Goal: Task Accomplishment & Management: Manage account settings

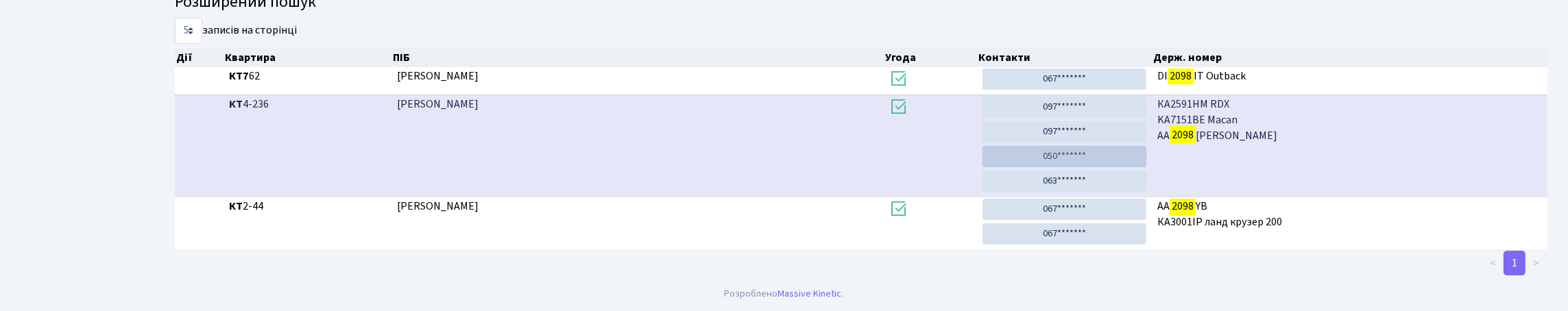
scroll to position [83, 0]
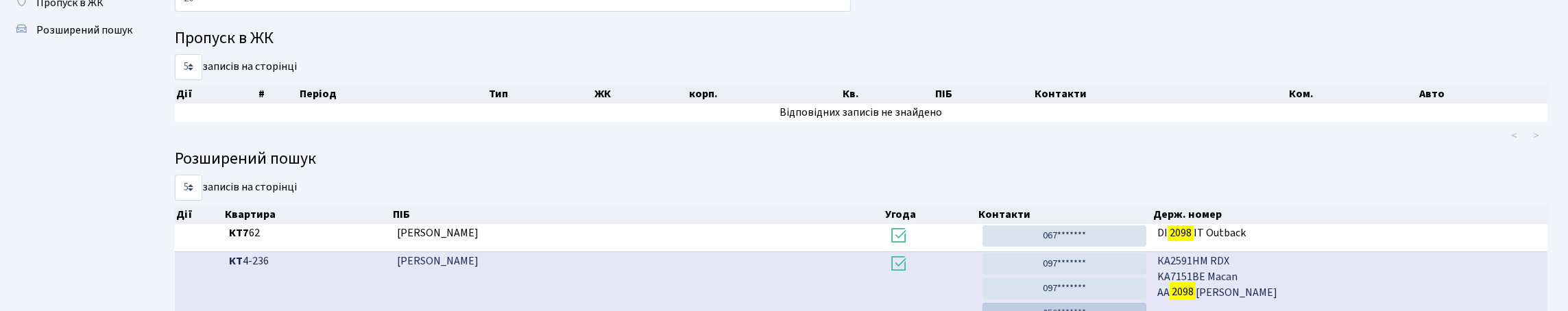
type input "2"
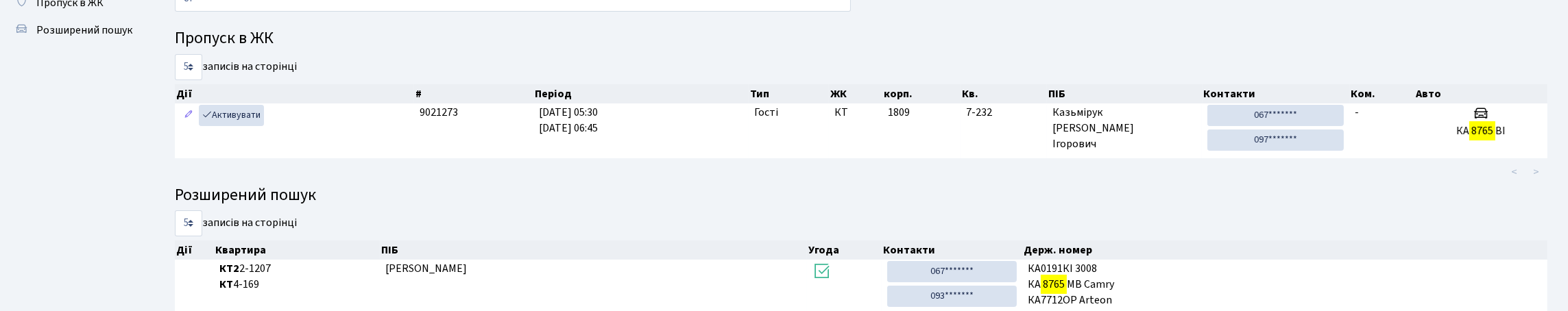
type input "8"
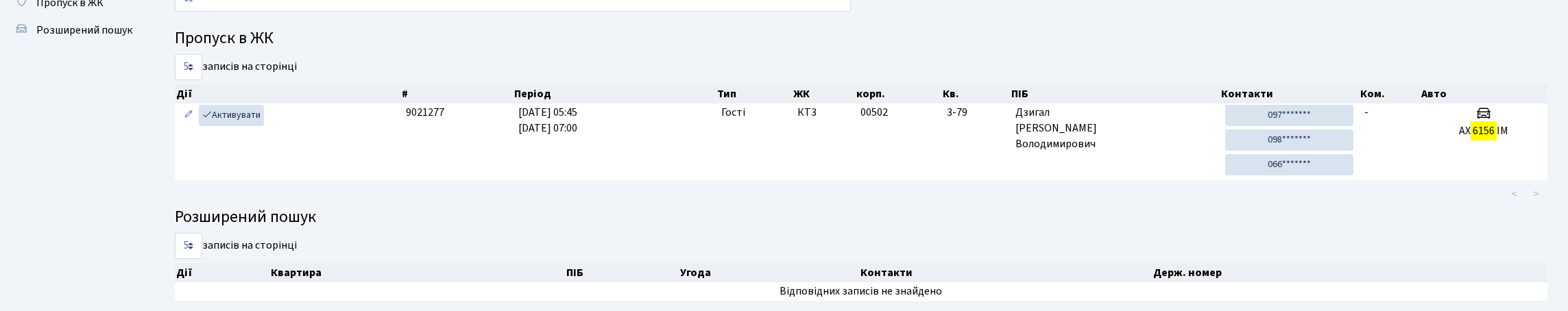
type input "6"
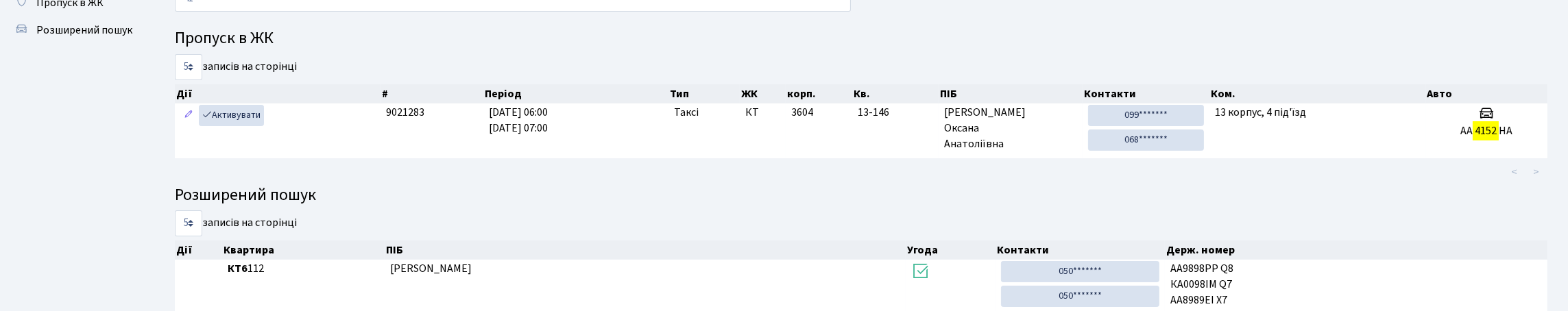
type input "4"
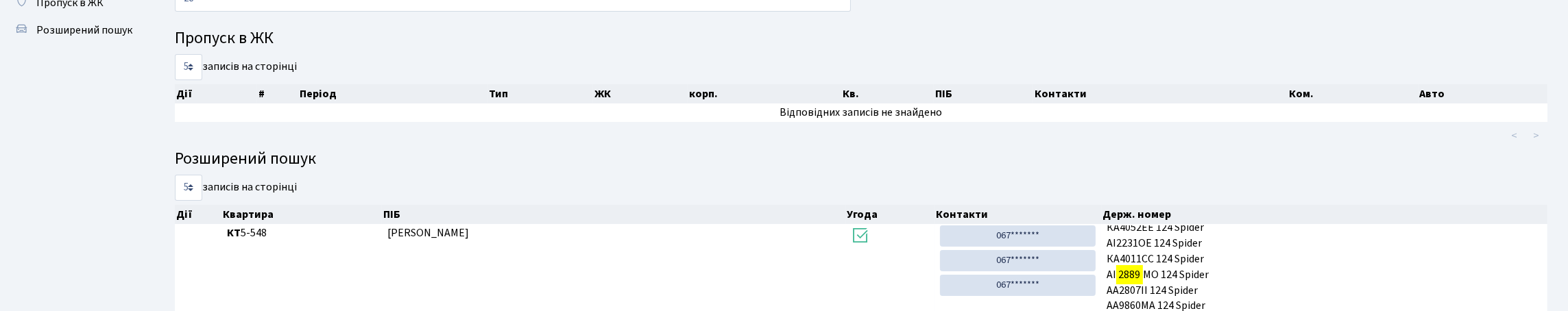
type input "2"
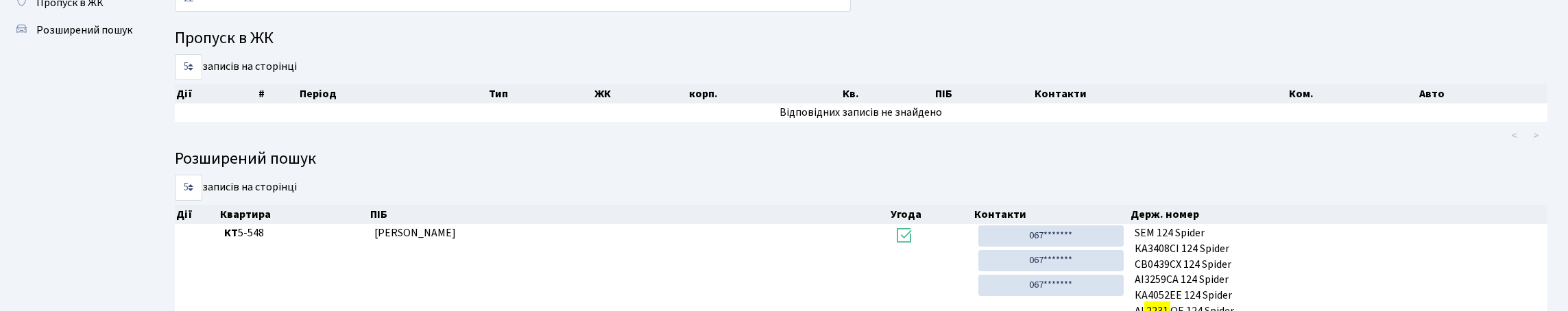
type input "2"
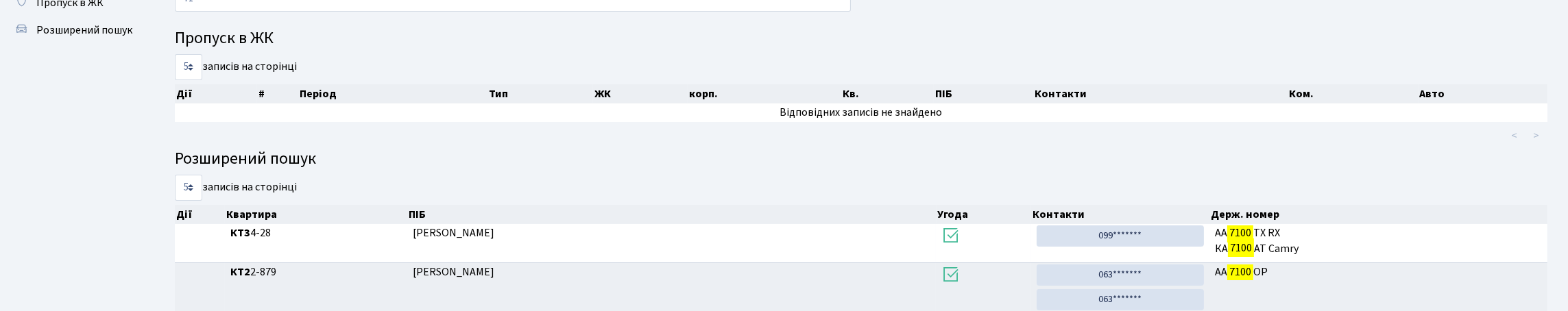
type input "7"
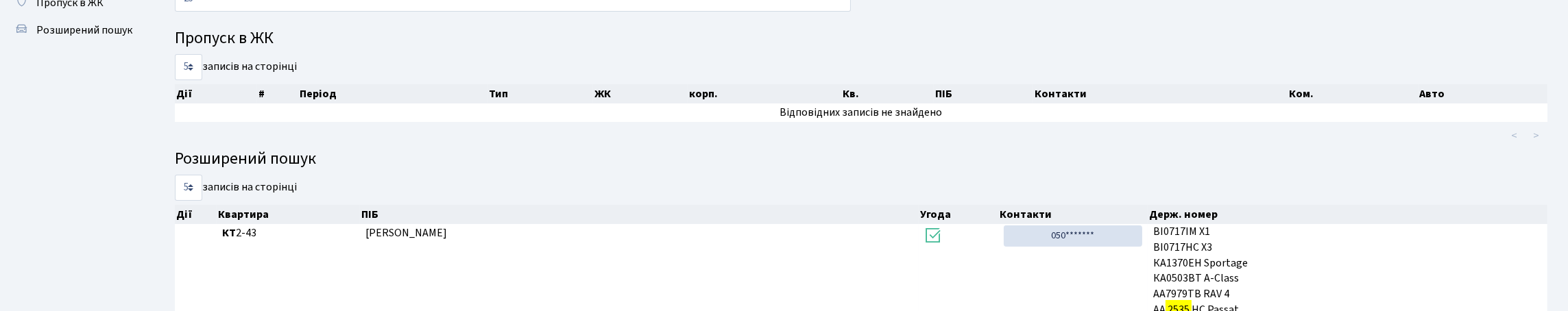
type input "2"
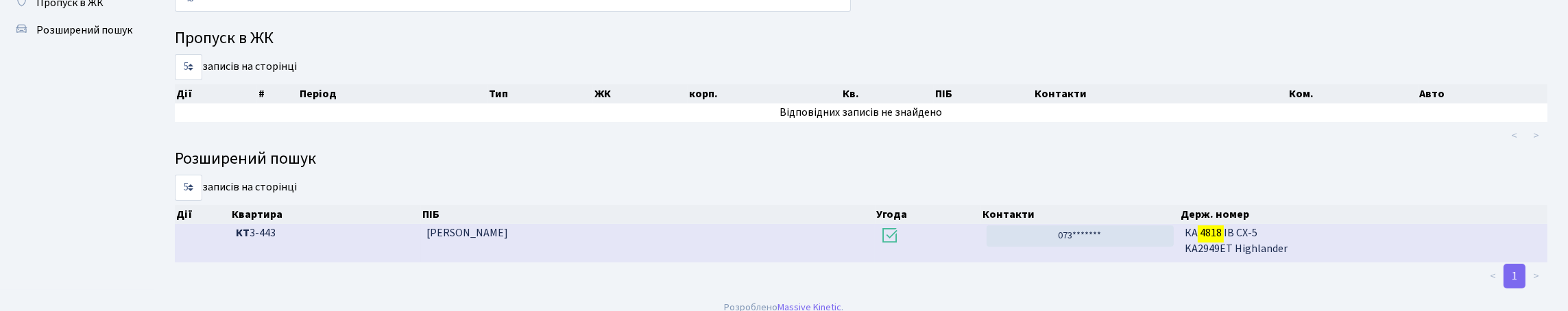
type input "4"
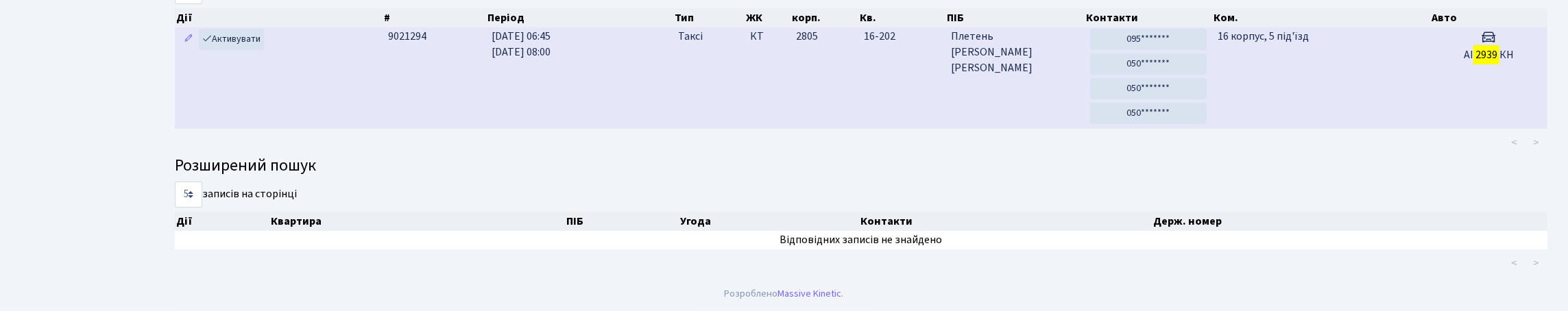
scroll to position [110, 0]
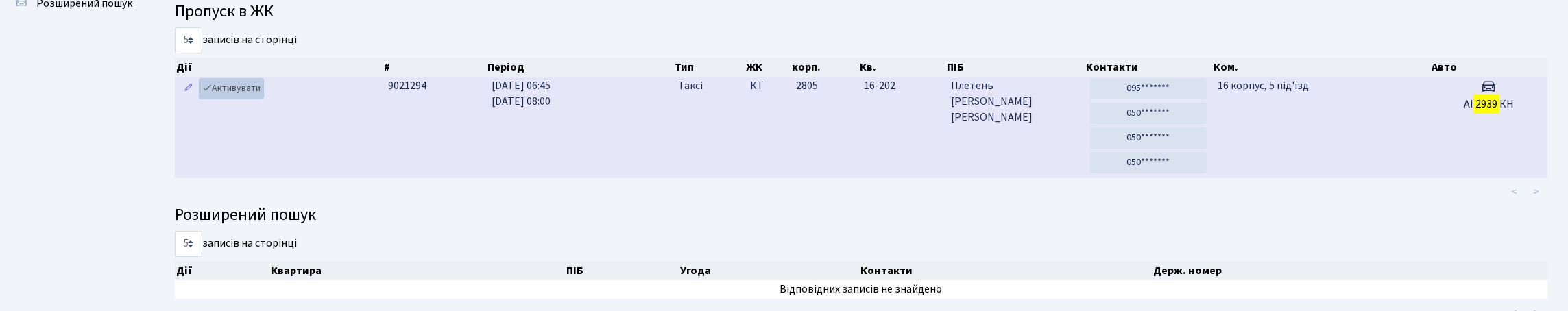
type input "2939"
click at [264, 99] on link "Активувати" at bounding box center [232, 89] width 65 height 21
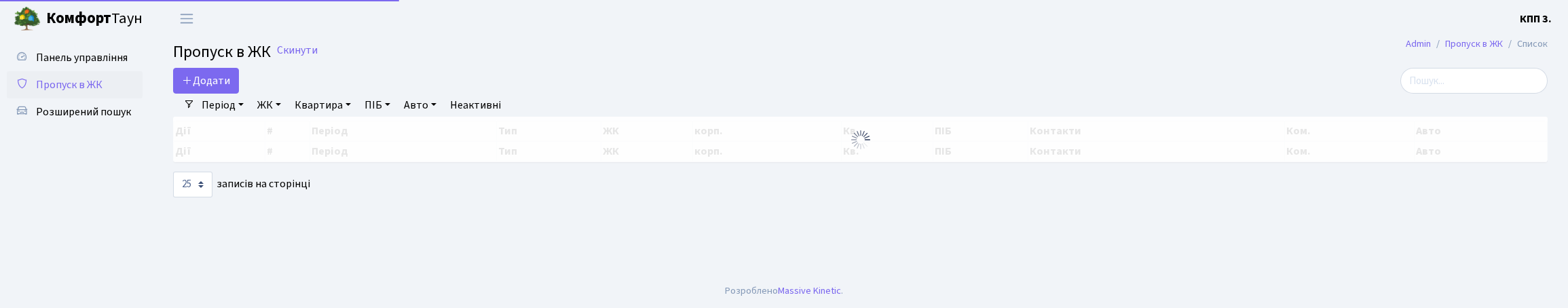
select select "25"
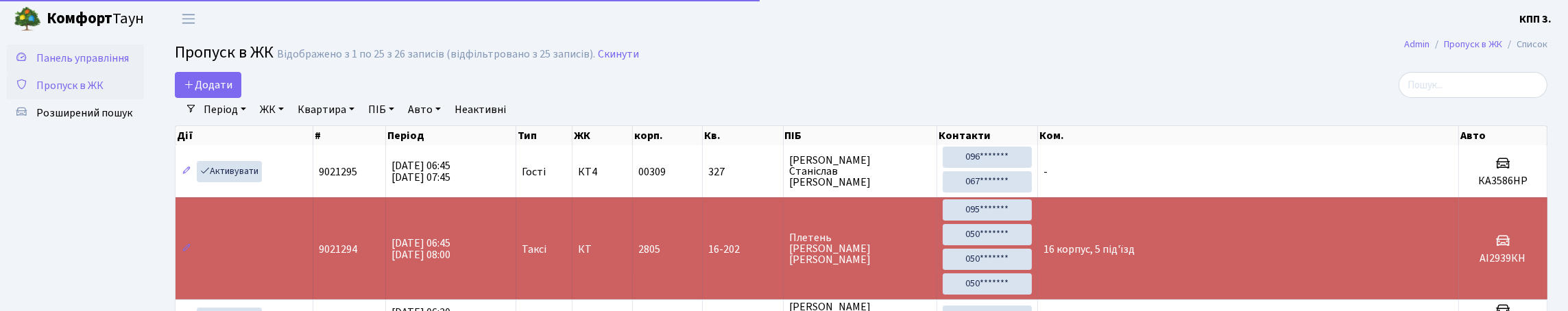
click at [129, 72] on link "Панель управління" at bounding box center [75, 58] width 137 height 28
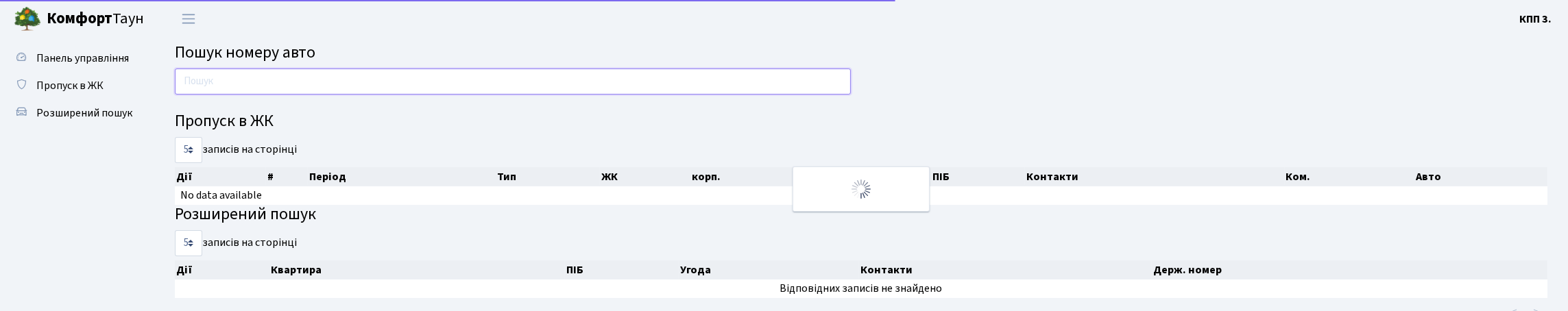
click at [236, 82] on input "text" at bounding box center [512, 81] width 676 height 26
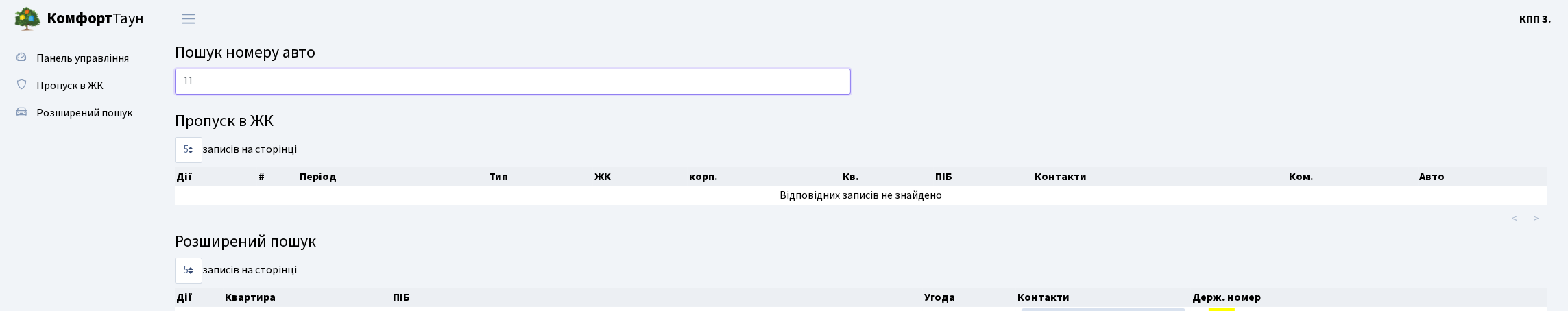
type input "1"
type input "6121"
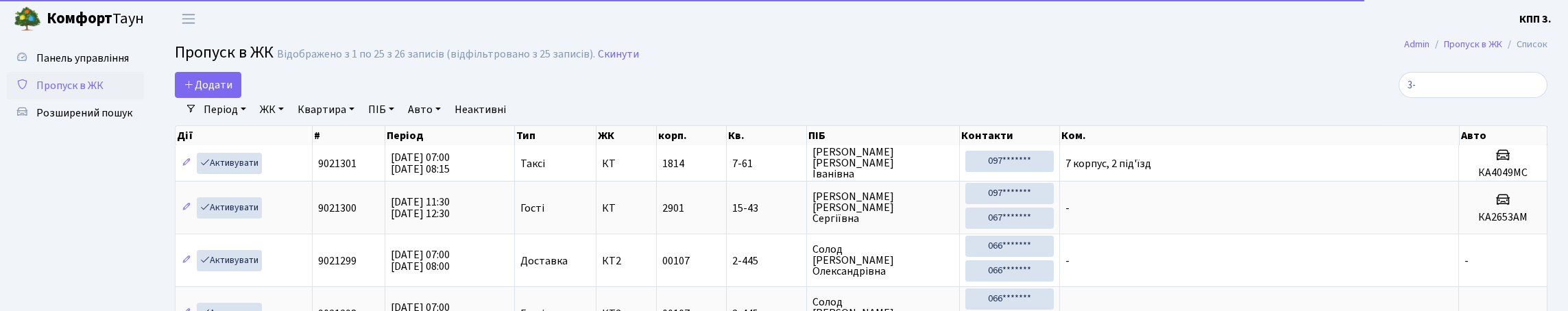
select select "25"
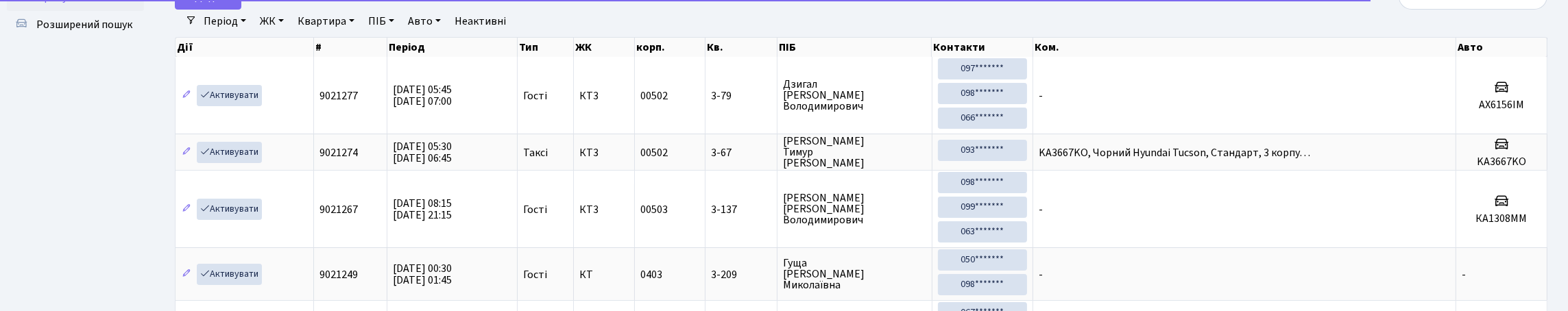
type input "3-"
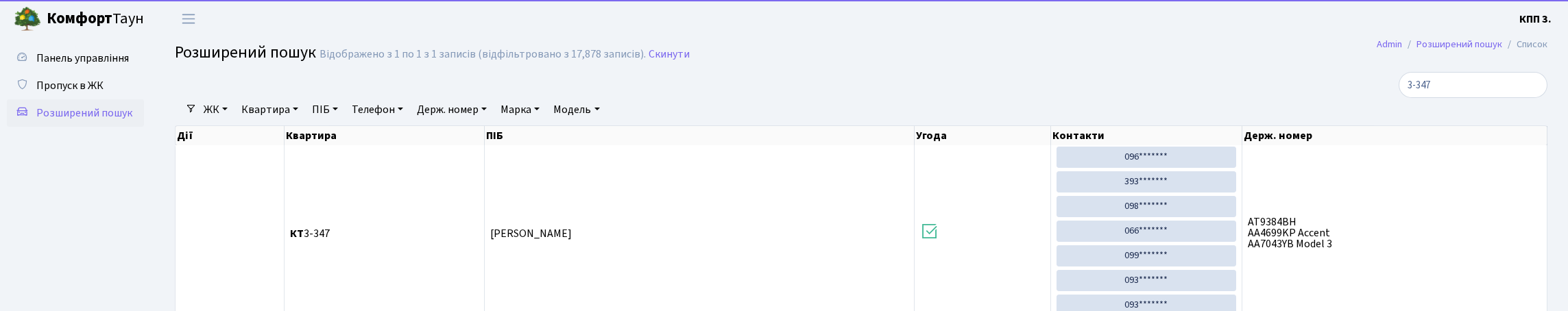
select select "25"
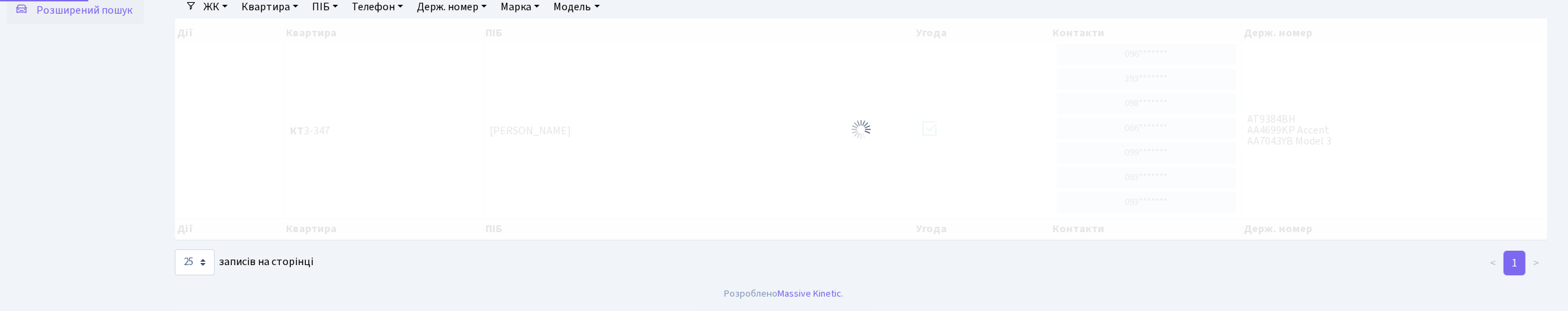
scroll to position [89, 0]
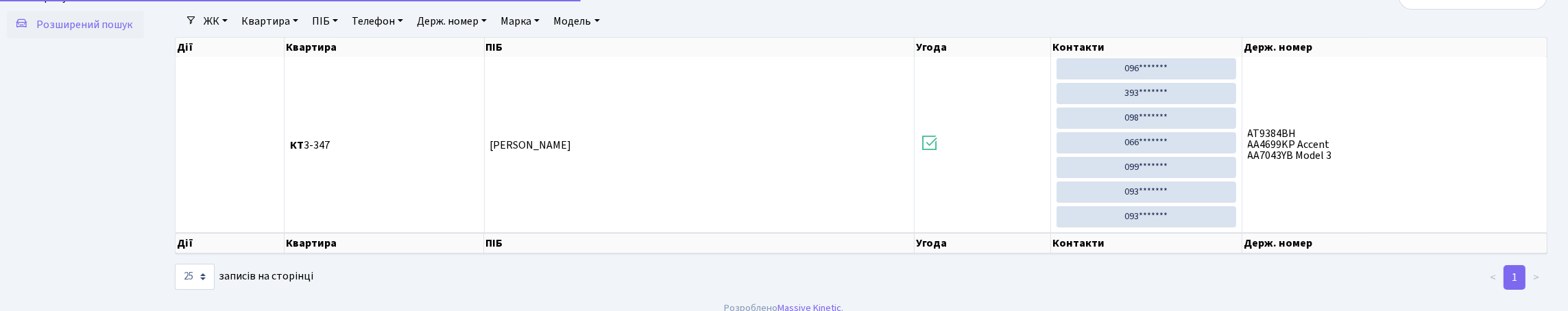
type input "3"
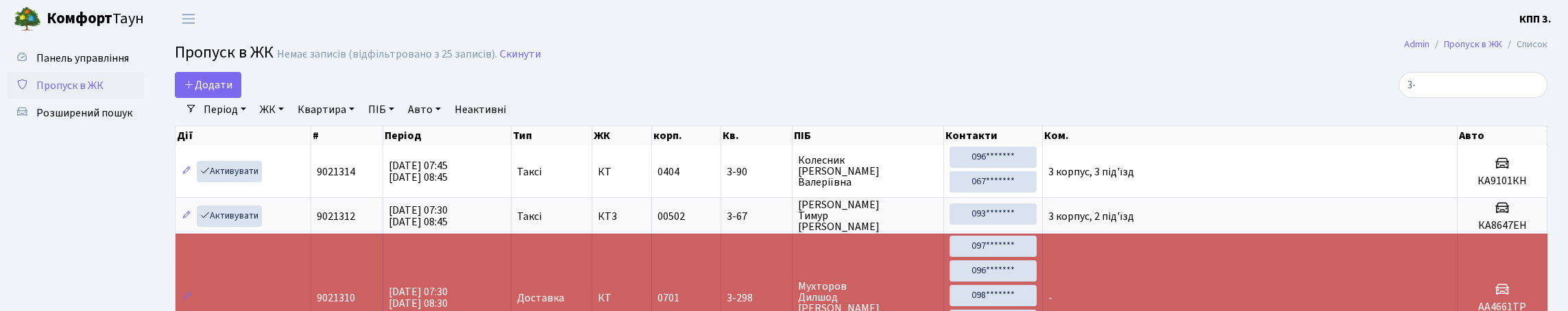
select select "25"
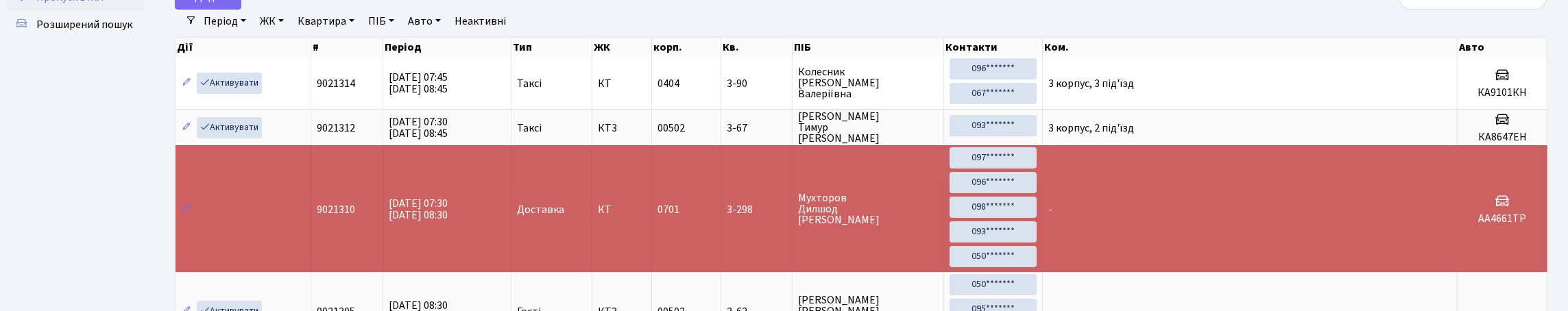
type input "3"
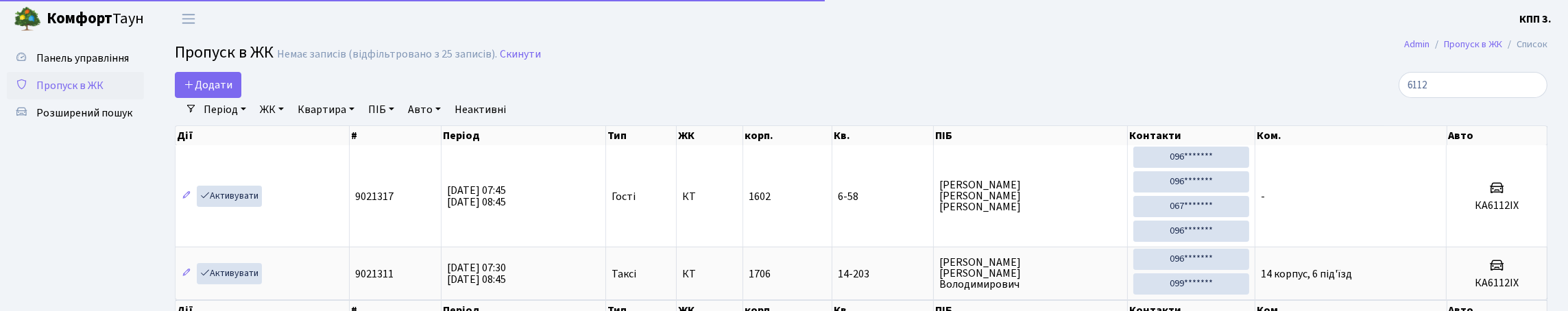
scroll to position [68, 0]
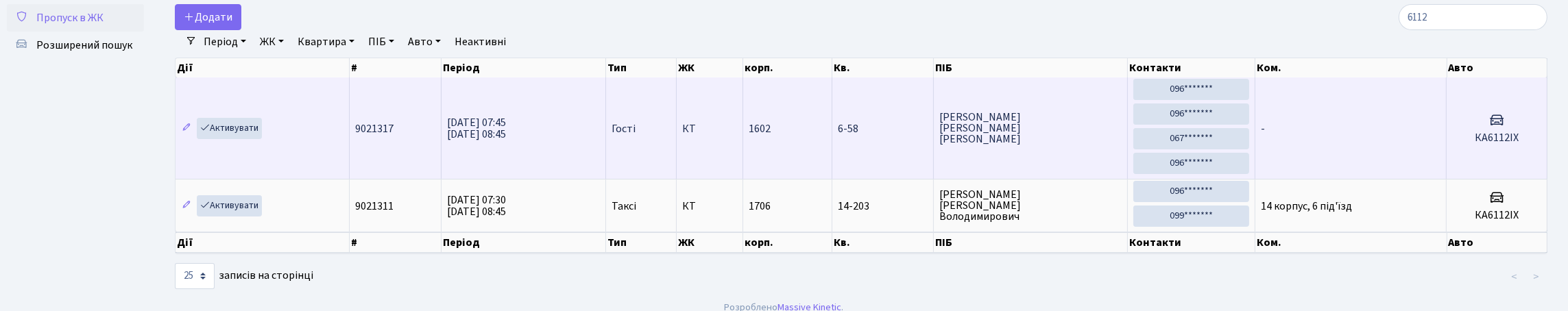
type input "6112"
click at [1367, 179] on td "-" at bounding box center [1352, 128] width 192 height 101
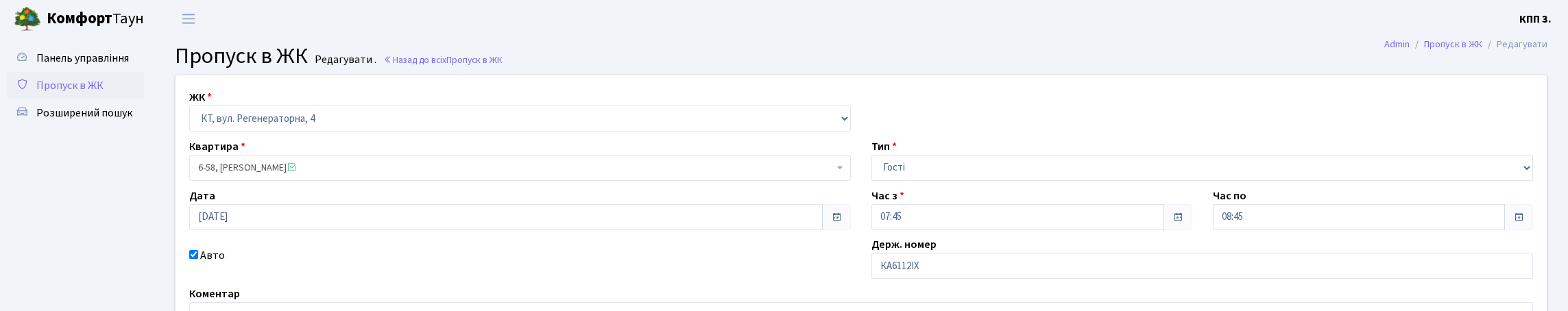
scroll to position [68, 0]
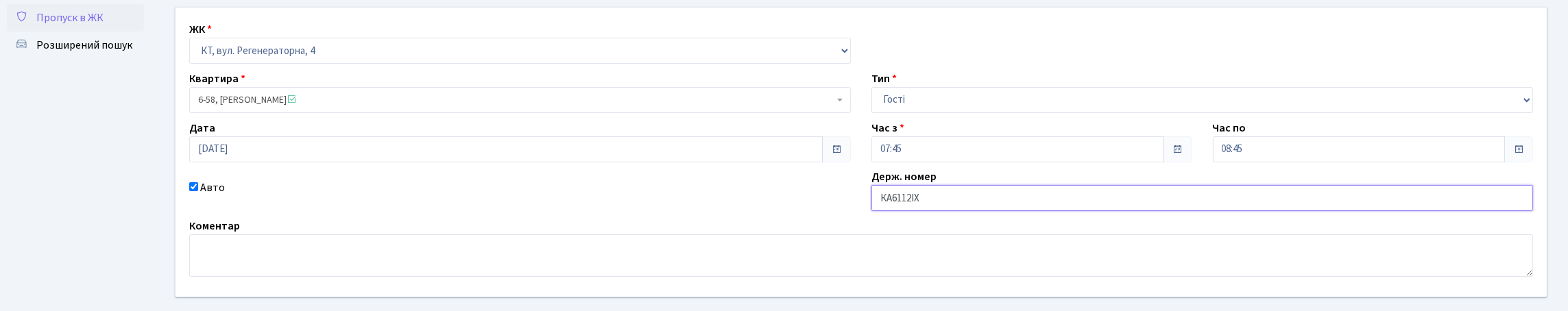
click at [925, 212] on input "КА6112ІХ" at bounding box center [1203, 197] width 662 height 26
type input "КА6121ІХ"
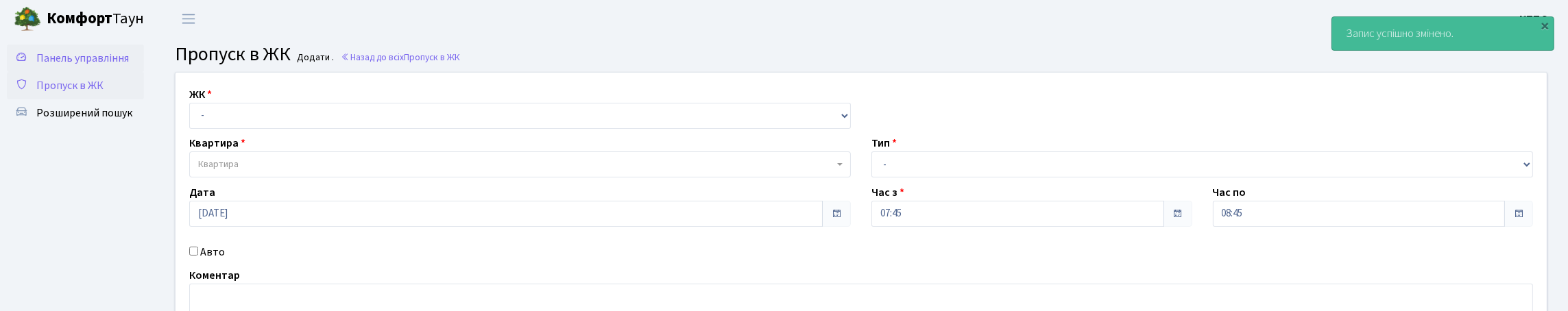
click at [98, 67] on link "Панель управління" at bounding box center [75, 58] width 137 height 28
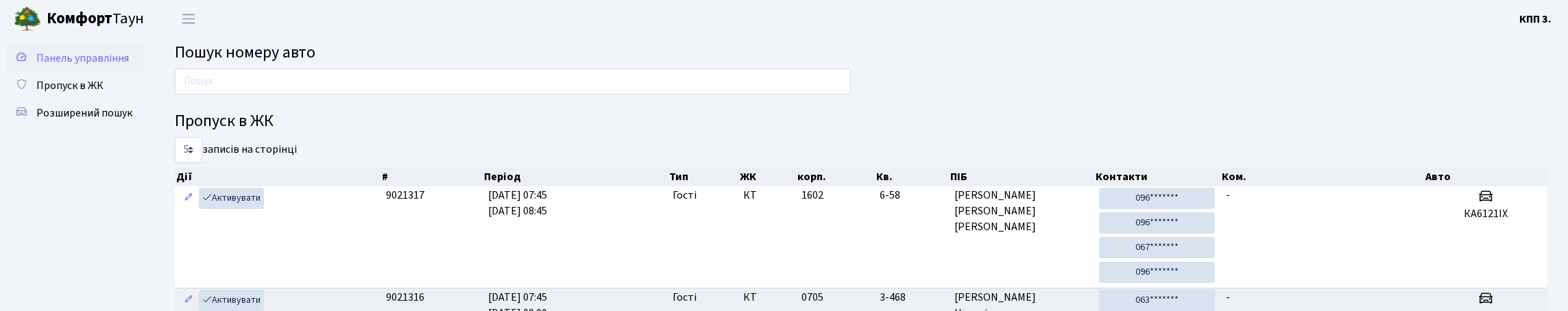
click at [81, 66] on span "Панель управління" at bounding box center [82, 59] width 93 height 15
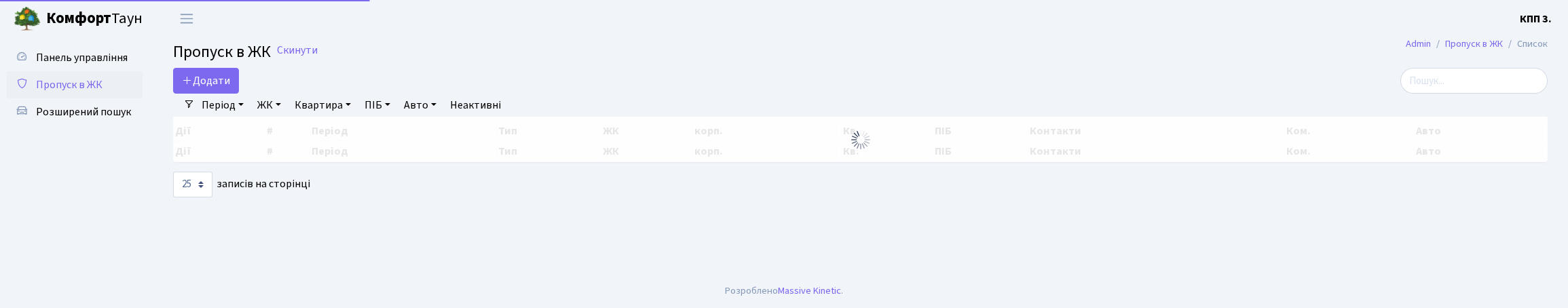
select select "25"
click at [1455, 92] on input "search" at bounding box center [1474, 80] width 147 height 26
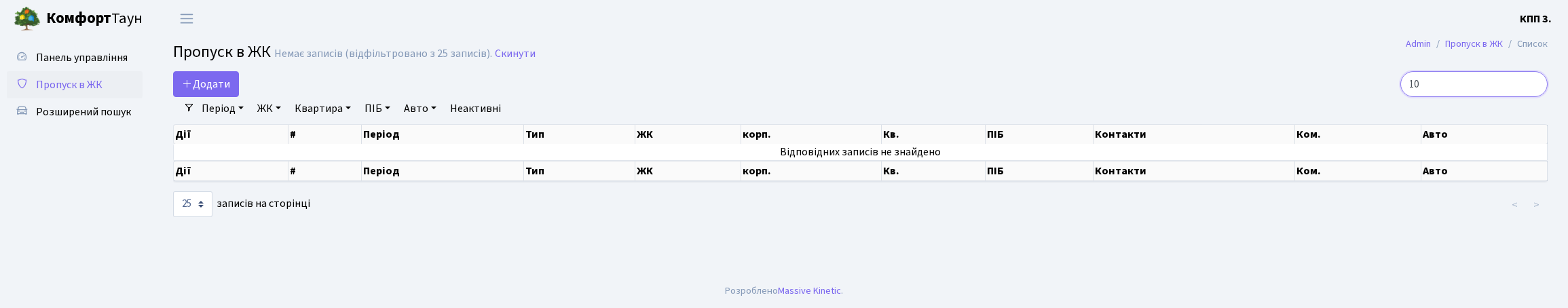
type input "1"
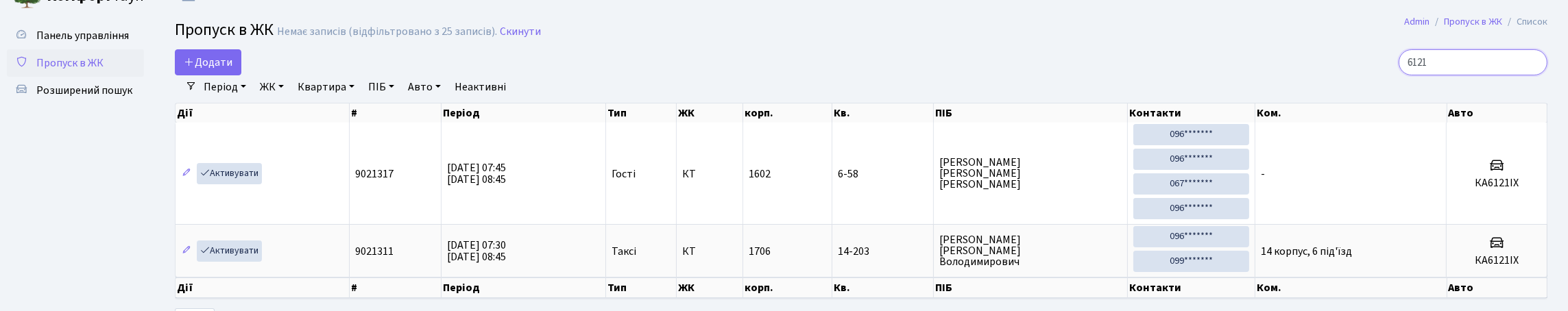
scroll to position [11, 0]
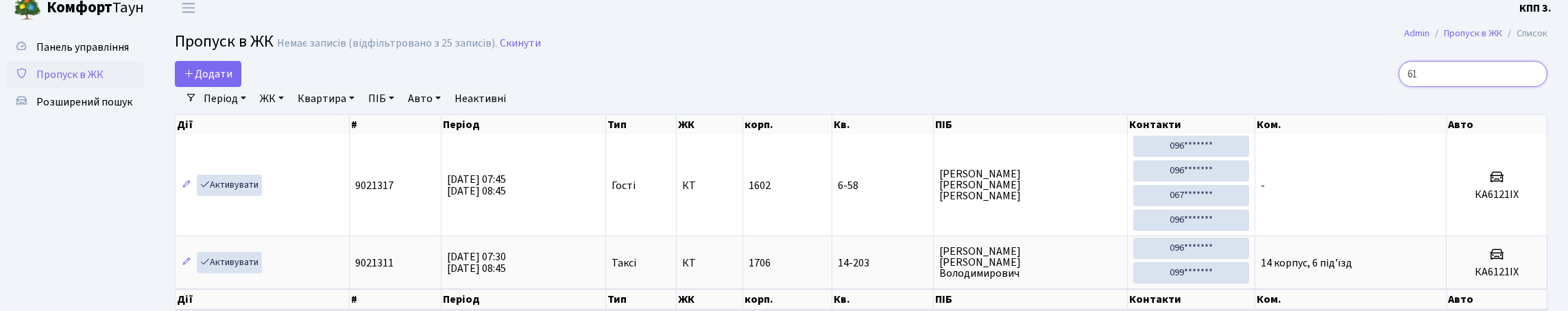
type input "6"
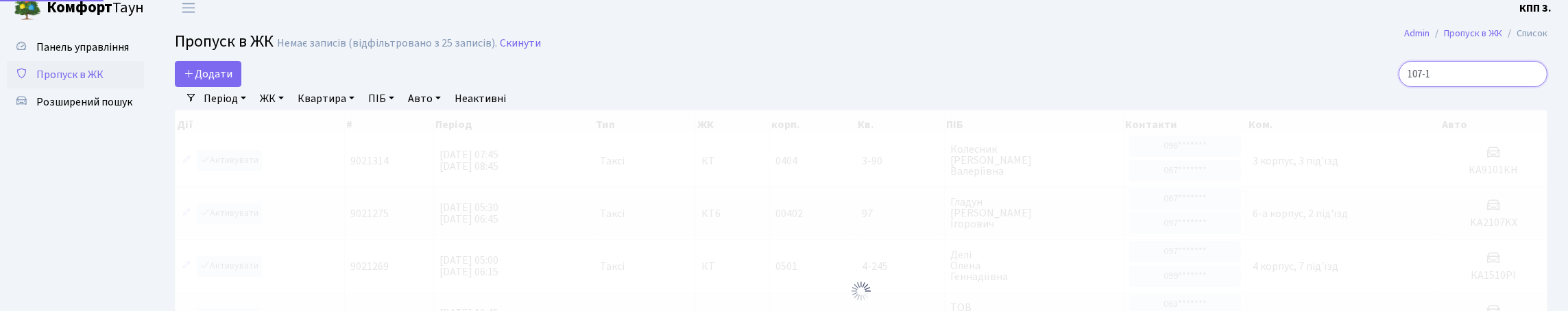
scroll to position [0, 0]
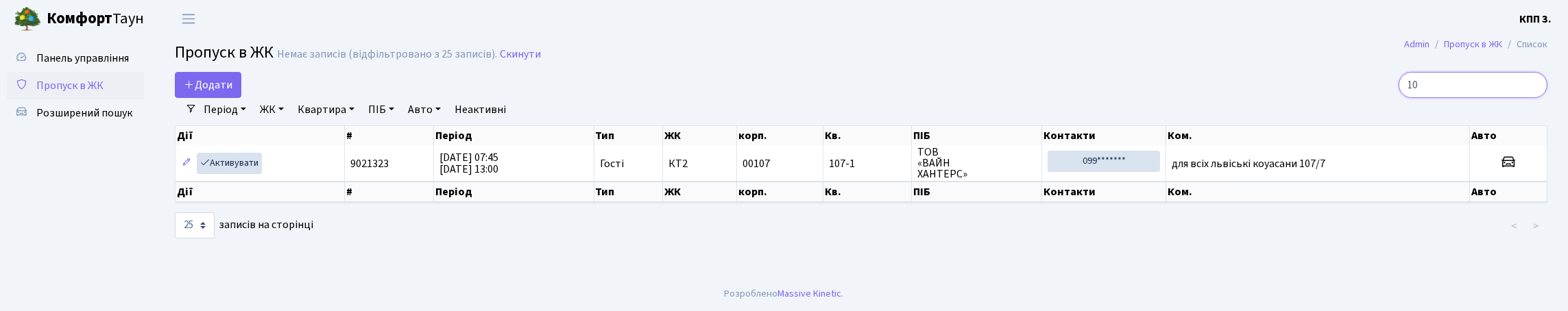
type input "1"
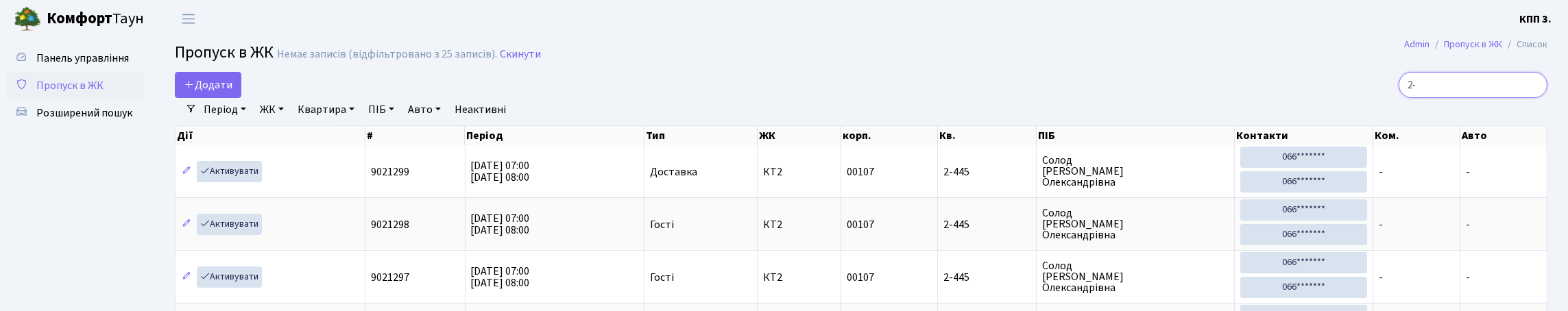
type input "2"
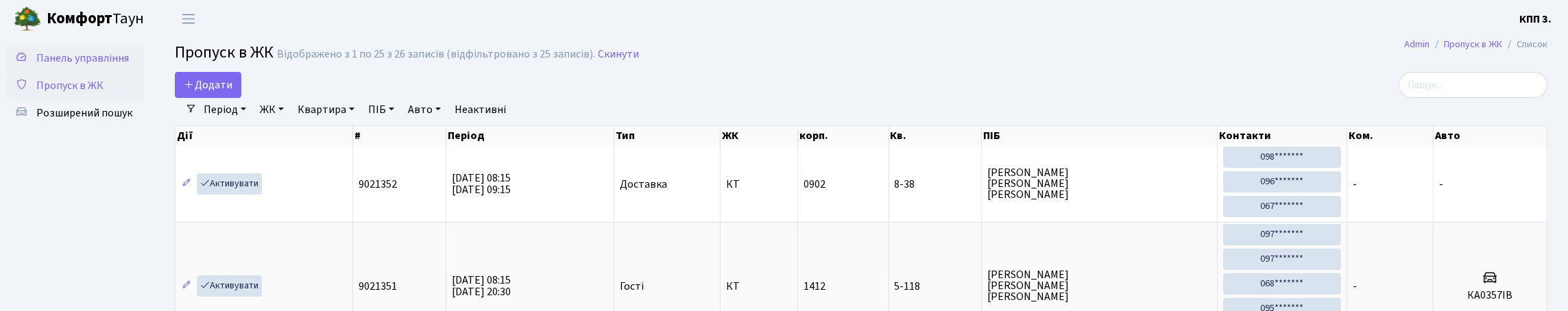
click at [78, 66] on span "Панель управління" at bounding box center [82, 59] width 93 height 15
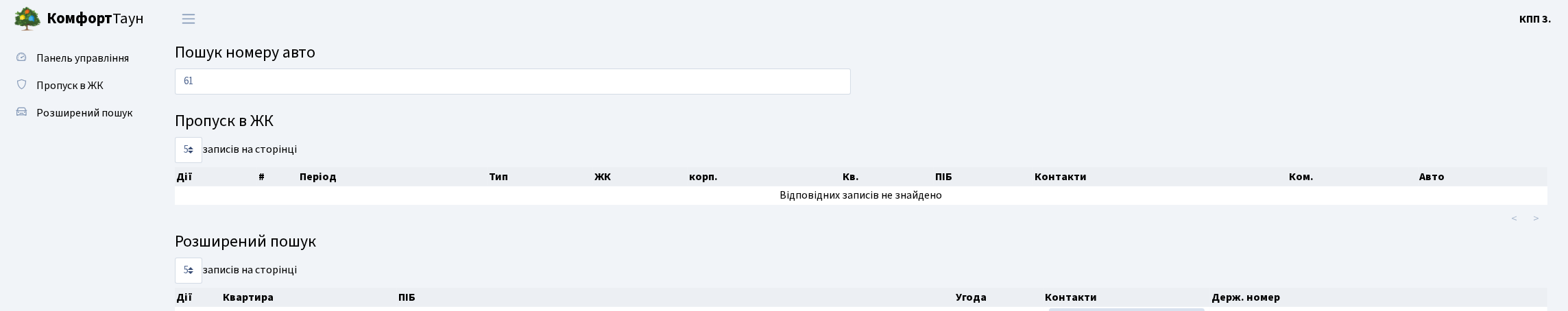
type input "6"
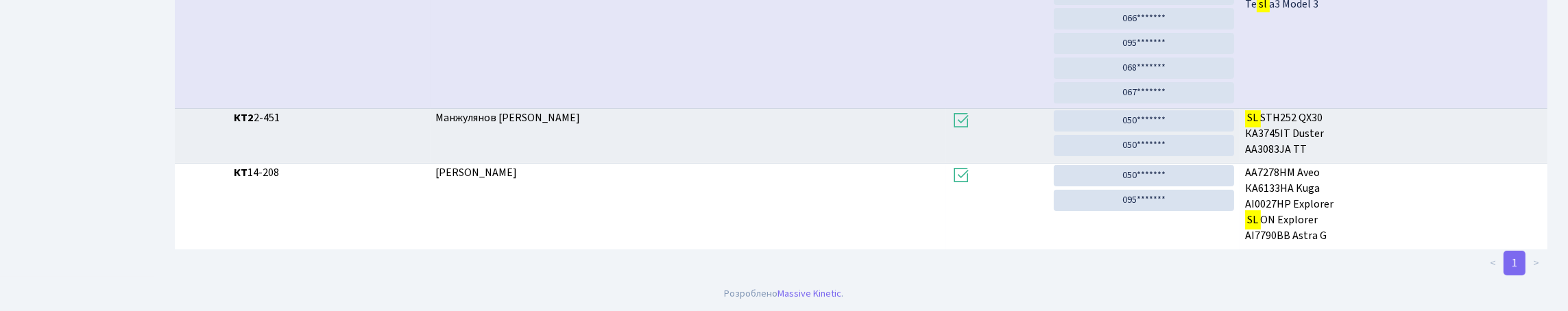
scroll to position [513, 0]
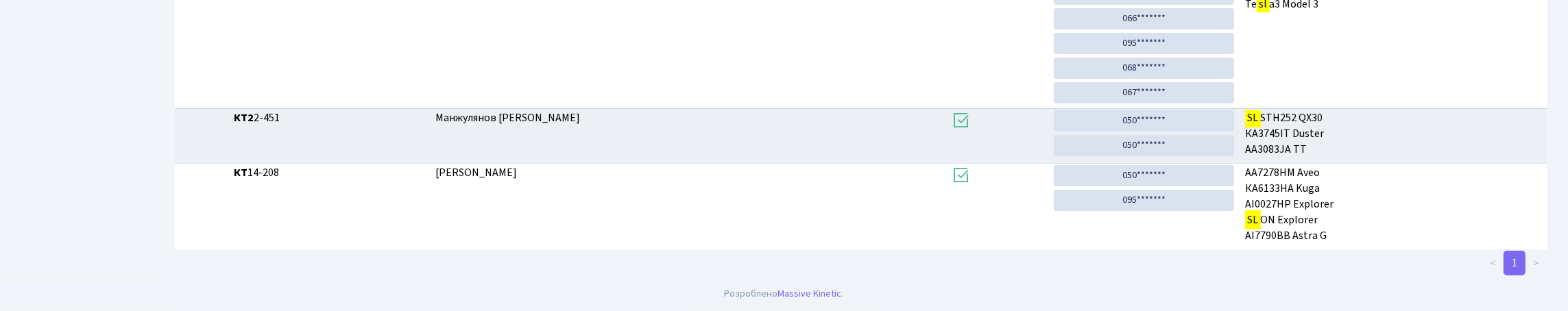
type input "S"
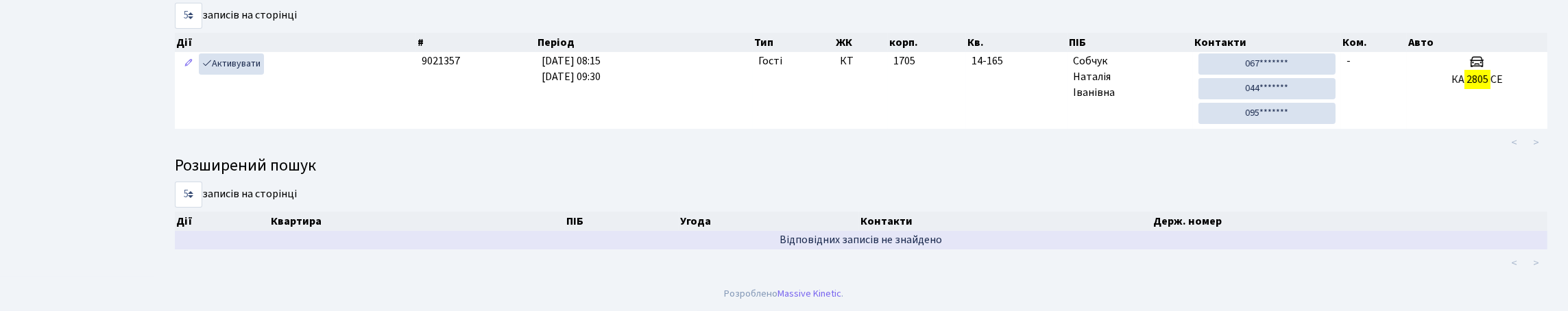
scroll to position [83, 0]
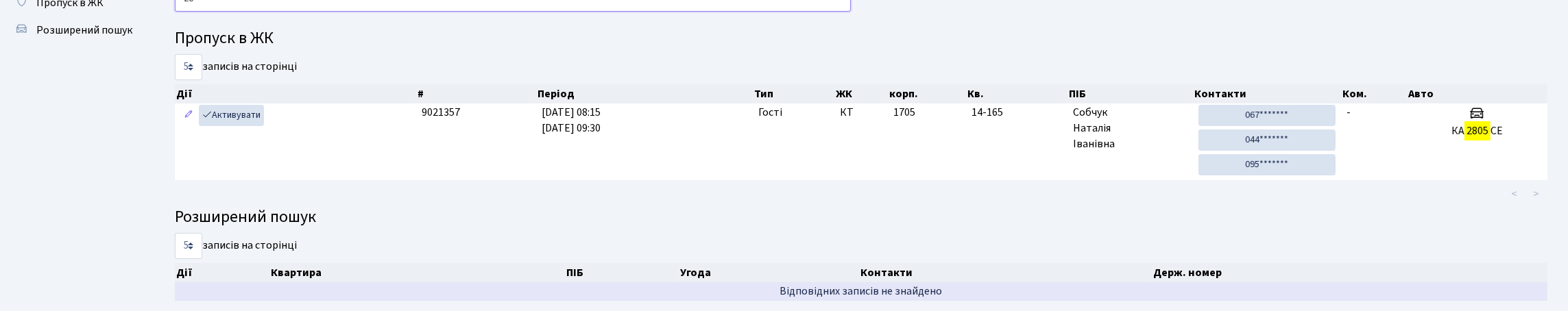
type input "2"
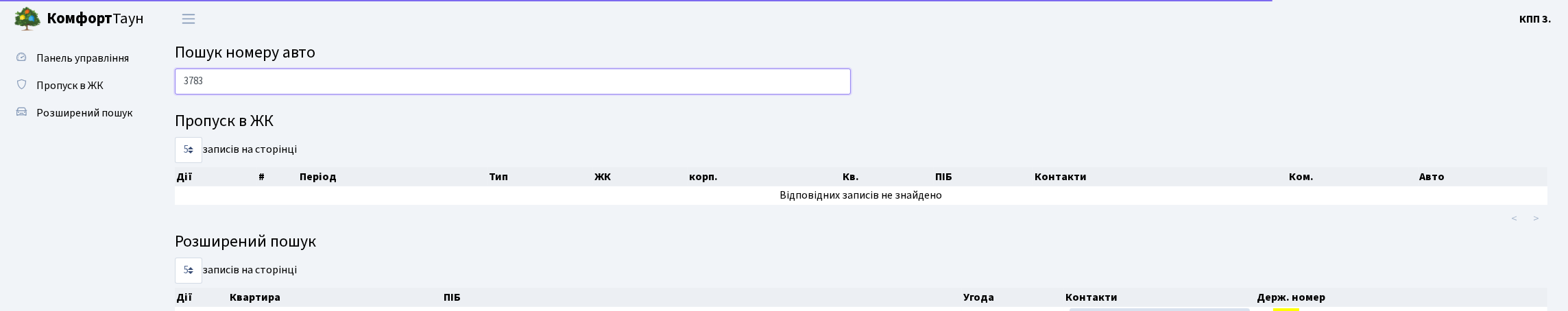
scroll to position [206, 0]
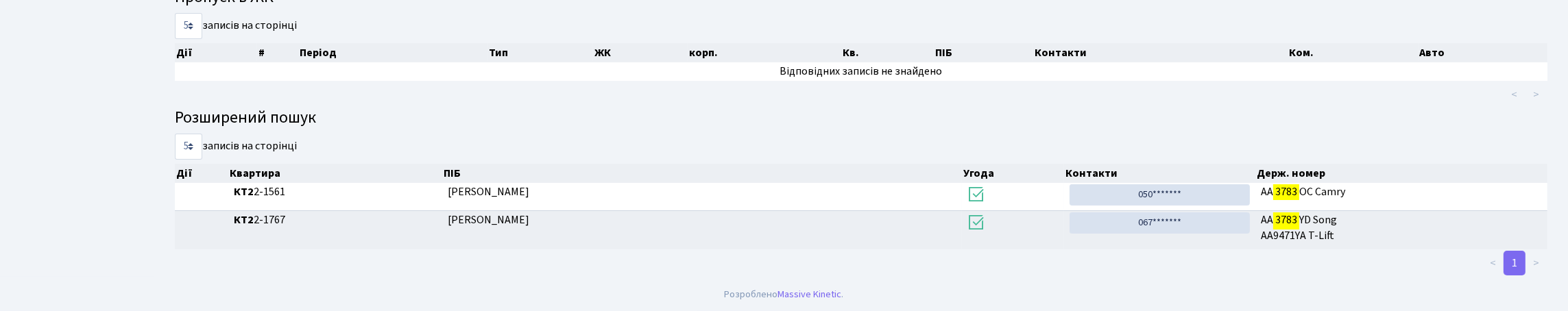
type input "3783"
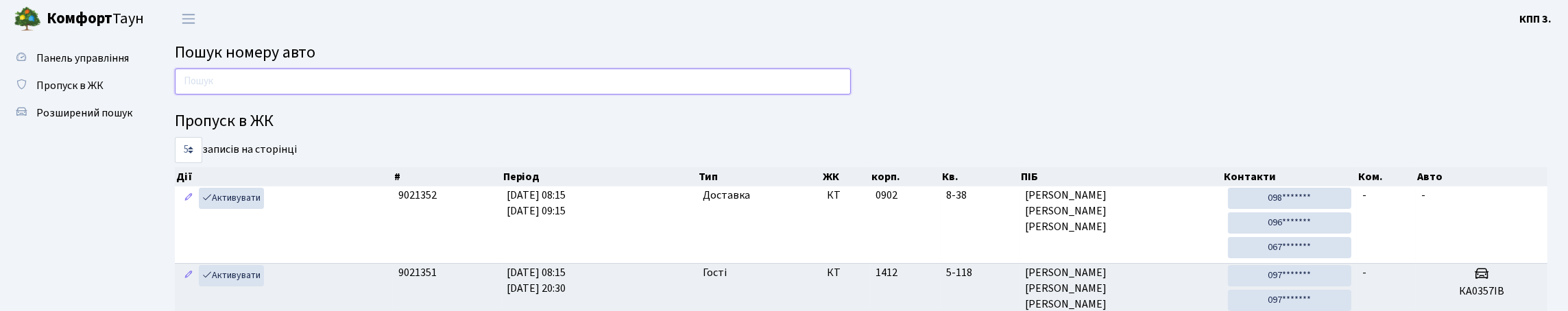
click at [221, 82] on input "text" at bounding box center [512, 81] width 676 height 26
click at [93, 94] on span "Пропуск в ЖК" at bounding box center [69, 86] width 67 height 15
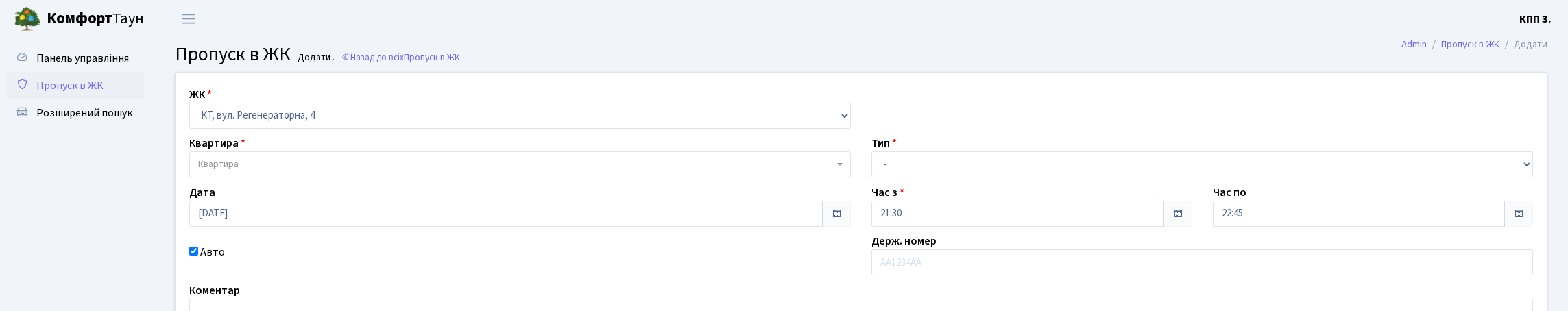
select select "271"
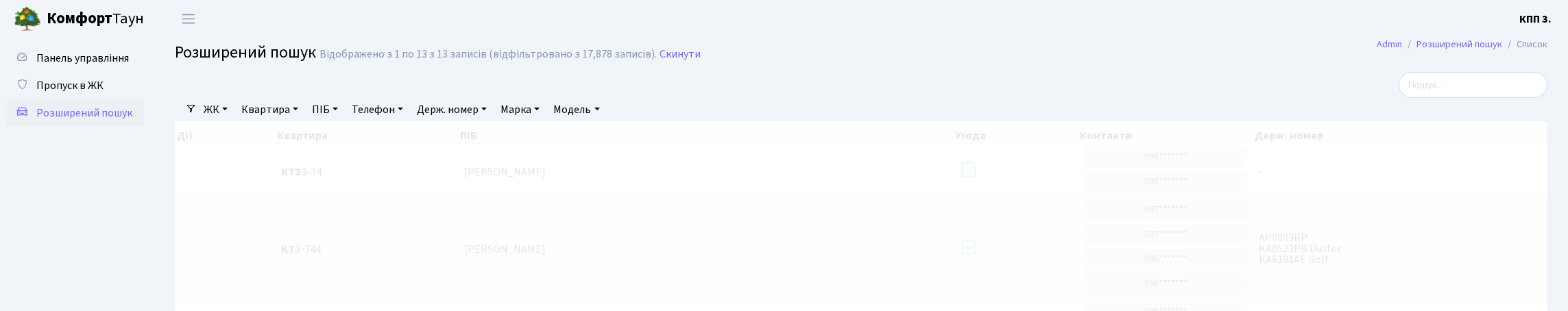
select select "25"
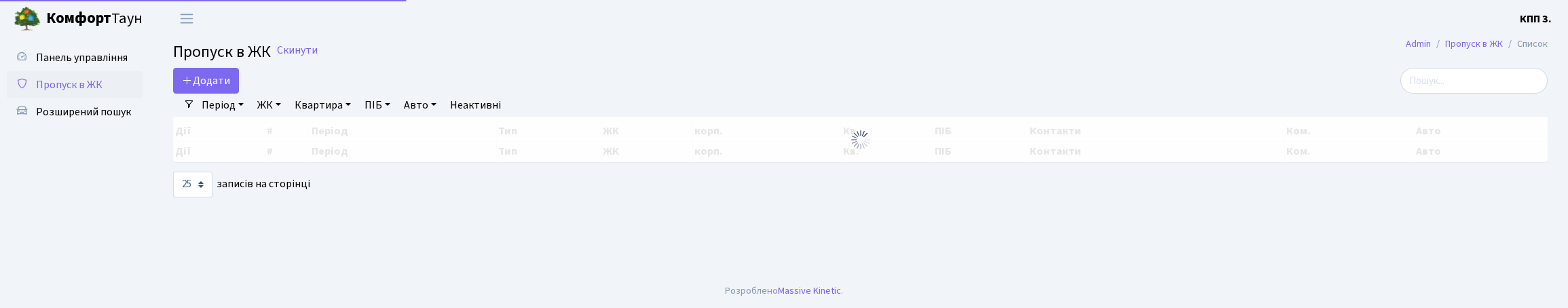
select select "25"
click at [1472, 94] on input "search" at bounding box center [1474, 80] width 147 height 26
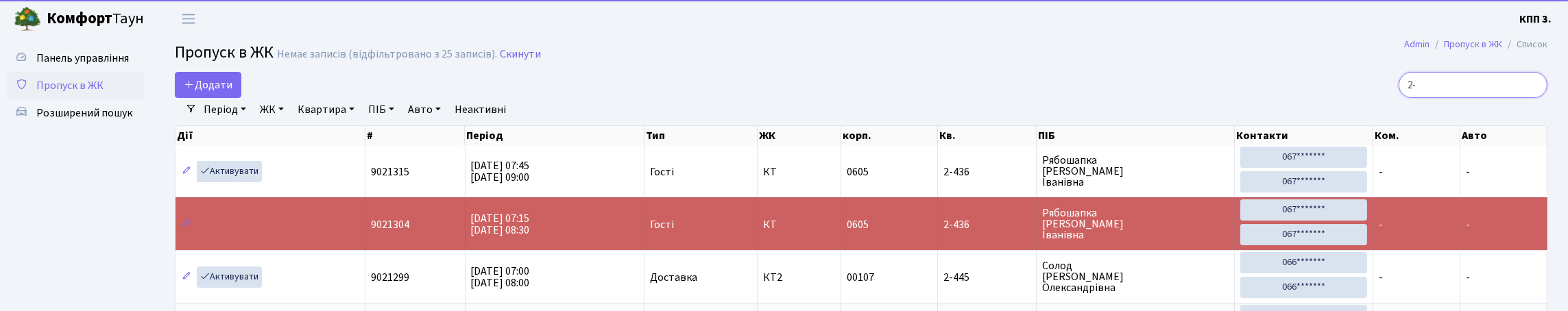
type input "2"
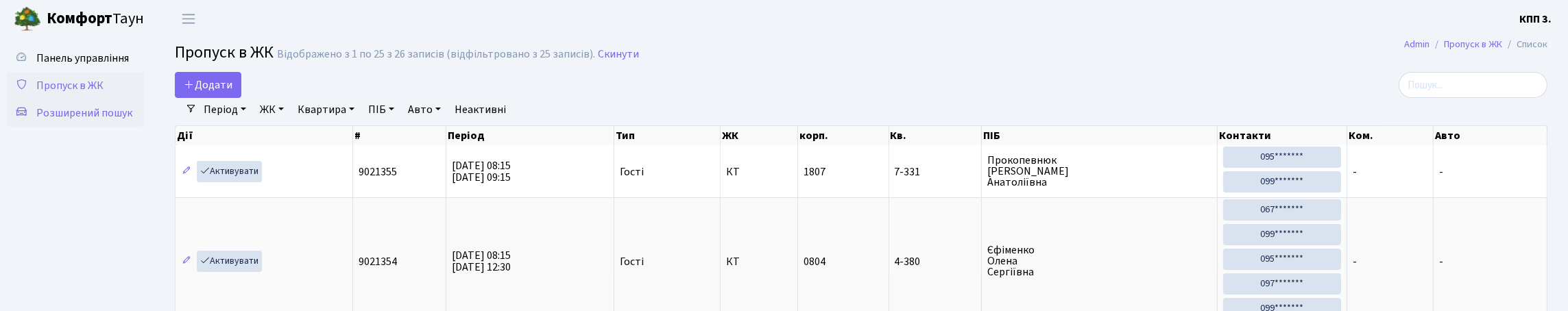
click at [69, 120] on span "Розширений пошук" at bounding box center [84, 113] width 96 height 15
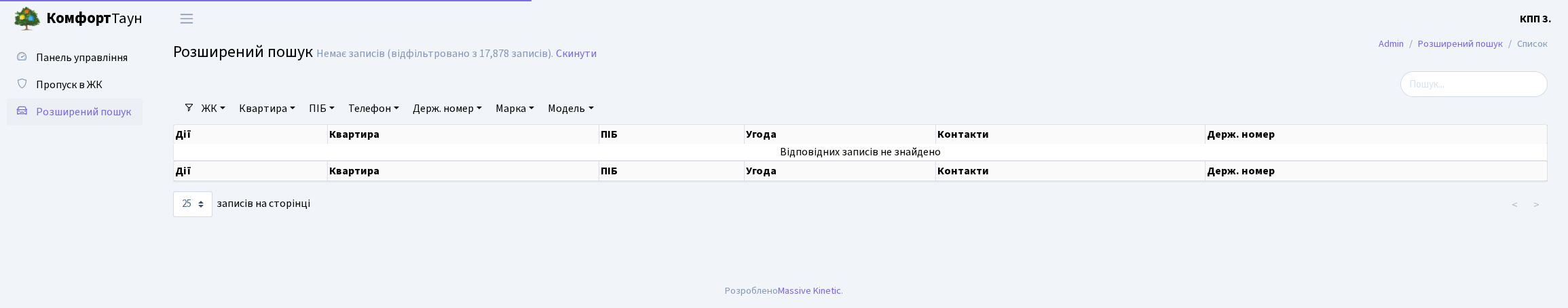
select select "25"
click at [300, 120] on link "Квартира" at bounding box center [266, 108] width 67 height 23
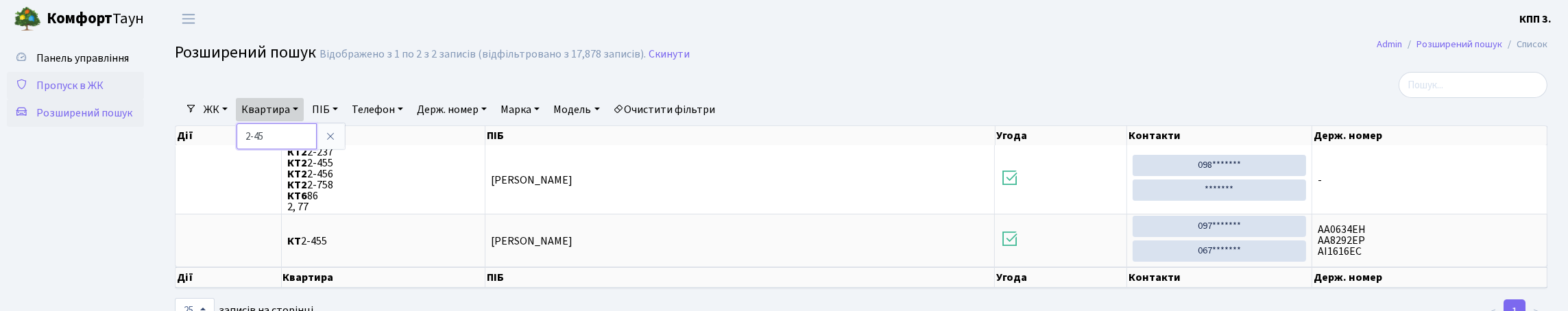
type input "2-45"
click at [79, 94] on span "Пропуск в ЖК" at bounding box center [69, 86] width 67 height 15
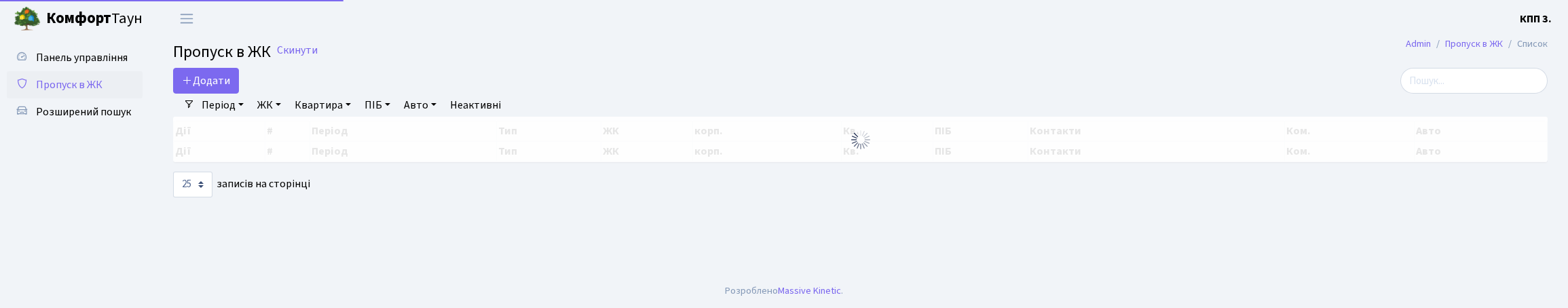
select select "25"
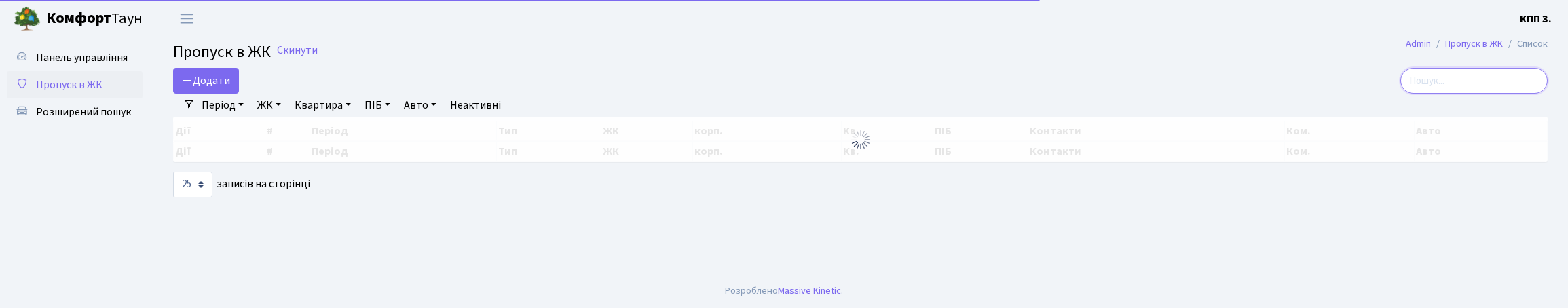
click at [1468, 93] on input "search" at bounding box center [1474, 80] width 147 height 26
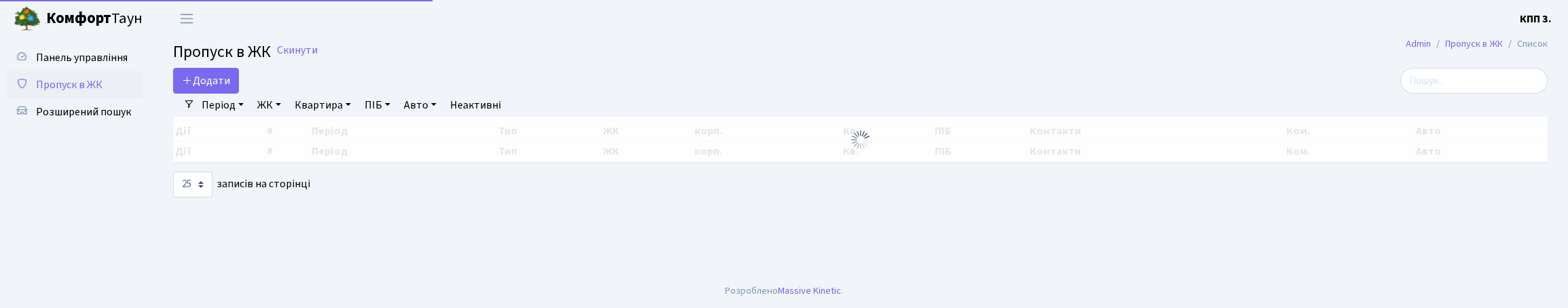
select select "25"
click at [1493, 94] on input "search" at bounding box center [1474, 80] width 147 height 26
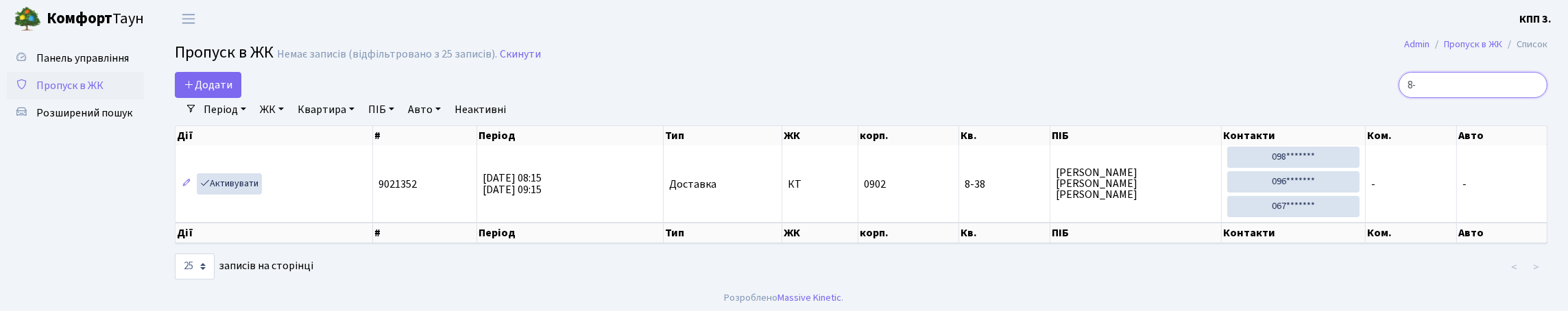
type input "8"
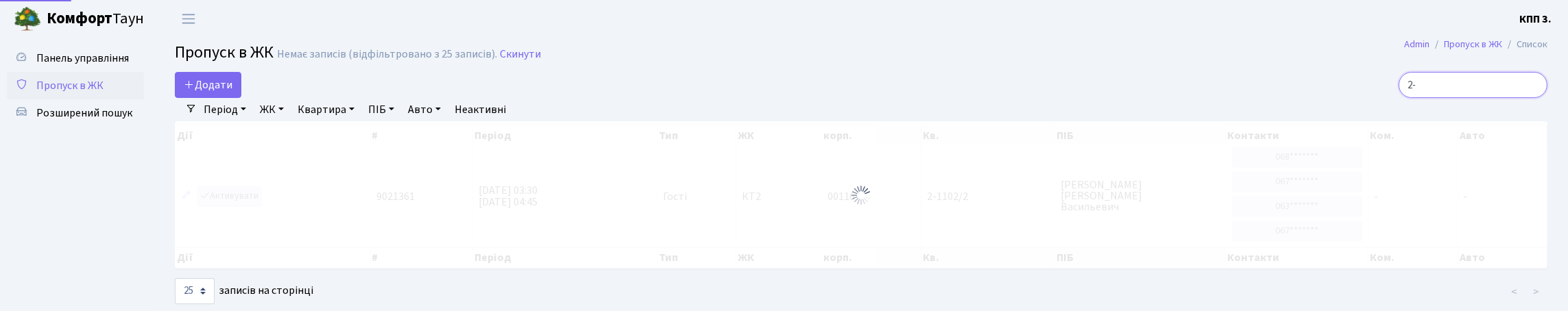
type input "2"
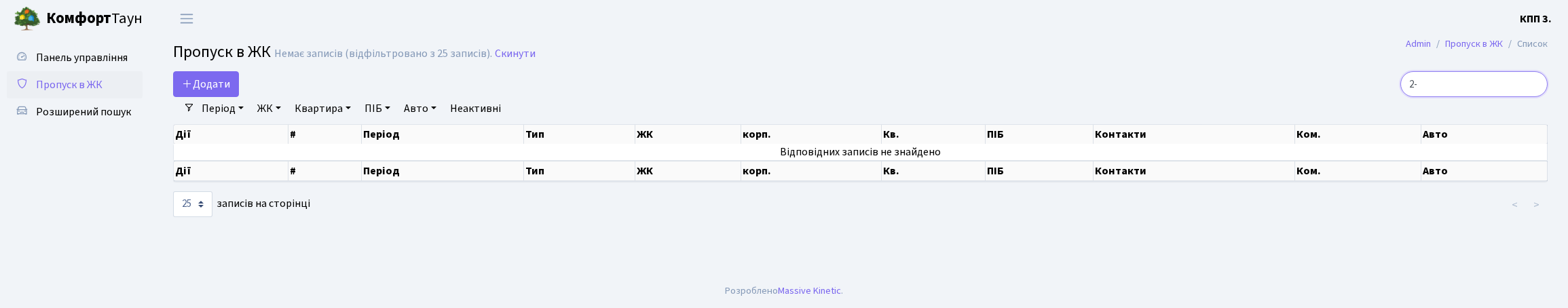
type input "2"
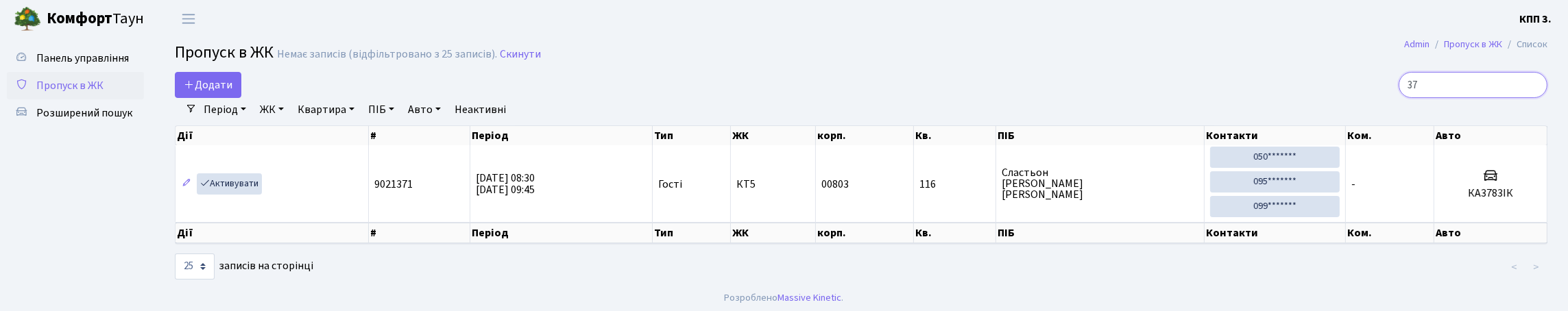
type input "3"
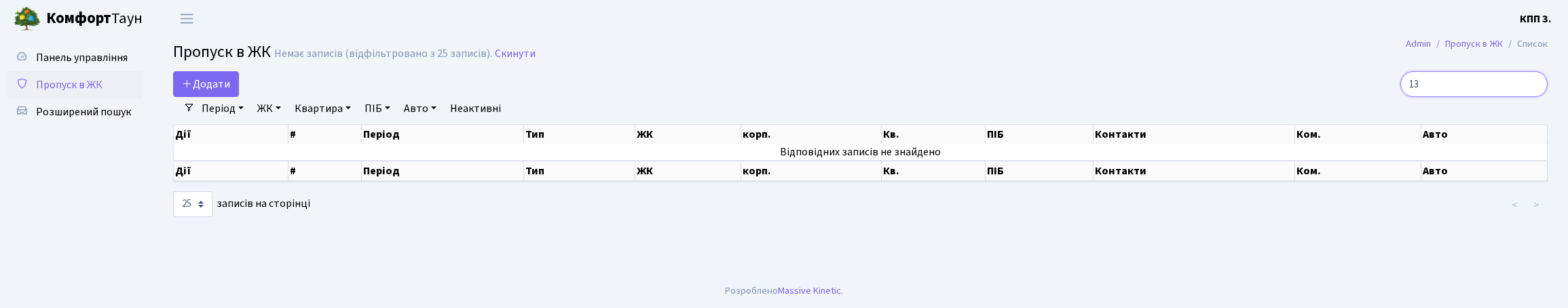
type input "1"
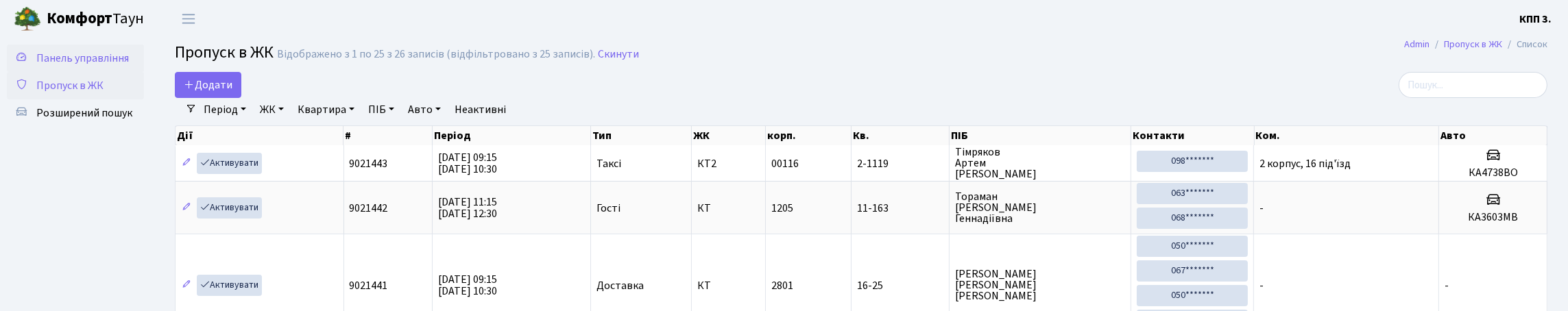
drag, startPoint x: 68, startPoint y: 75, endPoint x: 71, endPoint y: 64, distance: 11.4
click at [65, 66] on span "Панель управління" at bounding box center [82, 59] width 93 height 15
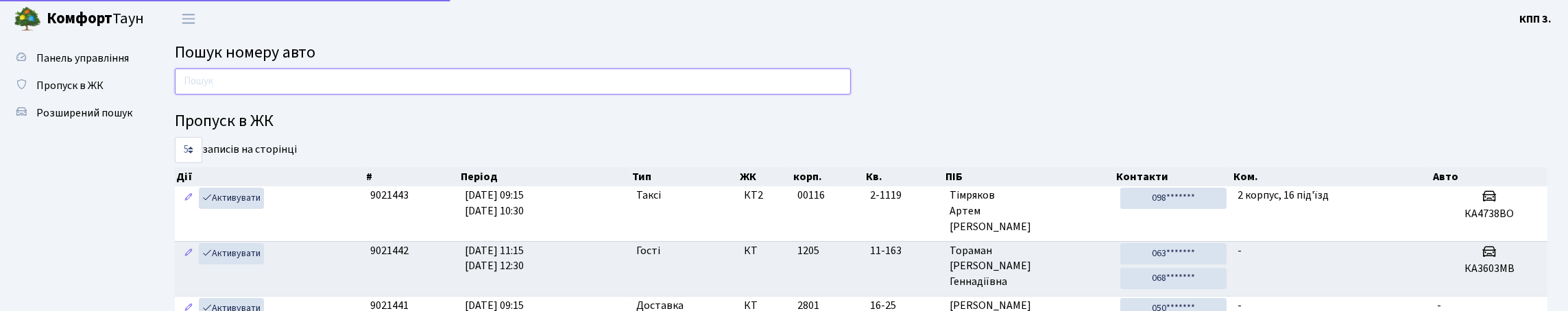
drag, startPoint x: 0, startPoint y: 0, endPoint x: 257, endPoint y: 84, distance: 270.4
click at [253, 93] on input "text" at bounding box center [512, 81] width 676 height 26
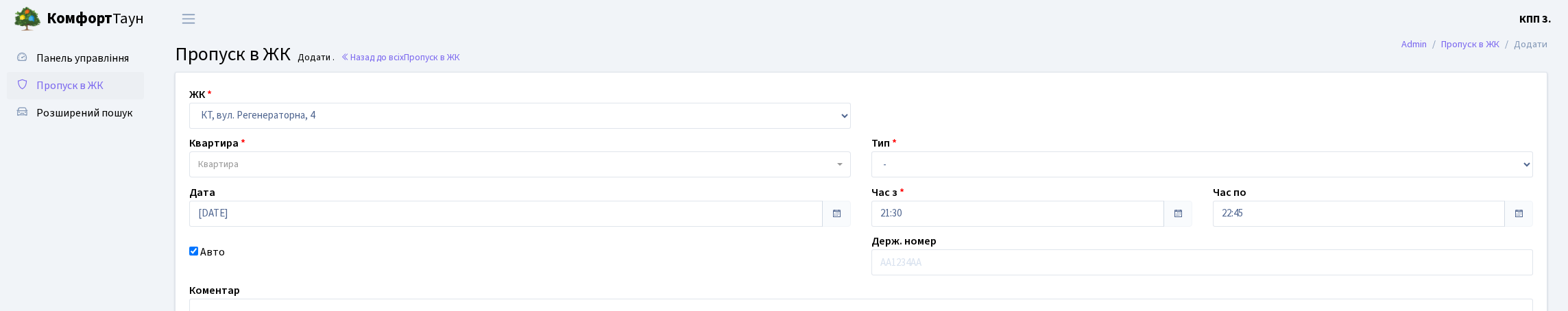
select select "271"
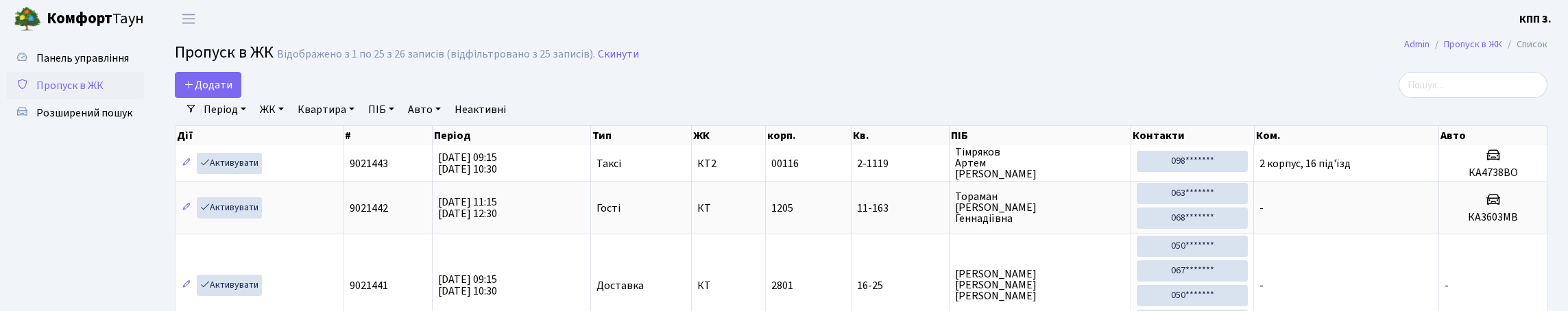
select select "25"
click at [1482, 98] on input "search" at bounding box center [1473, 84] width 149 height 26
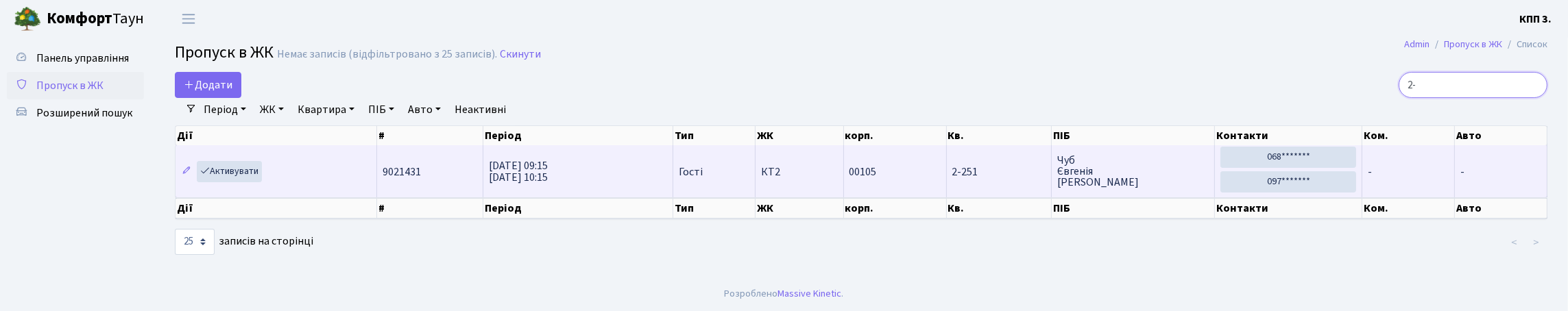
type input "2"
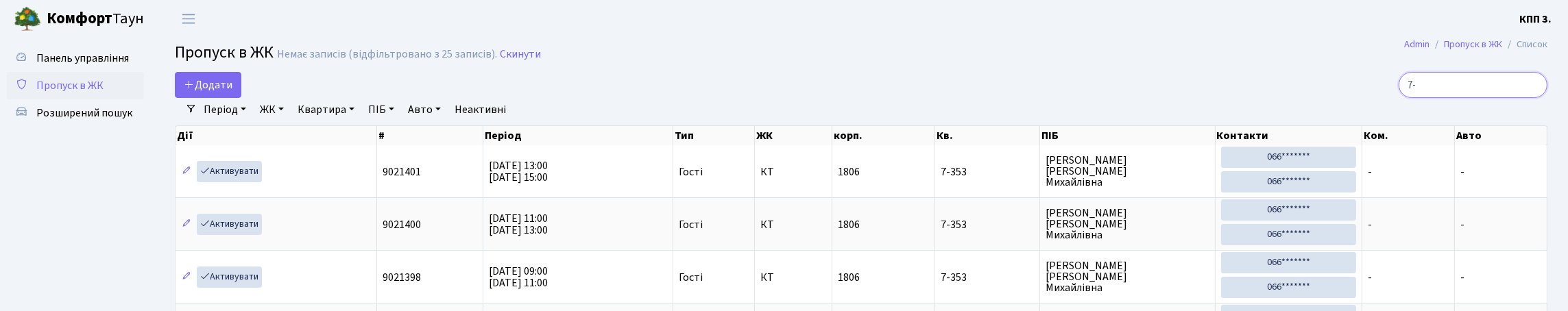
type input "7"
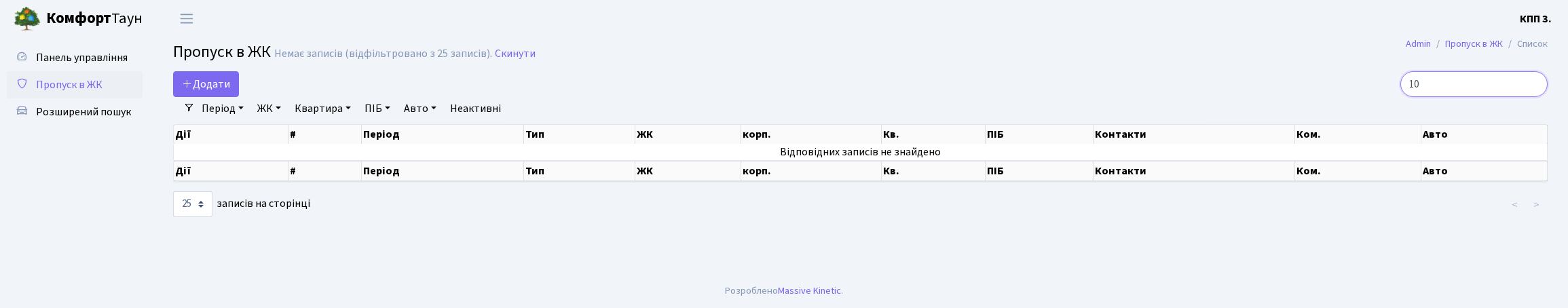
type input "1"
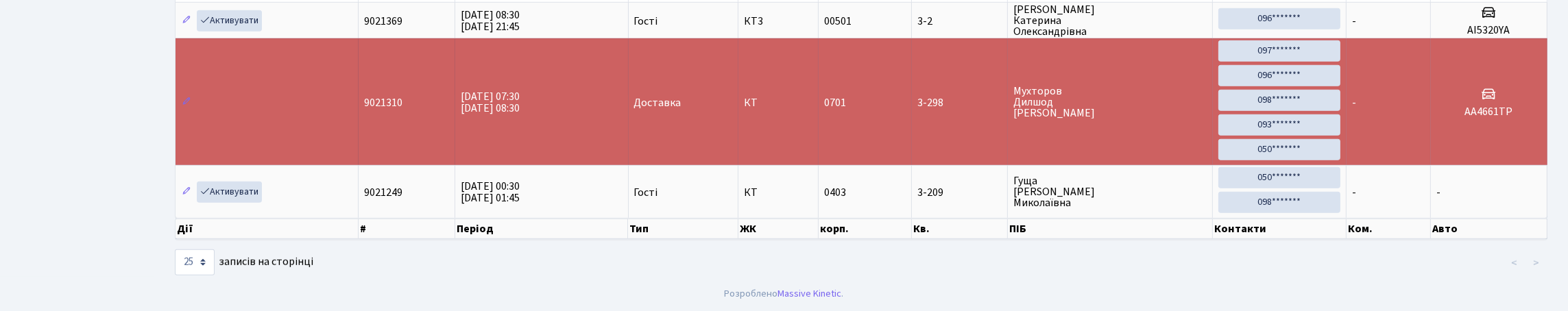
scroll to position [89, 0]
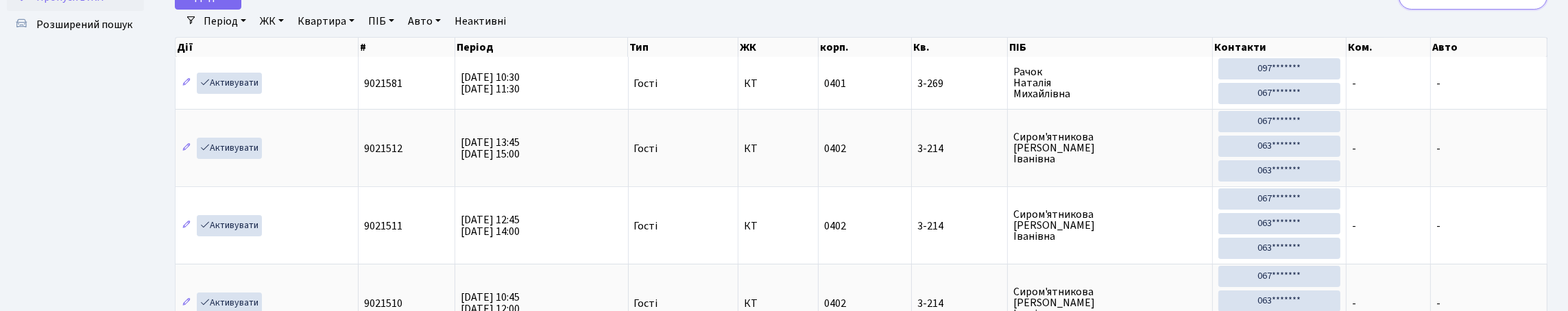
type input "3"
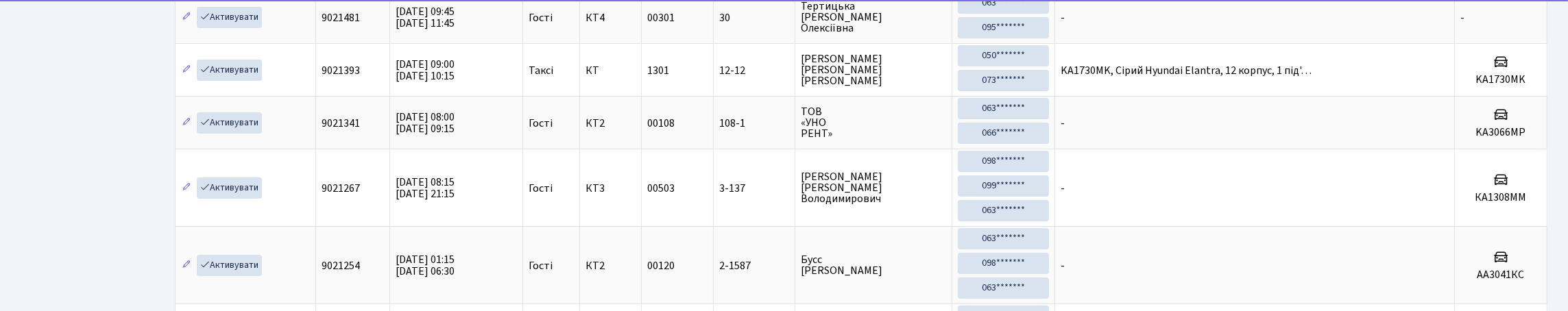
scroll to position [226, 0]
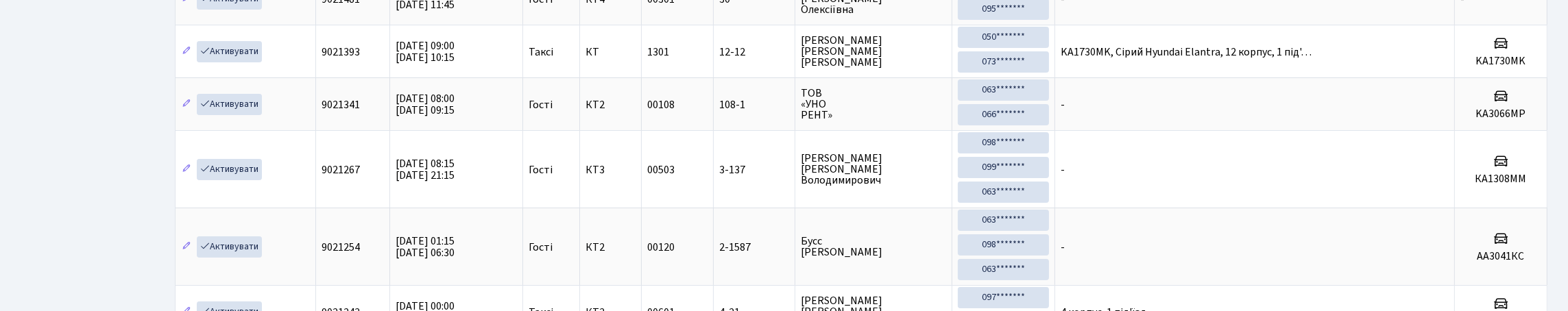
type input "3"
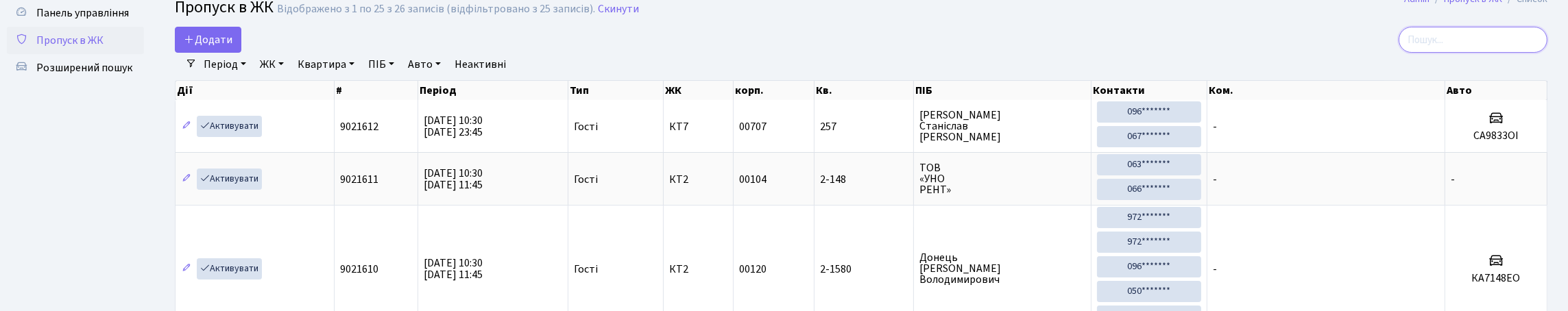
scroll to position [0, 0]
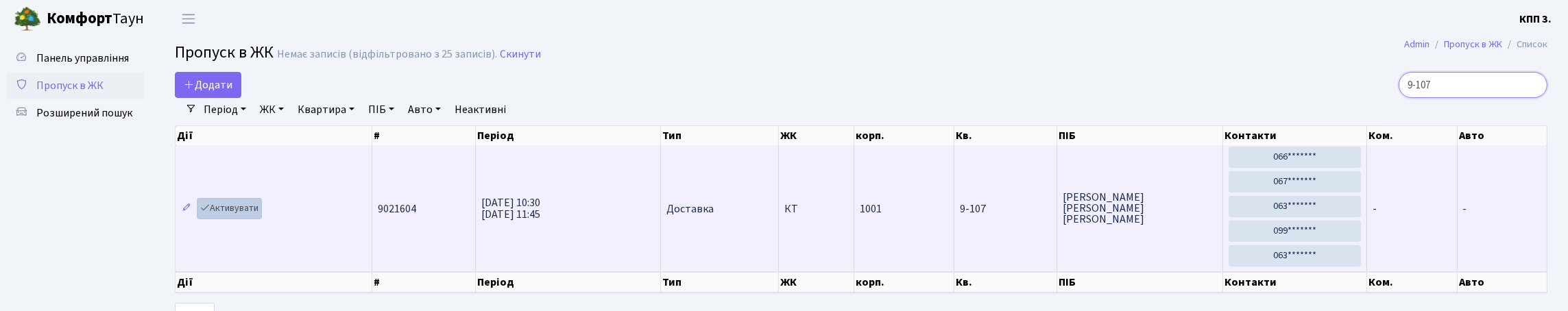
type input "9-107"
click at [207, 212] on icon at bounding box center [205, 207] width 9 height 9
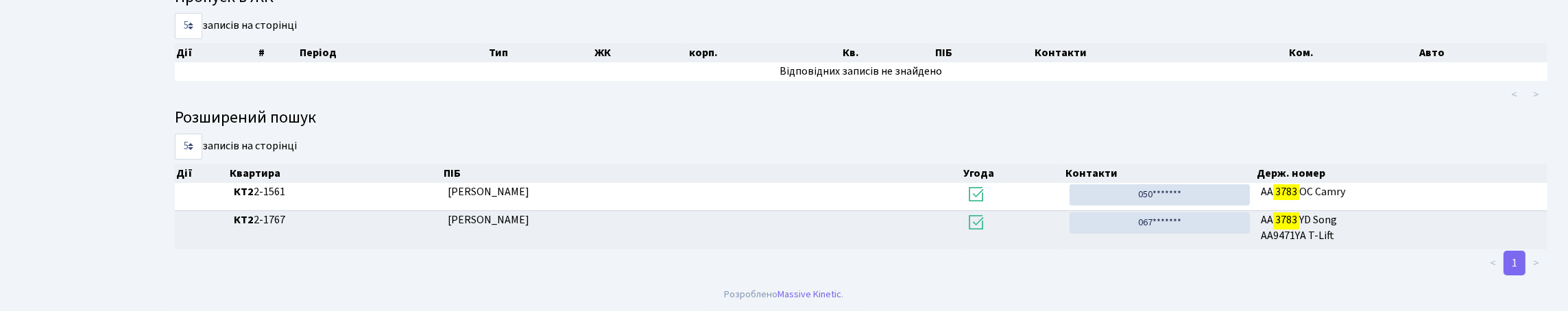
scroll to position [68, 0]
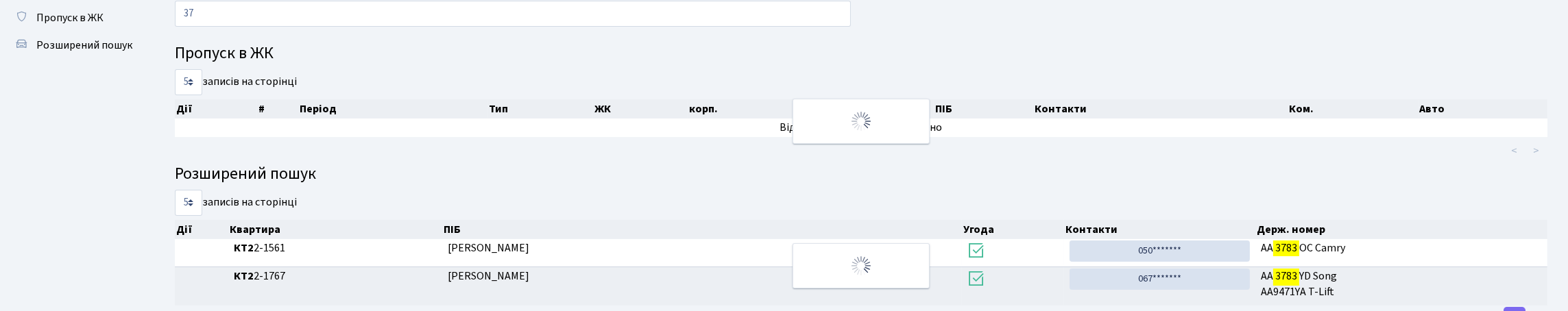
type input "3"
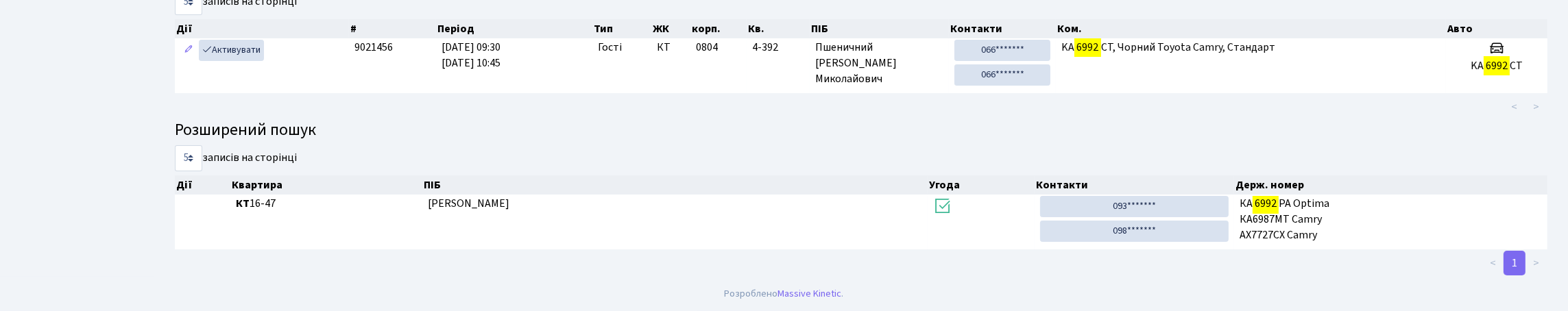
scroll to position [83, 0]
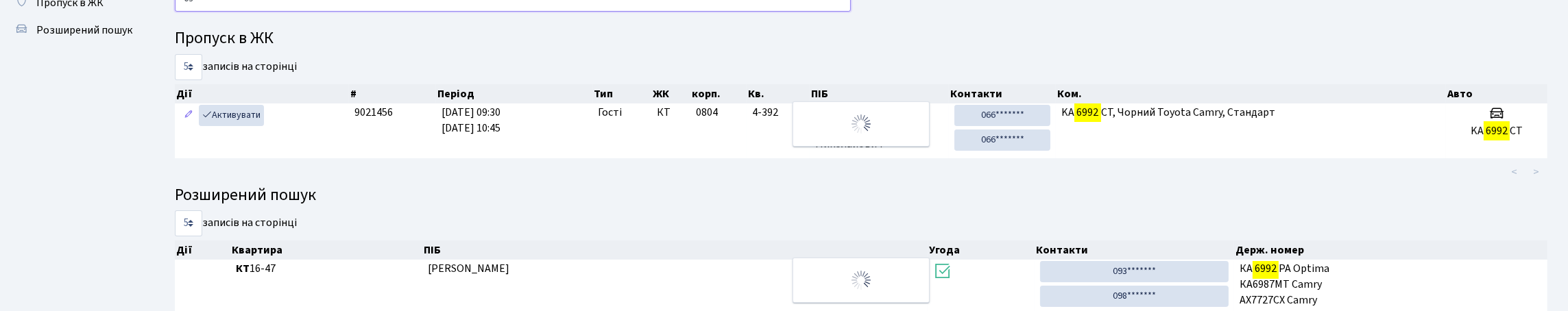
type input "6"
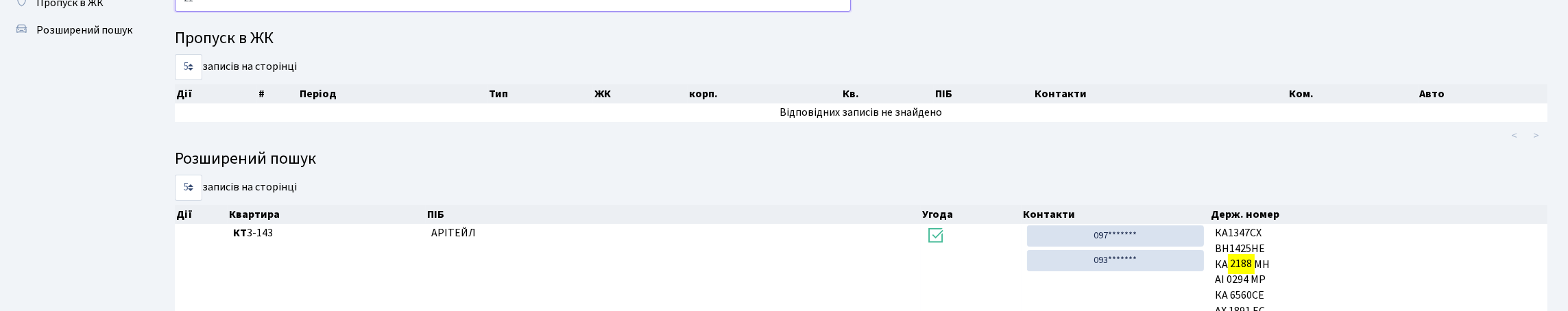
type input "2"
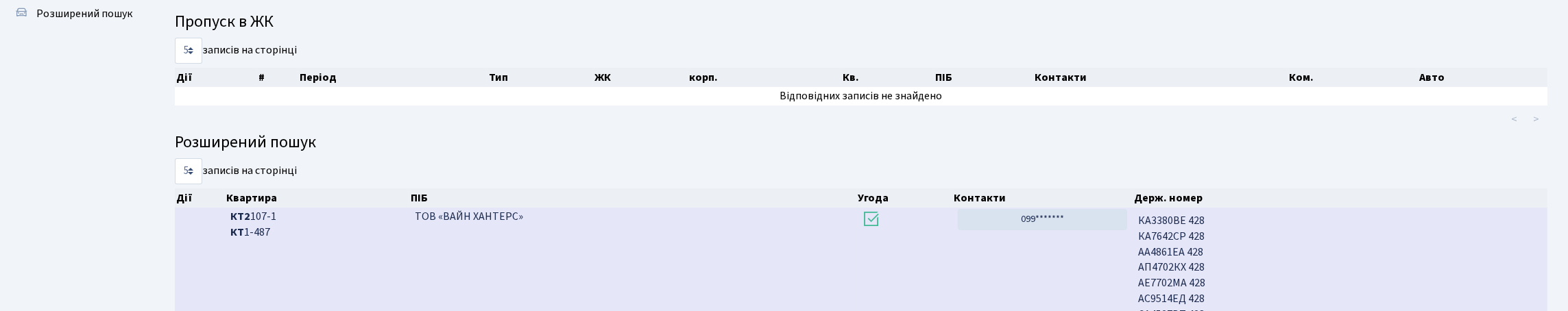
scroll to position [18, 0]
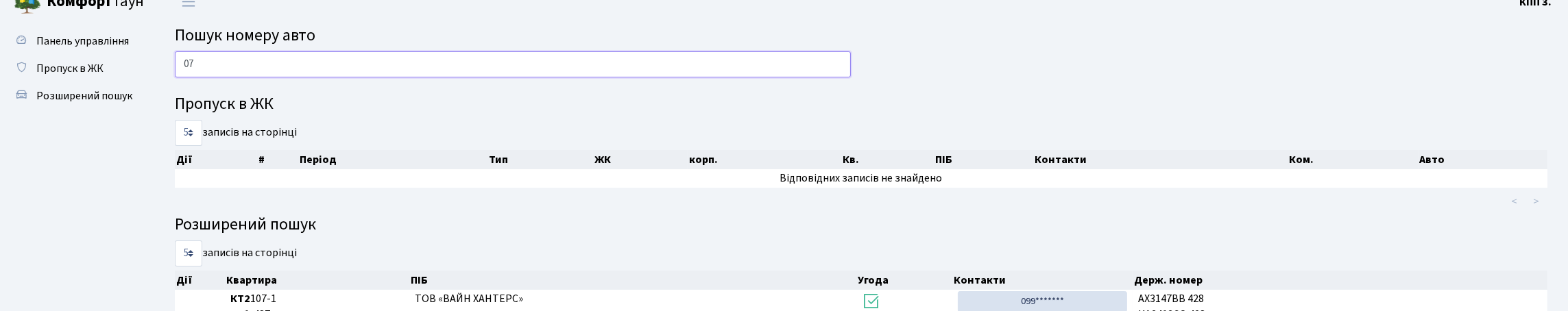
type input "0"
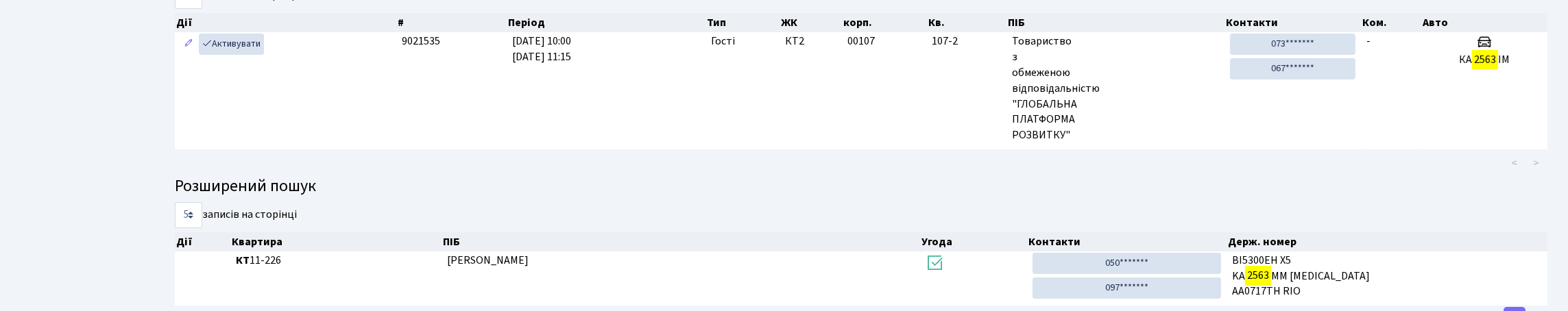
scroll to position [83, 0]
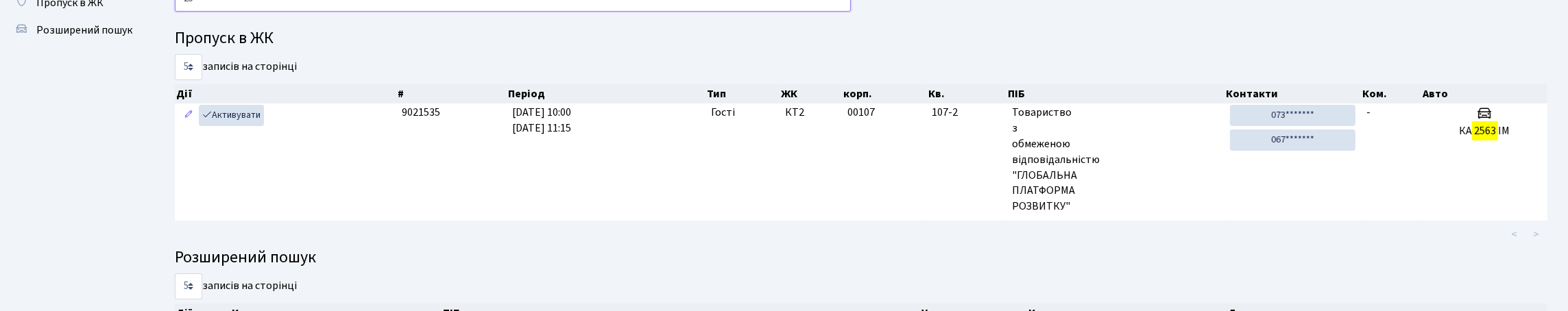
type input "2"
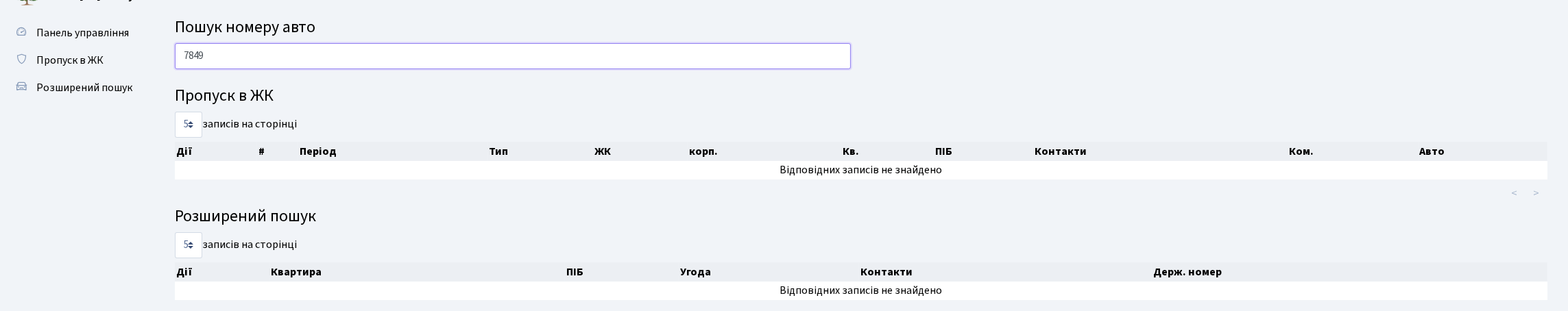
scroll to position [10, 0]
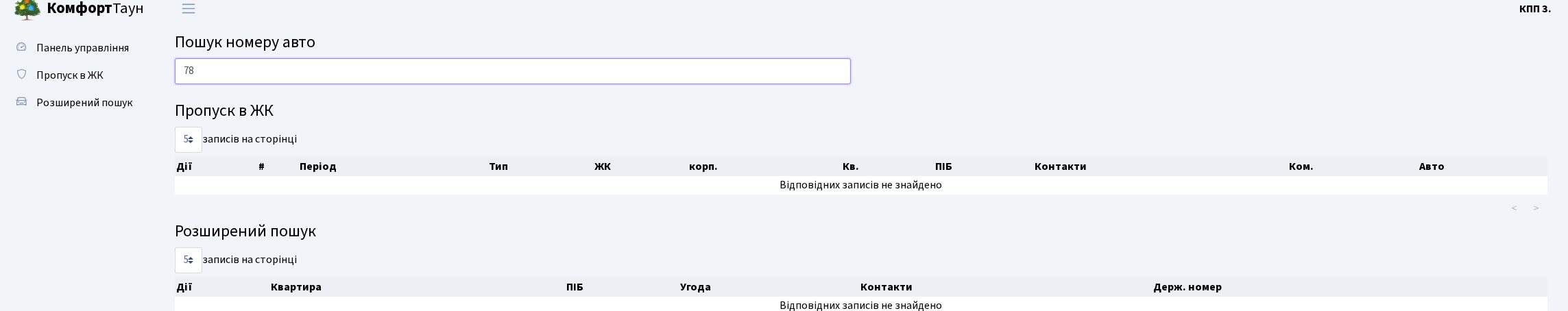
type input "7"
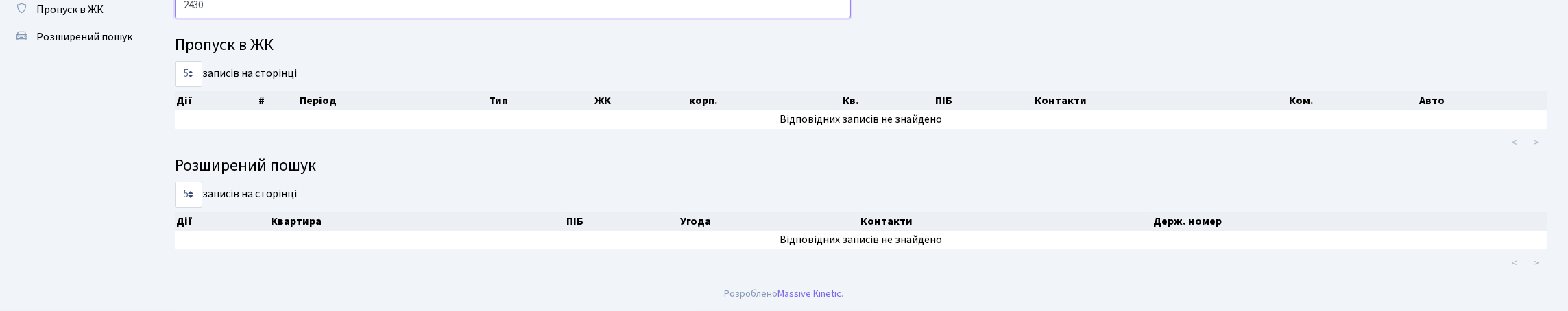
scroll to position [0, 0]
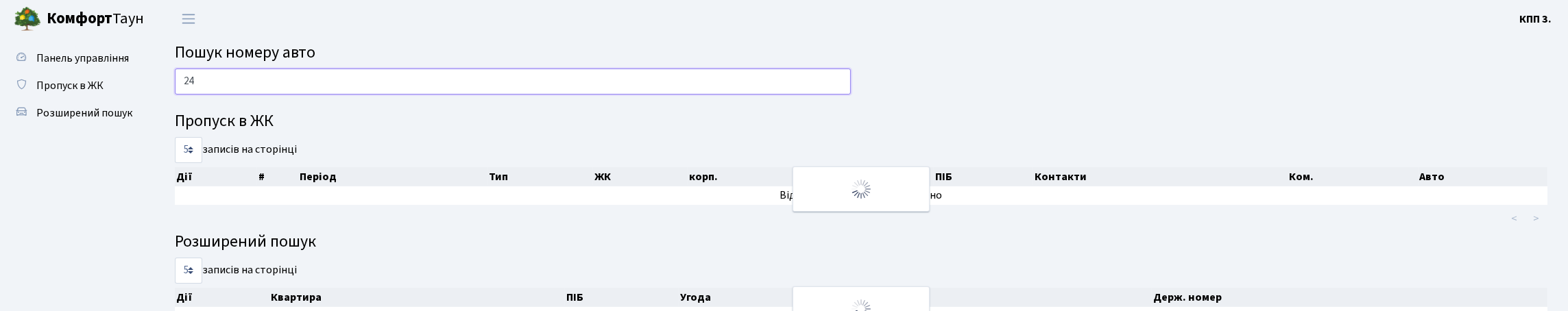
type input "2"
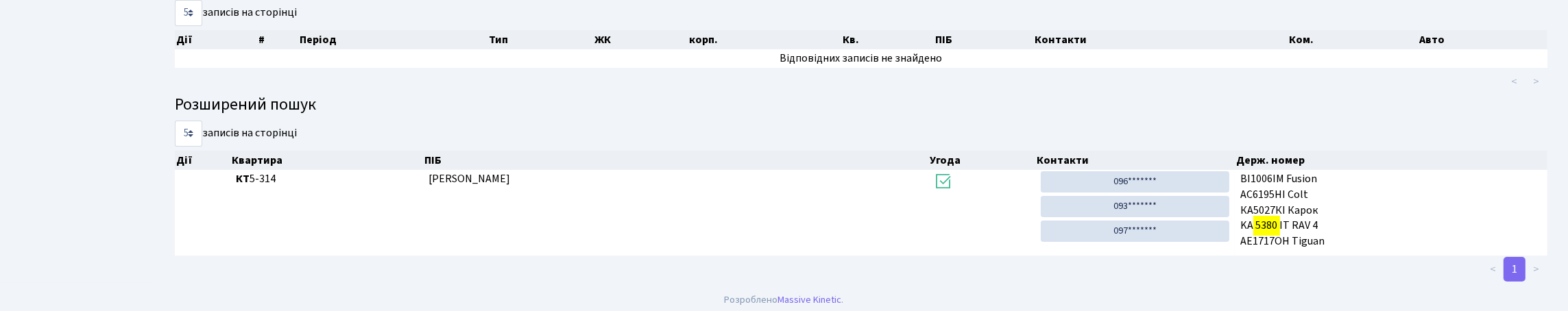
scroll to position [83, 0]
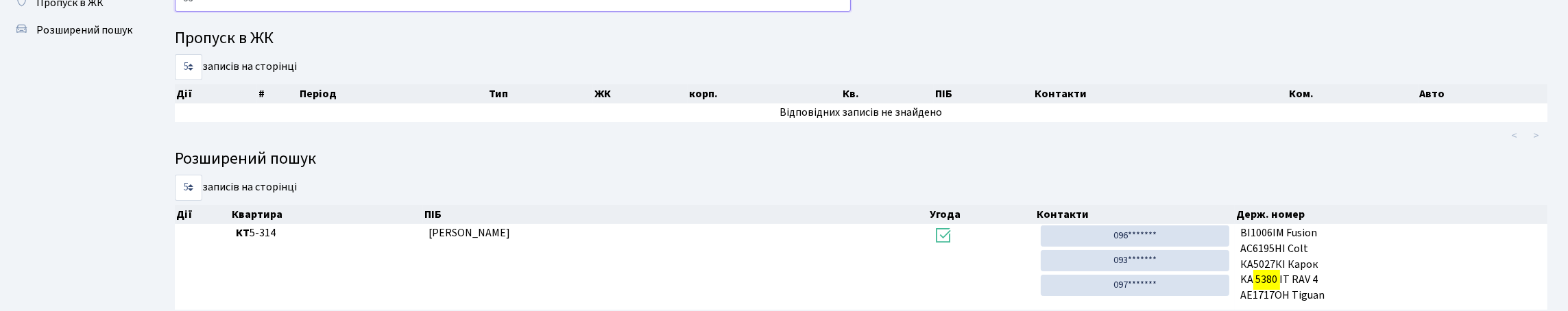
type input "5"
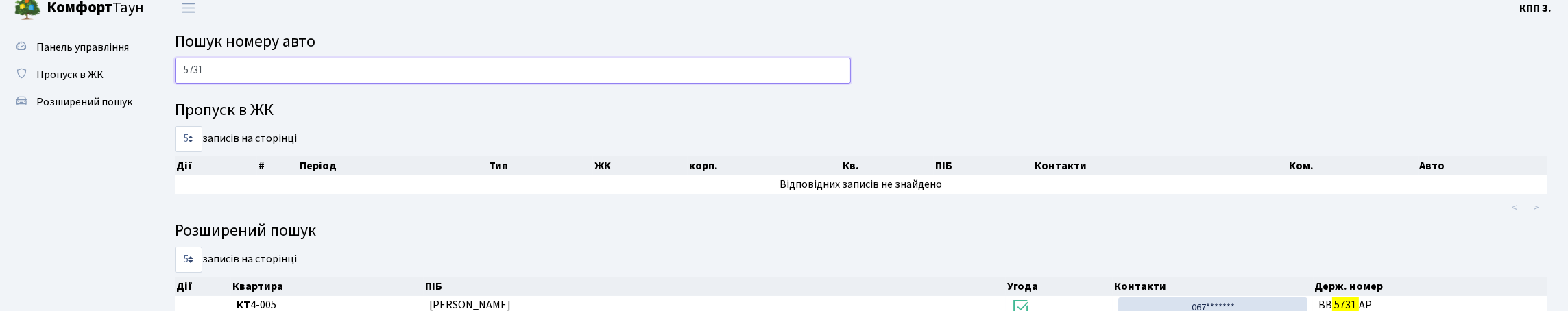
scroll to position [0, 0]
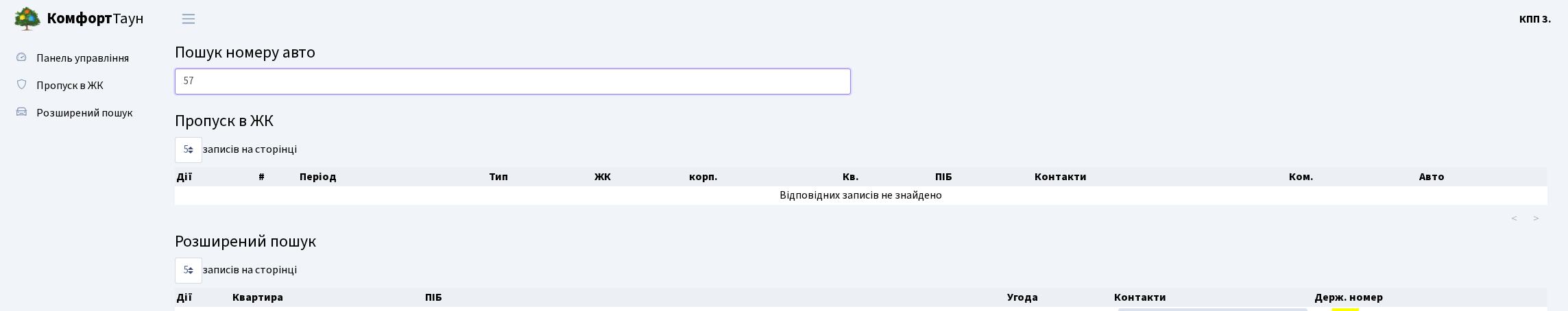
type input "5"
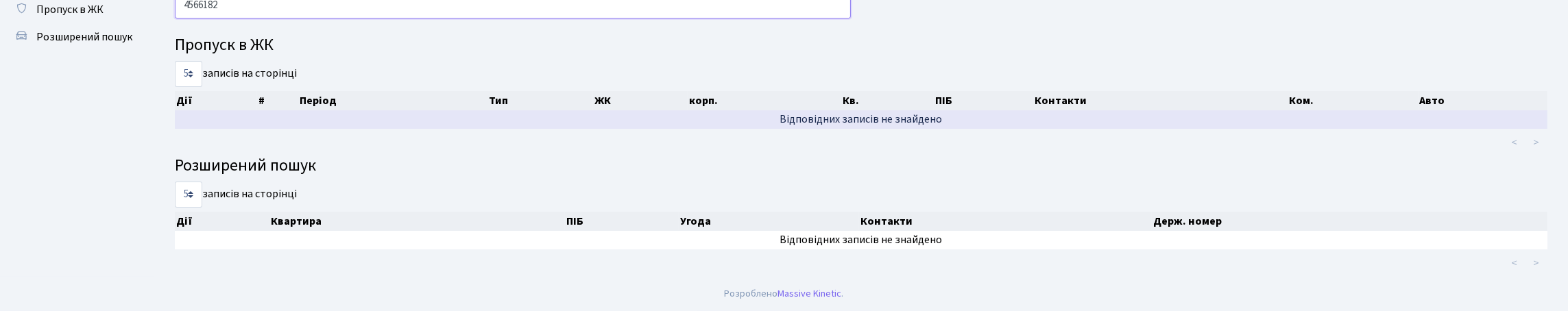
scroll to position [83, 0]
type input "4"
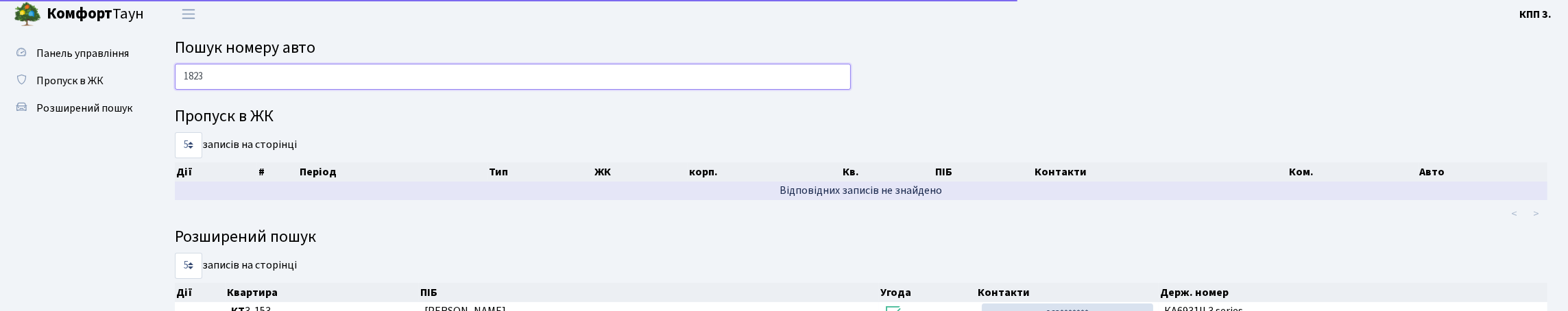
scroll to position [0, 0]
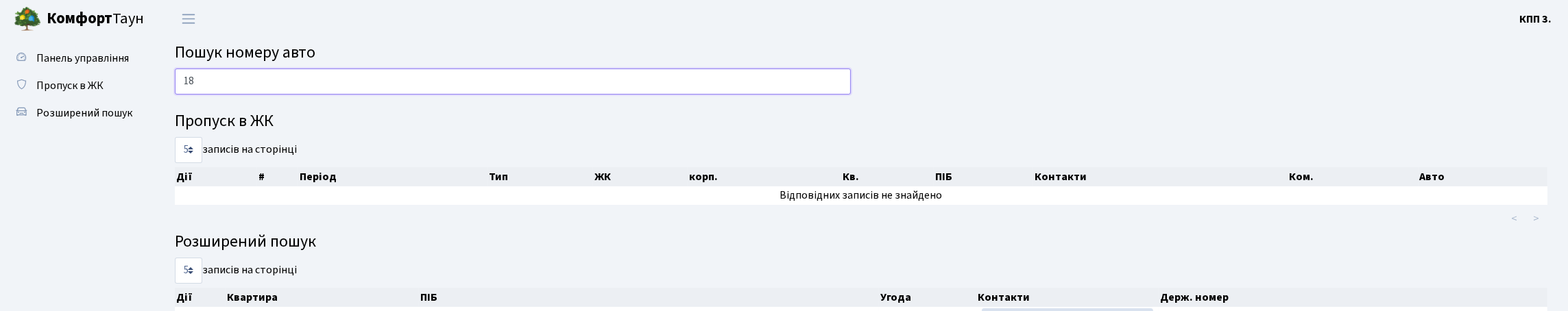
type input "1"
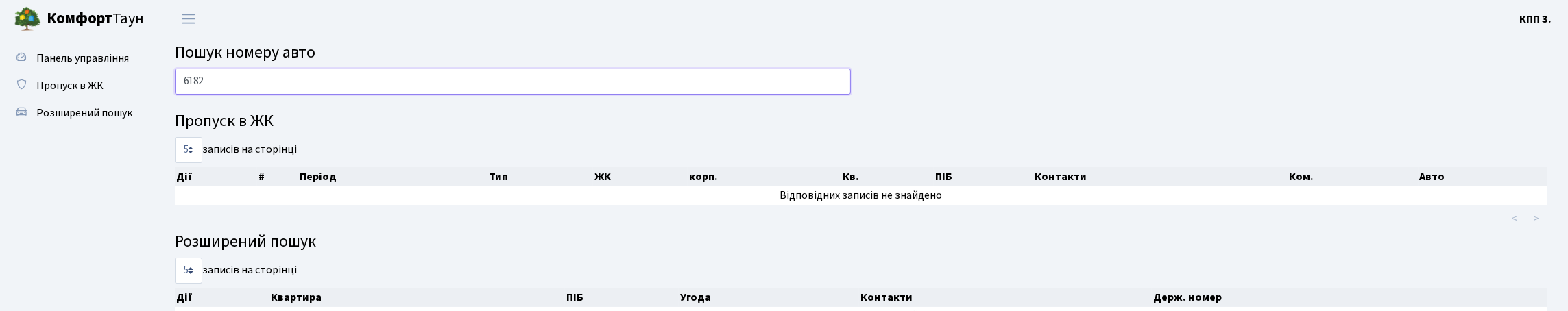
click at [252, 85] on input "6182" at bounding box center [512, 81] width 676 height 26
type input "6"
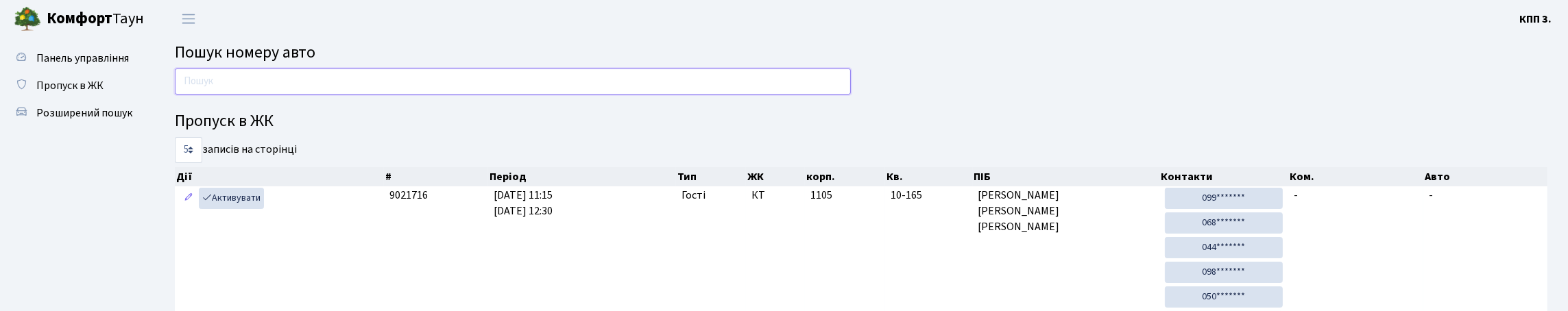
type input "7"
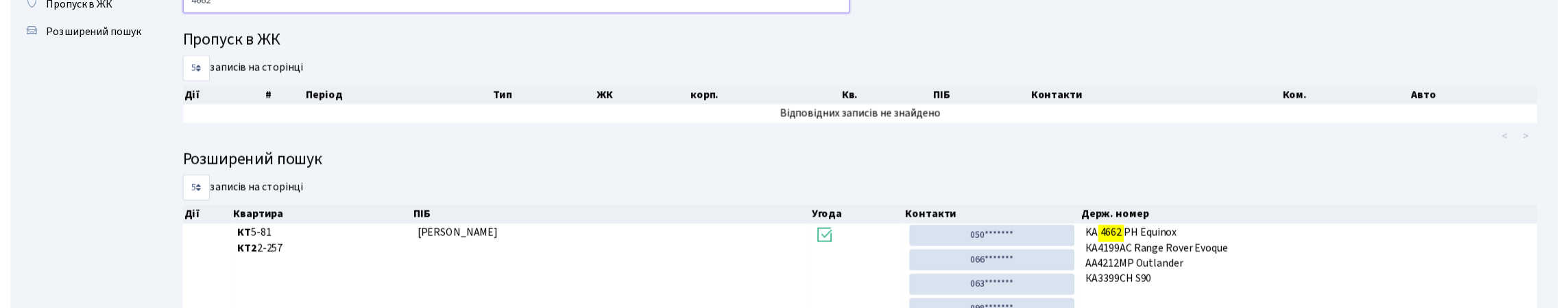
scroll to position [33, 0]
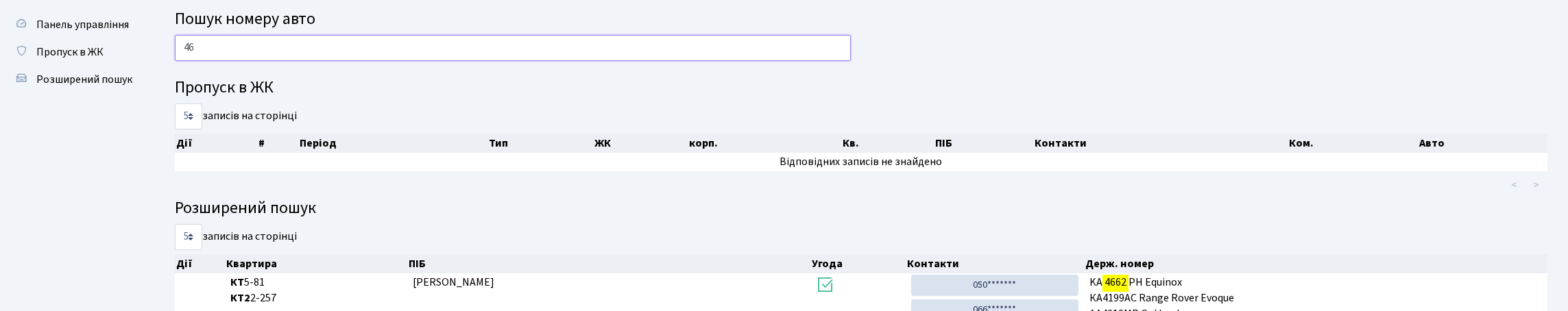
type input "4"
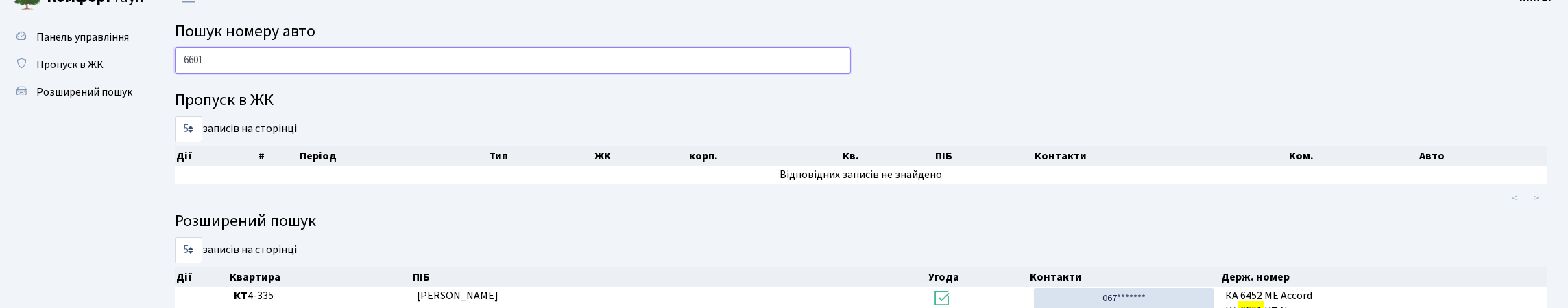
scroll to position [0, 0]
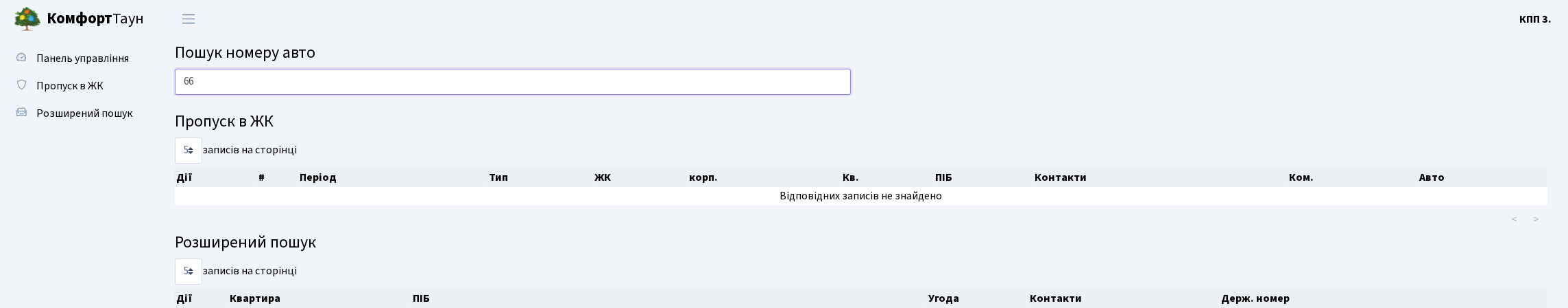
type input "6"
type input "6187"
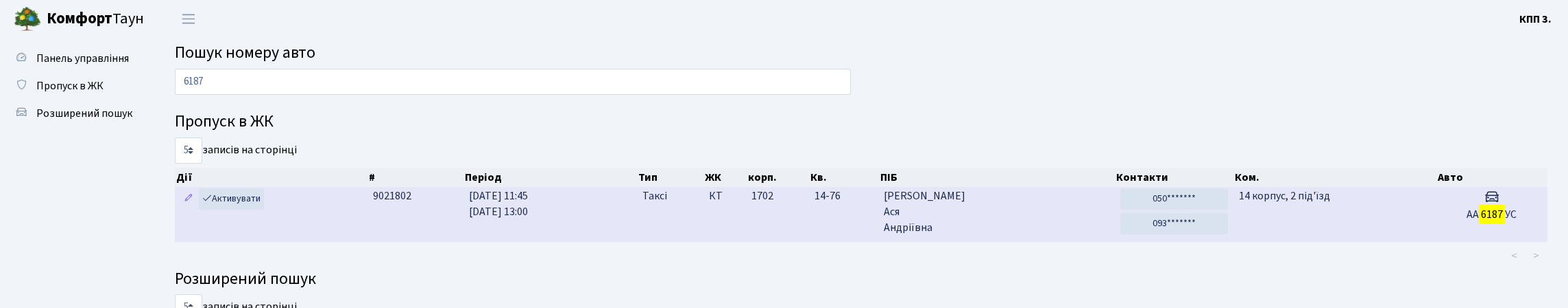
click at [1074, 241] on td "Жаглевська-Баранова Ася Андріївна" at bounding box center [996, 213] width 237 height 54
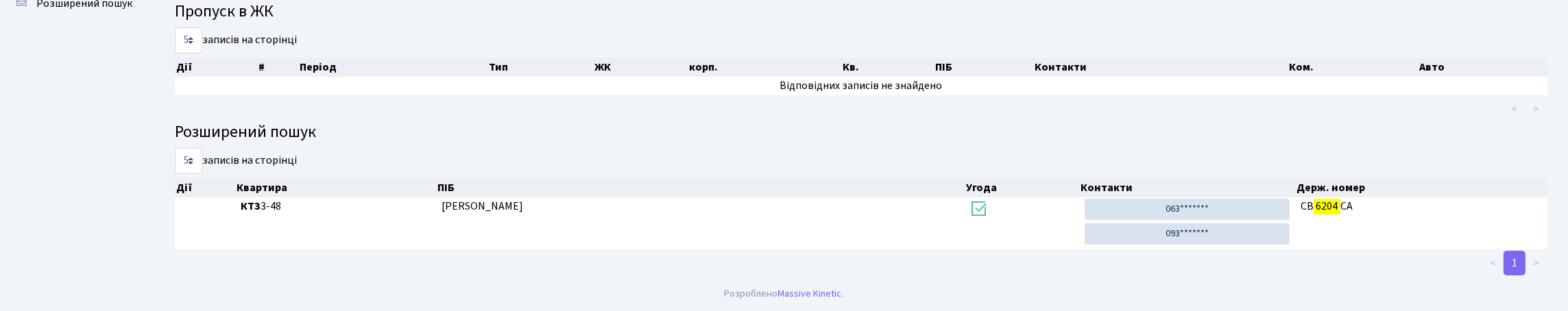
scroll to position [83, 0]
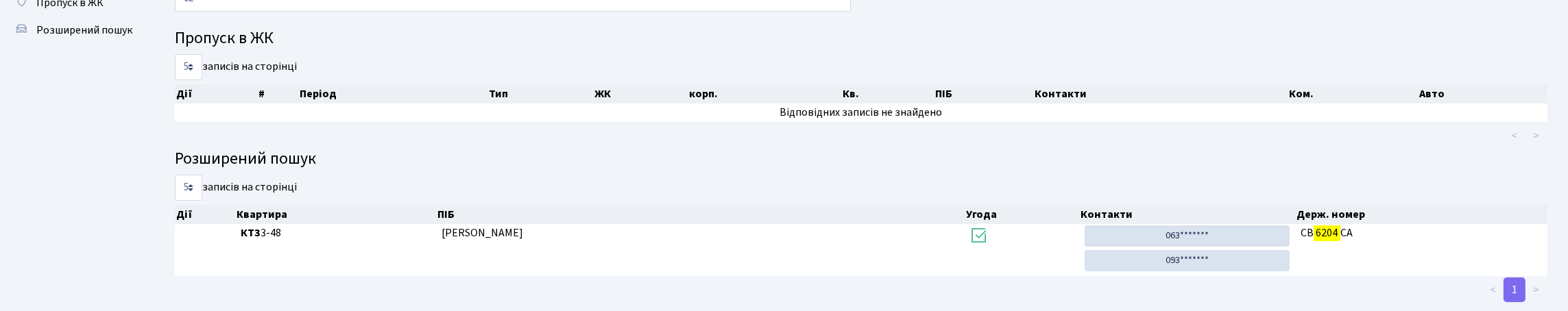
type input "6"
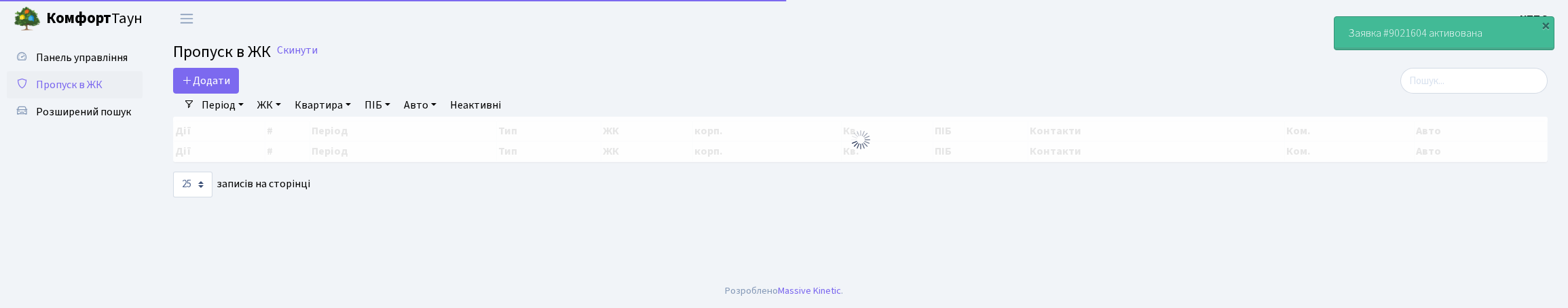
select select "25"
click at [1421, 94] on input "search" at bounding box center [1474, 80] width 147 height 26
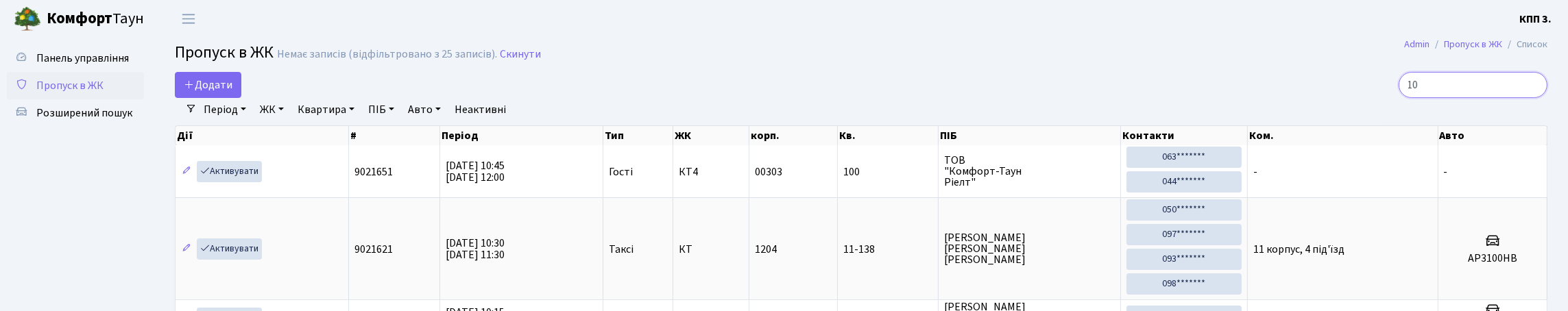
type input "1"
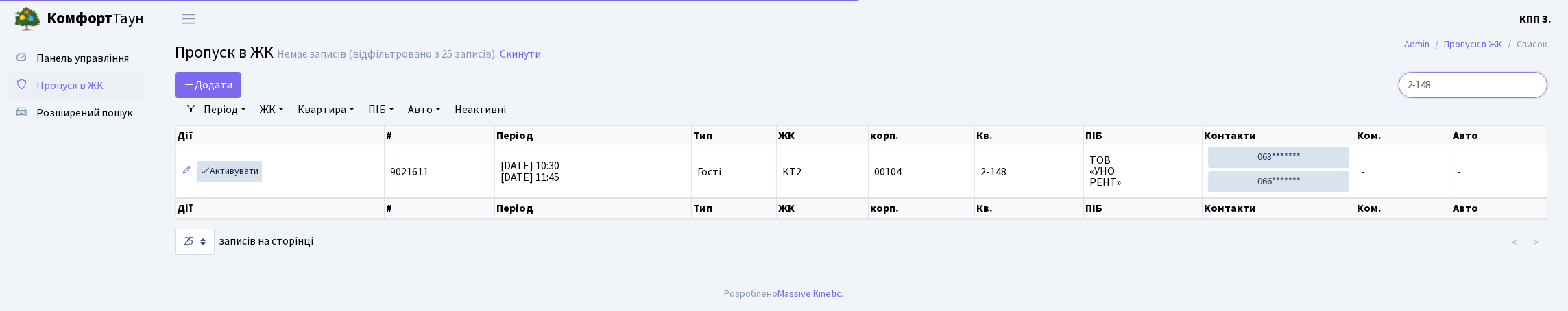
scroll to position [25, 0]
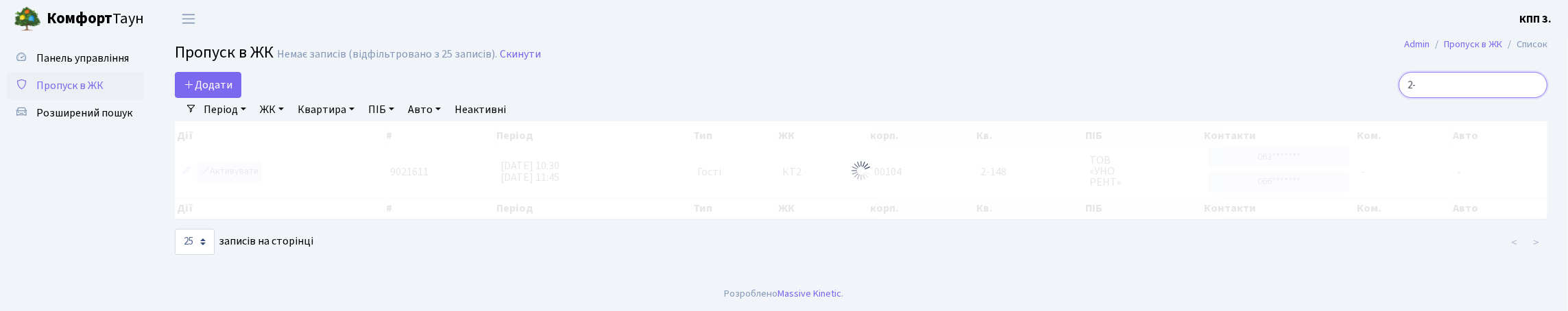
type input "2"
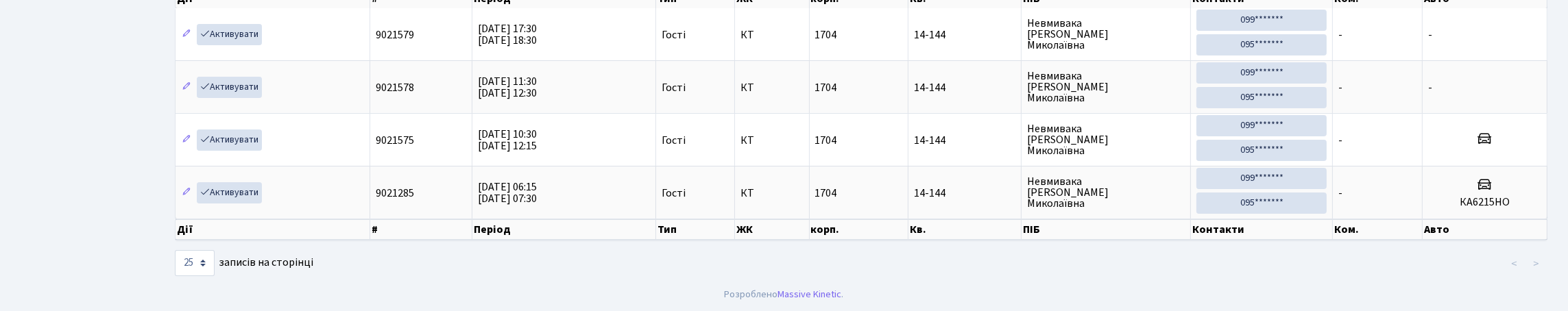
scroll to position [89, 0]
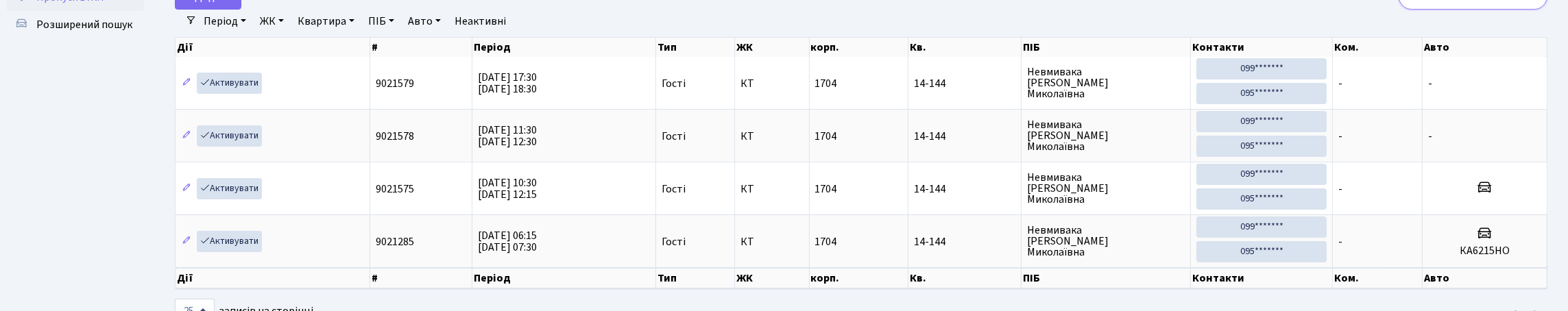
type input "1"
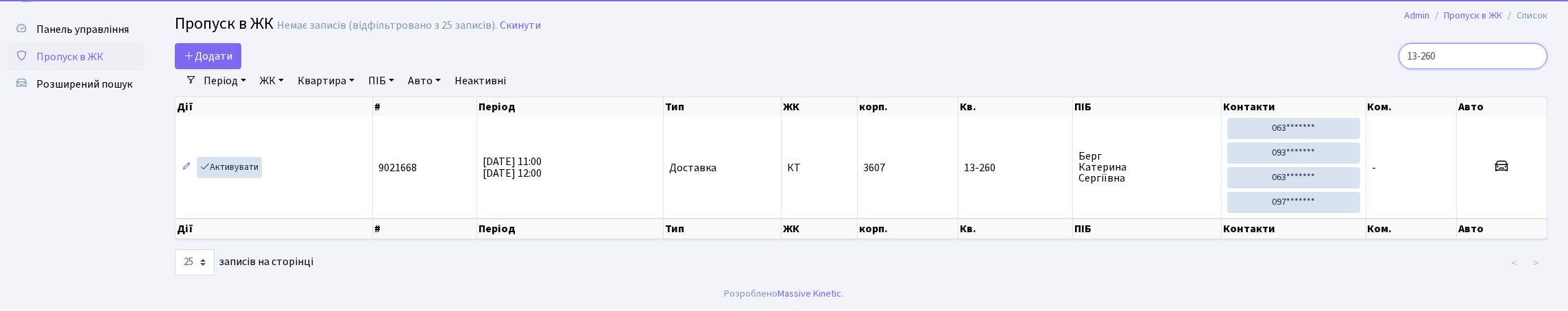
scroll to position [85, 0]
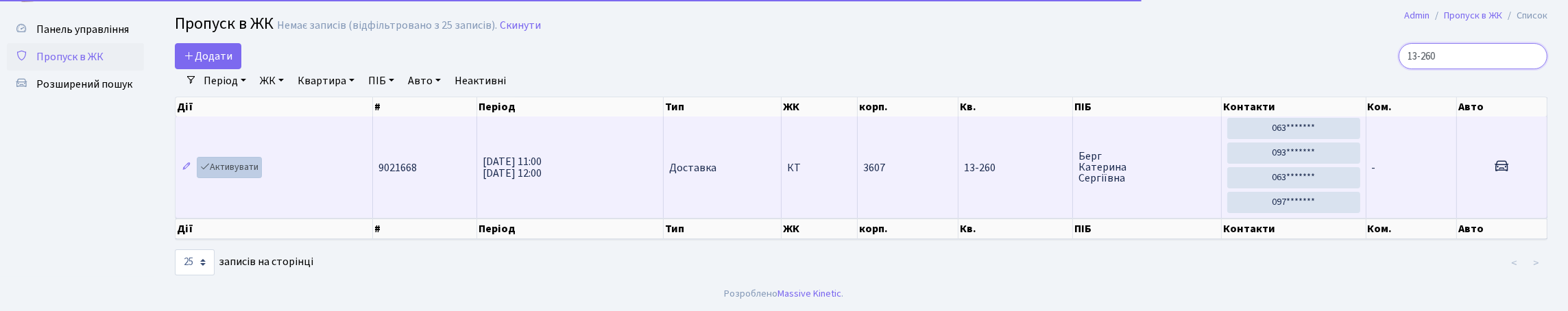
type input "13-260"
click at [220, 157] on link "Активувати" at bounding box center [229, 167] width 65 height 21
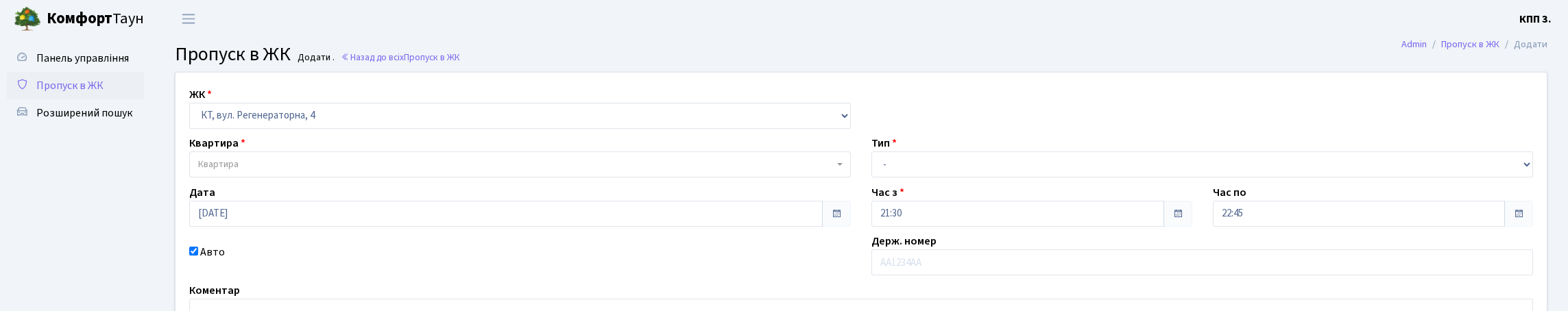
select select "271"
click at [328, 171] on span "Квартира" at bounding box center [516, 165] width 635 height 13
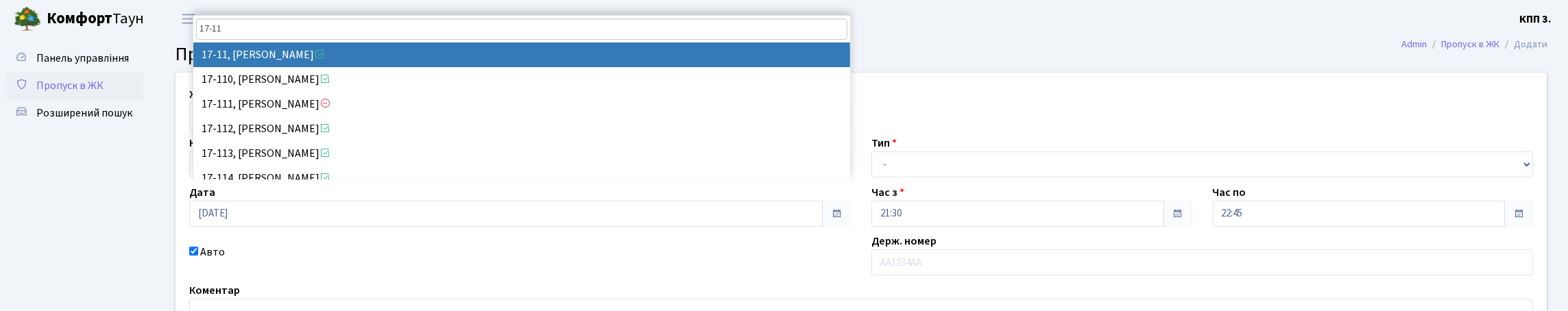
type input "17-11"
select select "8965"
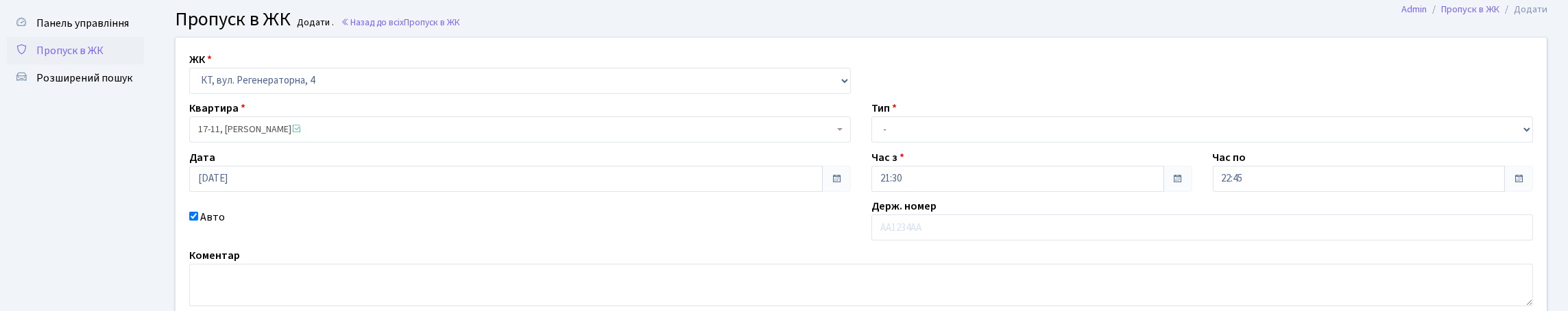
scroll to position [68, 0]
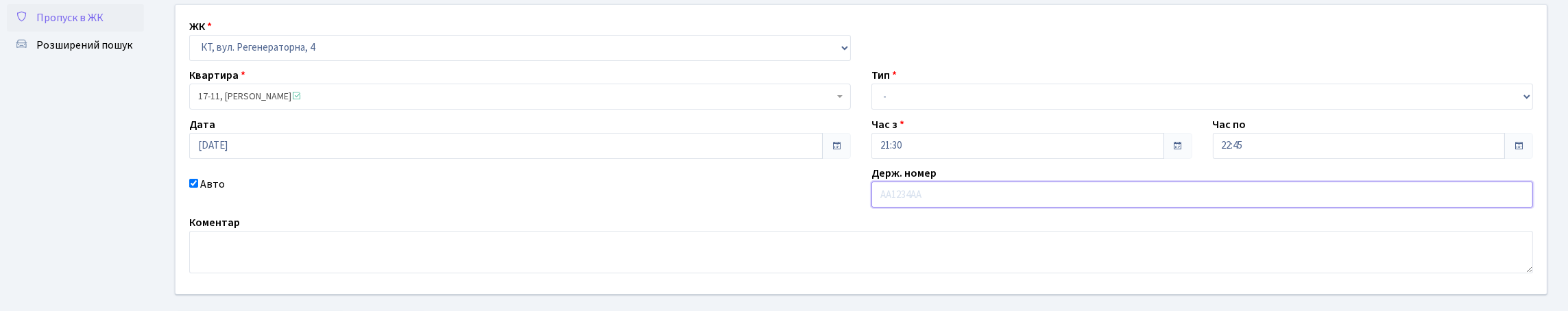
click at [935, 208] on input "text" at bounding box center [1203, 194] width 662 height 26
type input "КА4566РО"
drag, startPoint x: 975, startPoint y: 135, endPoint x: 967, endPoint y: 143, distance: 11.3
click at [969, 110] on select "- Доставка Таксі Гості Сервіс" at bounding box center [1203, 96] width 662 height 26
select select "3"
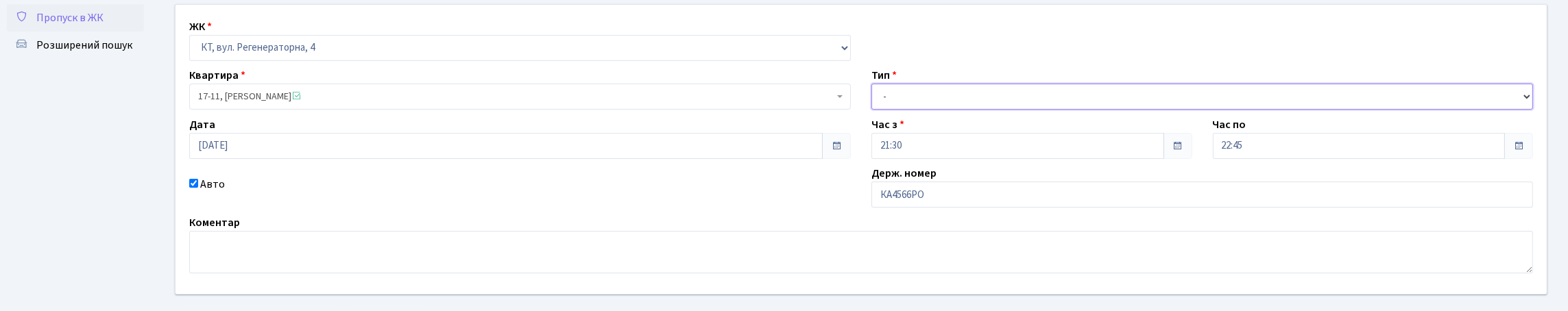
click at [872, 110] on select "- Доставка Таксі Гості Сервіс" at bounding box center [1203, 96] width 662 height 26
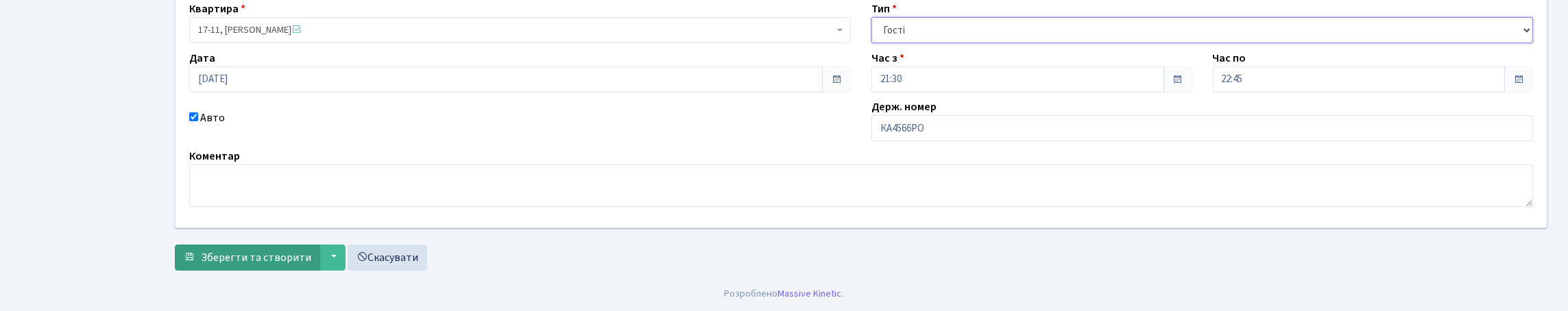
scroll to position [227, 0]
click at [293, 245] on button "Зберегти та створити" at bounding box center [247, 257] width 145 height 26
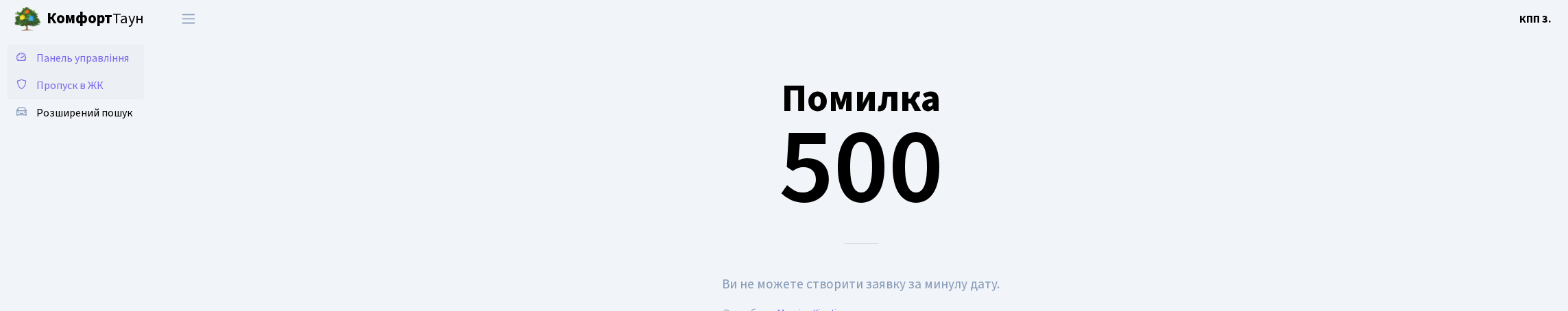
click at [80, 57] on span "Панель управління" at bounding box center [82, 59] width 93 height 15
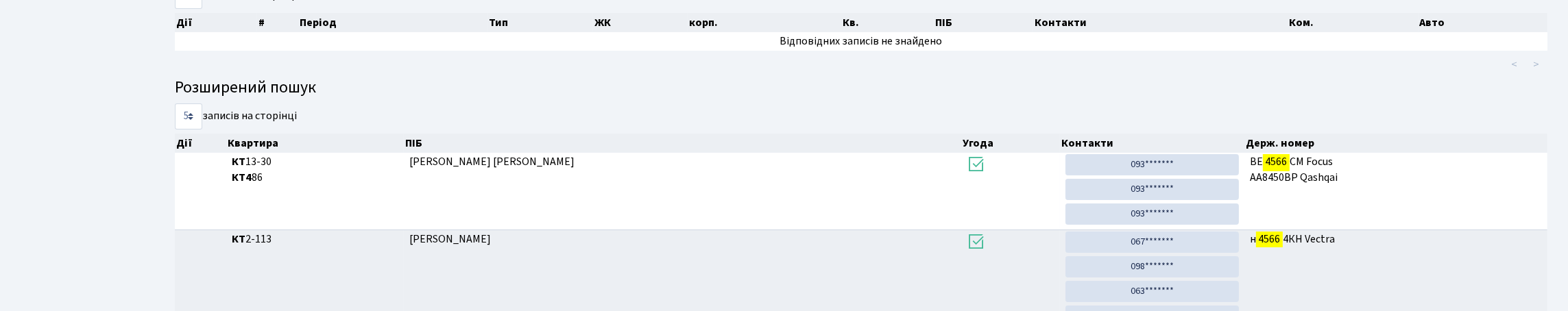
scroll to position [67, 0]
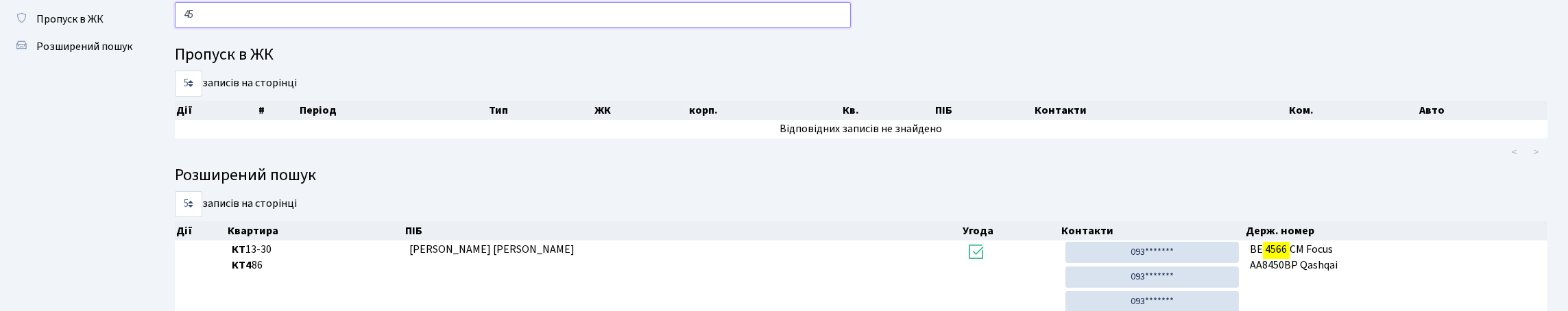
type input "4"
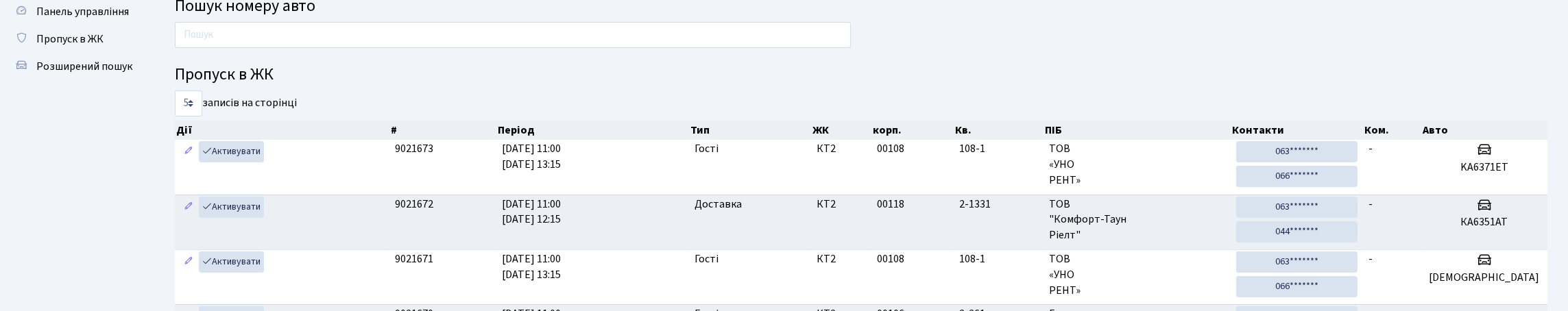
scroll to position [68, 0]
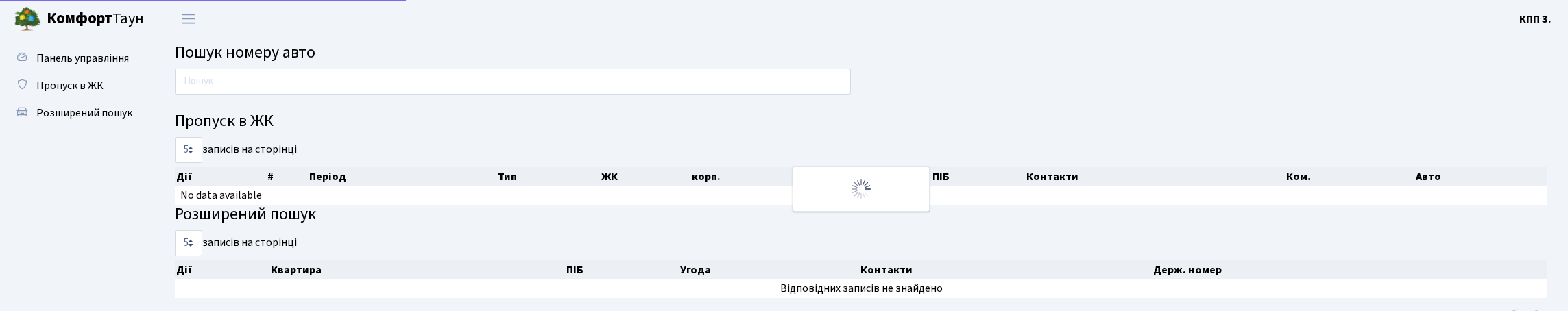
scroll to position [36, 0]
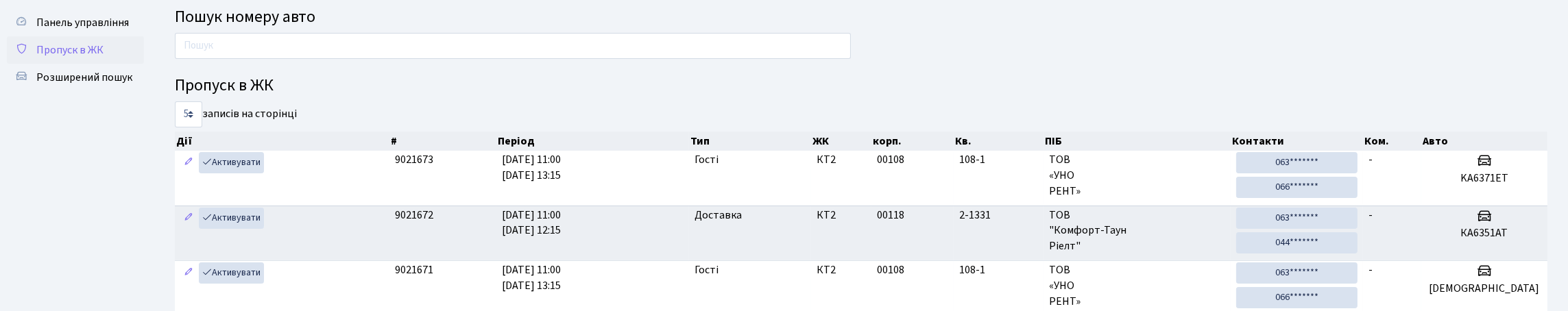
click at [69, 58] on span "Пропуск в ЖК" at bounding box center [69, 50] width 67 height 15
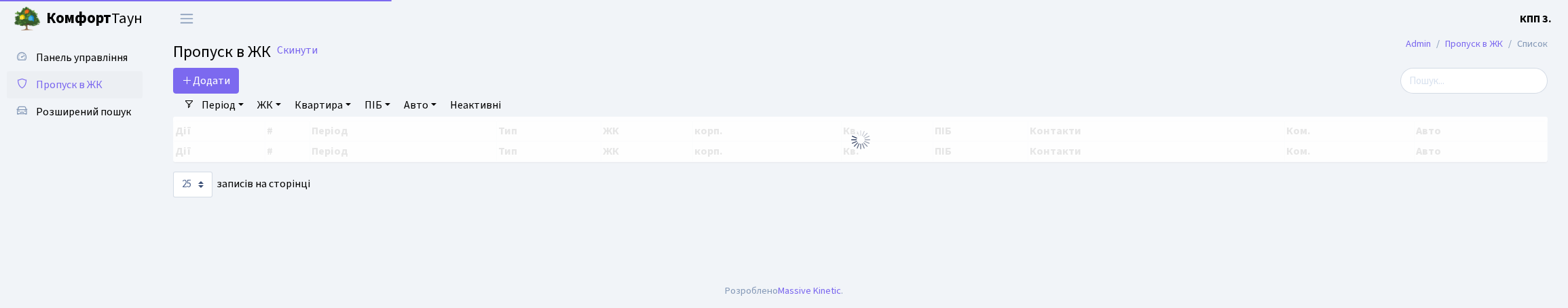
select select "25"
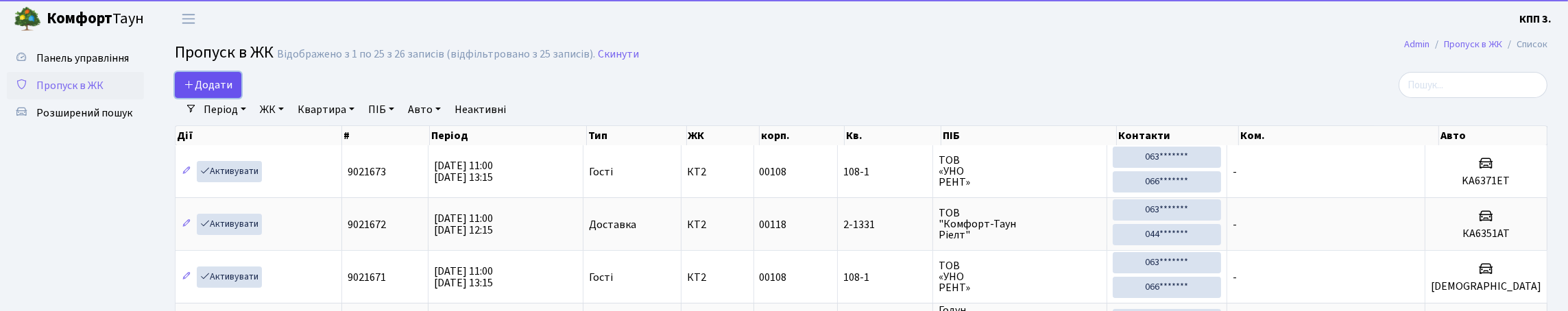
click at [232, 93] on span "Додати" at bounding box center [208, 85] width 48 height 15
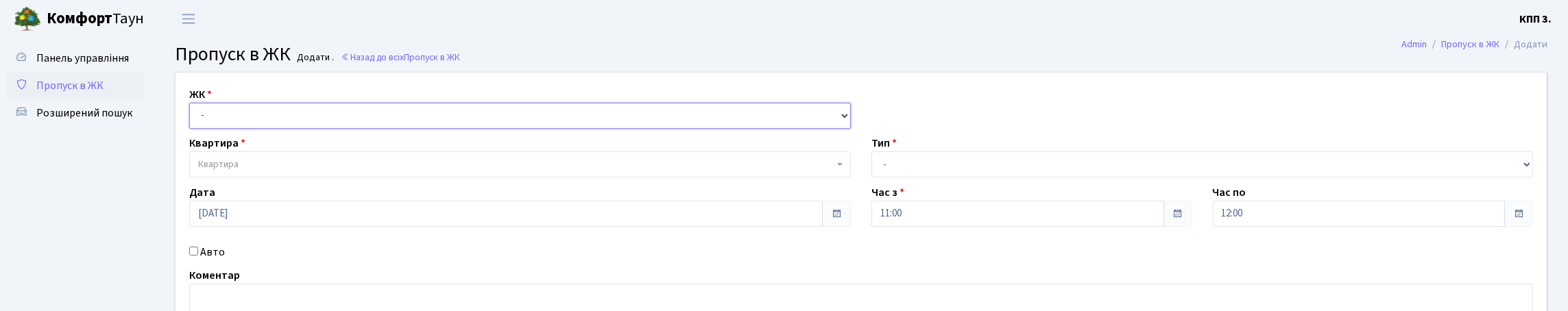
click at [323, 129] on select "- КТ, вул. Регенераторна, 4 КТ2, просп. [STREET_ADDRESS] [STREET_ADDRESS] [PERS…" at bounding box center [520, 115] width 662 height 26
select select "271"
click at [193, 119] on select "- КТ, вул. Регенераторна, 4 КТ2, просп. [STREET_ADDRESS] [STREET_ADDRESS] [PERS…" at bounding box center [520, 115] width 662 height 26
select select
click at [322, 177] on span "Квартира" at bounding box center [520, 164] width 662 height 26
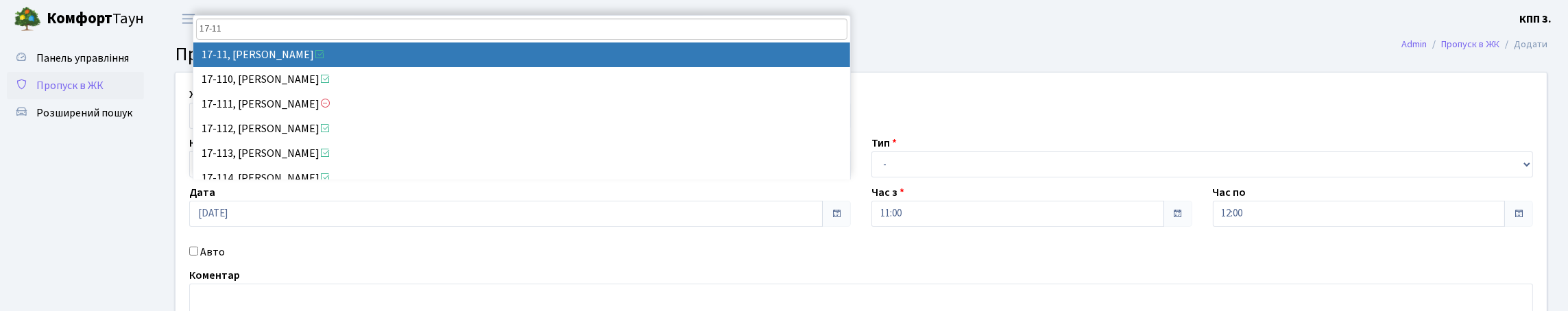
type input "17-11"
select select "8965"
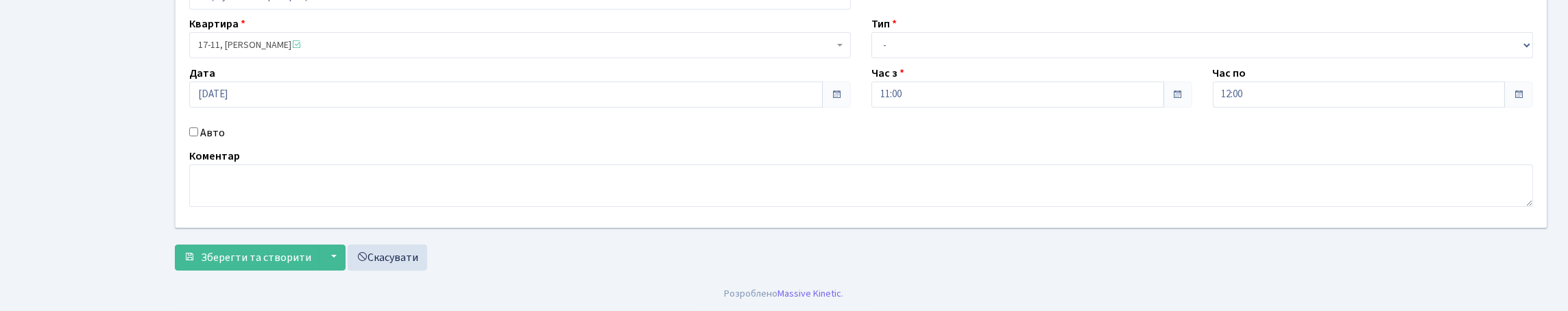
scroll to position [206, 0]
click at [196, 128] on input "Авто" at bounding box center [193, 132] width 9 height 9
checkbox input "true"
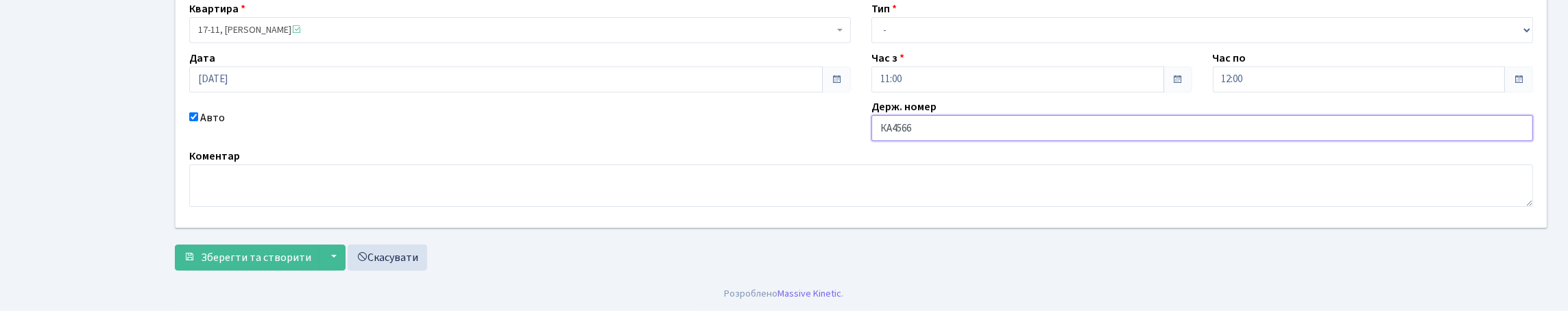
type input "КА4566РО"
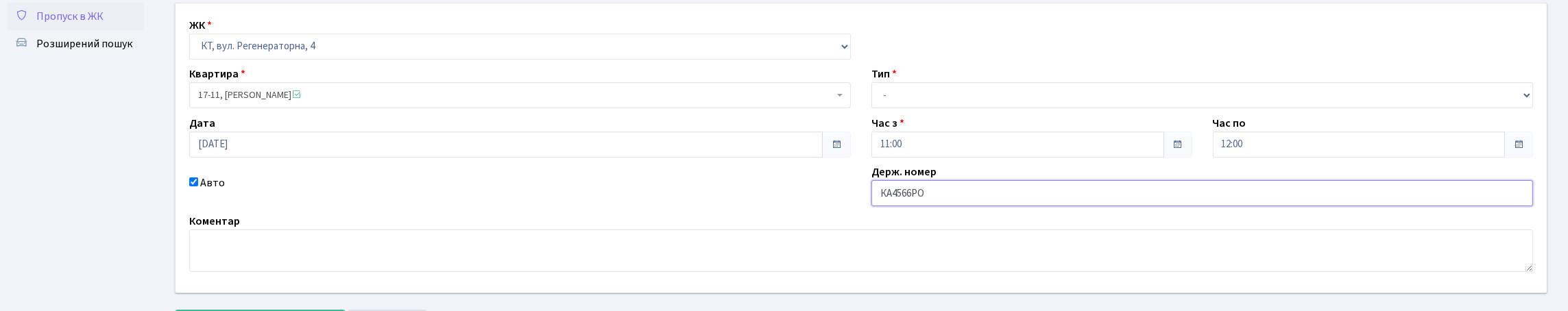
scroll to position [68, 0]
click at [988, 110] on select "- Доставка Таксі Гості Сервіс" at bounding box center [1203, 96] width 662 height 26
select select "3"
click at [872, 110] on select "- Доставка Таксі Гості Сервіс" at bounding box center [1203, 96] width 662 height 26
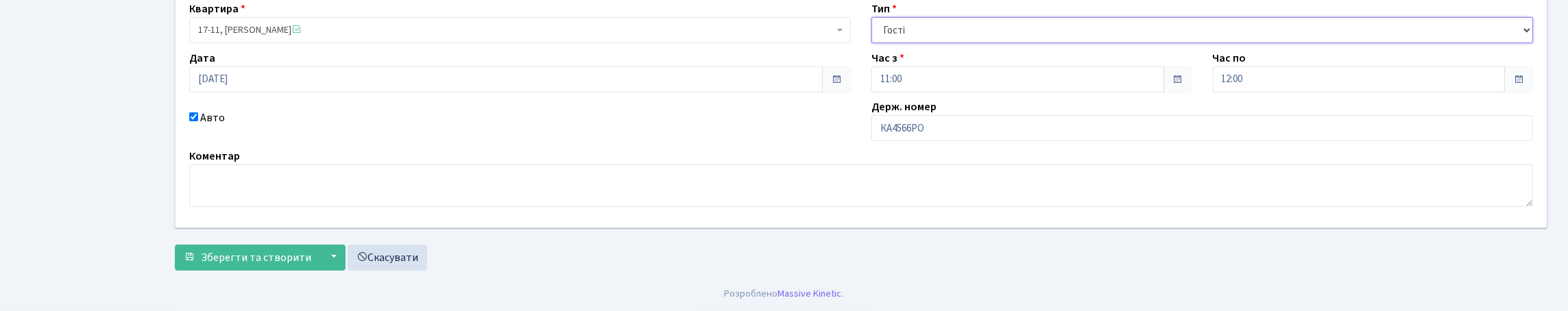
scroll to position [227, 0]
click at [240, 250] on span "Зберегти та створити" at bounding box center [256, 257] width 110 height 15
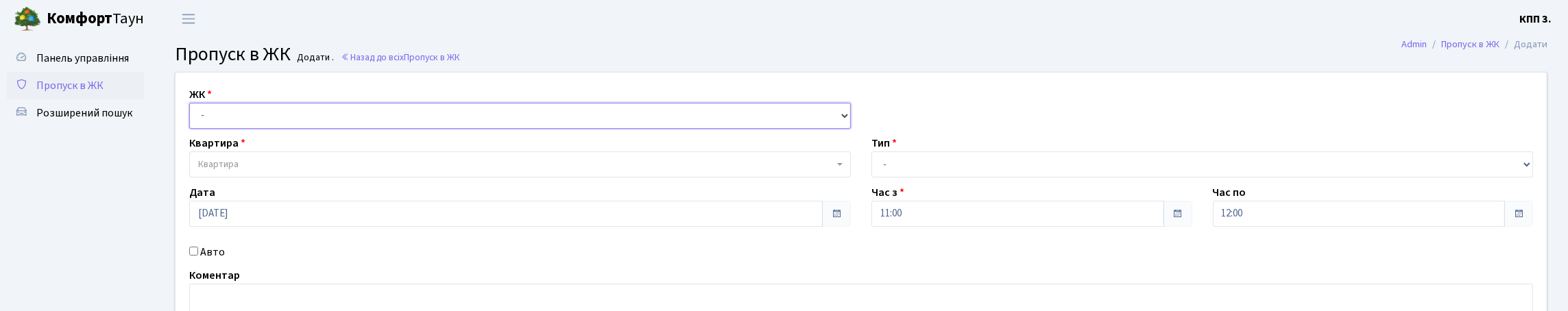
click at [479, 129] on select "- КТ, вул. Регенераторна, 4 КТ2, просп. [STREET_ADDRESS] [STREET_ADDRESS] [PERS…" at bounding box center [520, 115] width 662 height 26
select select "271"
click at [193, 119] on select "- КТ, вул. Регенераторна, 4 КТ2, просп. [STREET_ADDRESS] [STREET_ADDRESS] [PERS…" at bounding box center [520, 115] width 662 height 26
select select
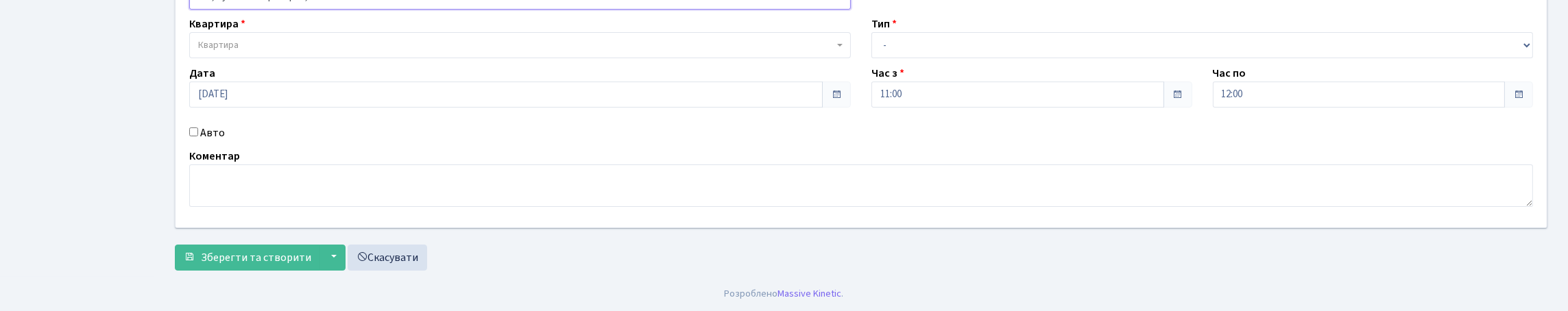
scroll to position [206, 0]
click at [196, 128] on input "Авто" at bounding box center [193, 132] width 9 height 9
checkbox input "true"
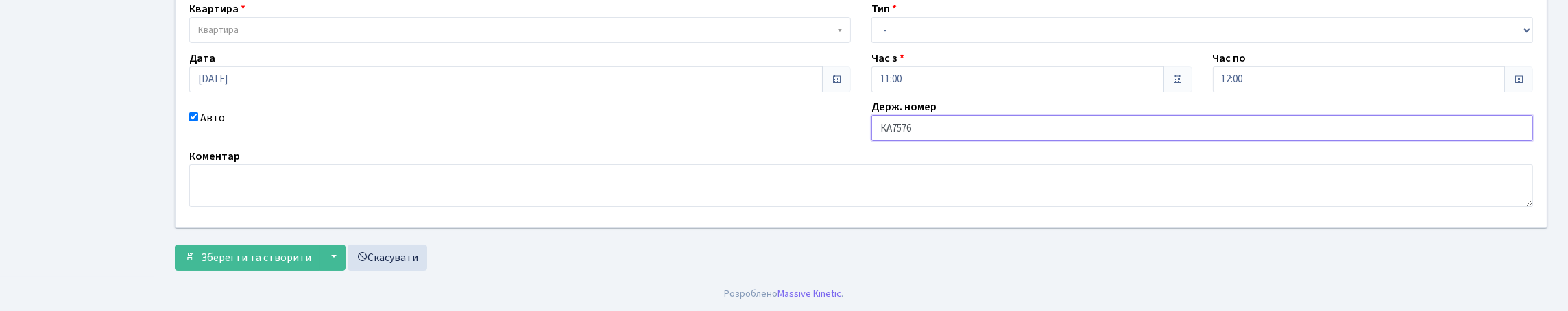
type input "КА7576ІН"
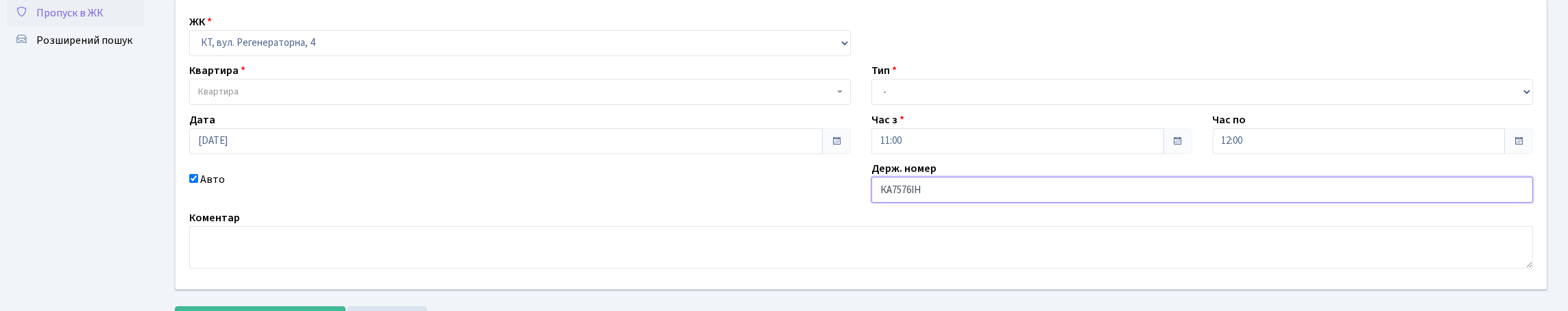
scroll to position [68, 0]
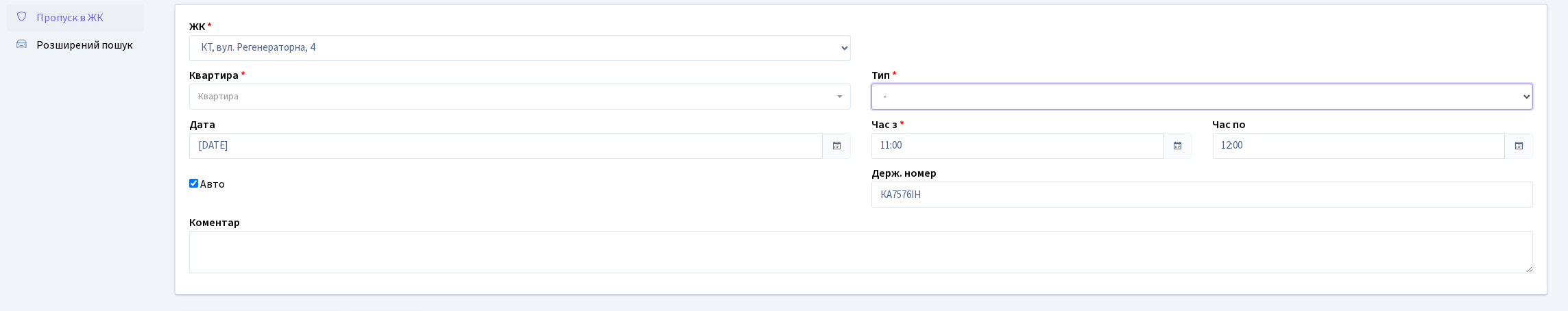
click at [955, 110] on select "- Доставка Таксі Гості Сервіс" at bounding box center [1203, 96] width 662 height 26
select select "3"
click at [872, 110] on select "- Доставка Таксі Гості Сервіс" at bounding box center [1203, 96] width 662 height 26
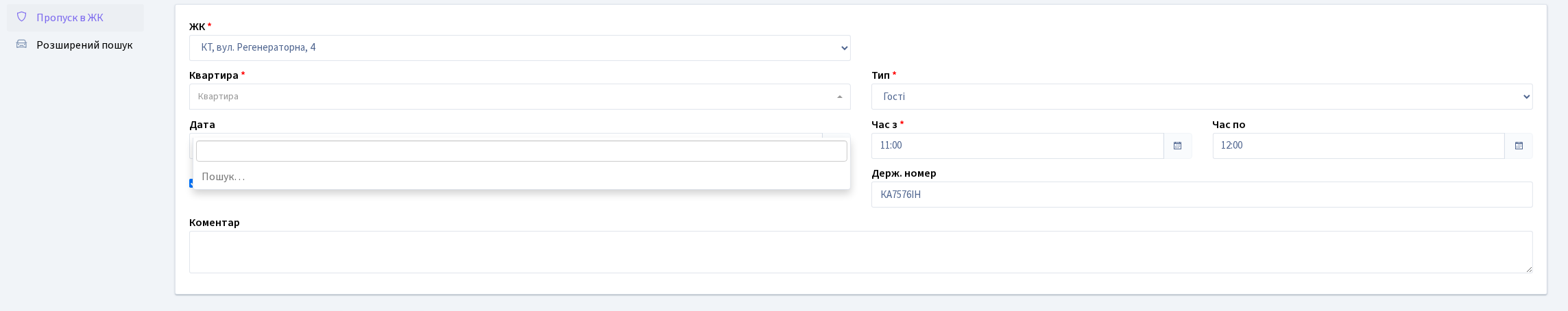
click at [262, 104] on span "Квартира" at bounding box center [516, 96] width 635 height 13
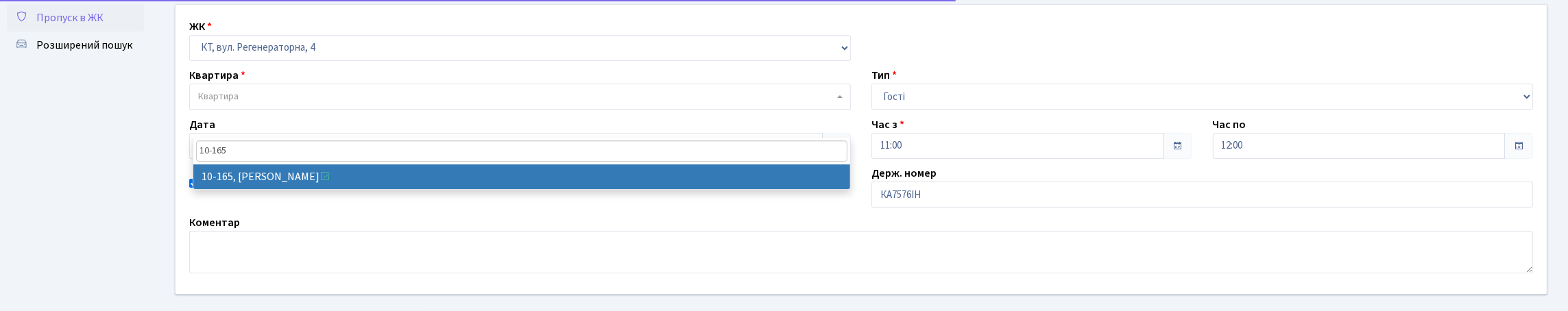
type input "10-165"
select select "6734"
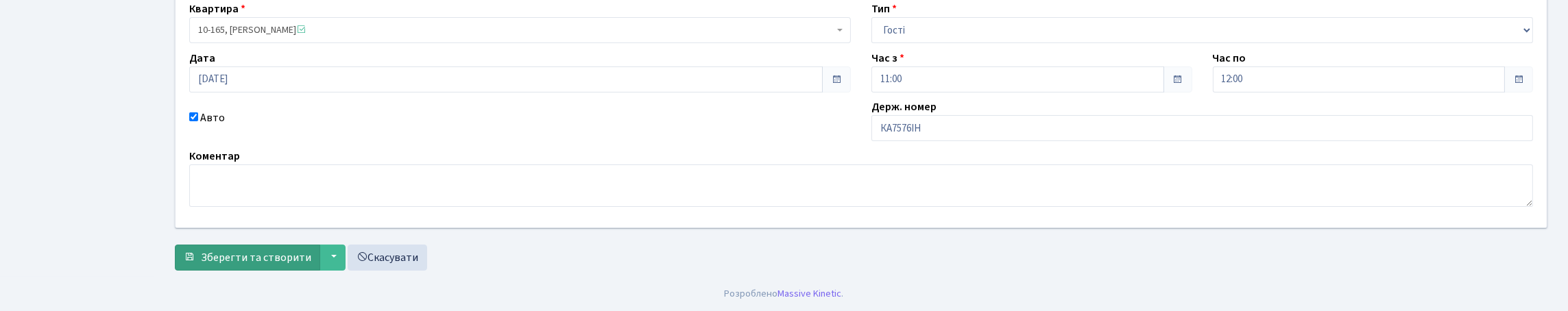
scroll to position [227, 0]
click at [269, 257] on span "Зберегти та створити" at bounding box center [256, 257] width 110 height 15
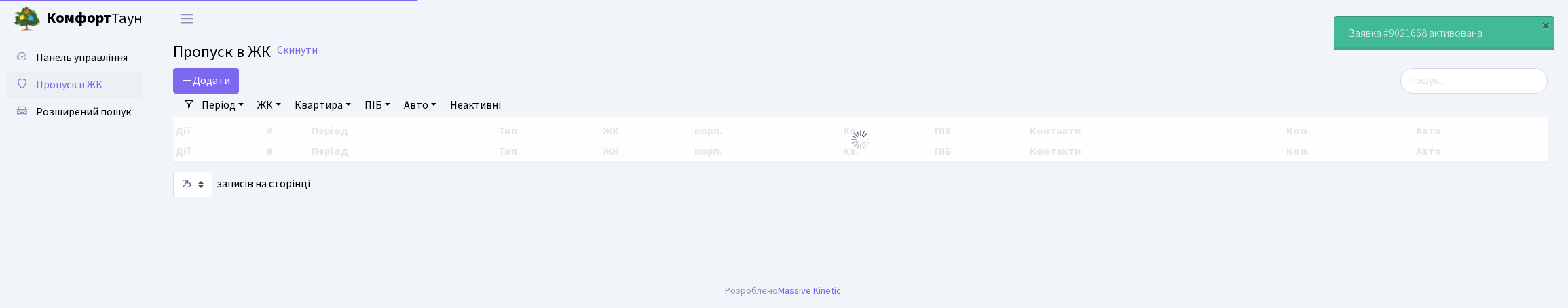
select select "25"
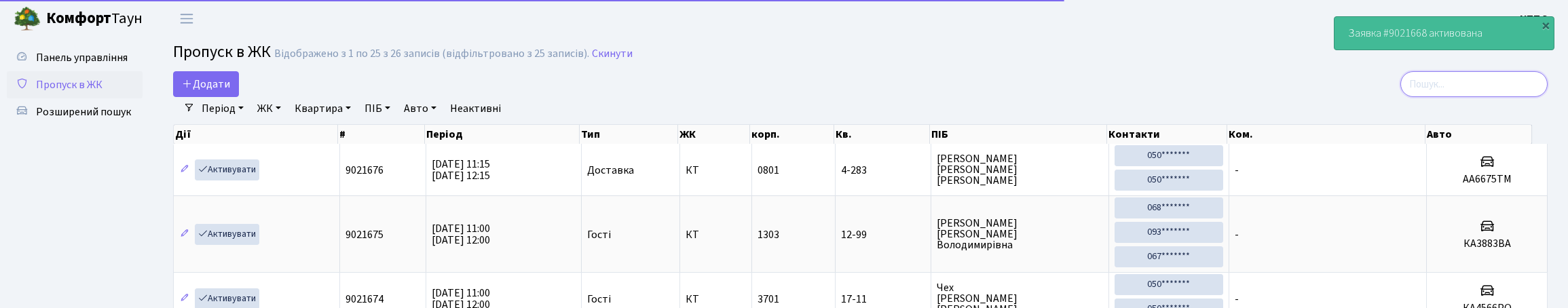
click at [1431, 87] on input "search" at bounding box center [1474, 84] width 147 height 26
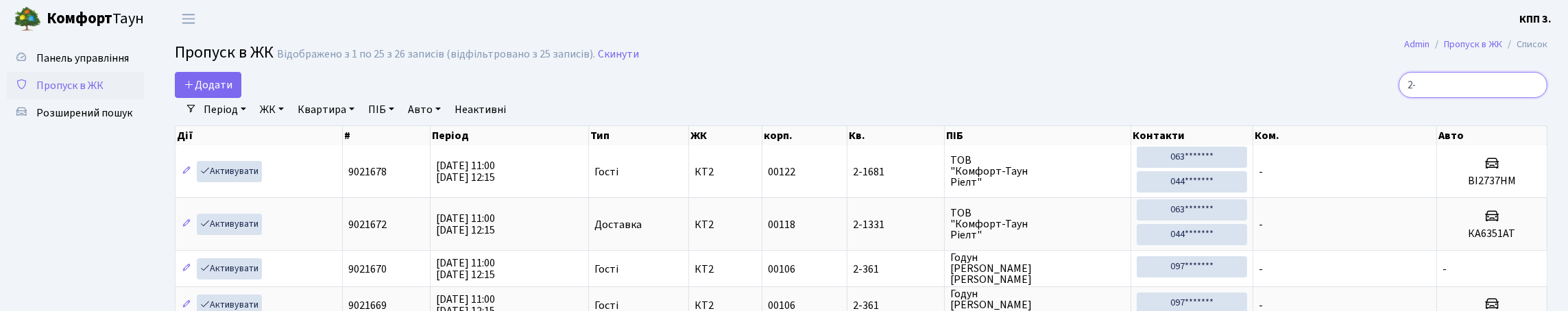
type input "2"
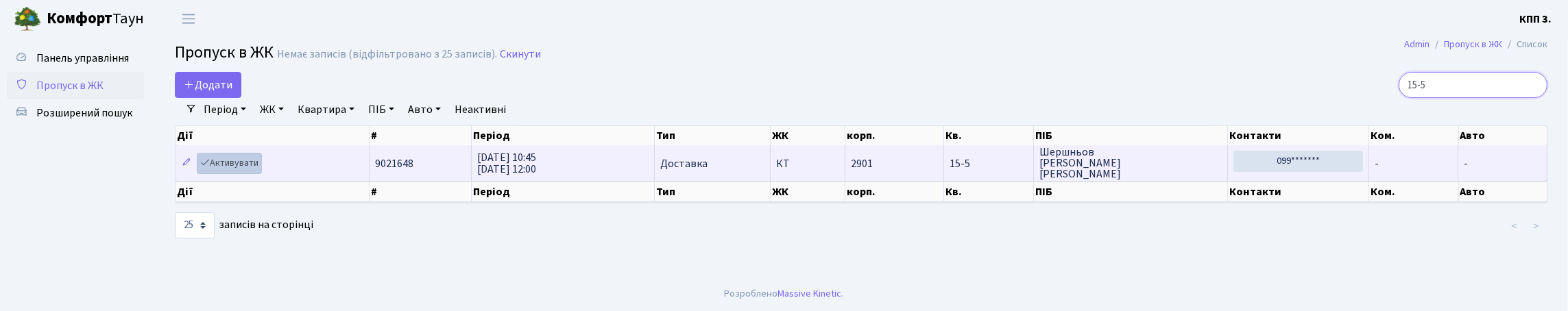
type input "15-5"
click at [231, 174] on link "Активувати" at bounding box center [229, 163] width 65 height 21
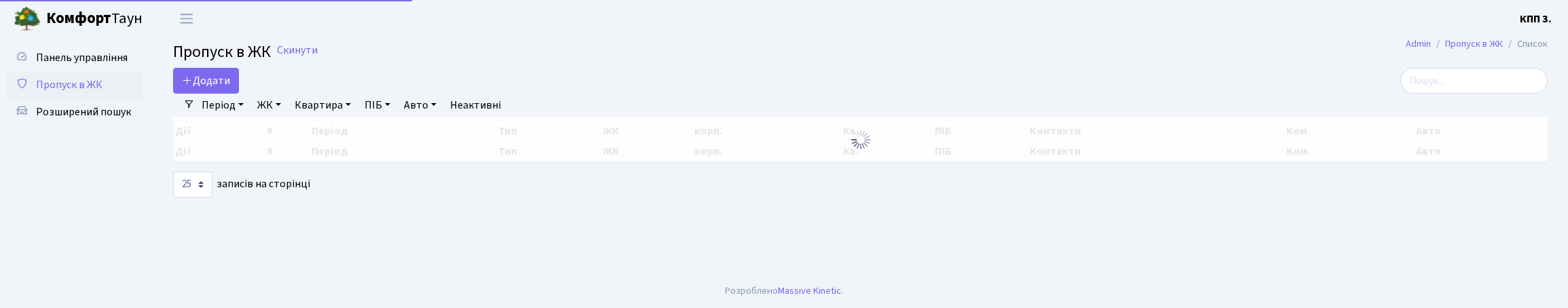
select select "25"
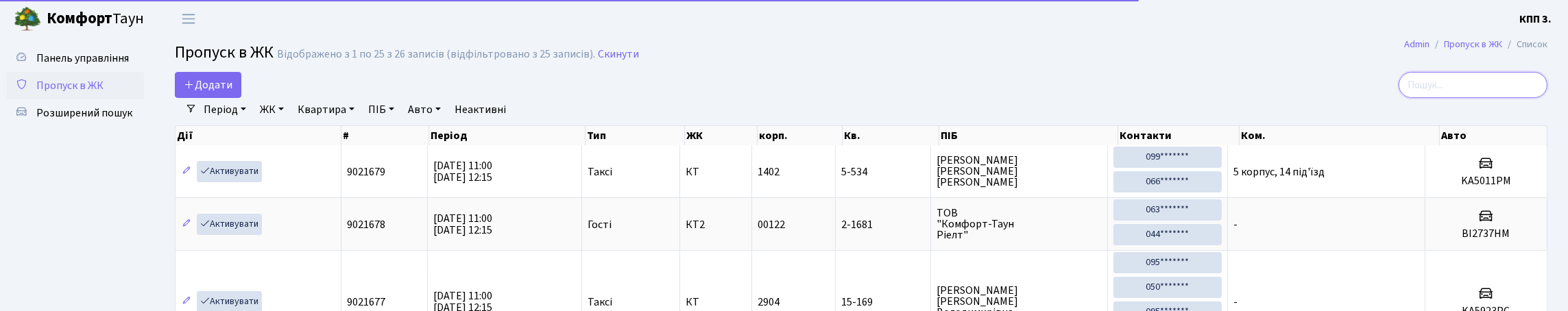
click at [1474, 90] on input "search" at bounding box center [1473, 84] width 149 height 26
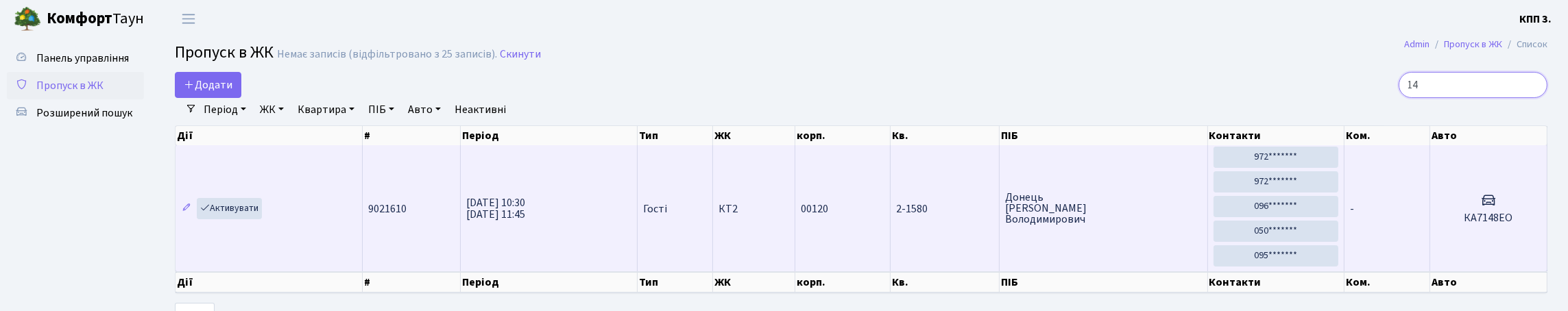
type input "1"
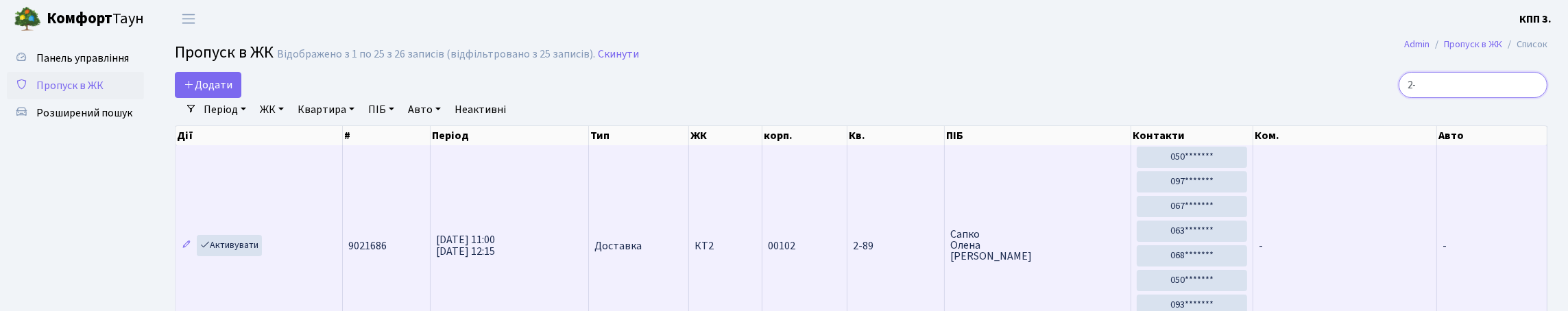
type input "2"
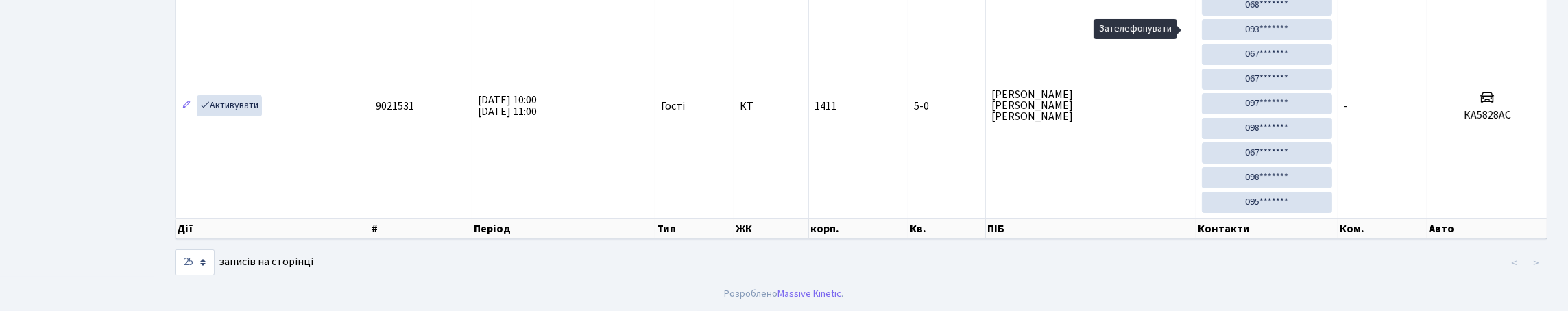
scroll to position [89, 0]
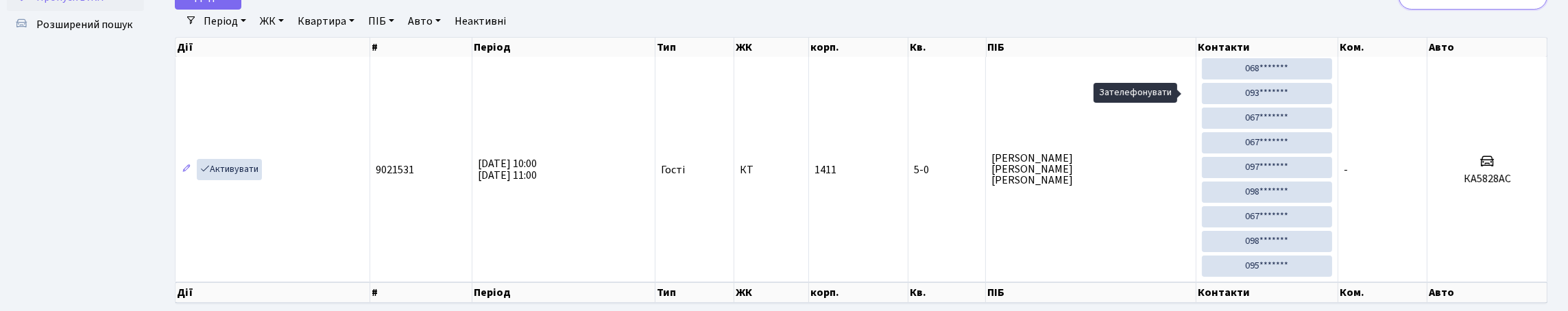
type input "5"
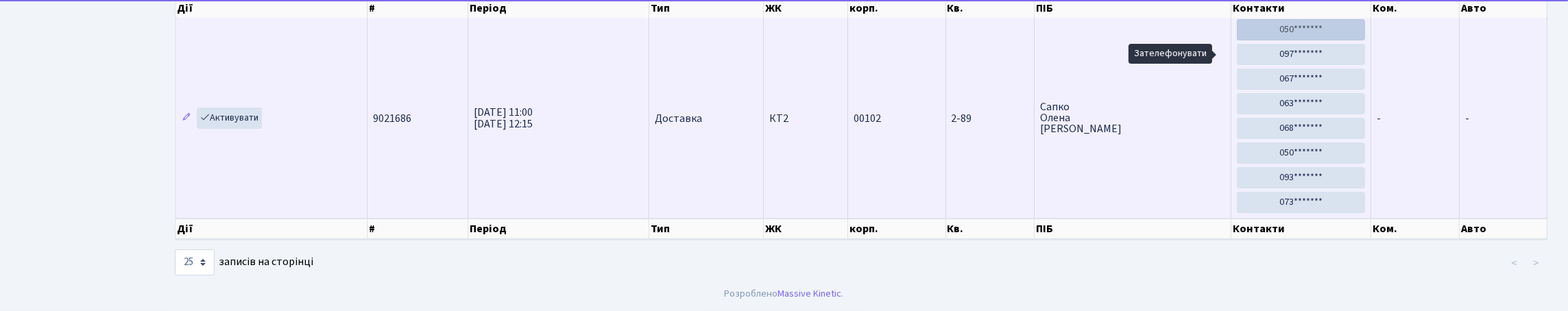
scroll to position [157, 0]
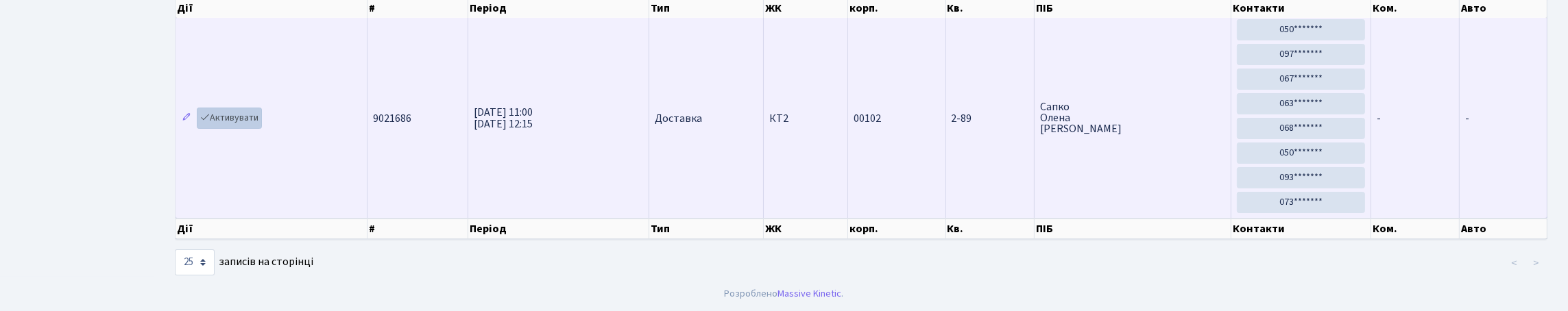
type input "2-89"
click at [257, 127] on link "Активувати" at bounding box center [229, 118] width 65 height 21
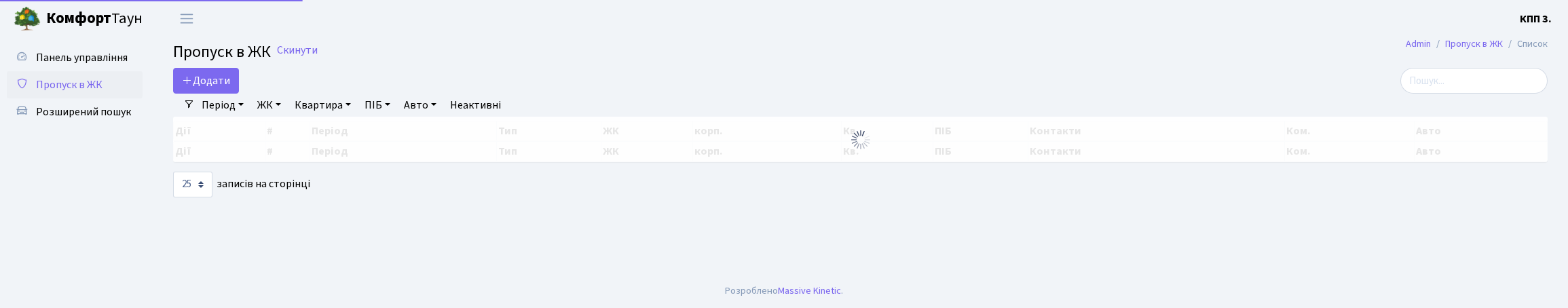
select select "25"
click at [1479, 94] on input "search" at bounding box center [1474, 80] width 147 height 26
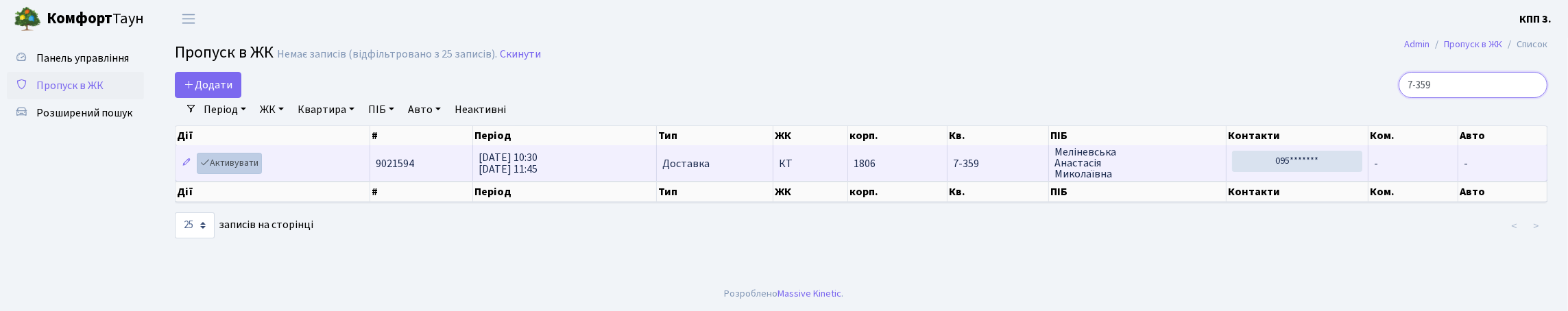
type input "7-359"
click at [261, 174] on link "Активувати" at bounding box center [229, 163] width 65 height 21
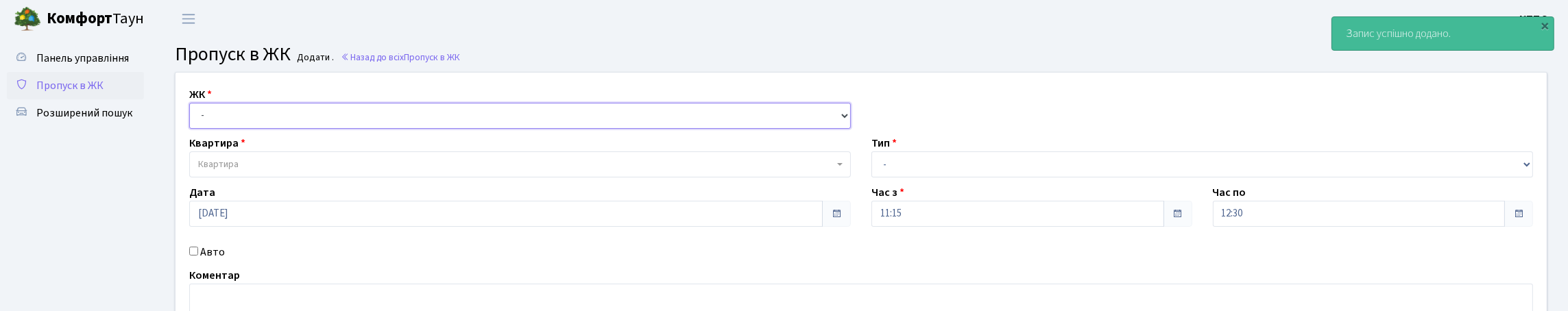
click at [269, 121] on select "- КТ, вул. Регенераторна, 4 КТ2, просп. Соборності, 17 КТ3, вул. Березнева, 16 …" at bounding box center [520, 115] width 662 height 26
select select "271"
click at [193, 119] on select "- КТ, вул. Регенераторна, 4 КТ2, просп. [STREET_ADDRESS] [STREET_ADDRESS] [PERS…" at bounding box center [520, 115] width 662 height 26
select select
click at [264, 177] on span "Квартира" at bounding box center [520, 164] width 662 height 26
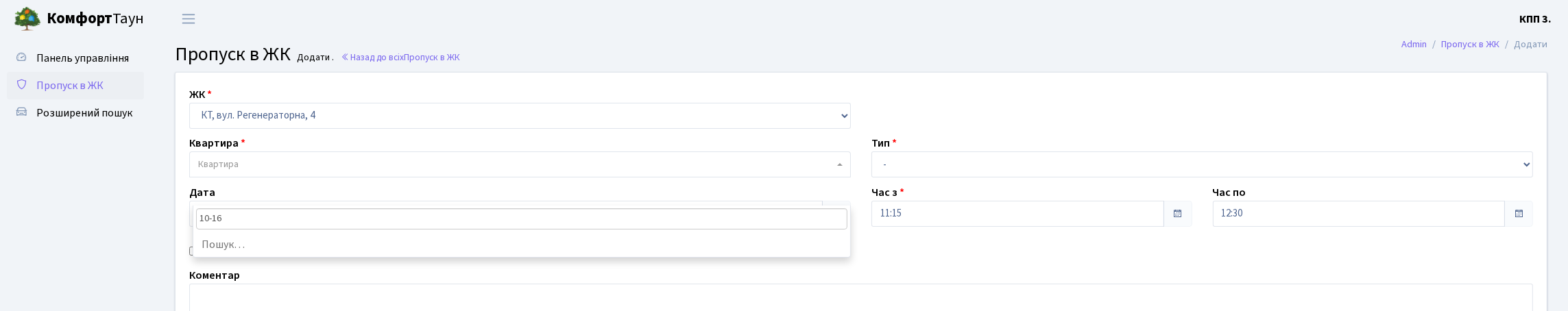
type input "10-165"
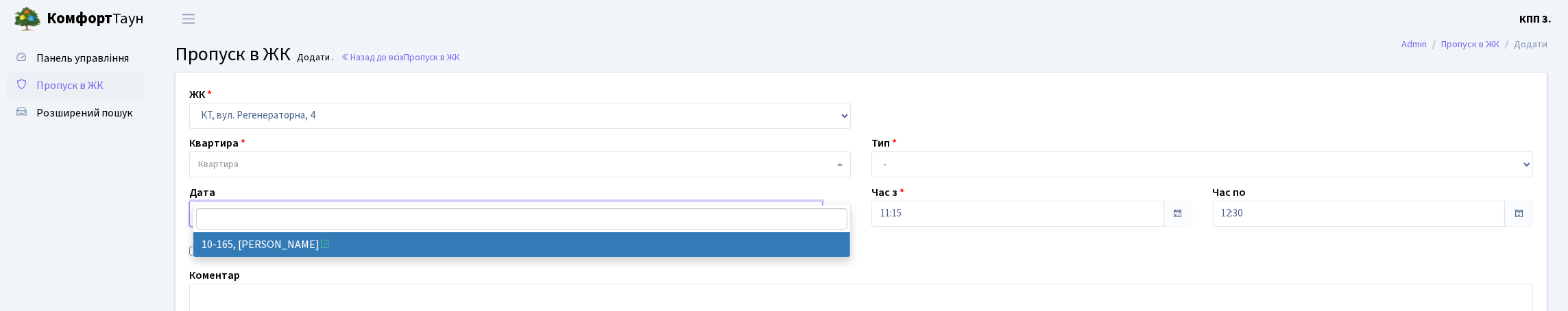
click at [333, 227] on input "[DATE]" at bounding box center [506, 213] width 634 height 26
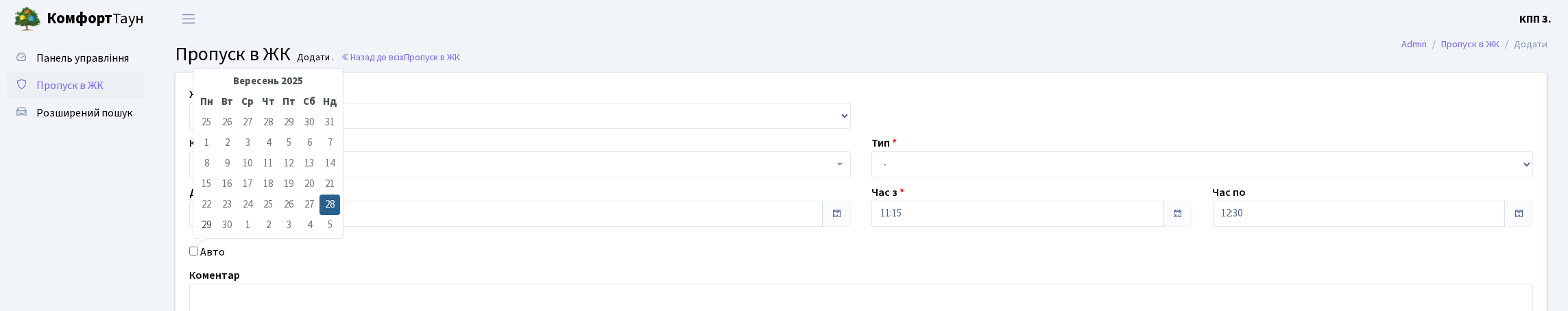
click at [405, 172] on div "Квартира Квартира" at bounding box center [520, 156] width 682 height 43
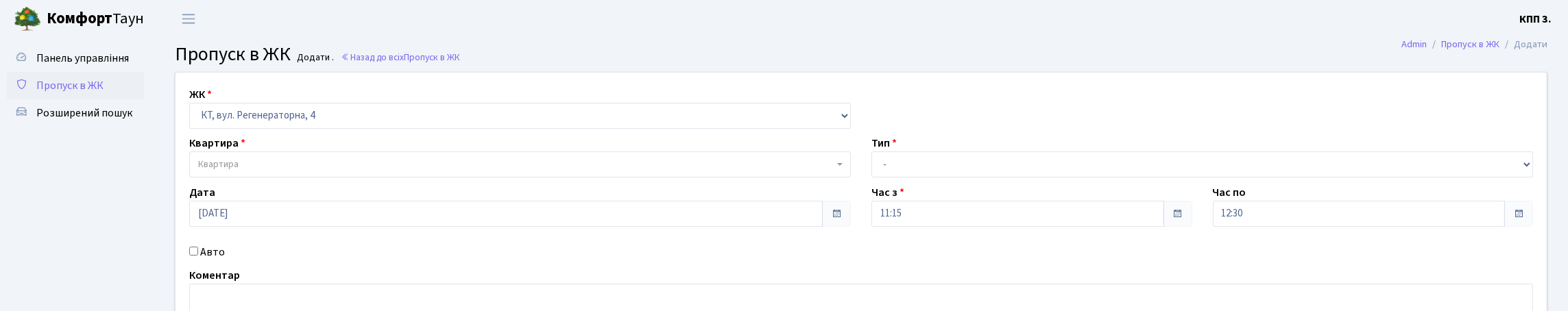
click at [348, 171] on span "Квартира" at bounding box center [516, 165] width 635 height 13
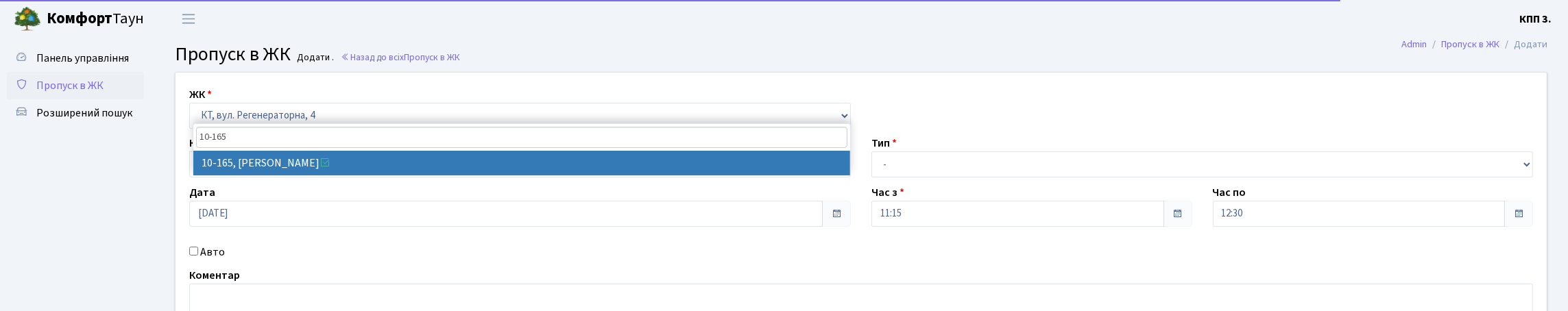
type input "10-165"
select select "6734"
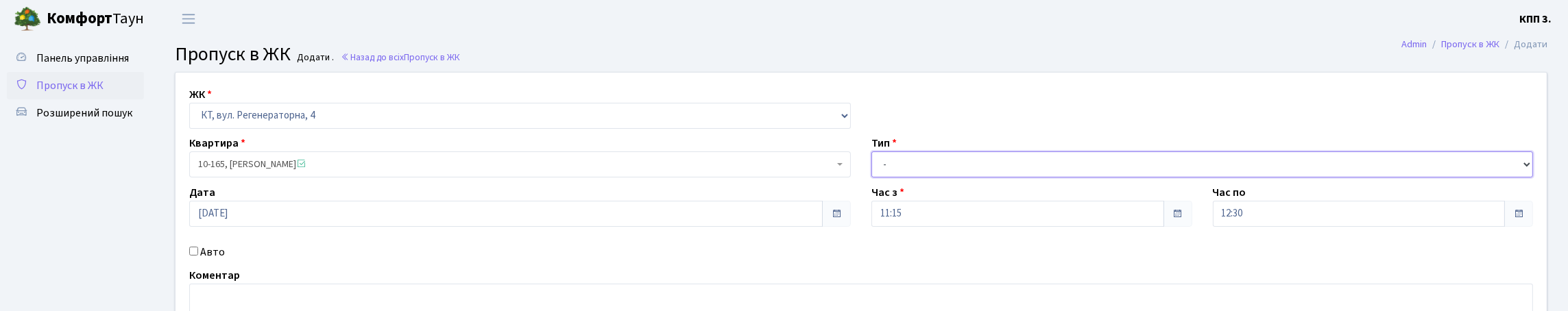
click at [995, 177] on select "- Доставка Таксі Гості Сервіс" at bounding box center [1203, 164] width 662 height 26
select select "3"
click at [872, 177] on select "- Доставка Таксі Гості Сервіс" at bounding box center [1203, 164] width 662 height 26
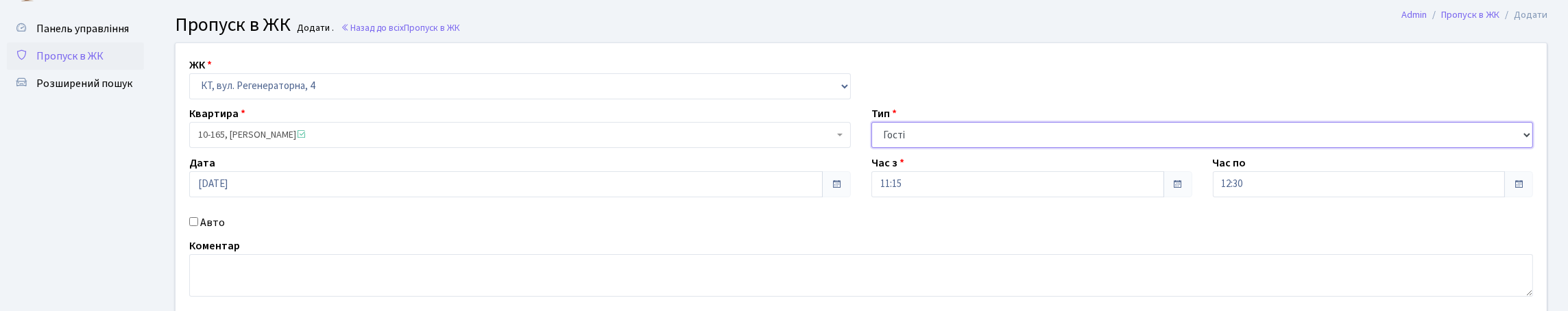
scroll to position [208, 0]
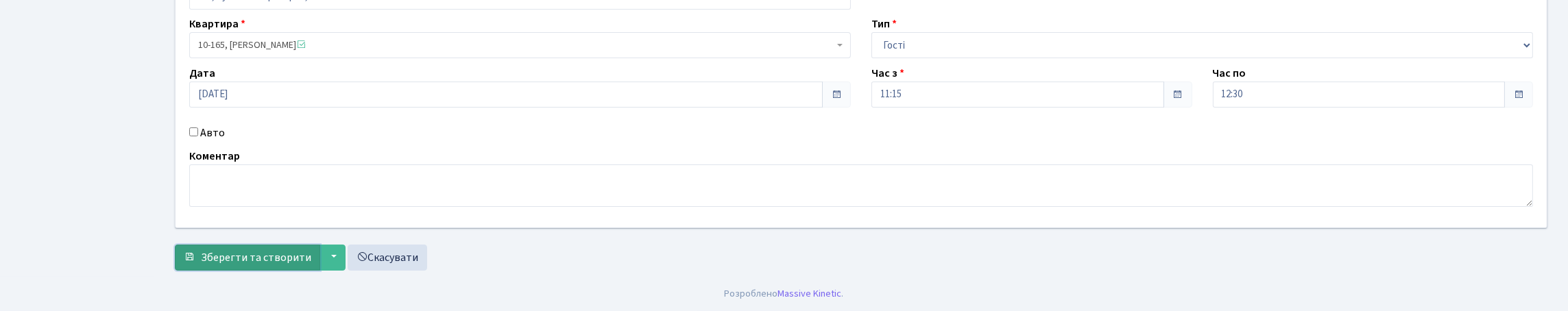
click at [303, 250] on span "Зберегти та створити" at bounding box center [256, 257] width 110 height 15
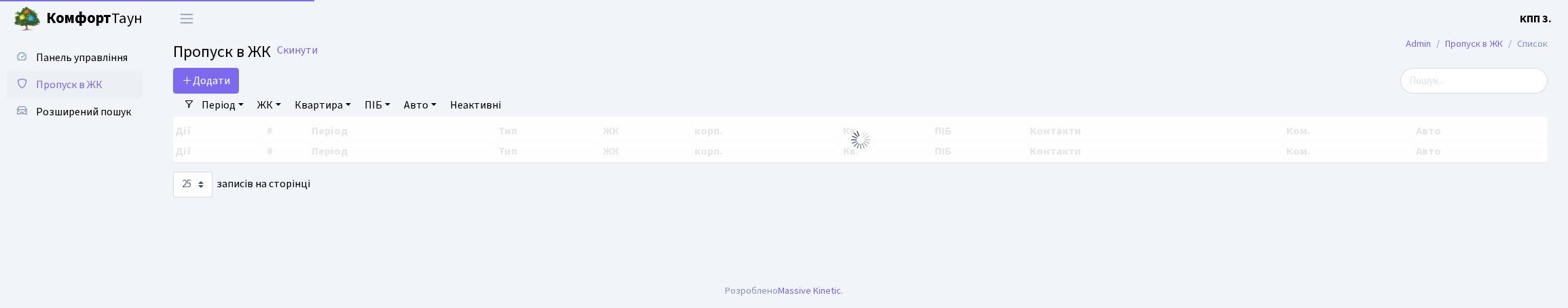
select select "25"
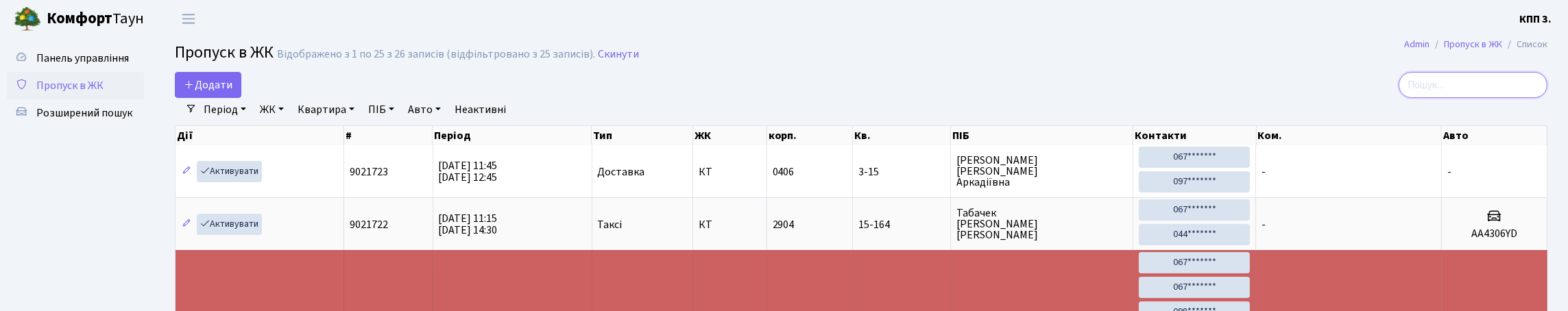
click at [1467, 89] on input "search" at bounding box center [1473, 84] width 149 height 26
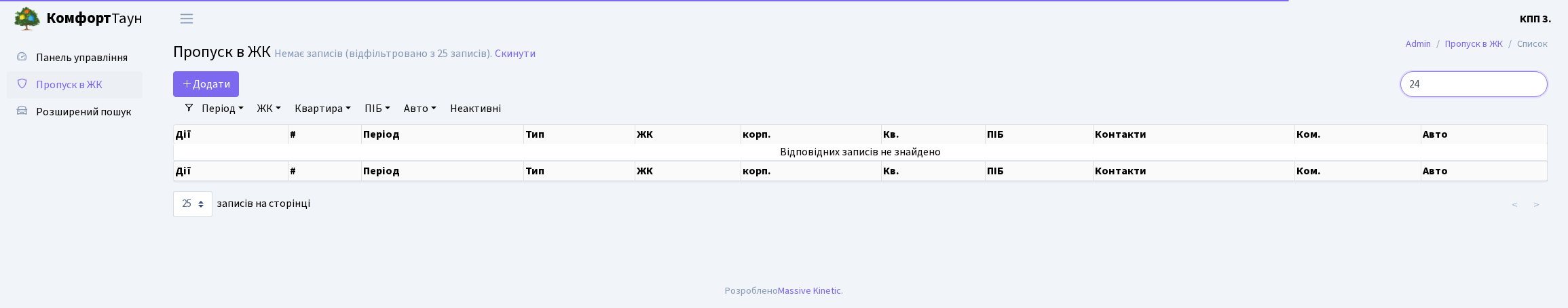
type input "2"
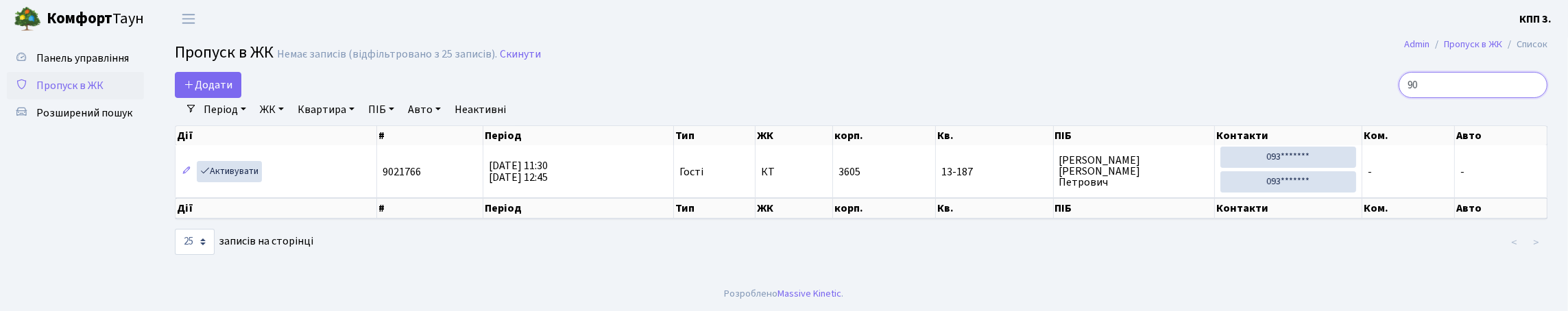
type input "9"
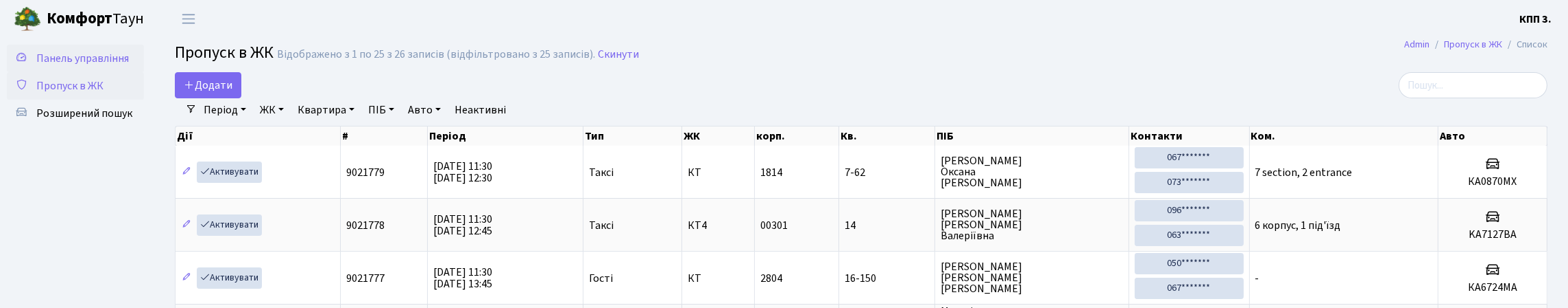
click at [82, 65] on span "Панель управління" at bounding box center [82, 59] width 93 height 15
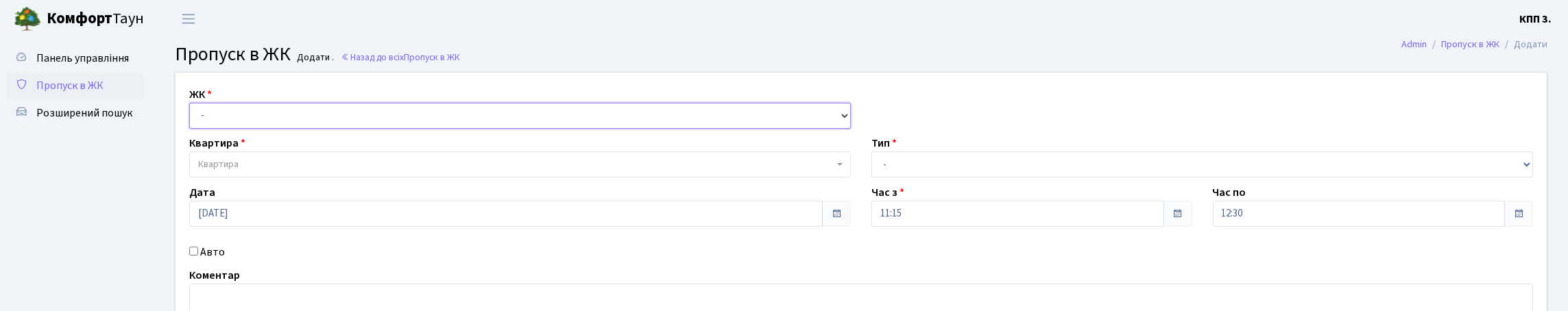
click at [385, 129] on select "- КТ, вул. Регенераторна, 4 КТ2, просп. [STREET_ADDRESS] [STREET_ADDRESS] [PERS…" at bounding box center [520, 115] width 662 height 26
select select "271"
click at [193, 119] on select "- КТ, вул. Регенераторна, 4 КТ2, просп. [STREET_ADDRESS] [STREET_ADDRESS] [PERS…" at bounding box center [520, 115] width 662 height 26
select select
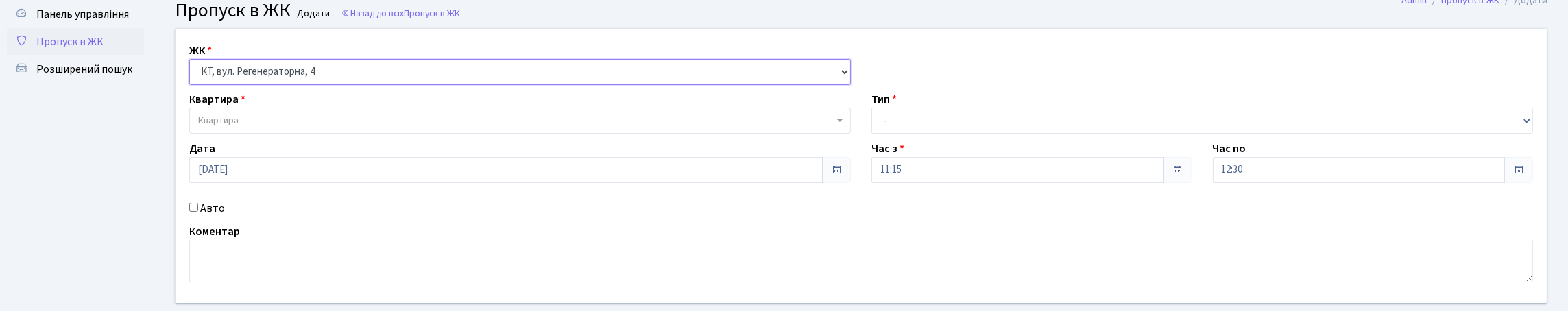
scroll to position [68, 0]
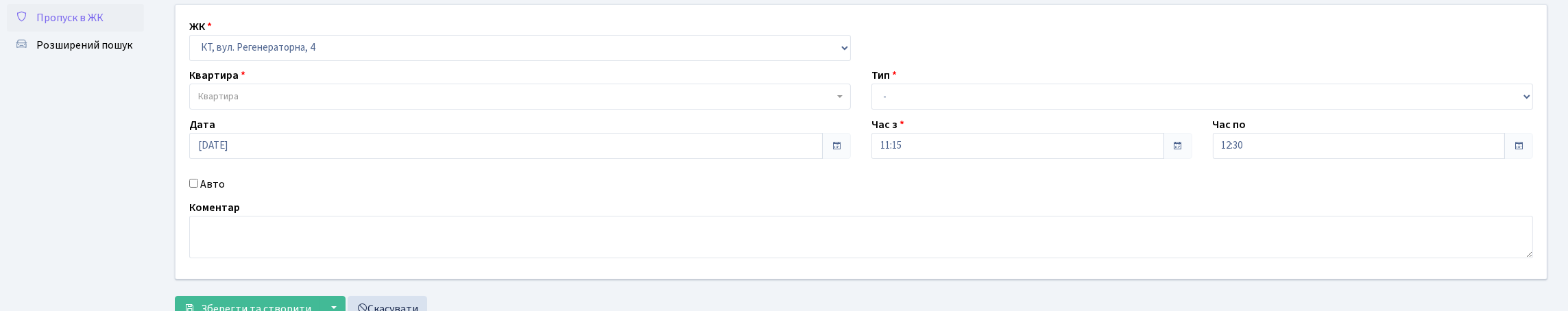
click at [198, 188] on input "Авто" at bounding box center [193, 183] width 9 height 9
checkbox input "true"
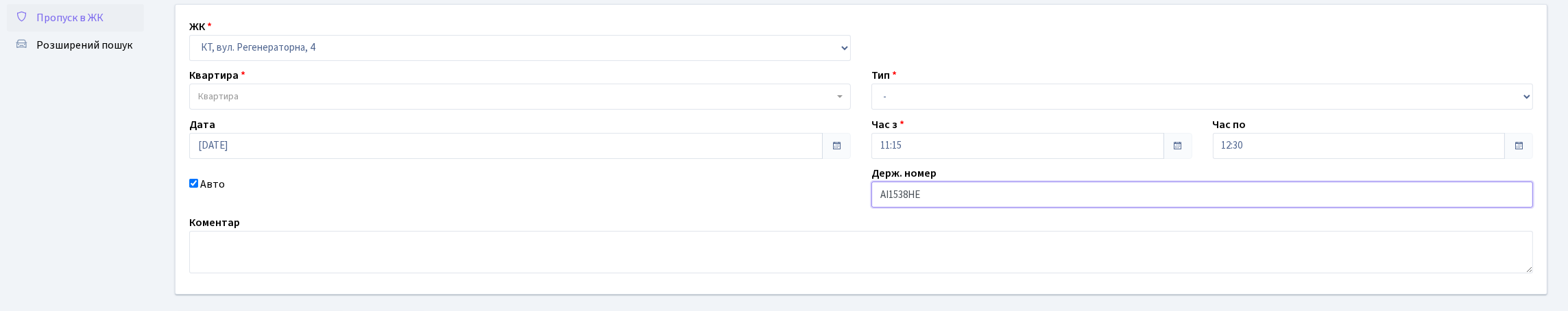
type input "АІ1538НЕ"
click at [955, 110] on select "- Доставка Таксі Гості Сервіс" at bounding box center [1203, 96] width 662 height 26
select select "2"
click at [872, 110] on select "- Доставка Таксі Гості Сервіс" at bounding box center [1203, 96] width 662 height 26
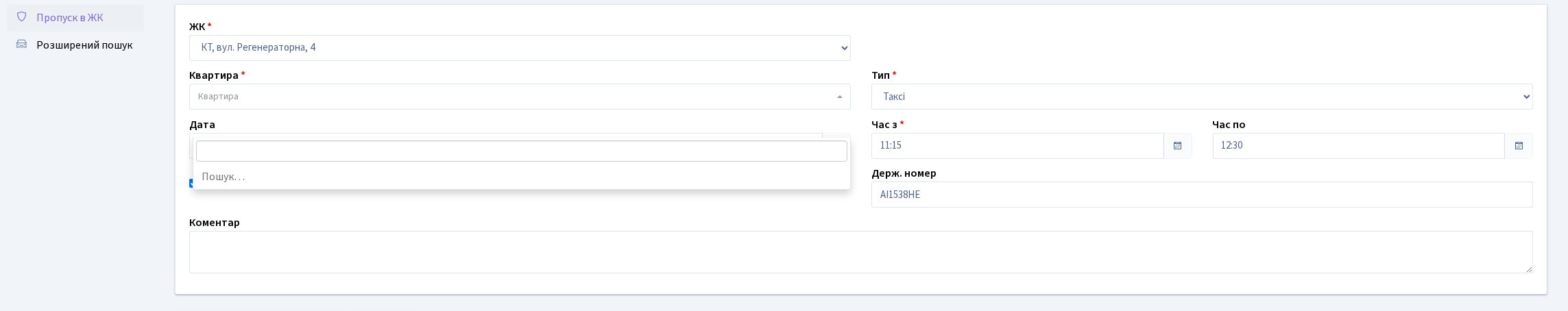
click at [372, 110] on span "Квартира" at bounding box center [520, 96] width 662 height 26
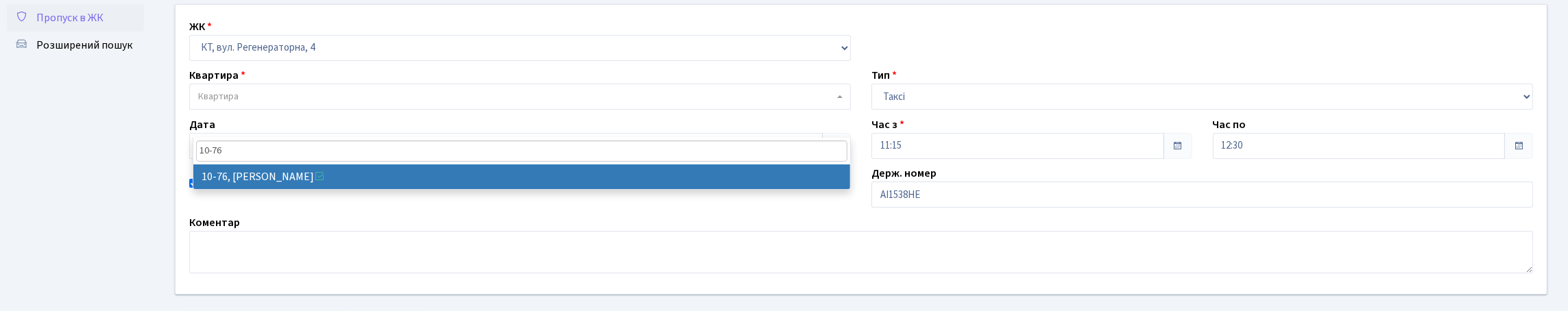
type input "10-76"
select select "6645"
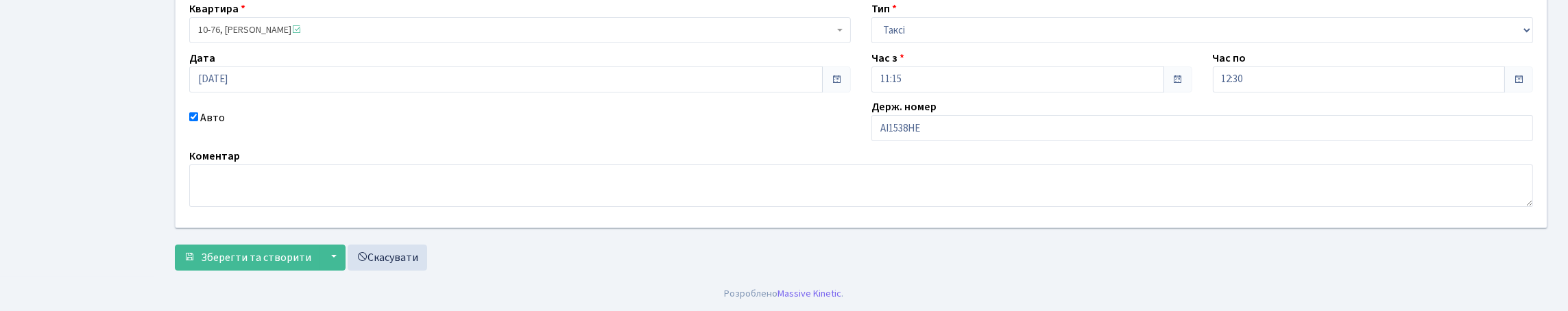
scroll to position [227, 0]
drag, startPoint x: 279, startPoint y: 253, endPoint x: 288, endPoint y: 263, distance: 13.5
click at [288, 263] on button "Зберегти та створити" at bounding box center [247, 257] width 145 height 26
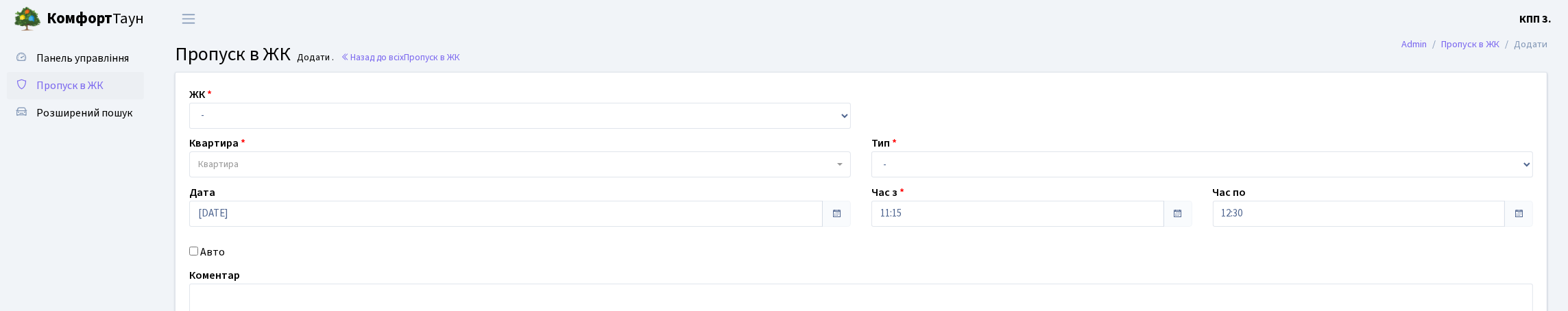
click at [104, 94] on span "Пропуск в ЖК" at bounding box center [69, 86] width 67 height 15
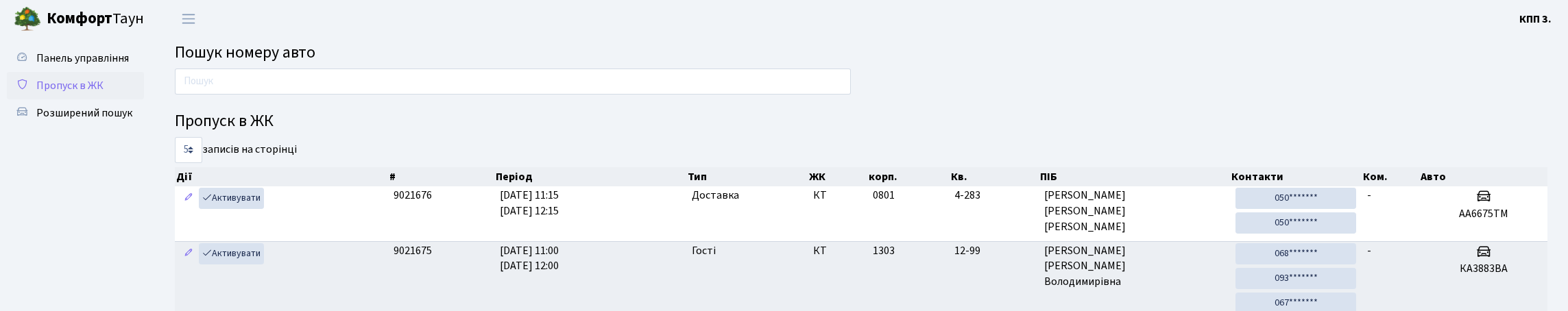
scroll to position [67, 0]
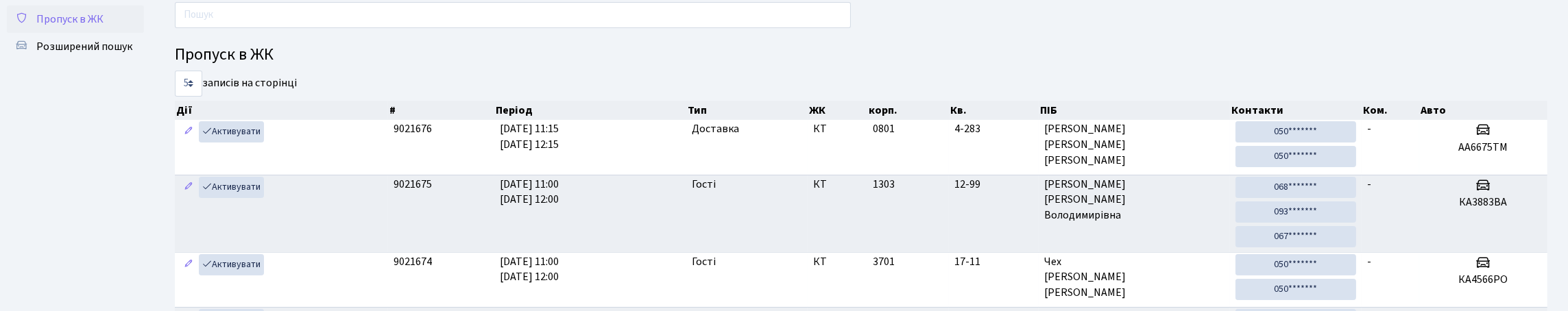
click at [82, 27] on span "Пропуск в ЖК" at bounding box center [69, 19] width 67 height 15
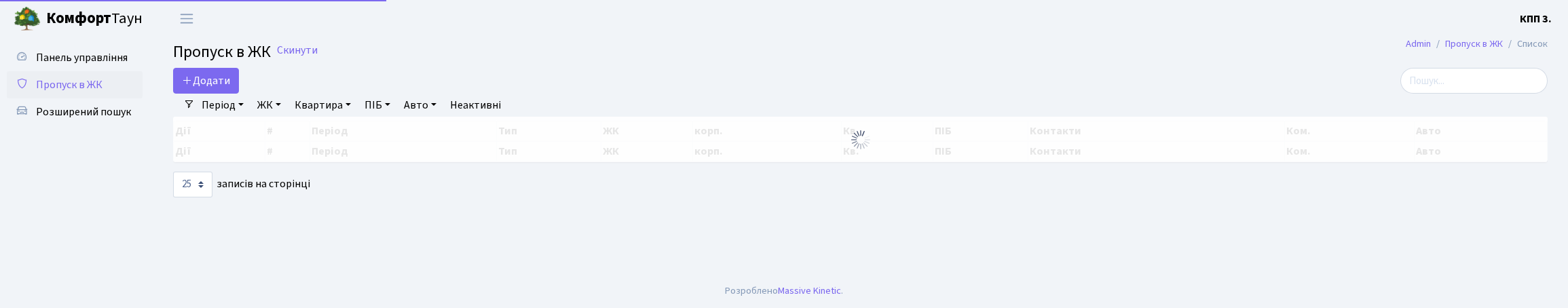
select select "25"
click at [218, 89] on span "Додати" at bounding box center [206, 81] width 48 height 15
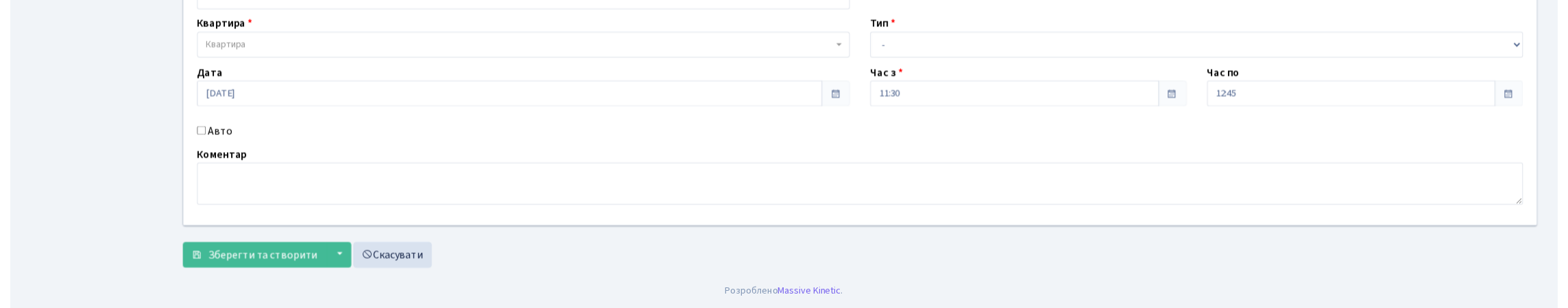
scroll to position [137, 0]
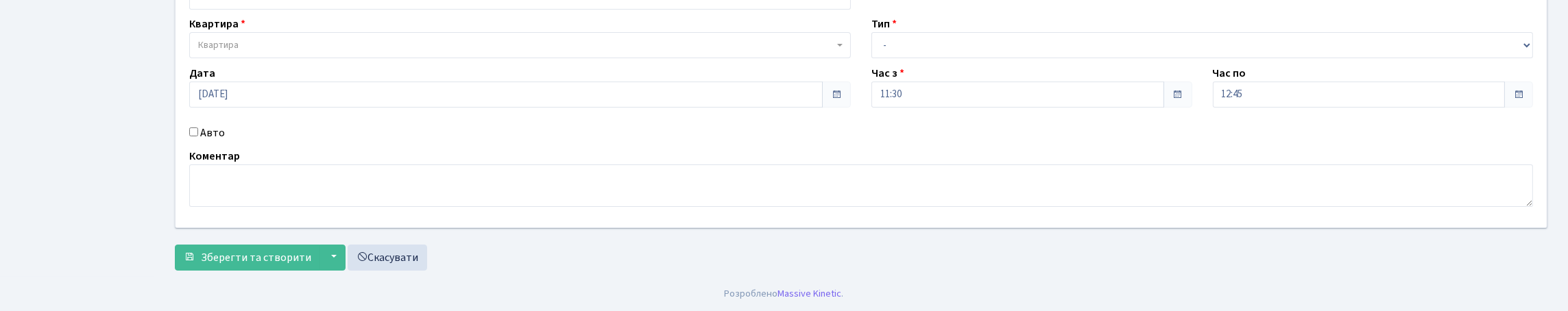
click at [195, 136] on input "Авто" at bounding box center [193, 132] width 9 height 9
checkbox input "true"
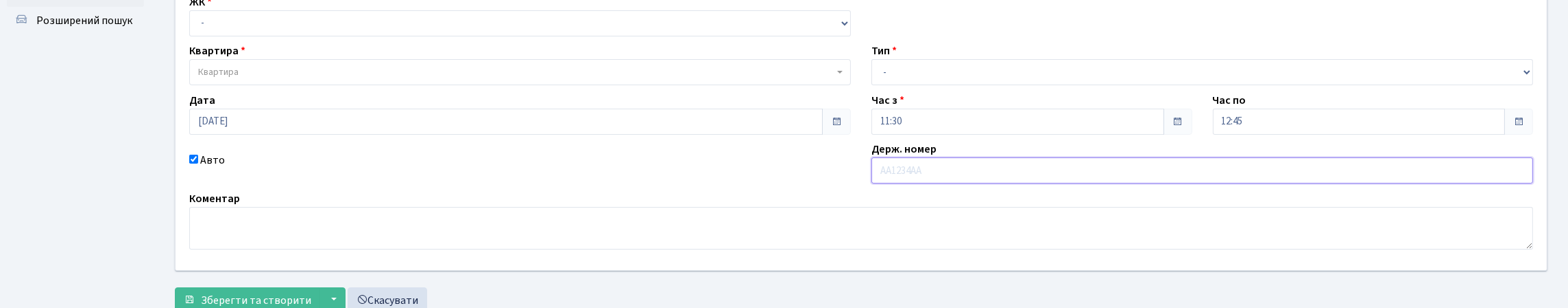
scroll to position [68, 0]
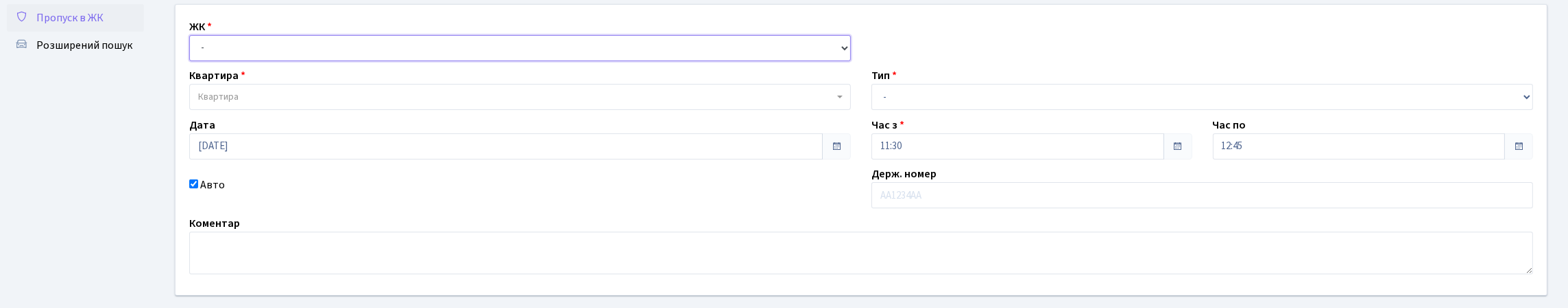
click at [238, 61] on select "- КТ, вул. Регенераторна, 4 КТ2, просп. Соборності, 17 КТ3, вул. Березнева, 16 …" at bounding box center [520, 48] width 662 height 26
select select "295"
click at [193, 50] on select "- КТ, вул. Регенераторна, 4 КТ2, просп. Соборності, 17 КТ3, вул. Березнева, 16 …" at bounding box center [520, 48] width 662 height 26
select select
click at [253, 104] on span "Квартира" at bounding box center [516, 96] width 635 height 13
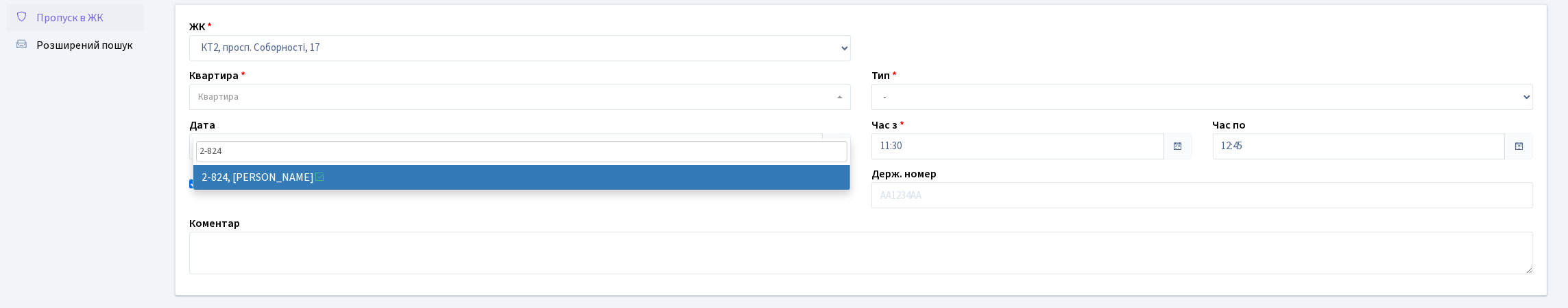
type input "2-824"
select select "15874"
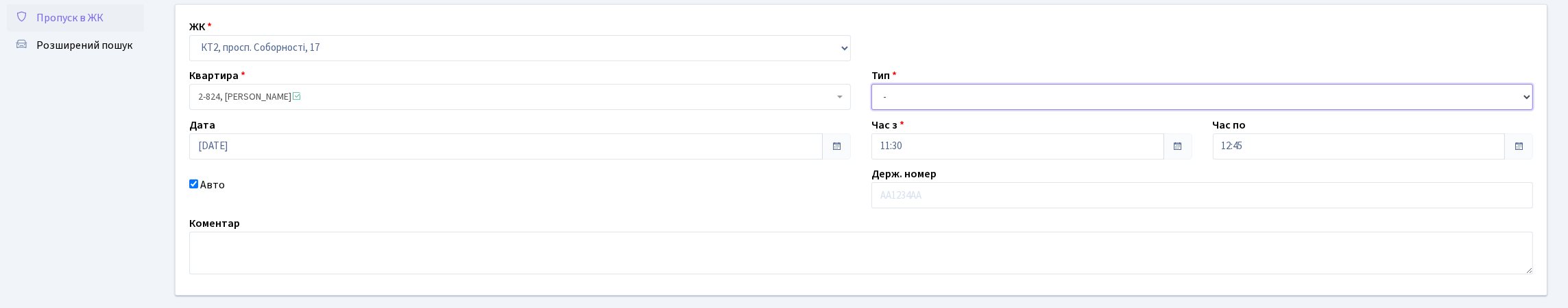
click at [911, 110] on select "- Доставка Таксі Гості Сервіс" at bounding box center [1203, 96] width 662 height 26
select select "1"
click at [872, 110] on select "- Доставка Таксі Гості Сервіс" at bounding box center [1203, 96] width 662 height 26
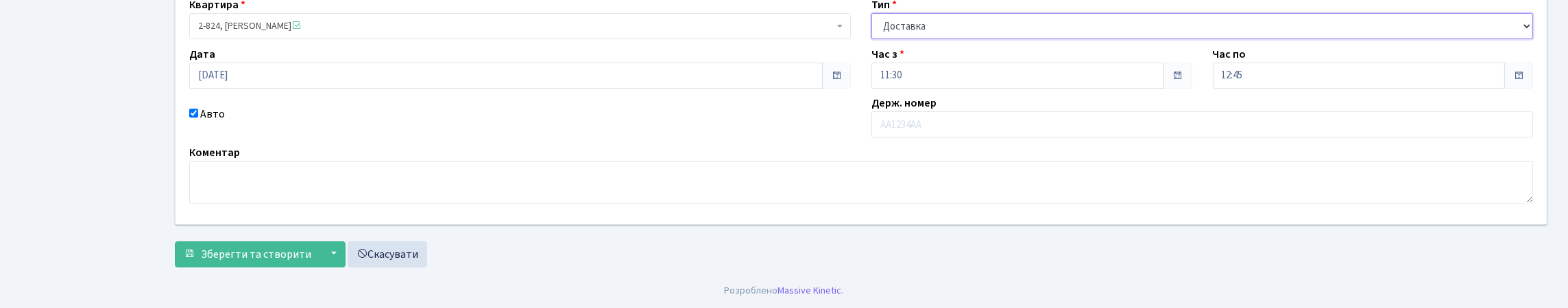
scroll to position [231, 0]
click at [234, 249] on span "Зберегти та створити" at bounding box center [256, 254] width 110 height 15
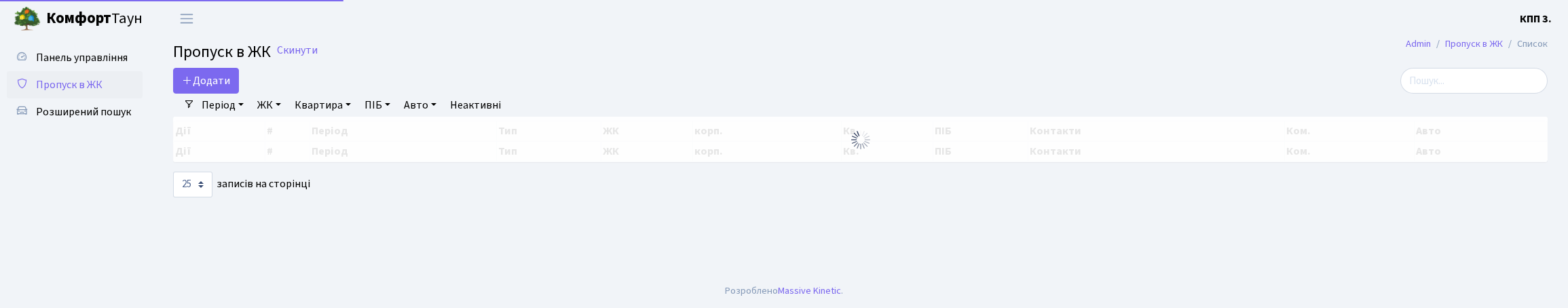
select select "25"
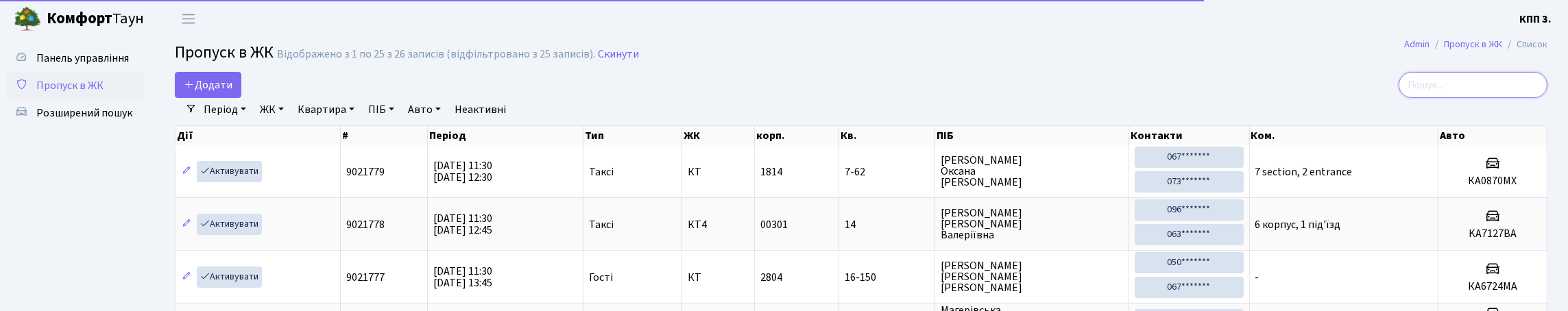
click at [1404, 98] on input "search" at bounding box center [1473, 84] width 149 height 26
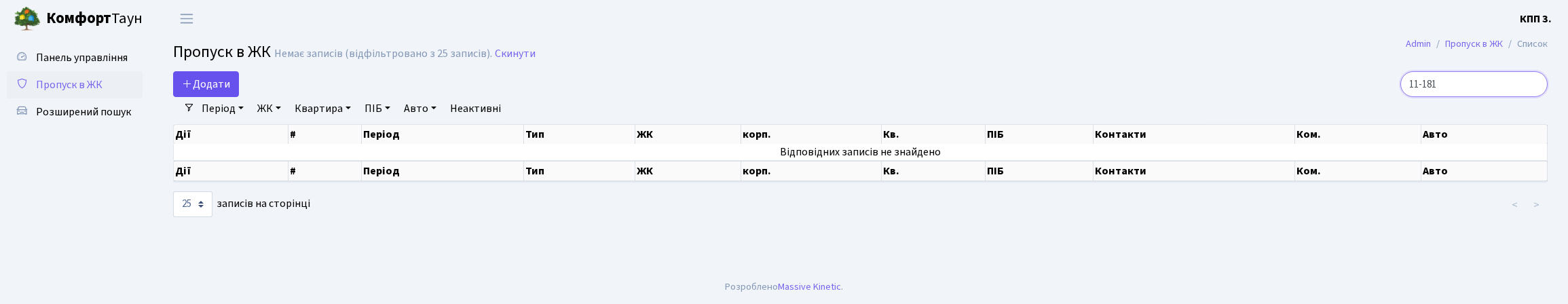
type input "11-181"
click at [201, 92] on span "Додати" at bounding box center [206, 84] width 48 height 15
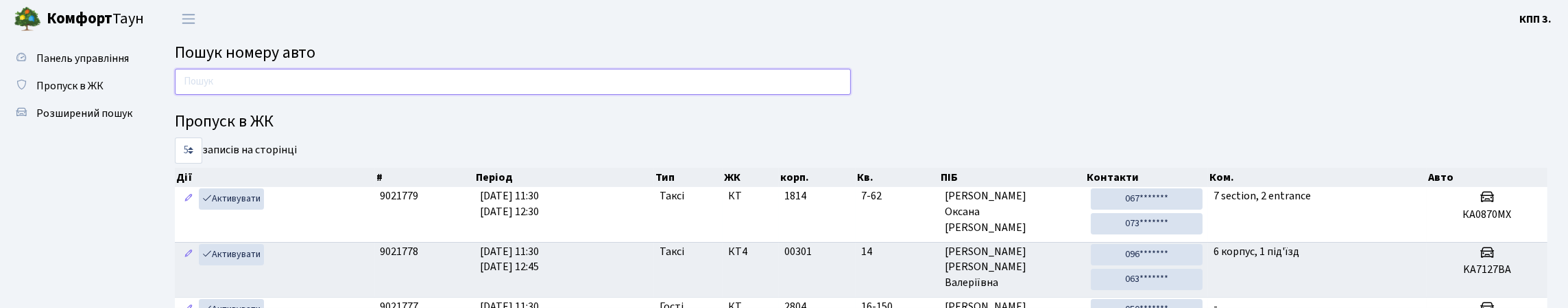
click at [316, 90] on input "text" at bounding box center [512, 81] width 676 height 26
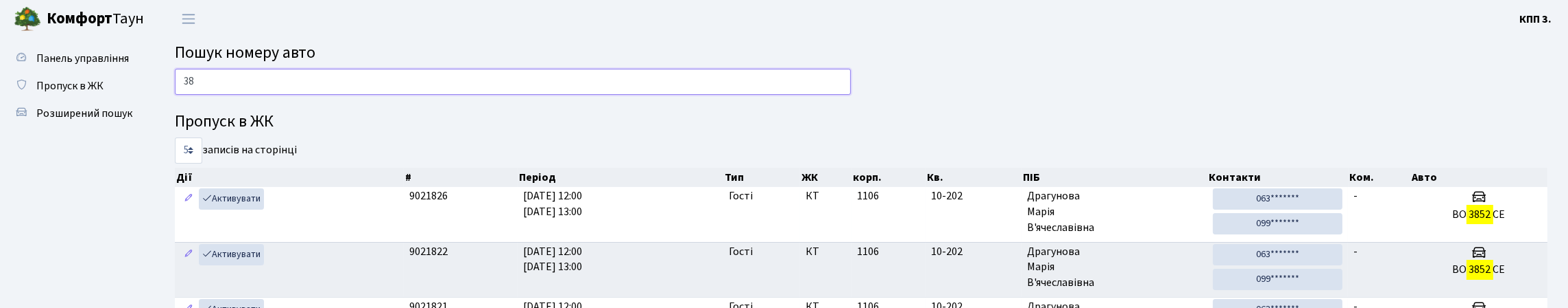
type input "3"
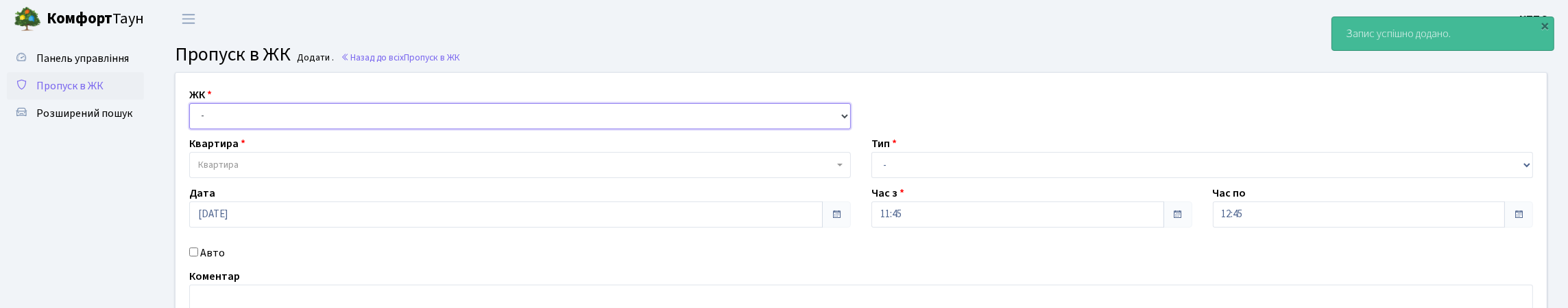
click at [217, 123] on select "- КТ, вул. Регенераторна, 4 КТ2, просп. [STREET_ADDRESS] [STREET_ADDRESS] [PERS…" at bounding box center [520, 116] width 662 height 26
click at [143, 192] on div "Панель управління Пропуск в ЖК Розширений пошук" at bounding box center [77, 217] width 155 height 359
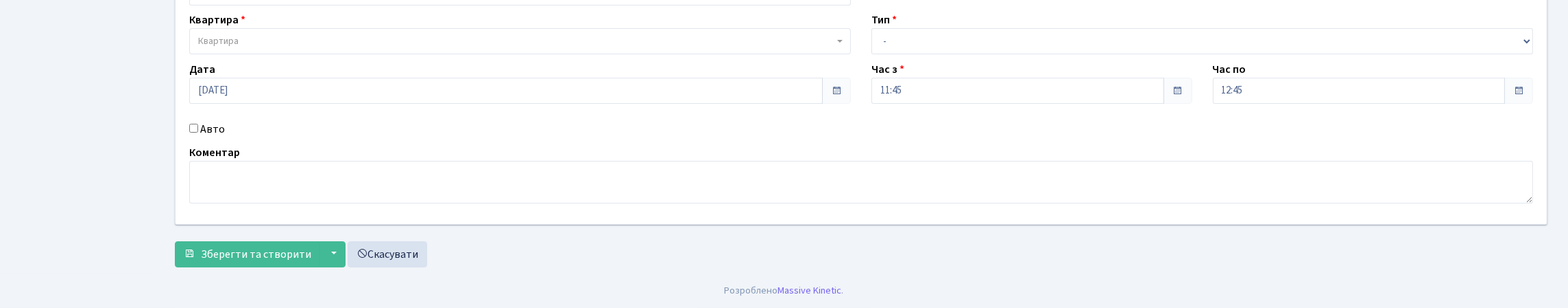
scroll to position [206, 0]
click at [198, 124] on input "Авто" at bounding box center [193, 128] width 9 height 9
checkbox input "true"
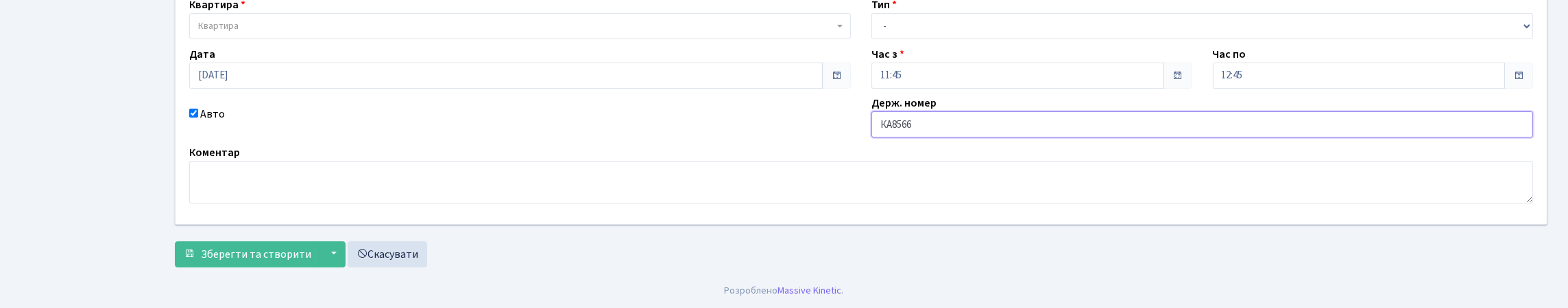
type input "КА8566ІН"
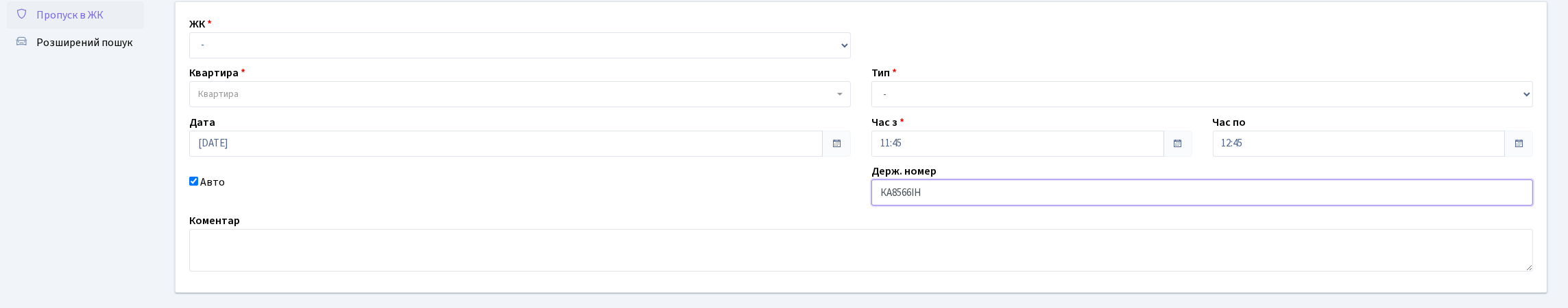
scroll to position [68, 0]
click at [245, 61] on select "- КТ, вул. Регенераторна, 4 КТ2, просп. Соборності, 17 КТ3, вул. Березнева, 16 …" at bounding box center [520, 48] width 662 height 26
select select "271"
click at [193, 50] on select "- КТ, вул. Регенераторна, 4 КТ2, просп. Соборності, 17 КТ3, вул. Березнева, 16 …" at bounding box center [520, 48] width 662 height 26
select select
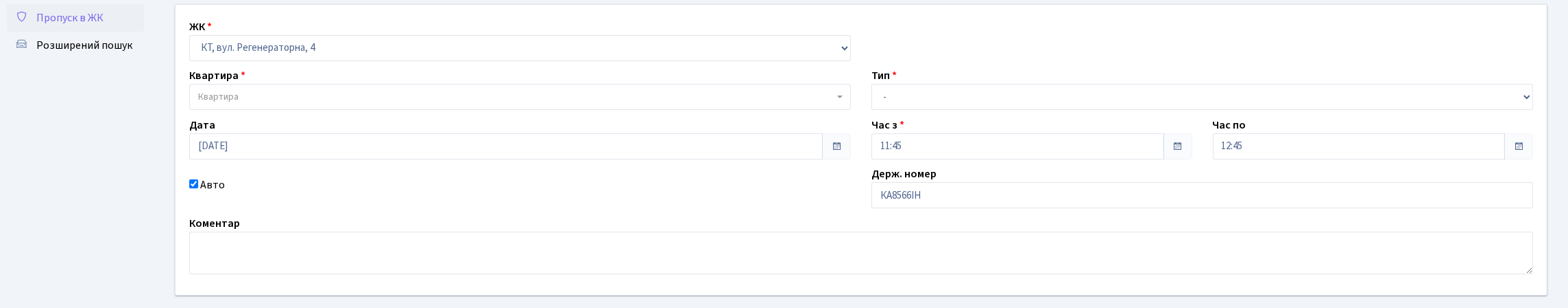
click at [265, 104] on span "Квартира" at bounding box center [516, 96] width 635 height 13
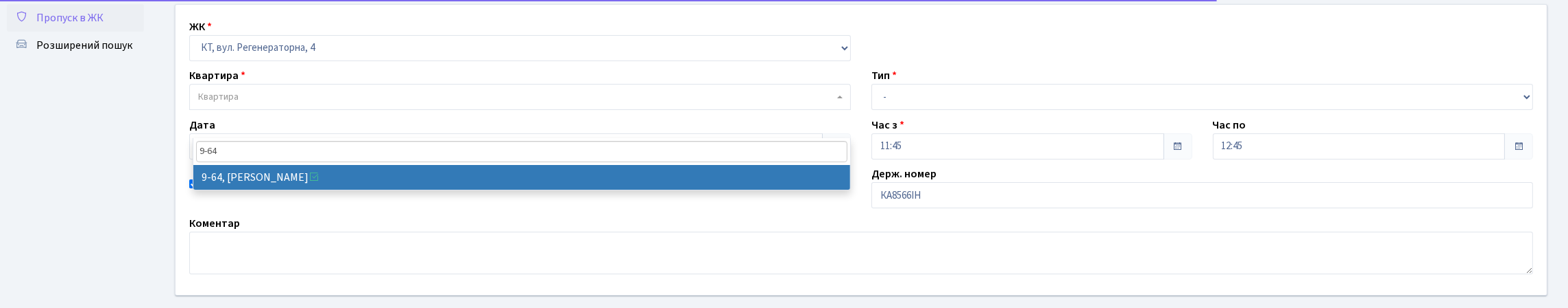
type input "9-64"
select select "6518"
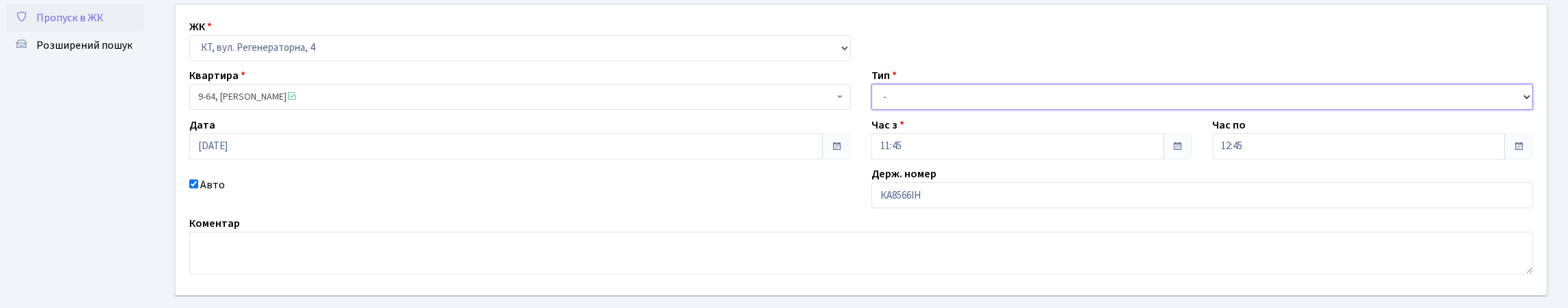
click at [926, 110] on select "- Доставка Таксі Гості Сервіс" at bounding box center [1203, 96] width 662 height 26
select select "3"
click at [872, 110] on select "- Доставка Таксі Гості Сервіс" at bounding box center [1203, 96] width 662 height 26
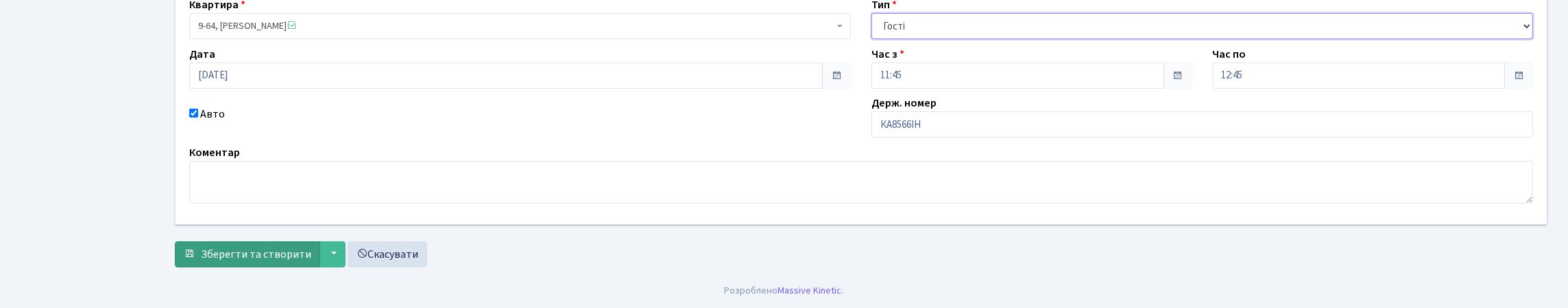
scroll to position [231, 0]
click at [226, 250] on span "Зберегти та створити" at bounding box center [256, 254] width 110 height 15
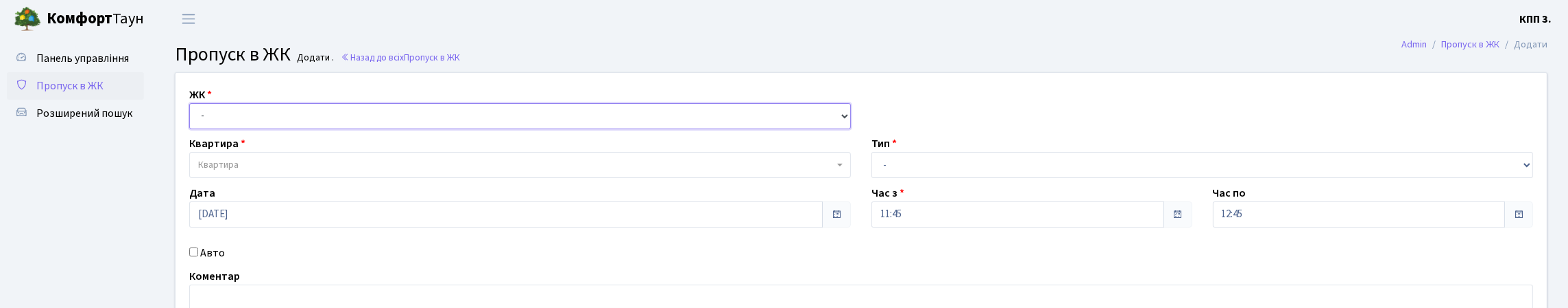
click at [257, 129] on select "- КТ, вул. Регенераторна, 4 КТ2, просп. [STREET_ADDRESS] [STREET_ADDRESS] [PERS…" at bounding box center [520, 116] width 662 height 26
select select "271"
click at [193, 119] on select "- КТ, вул. Регенераторна, 4 КТ2, просп. [STREET_ADDRESS] [STREET_ADDRESS] [PERS…" at bounding box center [520, 116] width 662 height 26
select select
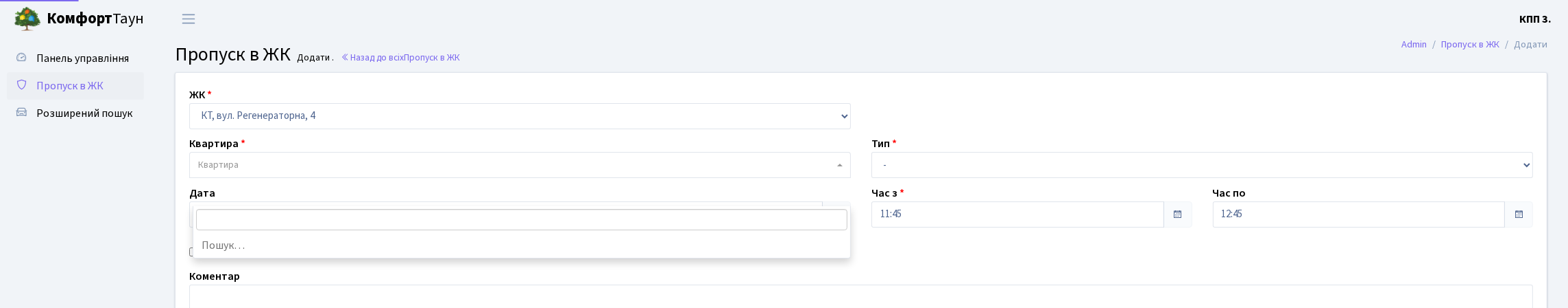
click at [274, 177] on span "Квартира" at bounding box center [520, 164] width 662 height 26
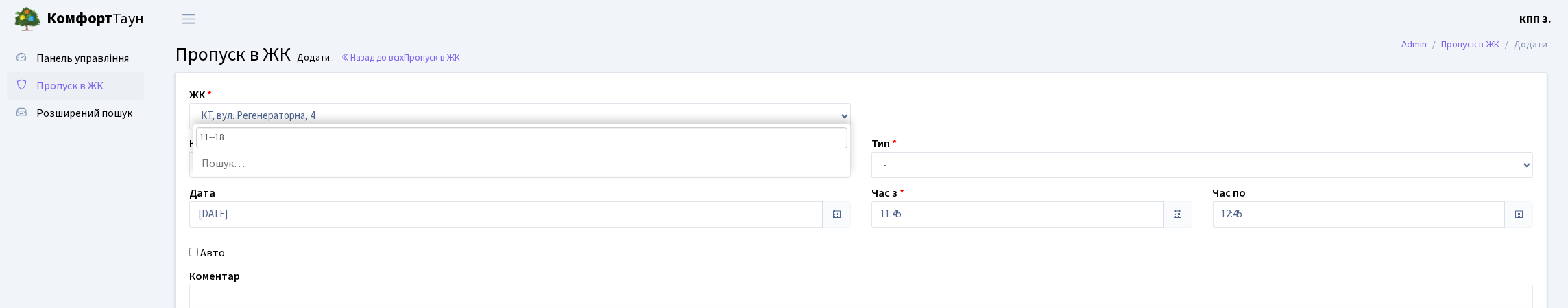
type input "11--181"
click at [143, 167] on div "Панель управління Пропуск в ЖК Розширений пошук" at bounding box center [77, 217] width 155 height 359
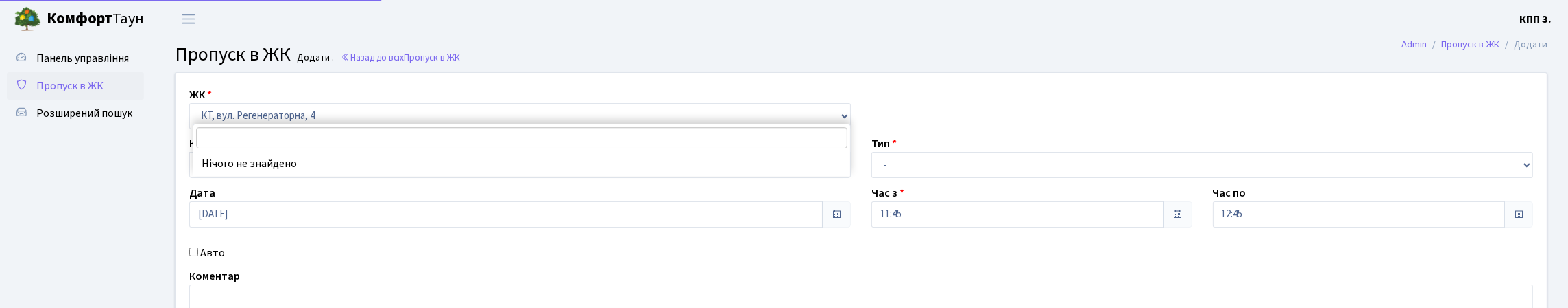
click at [220, 172] on span "Квартира" at bounding box center [218, 165] width 40 height 13
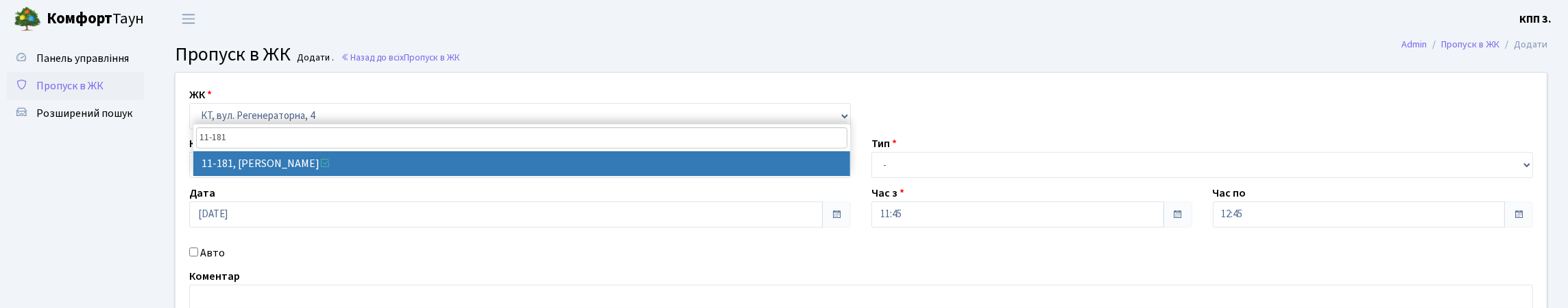
type input "11-181"
select select "6919"
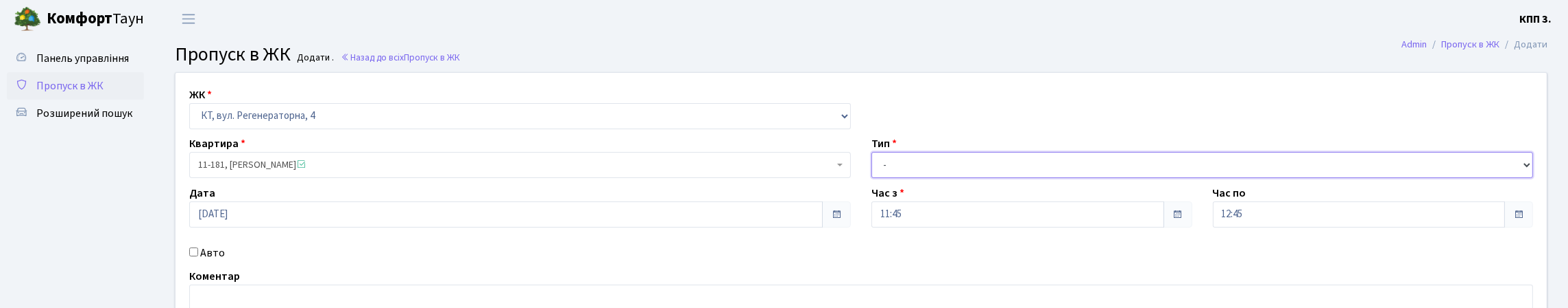
click at [940, 177] on select "- Доставка Таксі Гості Сервіс" at bounding box center [1203, 164] width 662 height 26
select select "3"
click at [872, 177] on select "- Доставка Таксі Гості Сервіс" at bounding box center [1203, 164] width 662 height 26
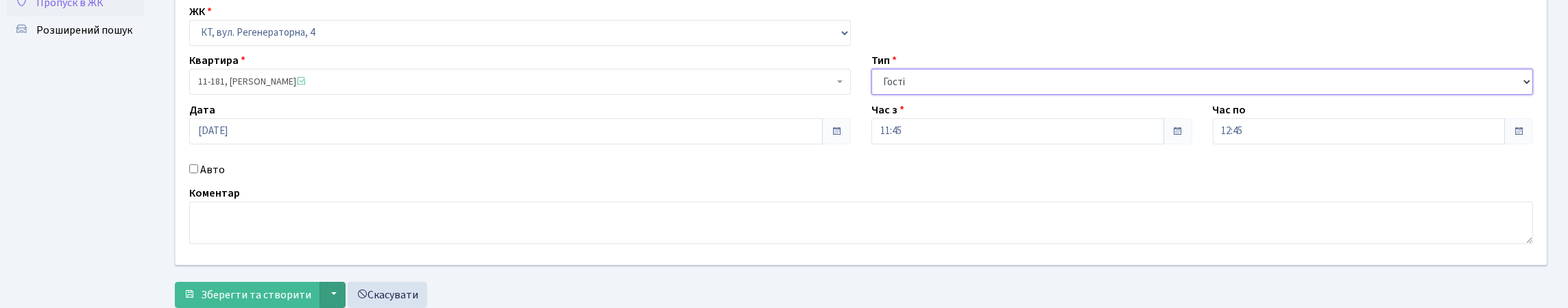
scroll to position [212, 0]
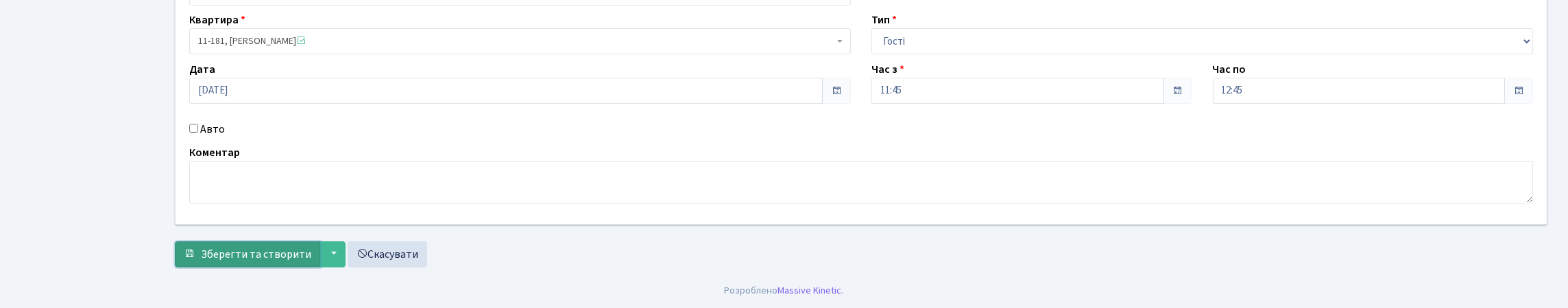
click at [285, 246] on span "Зберегти та створити" at bounding box center [256, 254] width 110 height 15
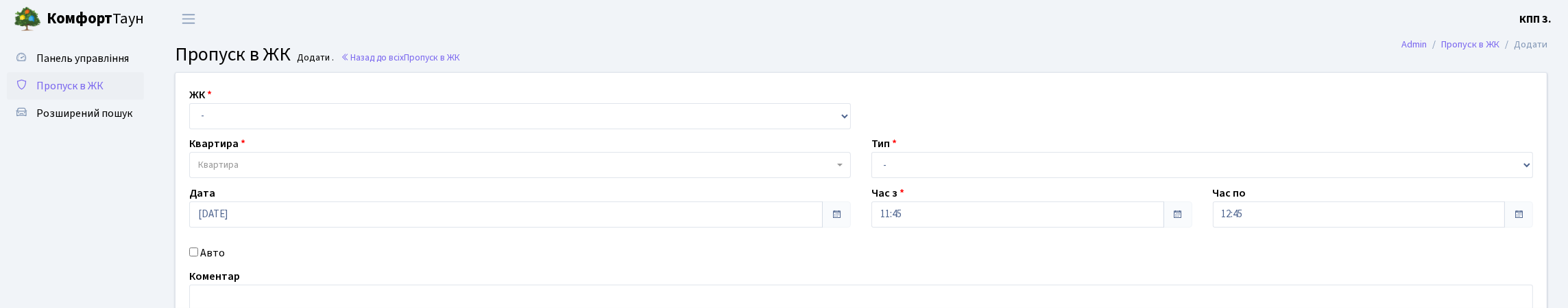
click at [88, 94] on span "Пропуск в ЖК" at bounding box center [69, 86] width 67 height 15
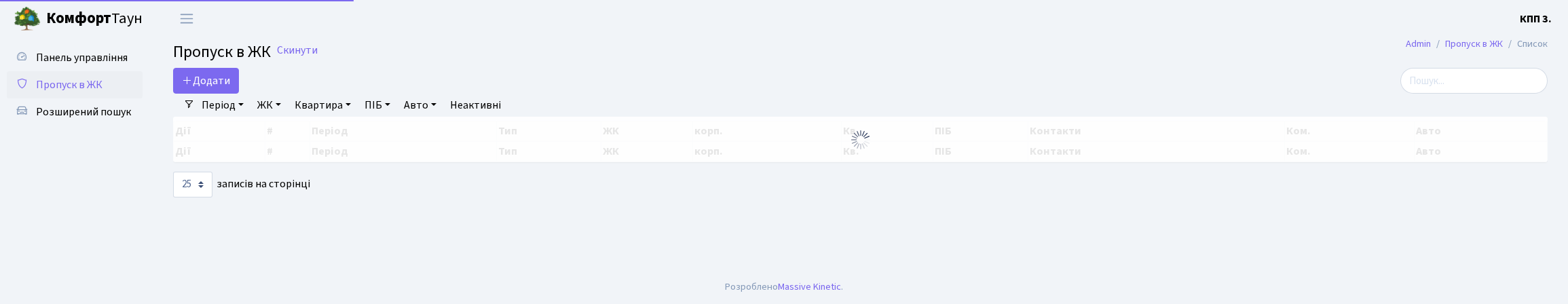
select select "25"
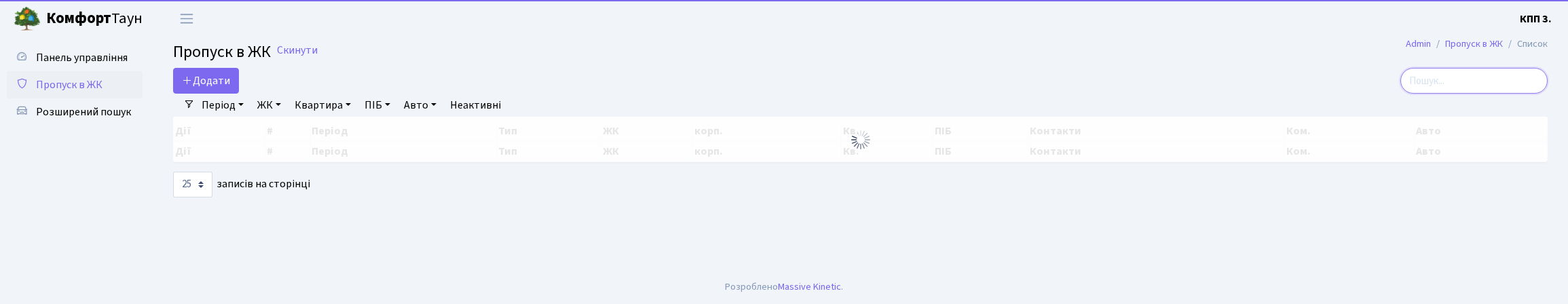
click at [1420, 91] on input "search" at bounding box center [1474, 80] width 147 height 26
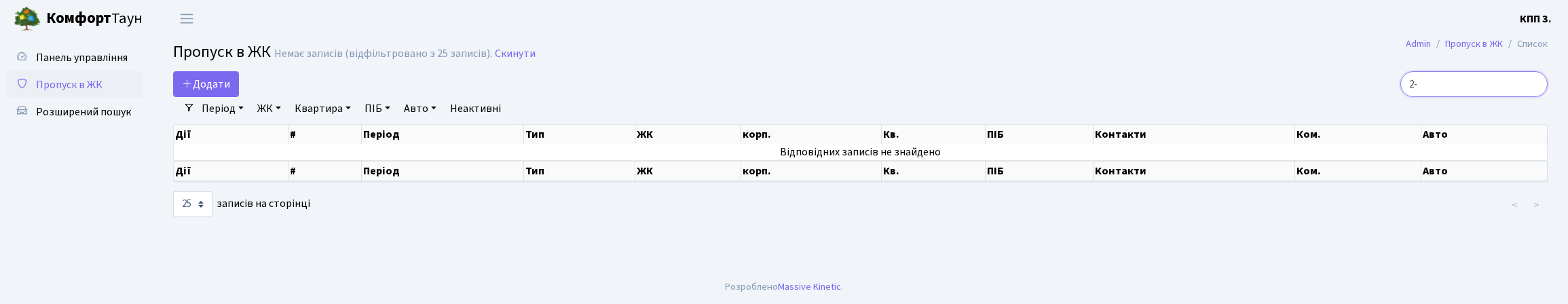
type input "2"
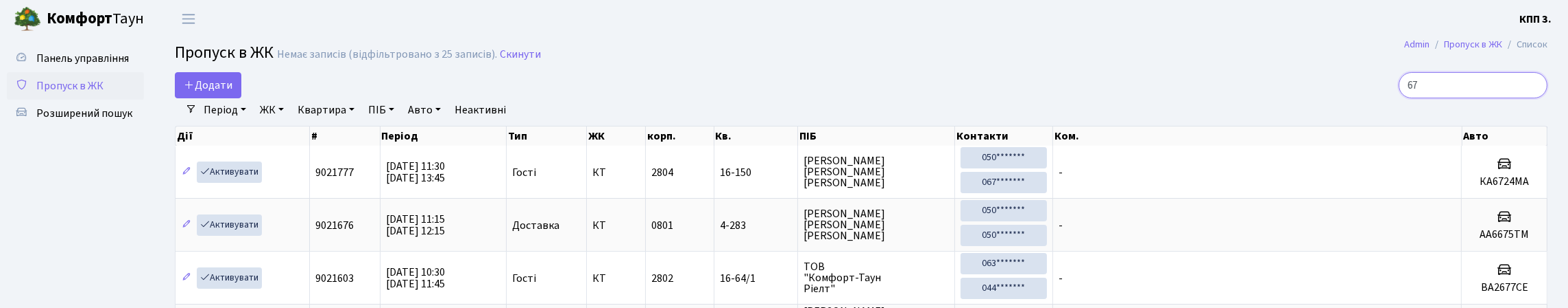
type input "6"
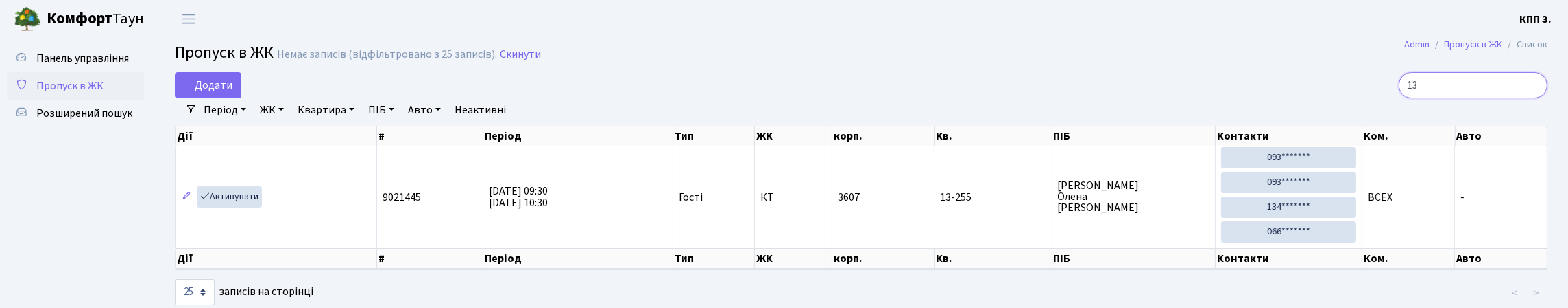
type input "1"
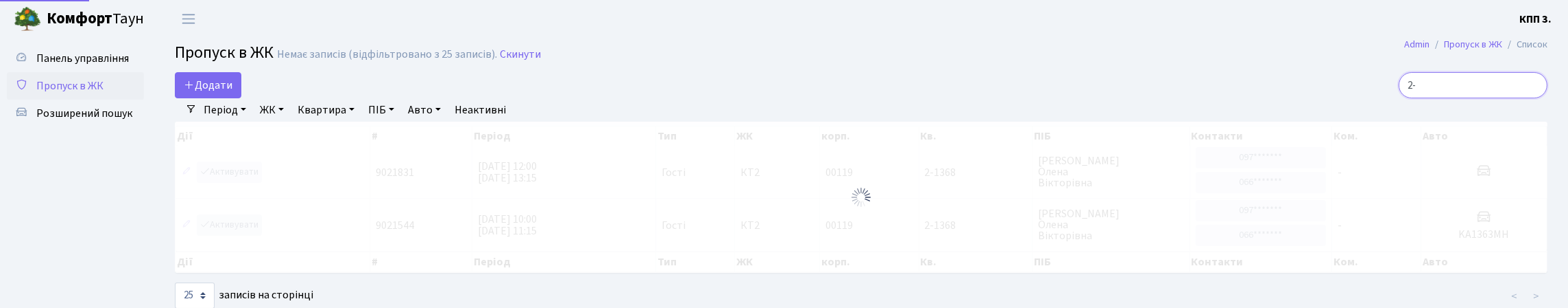
type input "2"
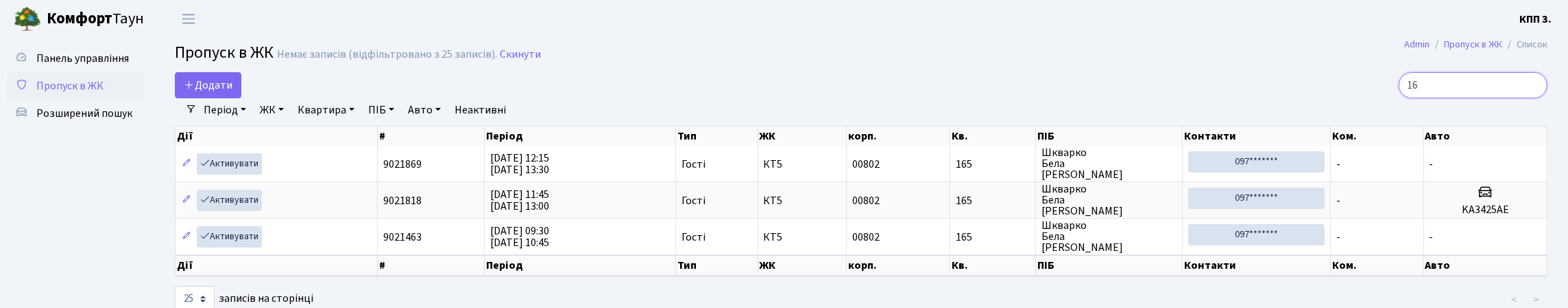
type input "1"
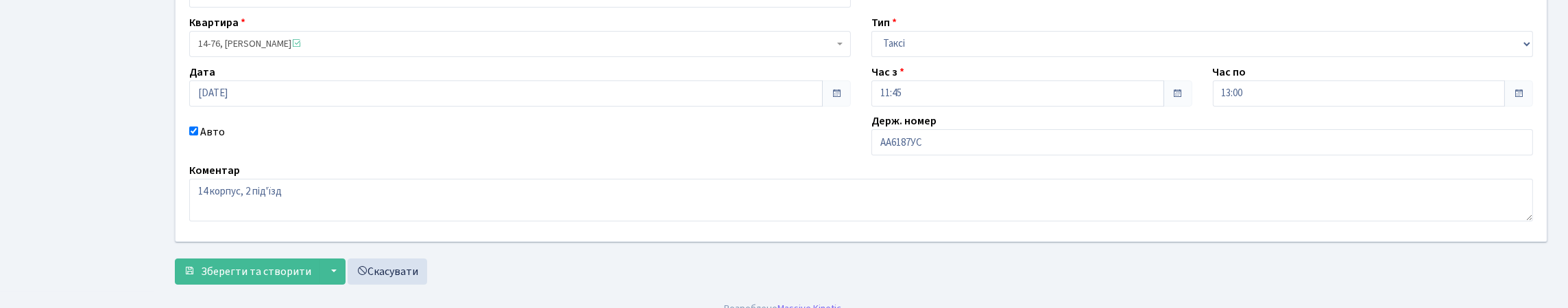
scroll to position [137, 0]
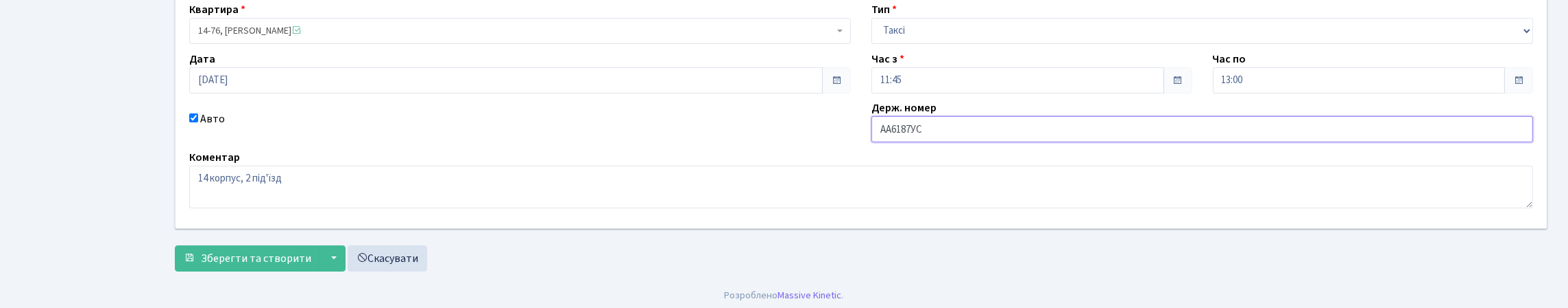
click at [928, 142] on input "АА6187УС" at bounding box center [1203, 129] width 662 height 26
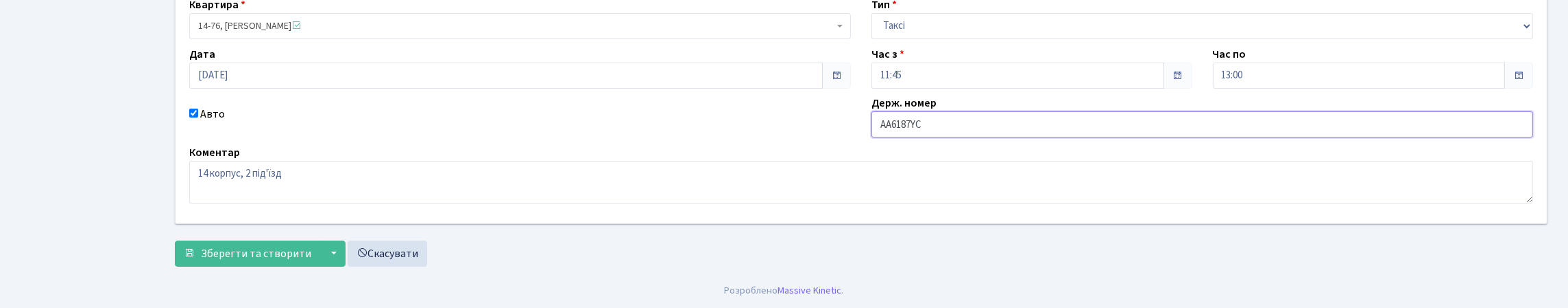
scroll to position [206, 0]
type input "АА6187YС"
click at [294, 261] on span "Зберегти та створити" at bounding box center [256, 254] width 110 height 15
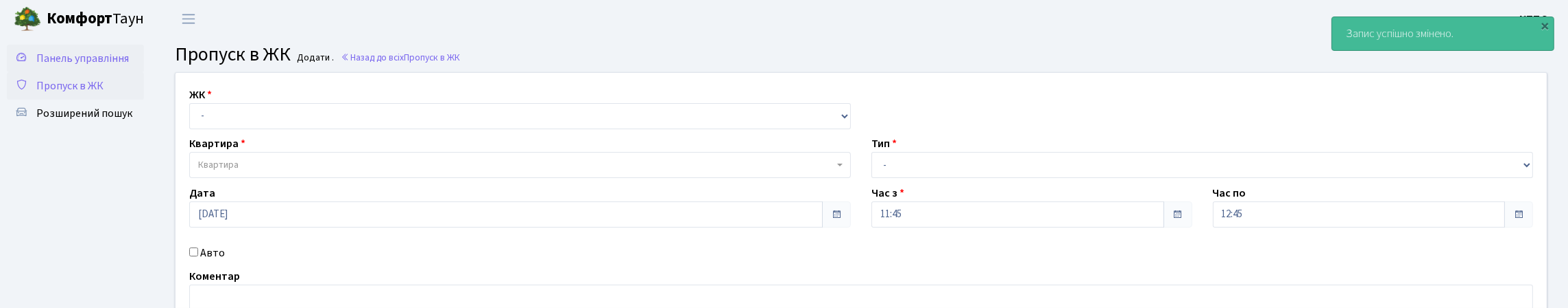
click at [77, 56] on span "Панель управління" at bounding box center [82, 59] width 93 height 15
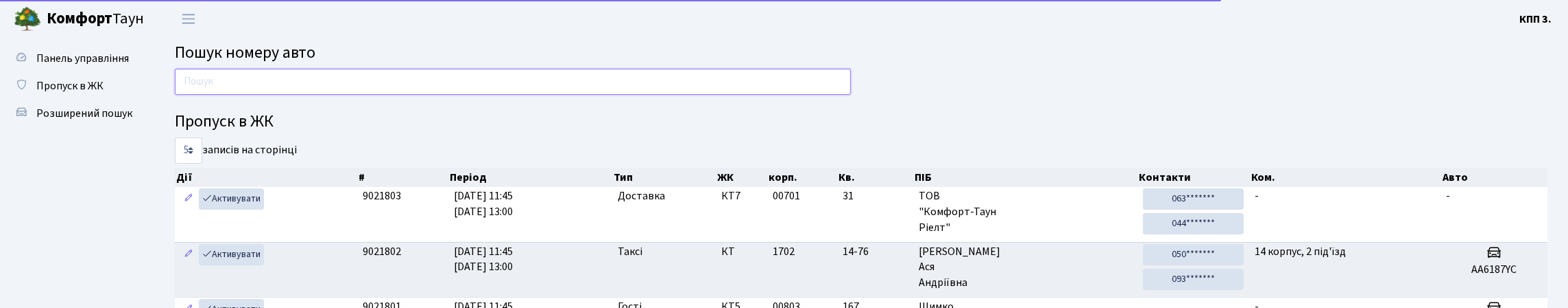
click at [219, 95] on input "text" at bounding box center [512, 81] width 676 height 26
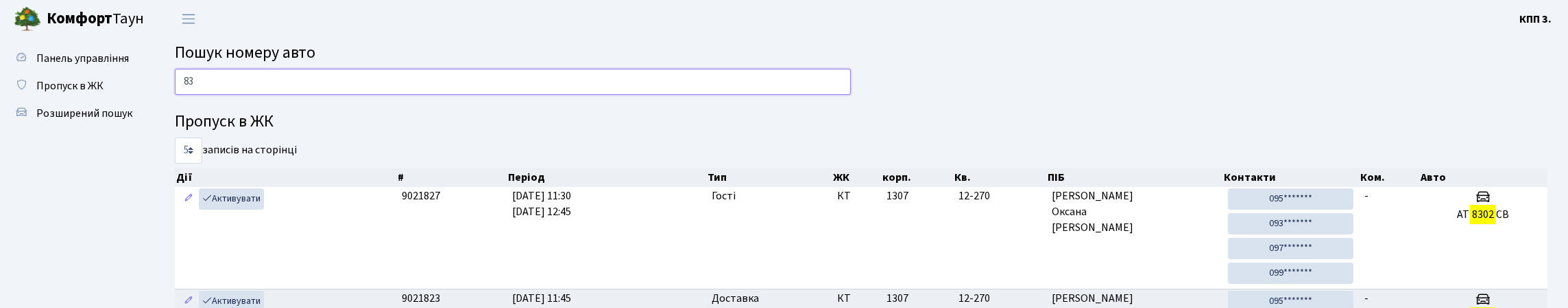
type input "8"
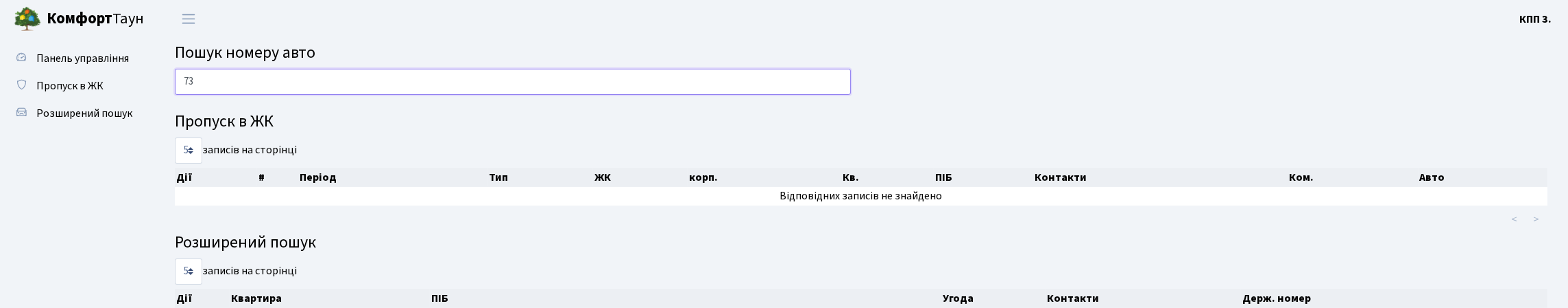
type input "7"
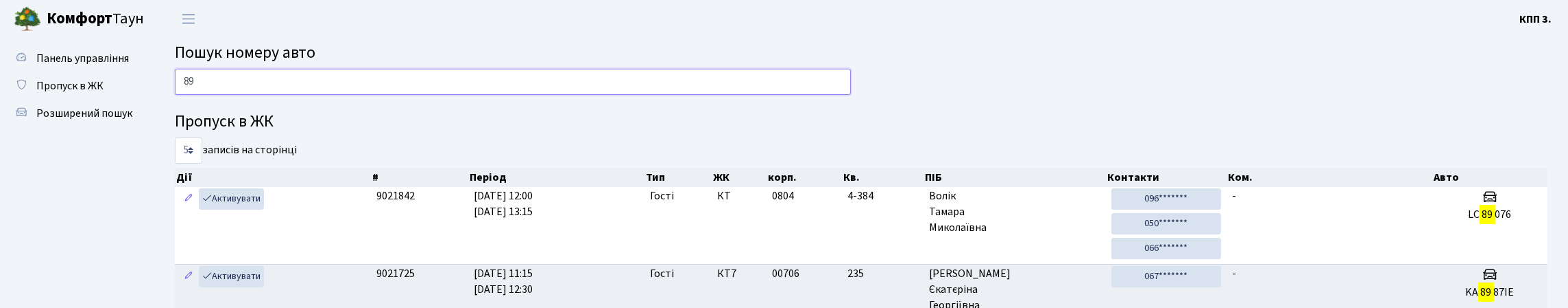
type input "8"
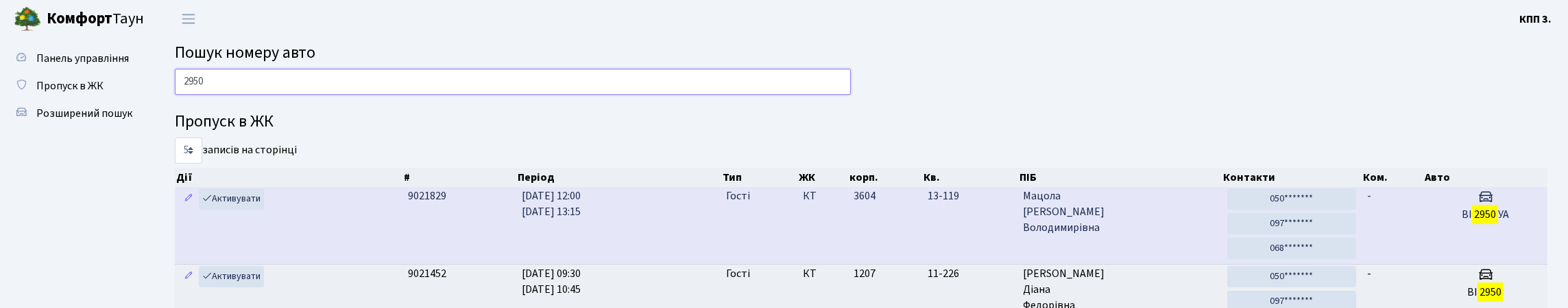
type input "2950"
click at [723, 264] on td "Гості" at bounding box center [760, 225] width 77 height 77
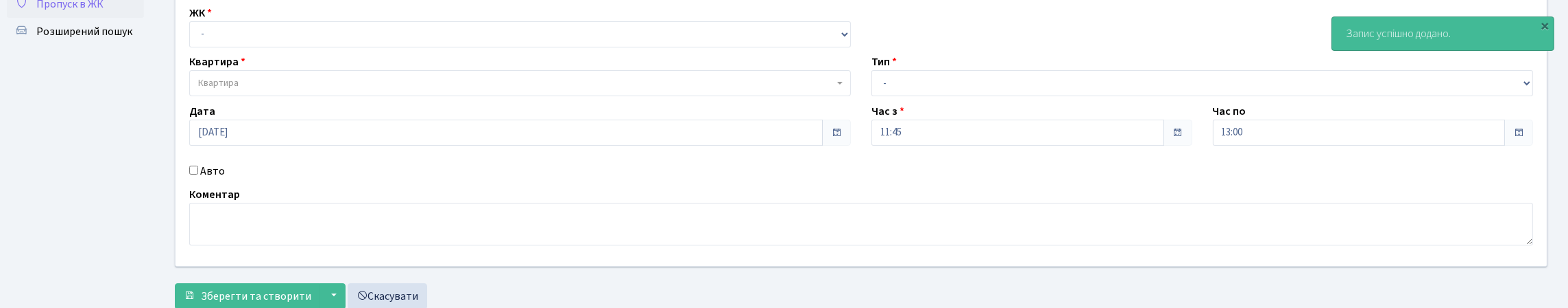
scroll to position [212, 0]
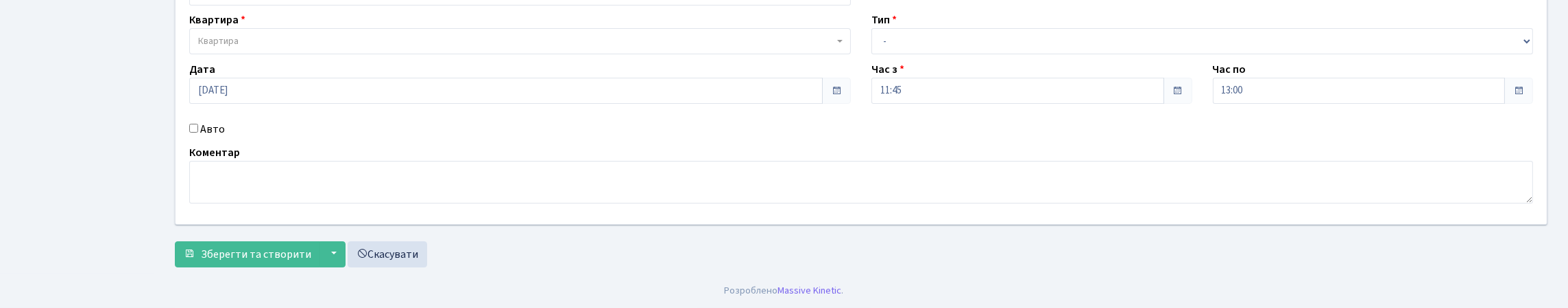
click at [200, 121] on div "Авто" at bounding box center [520, 129] width 682 height 17
click at [198, 124] on input "Авто" at bounding box center [193, 128] width 9 height 9
checkbox input "true"
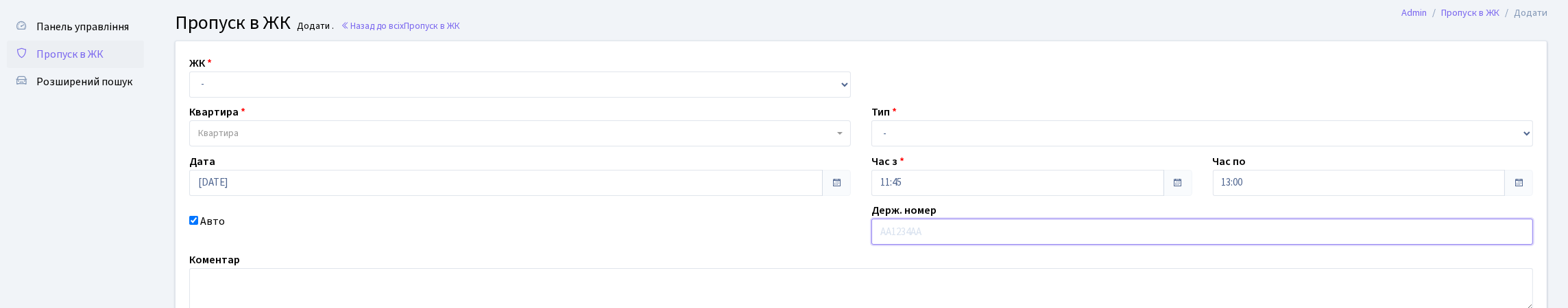
scroll to position [6, 0]
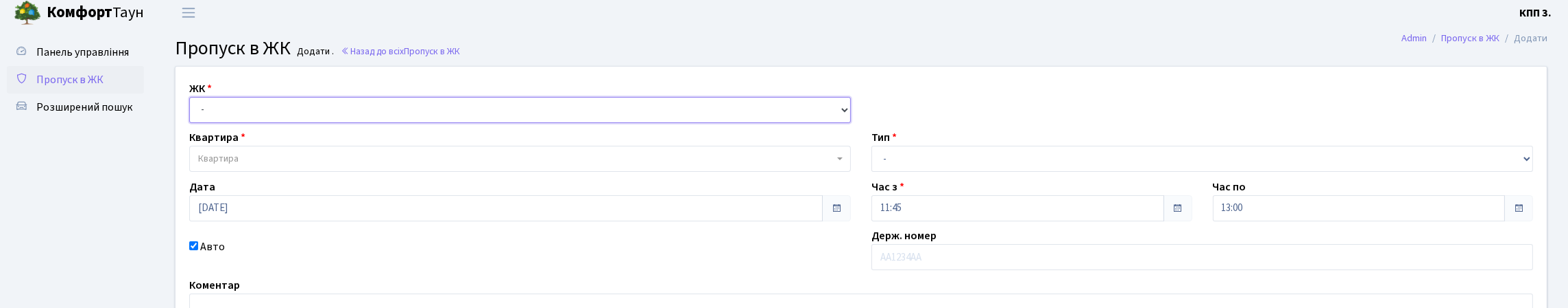
click at [258, 123] on select "- КТ, вул. Регенераторна, 4 КТ2, просп. Соборності, 17 КТ3, вул. Березнева, 16 …" at bounding box center [520, 110] width 662 height 26
select select "271"
click at [193, 112] on select "- КТ, вул. Регенераторна, 4 КТ2, просп. Соборності, 17 КТ3, вул. Березнева, 16 …" at bounding box center [520, 110] width 662 height 26
select select
click at [257, 166] on span "Квартира" at bounding box center [516, 158] width 635 height 13
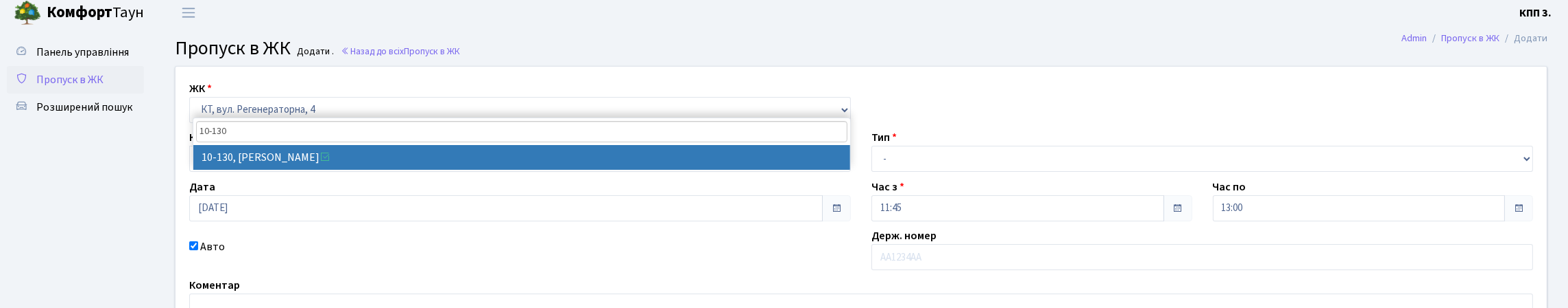
type input "10-130"
select select "6699"
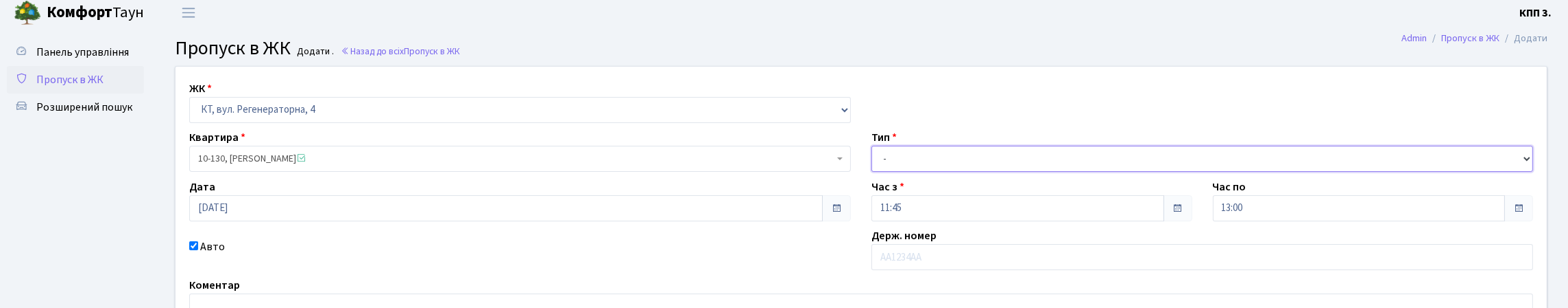
click at [925, 172] on select "- Доставка Таксі Гості Сервіс" at bounding box center [1203, 158] width 662 height 26
select select "3"
click at [872, 172] on select "- Доставка Таксі Гості Сервіс" at bounding box center [1203, 158] width 662 height 26
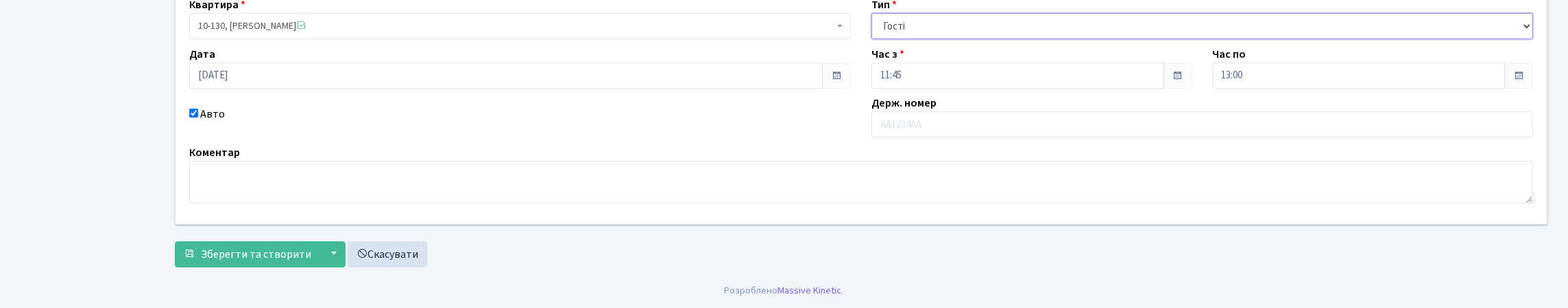
scroll to position [231, 0]
click at [262, 251] on span "Зберегти та створити" at bounding box center [256, 254] width 110 height 15
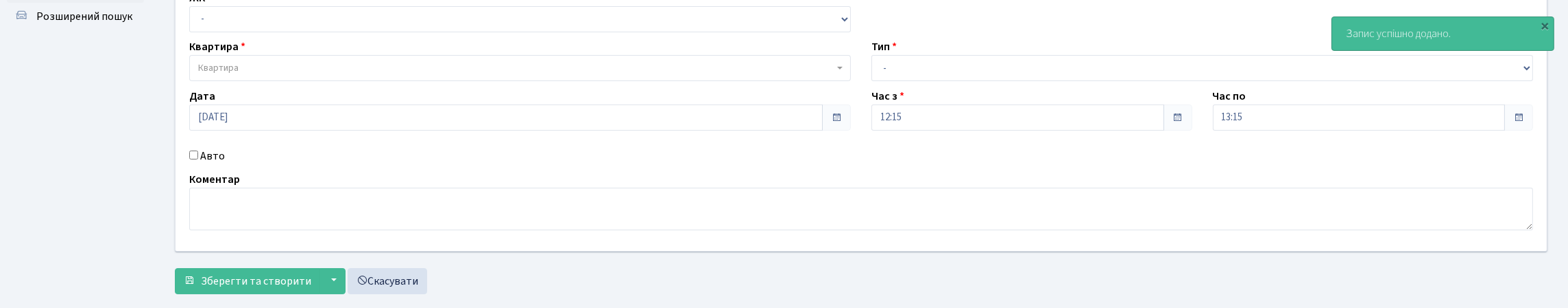
scroll to position [212, 0]
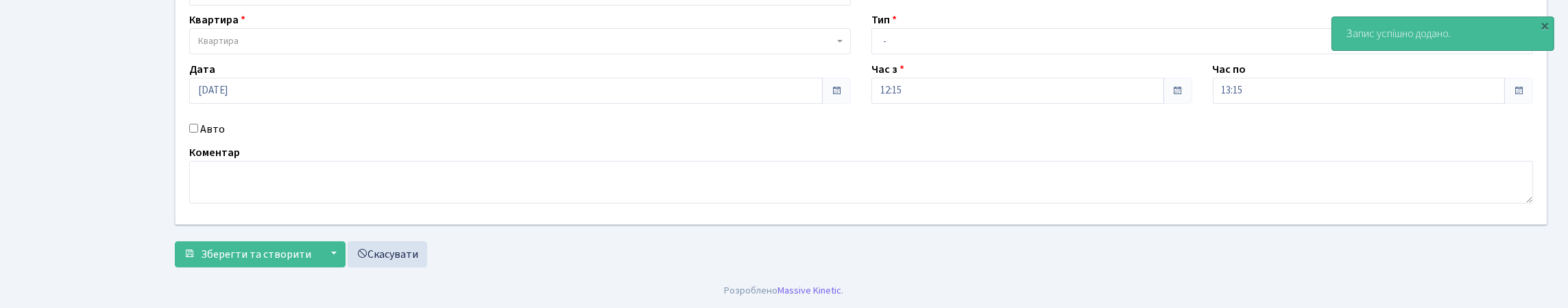
click at [196, 124] on input "Авто" at bounding box center [193, 128] width 9 height 9
checkbox input "true"
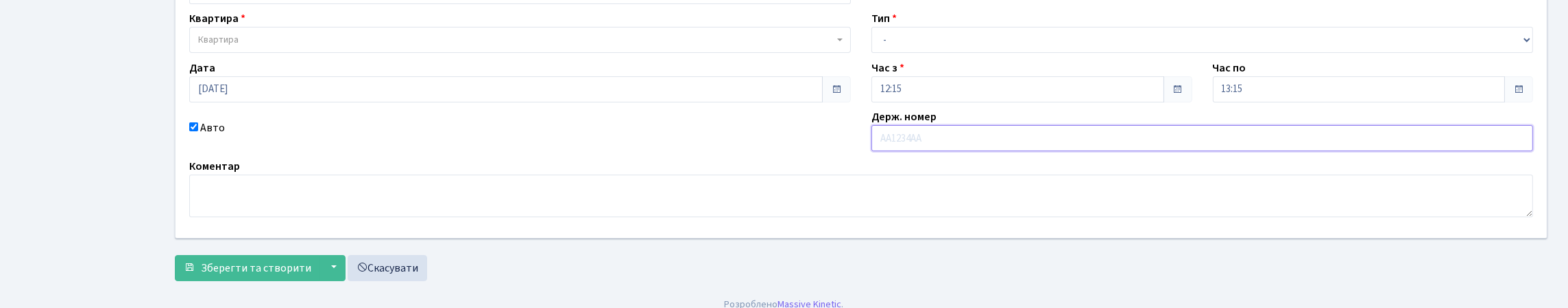
scroll to position [6, 0]
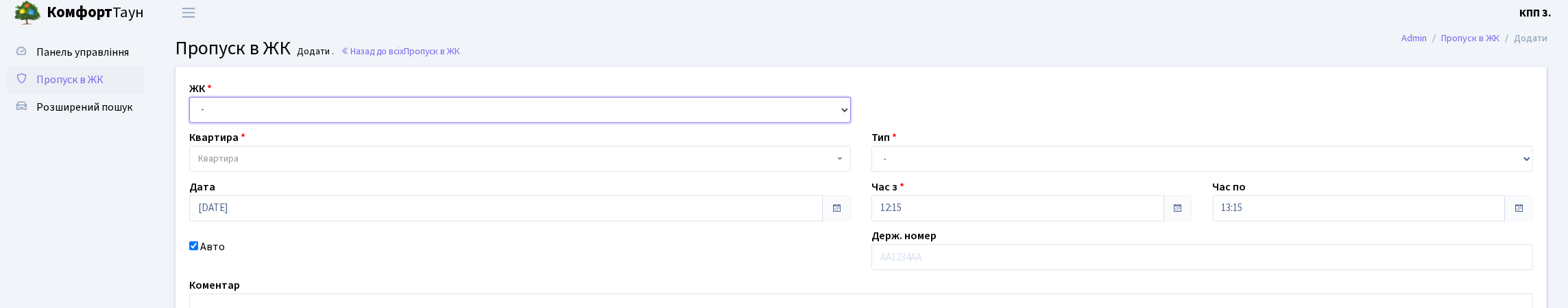
click at [237, 121] on select "- КТ, вул. Регенераторна, 4 КТ2, просп. Соборності, 17 КТ3, вул. Березнева, 16 …" at bounding box center [520, 110] width 662 height 26
select select "271"
click at [193, 112] on select "- КТ, вул. Регенераторна, 4 КТ2, просп. Соборності, 17 КТ3, вул. Березнева, 16 …" at bounding box center [520, 110] width 662 height 26
select select
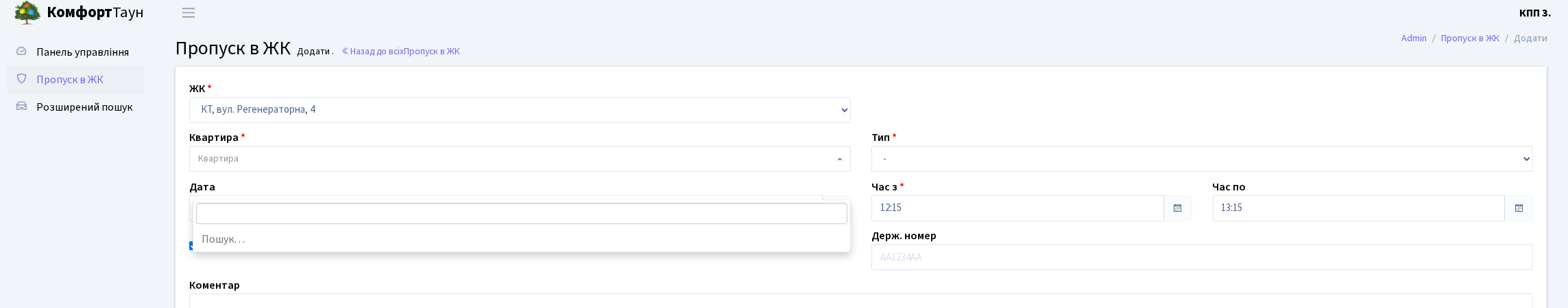
click at [257, 166] on span "Квартира" at bounding box center [516, 158] width 635 height 13
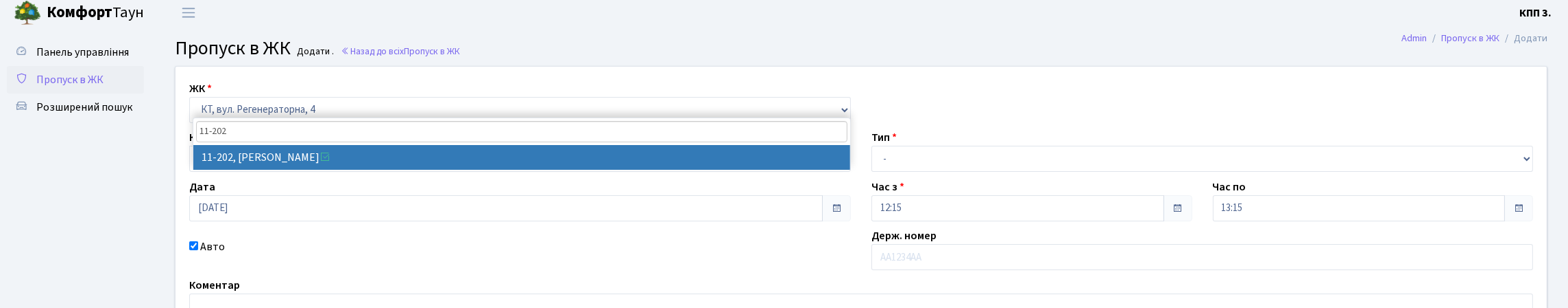
type input "11-202"
select select "7067"
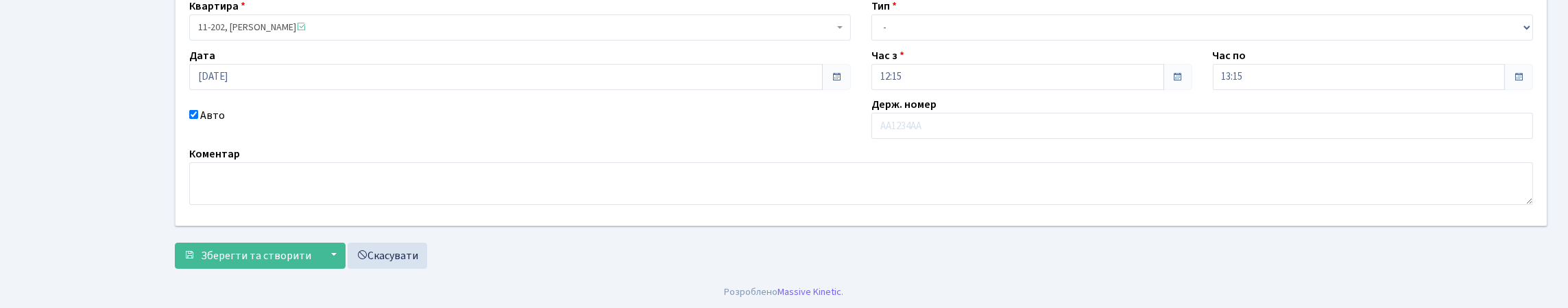
scroll to position [143, 0]
click at [900, 137] on input "text" at bounding box center [1203, 124] width 662 height 26
type input "ВТ1613СВ"
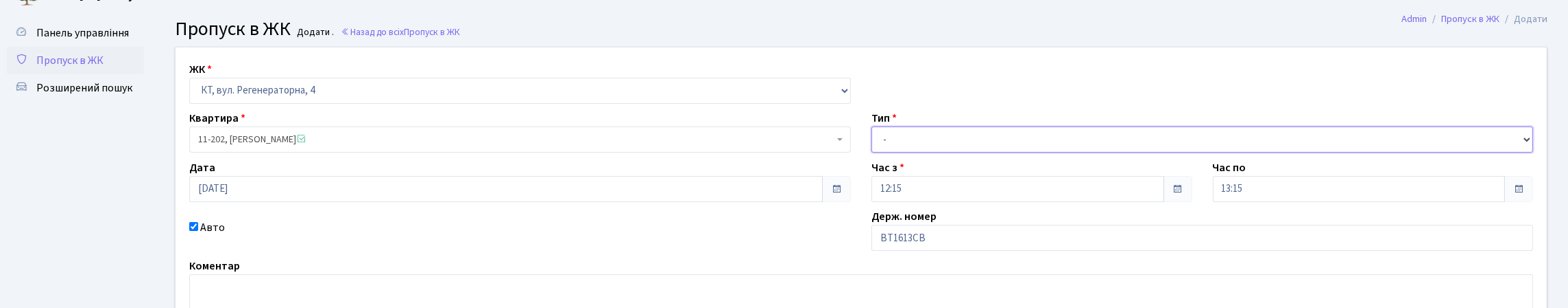
click at [892, 152] on select "- Доставка Таксі Гості Сервіс" at bounding box center [1203, 139] width 662 height 26
select select "3"
click at [872, 152] on select "- Доставка Таксі Гості Сервіс" at bounding box center [1203, 139] width 662 height 26
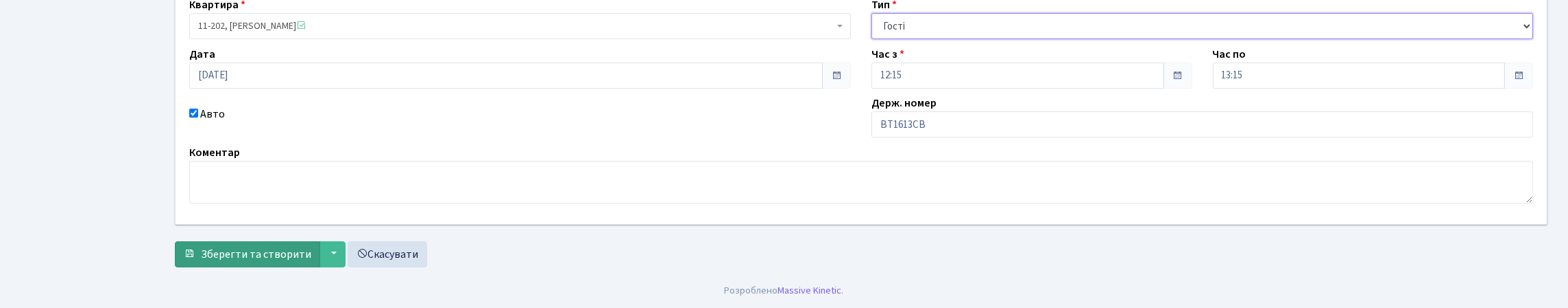
scroll to position [231, 0]
click at [270, 246] on span "Зберегти та створити" at bounding box center [256, 254] width 110 height 15
click at [924, 116] on input "ВІ2950УА" at bounding box center [1203, 124] width 662 height 26
type input "ВІ2950YА"
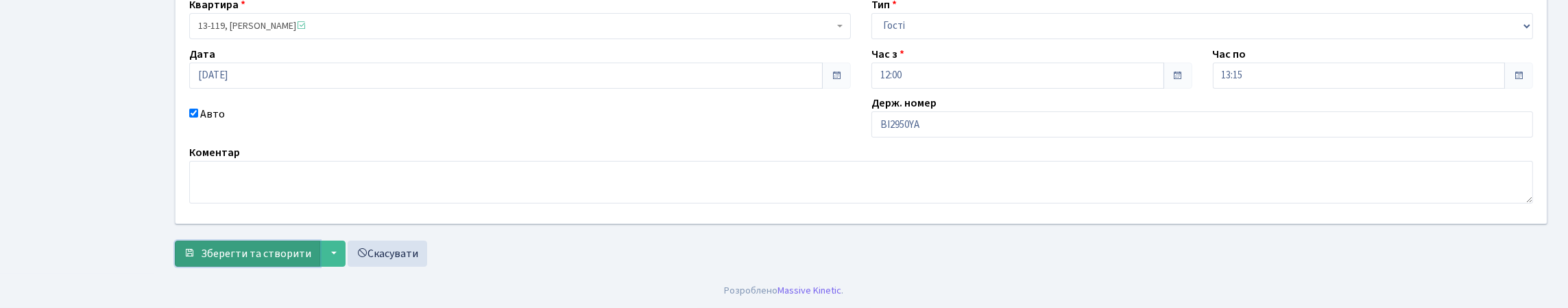
click at [242, 266] on button "Зберегти та створити" at bounding box center [247, 253] width 145 height 26
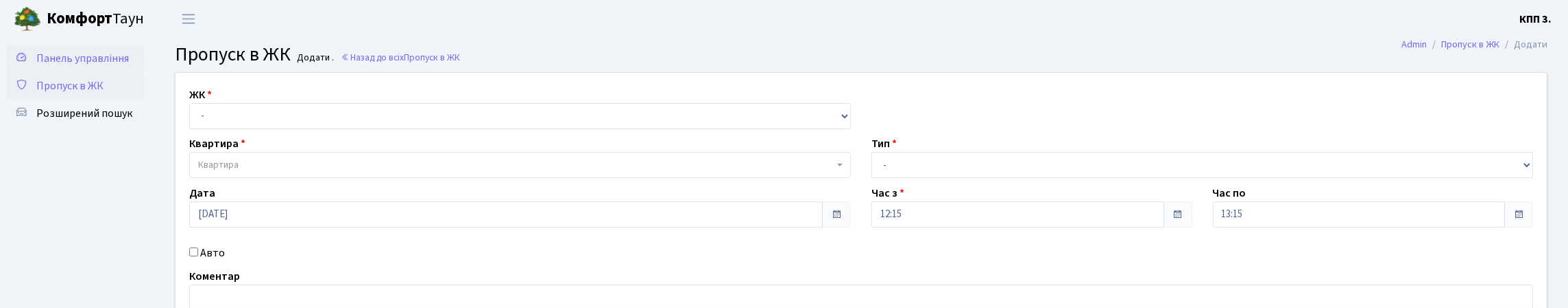
click at [65, 66] on span "Панель управління" at bounding box center [82, 59] width 93 height 15
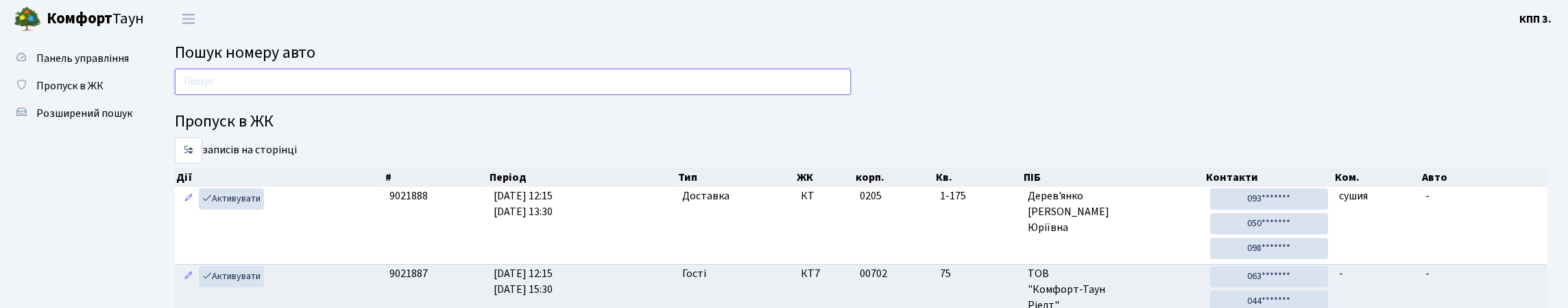
click at [262, 90] on input "text" at bounding box center [512, 81] width 676 height 26
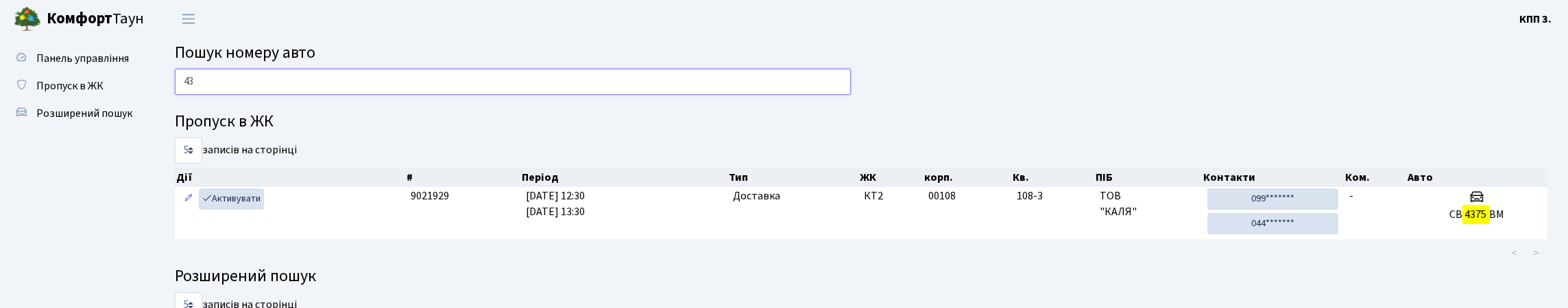
type input "4"
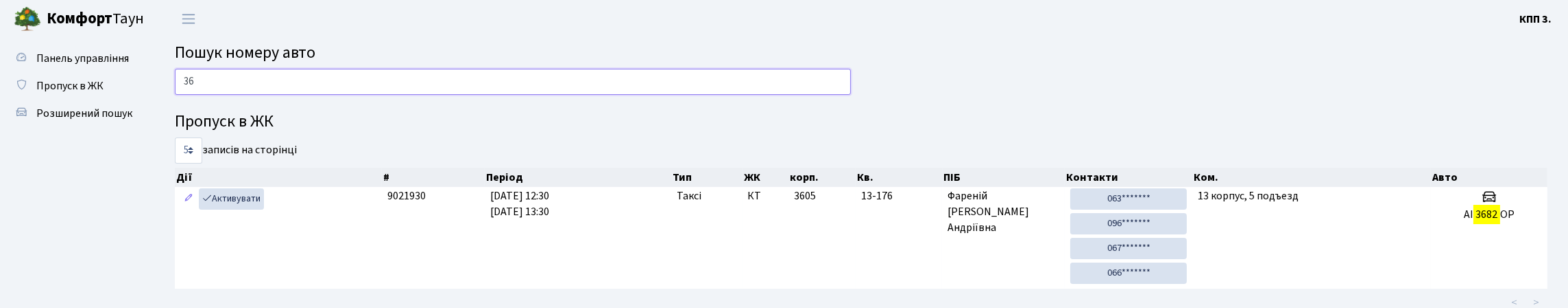
type input "3"
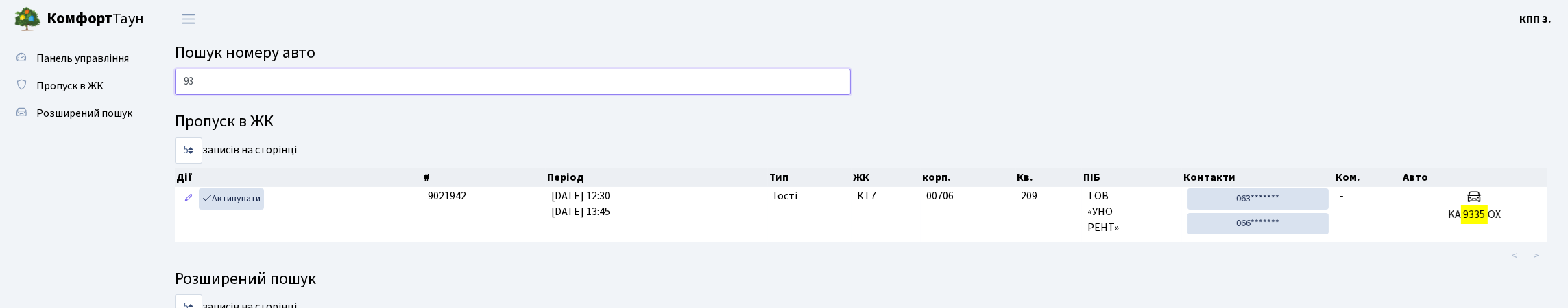
type input "9"
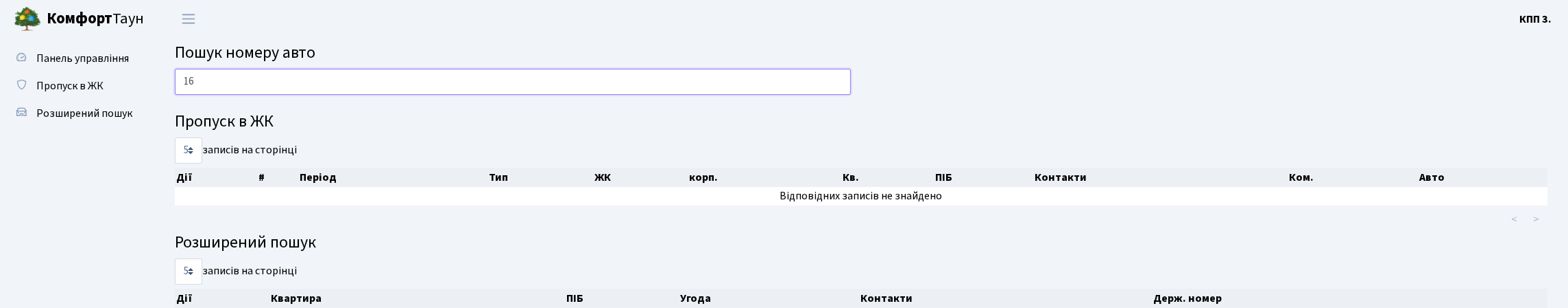
type input "1"
type input "7"
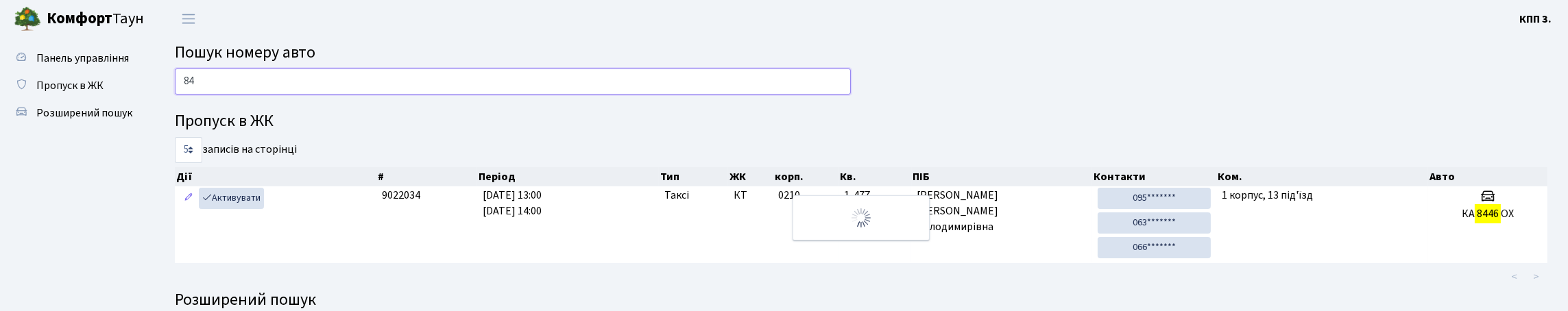
type input "8"
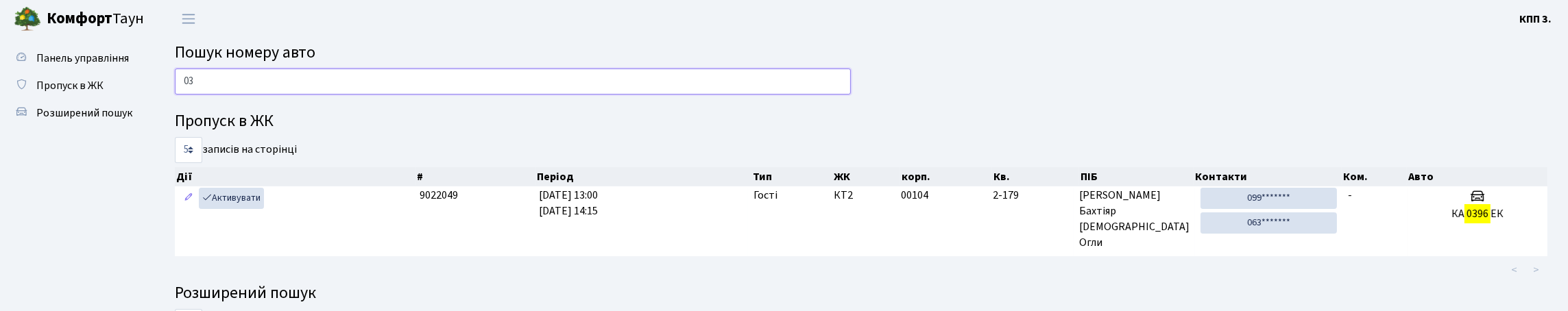
type input "0"
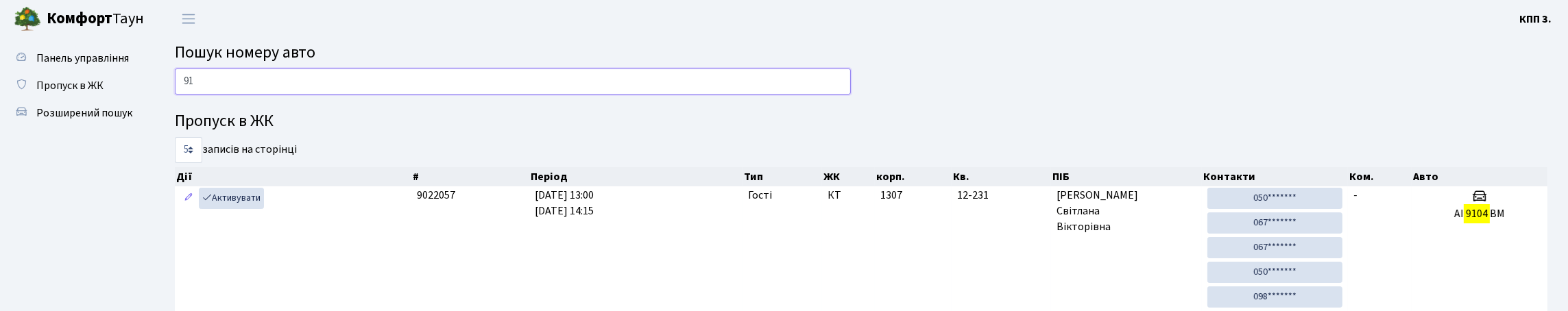
type input "9"
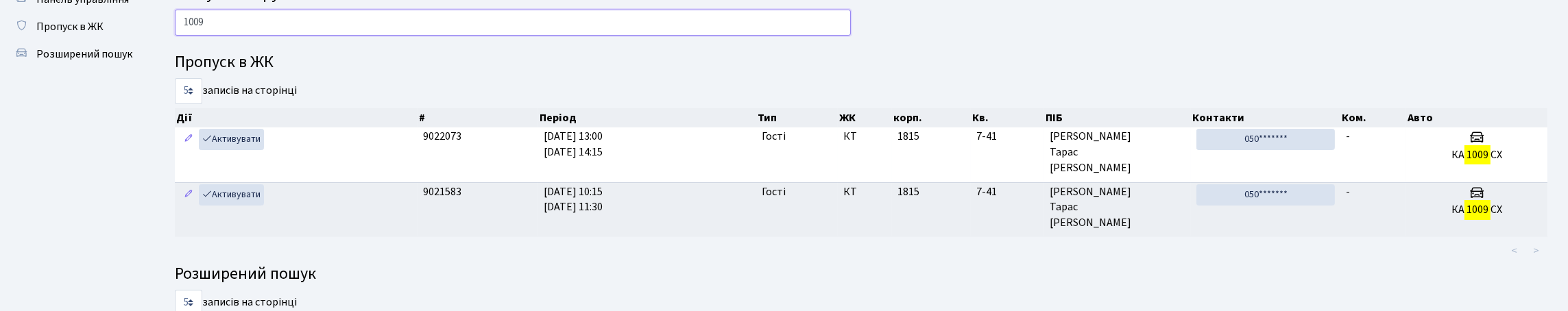
scroll to position [56, 0]
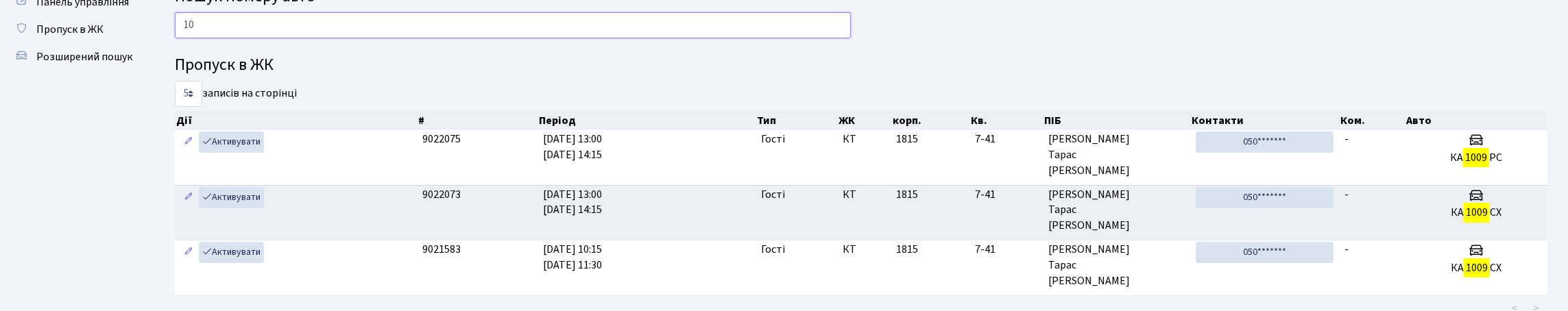
type input "1"
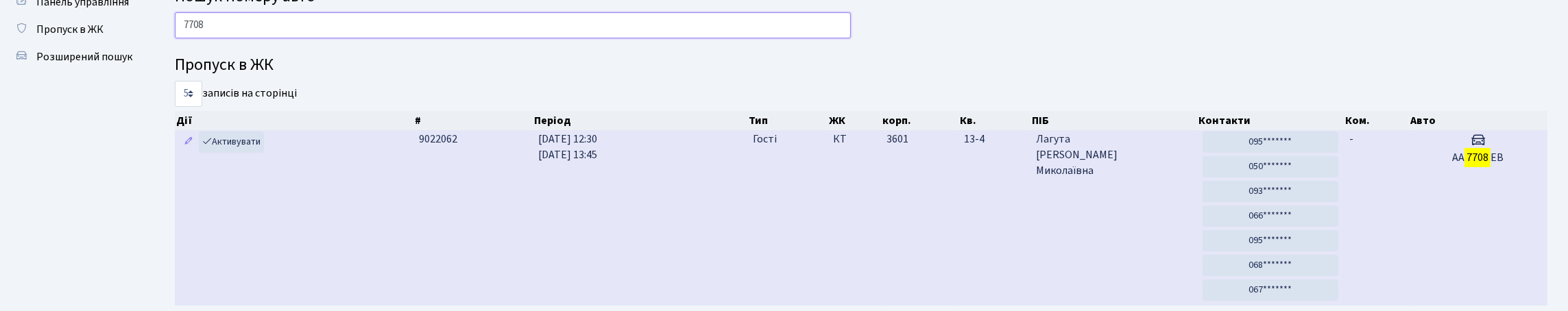
type input "7708"
click at [881, 209] on td "3601" at bounding box center [919, 218] width 78 height 176
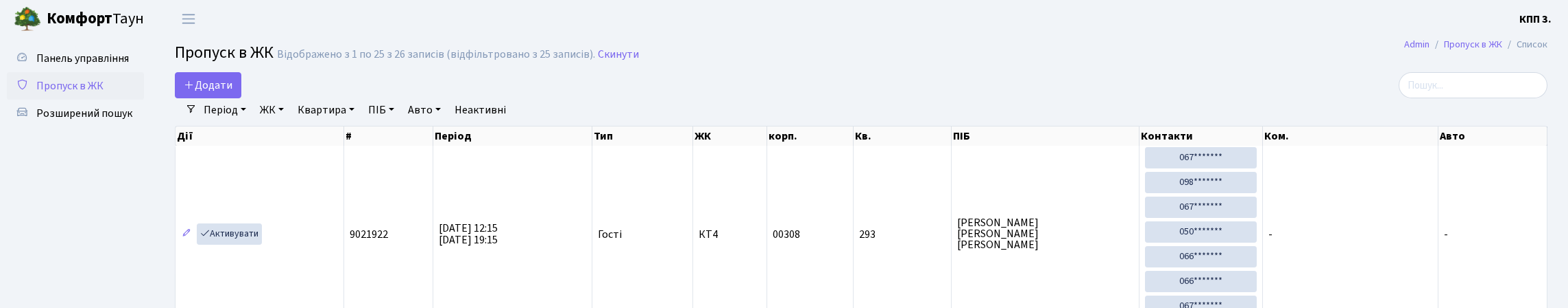
select select "25"
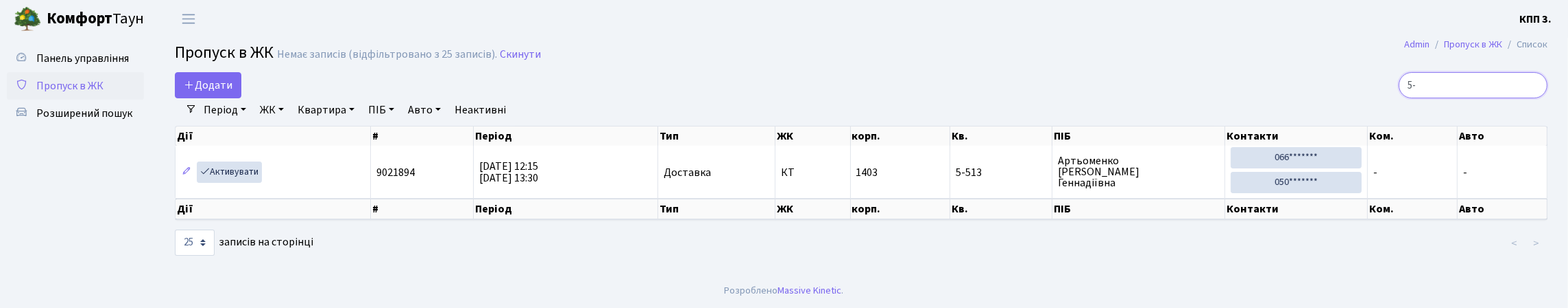
type input "5"
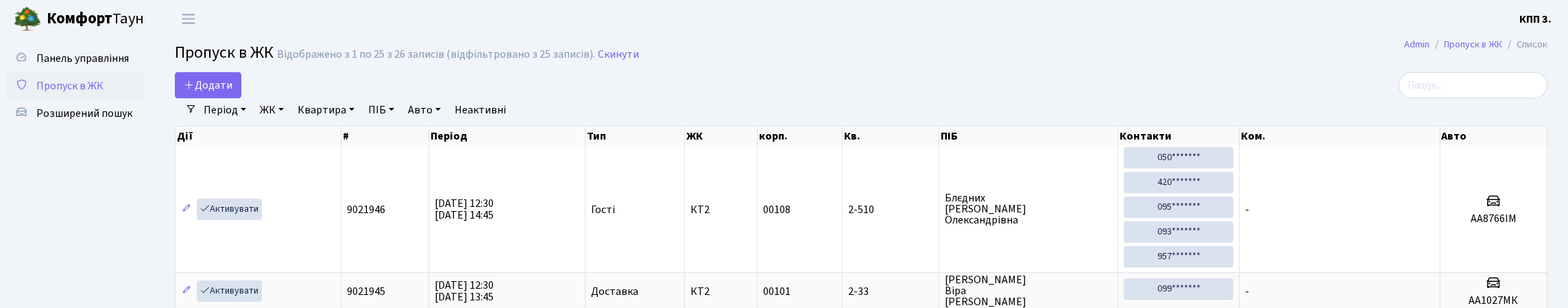
click at [239, 121] on link "Період" at bounding box center [225, 110] width 53 height 23
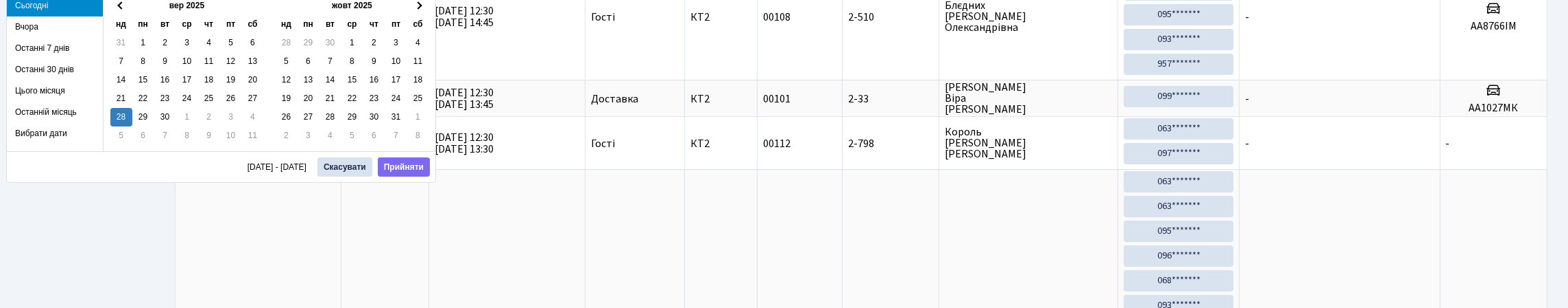
scroll to position [206, 0]
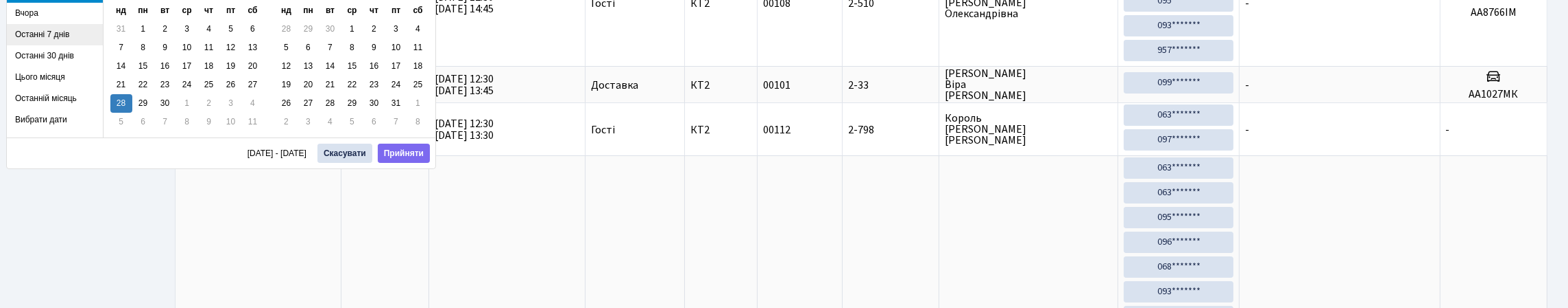
click at [23, 36] on li "Останні 7 днів" at bounding box center [54, 34] width 96 height 21
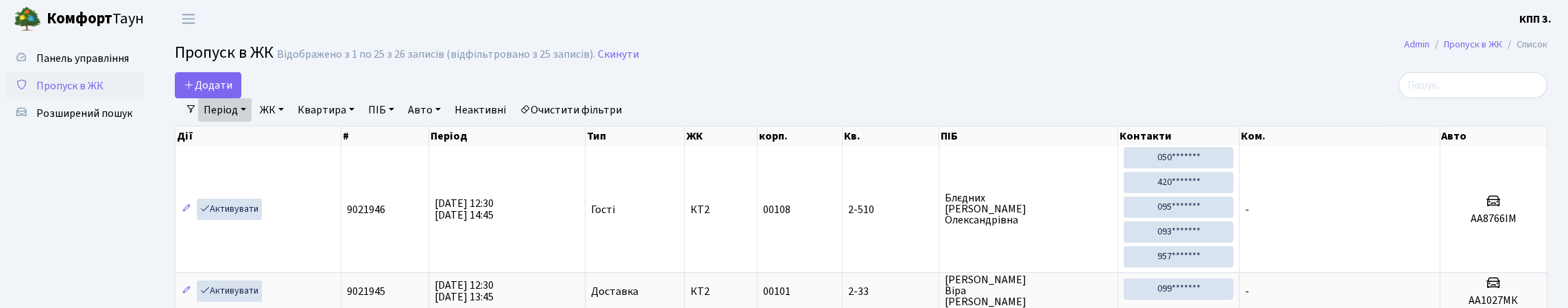
click at [242, 121] on link "Період" at bounding box center [225, 110] width 53 height 23
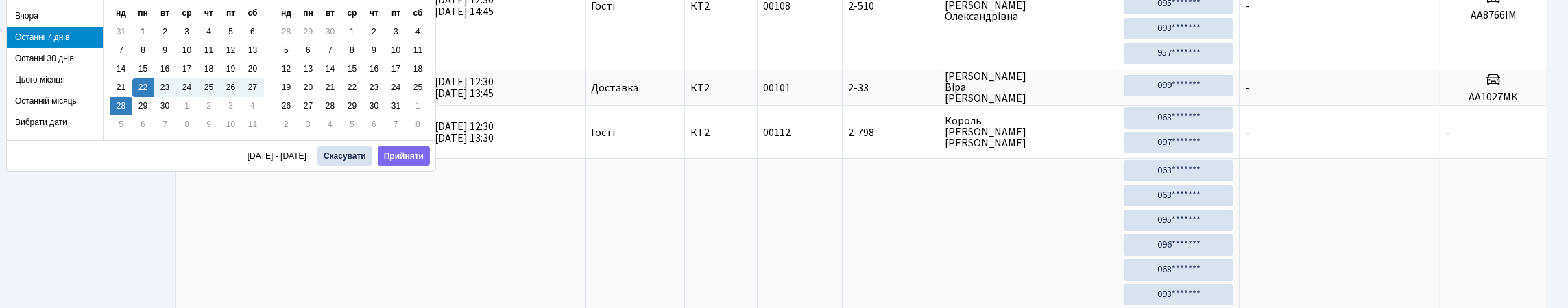
scroll to position [206, 0]
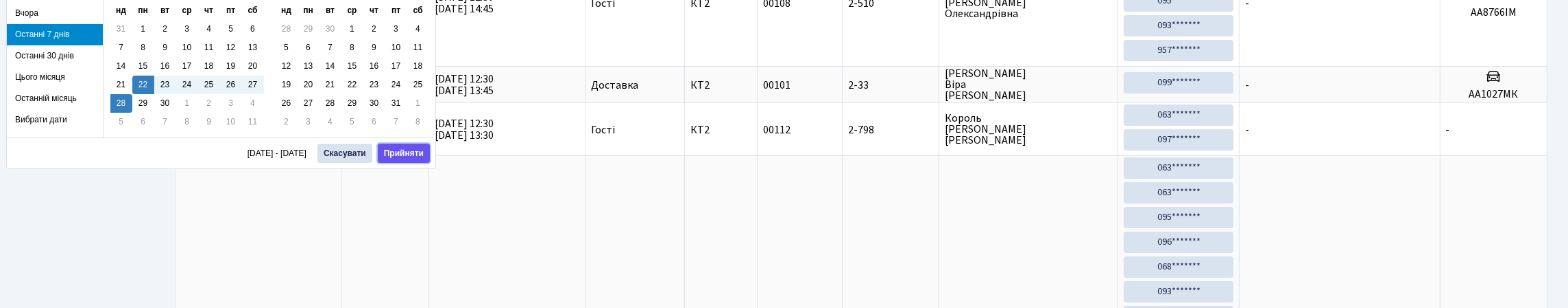
click at [406, 152] on button "Прийняти" at bounding box center [404, 152] width 52 height 19
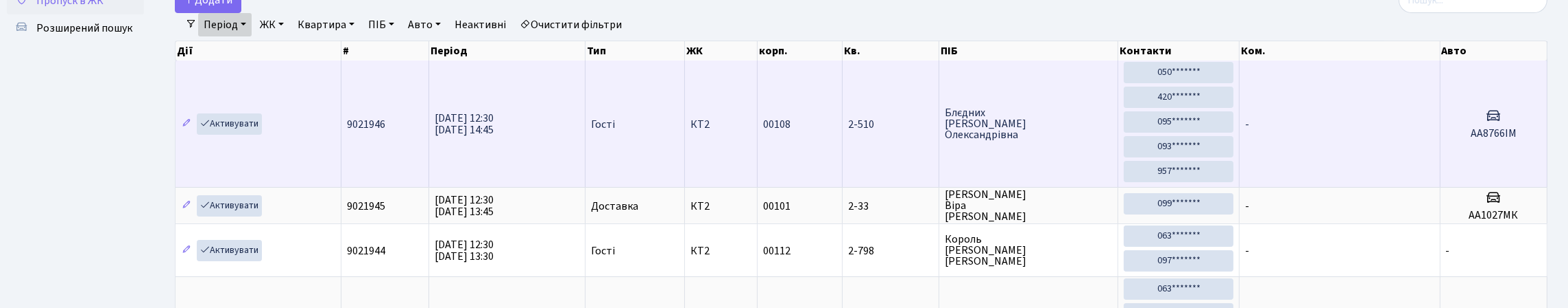
scroll to position [0, 0]
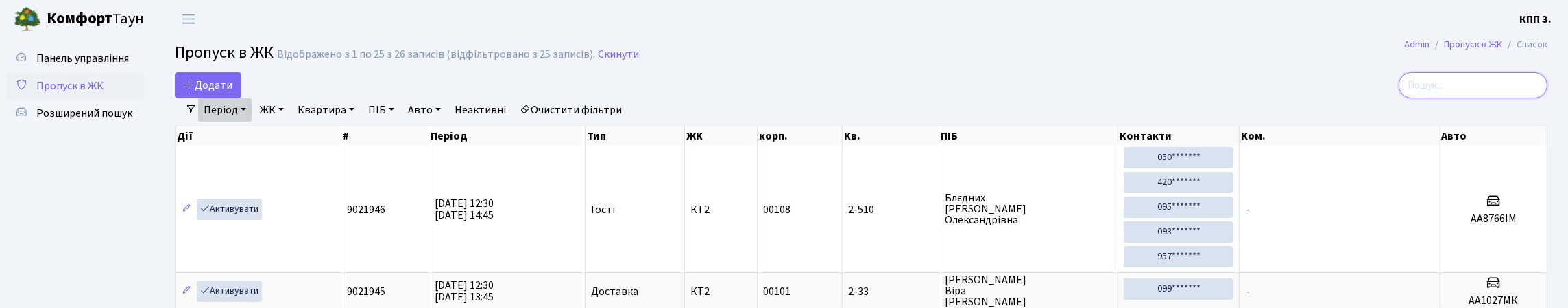
click at [1421, 98] on input "search" at bounding box center [1473, 85] width 149 height 26
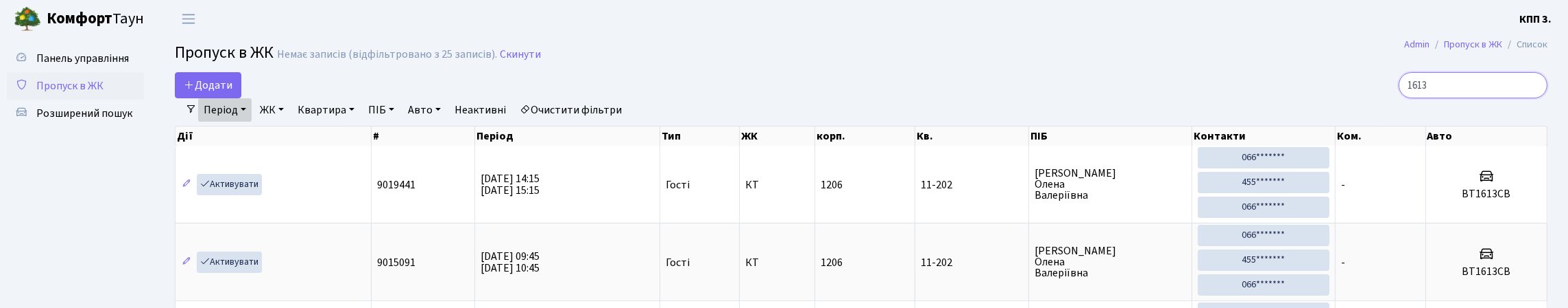
type input "1613"
click at [104, 94] on span "Пропуск в ЖК" at bounding box center [69, 86] width 67 height 15
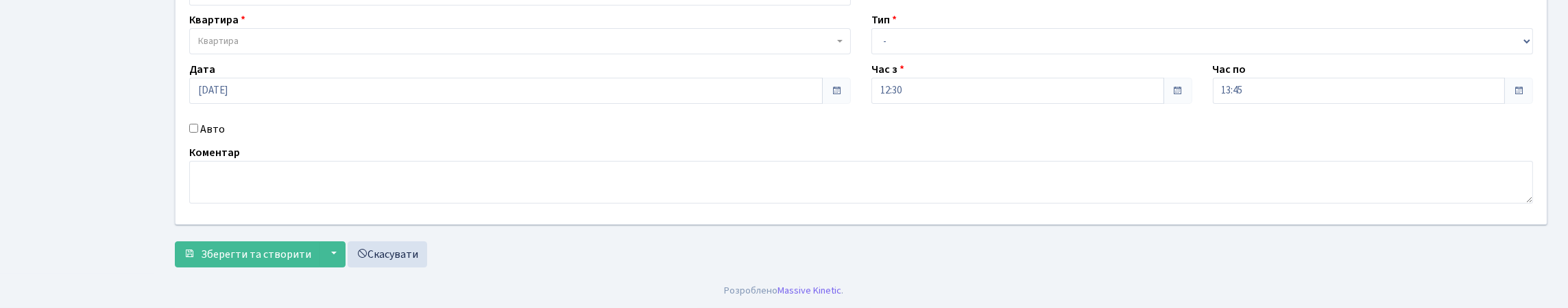
scroll to position [212, 0]
click at [194, 124] on input "Авто" at bounding box center [193, 128] width 9 height 9
checkbox input "true"
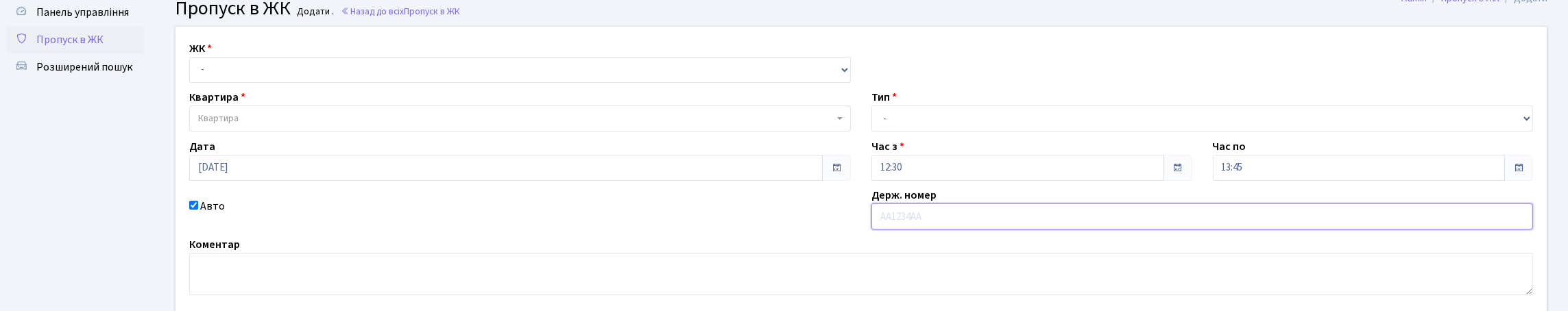
scroll to position [68, 0]
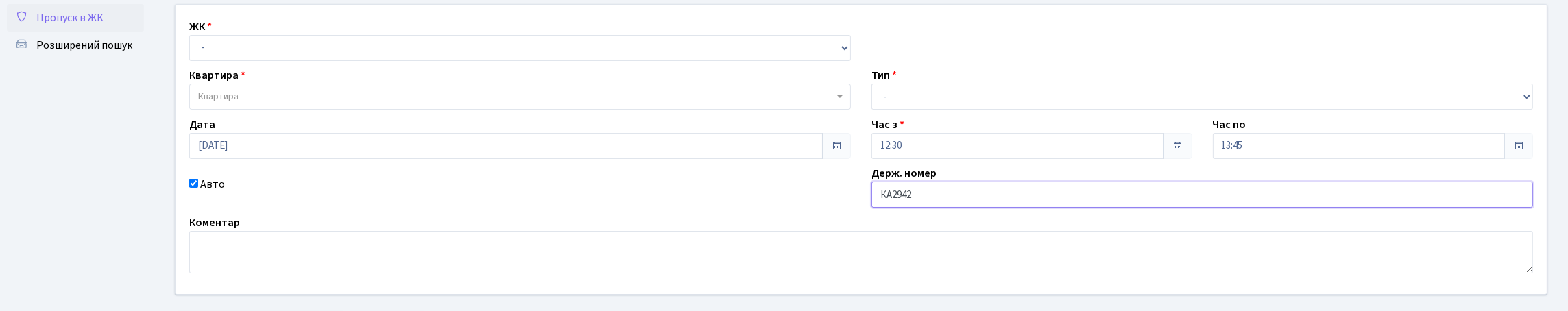
type input "КА2942РІ"
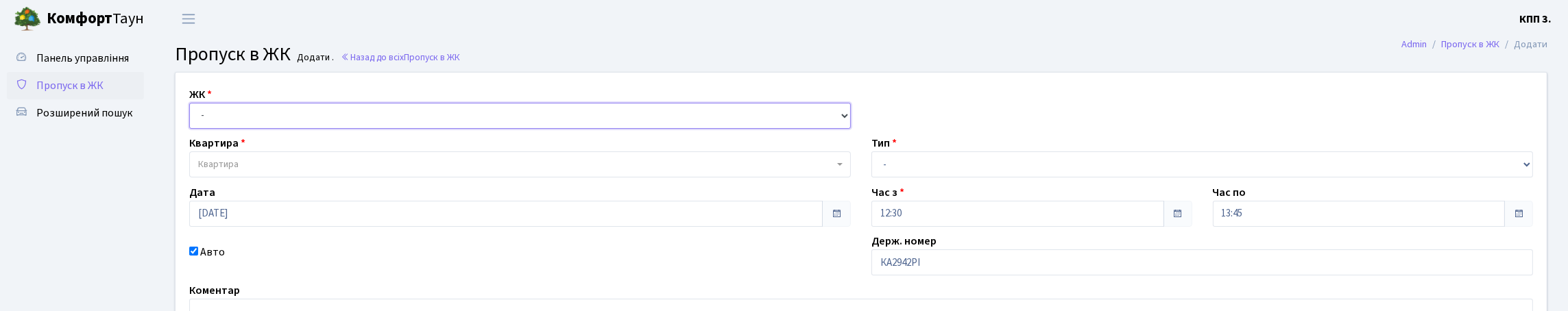
click at [243, 129] on select "- КТ, вул. Регенераторна, 4 КТ2, просп. Соборності, 17 КТ3, вул. Березнева, 16 …" at bounding box center [520, 115] width 662 height 26
select select "271"
click at [193, 119] on select "- КТ, вул. Регенераторна, 4 КТ2, просп. Соборності, 17 КТ3, вул. Березнева, 16 …" at bounding box center [520, 115] width 662 height 26
select select
click at [258, 171] on span "Квартира" at bounding box center [516, 165] width 635 height 13
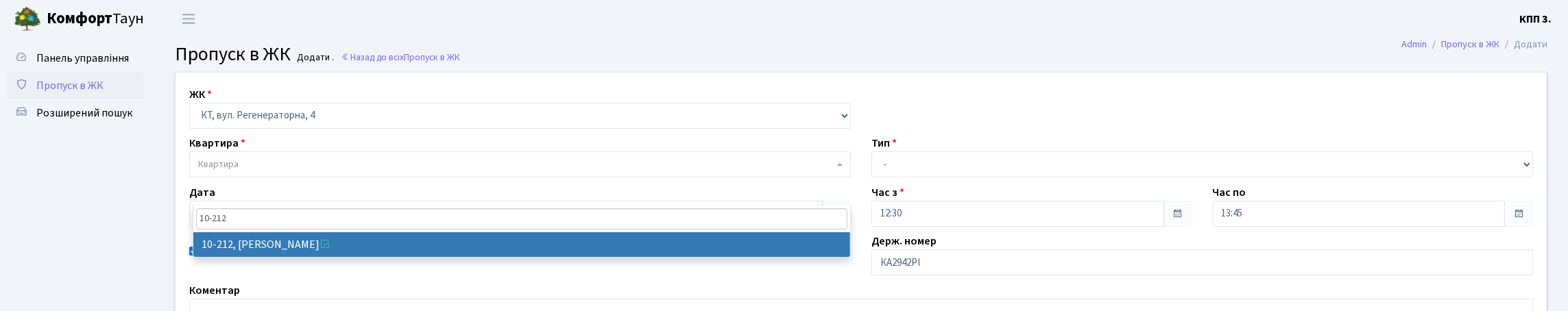
type input "10-212"
select select "6781"
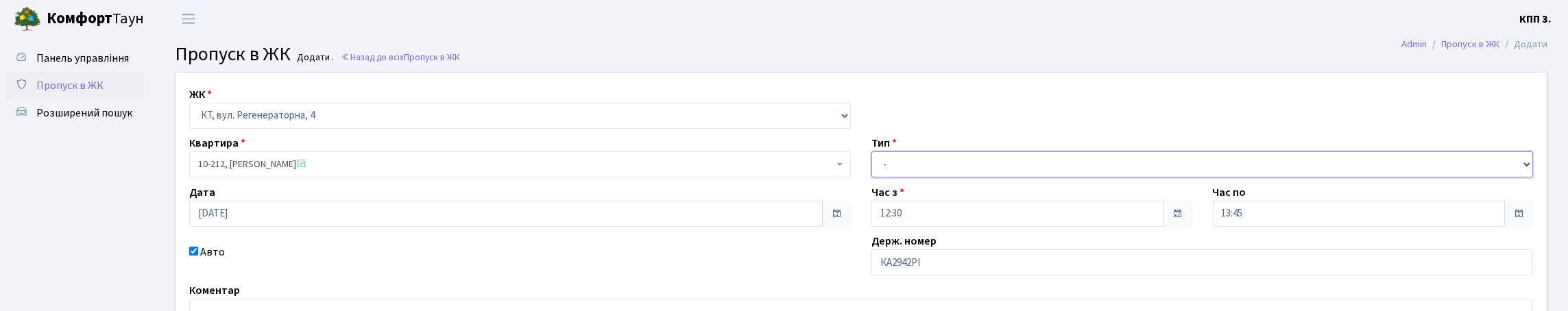
click at [914, 177] on select "- Доставка Таксі Гості Сервіс" at bounding box center [1203, 164] width 662 height 26
select select "3"
click at [872, 177] on select "- Доставка Таксі Гості Сервіс" at bounding box center [1203, 164] width 662 height 26
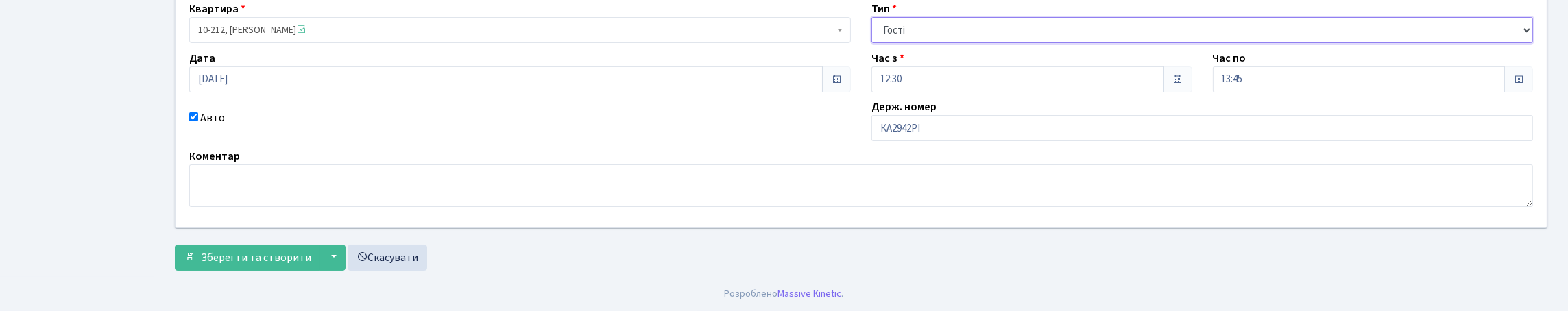
scroll to position [227, 0]
click at [267, 250] on span "Зберегти та створити" at bounding box center [256, 257] width 110 height 15
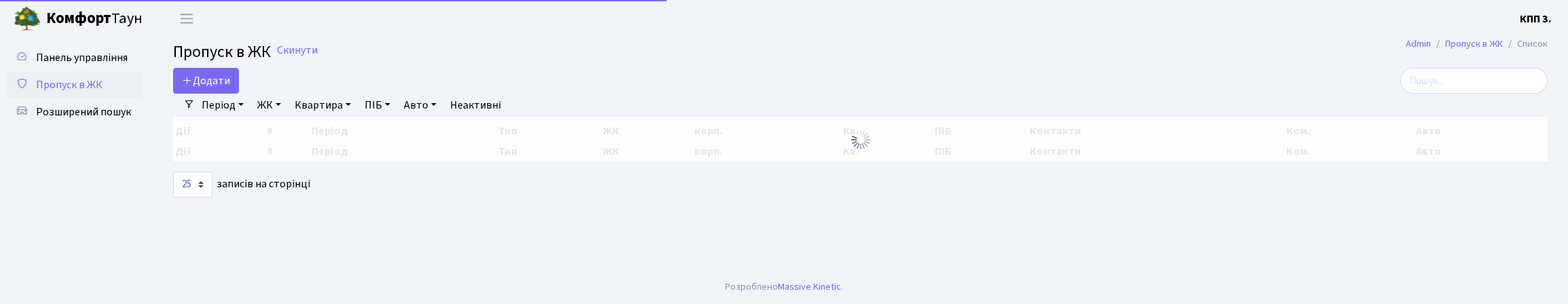
select select "25"
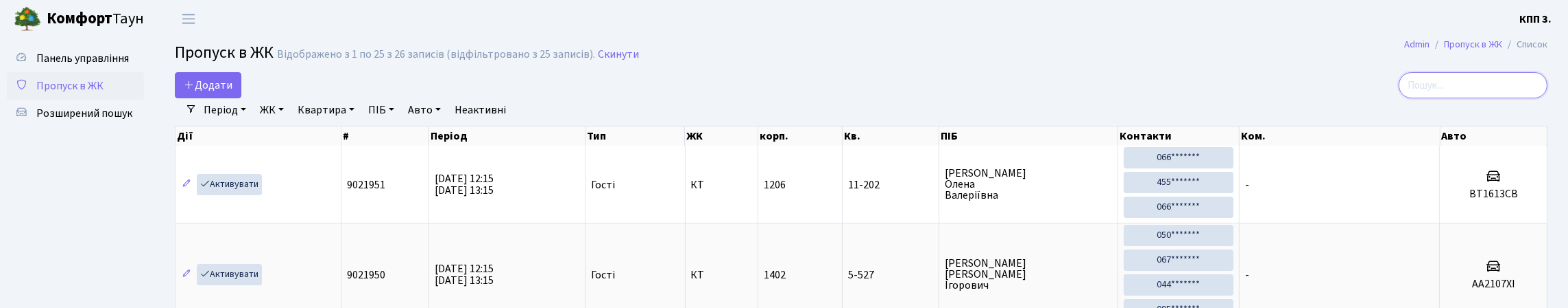
click at [1424, 98] on input "search" at bounding box center [1473, 85] width 149 height 26
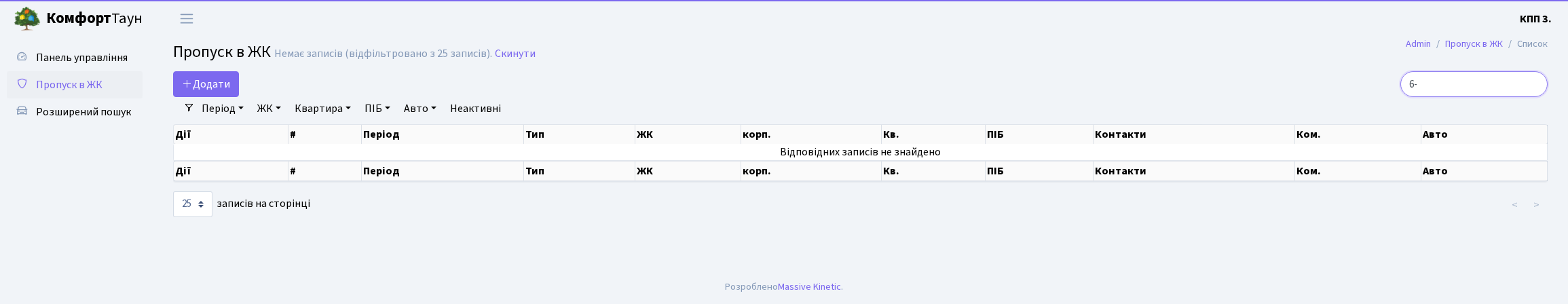
type input "6"
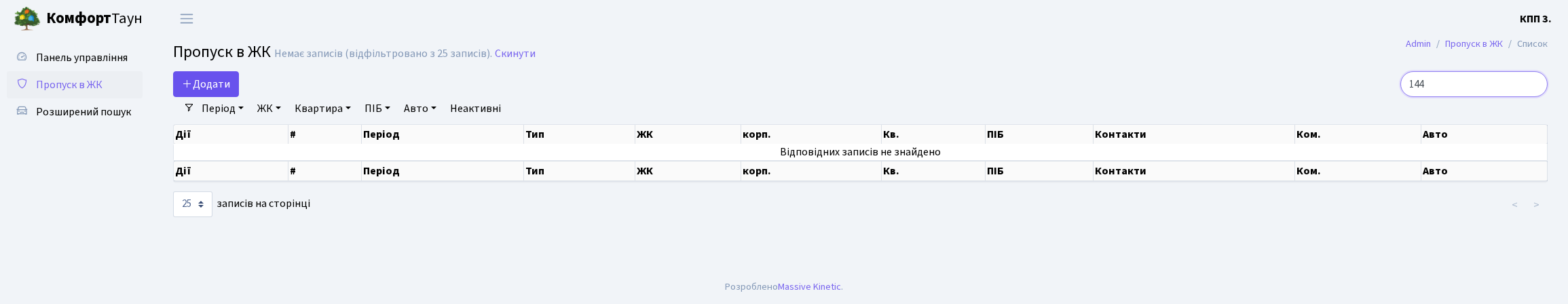
type input "144"
click at [209, 92] on span "Додати" at bounding box center [206, 84] width 48 height 15
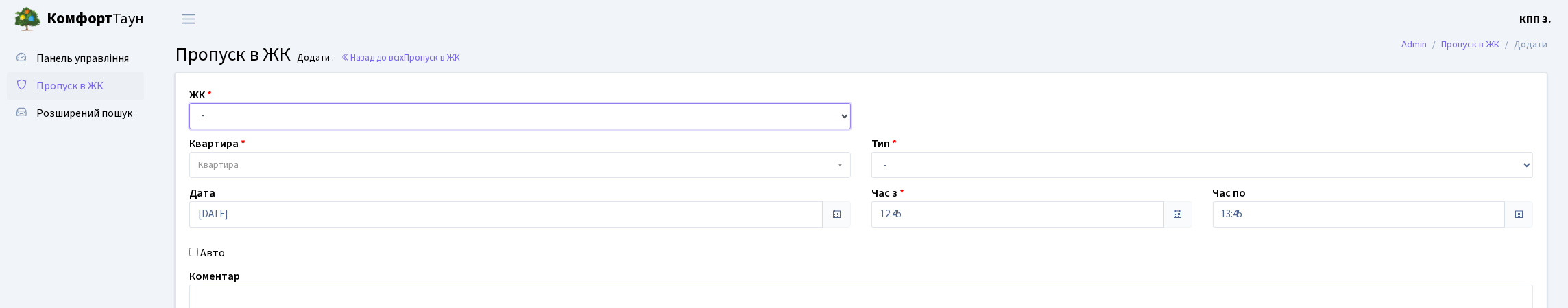
click at [221, 122] on select "- КТ, вул. Регенераторна, 4 КТ2, просп. [STREET_ADDRESS] [STREET_ADDRESS] [PERS…" at bounding box center [520, 116] width 662 height 26
select select "303"
click at [193, 119] on select "- КТ, вул. Регенераторна, 4 КТ2, просп. [STREET_ADDRESS] [STREET_ADDRESS] [PERS…" at bounding box center [520, 116] width 662 height 26
select select
click at [242, 172] on span "Квартира" at bounding box center [516, 165] width 635 height 13
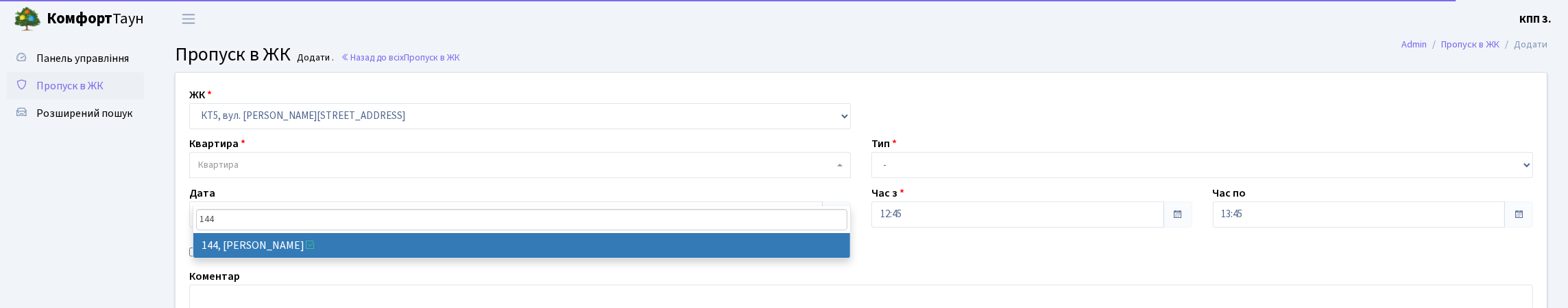
type input "144"
select select "17674"
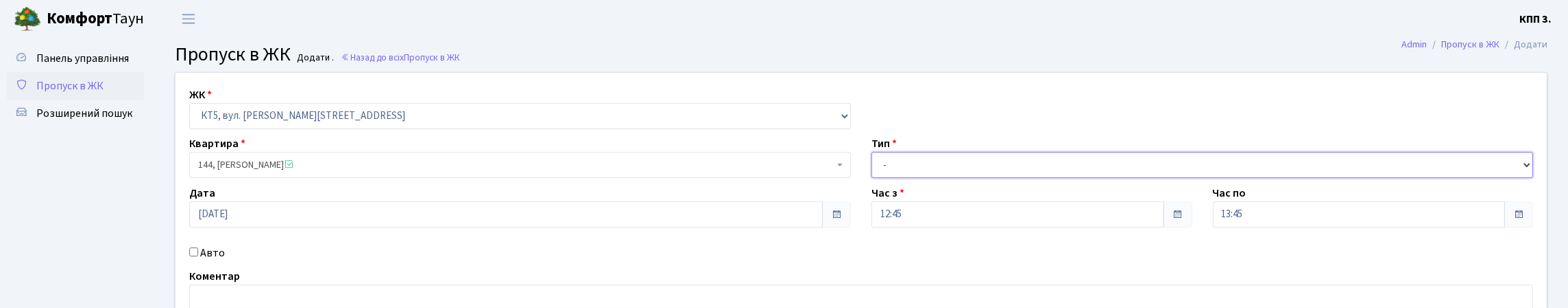
click at [908, 177] on select "- Доставка Таксі Гості Сервіс" at bounding box center [1203, 164] width 662 height 26
select select "3"
click at [872, 177] on select "- Доставка Таксі Гості Сервіс" at bounding box center [1203, 164] width 662 height 26
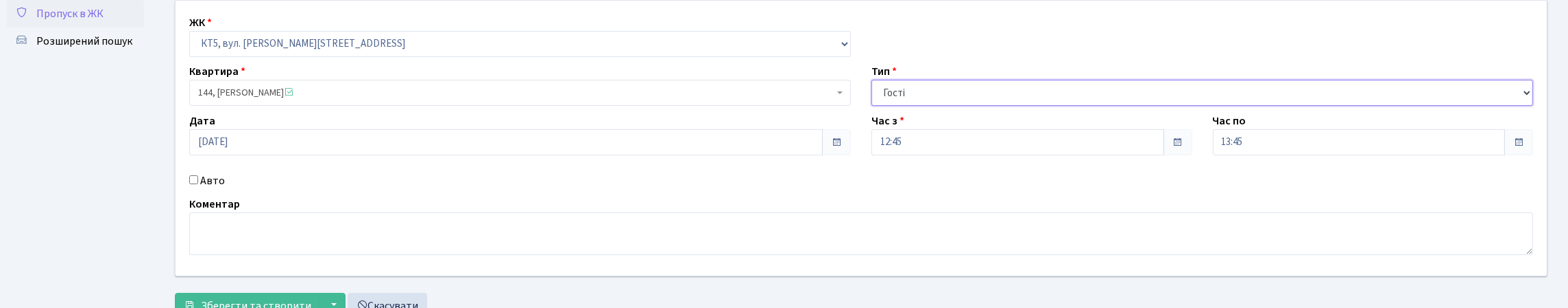
scroll to position [212, 0]
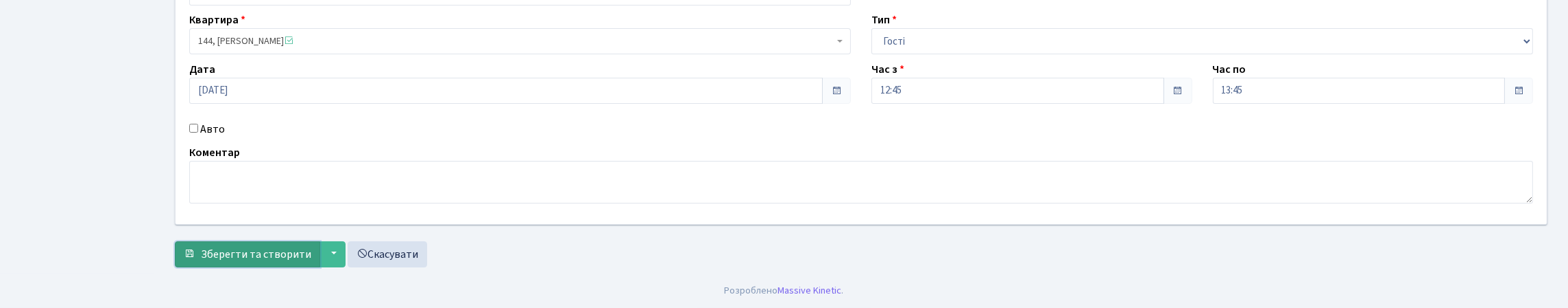
click at [311, 246] on span "Зберегти та створити" at bounding box center [256, 254] width 110 height 15
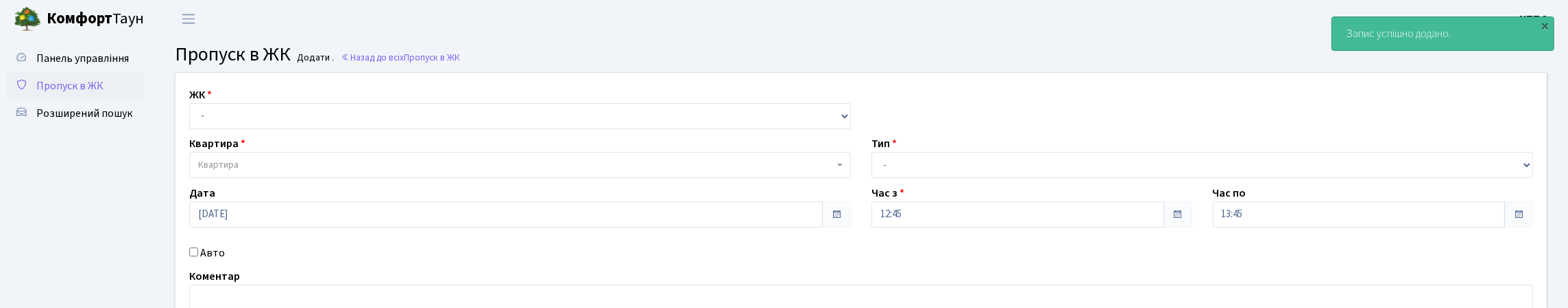
click at [98, 94] on span "Пропуск в ЖК" at bounding box center [69, 86] width 67 height 15
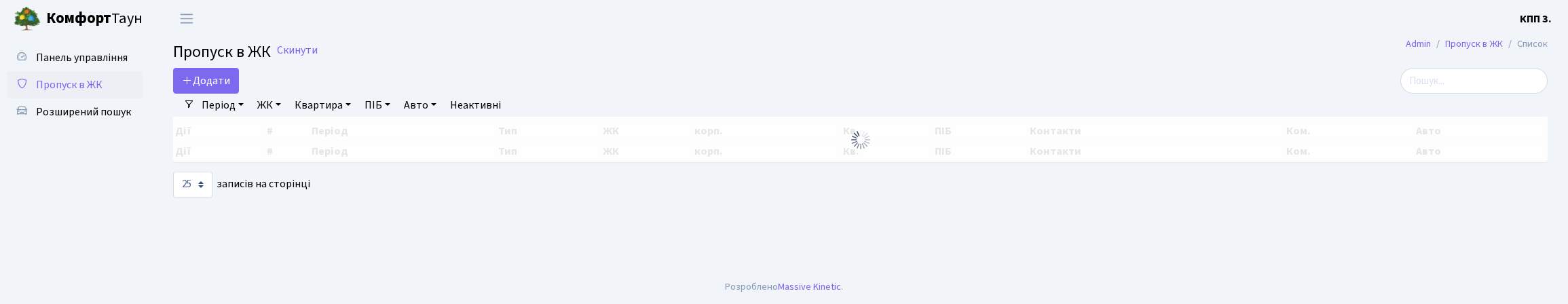
select select "25"
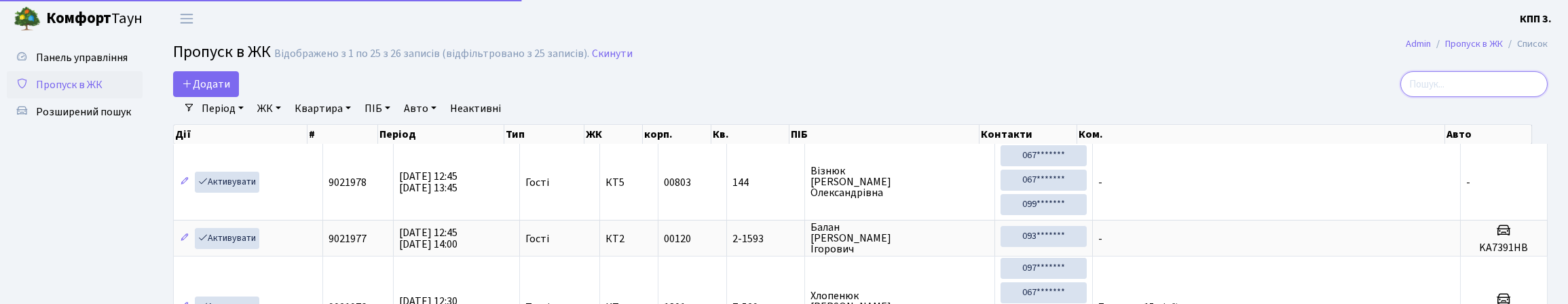
click at [1415, 87] on input "search" at bounding box center [1474, 83] width 147 height 26
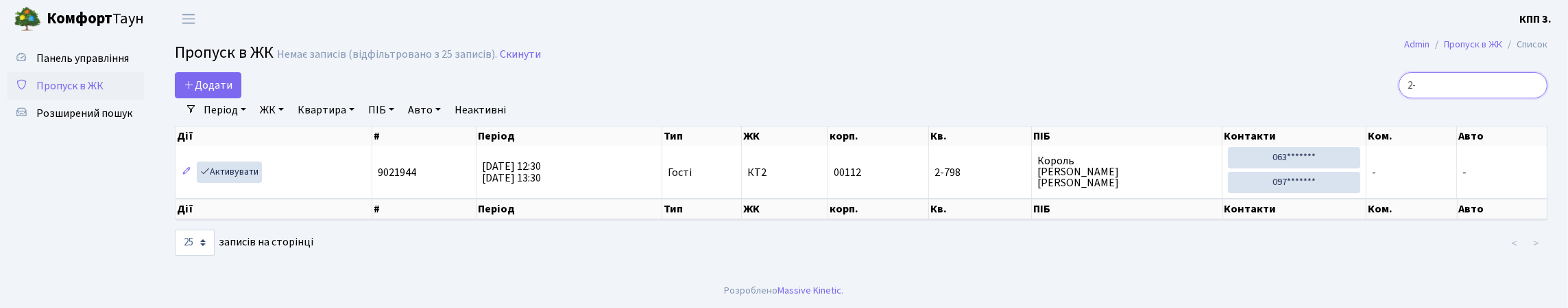
type input "2"
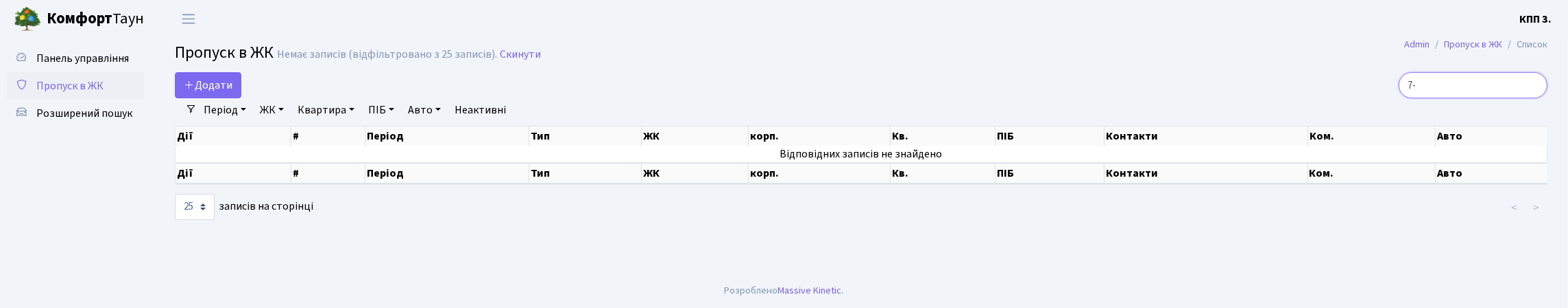
type input "7"
type input "3-51"
click at [229, 93] on span "Додати" at bounding box center [208, 85] width 48 height 15
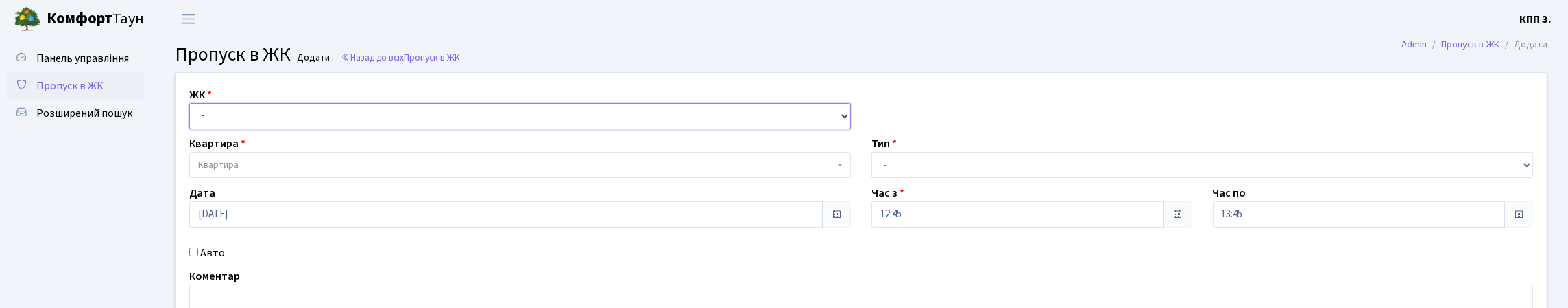
click at [227, 129] on select "- КТ, вул. Регенераторна, 4 КТ2, просп. Соборності, 17 КТ3, вул. Березнева, 16 …" at bounding box center [520, 116] width 662 height 26
select select "271"
click at [193, 119] on select "- КТ, вул. Регенераторна, 4 КТ2, просп. Соборності, 17 КТ3, вул. Березнева, 16 …" at bounding box center [520, 116] width 662 height 26
select select
click at [270, 172] on span "Квартира" at bounding box center [516, 165] width 635 height 13
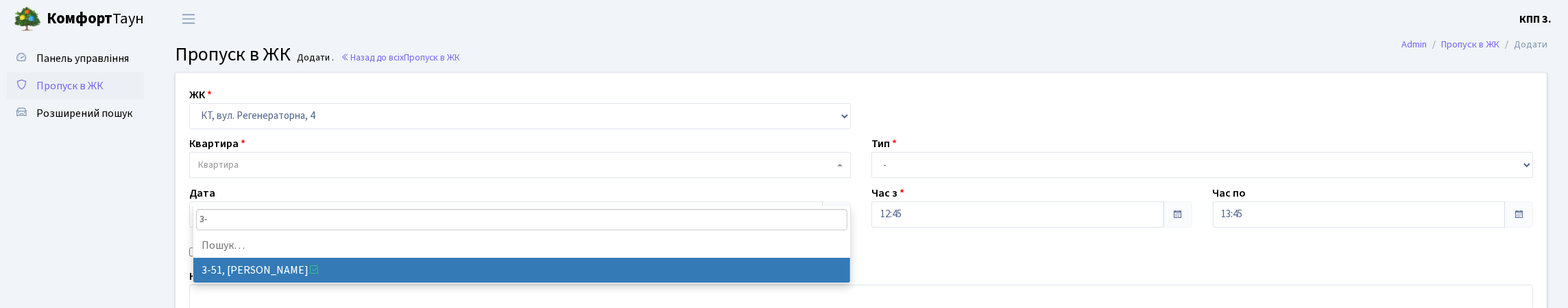
type input "3"
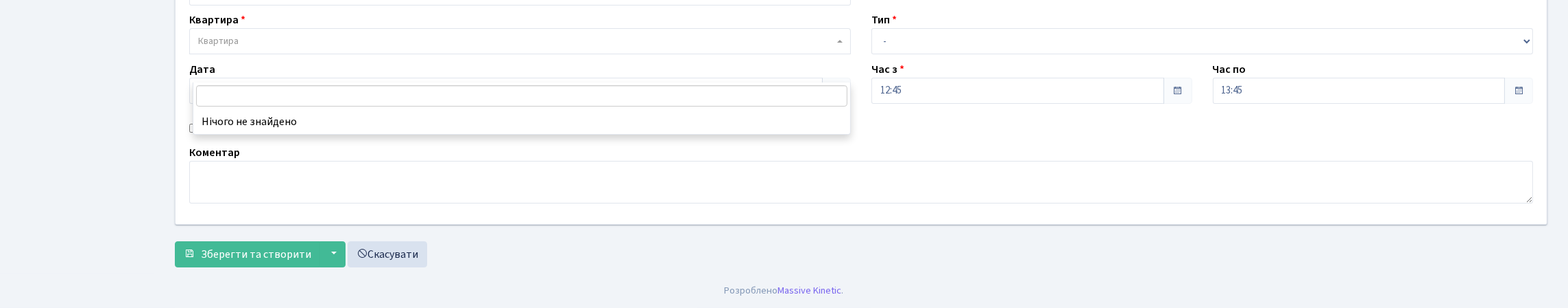
scroll to position [180, 0]
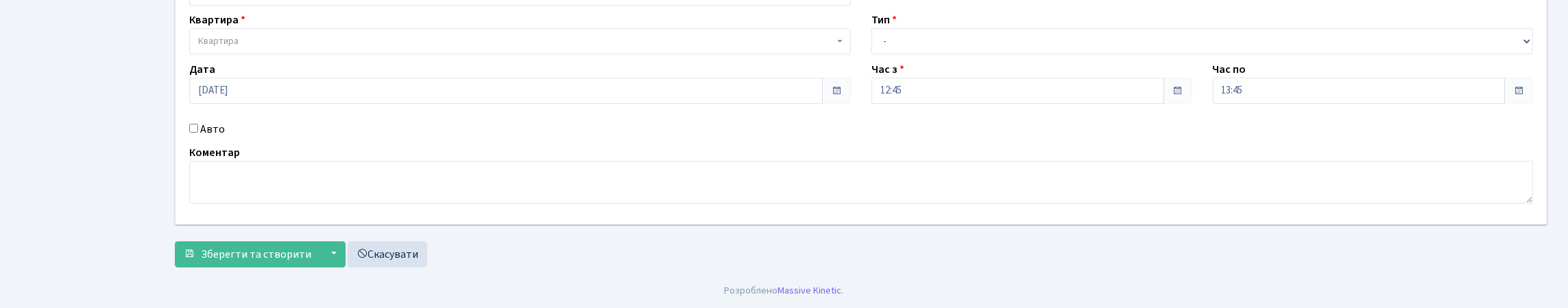
click at [199, 100] on div "ЖК - КТ, вул. Регенераторна, 4 КТ2, просп. Соборності, 17 КТ3, вул. Березнева, …" at bounding box center [861, 86] width 1392 height 275
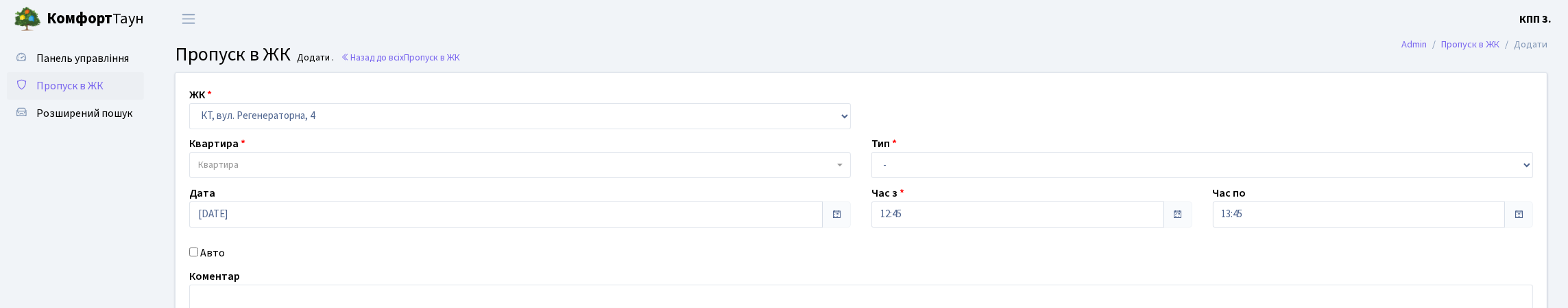
click at [98, 94] on span "Пропуск в ЖК" at bounding box center [69, 86] width 67 height 15
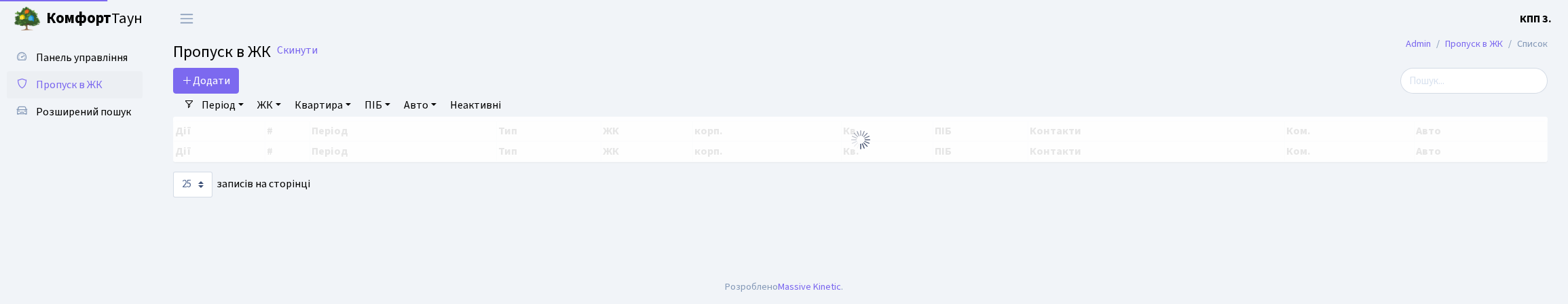
select select "25"
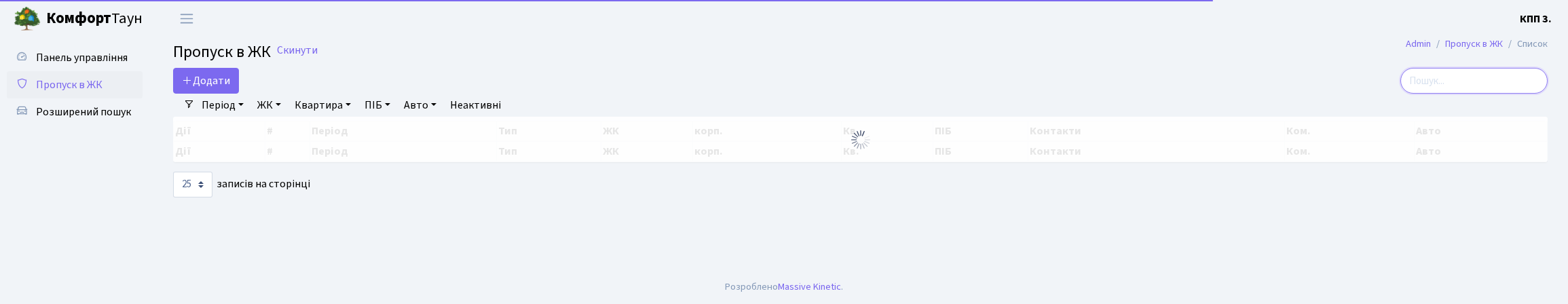
click at [1415, 93] on input "search" at bounding box center [1474, 80] width 147 height 26
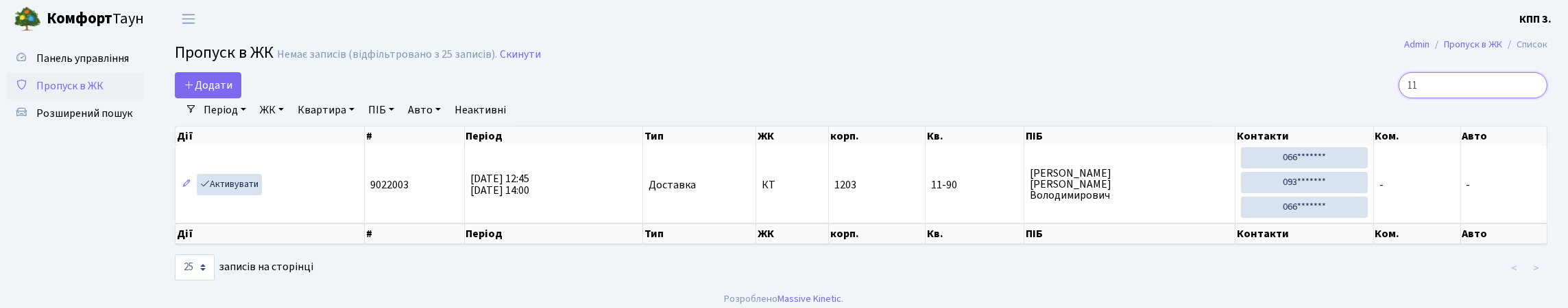
type input "1"
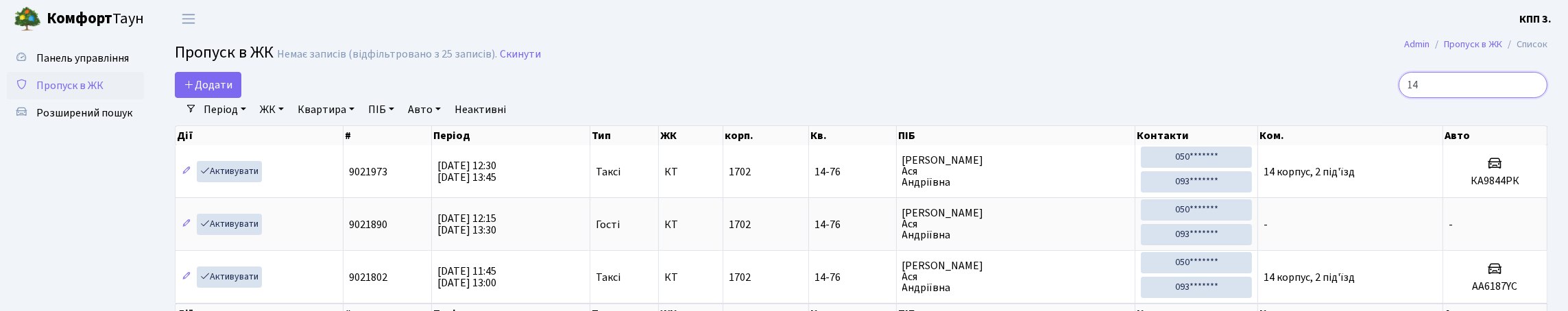
type input "1"
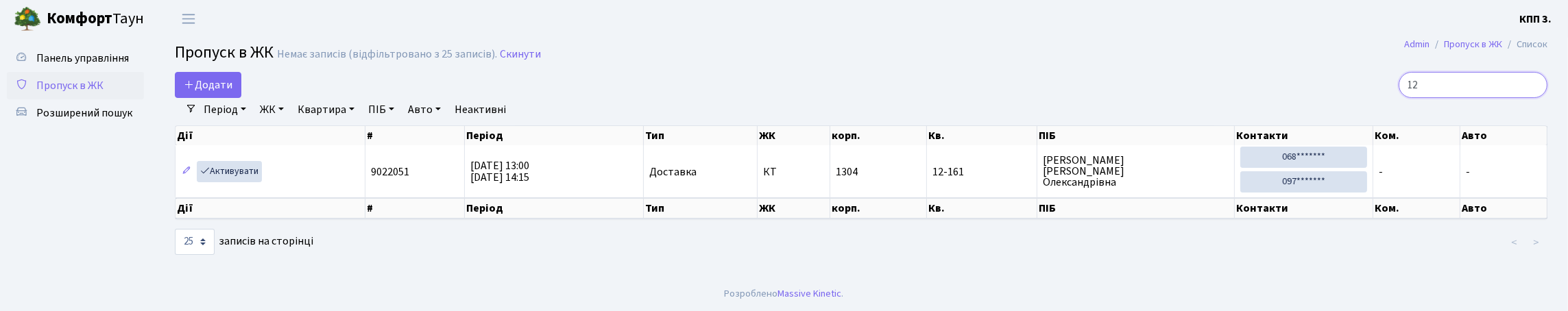
type input "1"
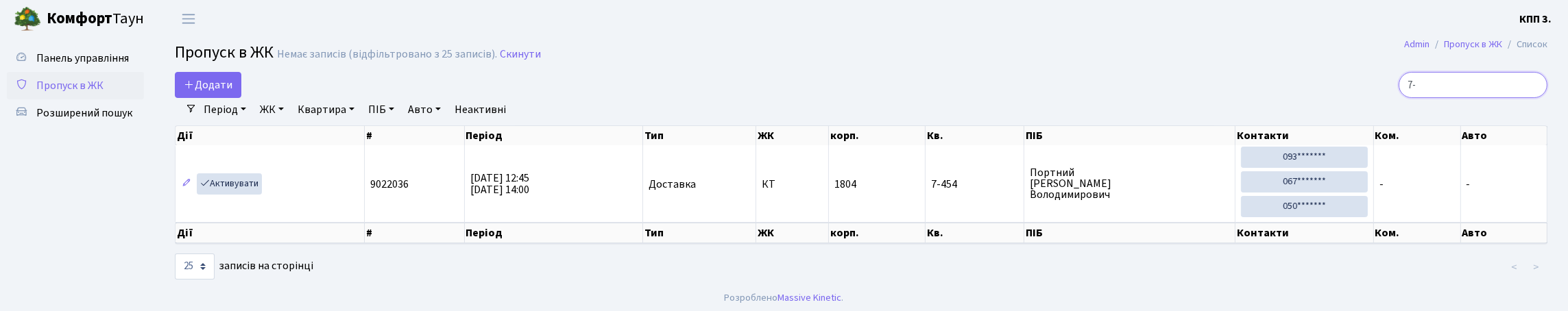
type input "7"
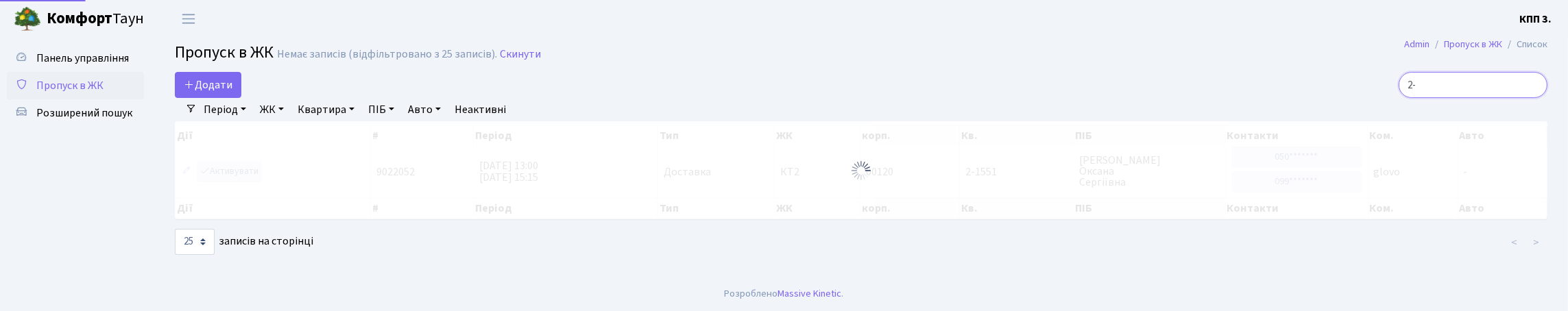
type input "2"
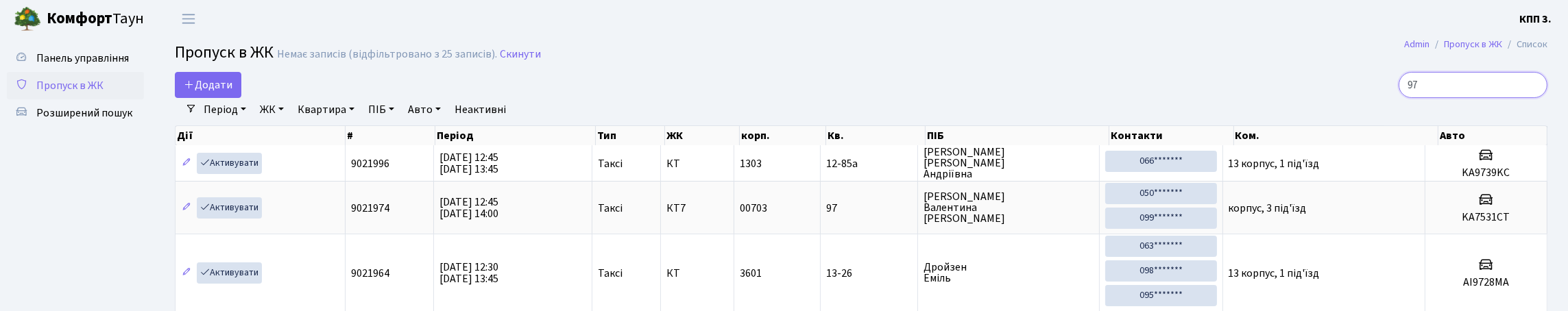
type input "9"
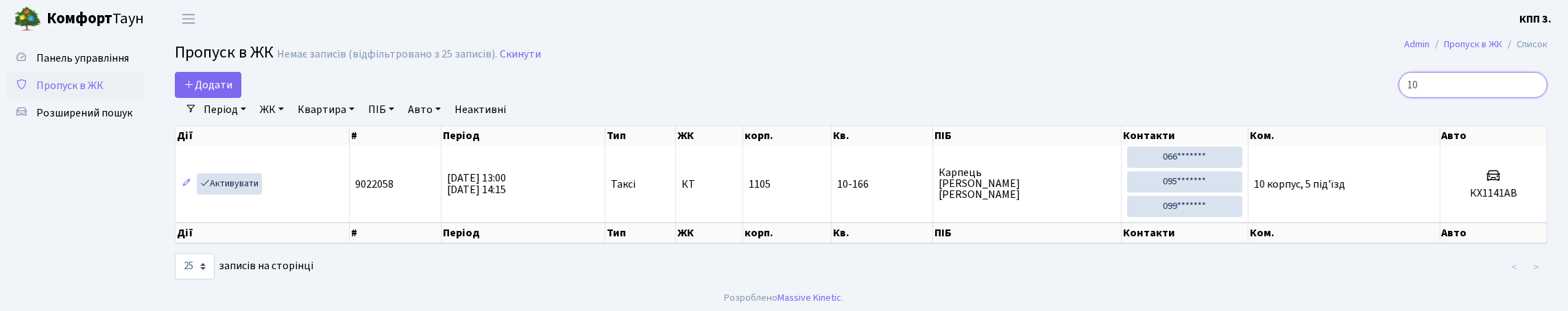
type input "1"
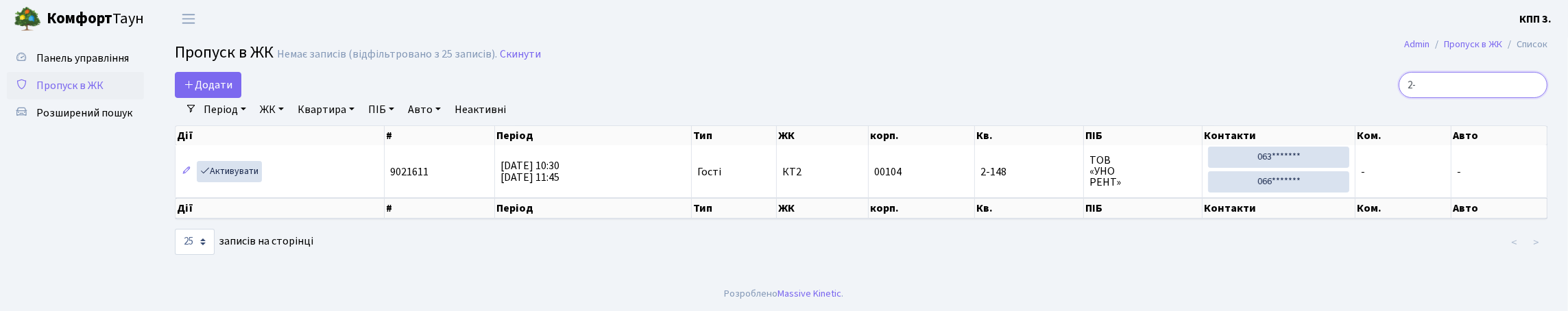
type input "2"
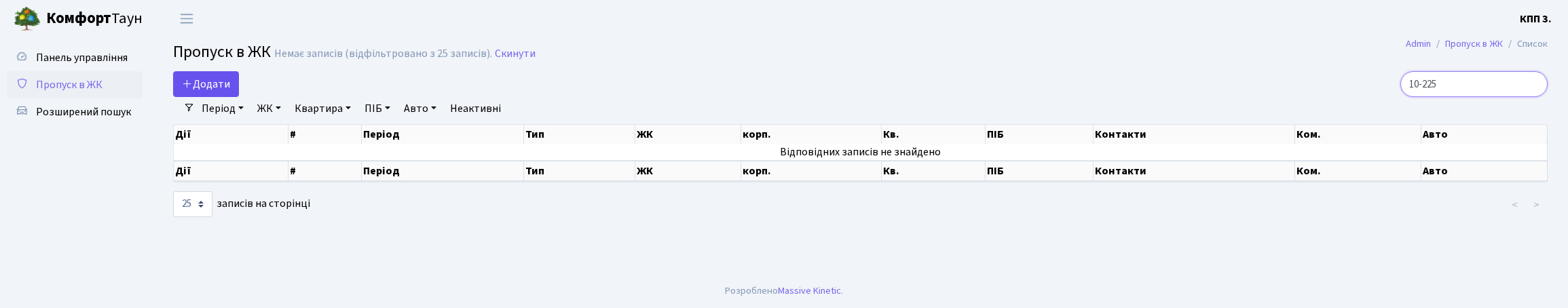
type input "10-225"
click at [213, 92] on span "Додати" at bounding box center [206, 84] width 48 height 15
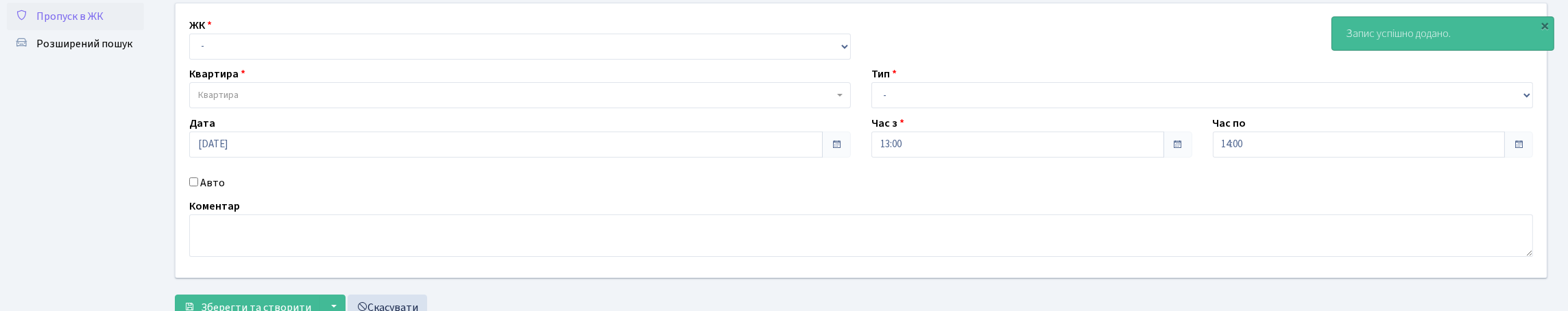
scroll to position [137, 0]
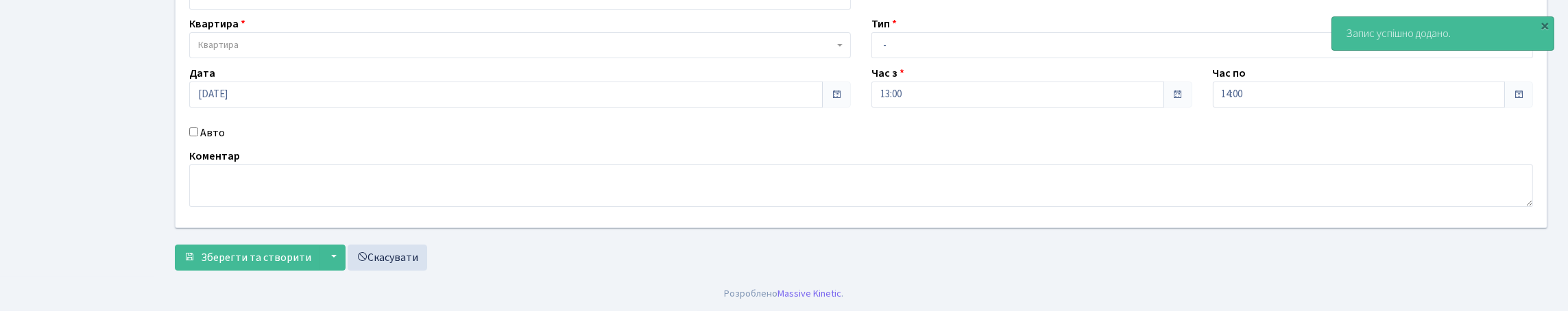
click at [198, 136] on input "Авто" at bounding box center [193, 132] width 9 height 9
checkbox input "true"
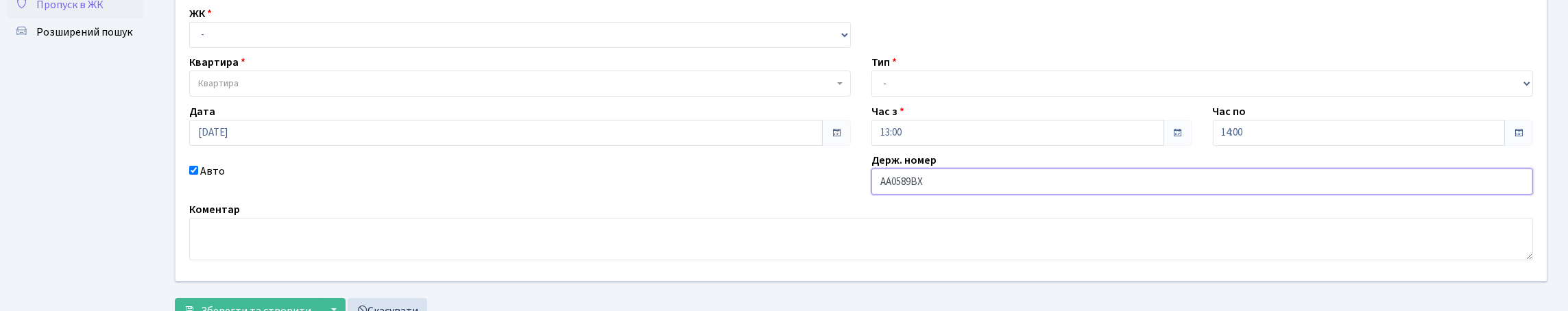
scroll to position [0, 0]
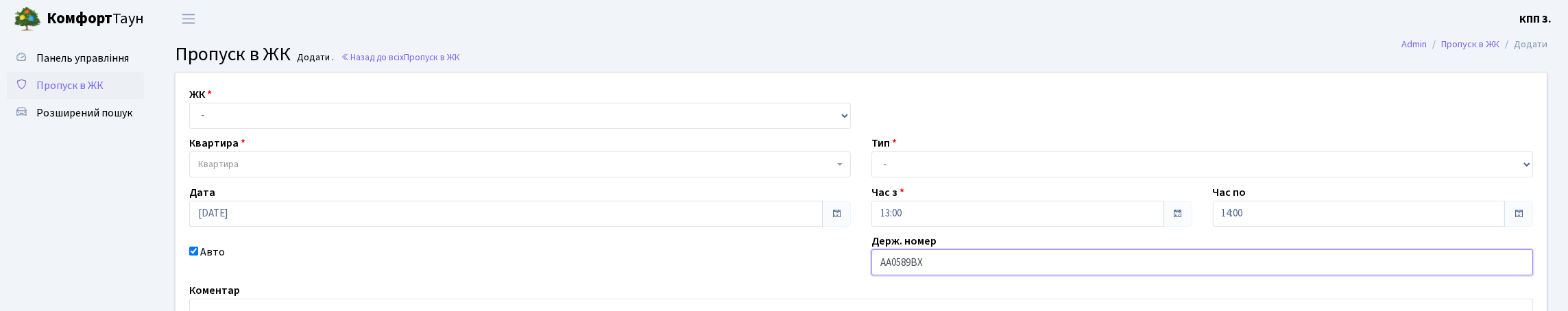
type input "АА0589ВХ"
click at [922, 177] on select "- Доставка Таксі Гості Сервіс" at bounding box center [1203, 164] width 662 height 26
select select "3"
click at [872, 177] on select "- Доставка Таксі Гості Сервіс" at bounding box center [1203, 164] width 662 height 26
click at [274, 120] on select "- КТ, вул. Регенераторна, 4 КТ2, просп. [STREET_ADDRESS] [STREET_ADDRESS] [PERS…" at bounding box center [520, 115] width 662 height 26
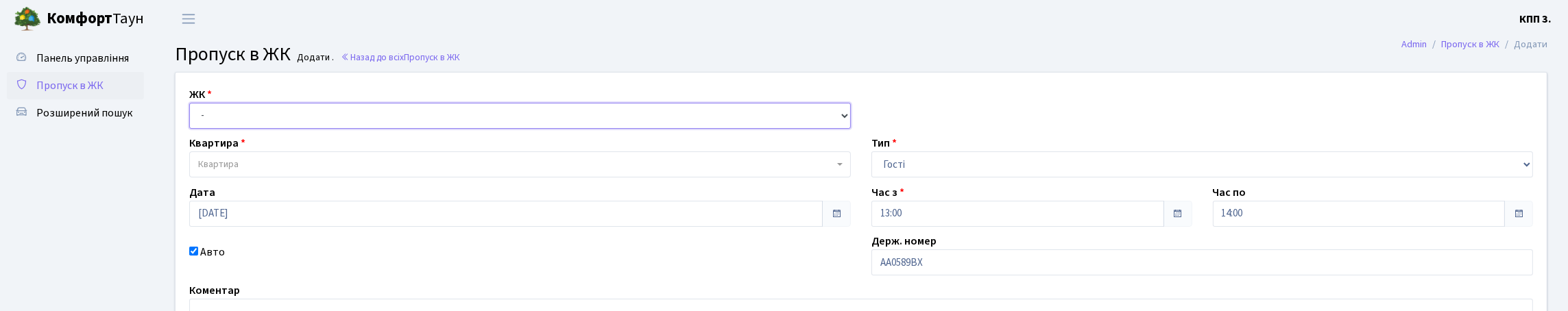
select select "271"
click at [193, 119] on select "- КТ, вул. Регенераторна, 4 КТ2, просп. [STREET_ADDRESS] [STREET_ADDRESS] [PERS…" at bounding box center [520, 115] width 662 height 26
select select
click at [265, 177] on span "Квартира" at bounding box center [520, 164] width 662 height 26
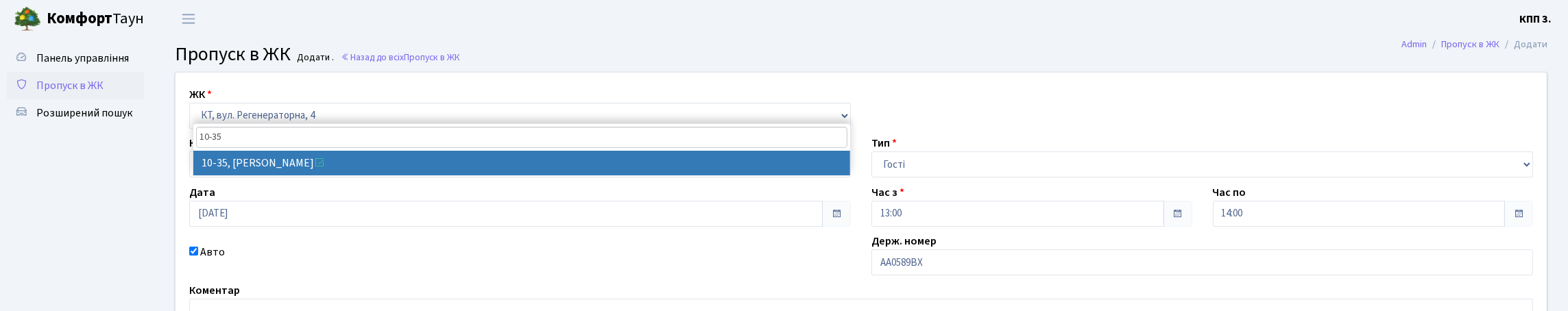
type input "10-35"
select select "6604"
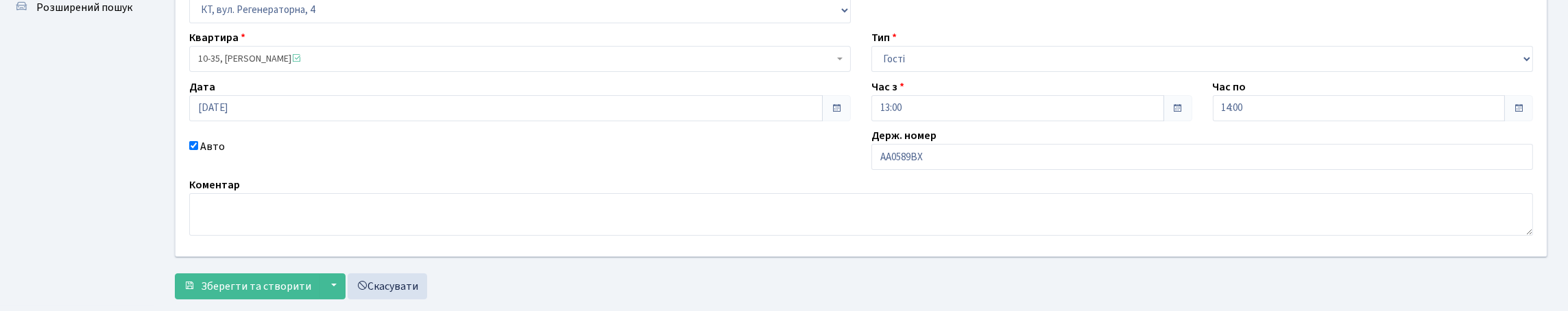
scroll to position [227, 0]
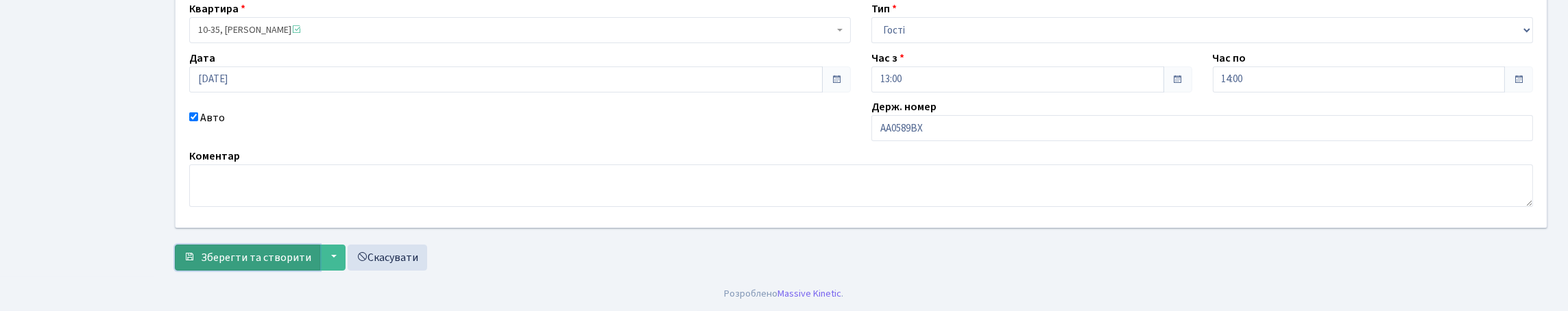
click at [262, 250] on span "Зберегти та створити" at bounding box center [256, 257] width 110 height 15
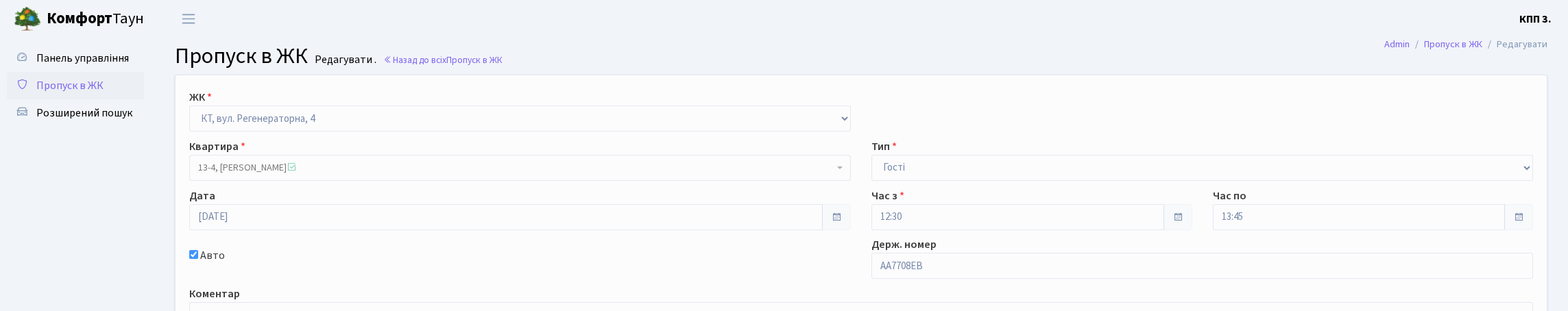
scroll to position [206, 0]
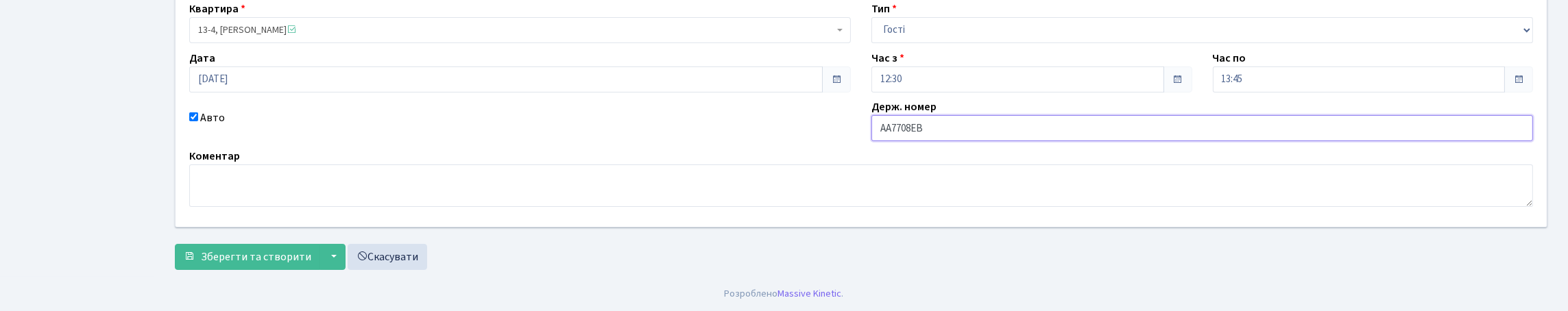
click at [887, 119] on input "АА7708ЕВ" at bounding box center [1203, 128] width 662 height 26
type input "КА7708ЕВ"
click at [232, 265] on span "Зберегти та створити" at bounding box center [256, 257] width 110 height 15
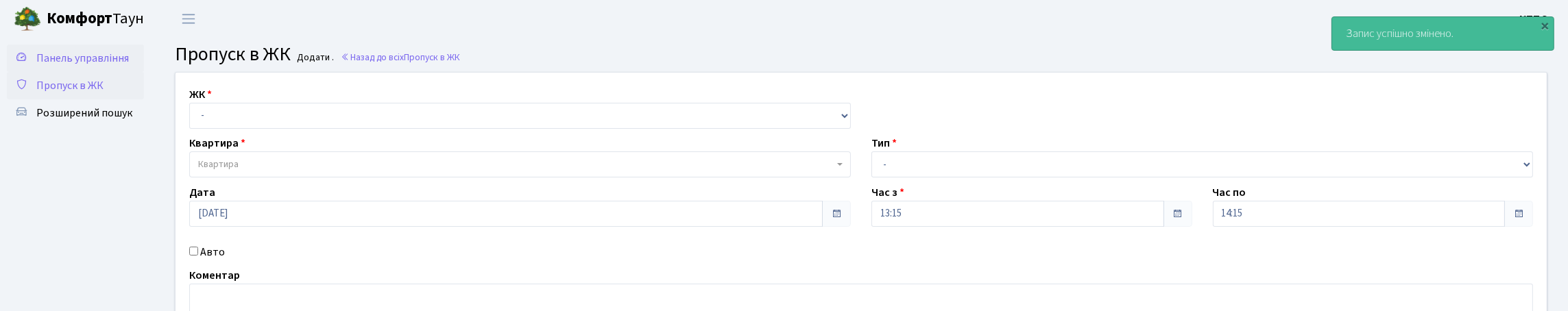
click at [75, 66] on span "Панель управління" at bounding box center [82, 59] width 93 height 15
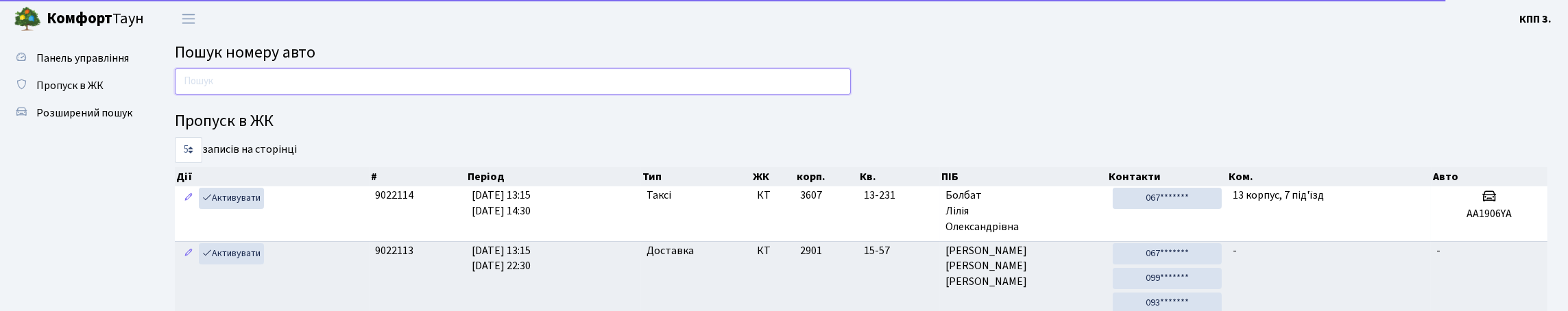
click at [233, 94] on input "text" at bounding box center [512, 81] width 676 height 26
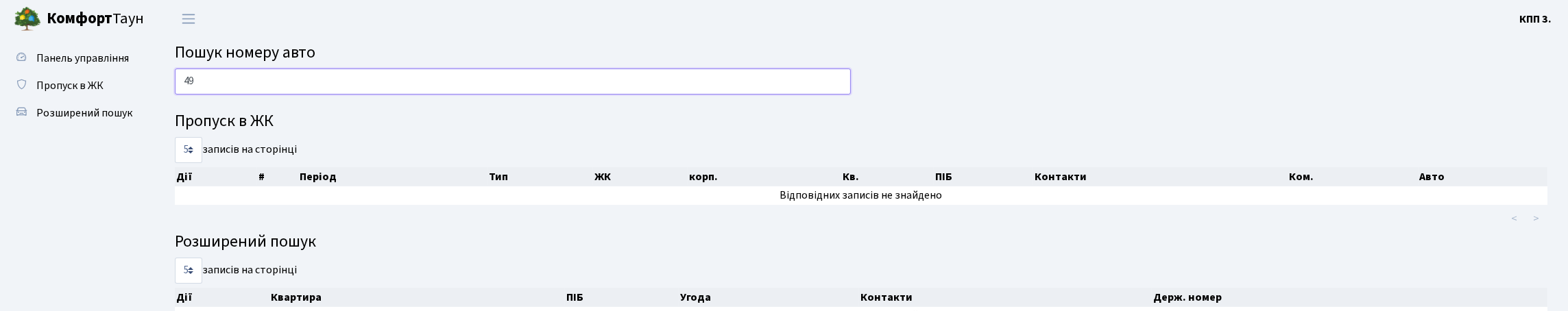
type input "4"
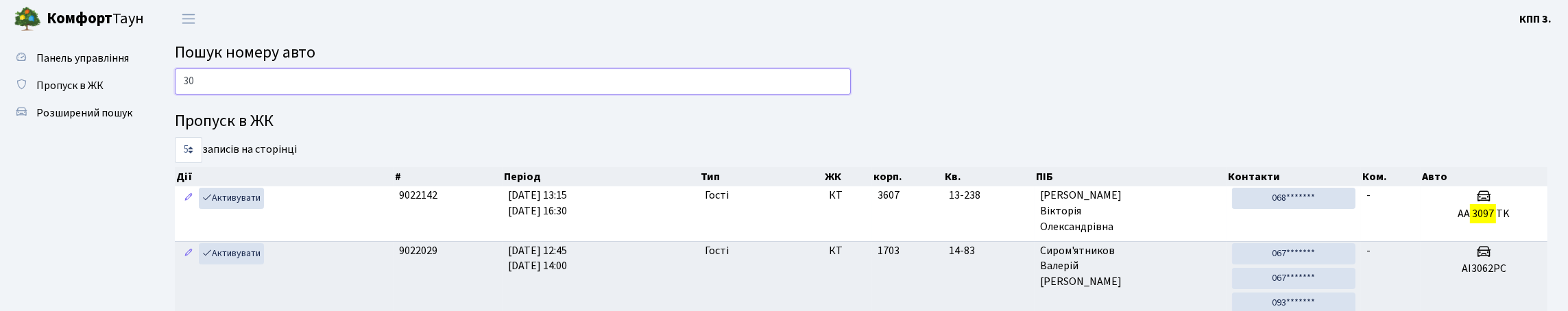
type input "3"
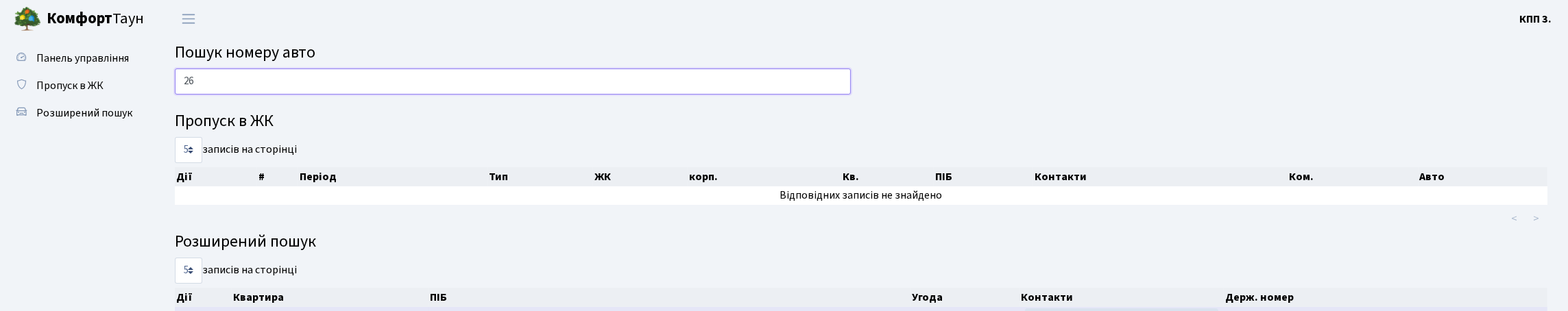
type input "2"
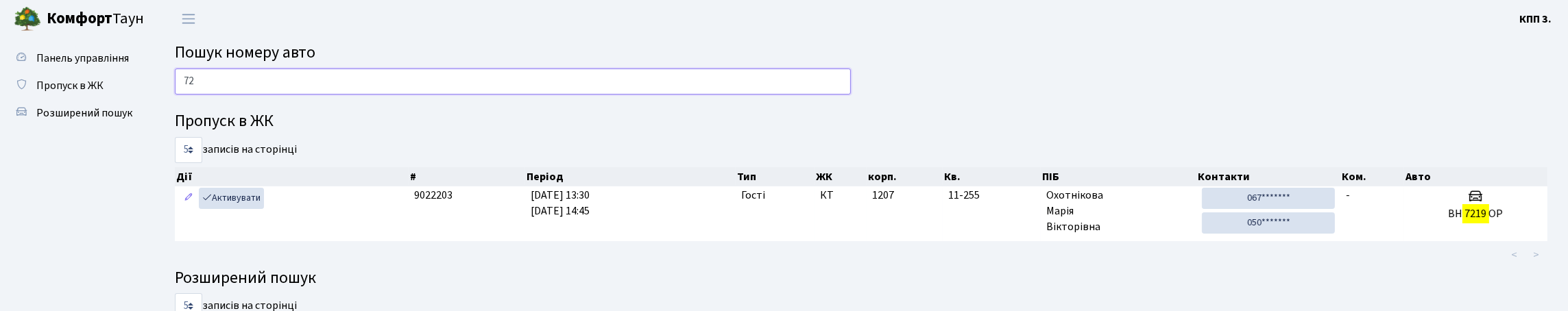
type input "7"
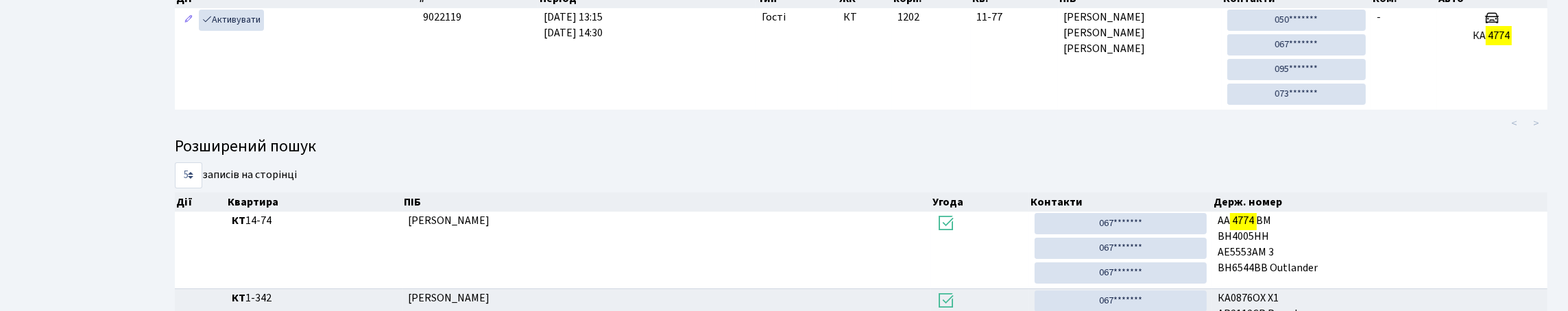
scroll to position [206, 0]
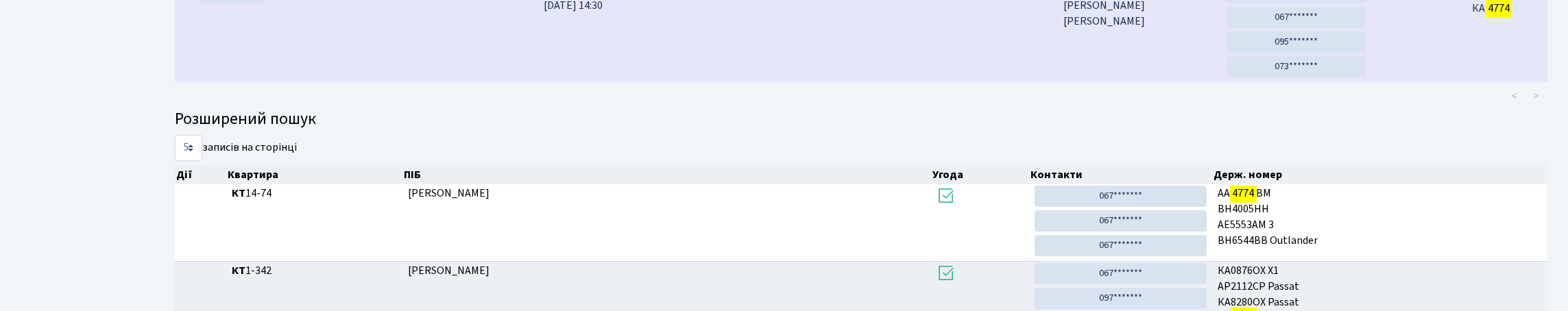
type input "4774"
click at [380, 69] on td "Активувати" at bounding box center [296, 31] width 242 height 101
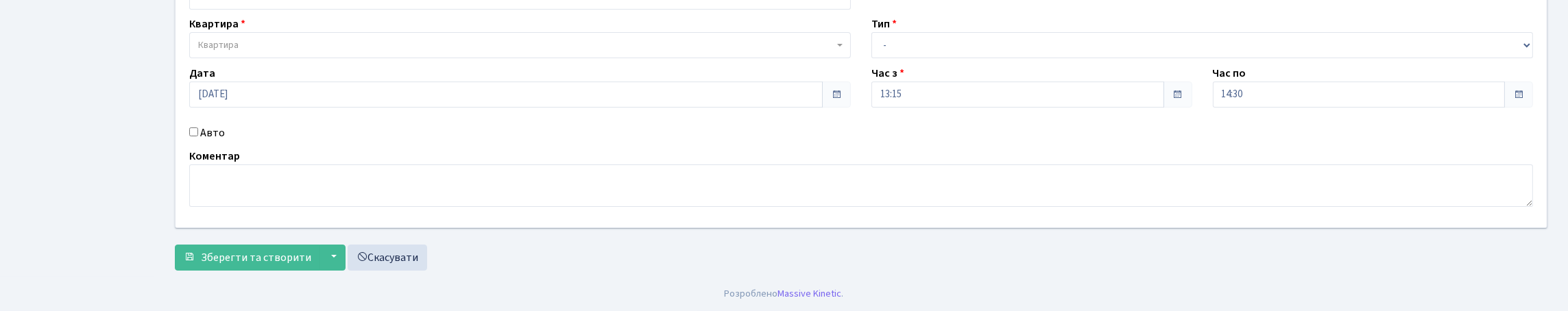
scroll to position [208, 0]
click at [198, 128] on input "Авто" at bounding box center [193, 132] width 9 height 9
checkbox input "true"
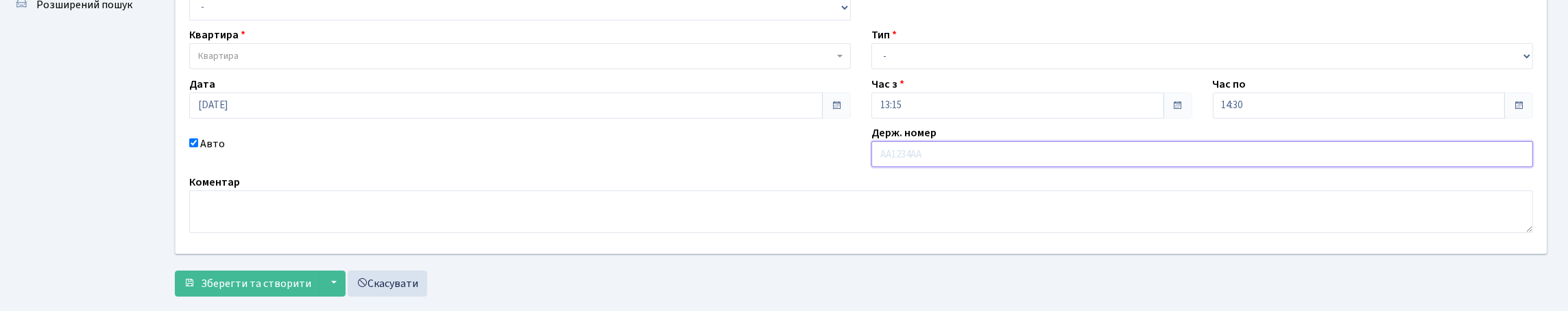
scroll to position [70, 0]
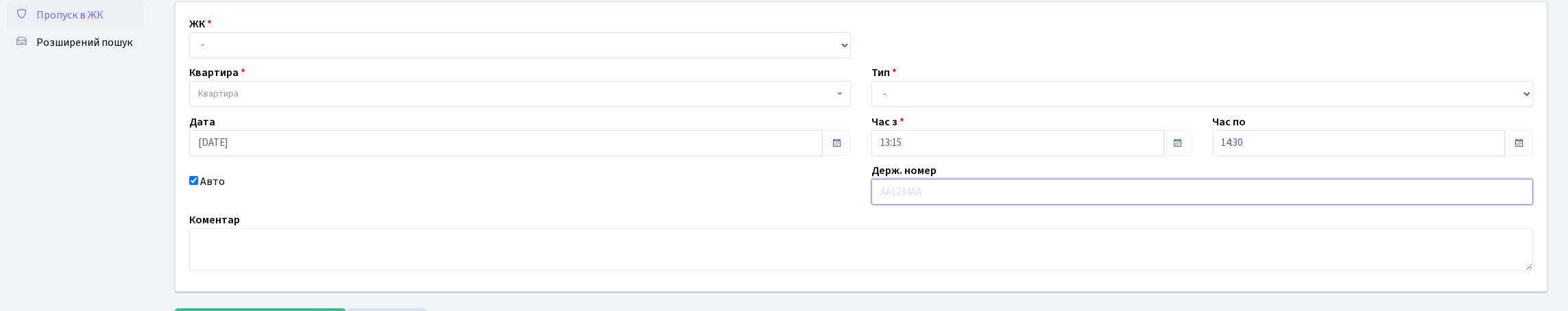
click at [889, 205] on input "text" at bounding box center [1203, 191] width 662 height 26
type input "АІ0179АР"
click at [211, 59] on select "- КТ, вул. Регенераторна, 4 КТ2, просп. [STREET_ADDRESS] [STREET_ADDRESS] [PERS…" at bounding box center [520, 45] width 662 height 26
select select "303"
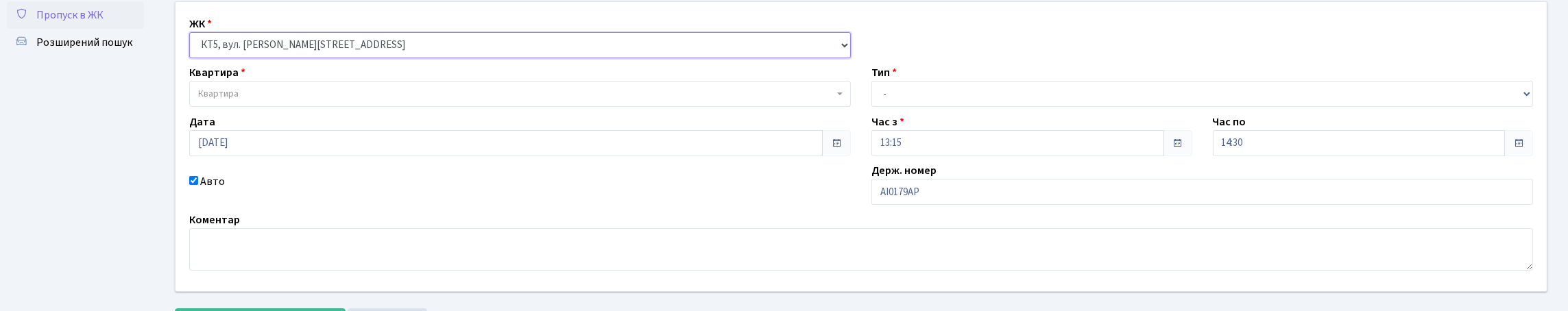
click at [193, 48] on select "- КТ, вул. Регенераторна, 4 КТ2, просп. [STREET_ADDRESS] [STREET_ADDRESS] [PERS…" at bounding box center [520, 45] width 662 height 26
select select
click at [250, 101] on span "Квартира" at bounding box center [516, 94] width 635 height 13
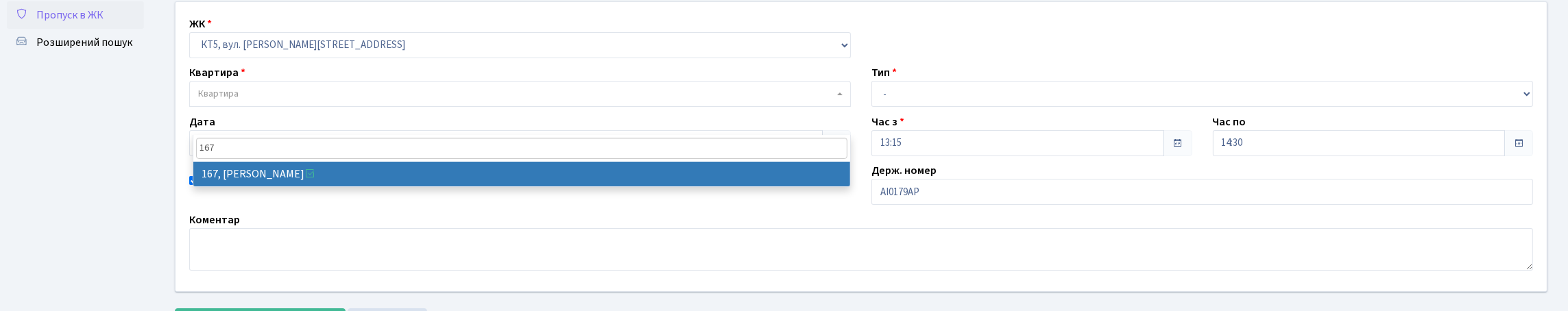
type input "167"
select select "17750"
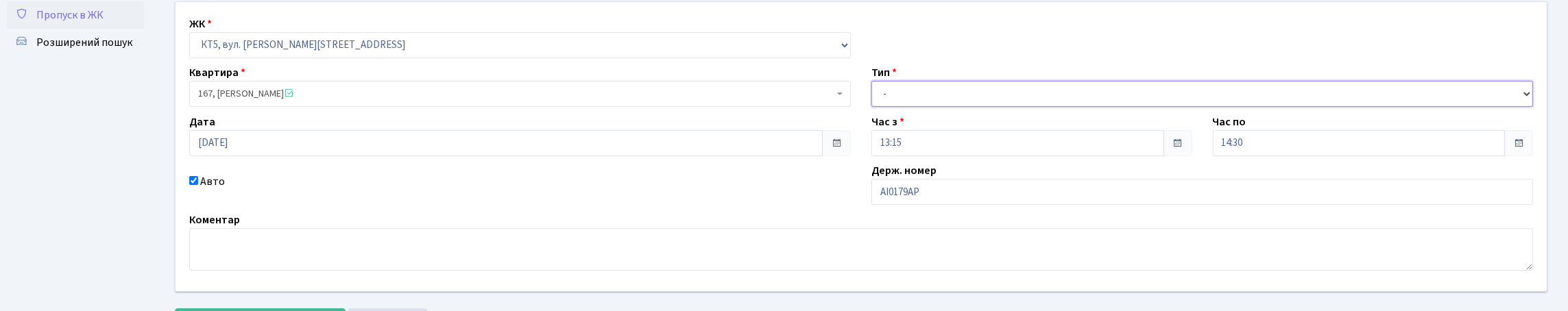
click at [909, 107] on select "- Доставка Таксі Гості Сервіс" at bounding box center [1203, 94] width 662 height 26
select select "3"
click at [872, 107] on select "- Доставка Таксі Гості Сервіс" at bounding box center [1203, 94] width 662 height 26
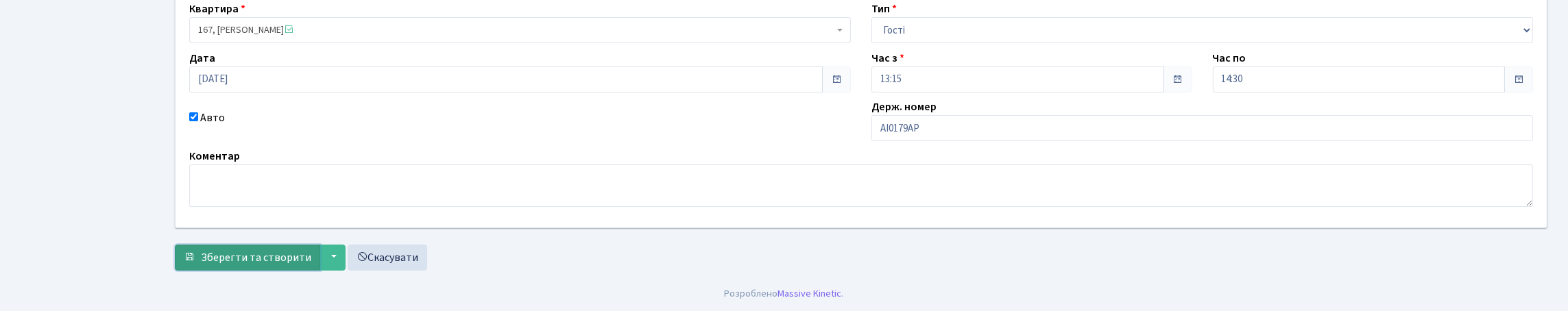
click at [277, 257] on span "Зберегти та створити" at bounding box center [256, 257] width 110 height 15
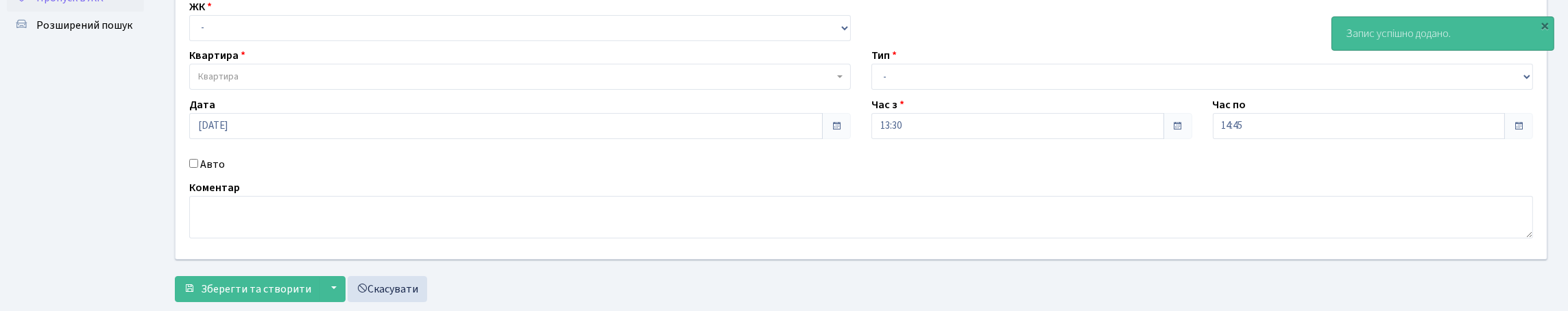
scroll to position [206, 0]
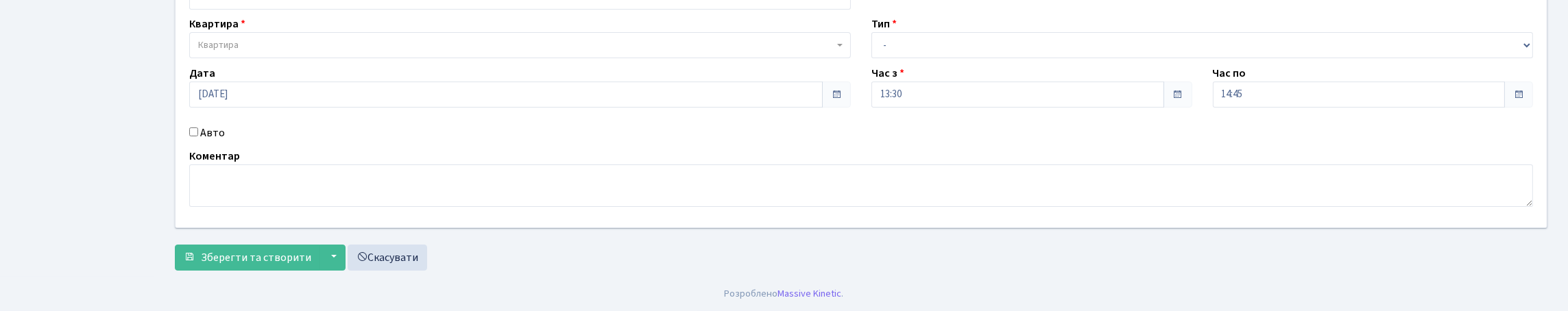
click at [195, 128] on input "Авто" at bounding box center [193, 132] width 9 height 9
checkbox input "true"
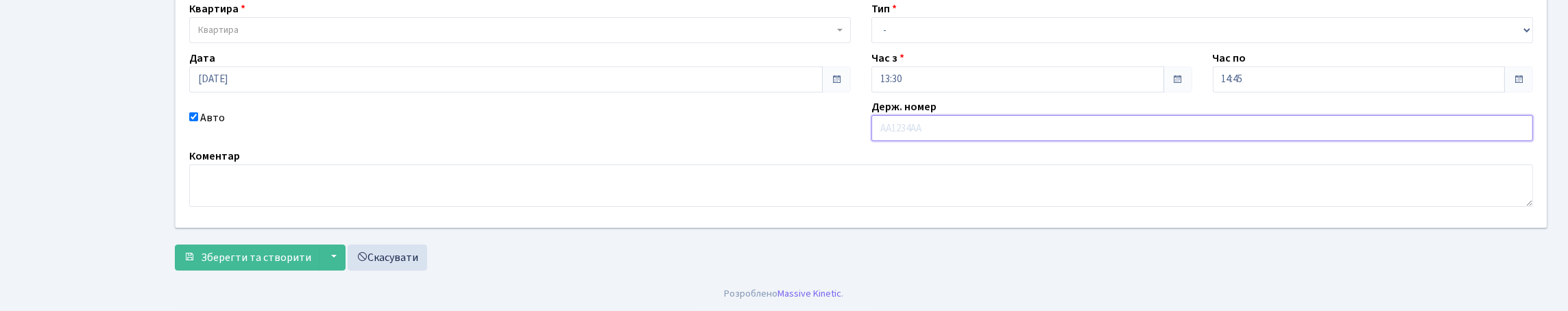
scroll to position [68, 0]
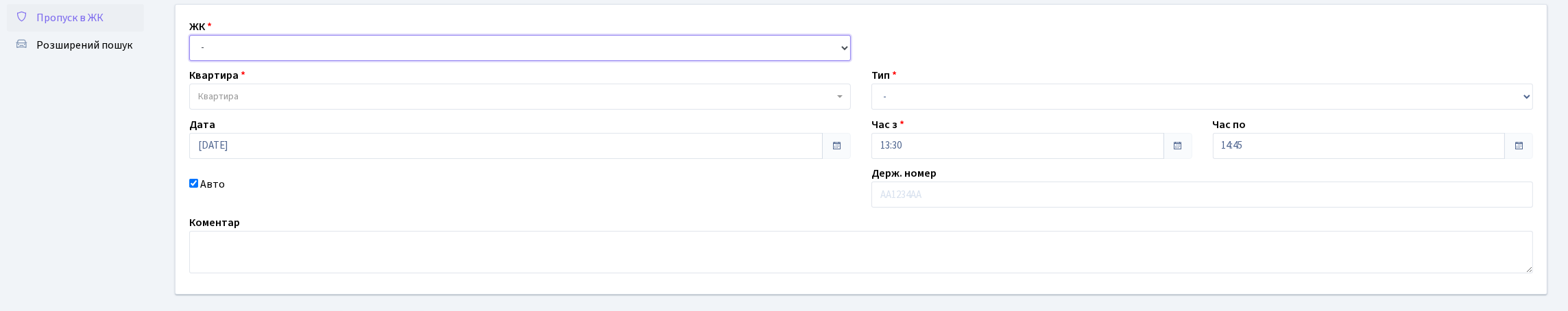
click at [237, 61] on select "- КТ, вул. Регенераторна, 4 КТ2, просп. Соборності, 17 КТ3, вул. Березнева, 16 …" at bounding box center [520, 48] width 662 height 26
select select "271"
click at [193, 50] on select "- КТ, вул. Регенераторна, 4 КТ2, просп. Соборності, 17 КТ3, вул. Березнева, 16 …" at bounding box center [520, 48] width 662 height 26
select select
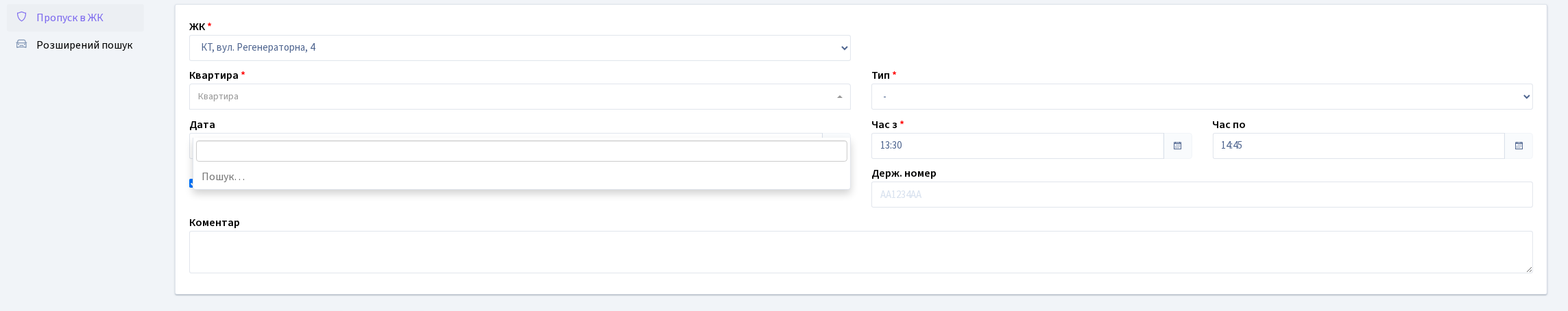
click at [252, 104] on span "Квартира" at bounding box center [516, 96] width 635 height 13
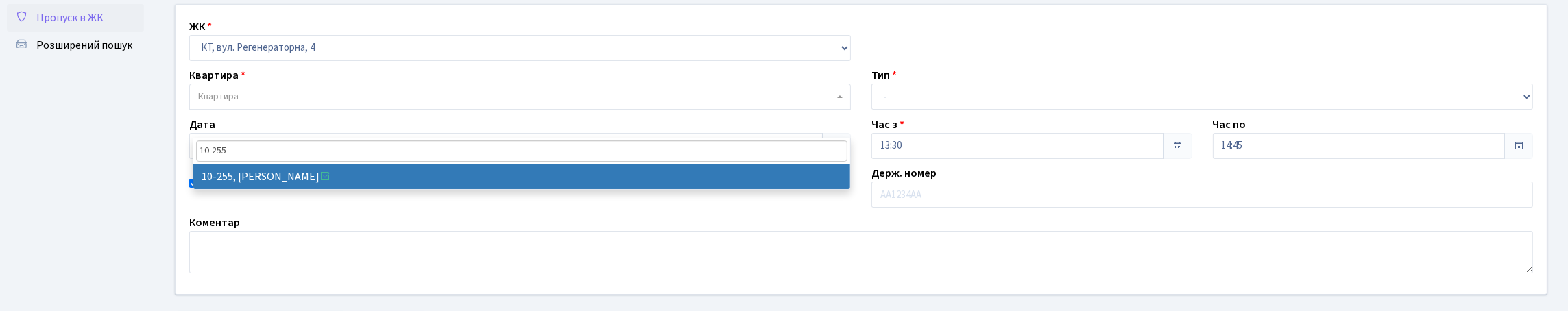
type input "10-255"
select select "6824"
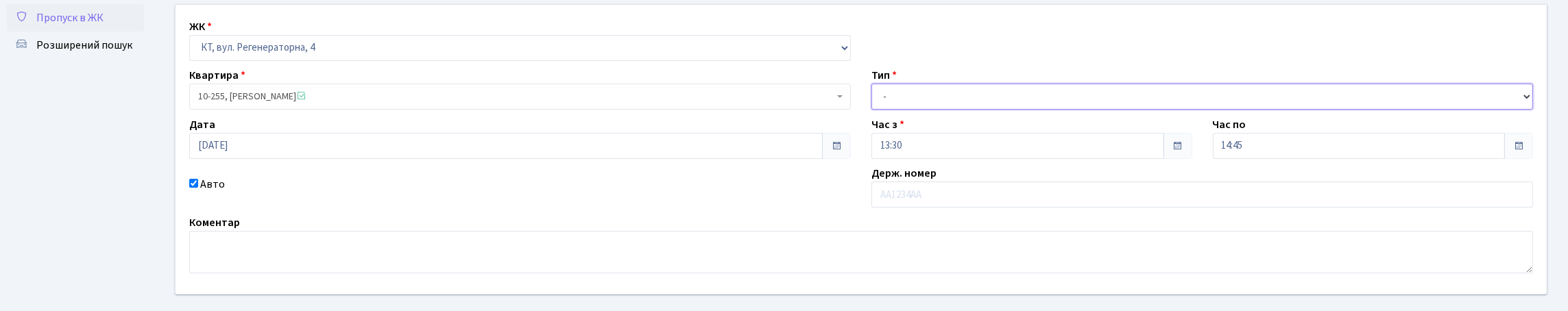
click at [960, 110] on select "- Доставка Таксі Гості Сервіс" at bounding box center [1203, 96] width 662 height 26
select select "1"
click at [872, 110] on select "- Доставка Таксі Гості Сервіс" at bounding box center [1203, 96] width 662 height 26
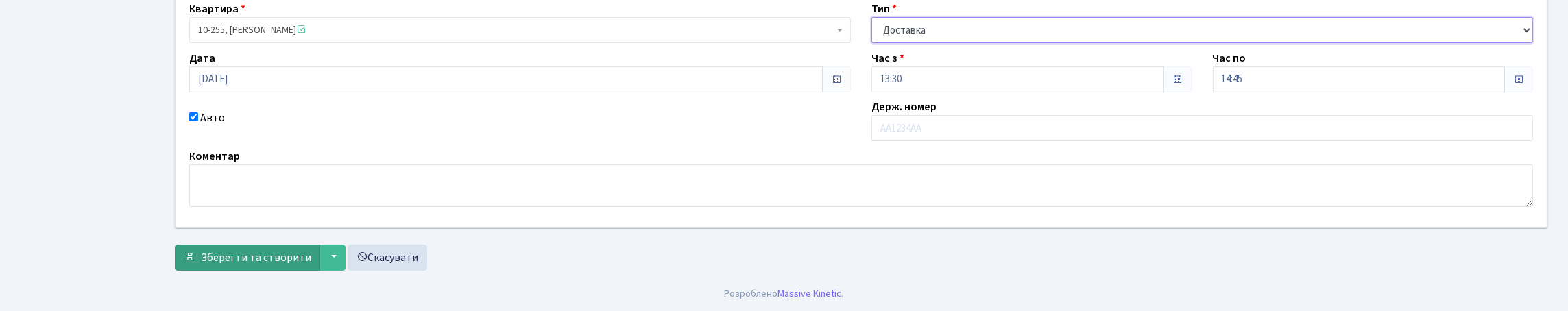
scroll to position [227, 0]
click at [297, 250] on span "Зберегти та створити" at bounding box center [256, 257] width 110 height 15
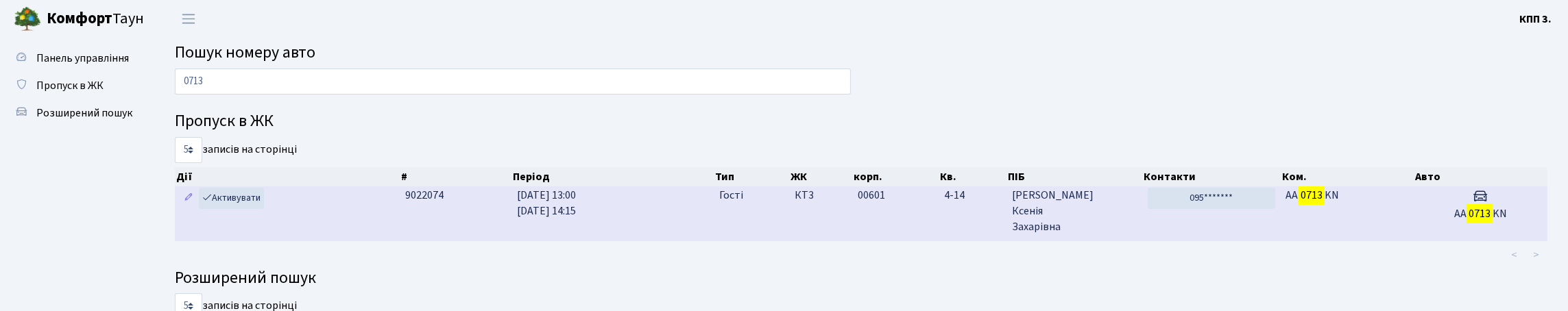
type input "0713"
click at [988, 204] on span "4-14" at bounding box center [973, 196] width 57 height 16
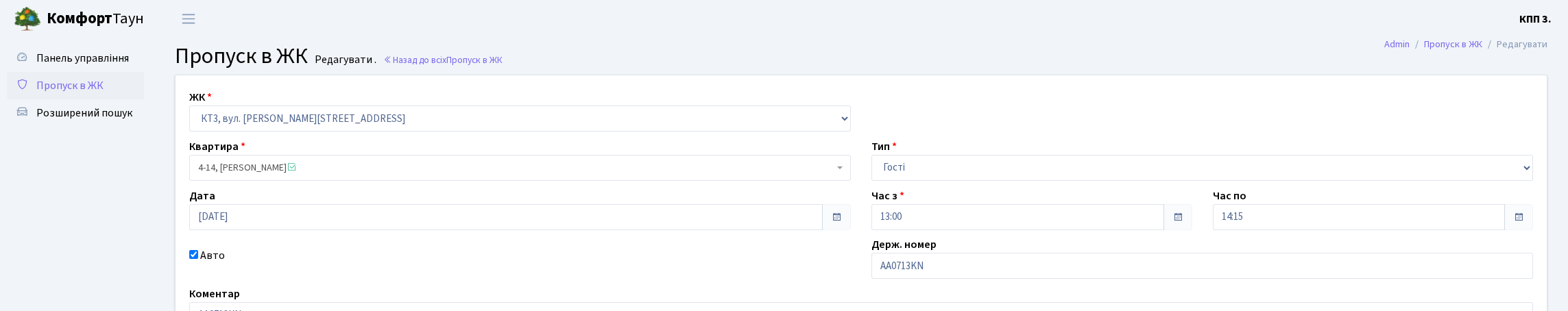
scroll to position [137, 0]
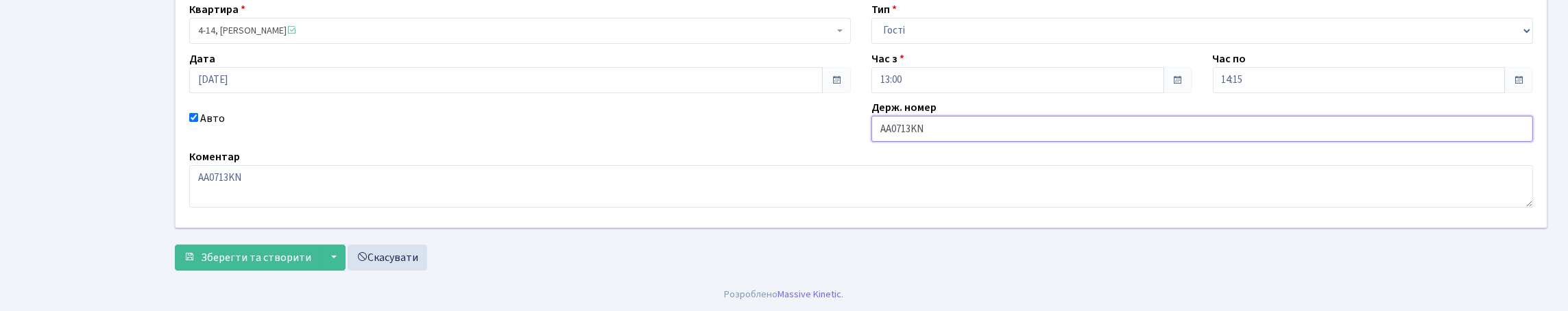
click at [952, 142] on input "AA0713KN" at bounding box center [1203, 129] width 662 height 26
type input "AA0713KН"
click at [265, 257] on span "Зберегти та створити" at bounding box center [256, 257] width 110 height 15
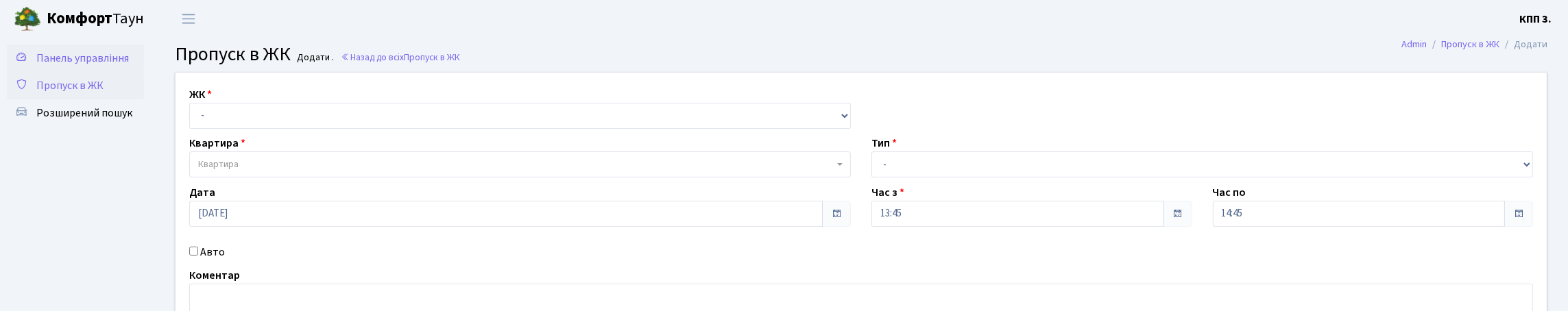
click at [63, 66] on span "Панель управління" at bounding box center [82, 59] width 93 height 15
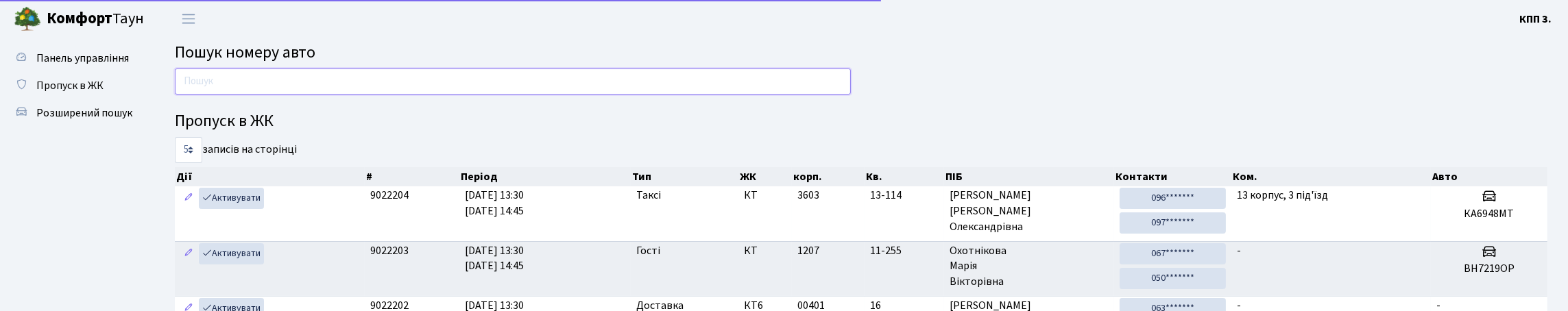
click at [212, 94] on input "text" at bounding box center [512, 81] width 676 height 26
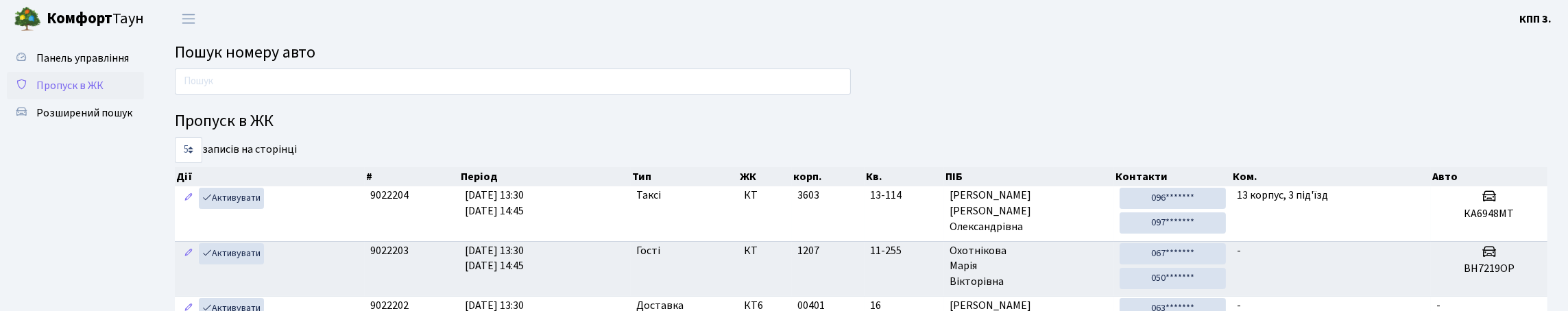
click at [84, 99] on link "Пропуск в ЖК" at bounding box center [75, 85] width 137 height 28
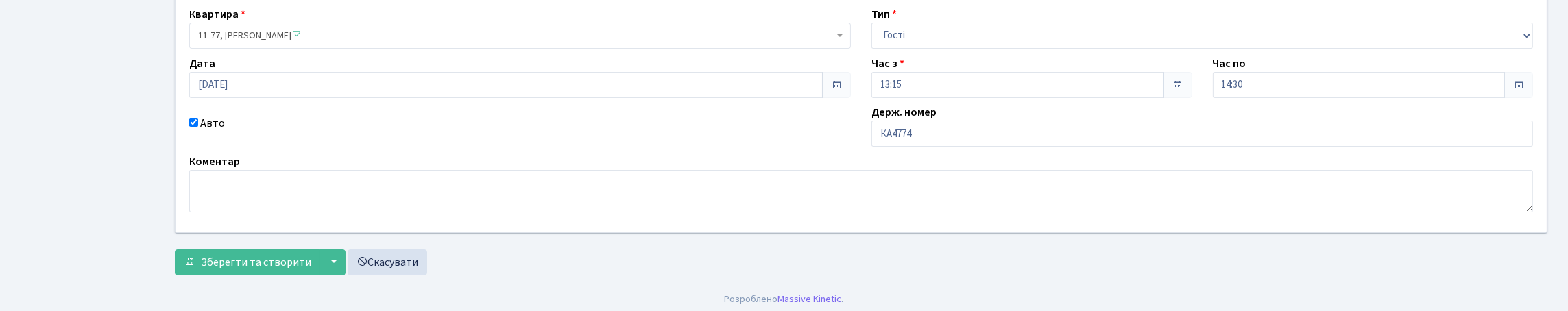
scroll to position [137, 0]
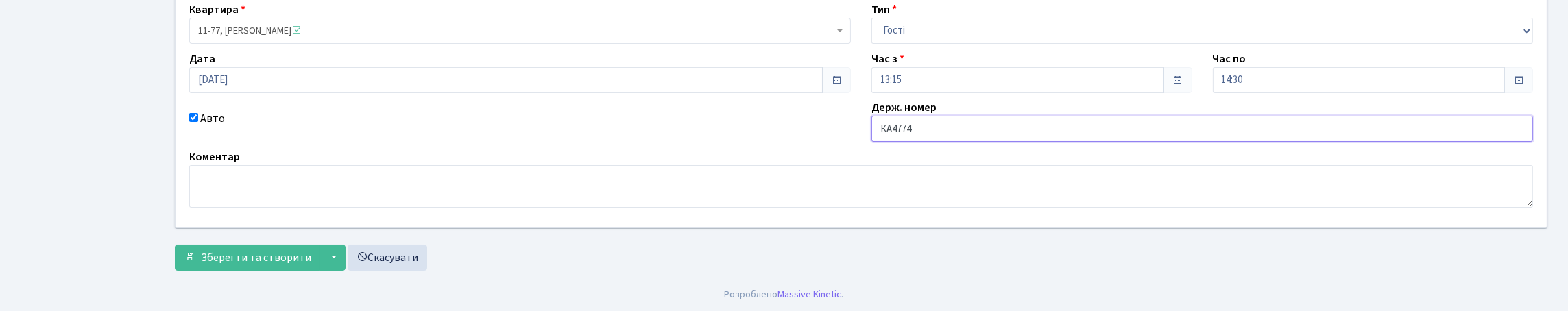
click at [929, 142] on input "КА4774" at bounding box center [1203, 129] width 662 height 26
type input "КА4774АТ"
click at [277, 250] on span "Зберегти та створити" at bounding box center [256, 257] width 110 height 15
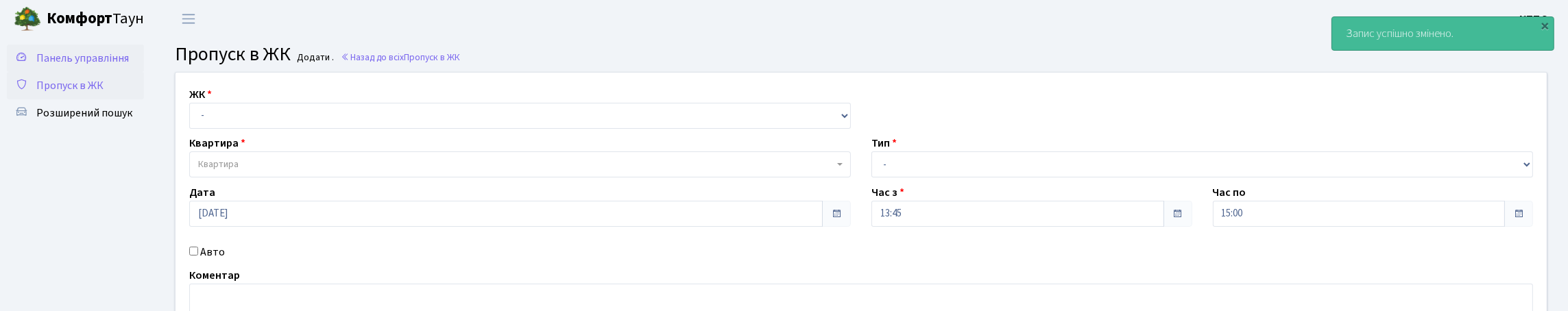
click at [78, 61] on span "Панель управління" at bounding box center [82, 59] width 93 height 15
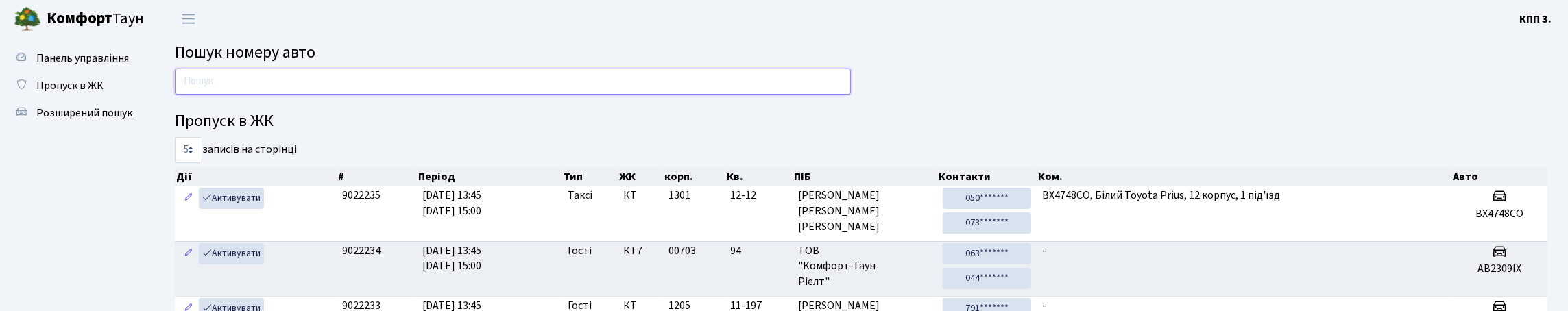
click at [225, 94] on input "text" at bounding box center [512, 81] width 676 height 26
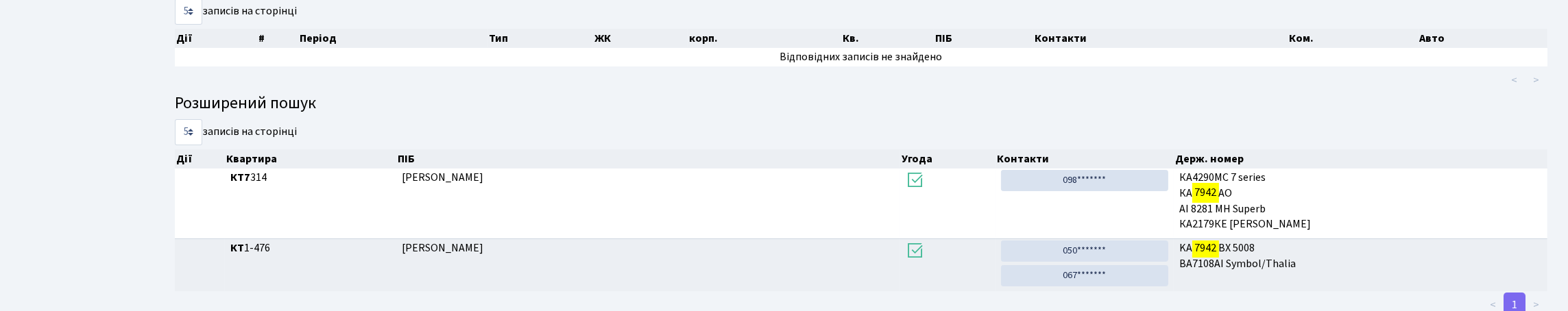
scroll to position [83, 0]
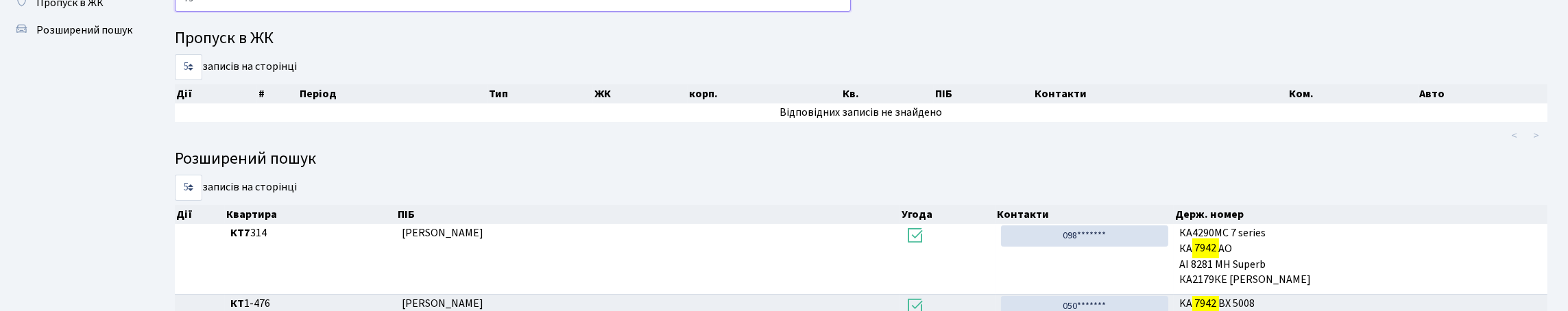
type input "7"
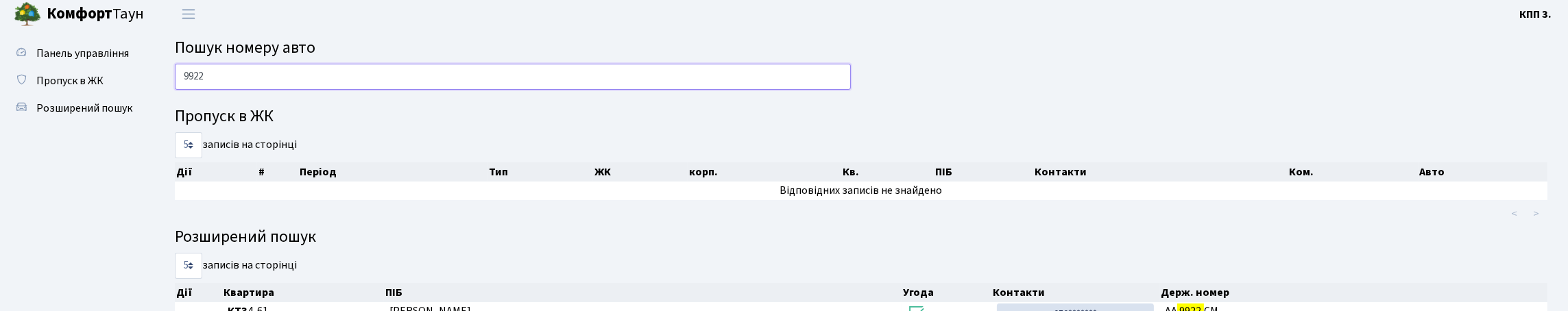
scroll to position [0, 0]
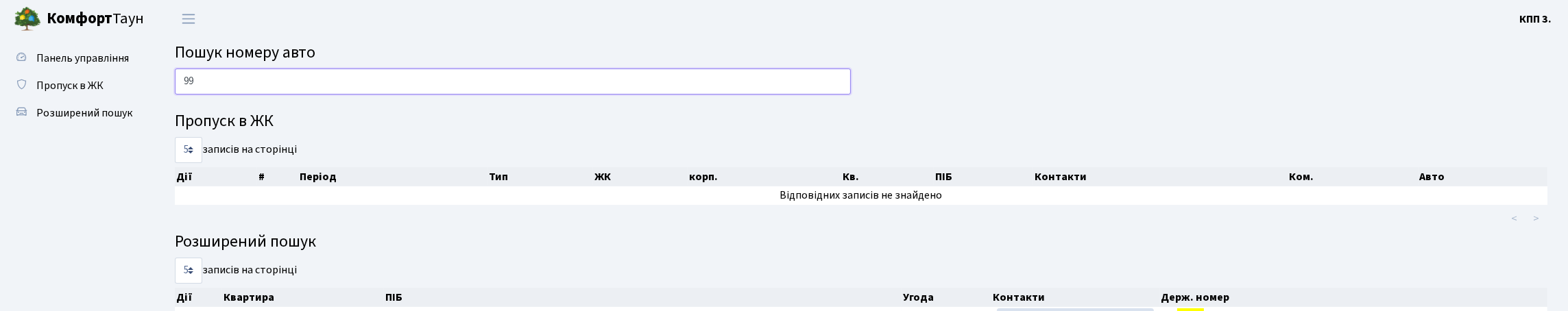
type input "9"
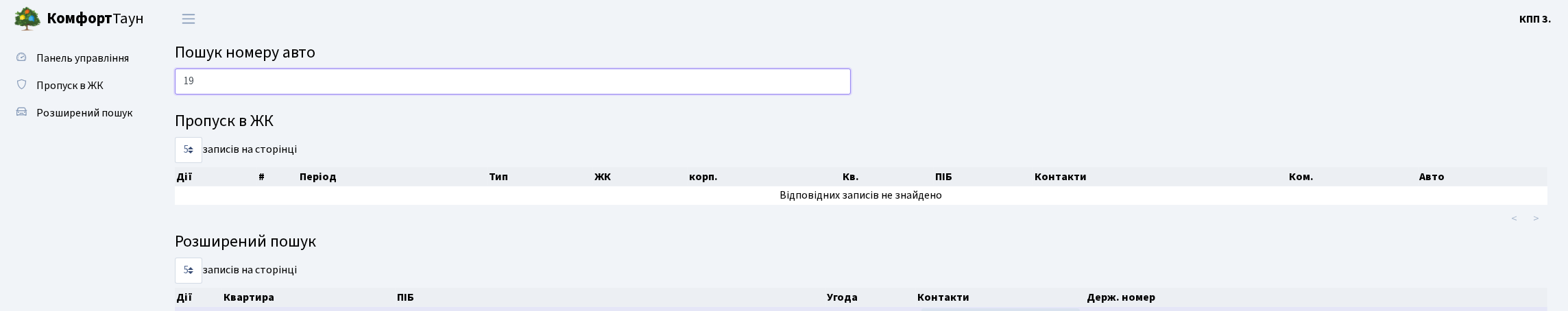
type input "1"
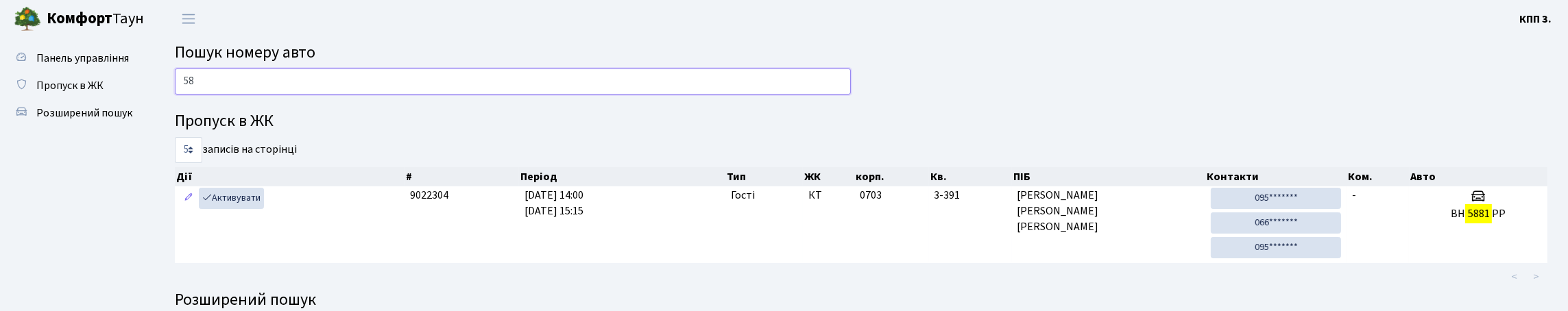
type input "5"
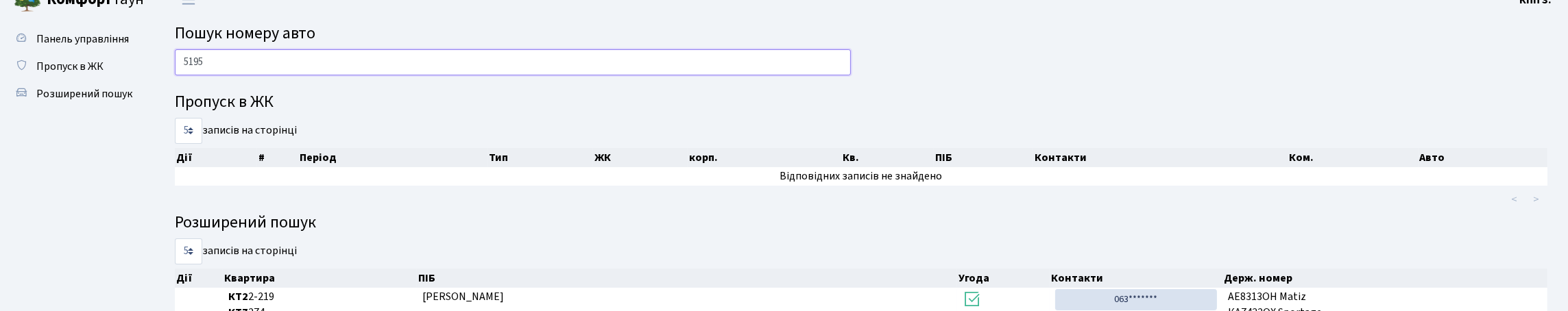
scroll to position [18, 0]
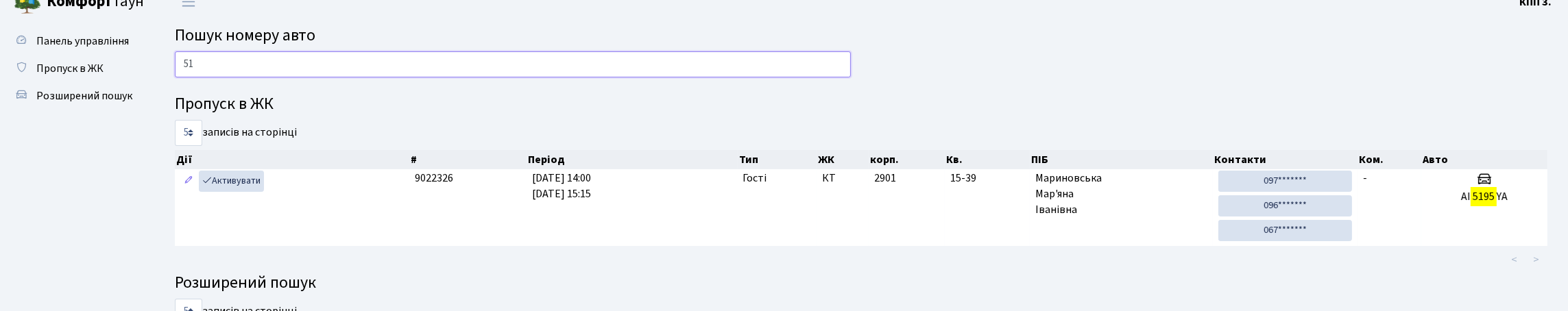
type input "5"
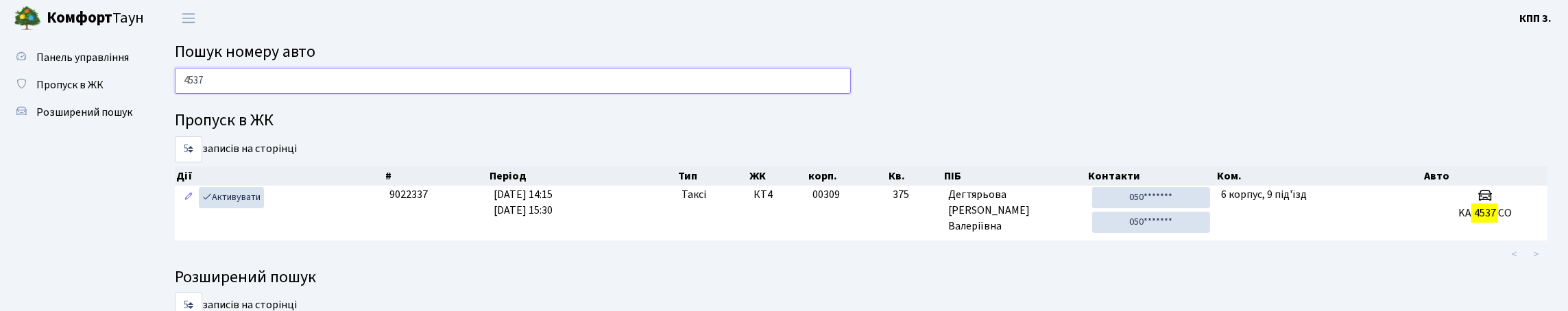
scroll to position [0, 0]
type input "4"
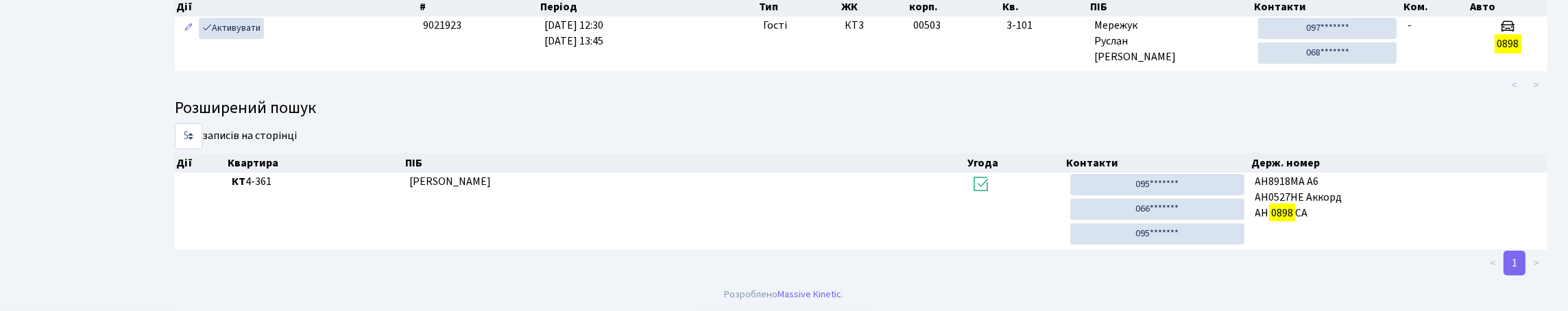
scroll to position [83, 0]
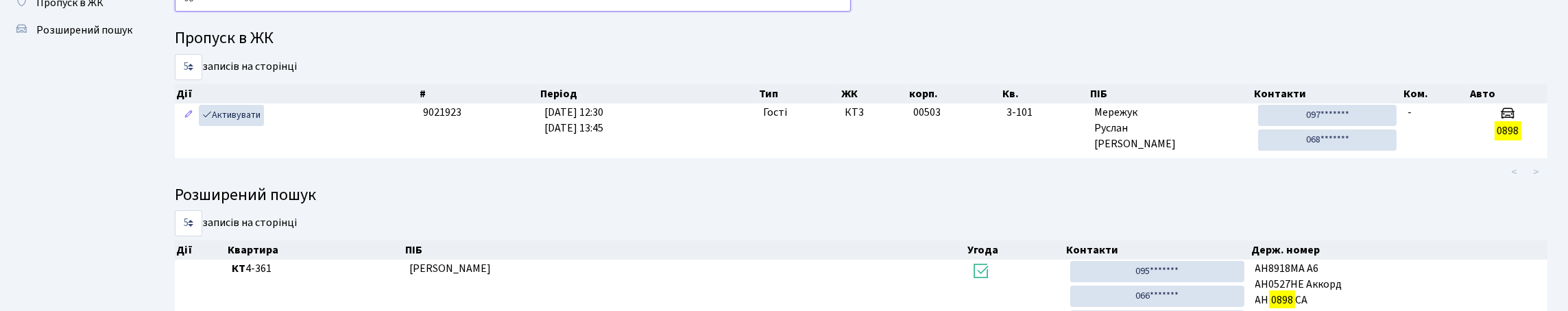
type input "0"
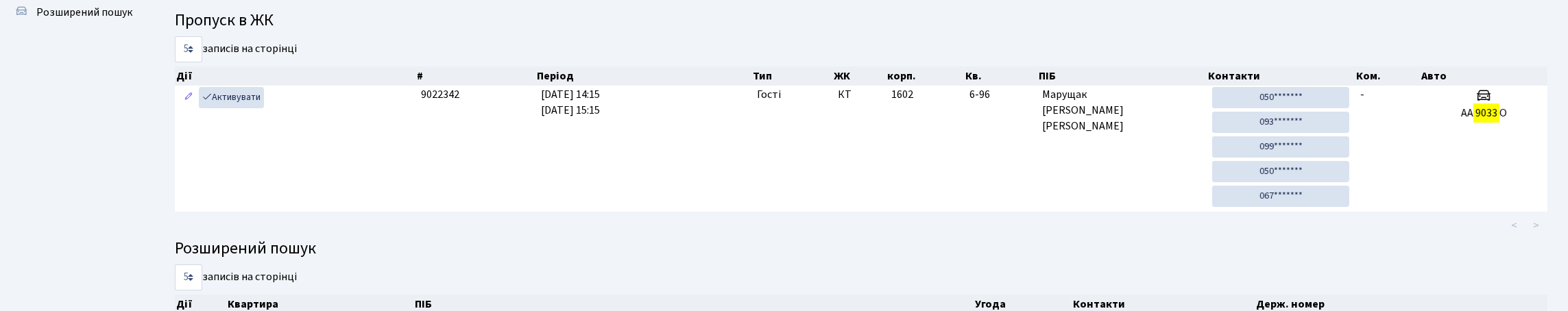
scroll to position [0, 0]
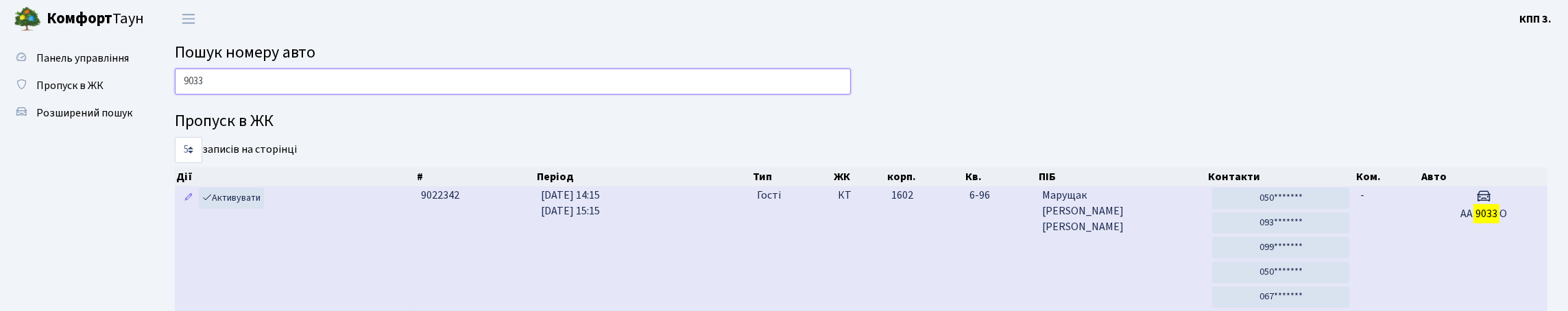
type input "9033"
click at [1433, 221] on h5 "АА 9033 О" at bounding box center [1483, 215] width 116 height 13
click at [1391, 273] on td "-" at bounding box center [1387, 249] width 65 height 126
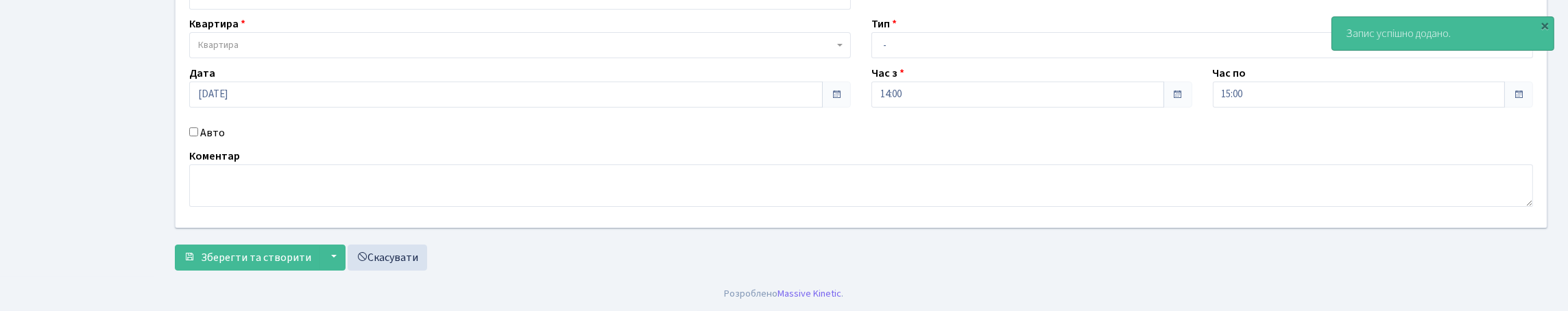
scroll to position [206, 0]
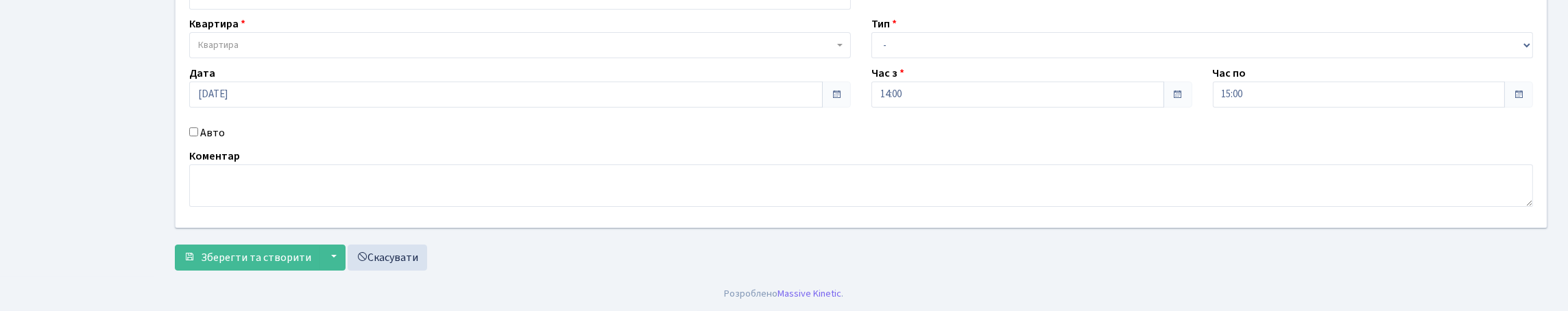
click at [198, 128] on input "Авто" at bounding box center [193, 132] width 9 height 9
checkbox input "true"
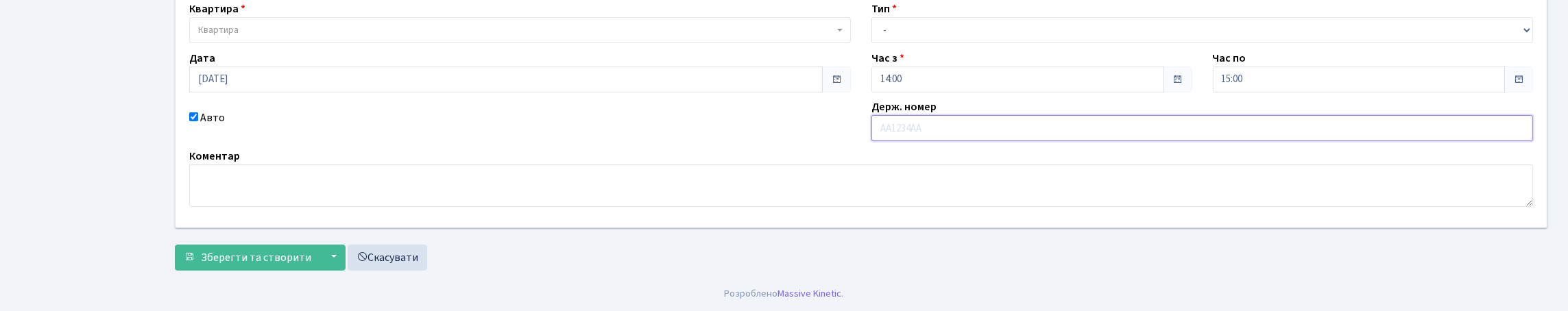
scroll to position [137, 0]
type input "КА9017КО"
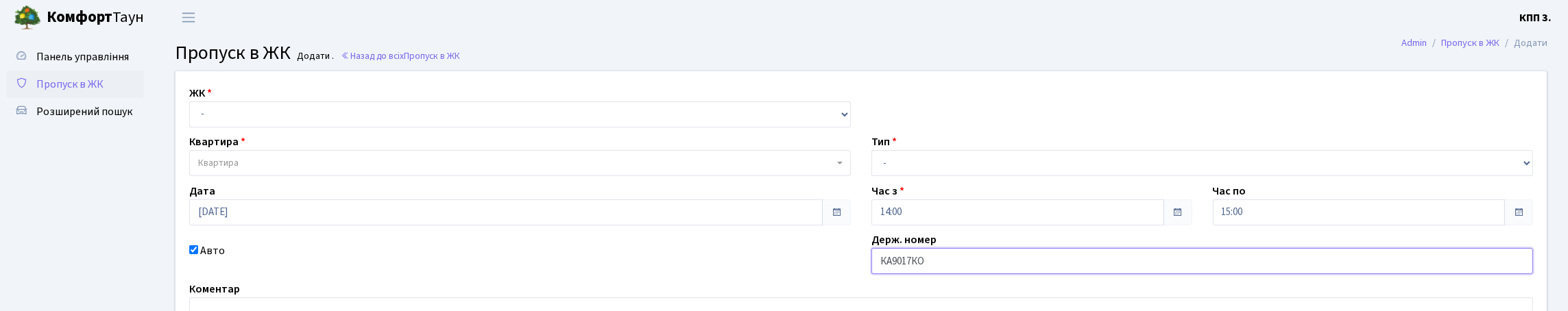
scroll to position [0, 0]
click at [369, 171] on span "Квартира" at bounding box center [516, 165] width 635 height 13
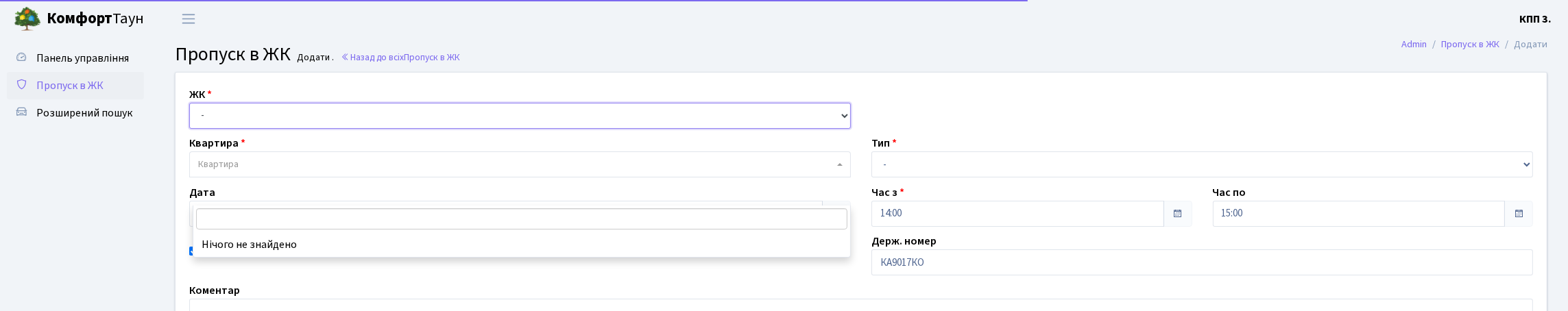
click at [357, 129] on select "- КТ, вул. Регенераторна, 4 КТ2, просп. Соборності, 17 КТ3, вул. Березнева, 16 …" at bounding box center [520, 115] width 662 height 26
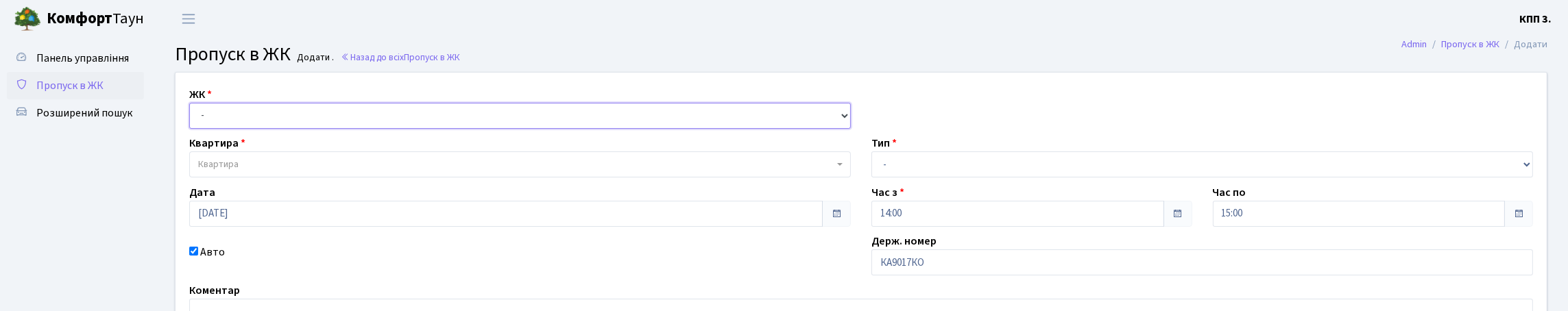
select select "271"
click at [193, 119] on select "- КТ, вул. Регенераторна, 4 КТ2, просп. Соборності, 17 КТ3, вул. Березнева, 16 …" at bounding box center [520, 115] width 662 height 26
select select
click at [339, 171] on span "Квартира" at bounding box center [516, 165] width 635 height 13
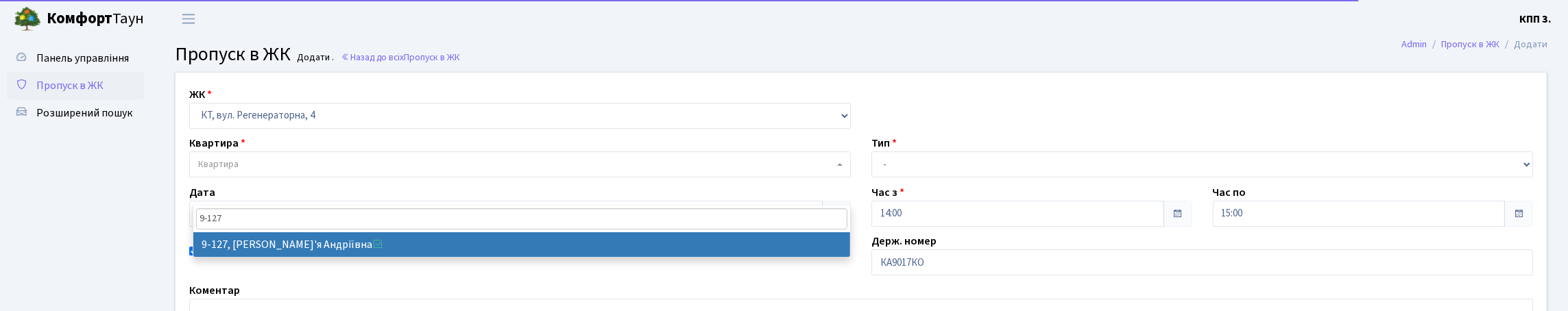
type input "9-127"
select select "6477"
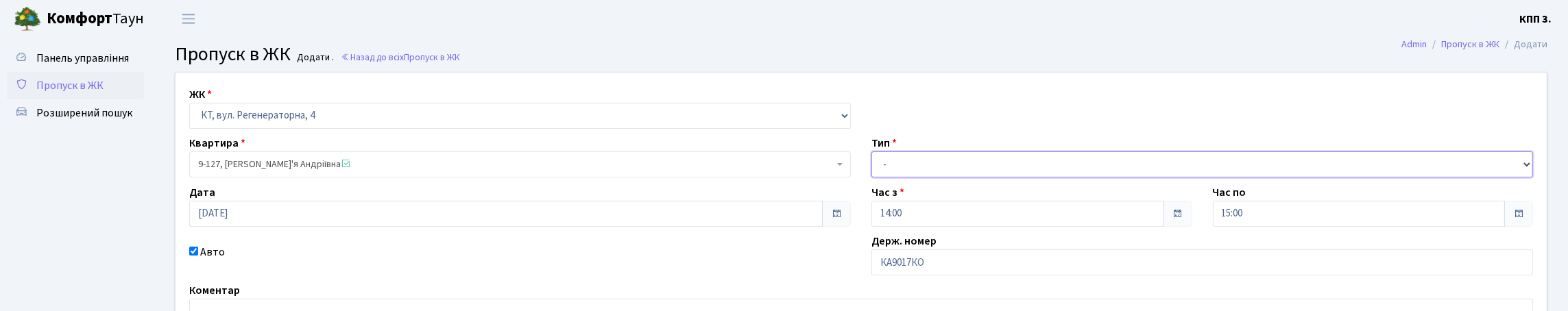
drag, startPoint x: 961, startPoint y: 189, endPoint x: 961, endPoint y: 196, distance: 7.0
click at [961, 177] on select "- Доставка Таксі Гості Сервіс" at bounding box center [1203, 164] width 662 height 26
select select "2"
click at [872, 177] on select "- Доставка Таксі Гості Сервіс" at bounding box center [1203, 164] width 662 height 26
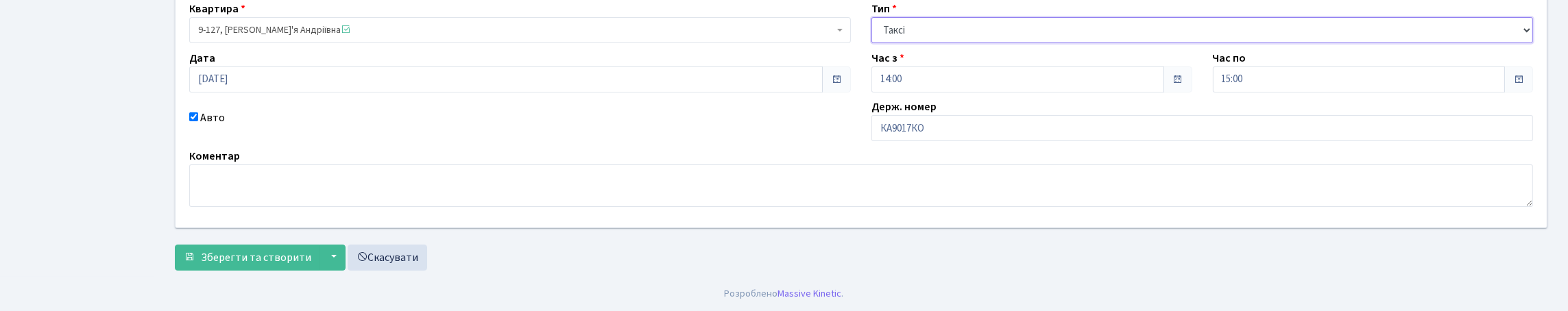
scroll to position [227, 0]
click at [284, 250] on span "Зберегти та створити" at bounding box center [256, 257] width 110 height 15
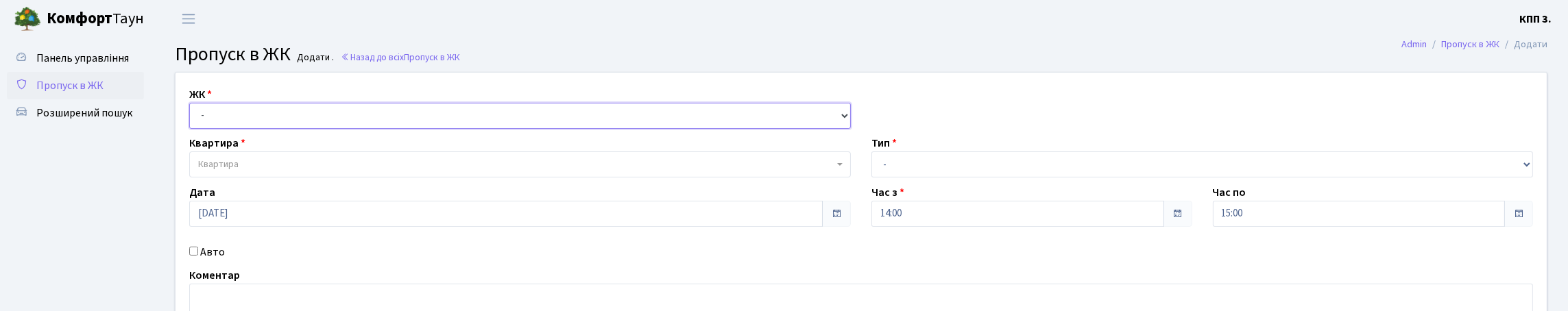
drag, startPoint x: 0, startPoint y: 0, endPoint x: 224, endPoint y: 132, distance: 260.0
click at [224, 129] on select "- КТ, вул. Регенераторна, 4 КТ2, просп. Соборності, 17 КТ3, вул. Березнева, 16 …" at bounding box center [520, 115] width 662 height 26
select select "271"
click at [193, 119] on select "- КТ, вул. Регенераторна, 4 КТ2, просп. Соборності, 17 КТ3, вул. Березнева, 16 …" at bounding box center [520, 115] width 662 height 26
select select
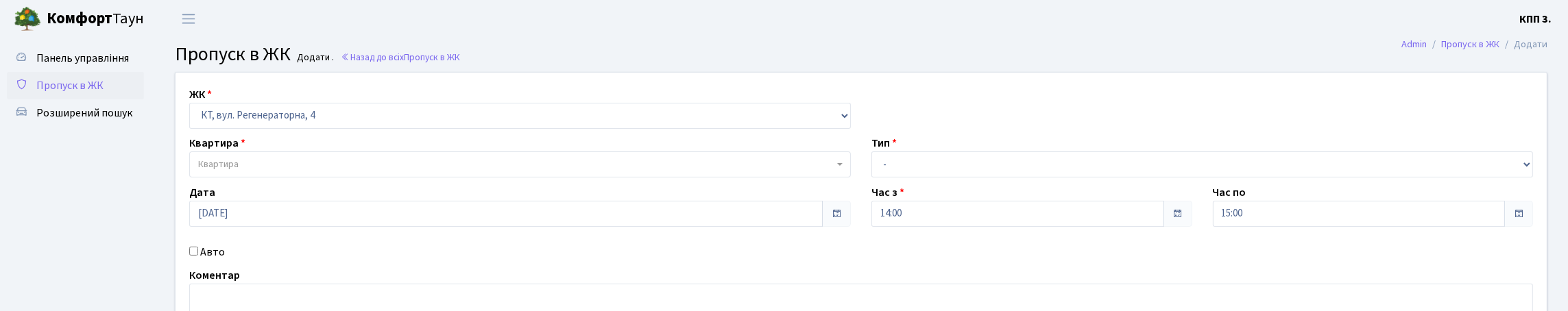
click at [257, 171] on span "Квартира" at bounding box center [516, 165] width 635 height 13
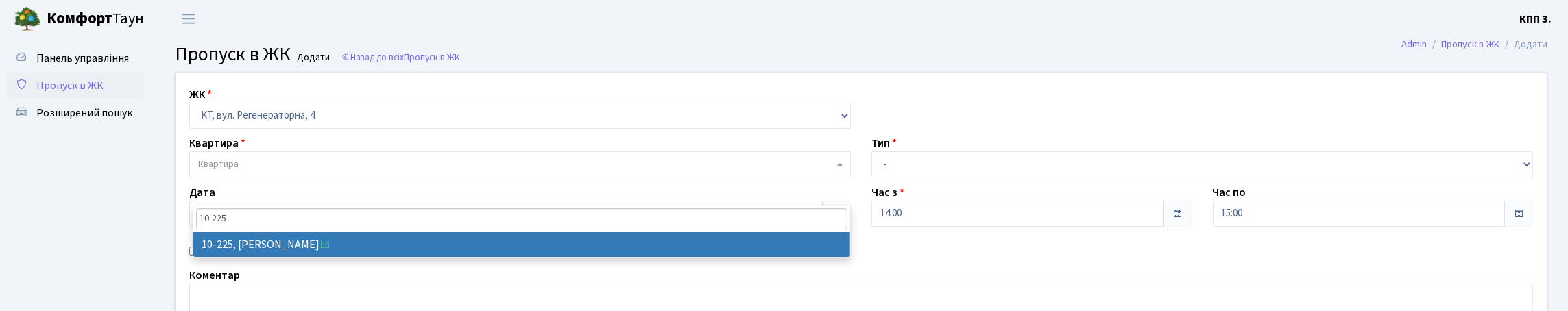
type input "10-225"
select select "6794"
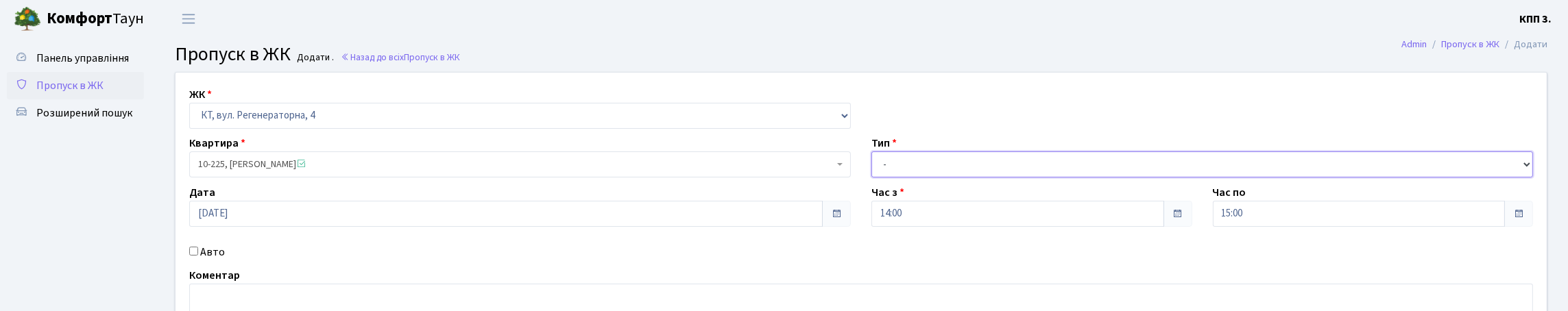
click at [913, 177] on select "- Доставка Таксі Гості Сервіс" at bounding box center [1203, 164] width 662 height 26
select select "1"
click at [872, 177] on select "- Доставка Таксі Гості Сервіс" at bounding box center [1203, 164] width 662 height 26
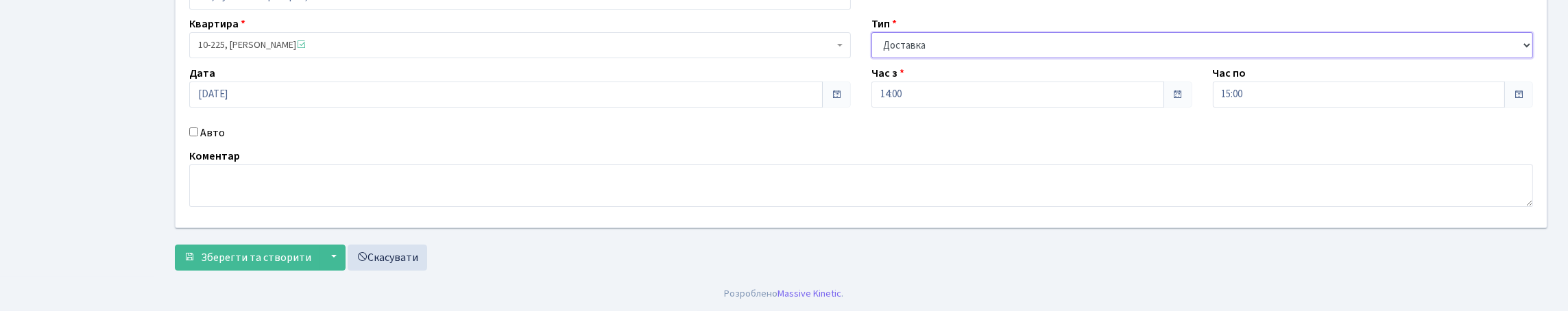
scroll to position [208, 0]
click at [246, 255] on span "Зберегти та створити" at bounding box center [256, 257] width 110 height 15
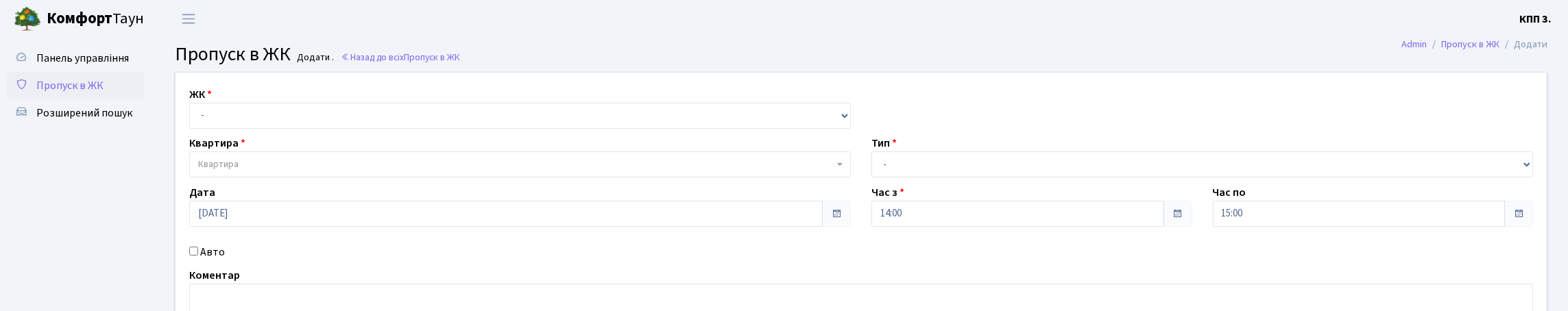
click at [76, 94] on span "Пропуск в ЖК" at bounding box center [69, 86] width 67 height 15
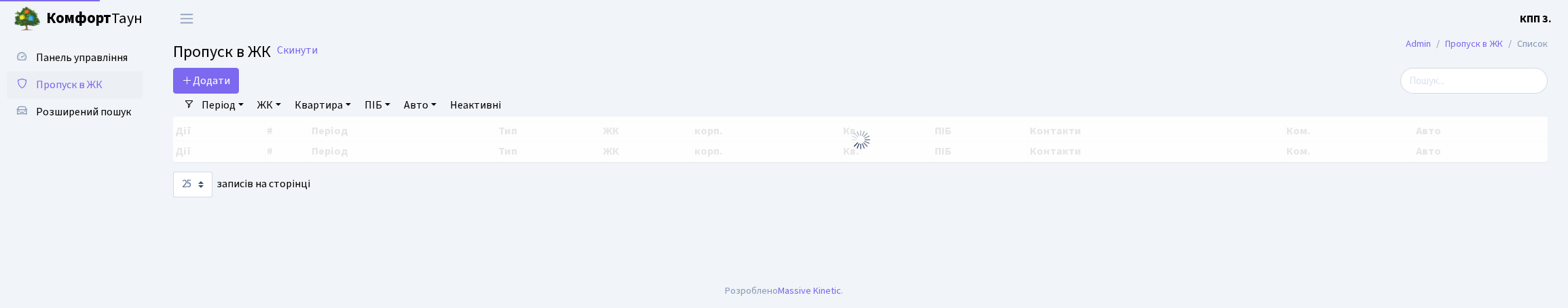
select select "25"
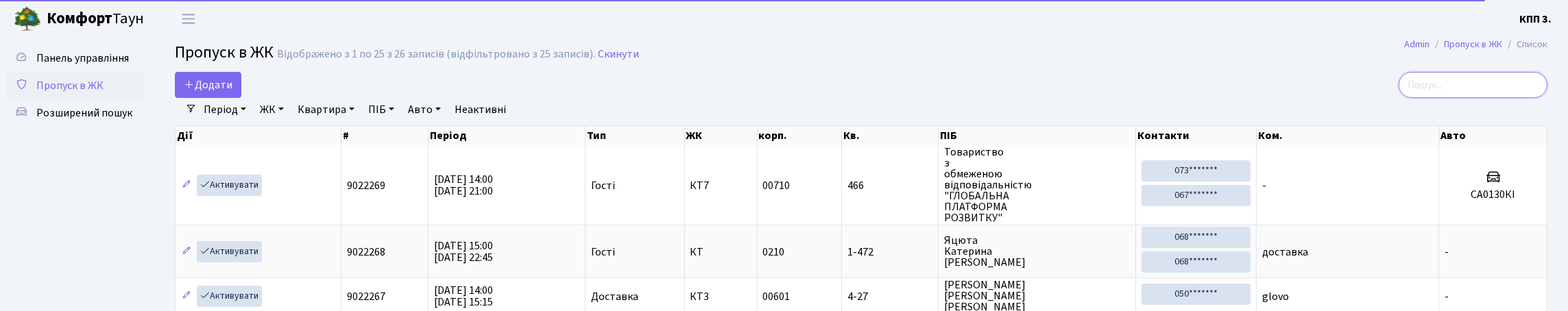
click at [1456, 94] on input "search" at bounding box center [1473, 84] width 149 height 26
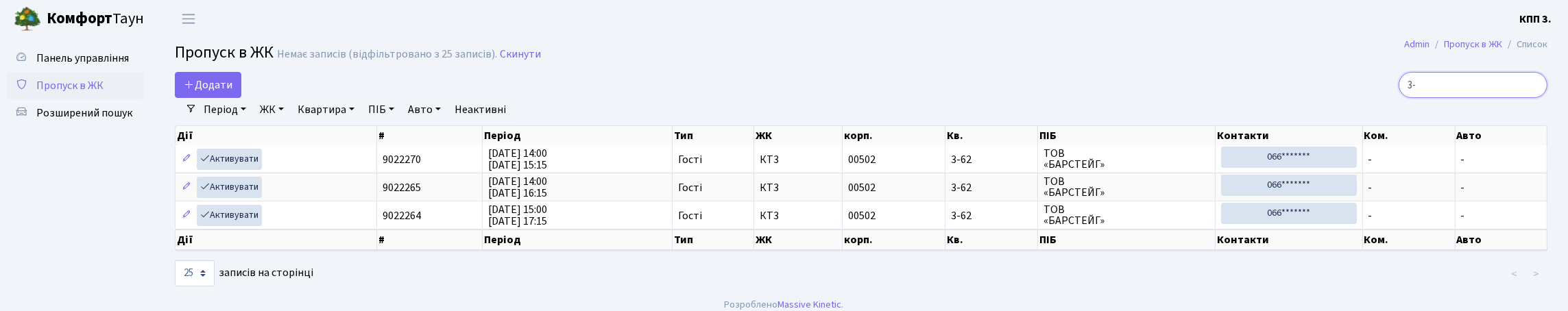
type input "3"
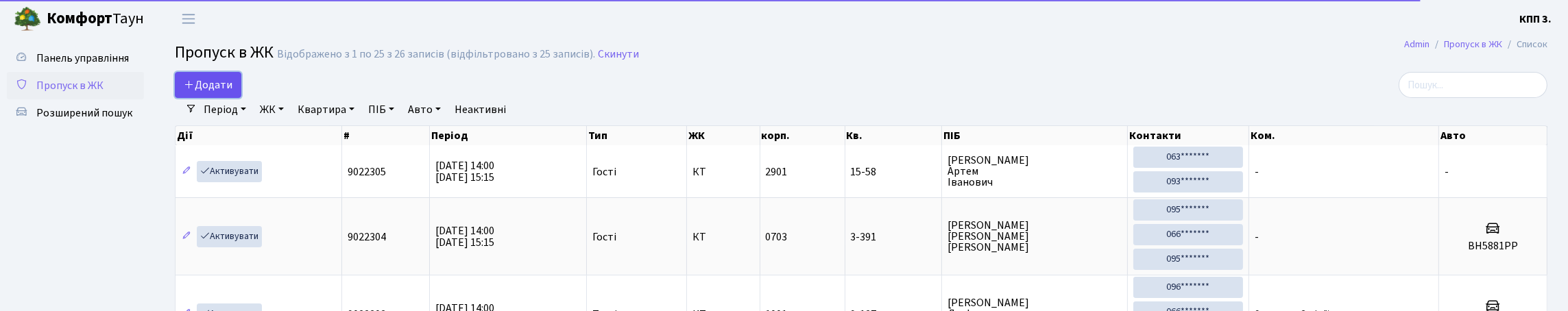
click at [202, 98] on link "Додати" at bounding box center [208, 84] width 67 height 26
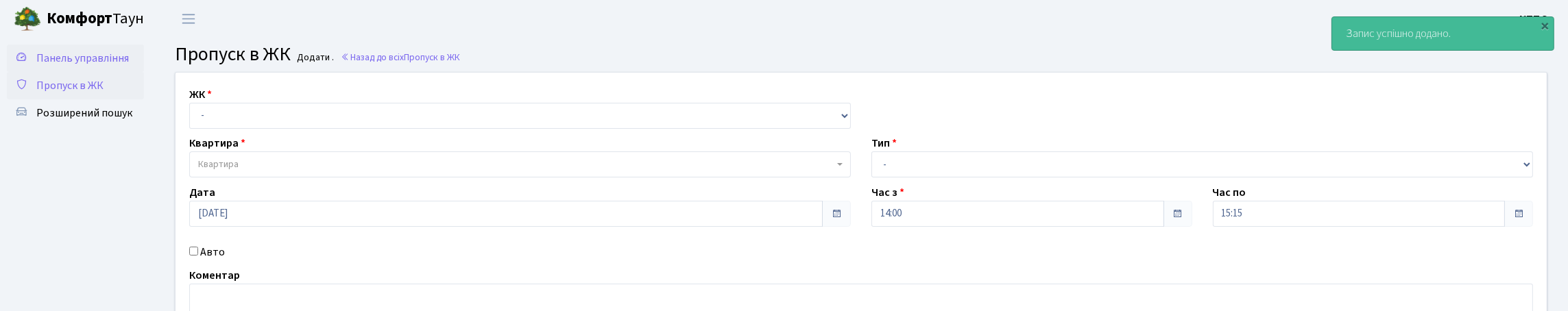
click at [108, 72] on link "Панель управління" at bounding box center [75, 58] width 137 height 28
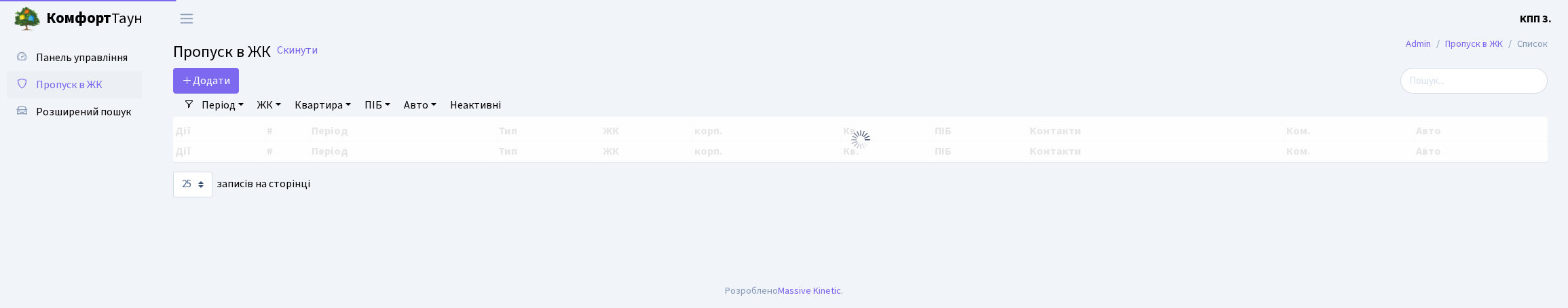
select select "25"
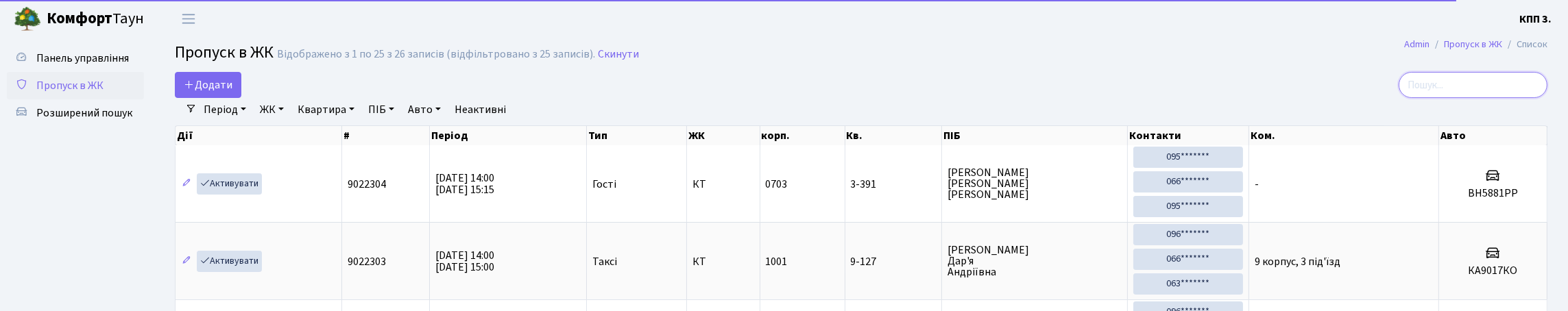
click at [1474, 98] on input "search" at bounding box center [1473, 84] width 149 height 26
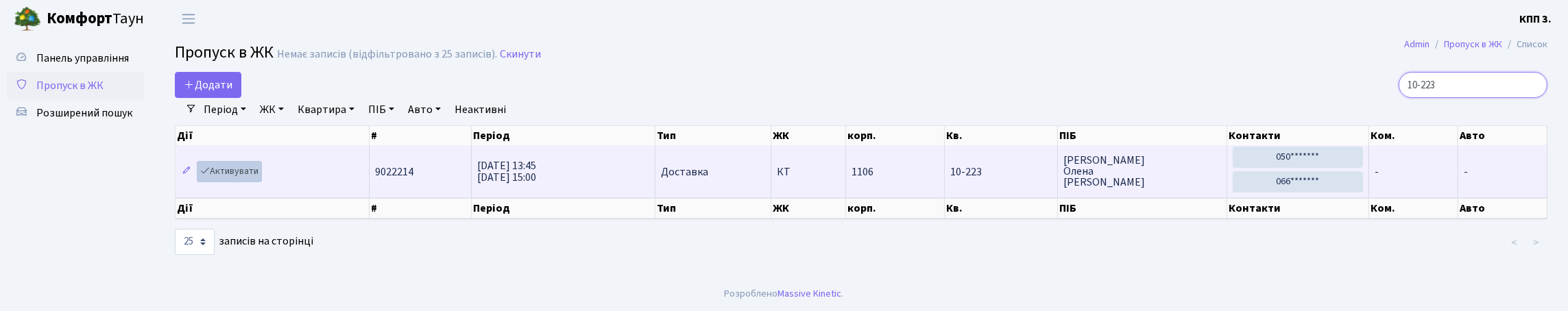
type input "10-223"
click at [262, 182] on link "Активувати" at bounding box center [229, 171] width 65 height 21
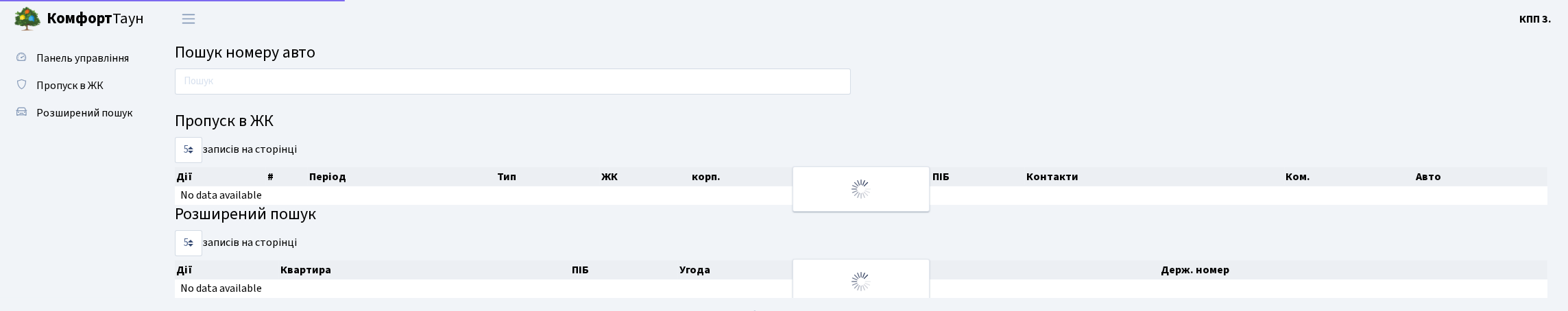
click at [281, 101] on div at bounding box center [512, 84] width 696 height 33
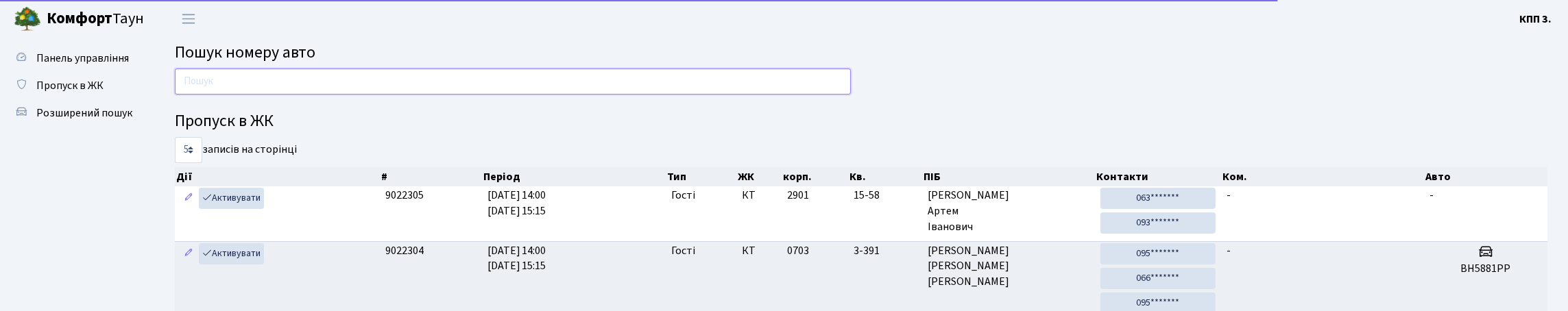
drag, startPoint x: 285, startPoint y: 89, endPoint x: 298, endPoint y: 84, distance: 13.9
click at [285, 89] on input "text" at bounding box center [512, 81] width 676 height 26
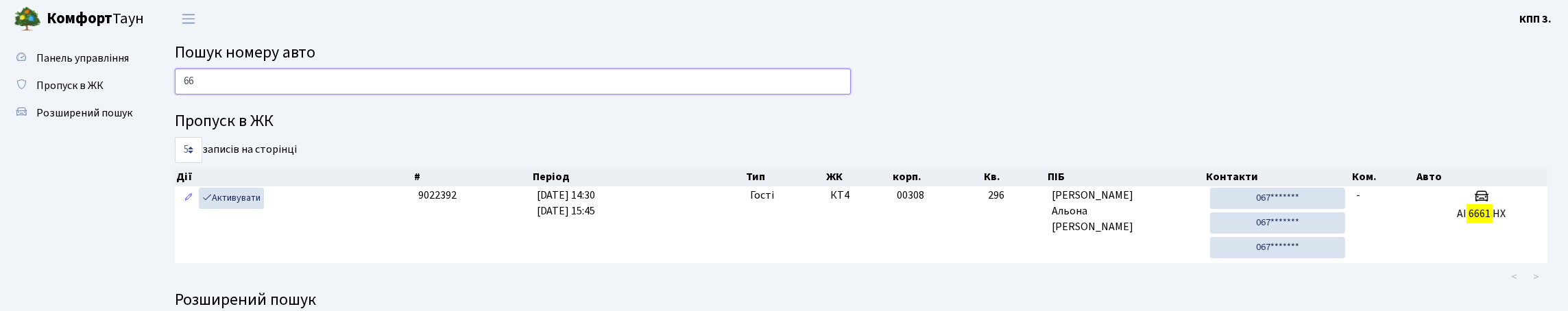
type input "6"
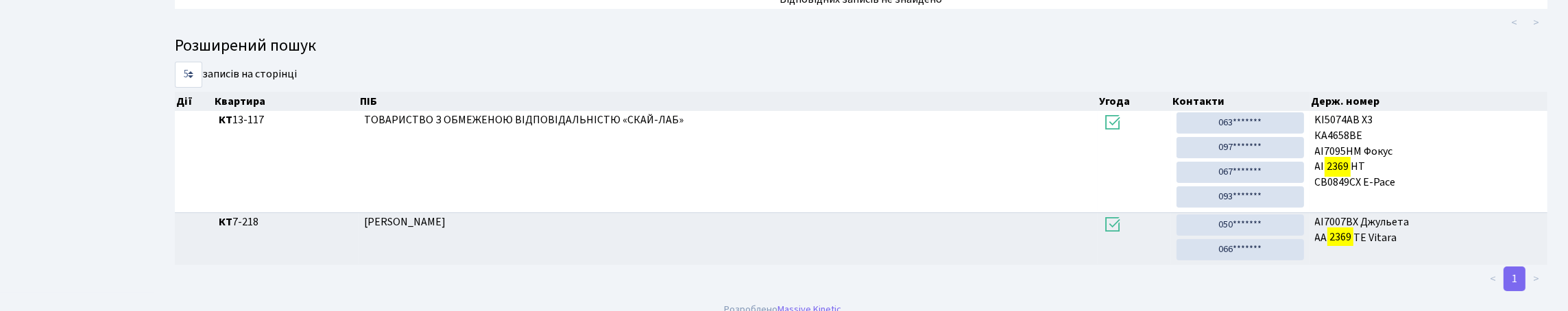
scroll to position [68, 0]
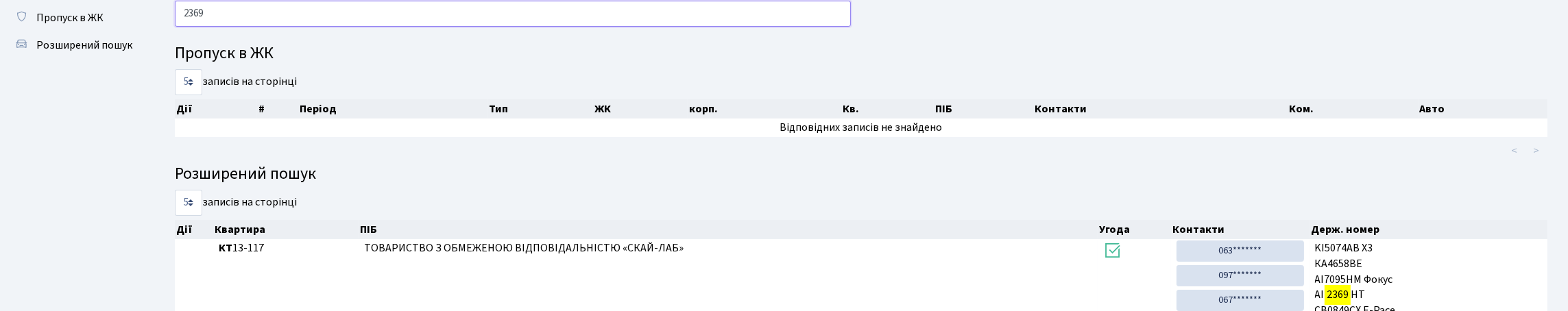
click at [330, 27] on input "2369" at bounding box center [512, 13] width 676 height 26
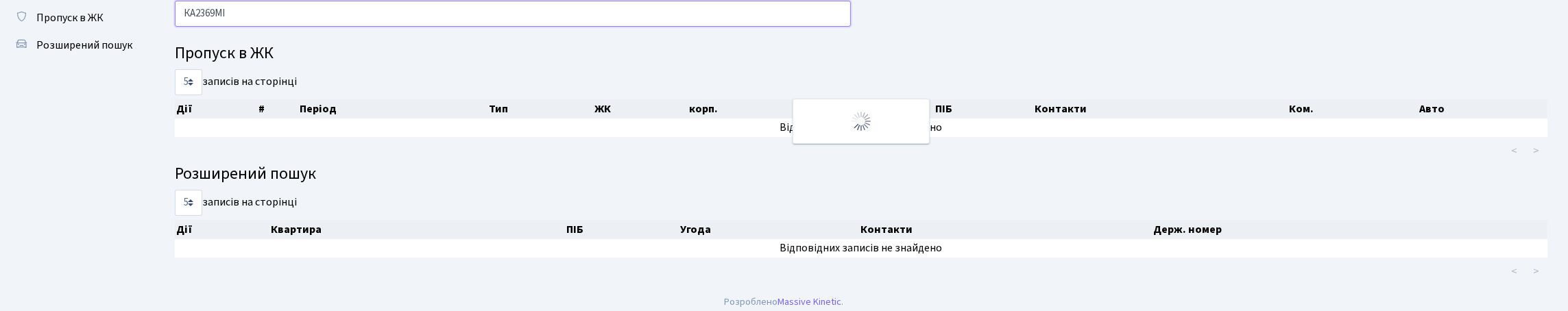
drag, startPoint x: 187, startPoint y: 24, endPoint x: 242, endPoint y: 21, distance: 55.1
click at [242, 21] on input "КА2369МІ" at bounding box center [512, 13] width 676 height 26
type input "КА2369МІ"
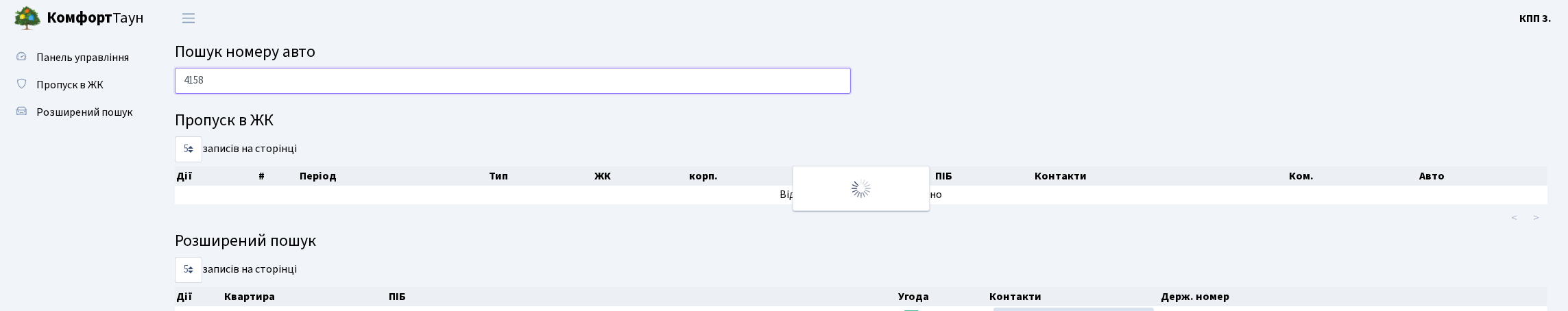
scroll to position [0, 0]
type input "4"
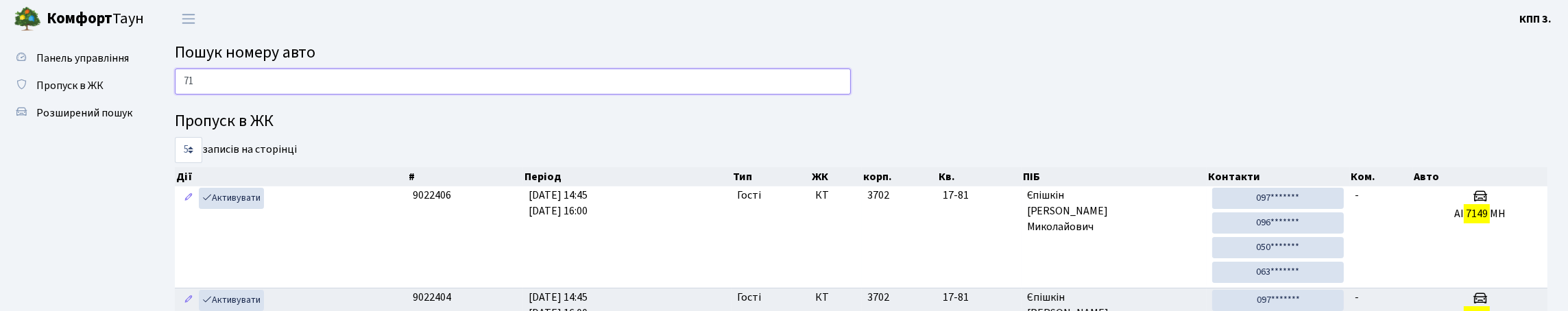
type input "7"
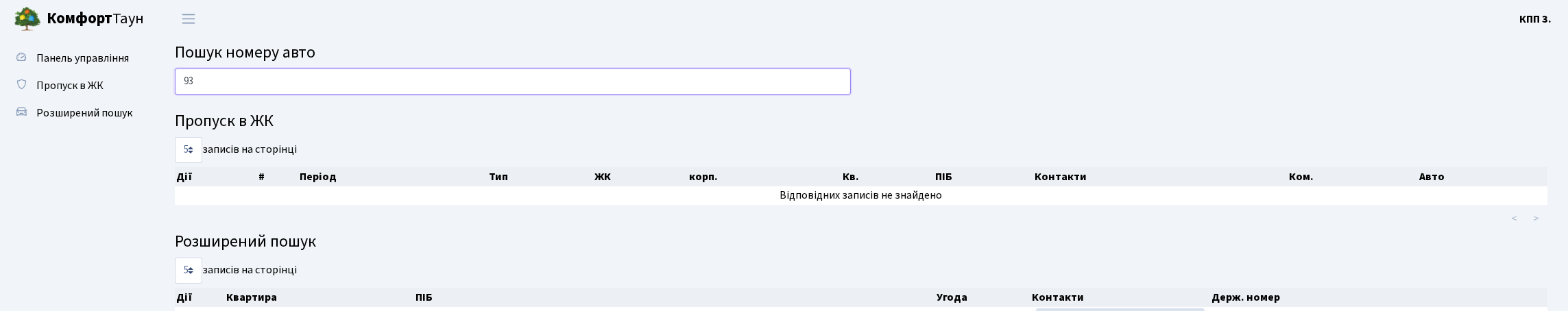
type input "9"
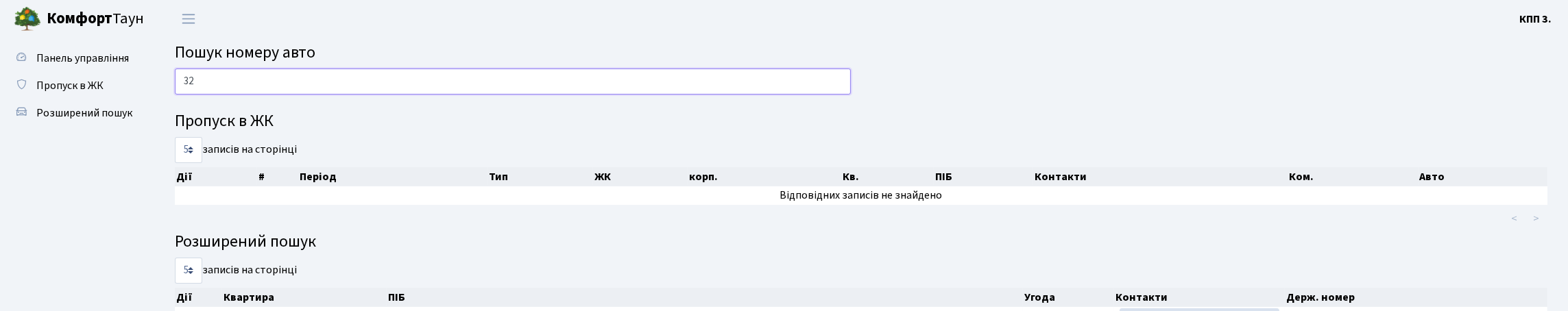
type input "3"
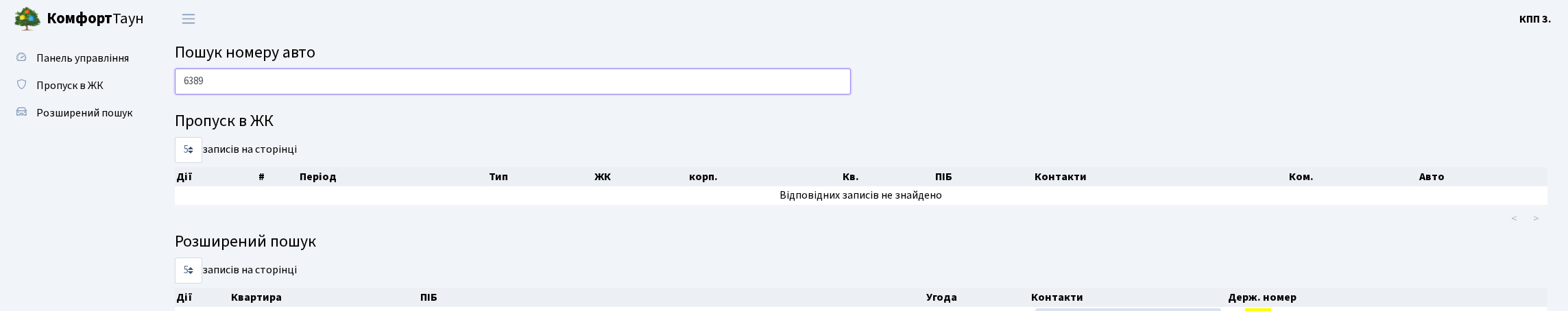
click at [503, 94] on input "6389" at bounding box center [512, 81] width 676 height 26
type input "6"
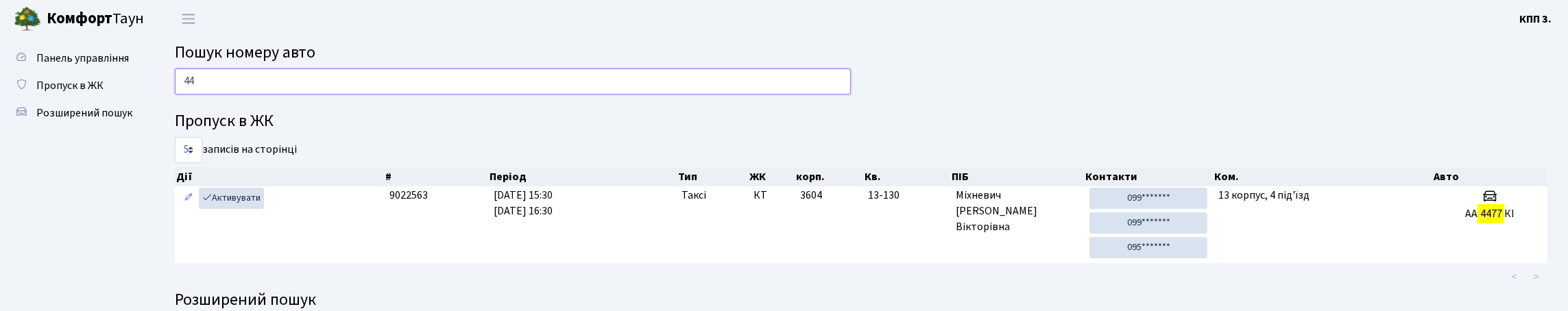
type input "4"
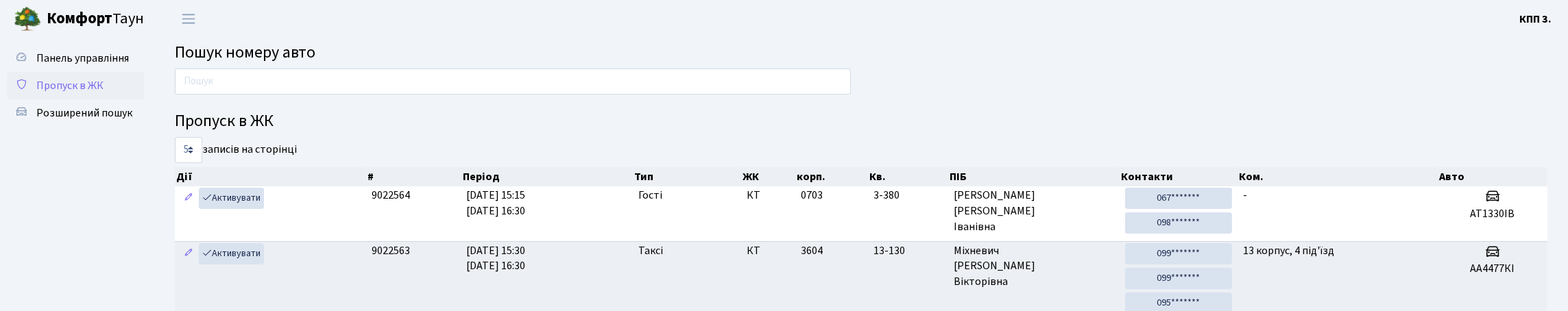
click at [98, 94] on span "Пропуск в ЖК" at bounding box center [69, 86] width 67 height 15
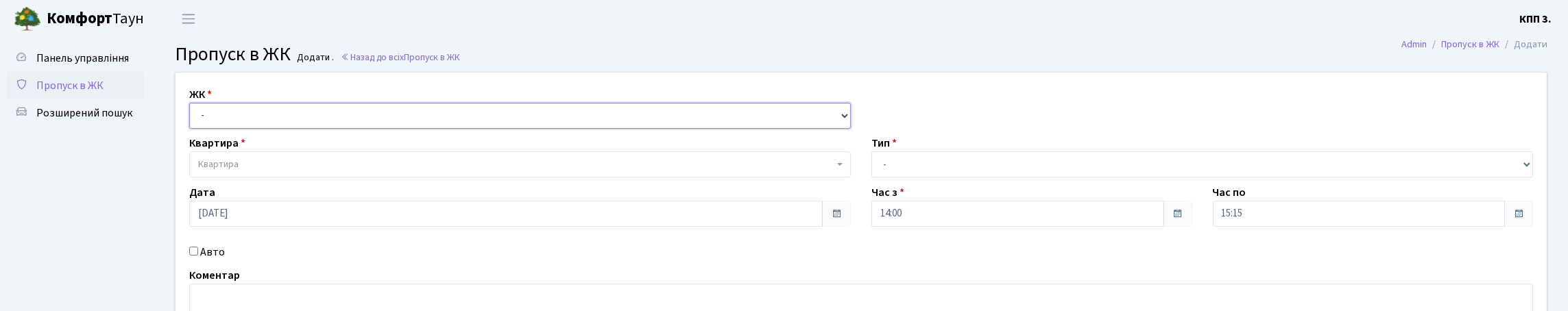
click at [509, 129] on select "- КТ, вул. Регенераторна, 4 КТ2, просп. [STREET_ADDRESS] [STREET_ADDRESS] [PERS…" at bounding box center [520, 115] width 662 height 26
select select "271"
click at [193, 119] on select "- КТ, вул. Регенераторна, 4 КТ2, просп. [STREET_ADDRESS] [STREET_ADDRESS] [PERS…" at bounding box center [520, 115] width 662 height 26
select select
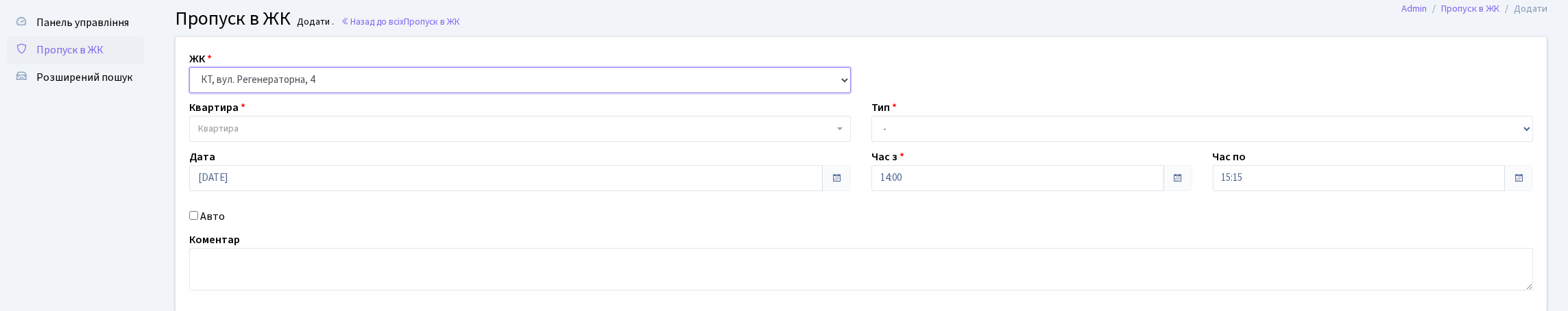
scroll to position [68, 0]
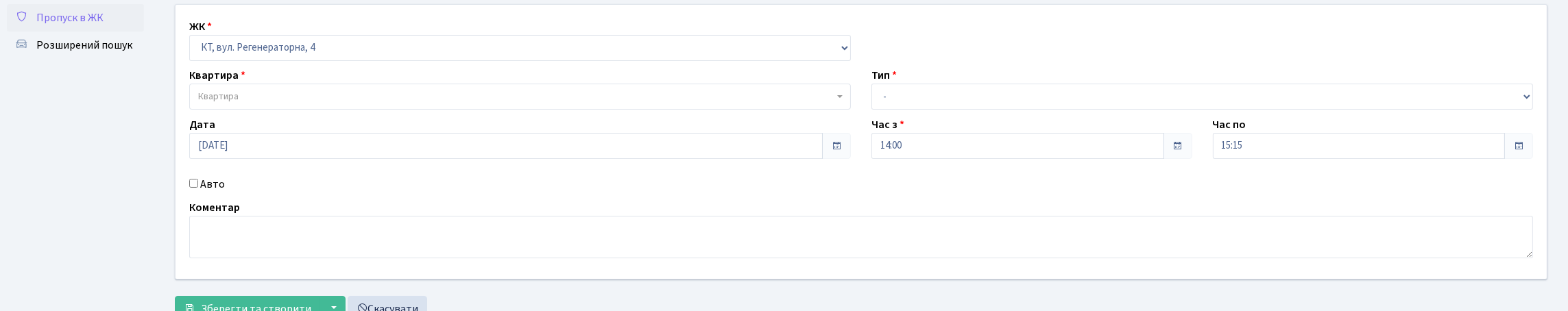
click at [198, 188] on input "Авто" at bounding box center [193, 183] width 9 height 9
checkbox input "true"
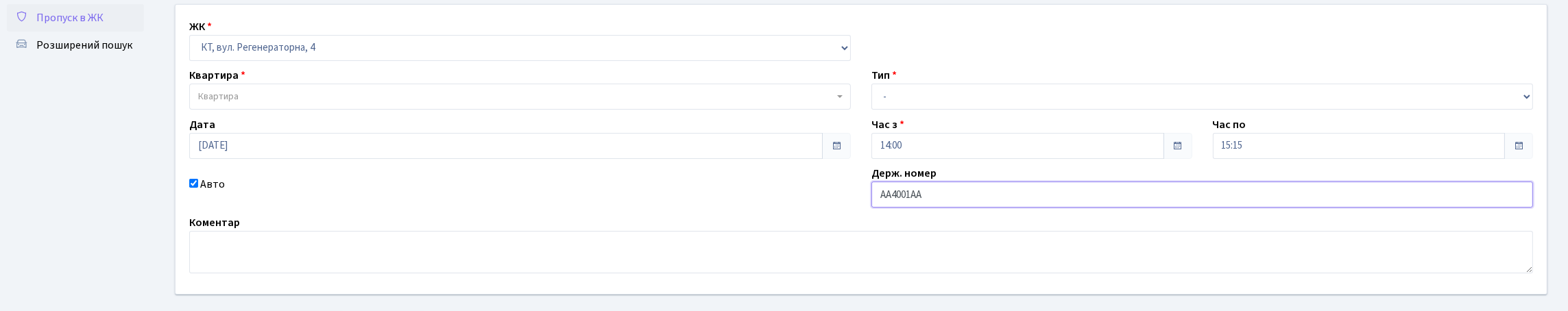
type input "АА4001АА"
click at [990, 110] on select "- Доставка Таксі Гості Сервіс" at bounding box center [1203, 96] width 662 height 26
select select "2"
click at [872, 110] on select "- Доставка Таксі Гості Сервіс" at bounding box center [1203, 96] width 662 height 26
click at [513, 104] on span "Квартира" at bounding box center [516, 96] width 635 height 13
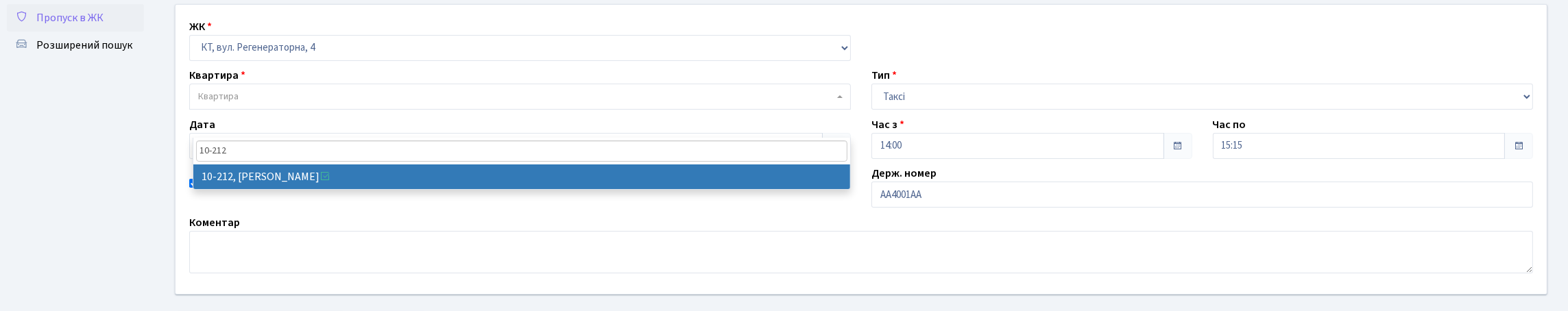
type input "10-212"
select select "6781"
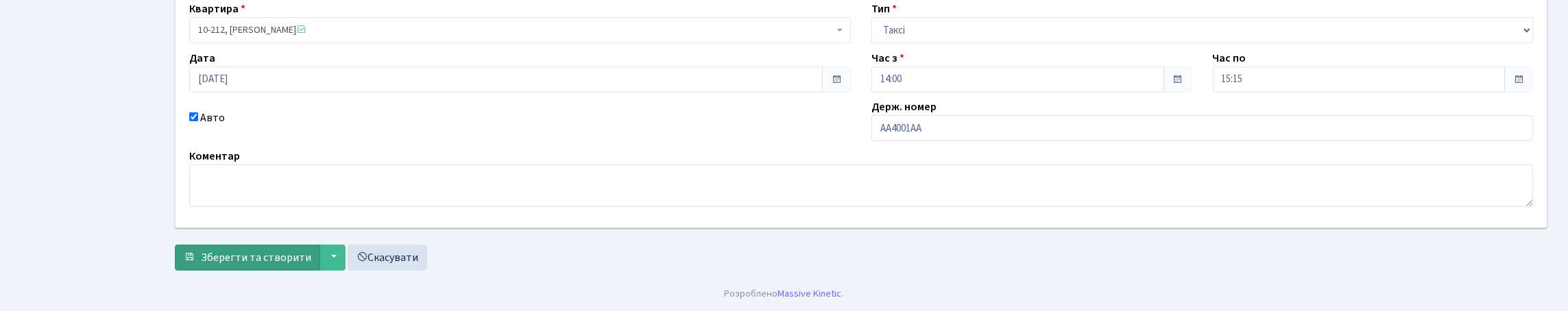
scroll to position [227, 0]
click at [303, 252] on span "Зберегти та створити" at bounding box center [256, 257] width 110 height 15
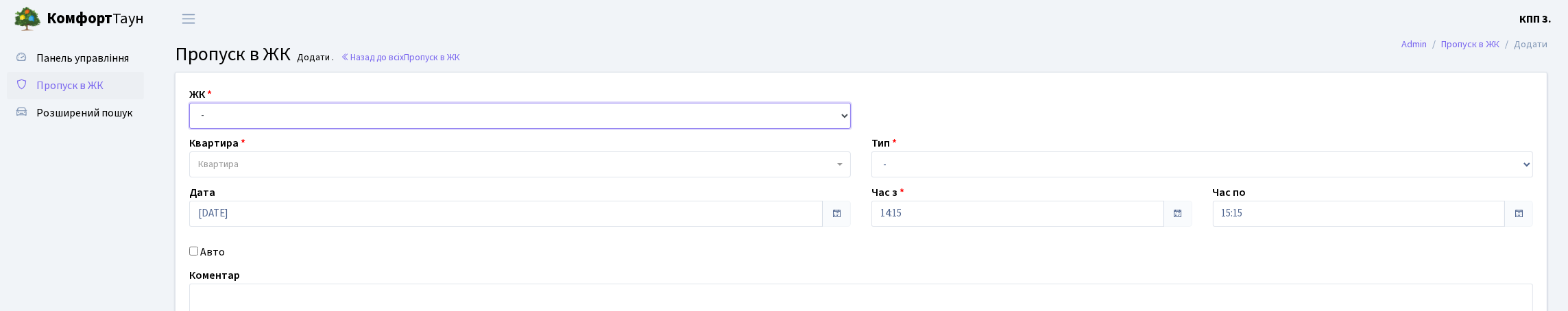
click at [308, 129] on select "- КТ, вул. Регенераторна, 4 КТ2, просп. [STREET_ADDRESS] [STREET_ADDRESS] [PERS…" at bounding box center [520, 115] width 662 height 26
select select "271"
click at [193, 119] on select "- КТ, вул. Регенераторна, 4 КТ2, просп. Соборності, 17 КТ3, вул. Березнева, 16 …" at bounding box center [520, 115] width 662 height 26
select select
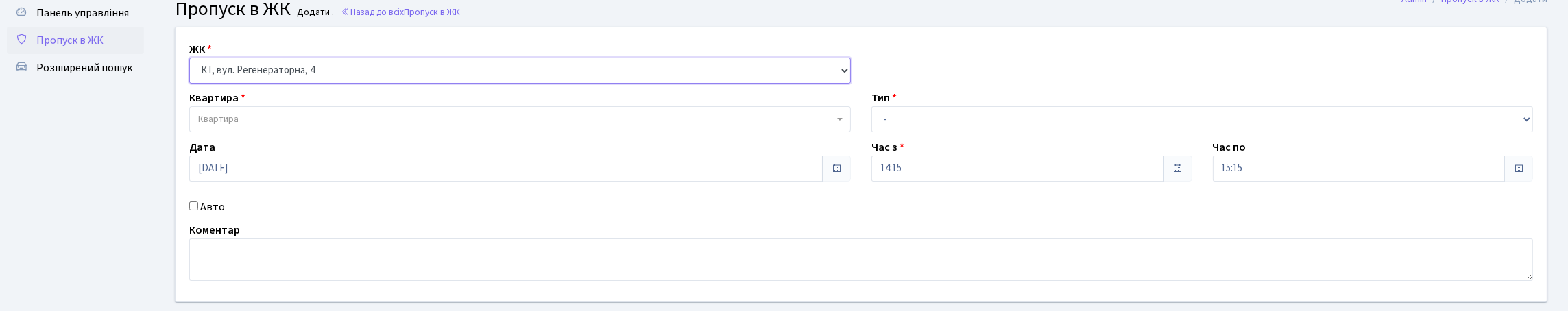
scroll to position [68, 0]
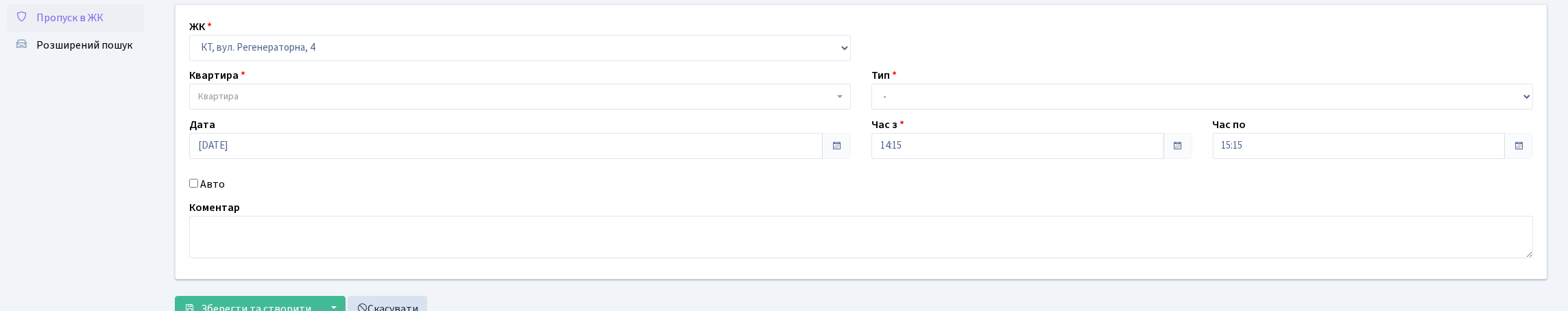
click at [195, 188] on input "Авто" at bounding box center [193, 183] width 9 height 9
checkbox input "true"
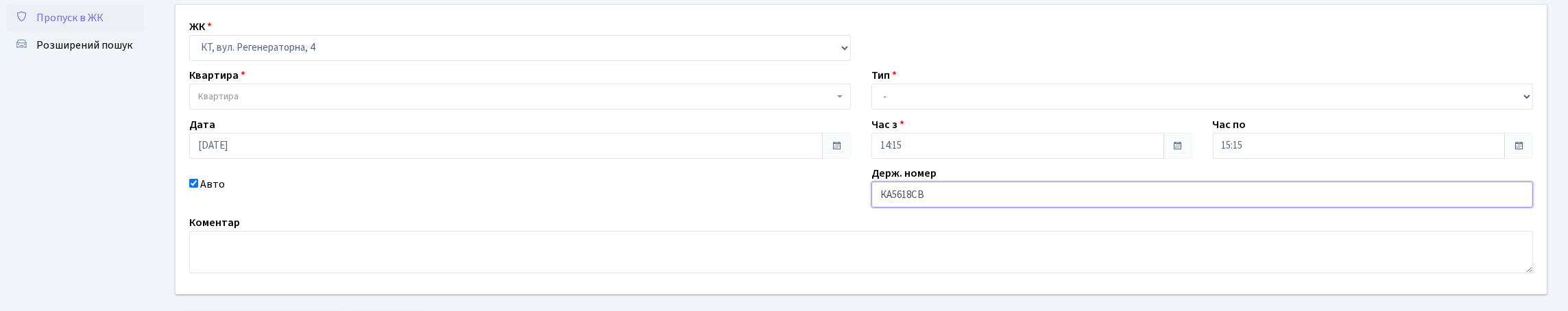
type input "КА5618СВ"
click at [985, 110] on select "- Доставка Таксі Гості Сервіс" at bounding box center [1203, 96] width 662 height 26
select select "2"
click at [872, 110] on select "- Доставка Таксі Гості Сервіс" at bounding box center [1203, 96] width 662 height 26
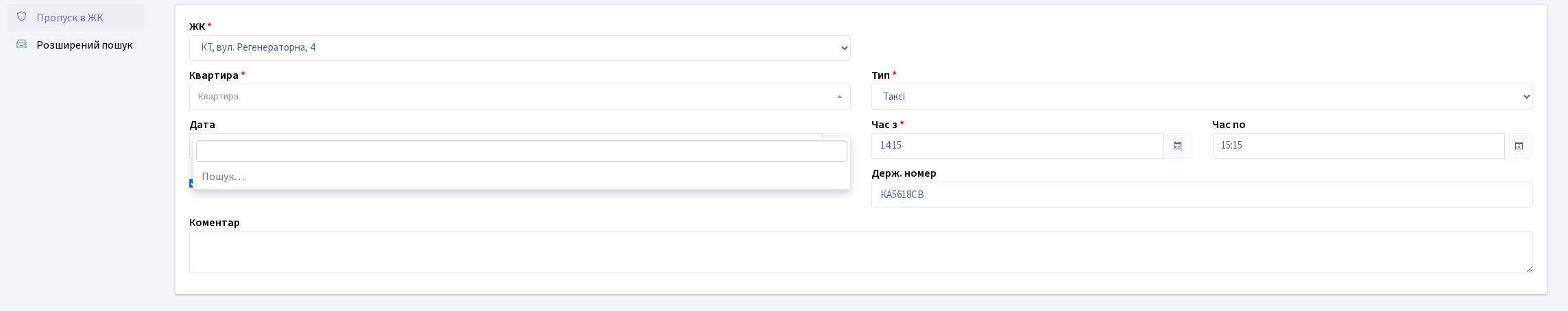
click at [281, 104] on span "Квартира" at bounding box center [516, 96] width 635 height 13
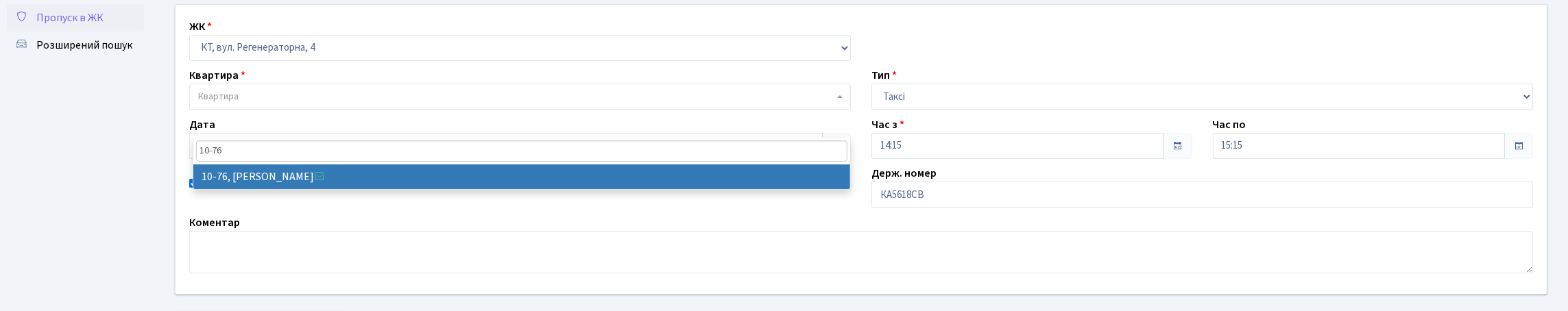
type input "10-76"
select select "6645"
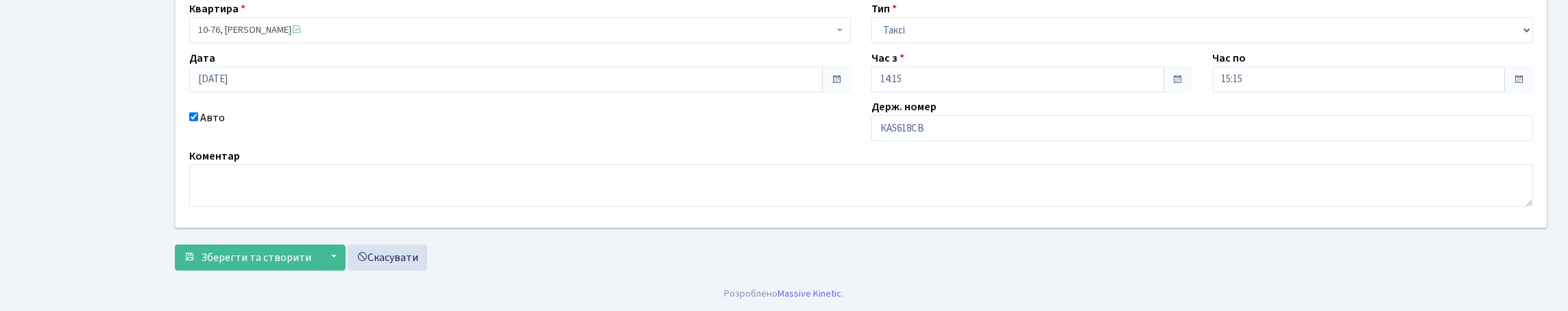
scroll to position [227, 0]
click at [291, 250] on span "Зберегти та створити" at bounding box center [256, 257] width 110 height 15
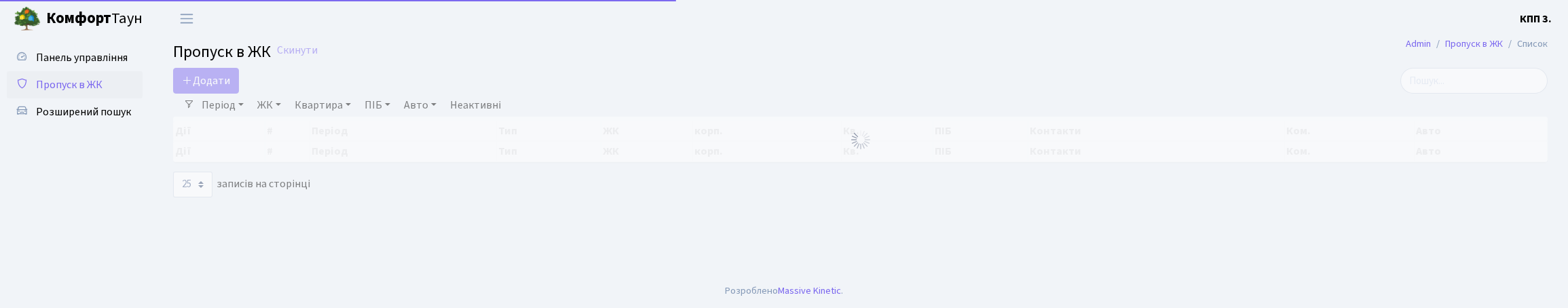
select select "25"
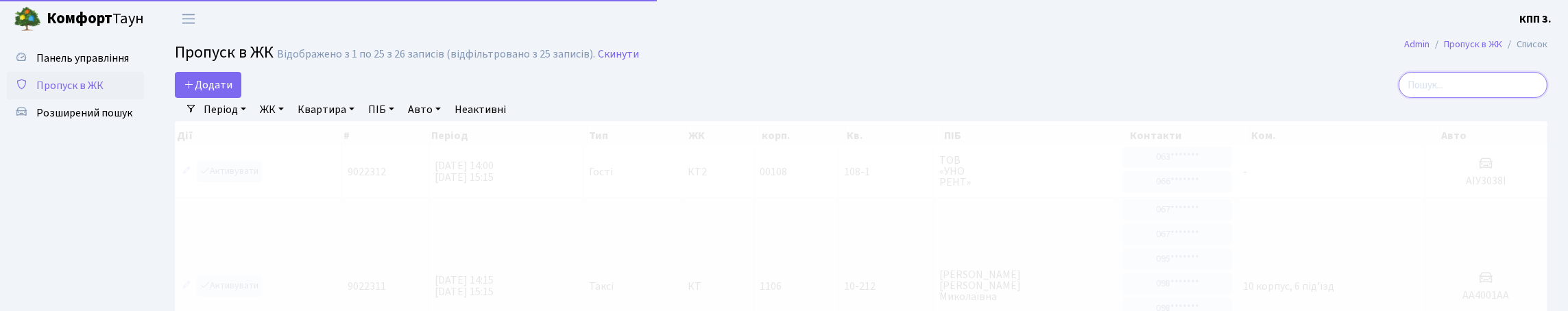
click at [1430, 98] on input "search" at bounding box center [1473, 84] width 149 height 26
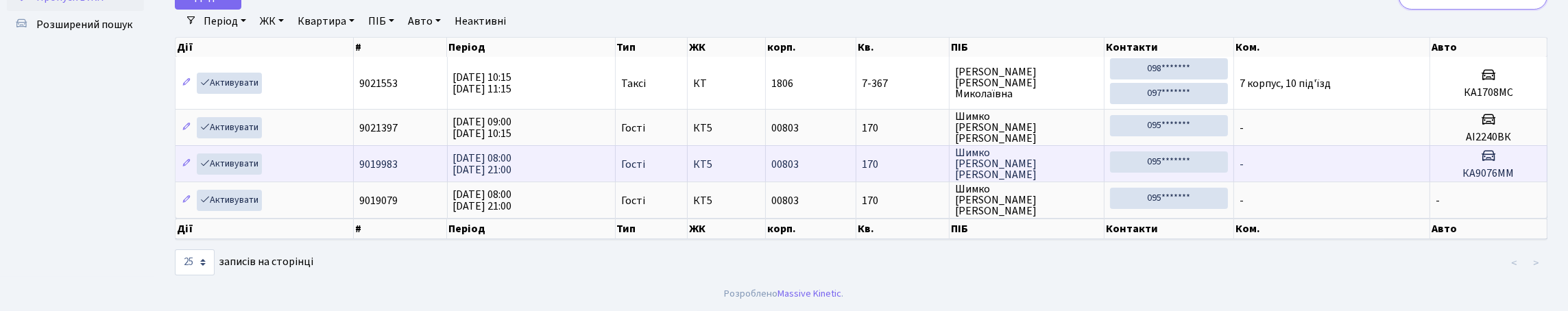
scroll to position [89, 0]
type input "1"
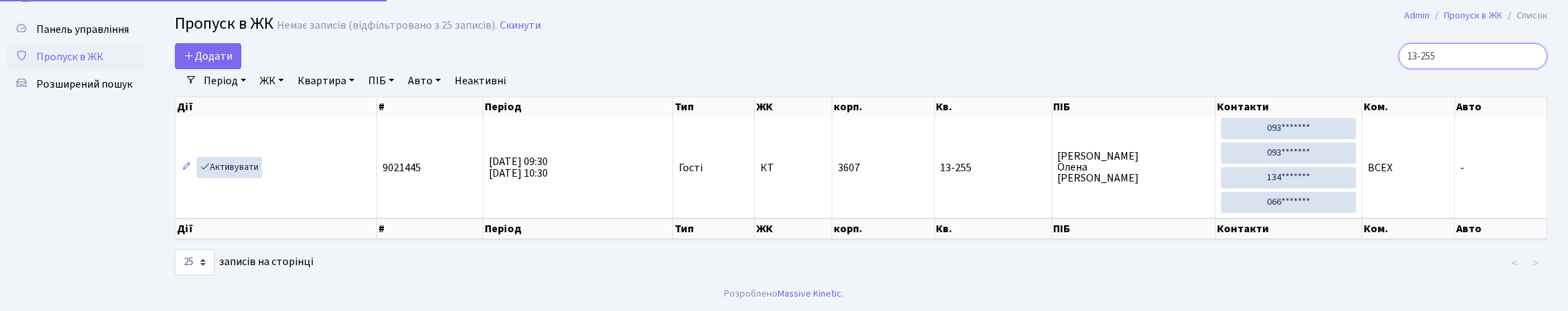
scroll to position [85, 0]
type input "1"
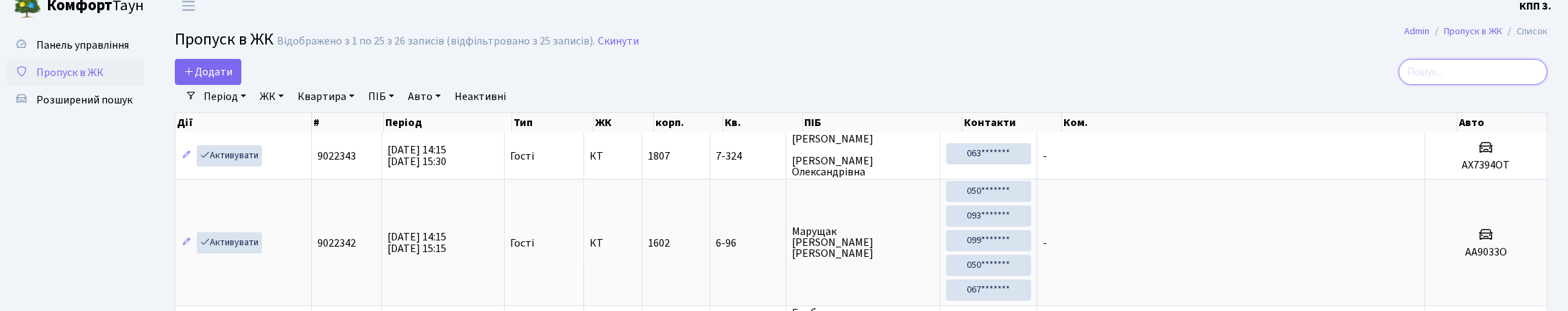
scroll to position [0, 0]
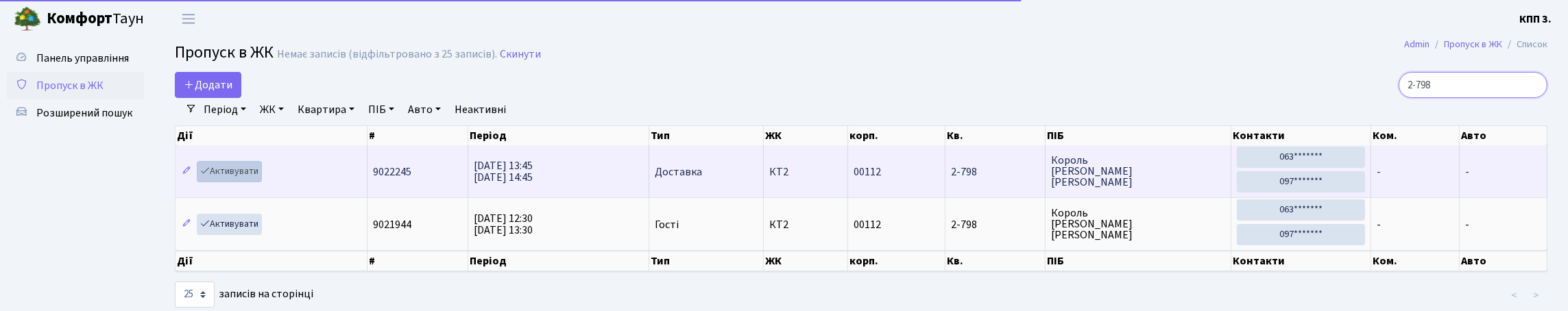
type input "2-798"
click at [262, 182] on link "Активувати" at bounding box center [229, 171] width 65 height 21
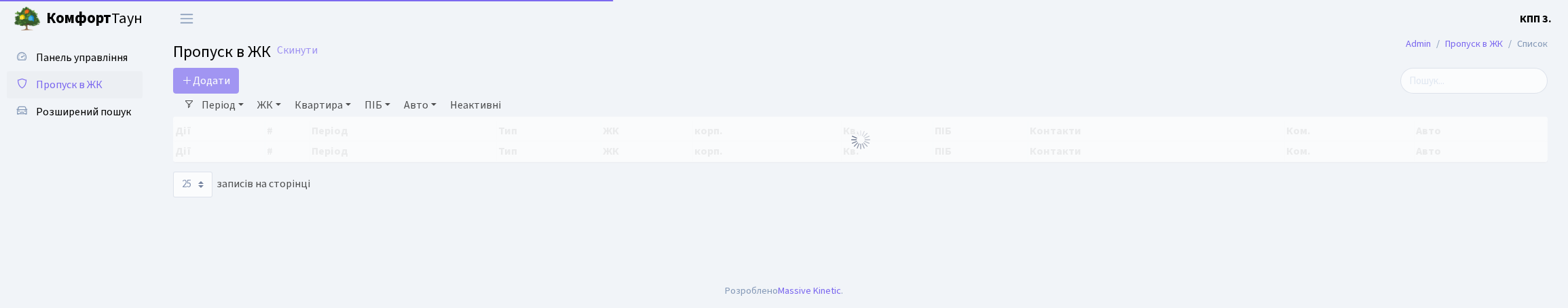
select select "25"
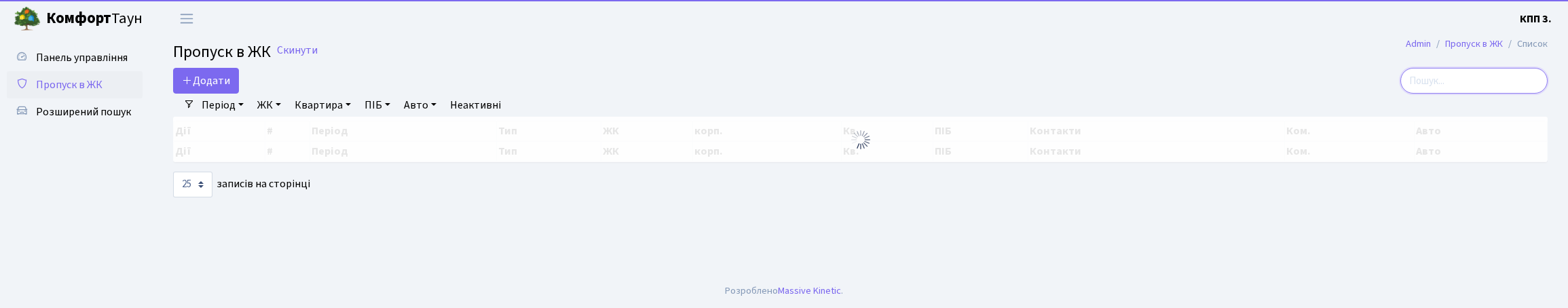
click at [1408, 94] on input "search" at bounding box center [1474, 80] width 147 height 26
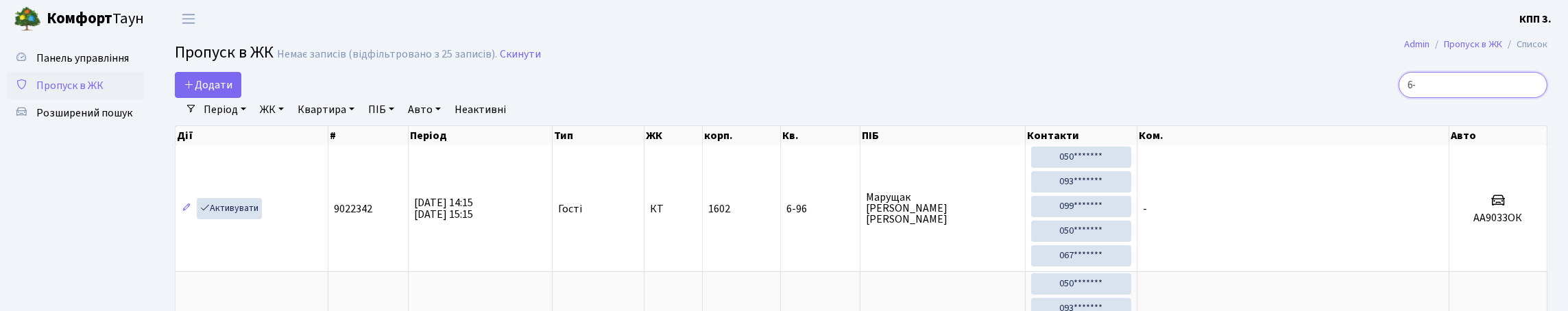
type input "6"
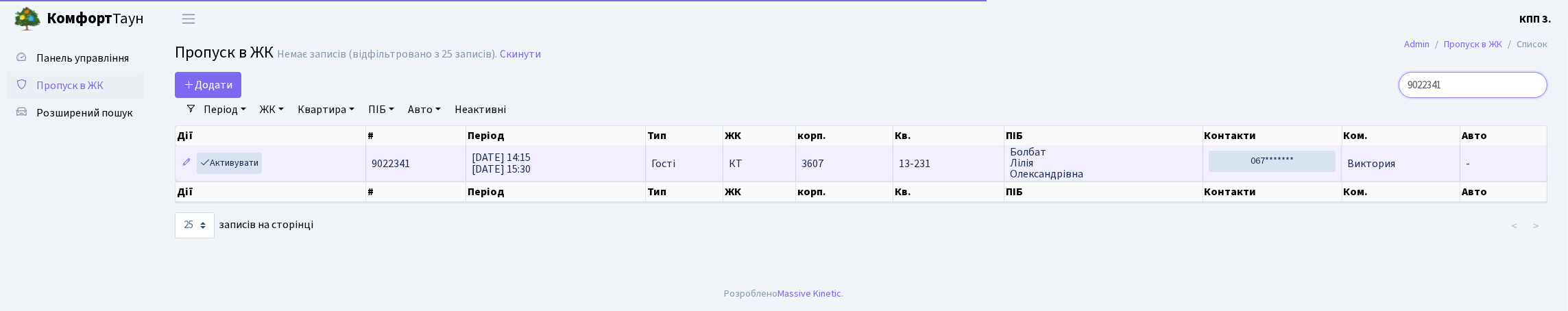
scroll to position [6, 0]
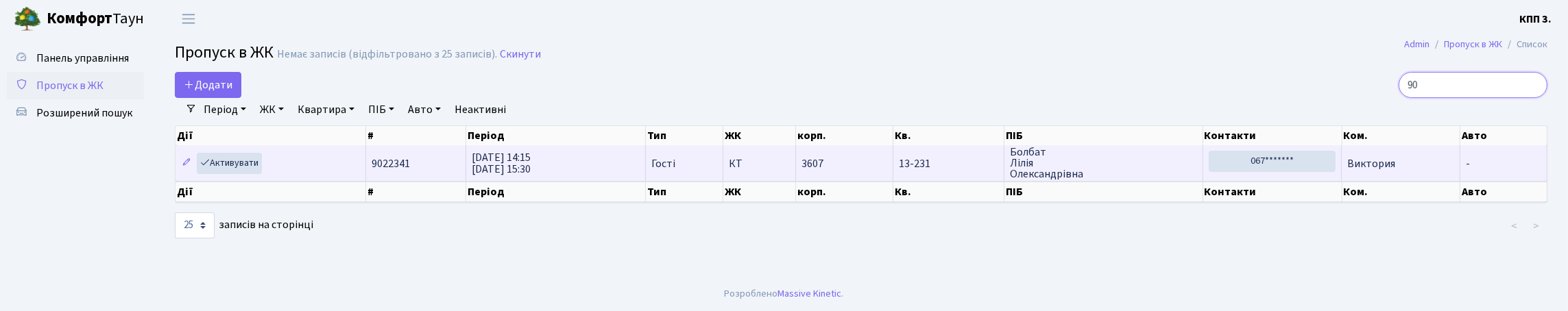
type input "9"
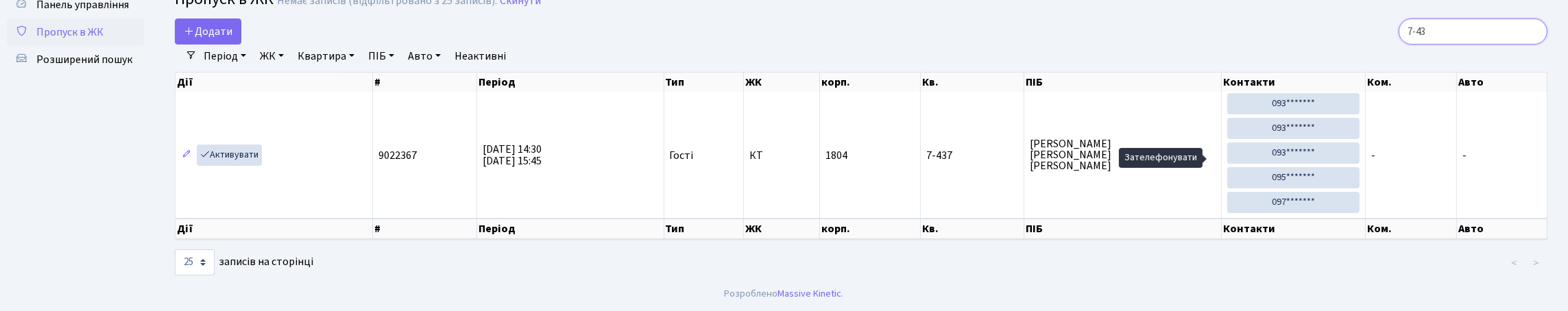
scroll to position [89, 0]
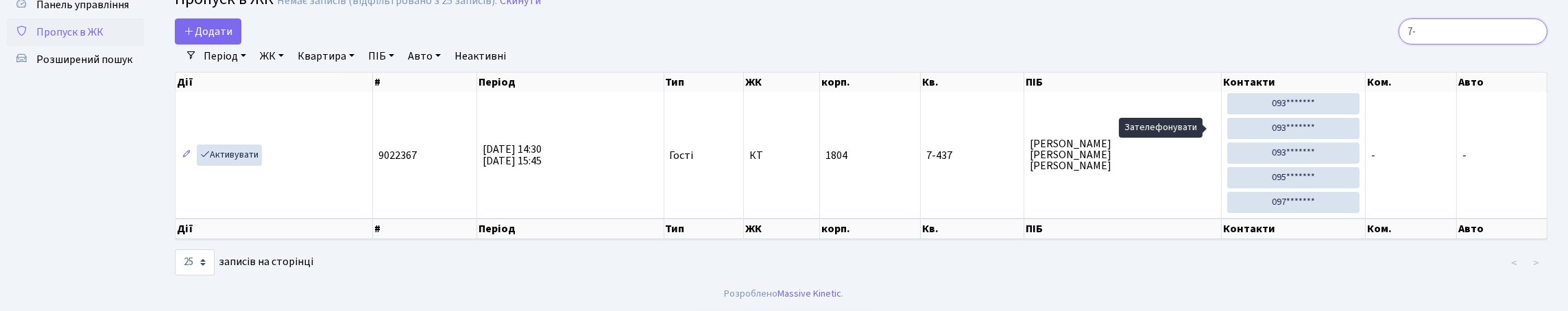
type input "7"
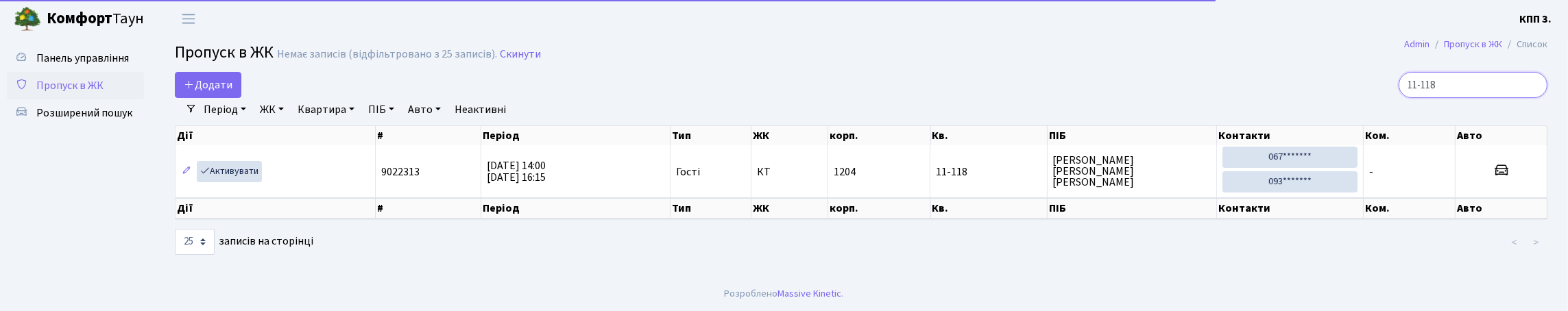
scroll to position [25, 0]
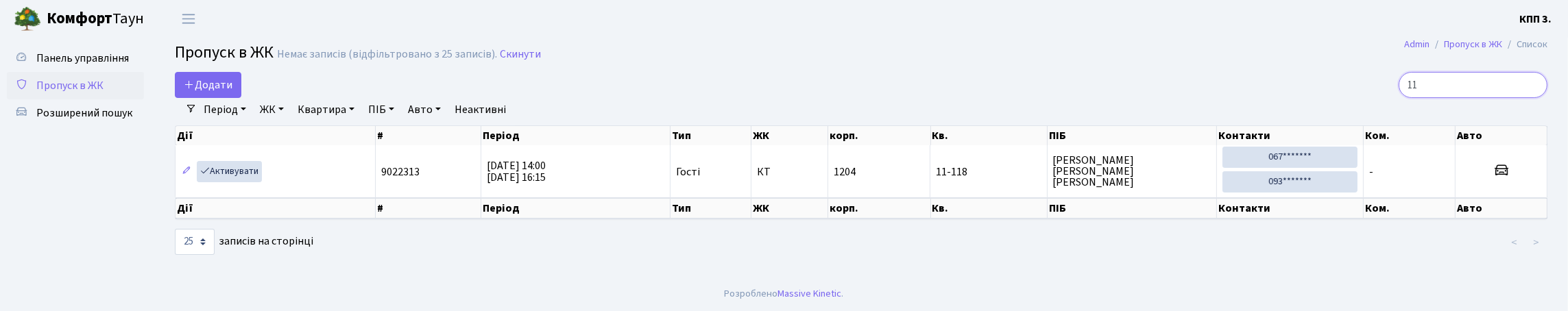
type input "1"
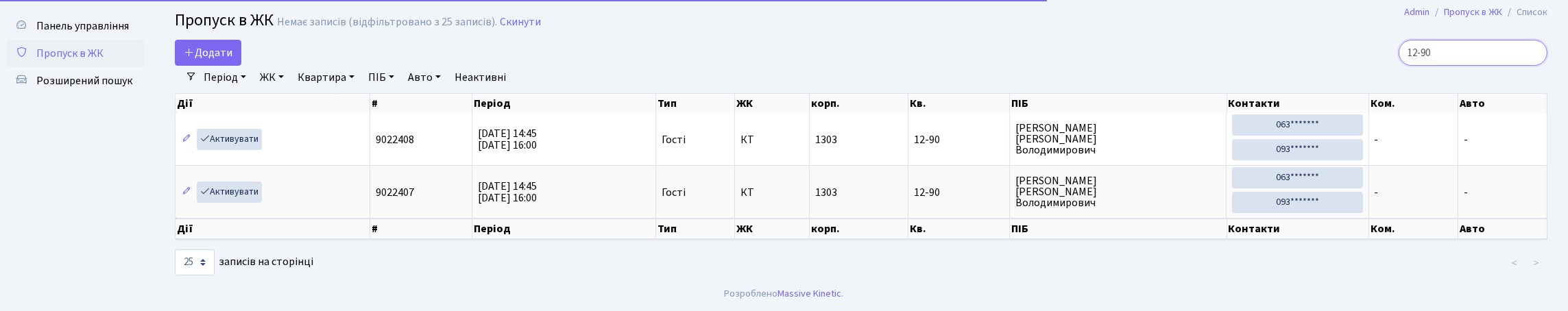
scroll to position [89, 0]
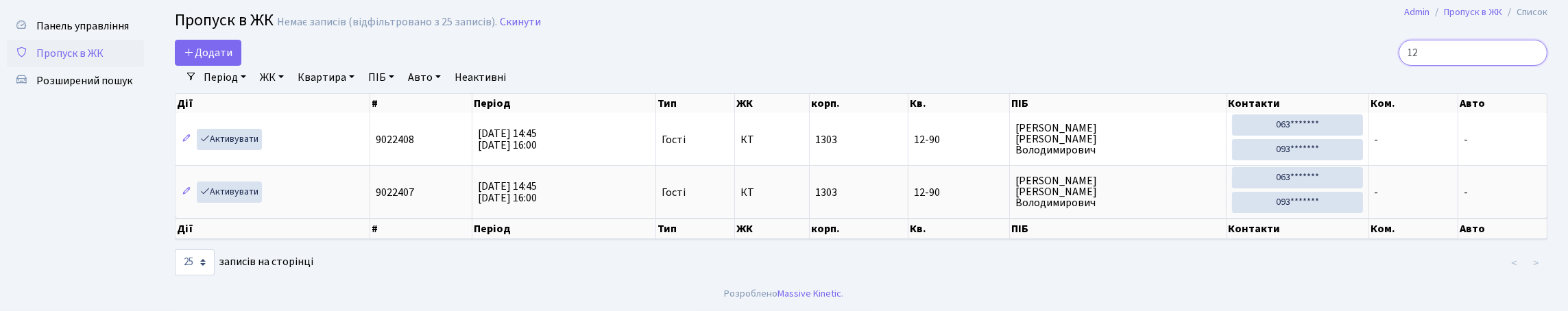
type input "1"
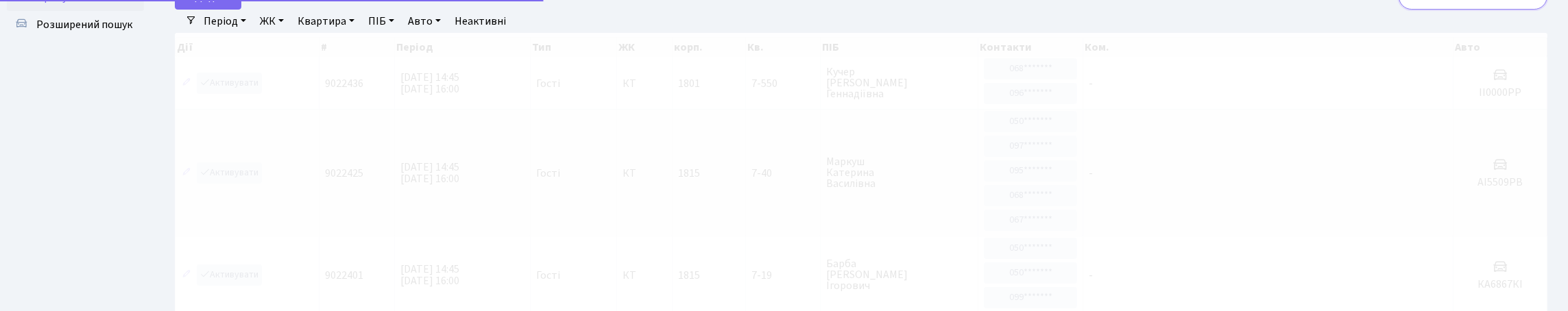
scroll to position [52, 0]
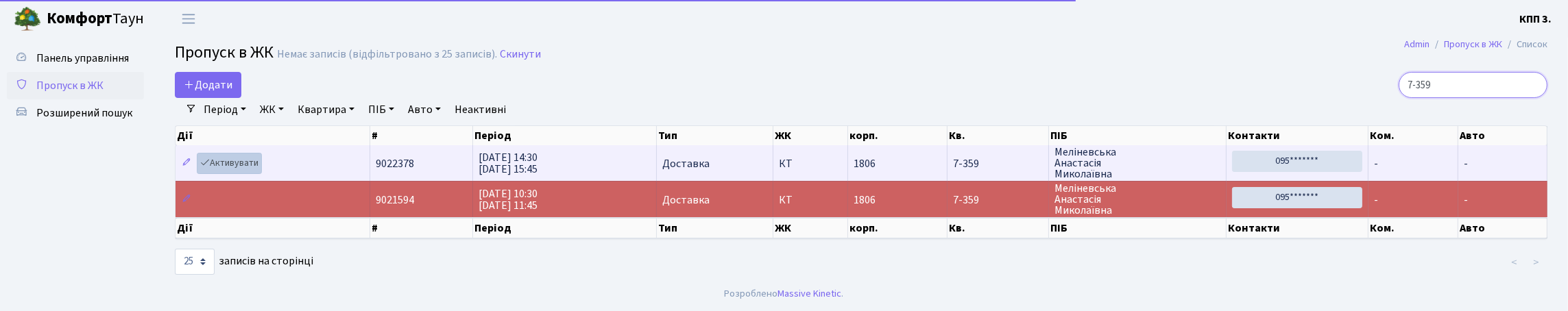
type input "7-359"
click at [242, 153] on link "Активувати" at bounding box center [229, 163] width 65 height 21
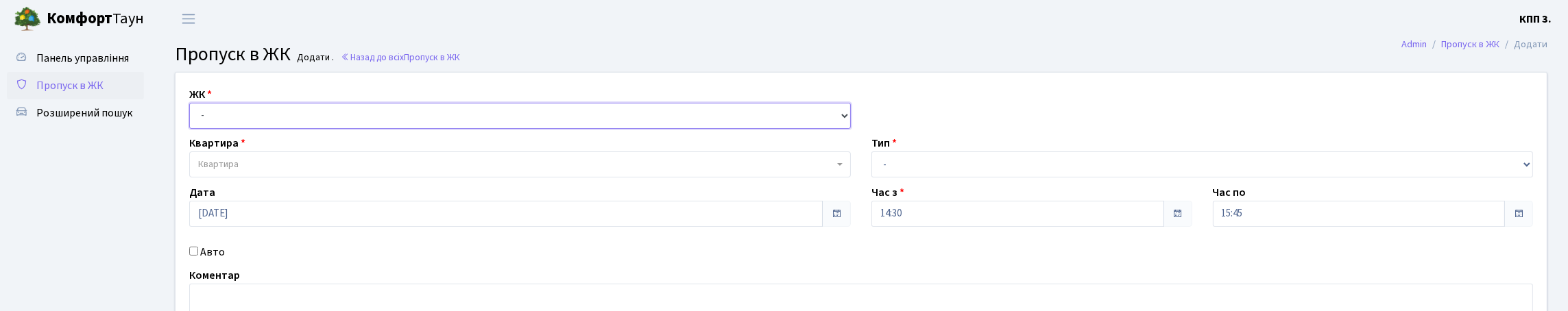
drag, startPoint x: 391, startPoint y: 130, endPoint x: 389, endPoint y: 138, distance: 8.2
click at [391, 129] on select "- КТ, вул. Регенераторна, 4 КТ2, просп. Соборності, 17 КТ3, вул. Березнева, 16 …" at bounding box center [520, 115] width 662 height 26
select select "295"
click at [193, 119] on select "- КТ, вул. Регенераторна, 4 КТ2, просп. Соборності, 17 КТ3, вул. Березнева, 16 …" at bounding box center [520, 115] width 662 height 26
select select
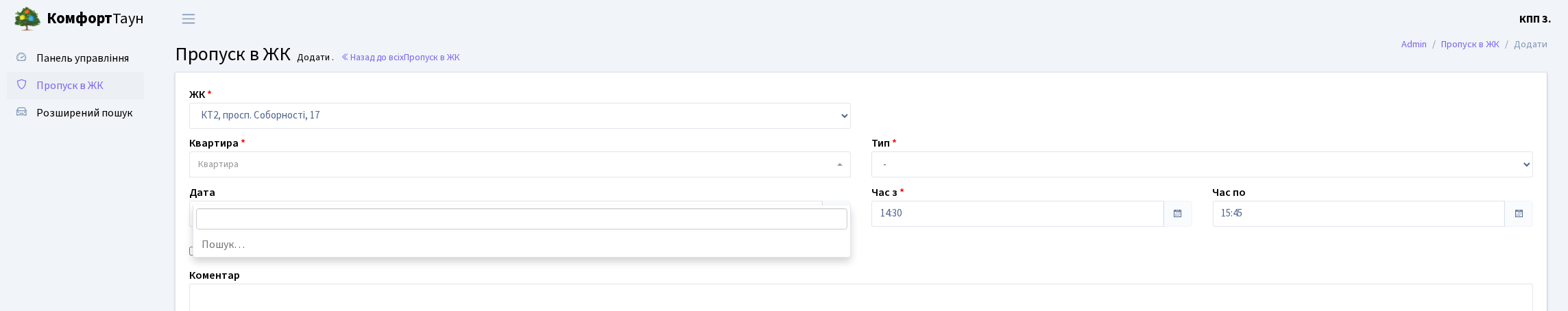
click at [339, 171] on span "Квартира" at bounding box center [516, 165] width 635 height 13
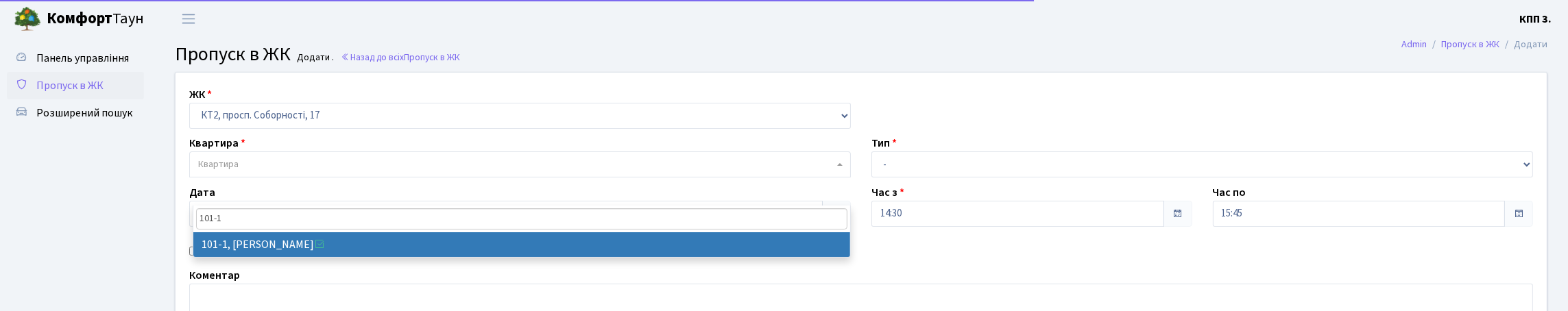
type input "101-1"
select select "16302"
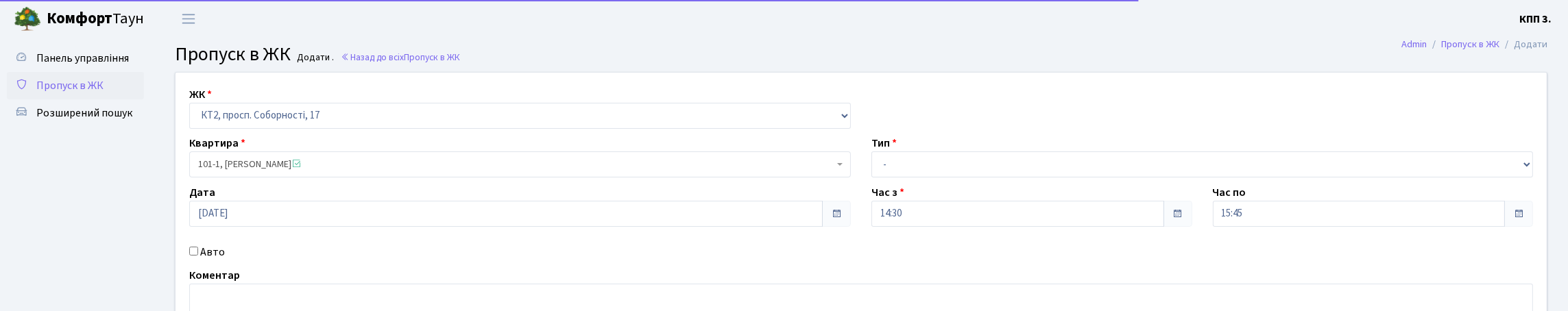
scroll to position [68, 0]
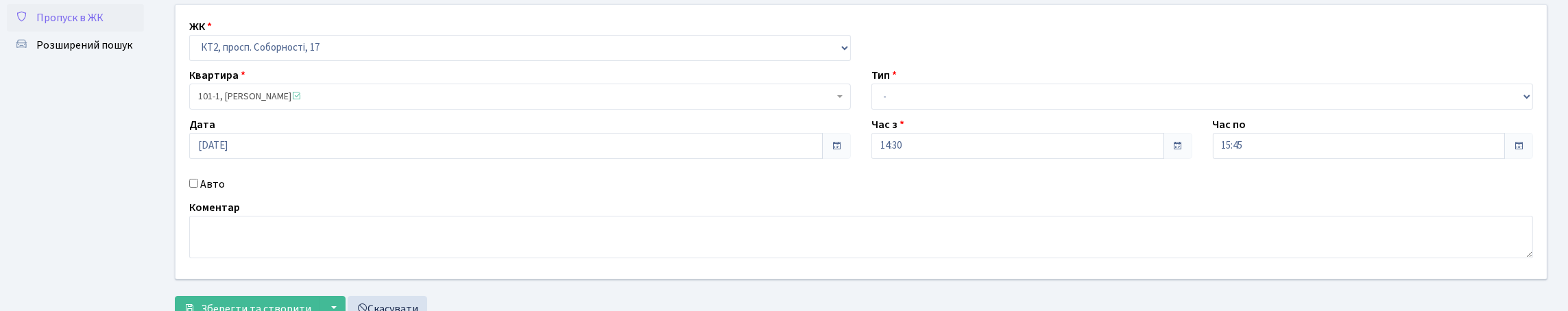
click at [198, 188] on input "Авто" at bounding box center [193, 183] width 9 height 9
checkbox input "true"
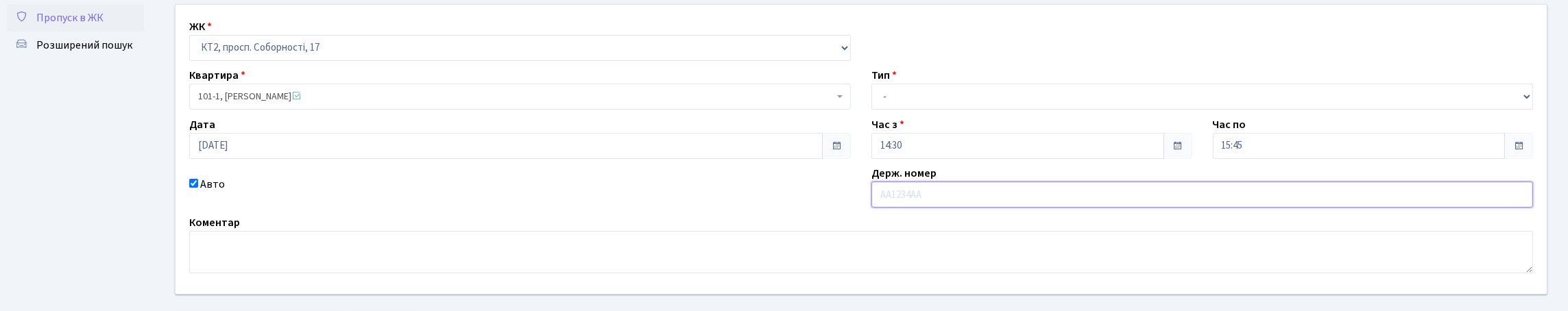
paste input "КА2369МІ"
type input "КА2369МІ"
click at [937, 110] on select "- Доставка Таксі Гості Сервіс" at bounding box center [1203, 96] width 662 height 26
click at [872, 110] on select "- Доставка Таксі Гості Сервіс" at bounding box center [1203, 96] width 662 height 26
drag, startPoint x: 925, startPoint y: 120, endPoint x: 933, endPoint y: 139, distance: 20.6
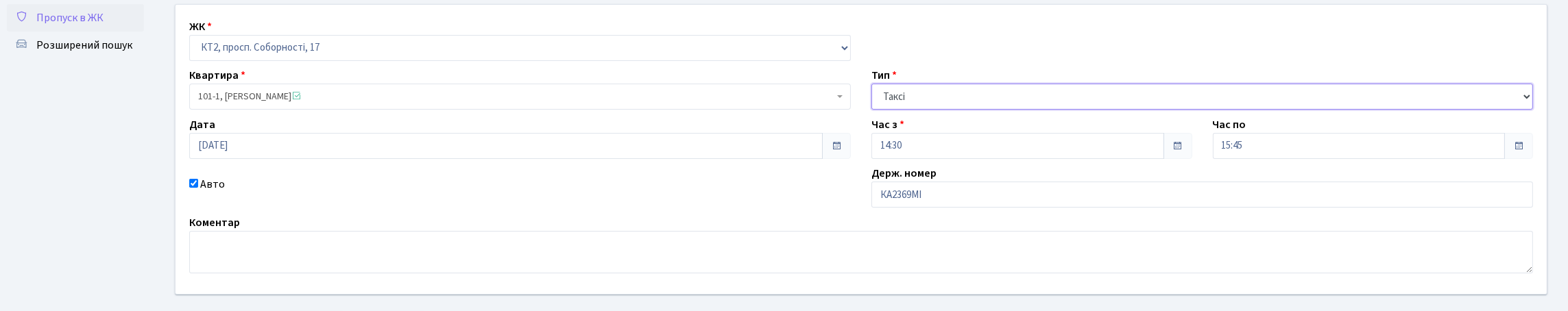
click at [925, 110] on select "- Доставка Таксі Гості Сервіс" at bounding box center [1203, 96] width 662 height 26
select select "3"
click at [872, 110] on select "- Доставка Таксі Гості Сервіс" at bounding box center [1203, 96] width 662 height 26
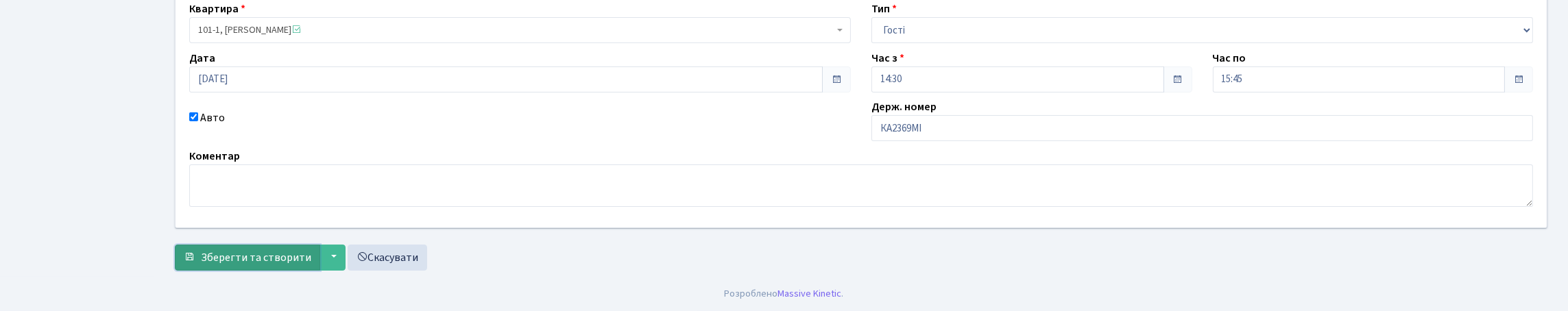
click at [212, 250] on span "Зберегти та створити" at bounding box center [256, 257] width 110 height 15
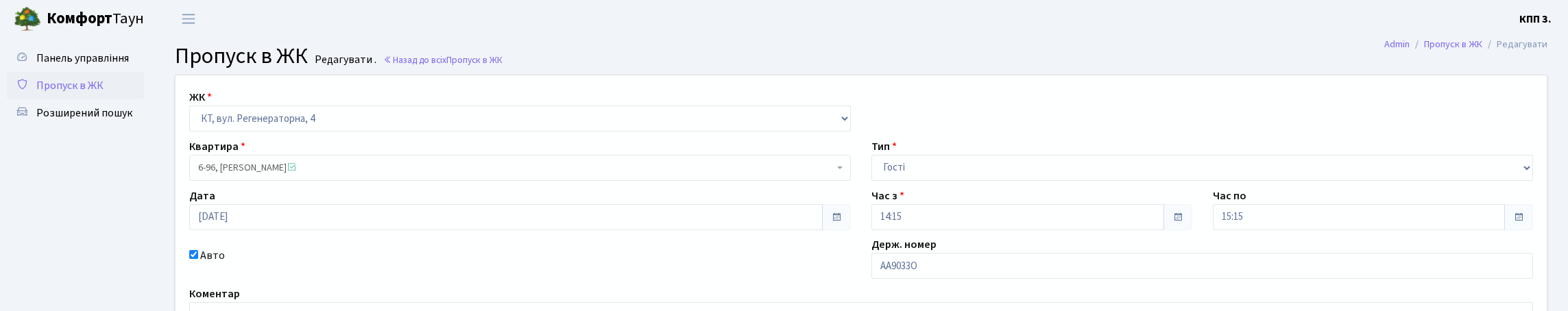
scroll to position [206, 0]
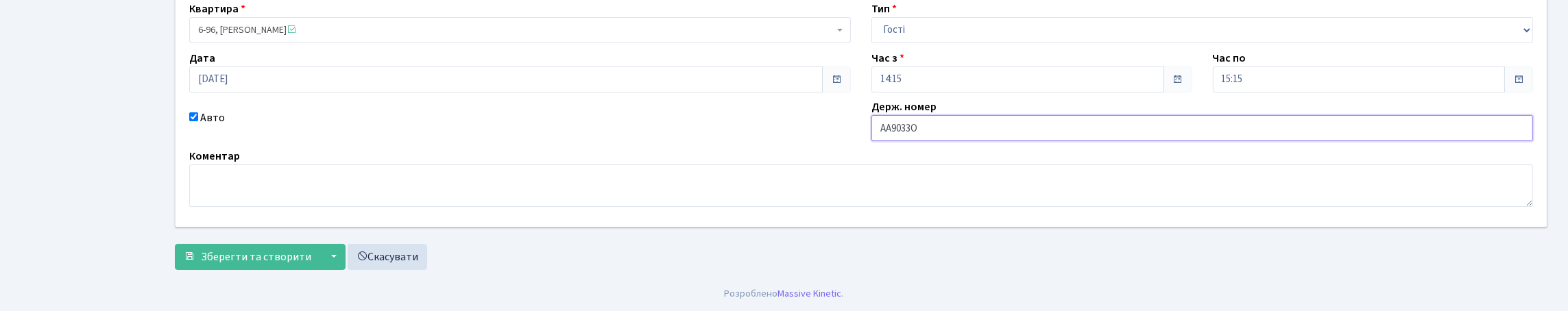
click at [1021, 116] on input "АА9033О" at bounding box center [1203, 128] width 662 height 26
type input "АА9033ОК"
click at [310, 265] on span "Зберегти та створити" at bounding box center [256, 257] width 110 height 15
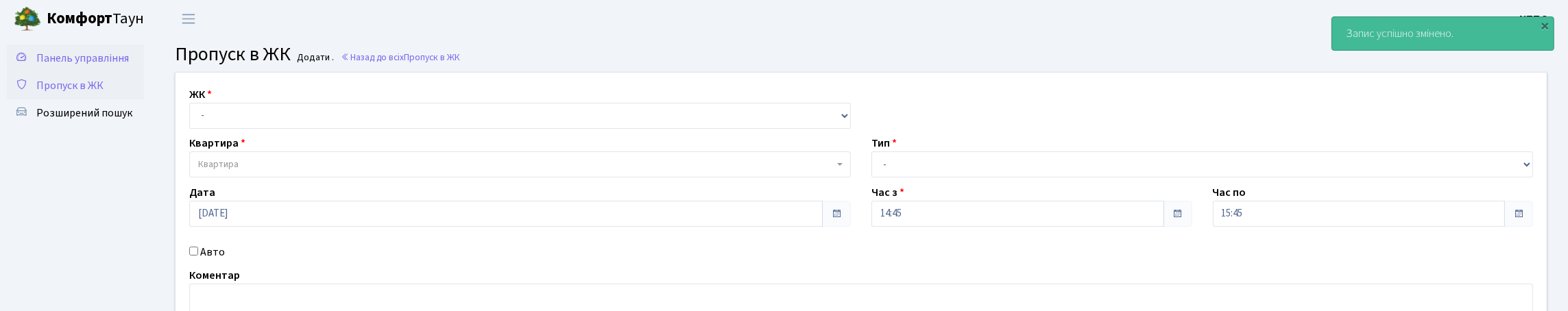
click at [85, 72] on link "Панель управління" at bounding box center [75, 58] width 137 height 28
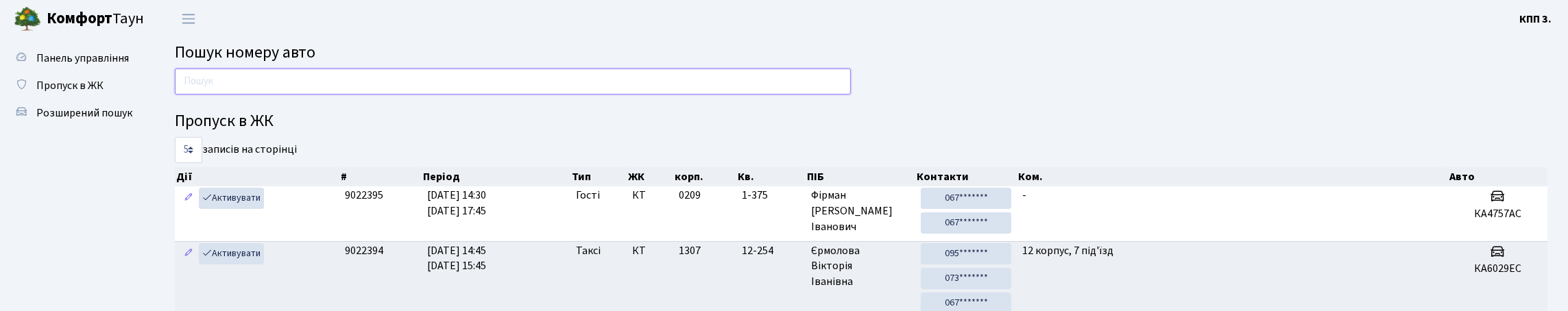
click at [556, 79] on input "text" at bounding box center [512, 81] width 676 height 26
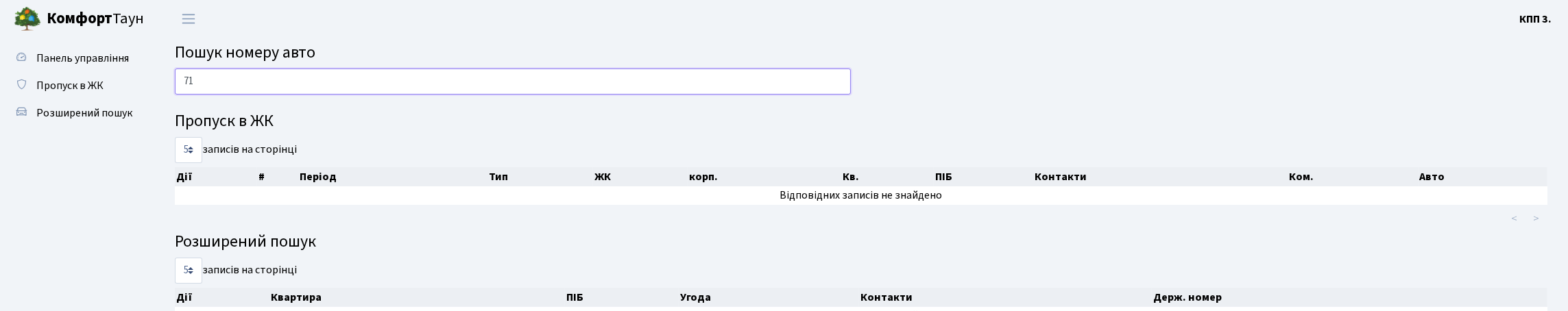
type input "7"
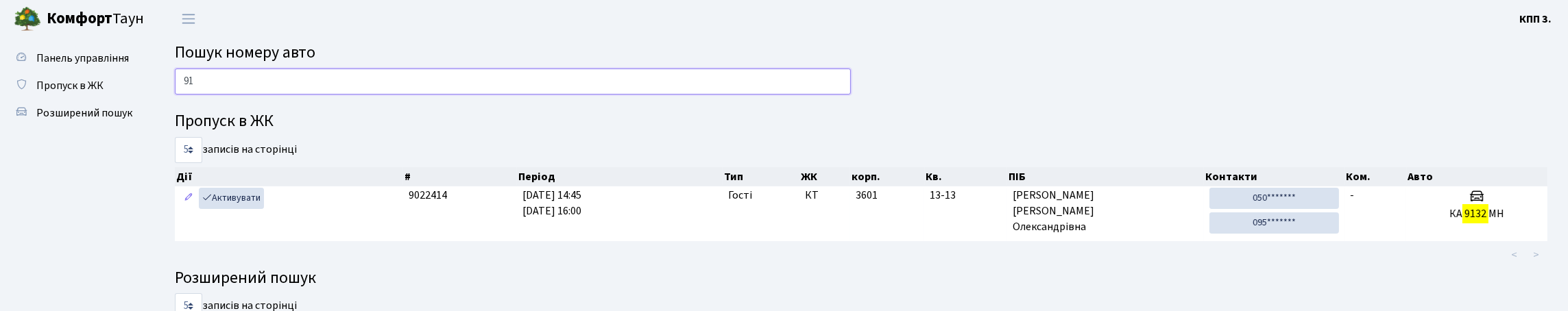
type input "9"
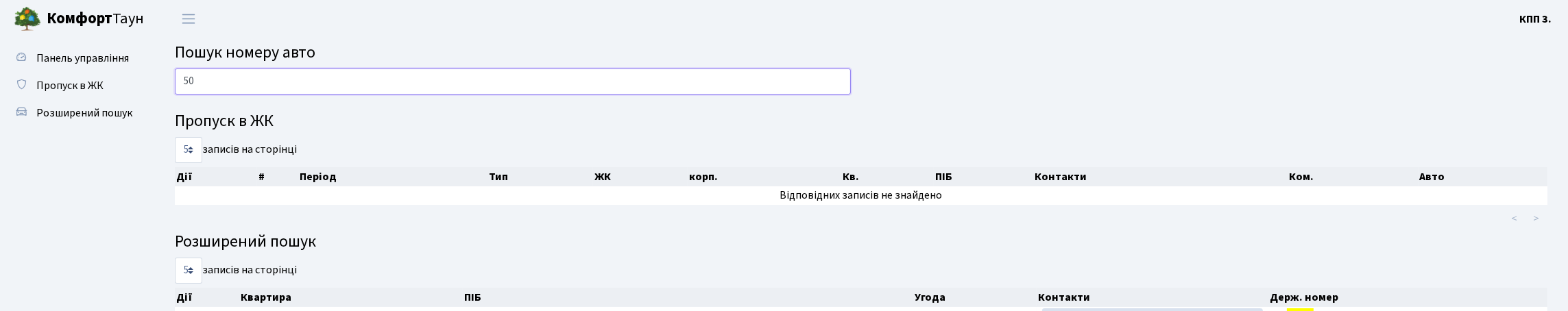
type input "5"
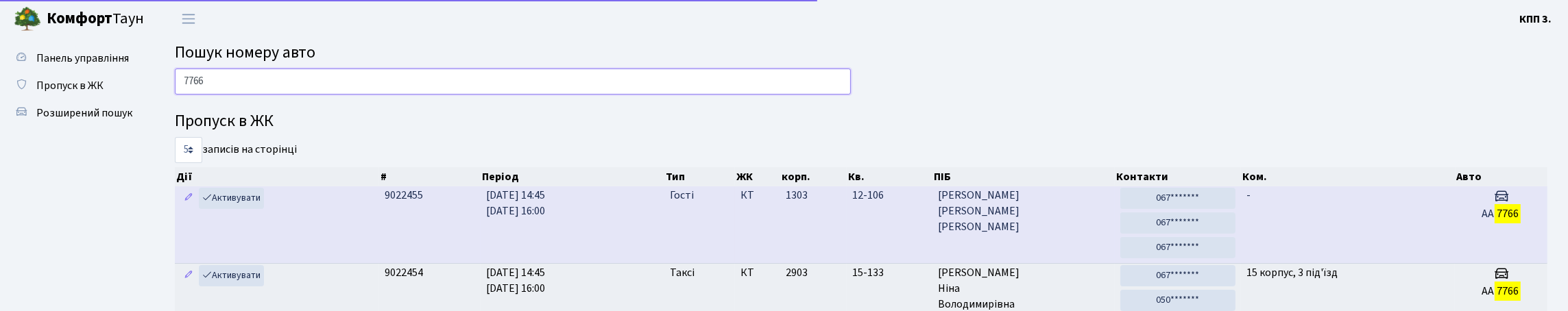
type input "7766"
drag, startPoint x: 1392, startPoint y: 278, endPoint x: 1394, endPoint y: 269, distance: 9.2
click at [1393, 263] on td "-" at bounding box center [1348, 225] width 215 height 77
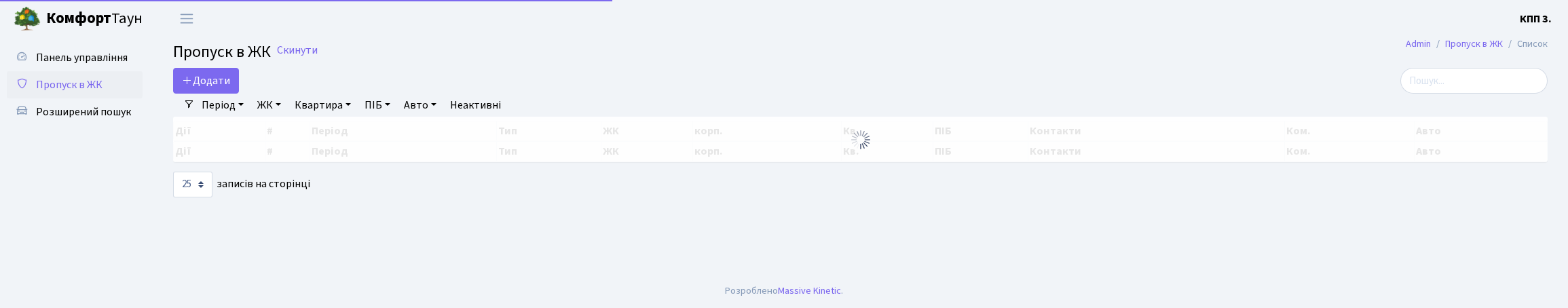
select select "25"
click at [1443, 85] on input "search" at bounding box center [1474, 80] width 147 height 26
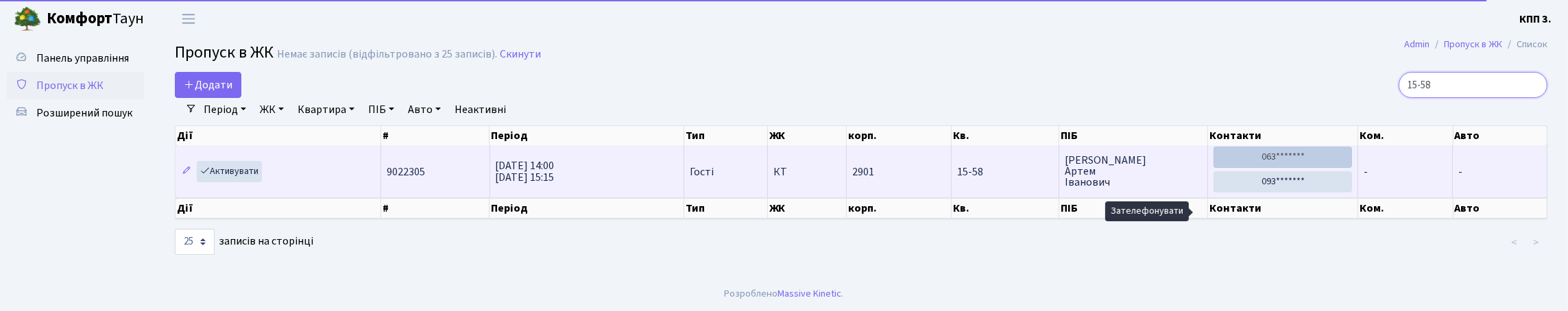
scroll to position [25, 0]
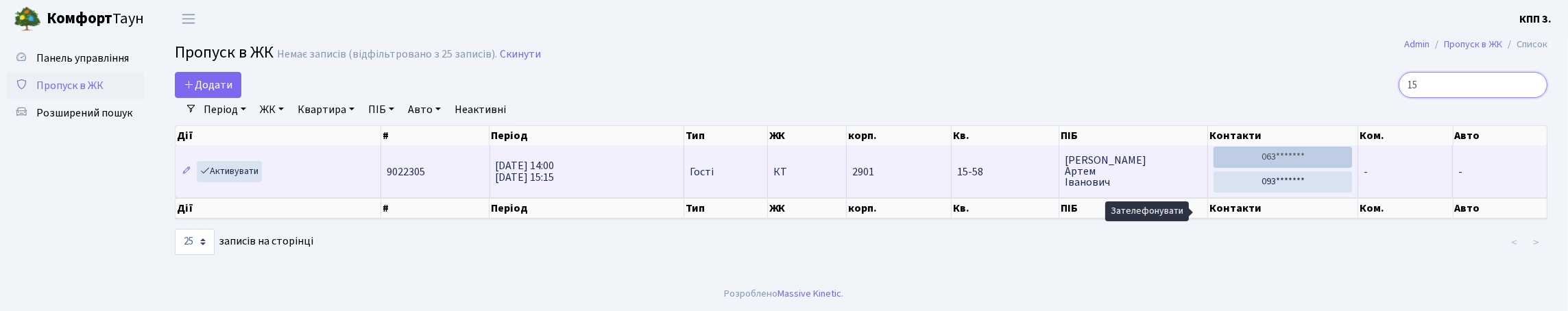
type input "1"
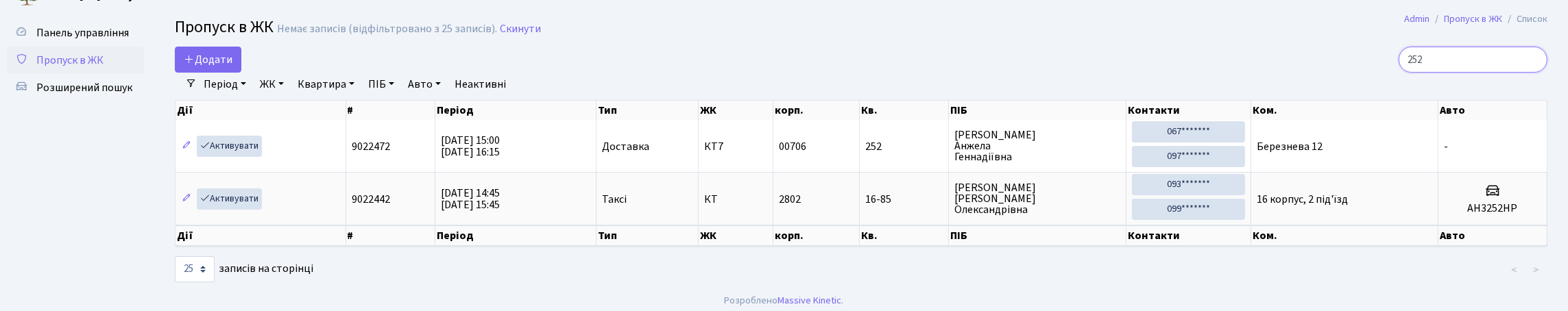
scroll to position [0, 0]
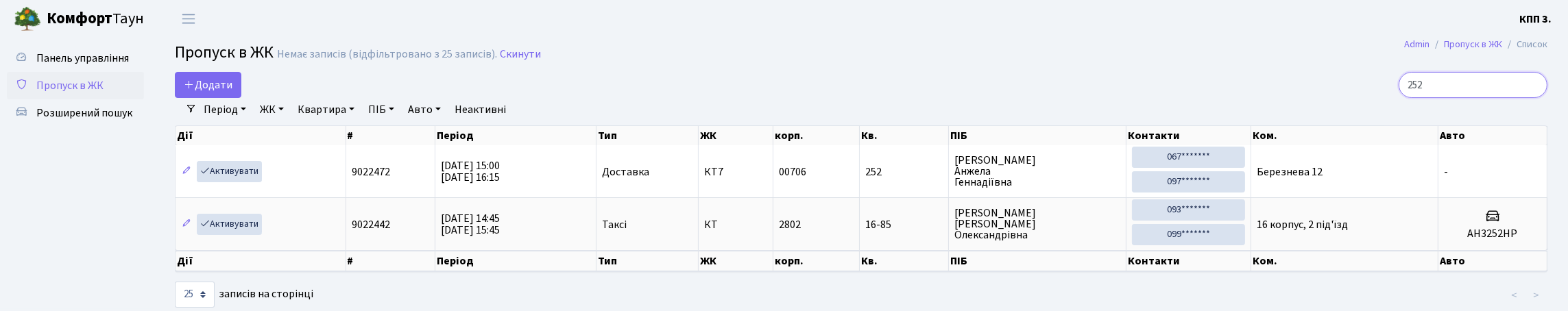
click at [1406, 98] on input "252" at bounding box center [1473, 84] width 149 height 26
click at [1414, 96] on input "252" at bounding box center [1473, 84] width 149 height 26
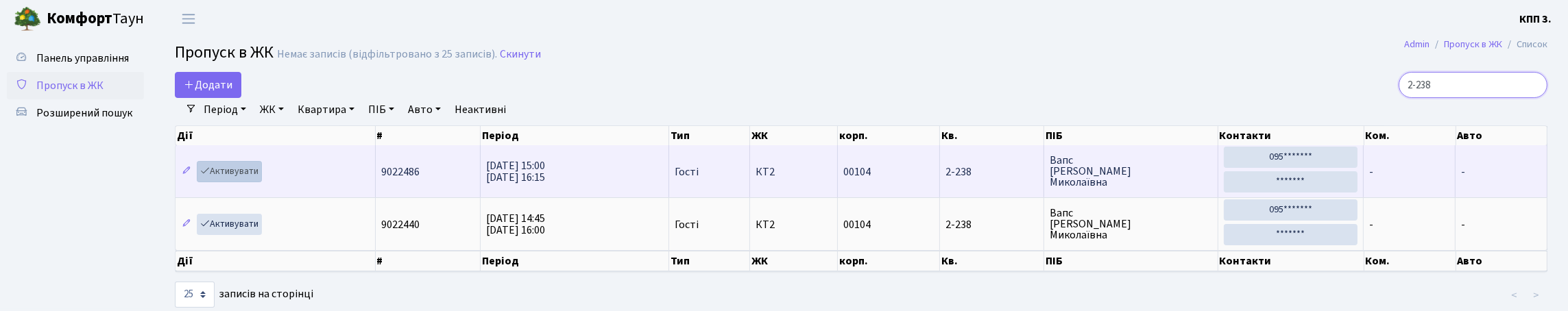
type input "2-238"
click at [242, 182] on link "Активувати" at bounding box center [229, 171] width 65 height 21
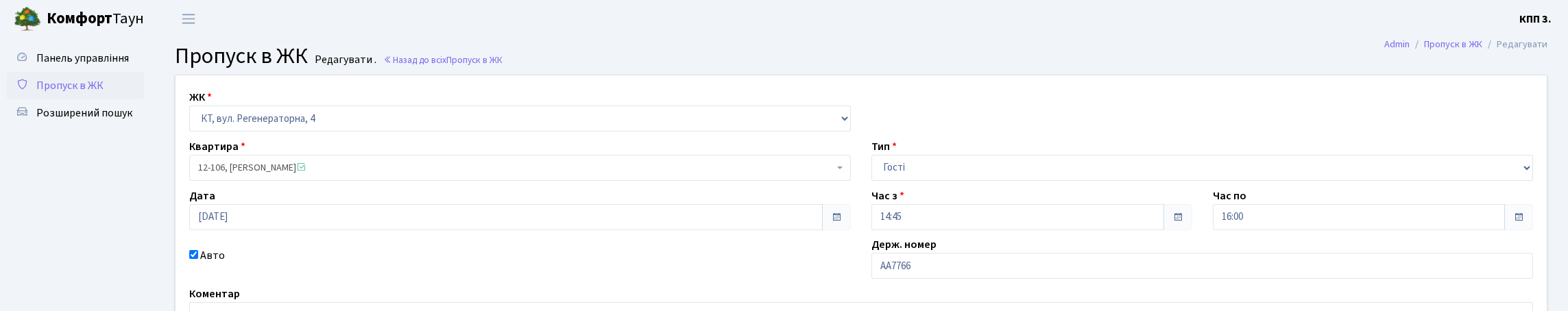
scroll to position [231, 0]
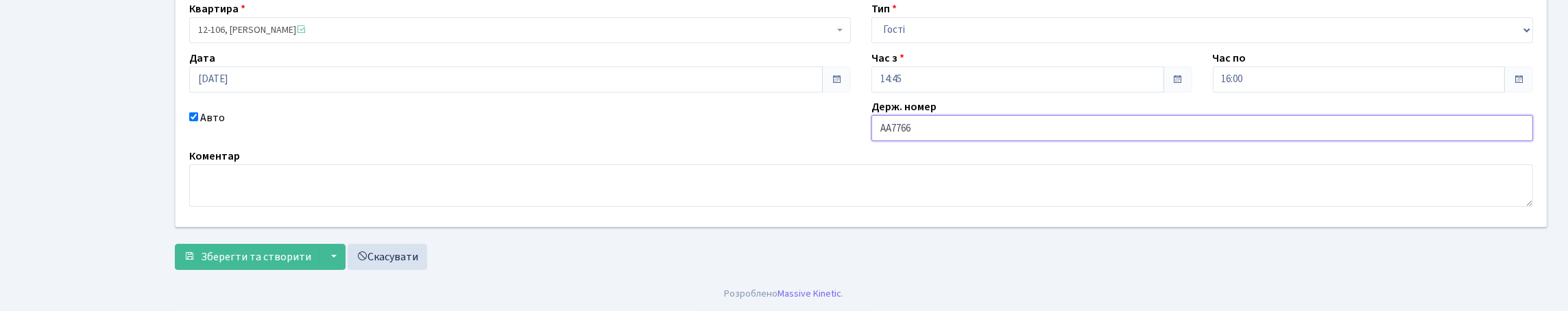
click at [1024, 115] on input "AA7766" at bounding box center [1203, 128] width 662 height 26
type input "AA7766НР"
click at [302, 255] on span "Зберегти та створити" at bounding box center [256, 257] width 110 height 15
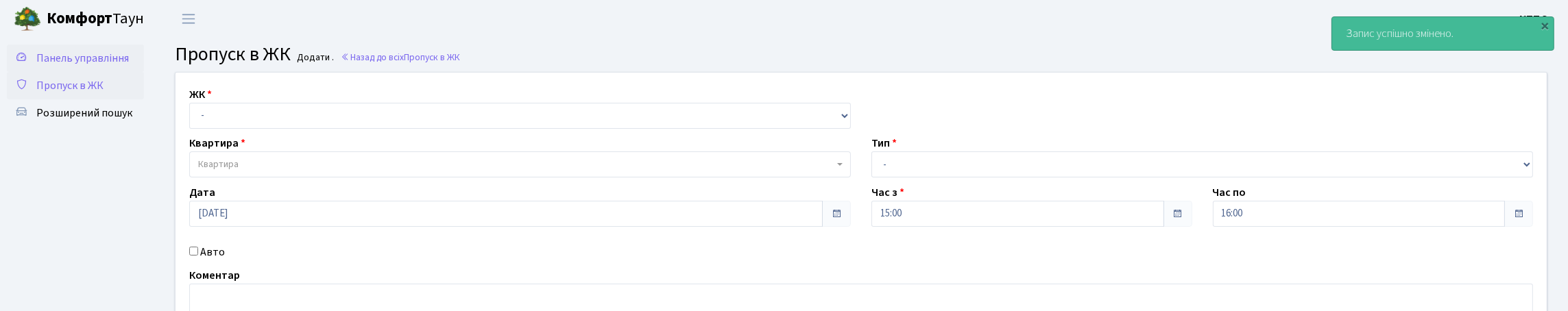
click at [54, 56] on span "Панель управління" at bounding box center [82, 59] width 93 height 15
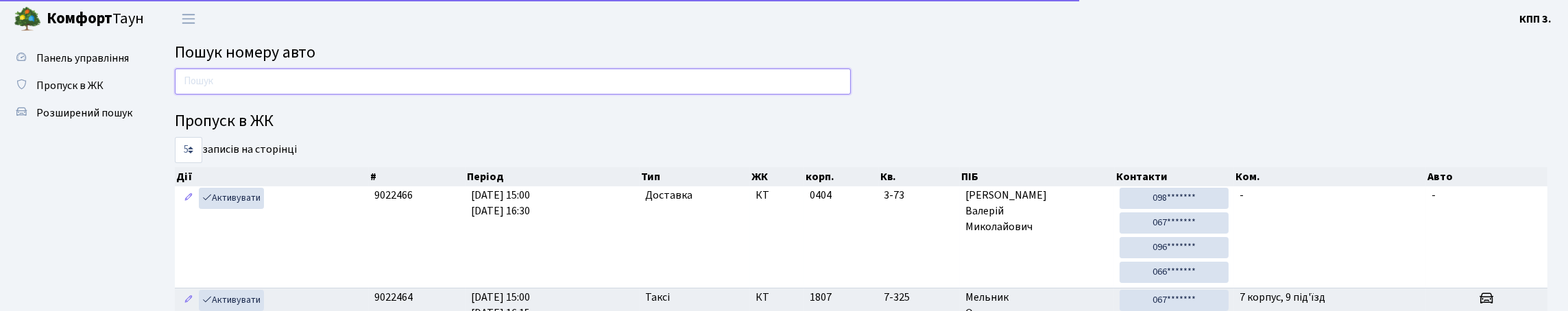
click at [443, 94] on input "text" at bounding box center [512, 81] width 676 height 26
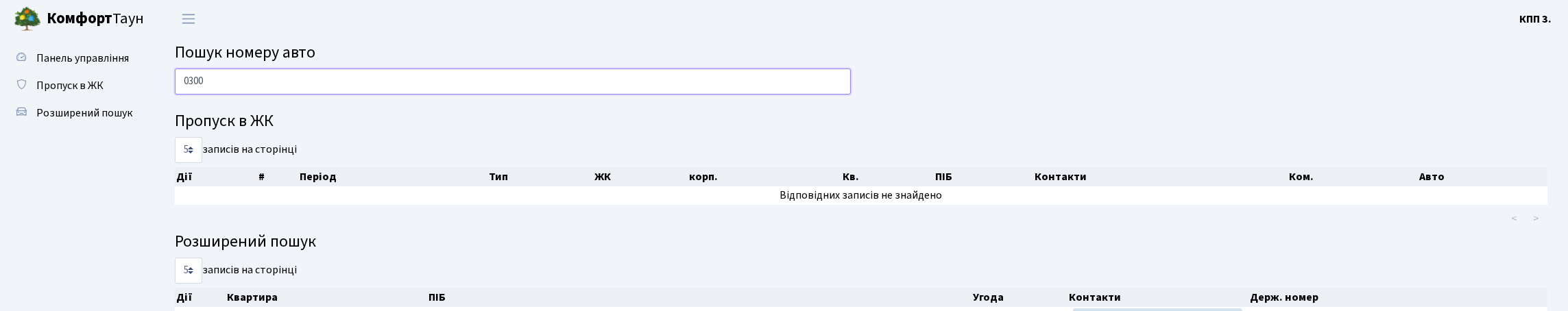
click at [804, 76] on input "0300" at bounding box center [512, 81] width 676 height 26
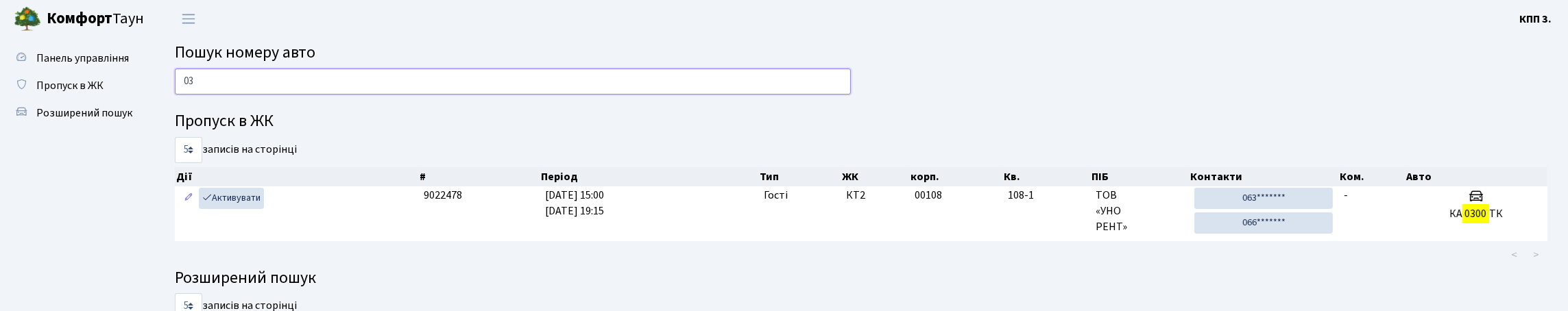
type input "0"
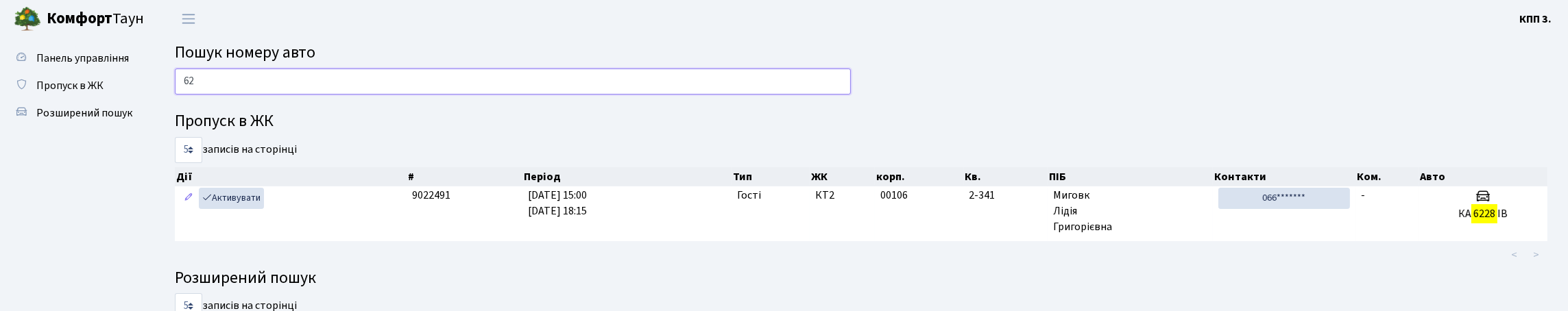
type input "6"
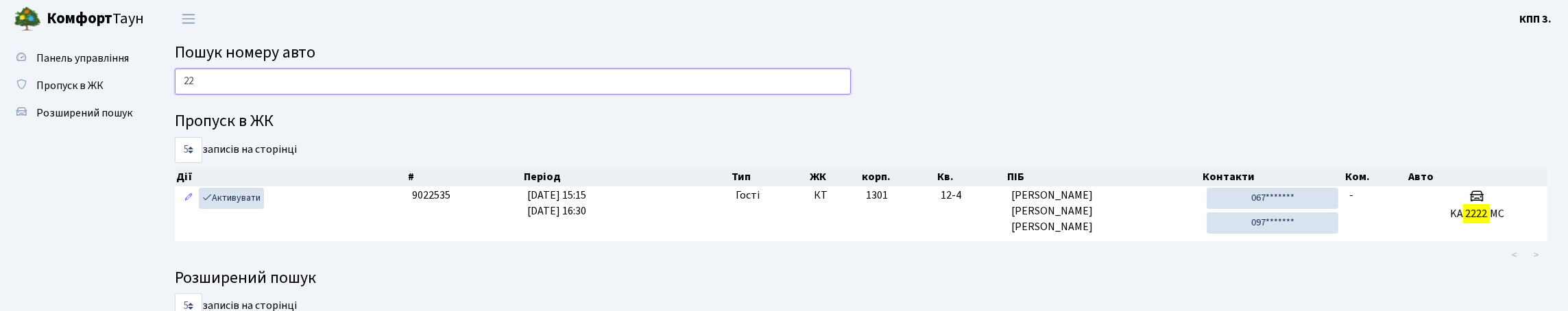
type input "2"
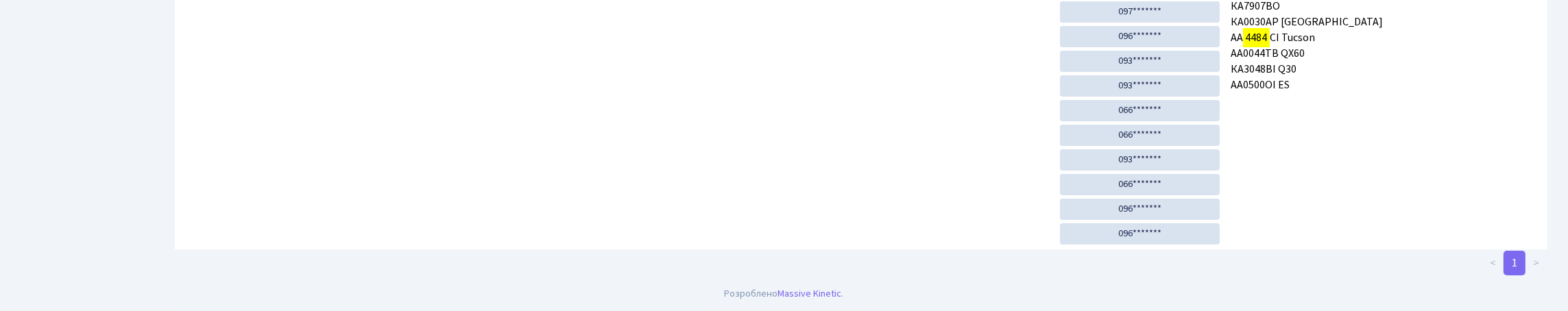
scroll to position [83, 0]
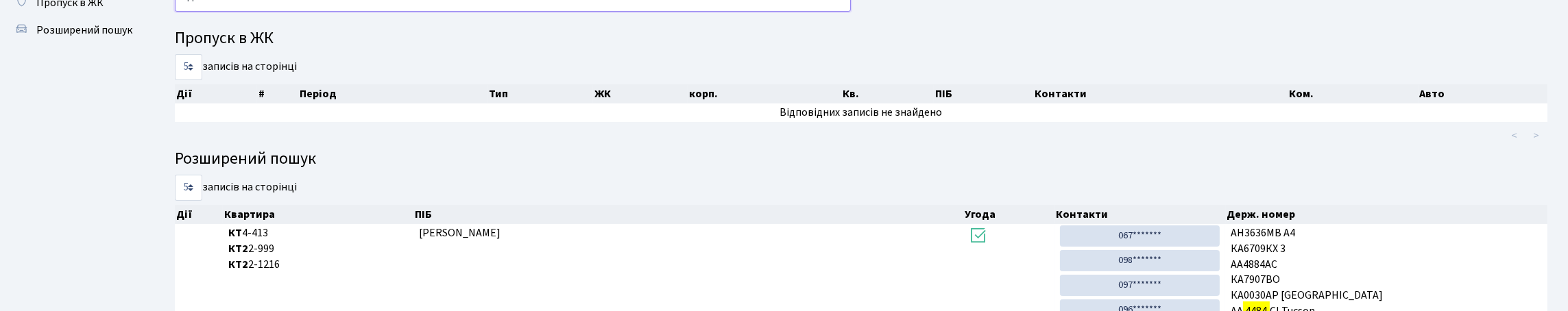
type input "4"
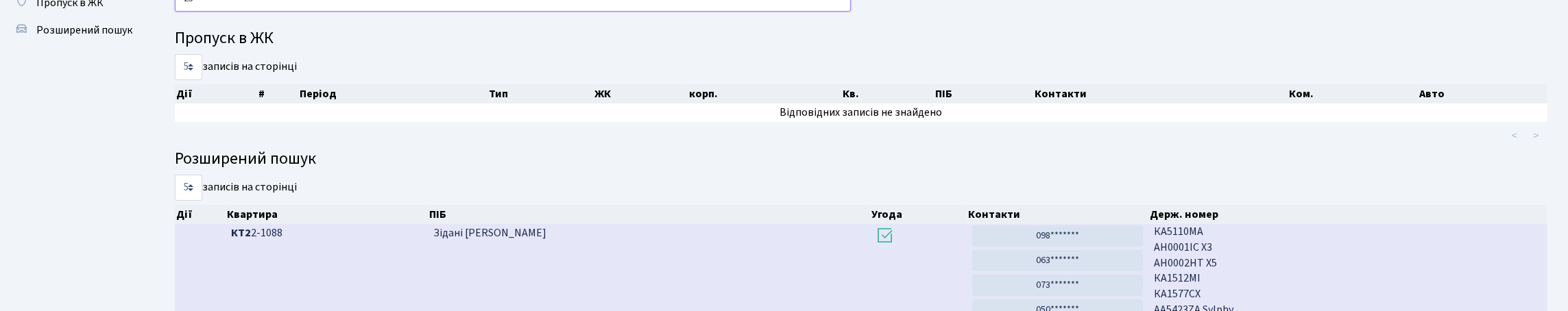
type input "2"
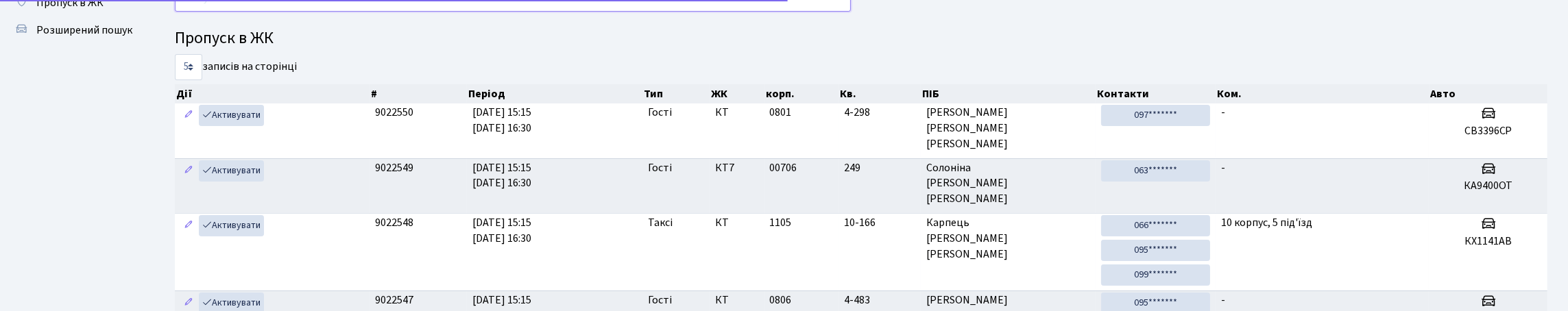
scroll to position [19, 0]
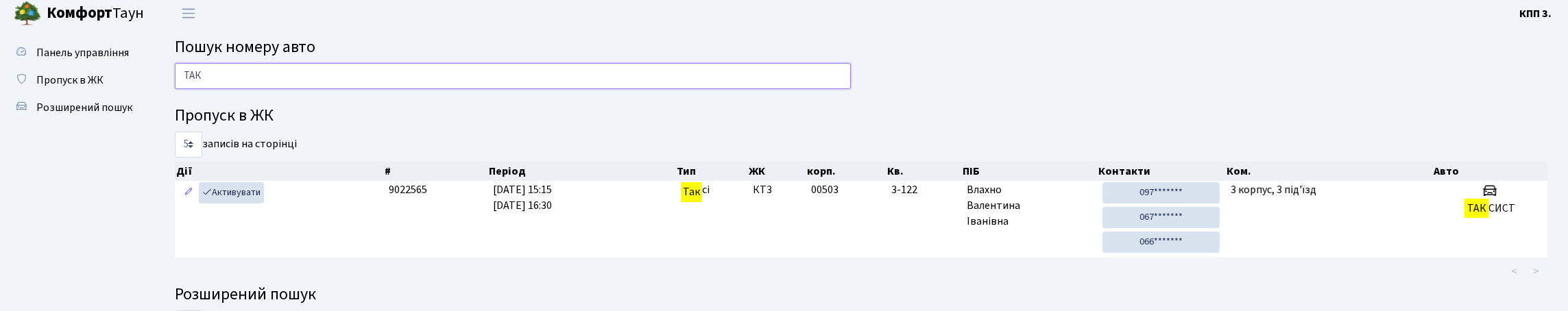
scroll to position [0, 0]
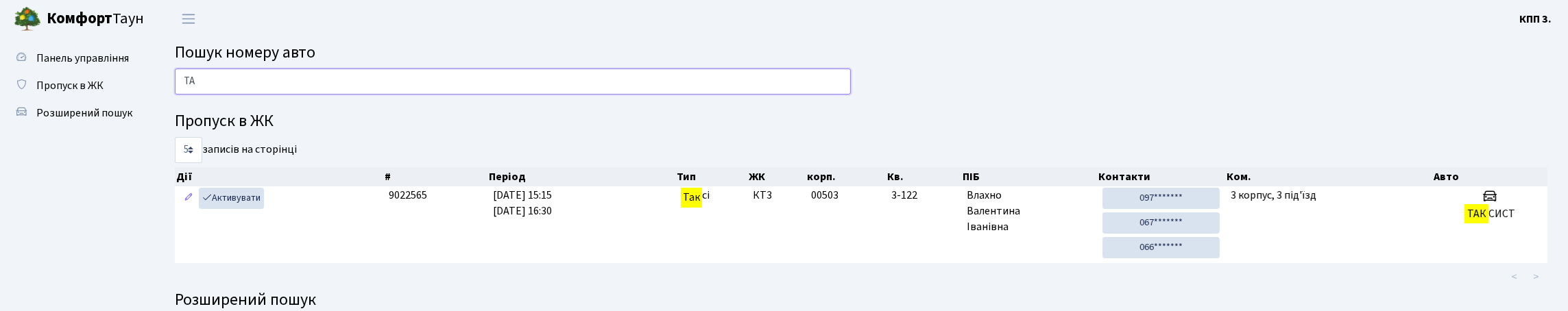
type input "Т"
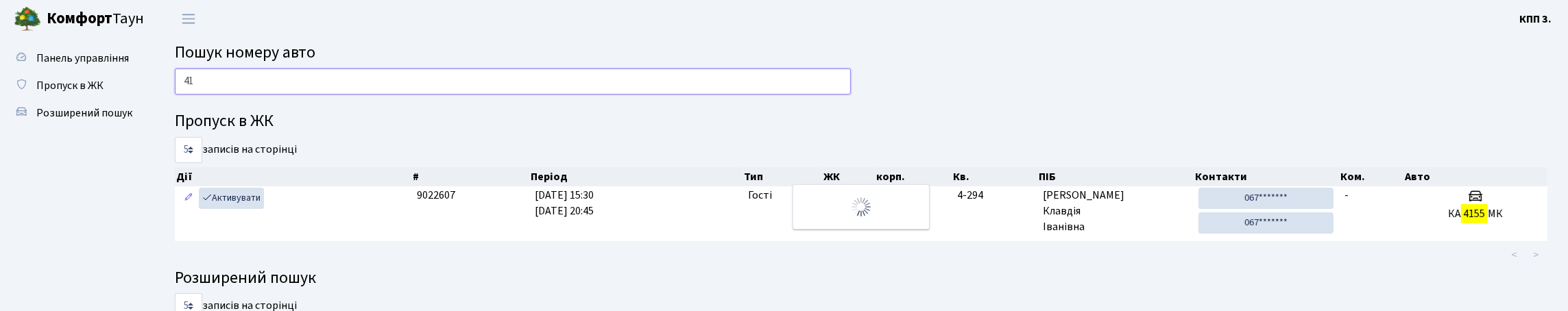
type input "4"
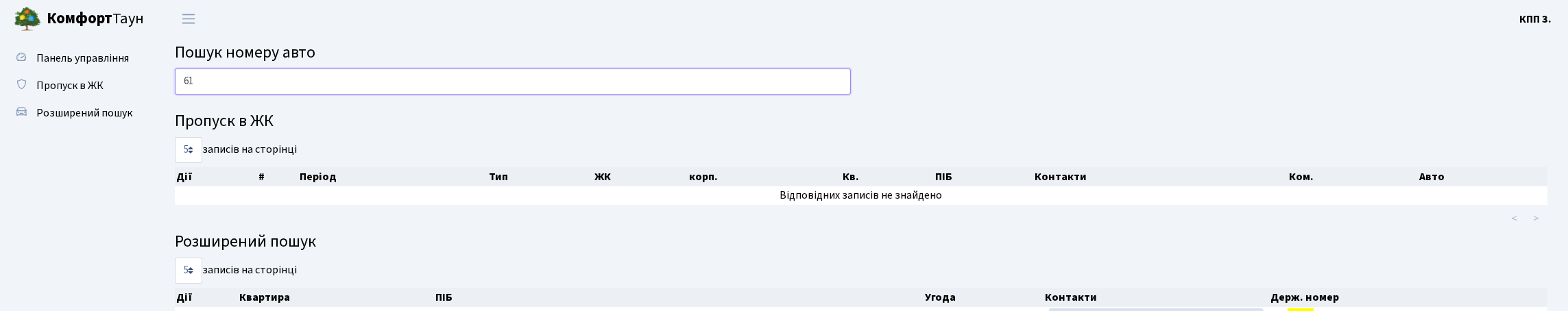
type input "6"
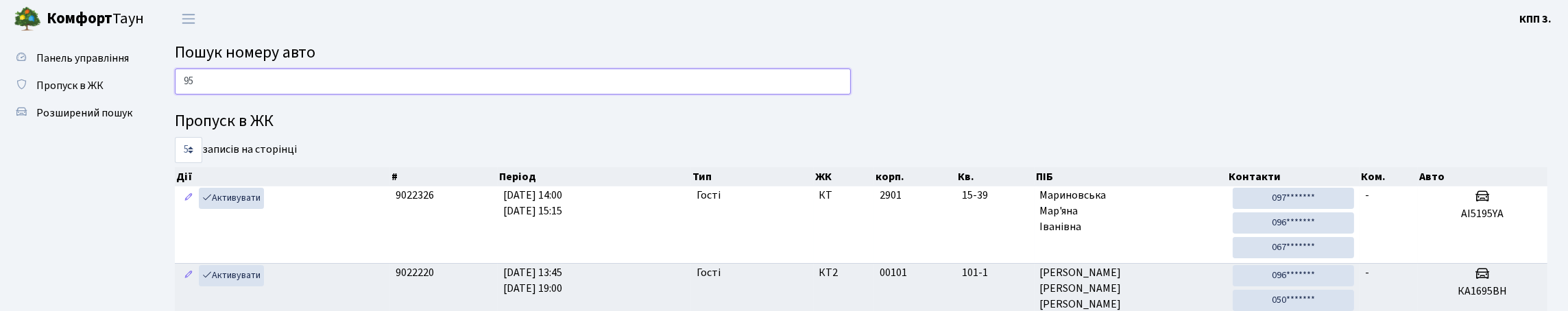
type input "9"
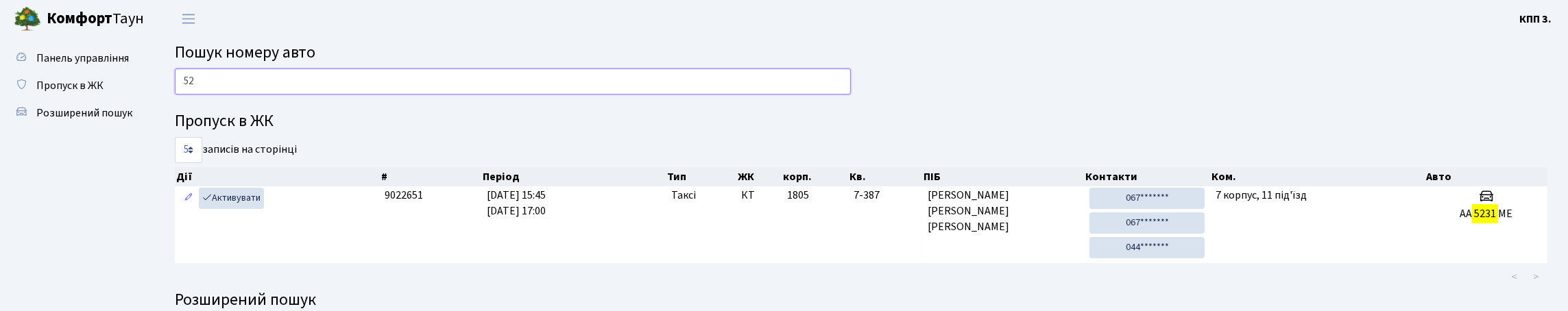
type input "5"
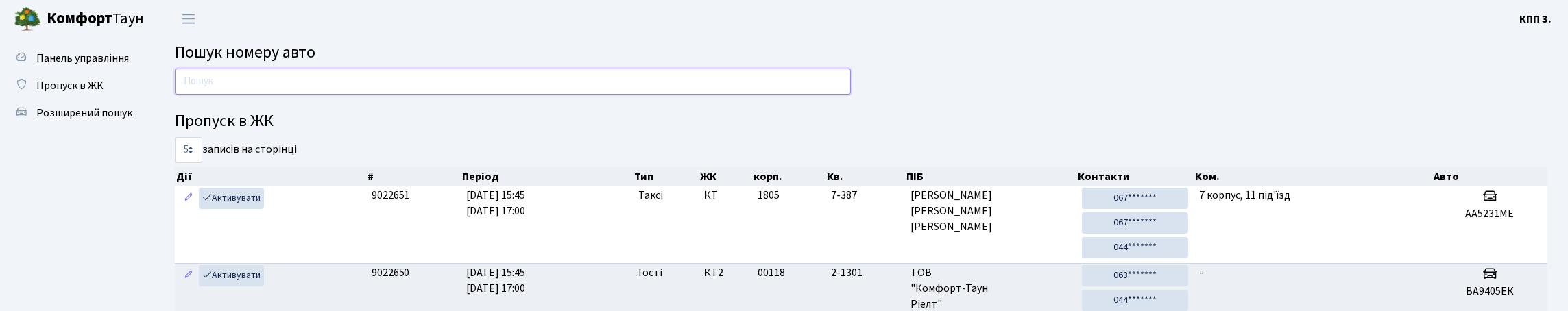
type input "2"
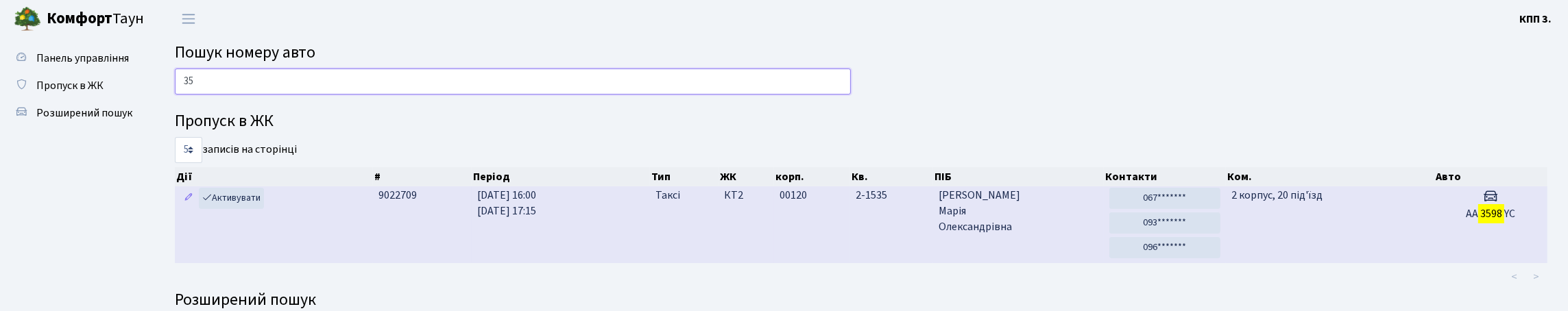
type input "3"
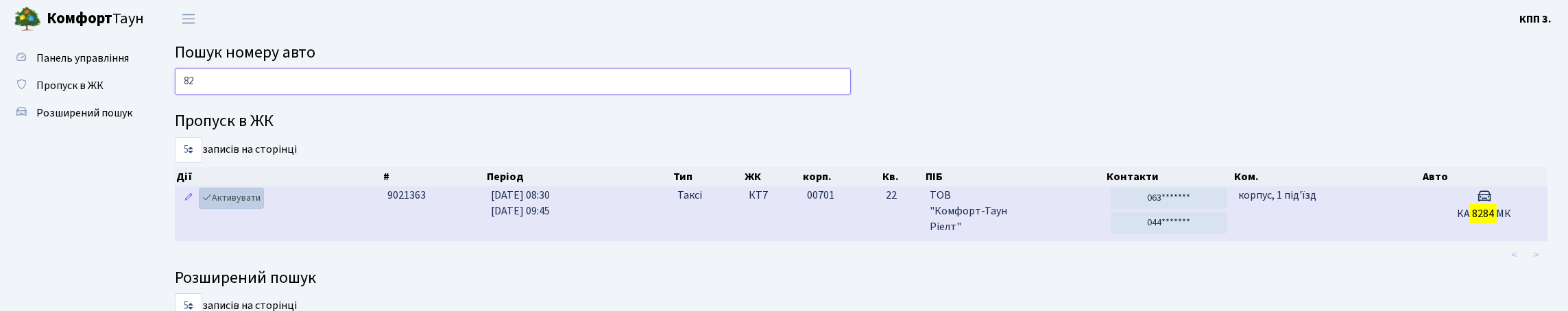
type input "8"
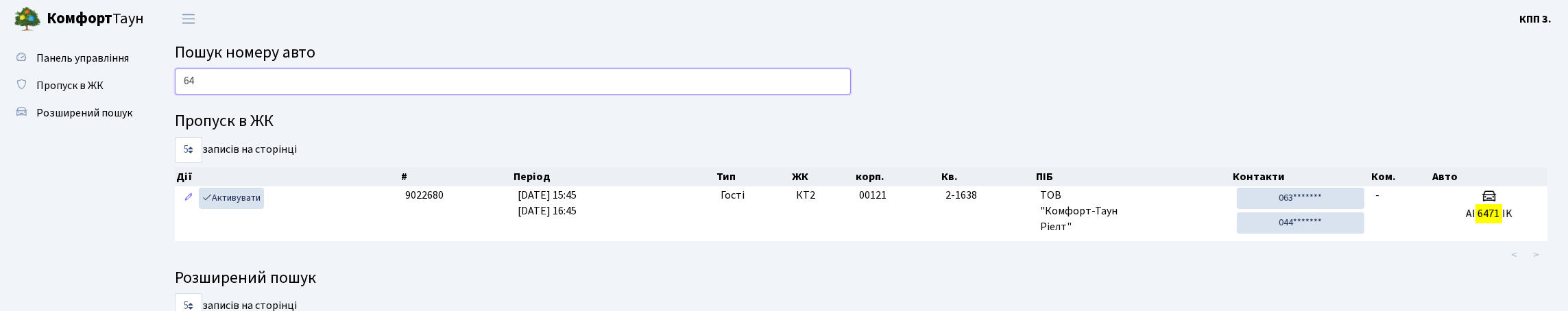
type input "6"
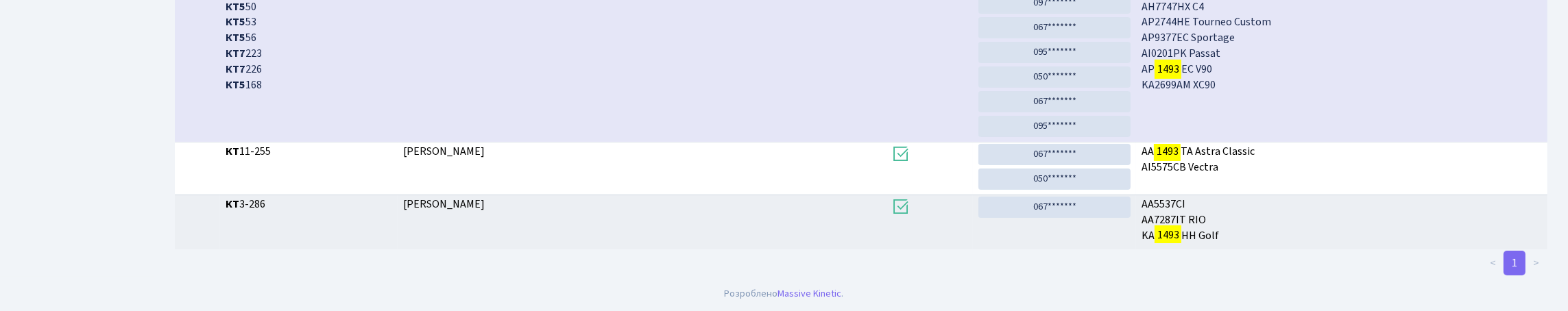
scroll to position [83, 0]
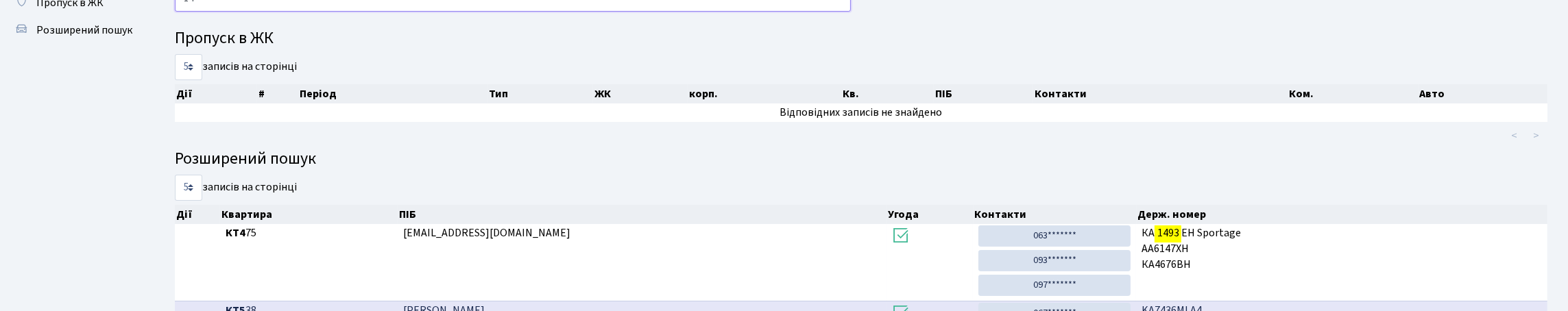
type input "1"
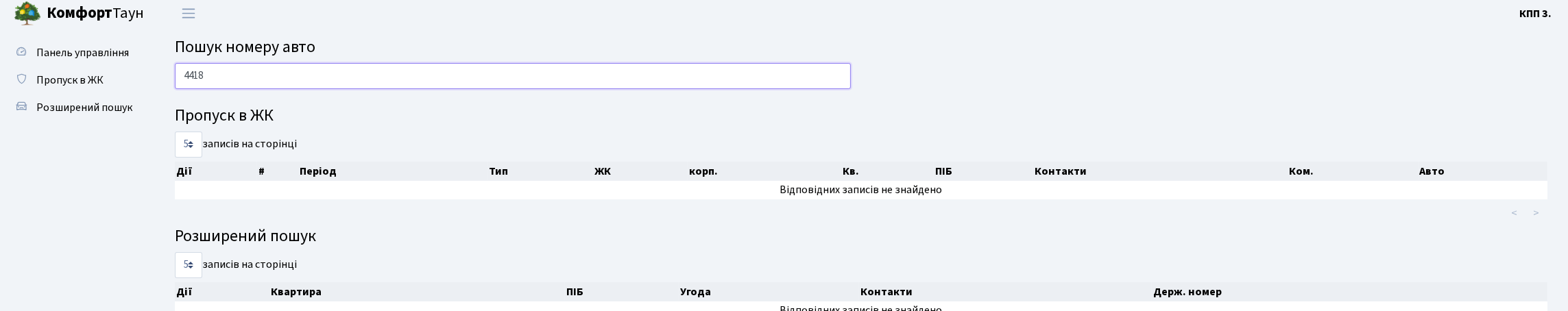
scroll to position [0, 0]
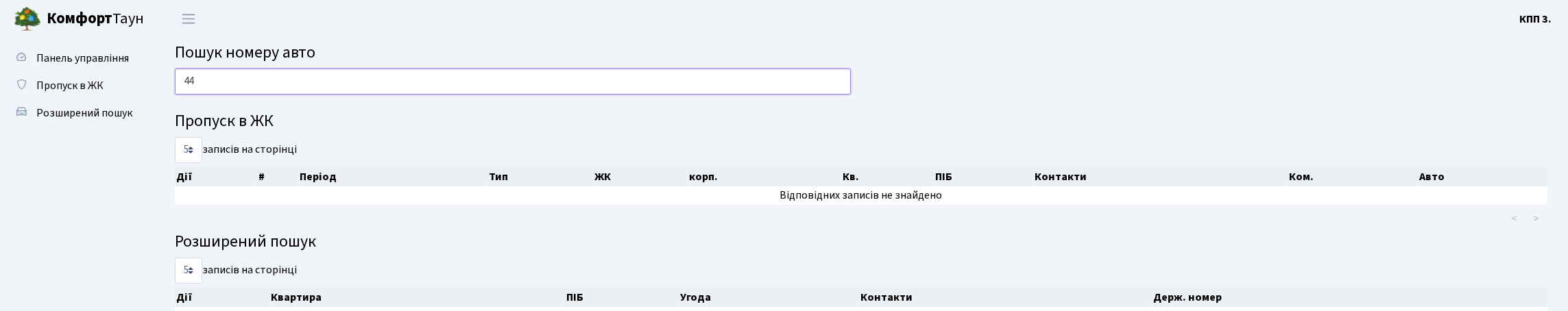
type input "4"
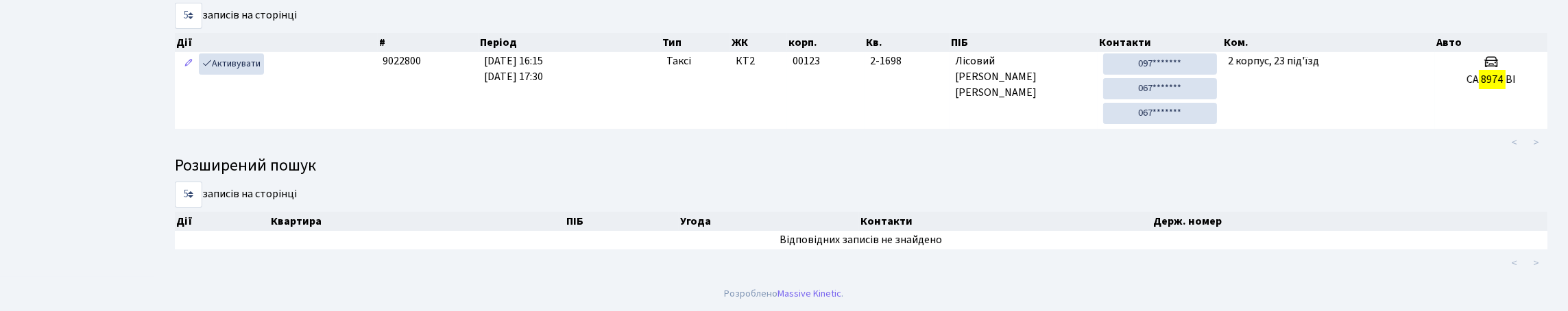
scroll to position [83, 0]
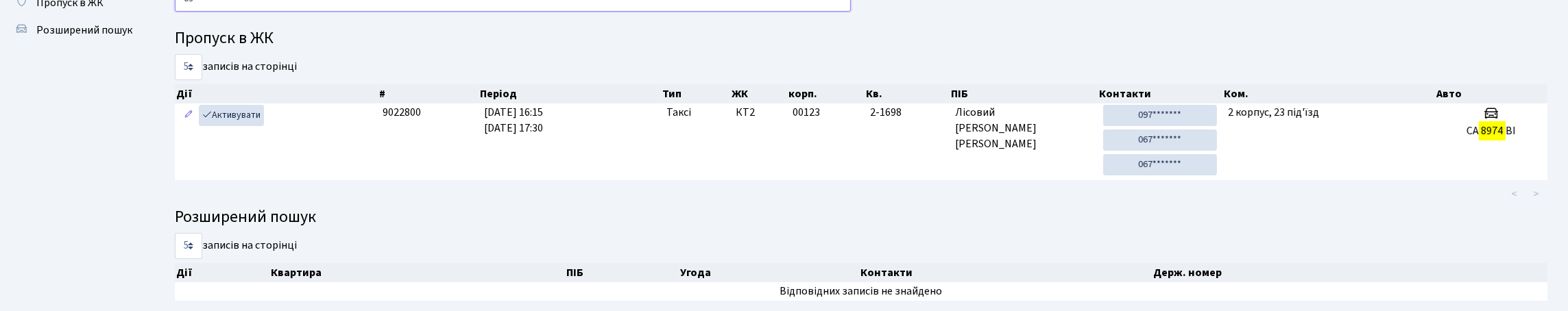
type input "8"
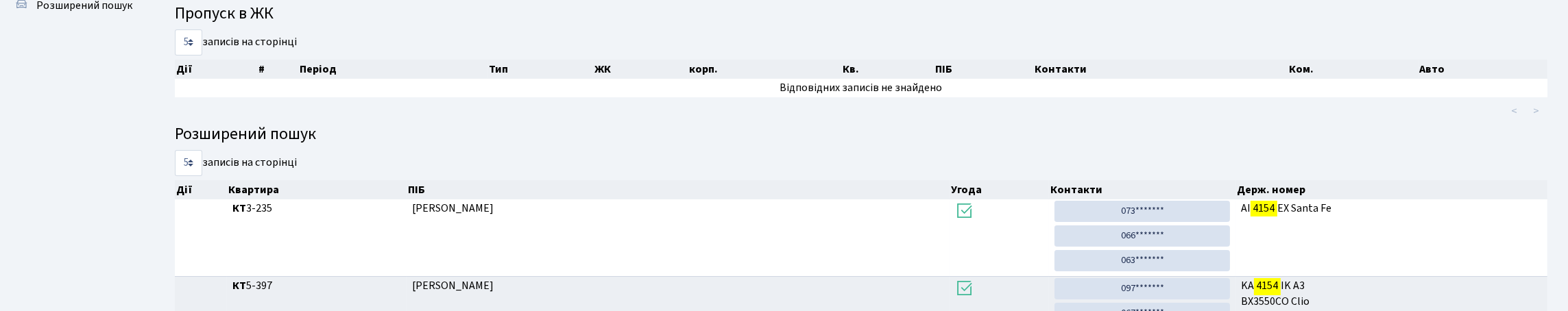
scroll to position [75, 0]
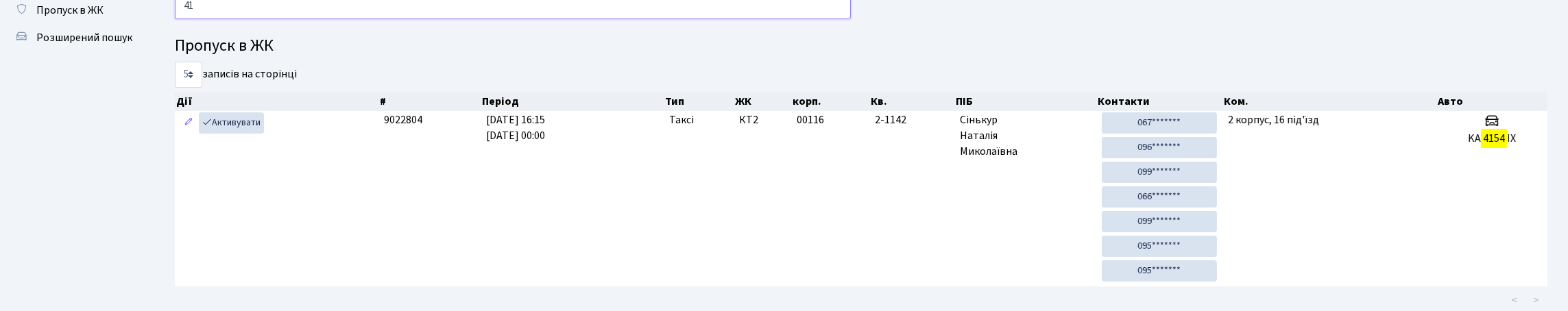
type input "4"
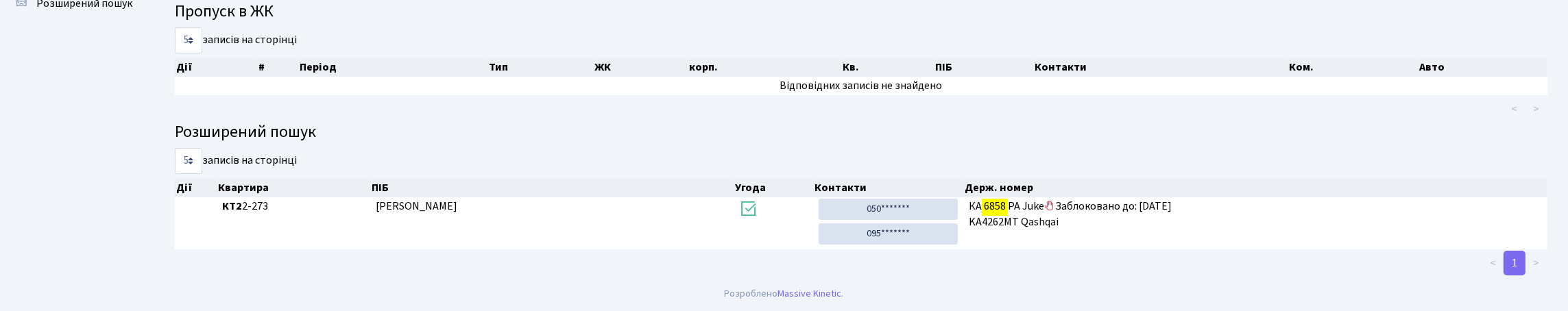
scroll to position [83, 0]
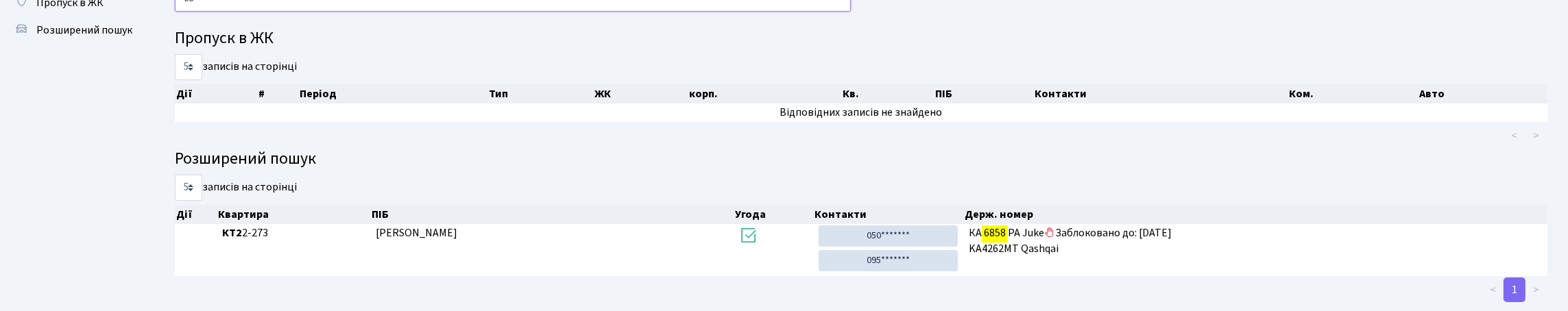
type input "6"
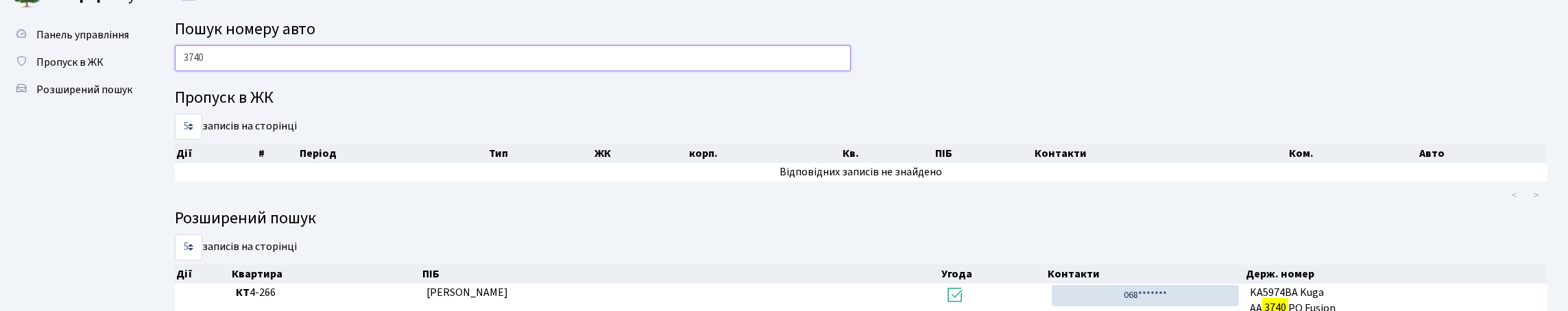
scroll to position [0, 0]
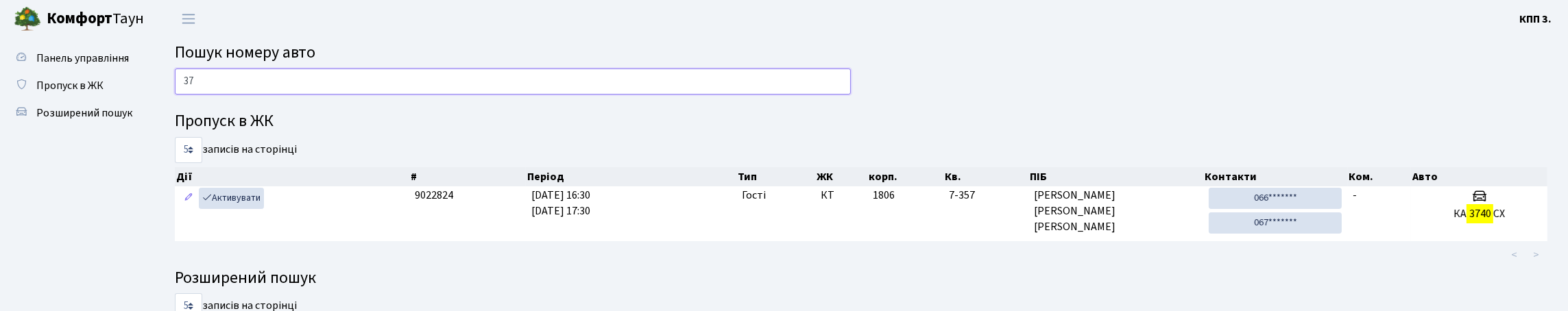
type input "3"
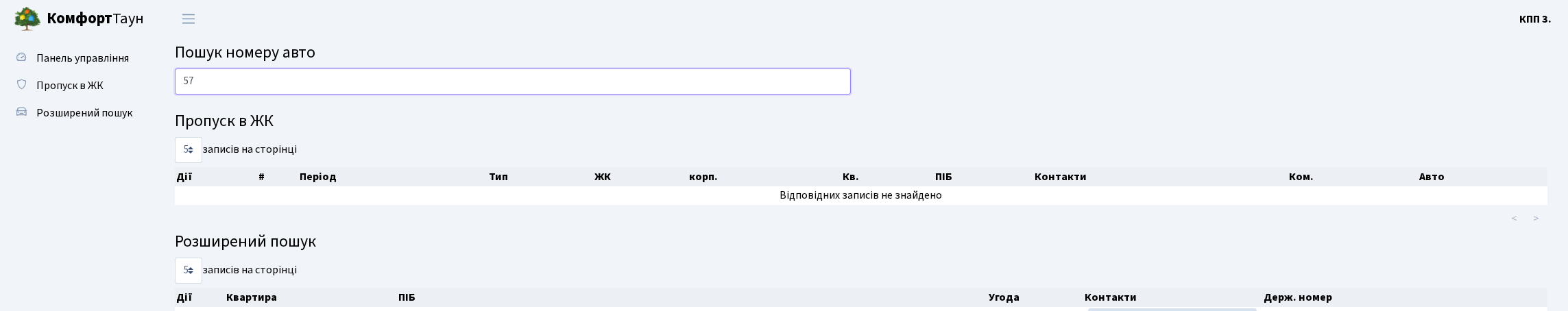
type input "5"
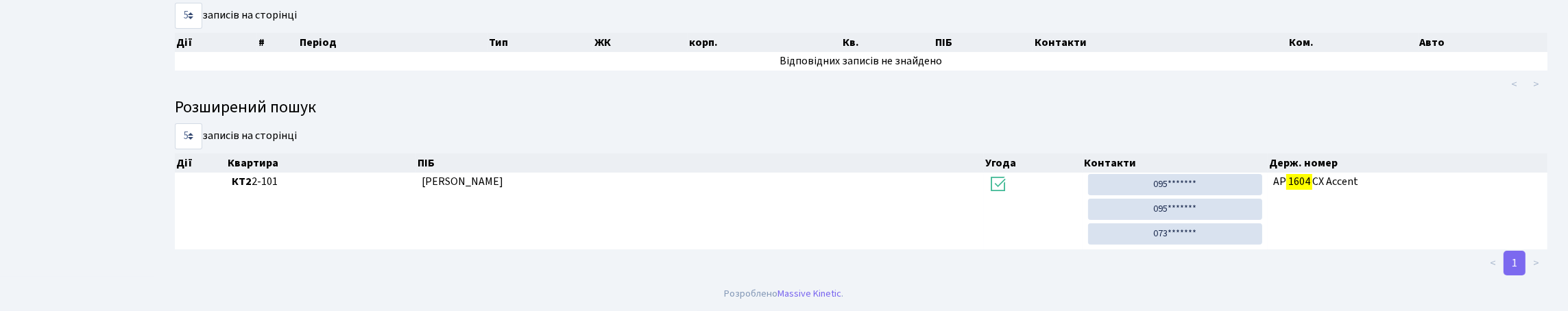
scroll to position [83, 0]
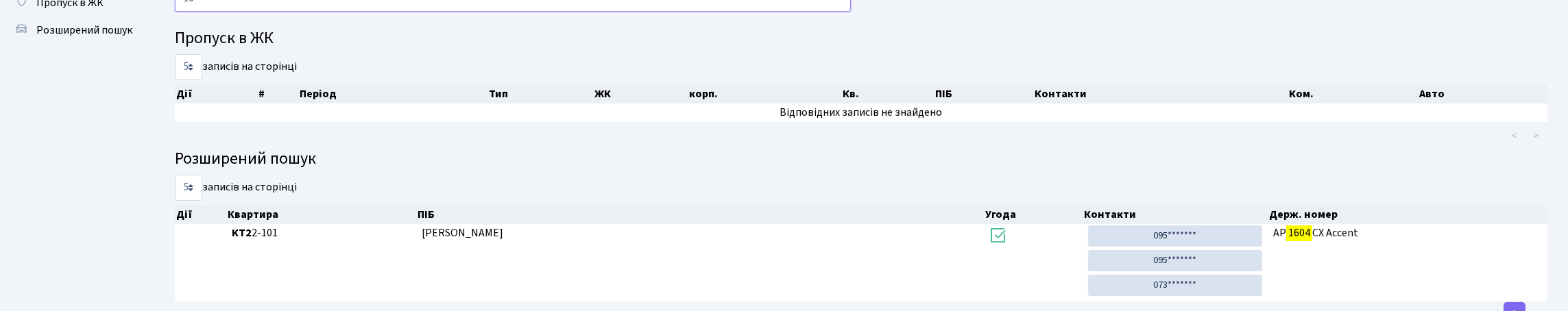
type input "1"
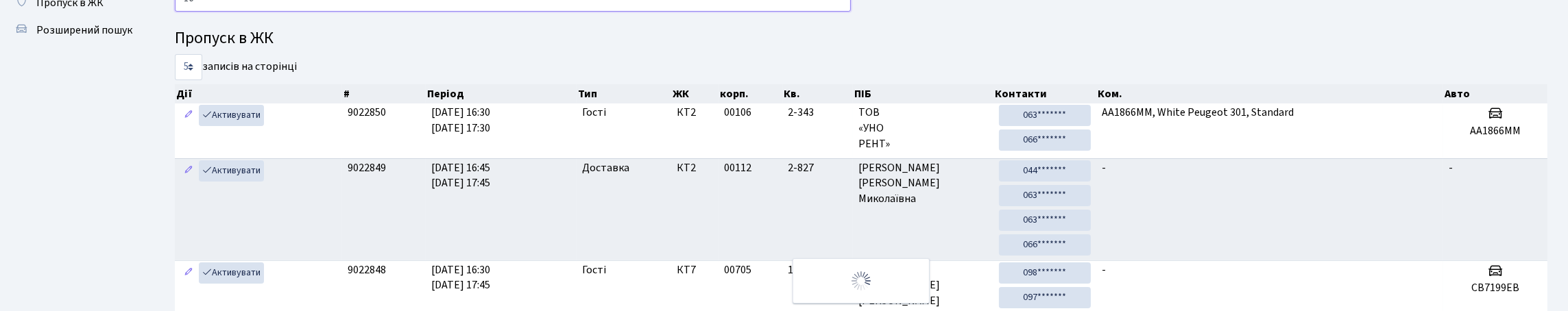
type input "1"
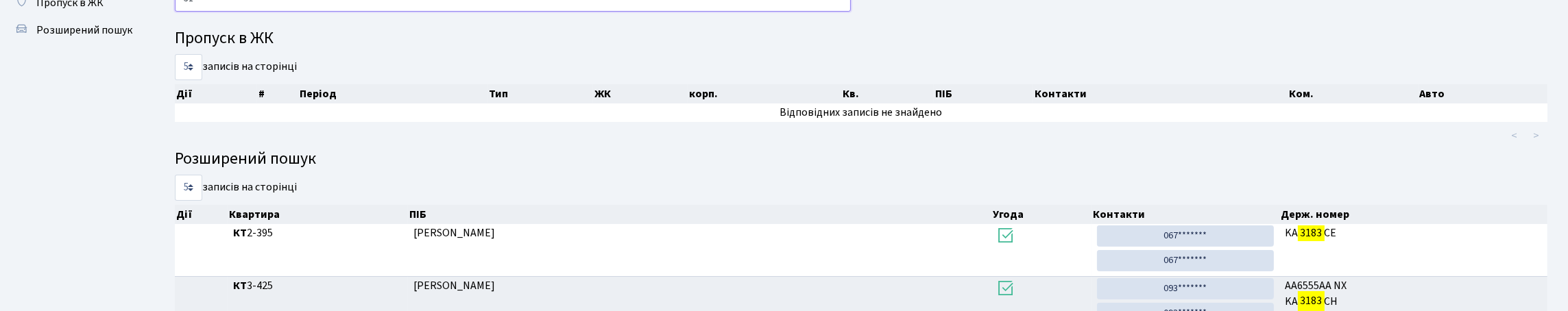
type input "3"
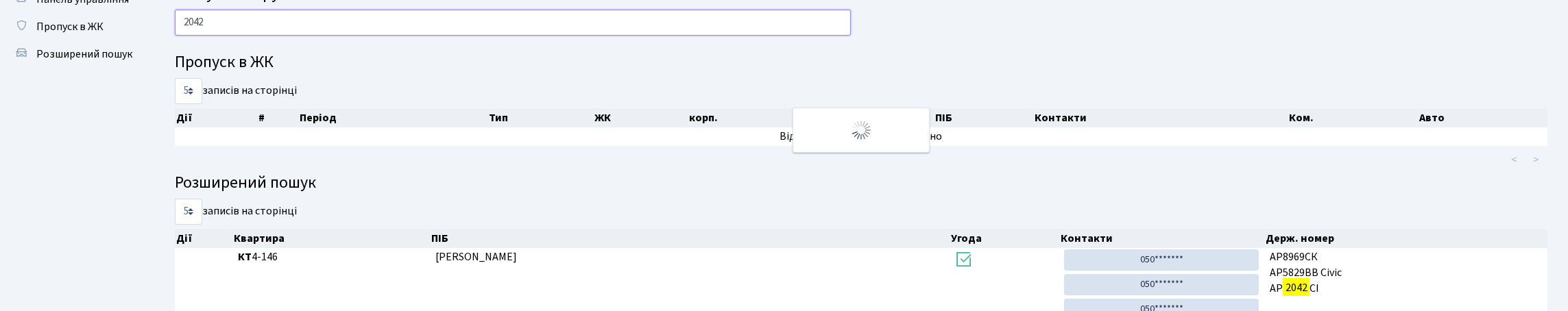
scroll to position [0, 0]
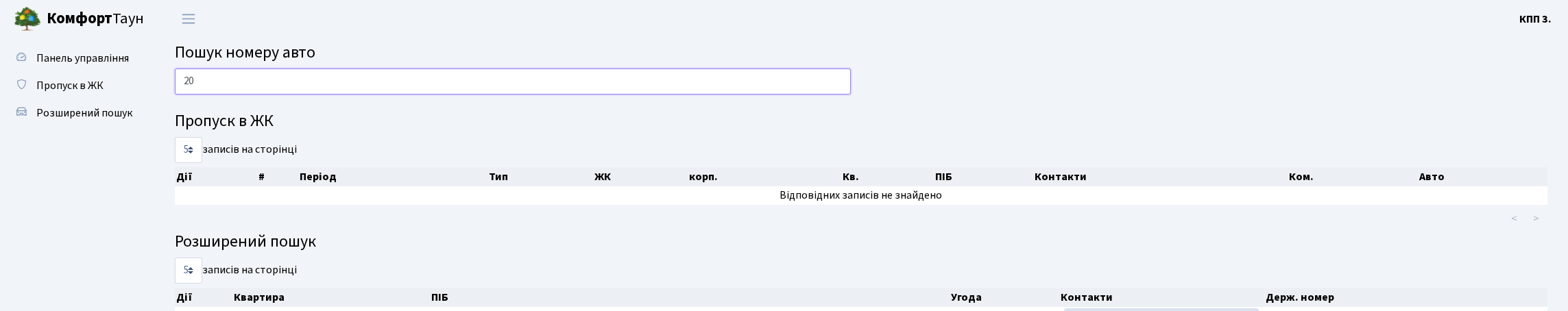
type input "2"
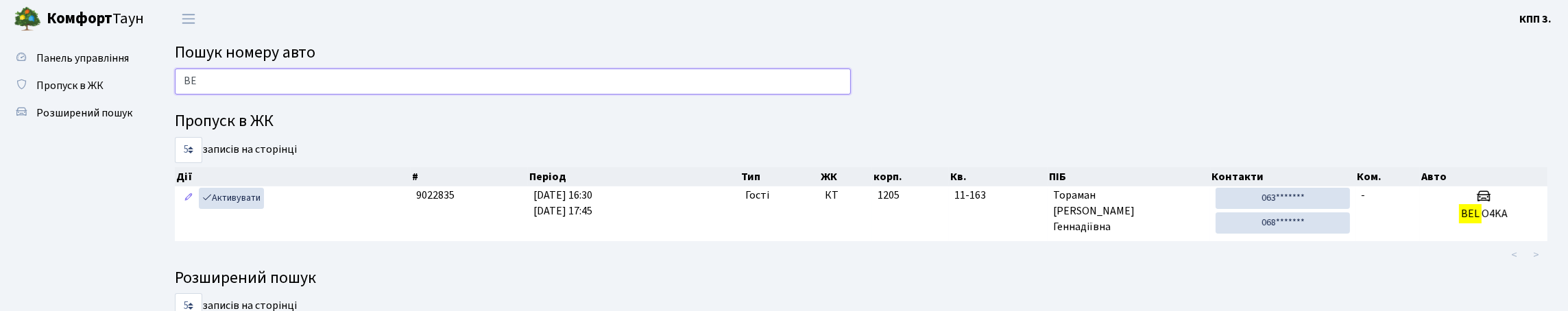
type input "B"
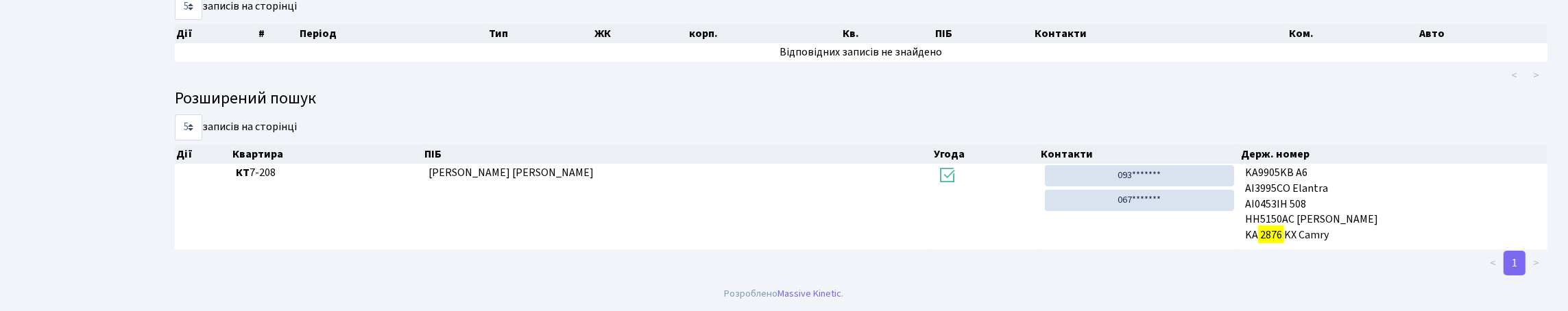
scroll to position [83, 0]
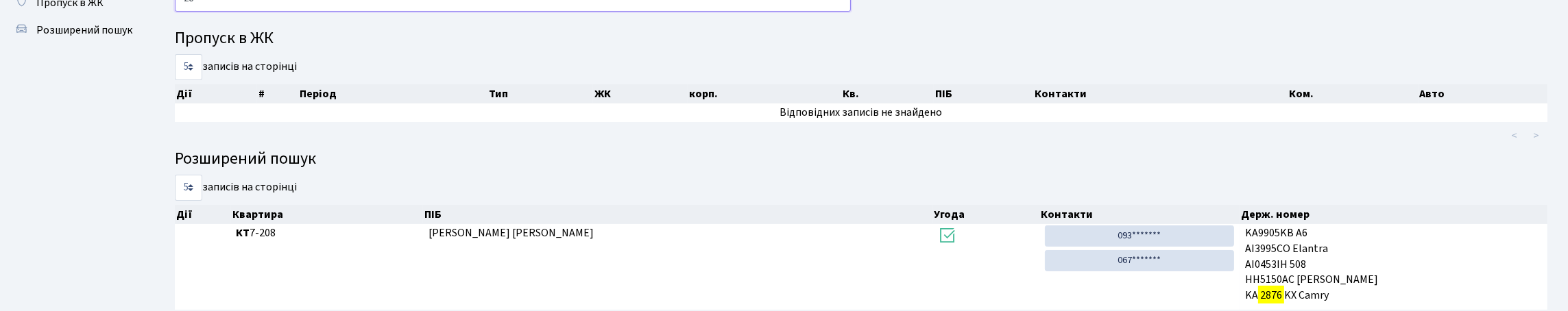
type input "2"
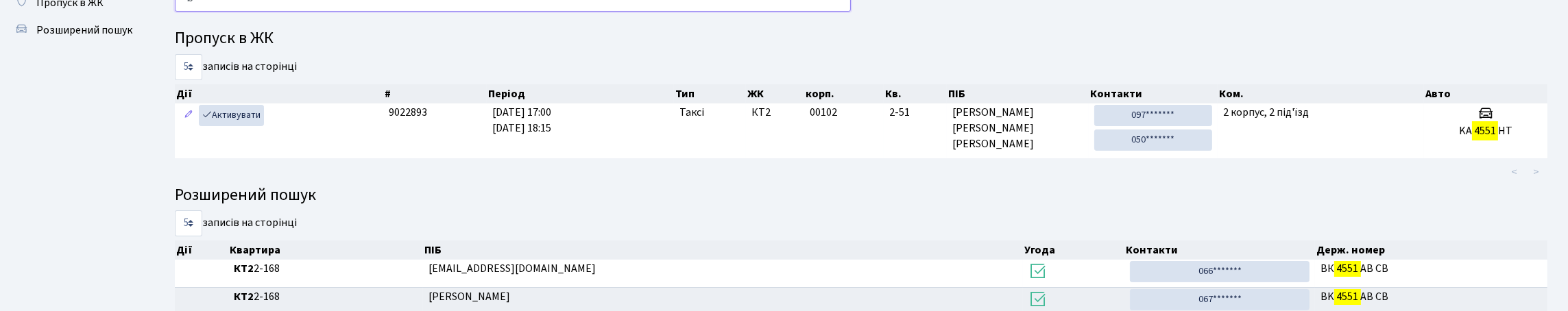
type input "4"
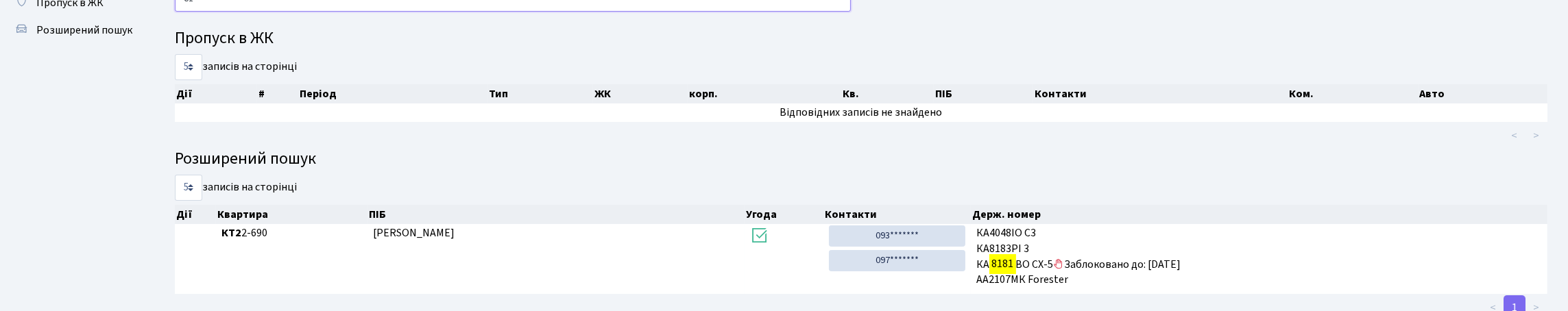
type input "8"
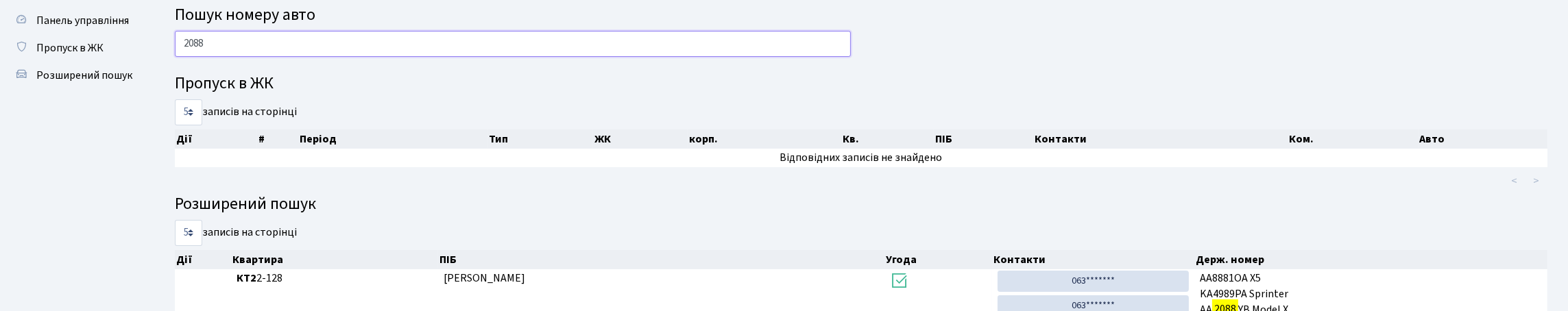
scroll to position [0, 0]
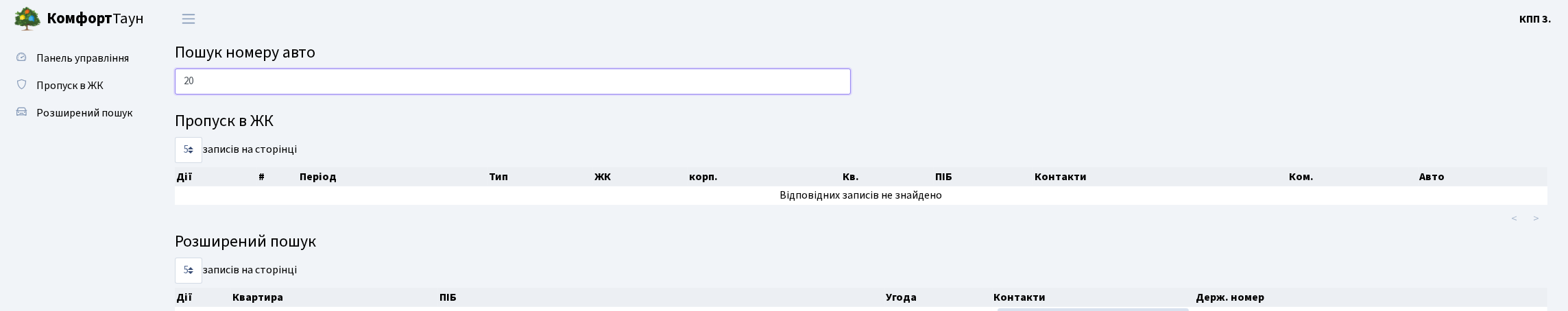
type input "2"
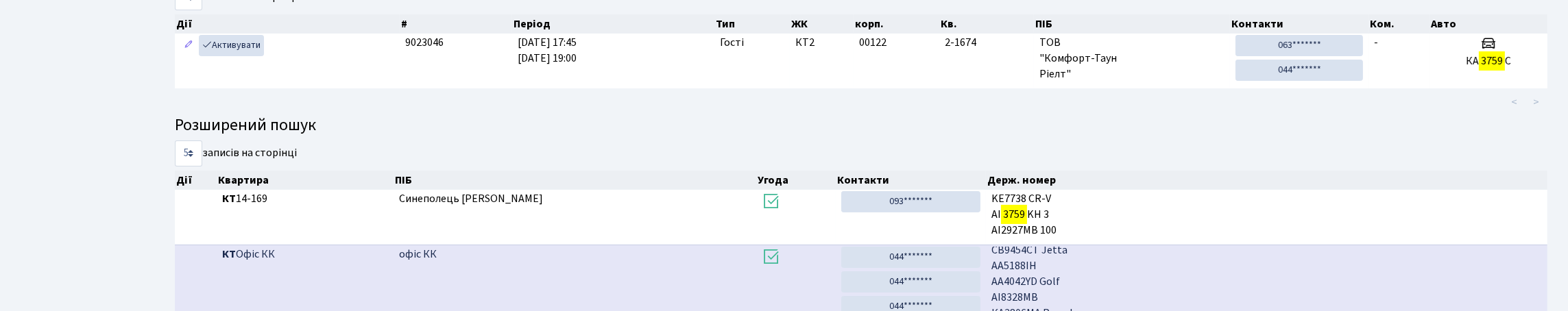
scroll to position [147, 0]
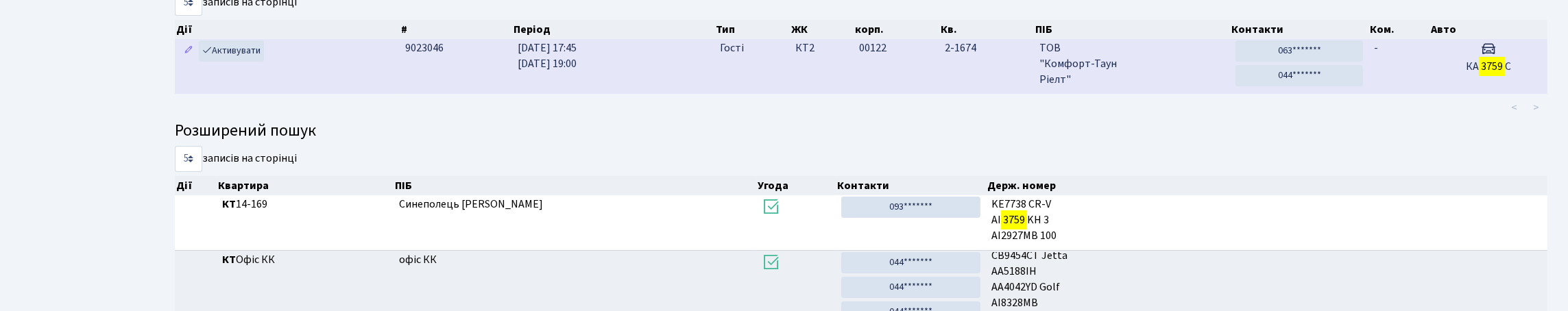
type input "3759"
click at [1433, 94] on td "КА 3759 С" at bounding box center [1488, 66] width 118 height 54
click at [998, 94] on td "2-1674" at bounding box center [986, 66] width 94 height 54
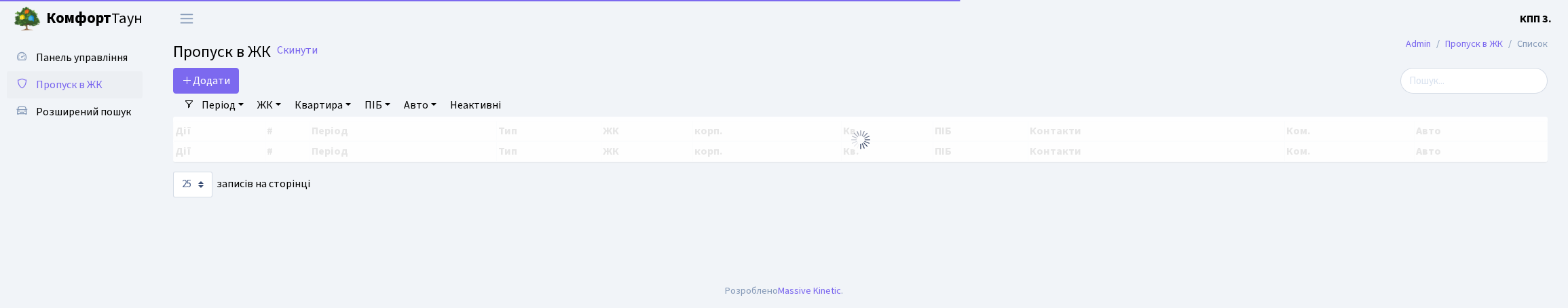
select select "25"
click at [1469, 94] on input "search" at bounding box center [1474, 80] width 147 height 26
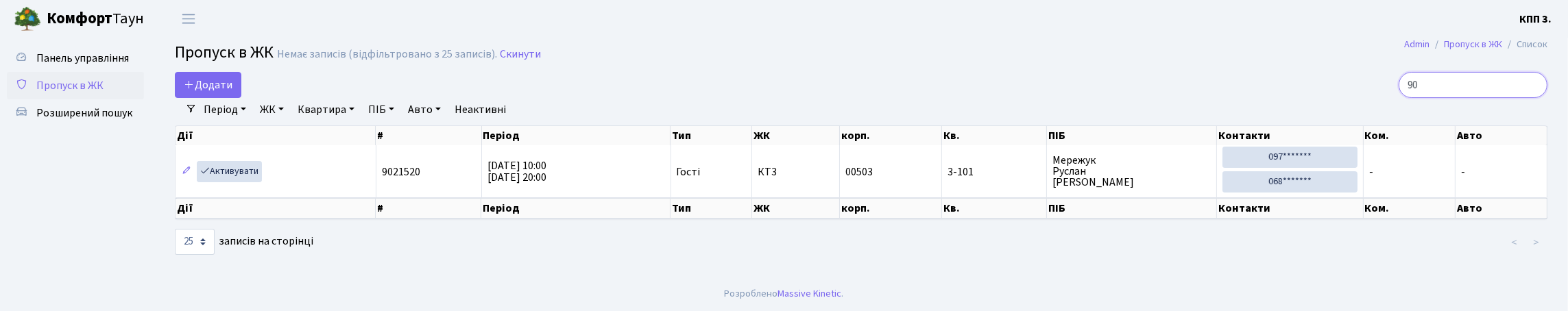
type input "9"
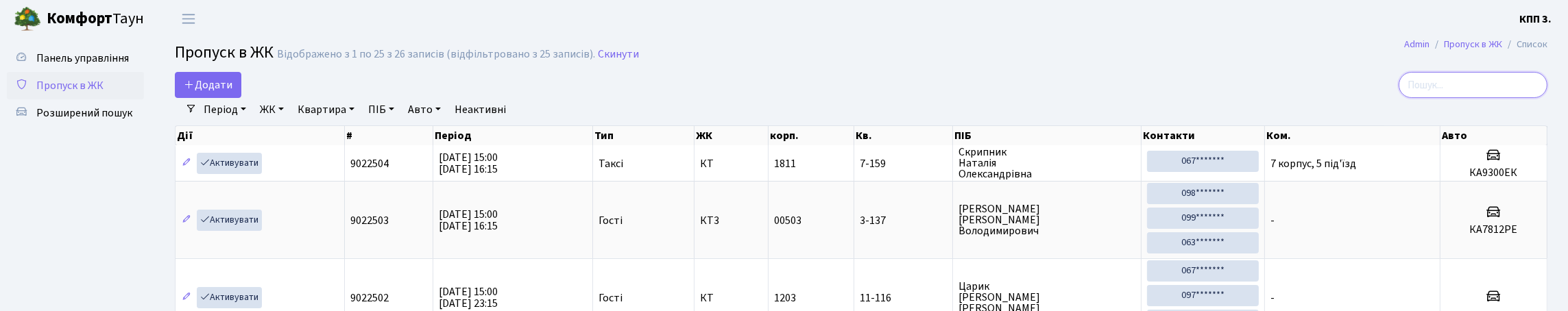
type input "0"
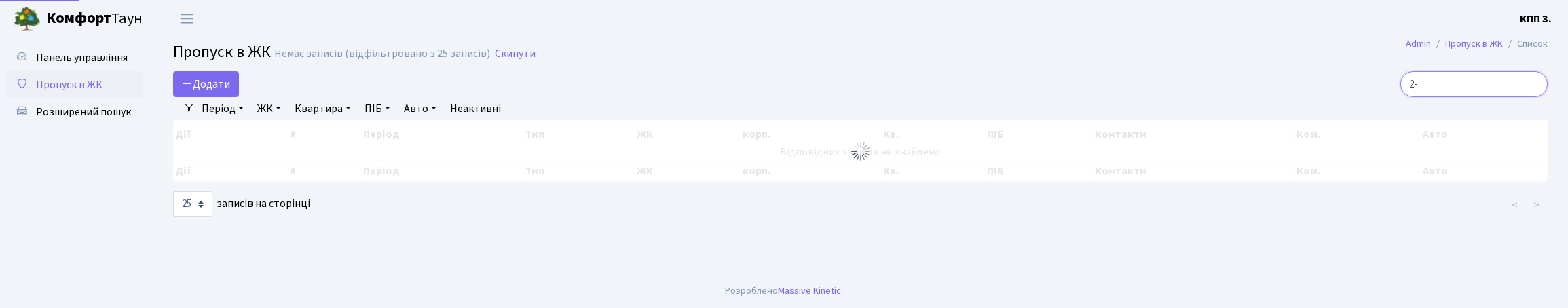
type input "2"
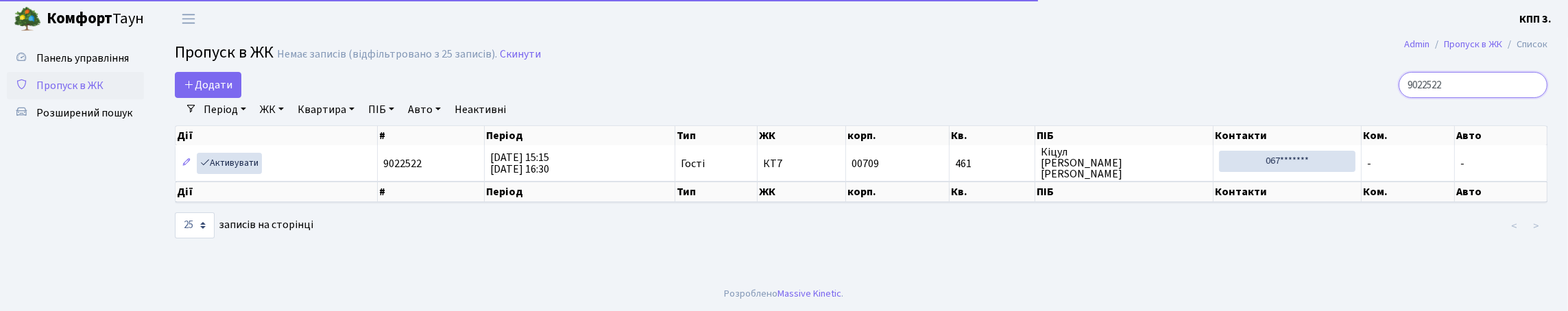
scroll to position [6, 0]
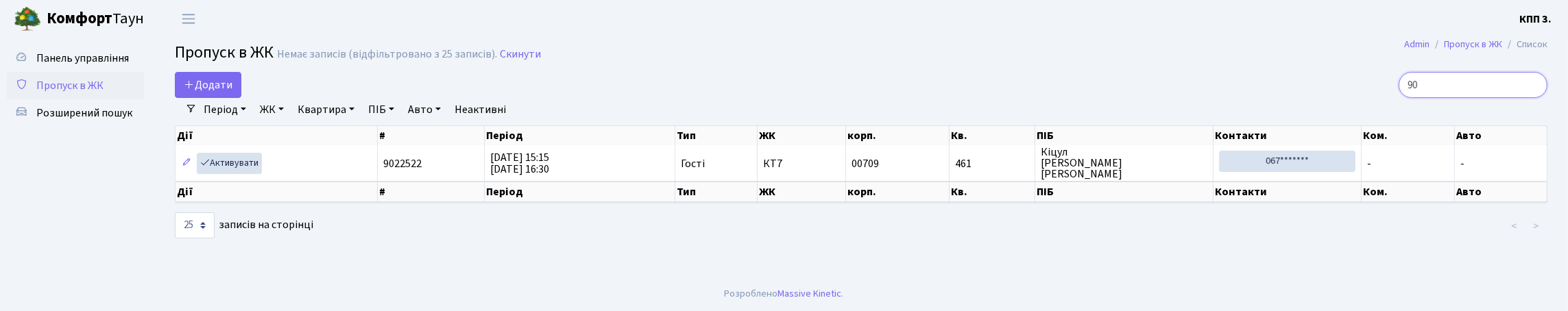
type input "9"
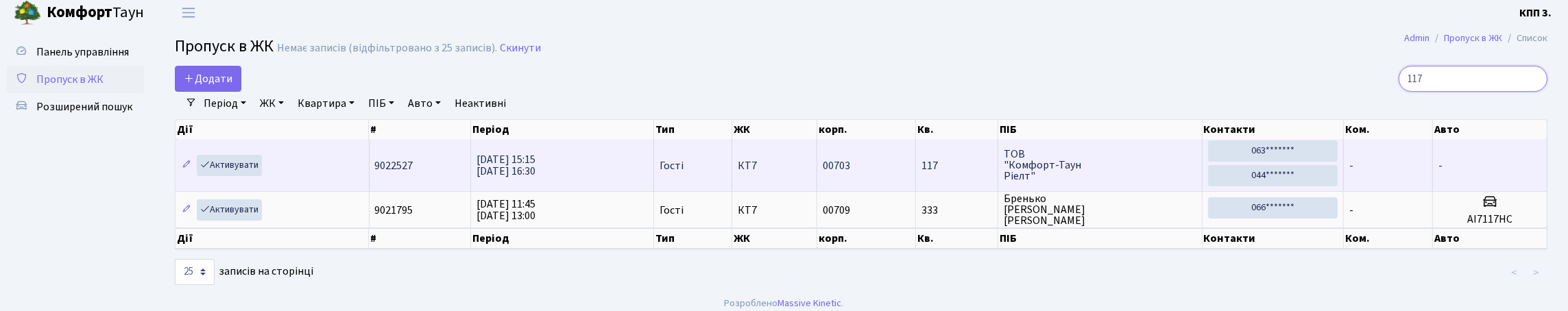
scroll to position [69, 0]
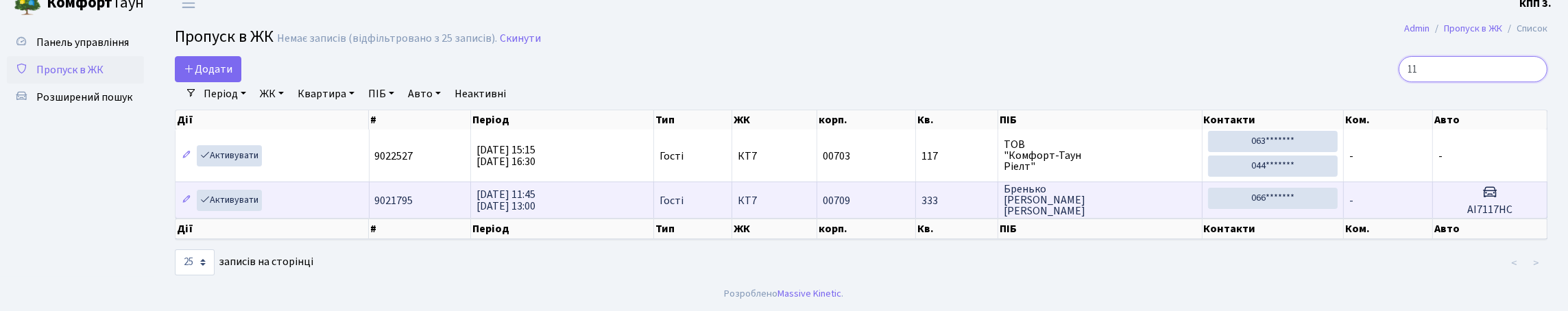
type input "1"
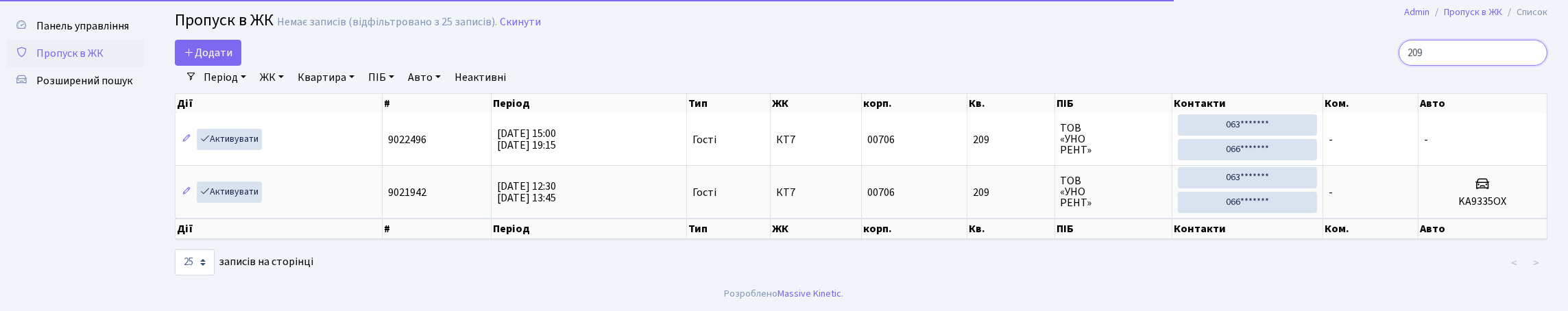
scroll to position [89, 0]
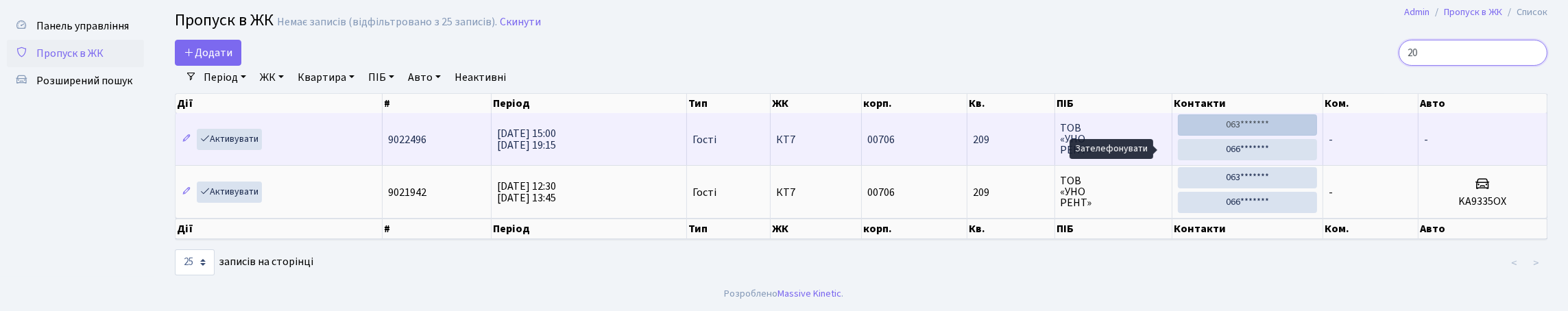
type input "2"
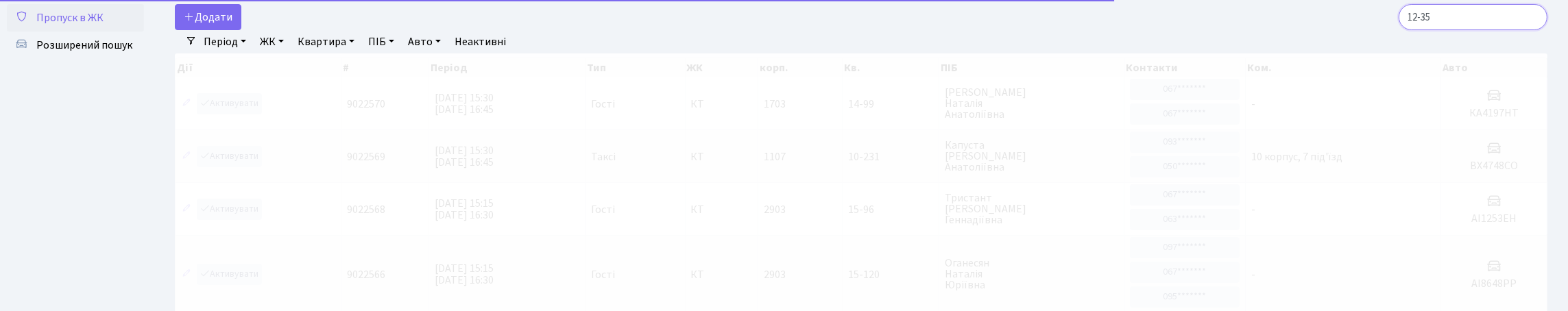
scroll to position [25, 0]
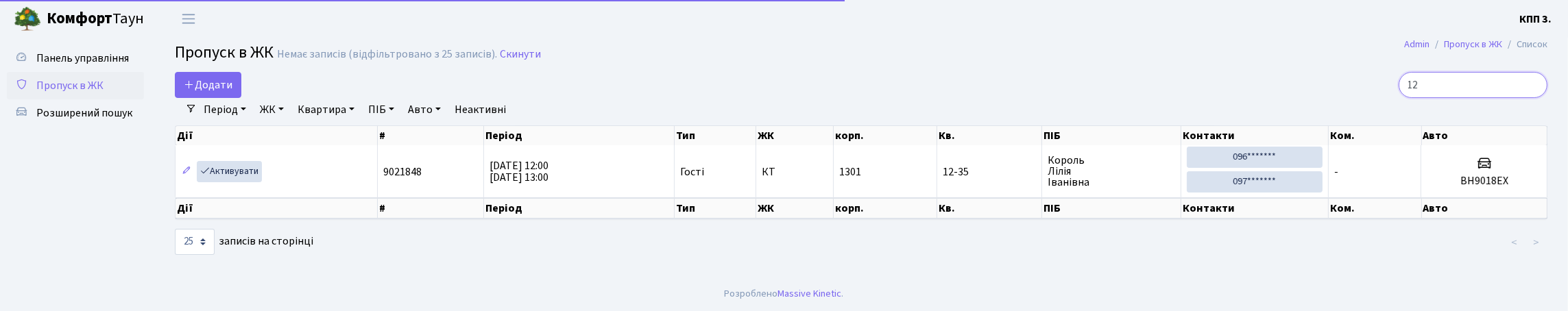
type input "1"
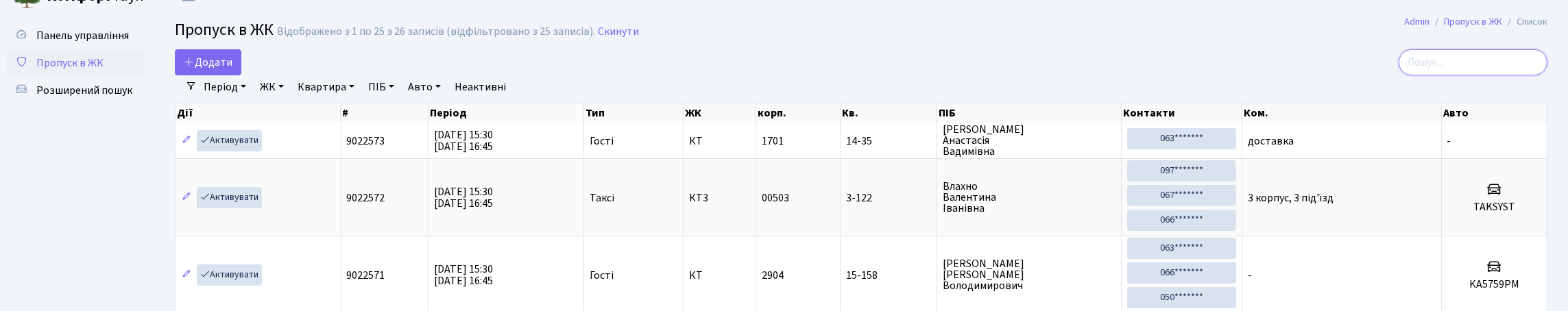
scroll to position [0, 0]
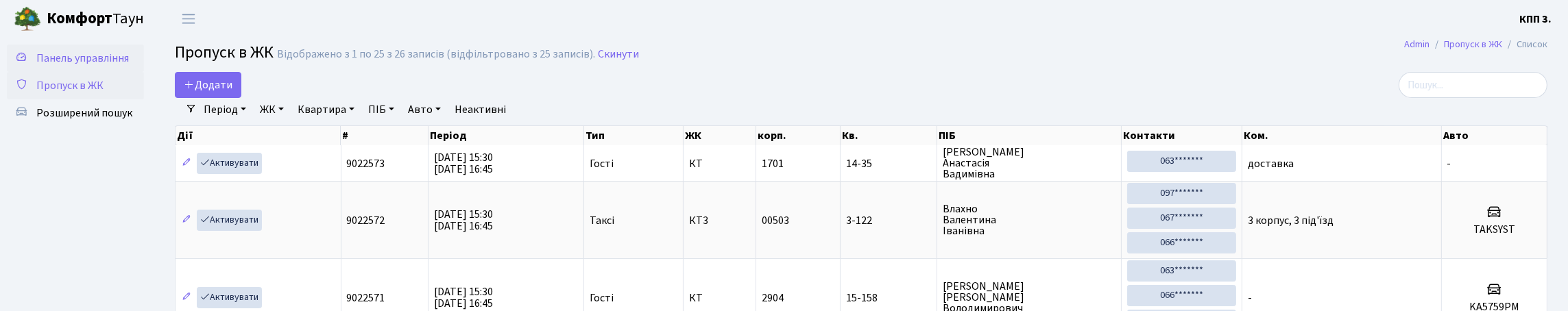
click at [80, 59] on span "Панель управління" at bounding box center [82, 59] width 93 height 15
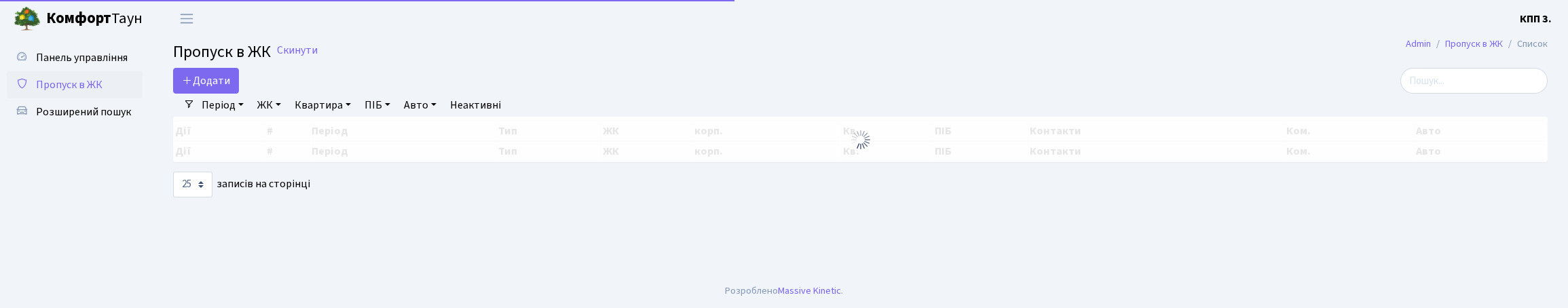
select select "25"
click at [193, 85] on icon at bounding box center [187, 79] width 11 height 11
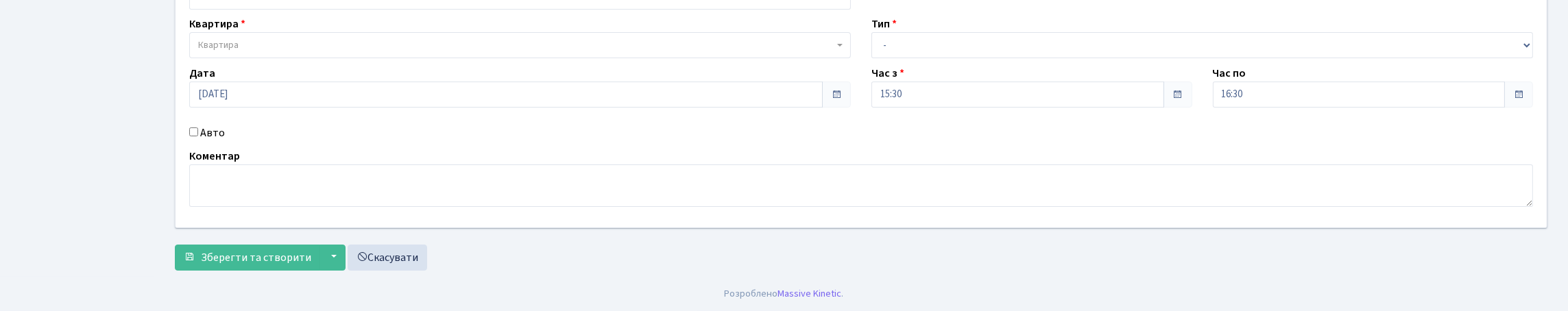
scroll to position [137, 0]
click at [198, 136] on input "Авто" at bounding box center [193, 132] width 9 height 9
checkbox input "true"
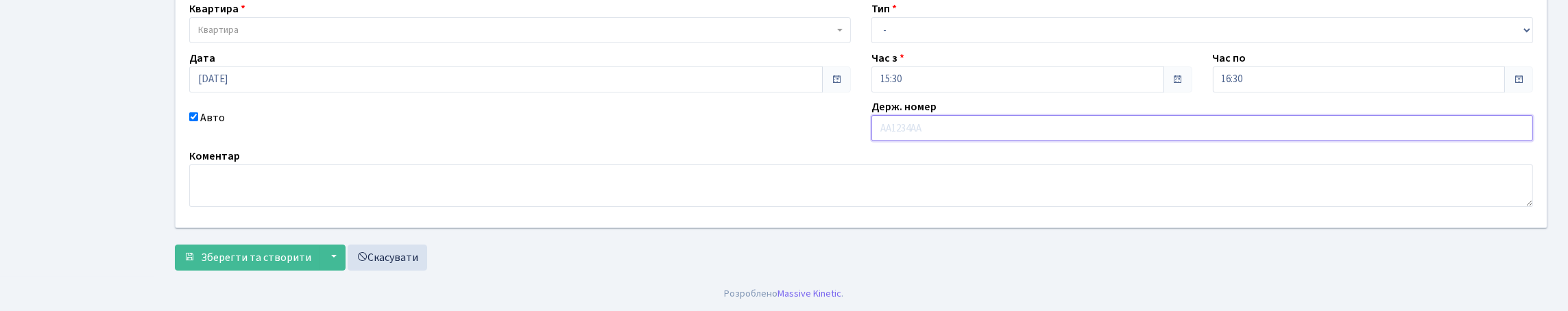
scroll to position [68, 0]
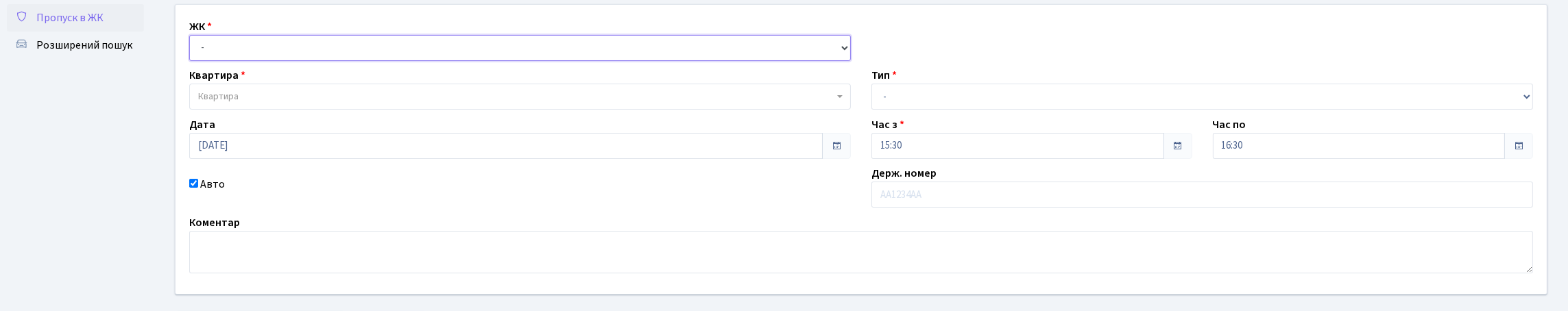
click at [246, 61] on select "- КТ, вул. Регенераторна, 4 КТ2, просп. Соборності, 17 КТ3, вул. Березнева, 16 …" at bounding box center [520, 48] width 662 height 26
select select "271"
click at [193, 50] on select "- КТ, вул. Регенераторна, 4 КТ2, просп. Соборності, 17 КТ3, вул. Березнева, 16 …" at bounding box center [520, 48] width 662 height 26
select select
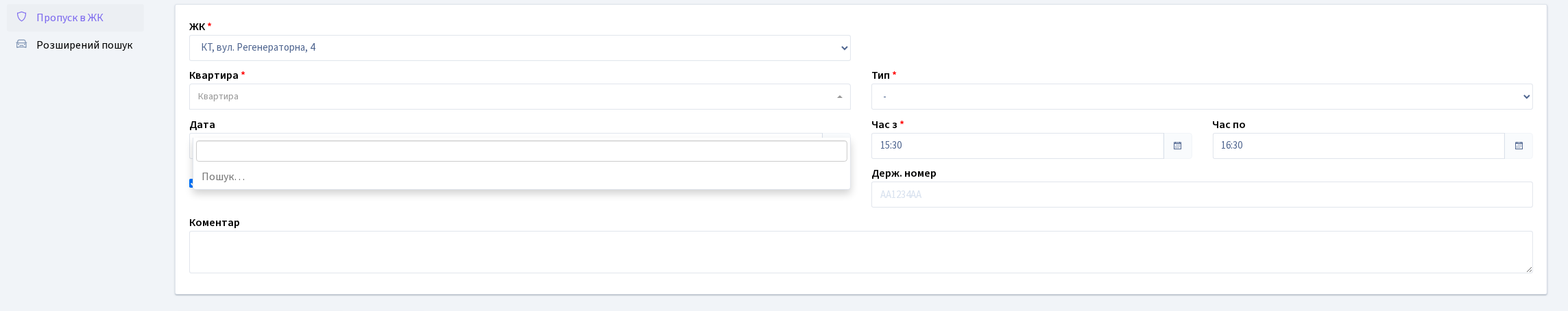
click at [270, 104] on span "Квартира" at bounding box center [516, 96] width 635 height 13
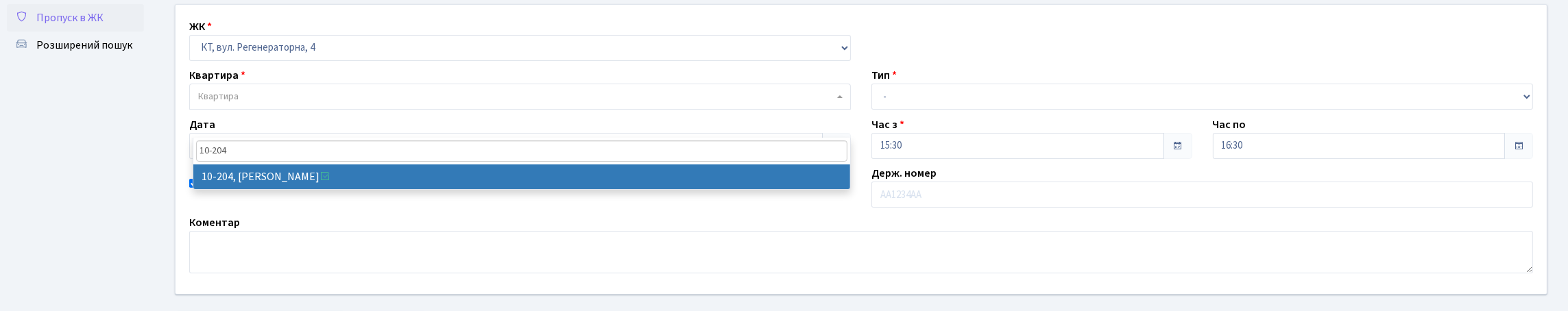
type input "10-204"
select select "6773"
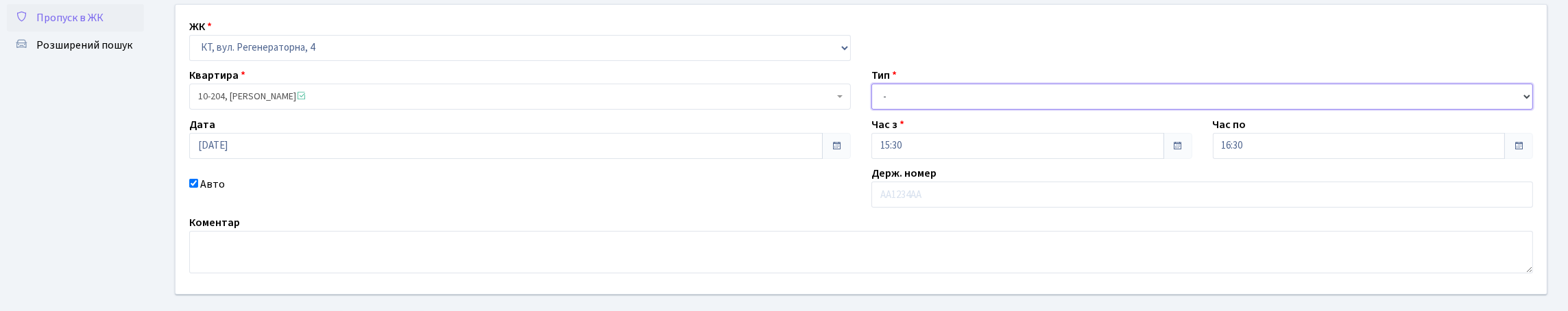
click at [921, 110] on select "- Доставка Таксі Гості Сервіс" at bounding box center [1203, 96] width 662 height 26
select select "1"
click at [872, 110] on select "- Доставка Таксі Гості Сервіс" at bounding box center [1203, 96] width 662 height 26
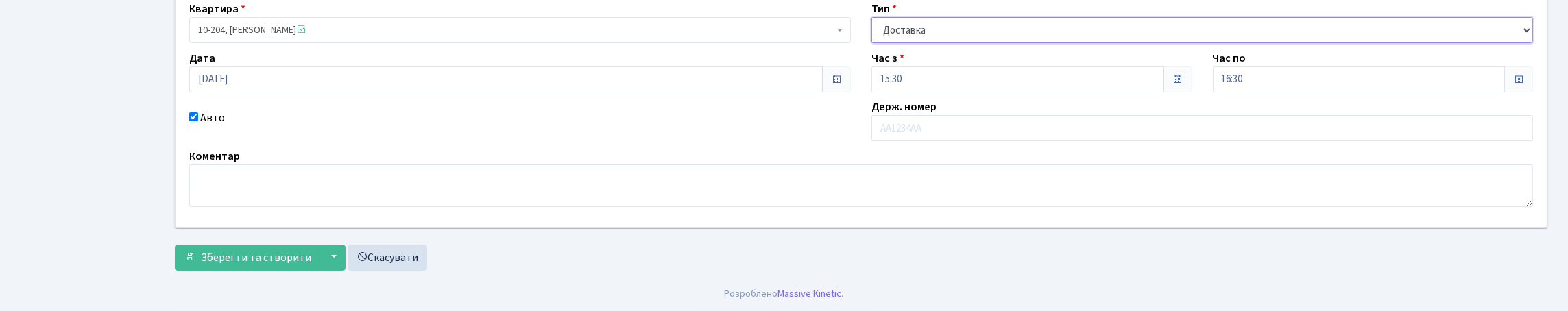
scroll to position [227, 0]
click at [262, 255] on span "Зберегти та створити" at bounding box center [256, 257] width 110 height 15
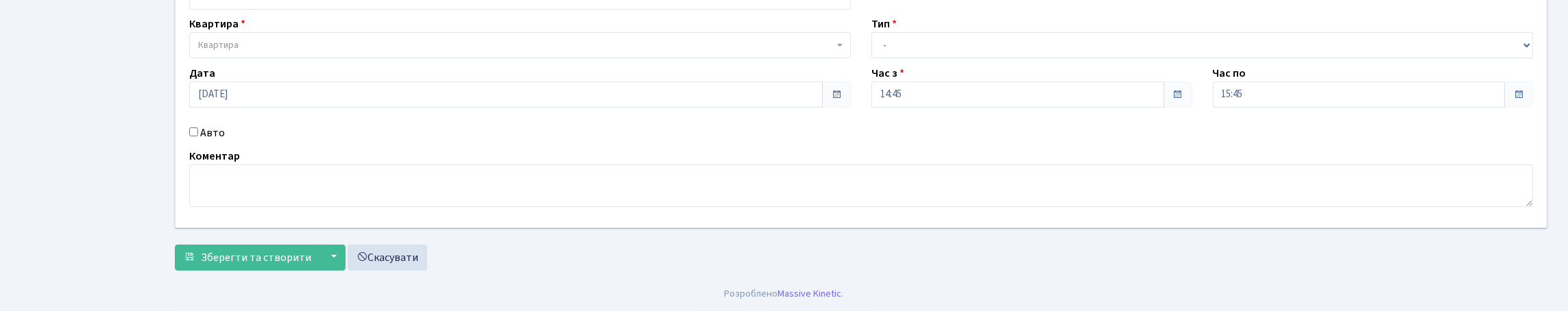
scroll to position [2, 0]
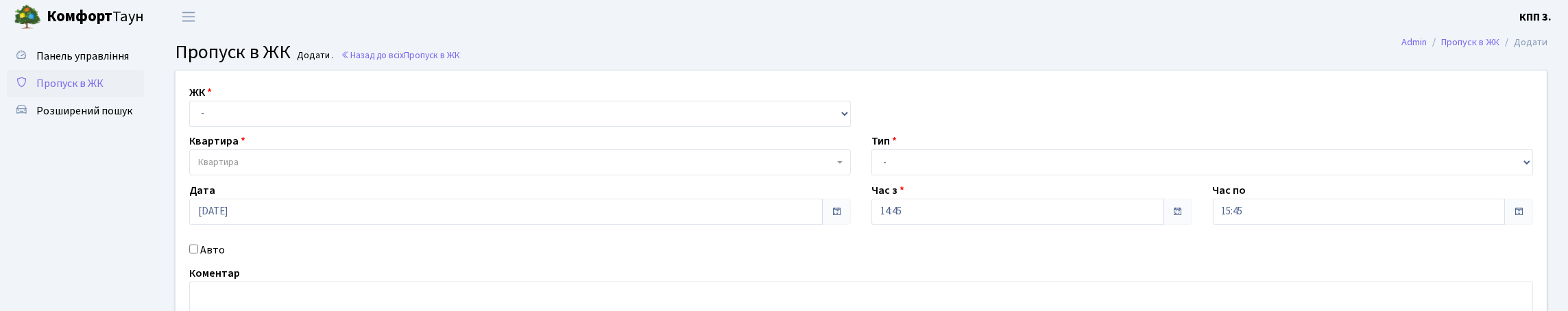
click at [104, 91] on span "Пропуск в ЖК" at bounding box center [69, 84] width 67 height 15
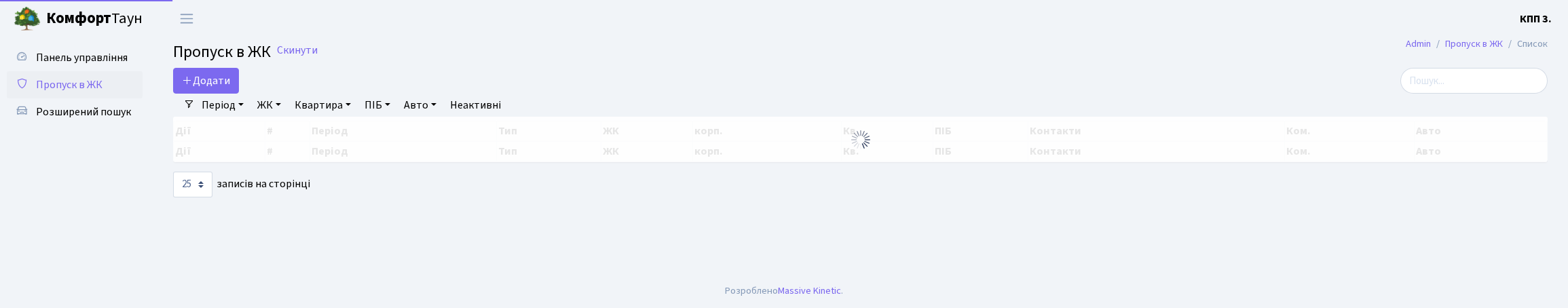
select select "25"
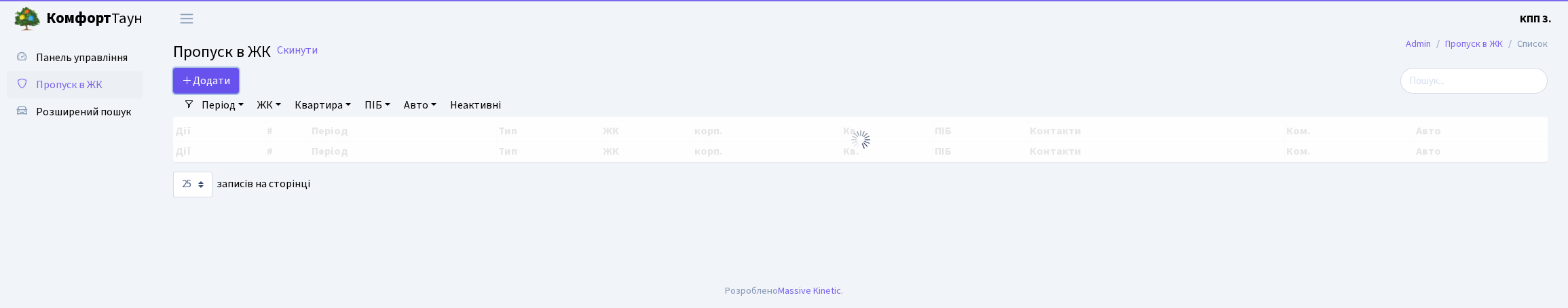
click at [213, 89] on span "Додати" at bounding box center [206, 81] width 48 height 15
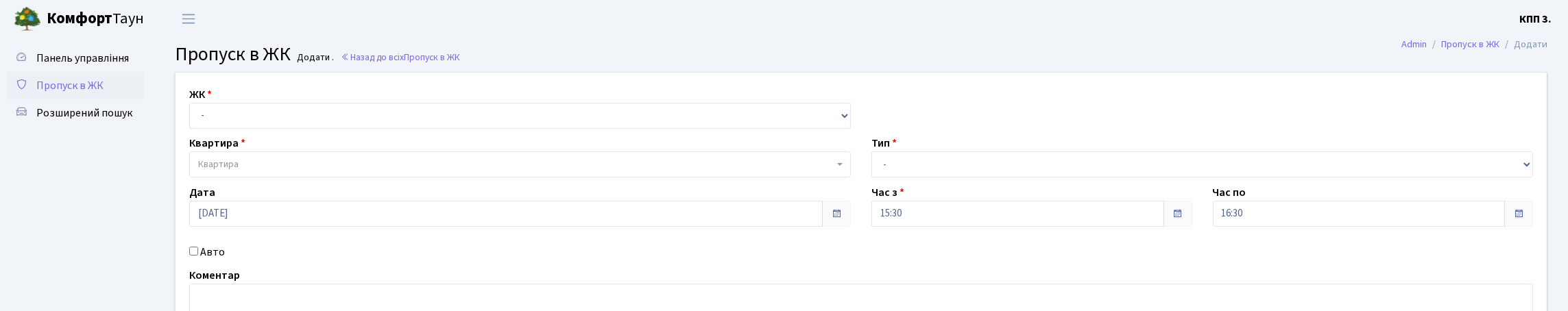
click at [102, 94] on span "Пропуск в ЖК" at bounding box center [69, 86] width 67 height 15
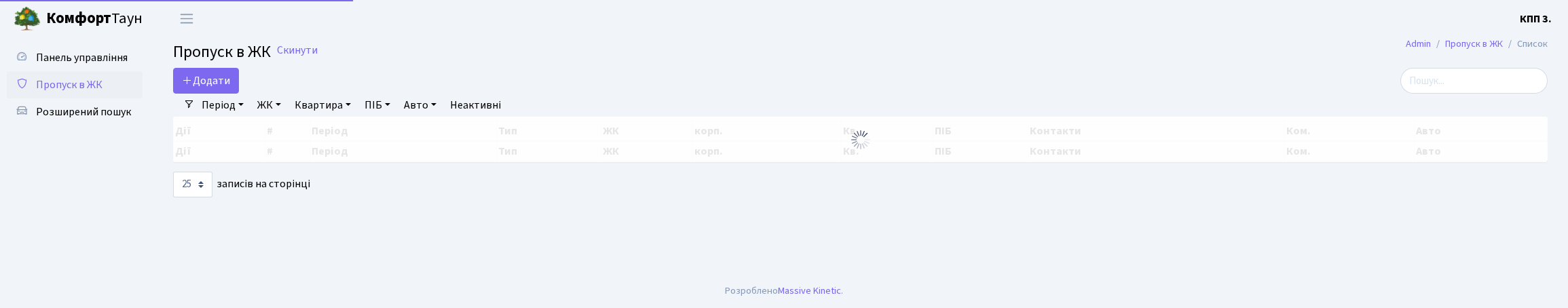
select select "25"
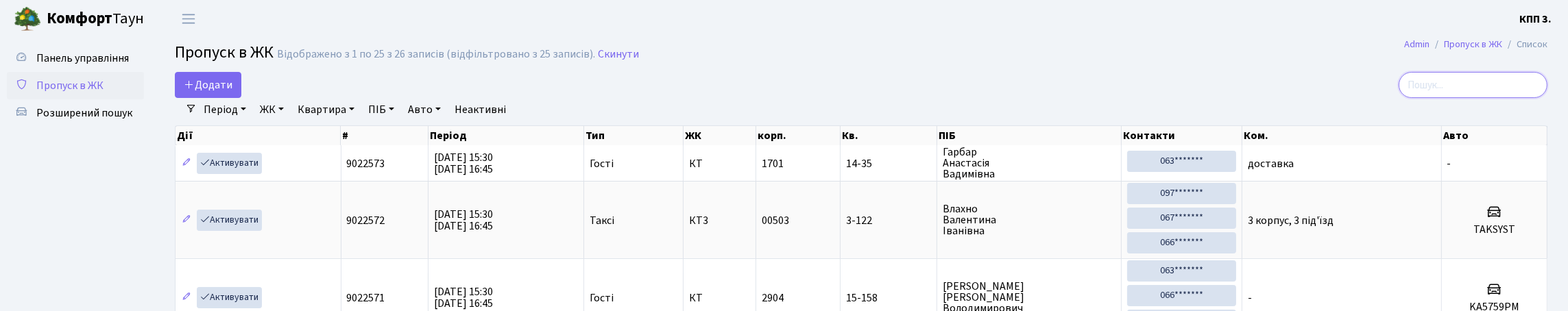
drag, startPoint x: 1437, startPoint y: 101, endPoint x: 1352, endPoint y: 98, distance: 85.1
click at [1437, 98] on input "search" at bounding box center [1473, 84] width 149 height 26
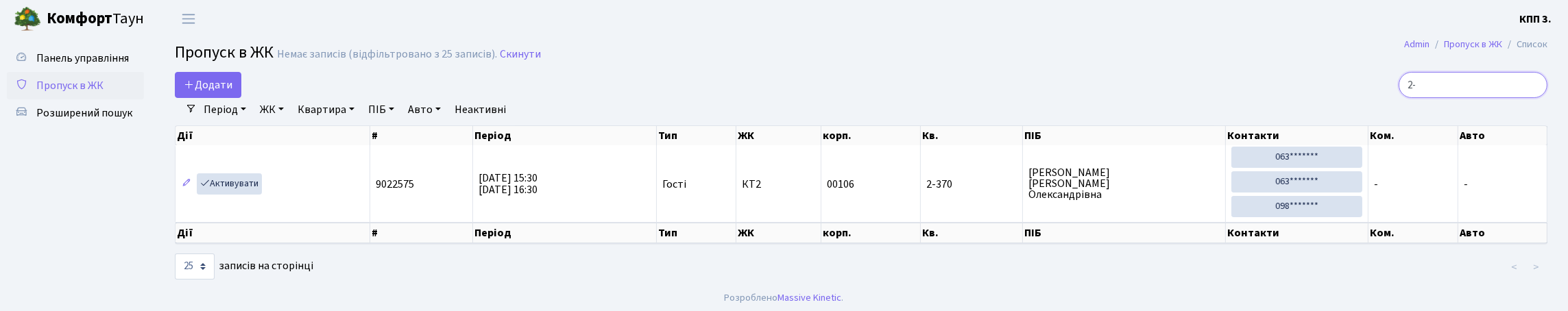
type input "2"
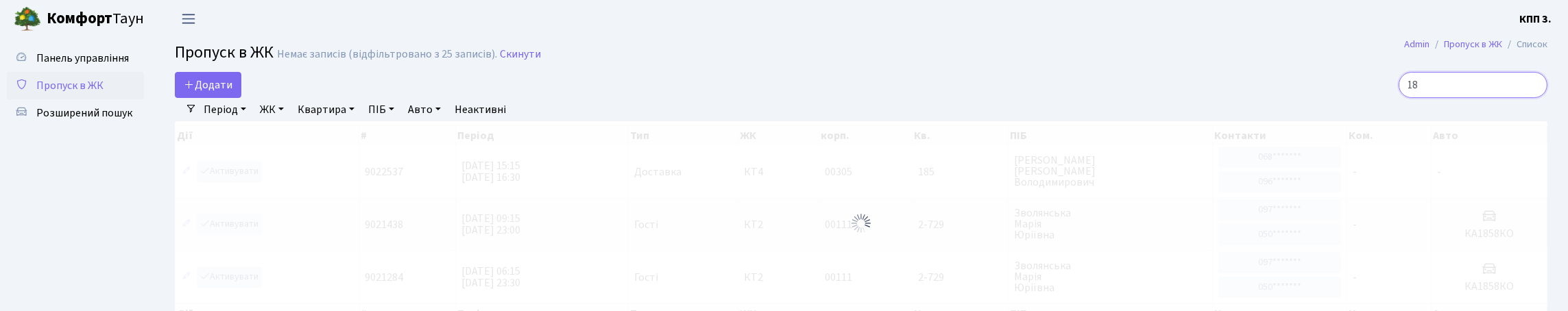
type input "1"
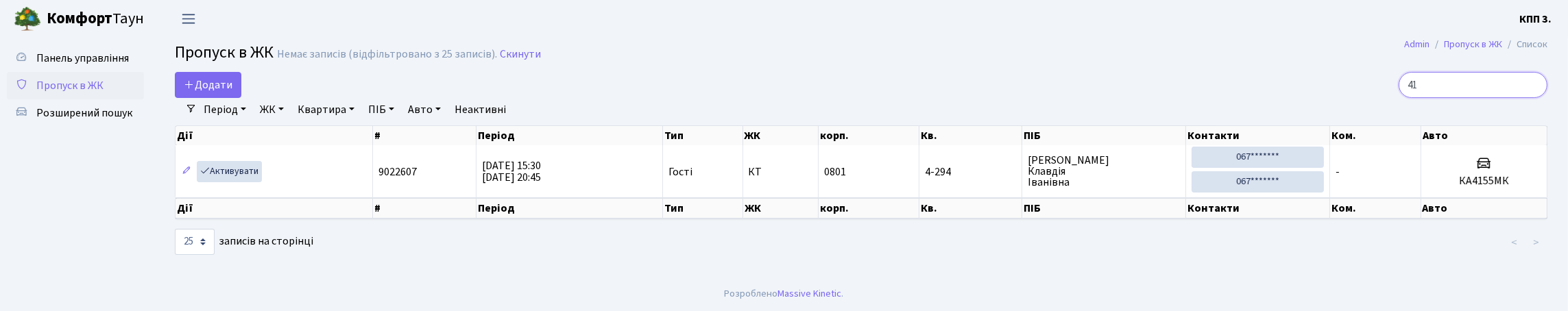
type input "4"
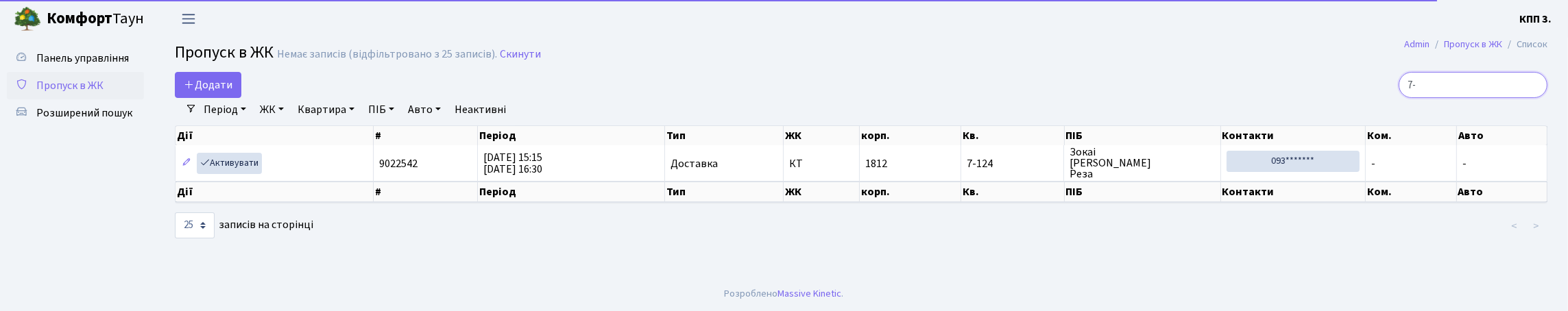
type input "7"
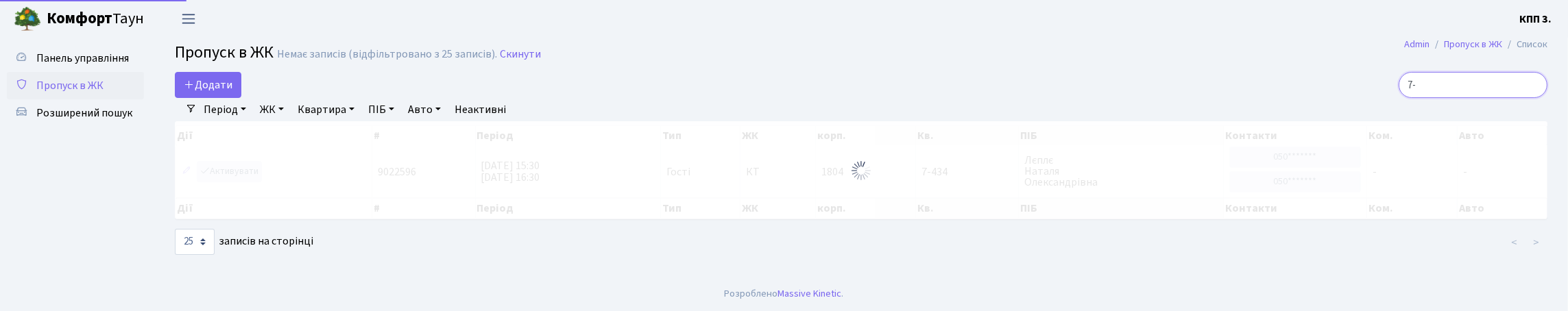
type input "7"
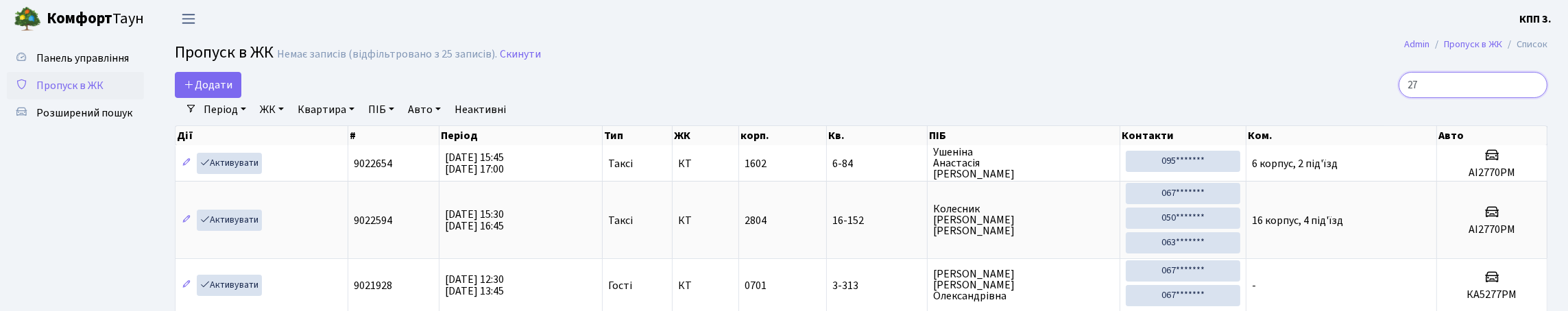
type input "2"
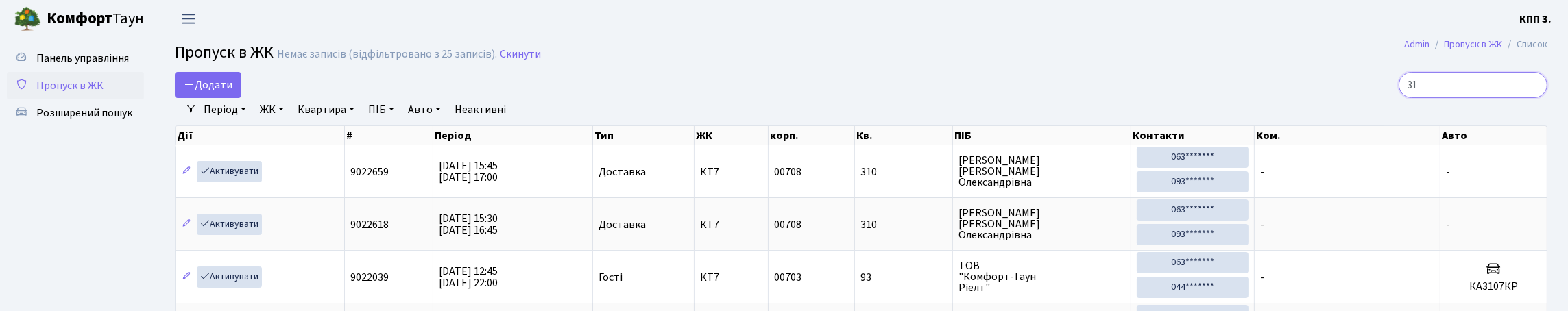
type input "3"
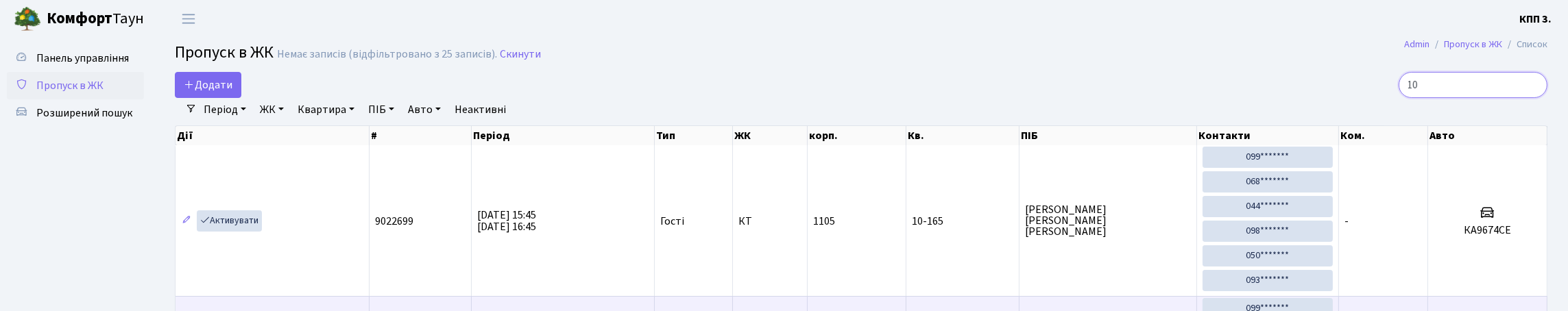
type input "1"
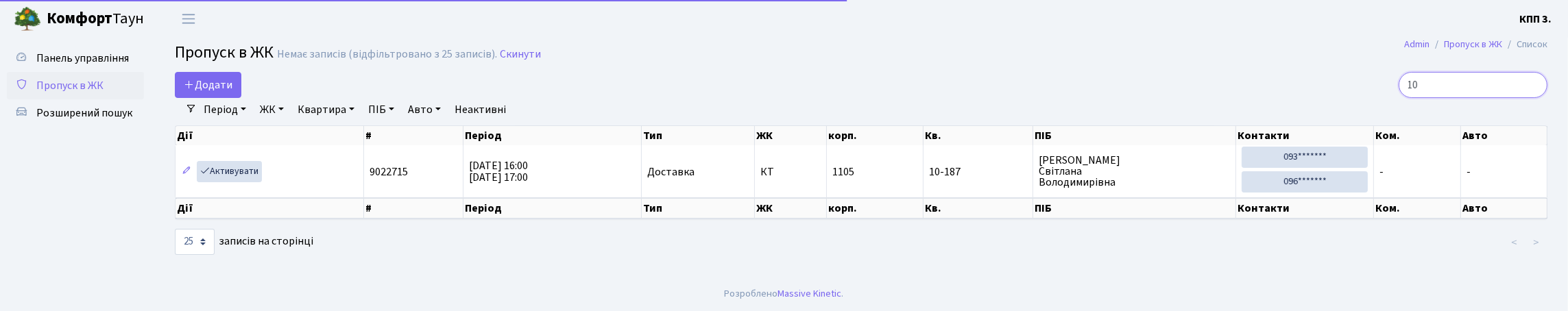
type input "1"
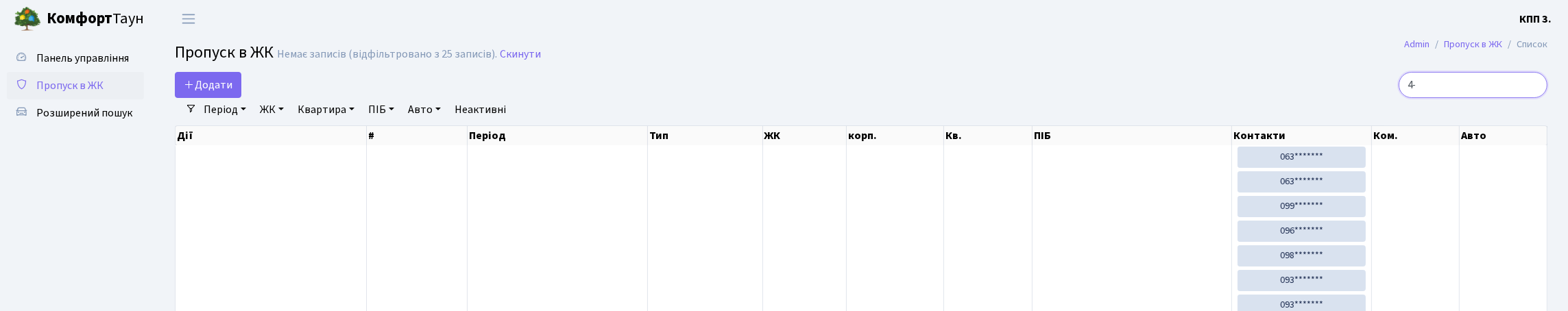
type input "4"
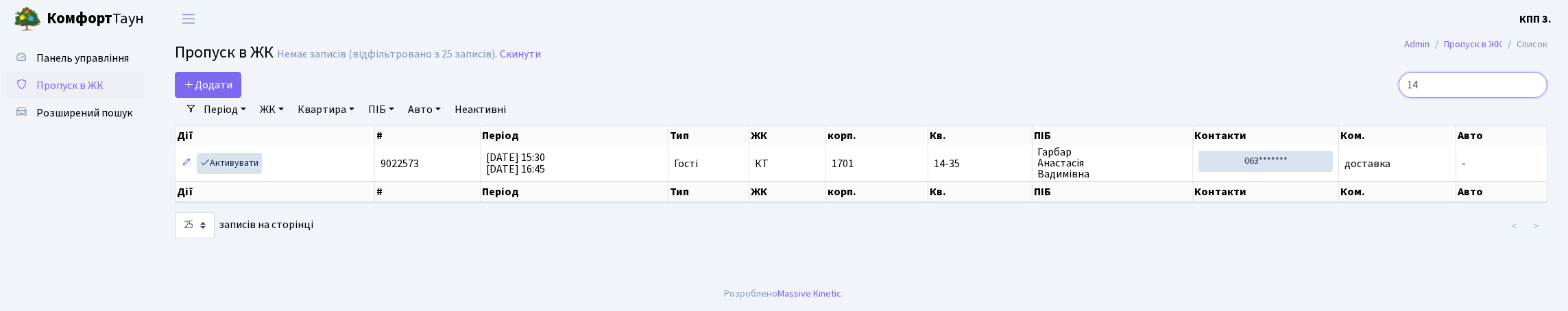
type input "1"
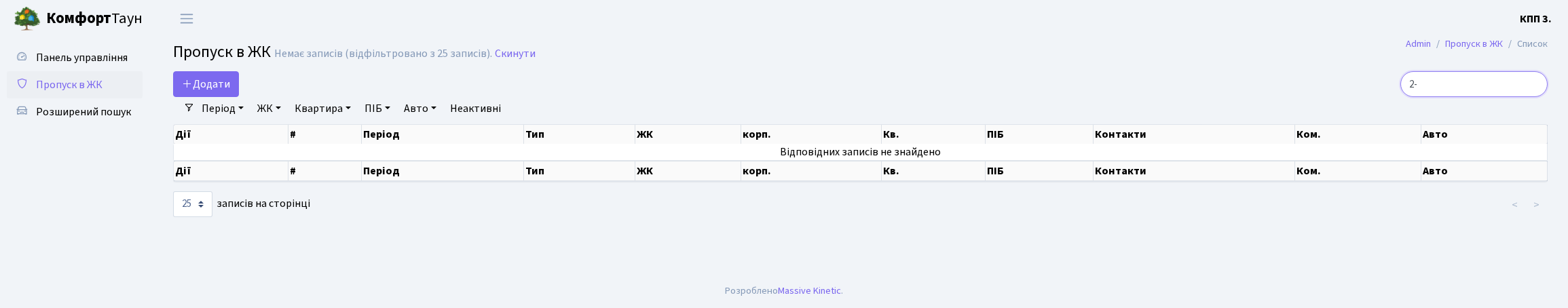
type input "2"
type input "1"
type input "8"
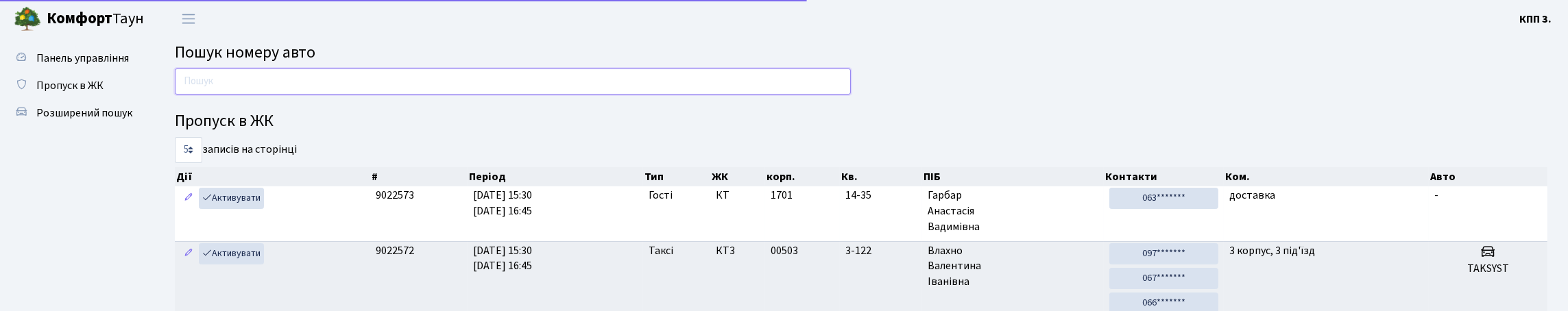
click at [217, 86] on input "text" at bounding box center [512, 81] width 676 height 26
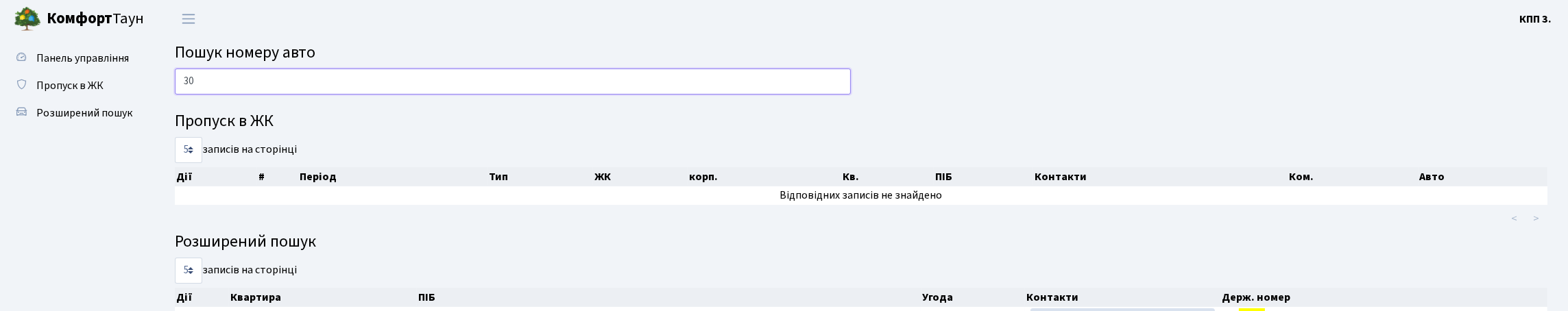
type input "3"
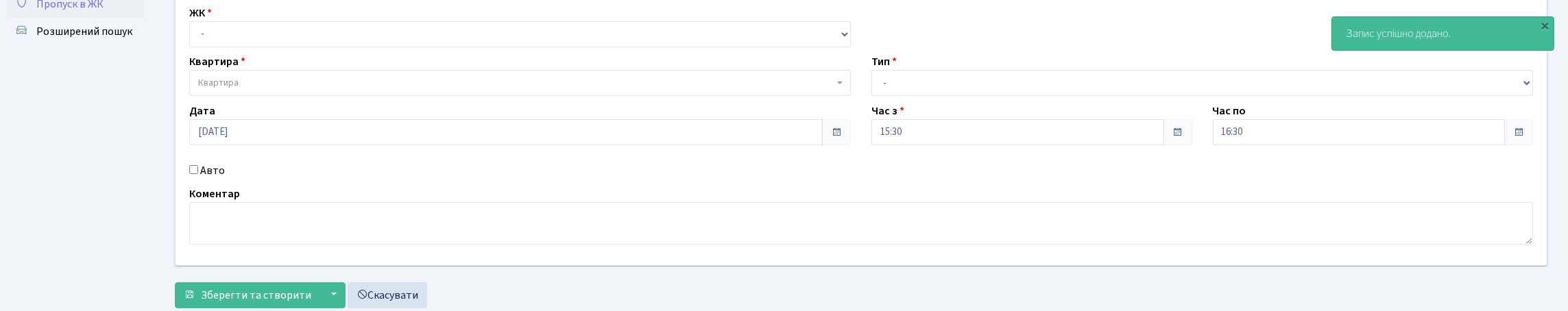
scroll to position [206, 0]
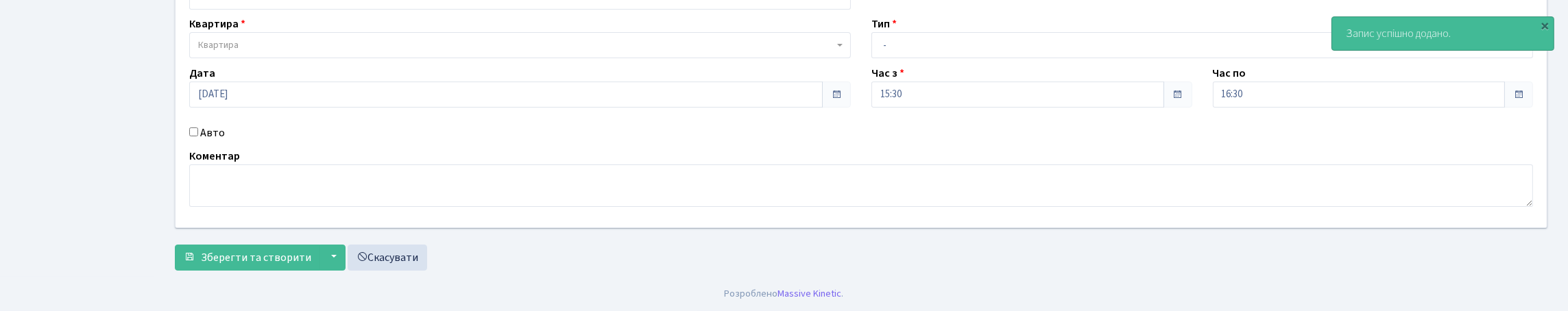
click at [196, 128] on input "Авто" at bounding box center [193, 132] width 9 height 9
checkbox input "true"
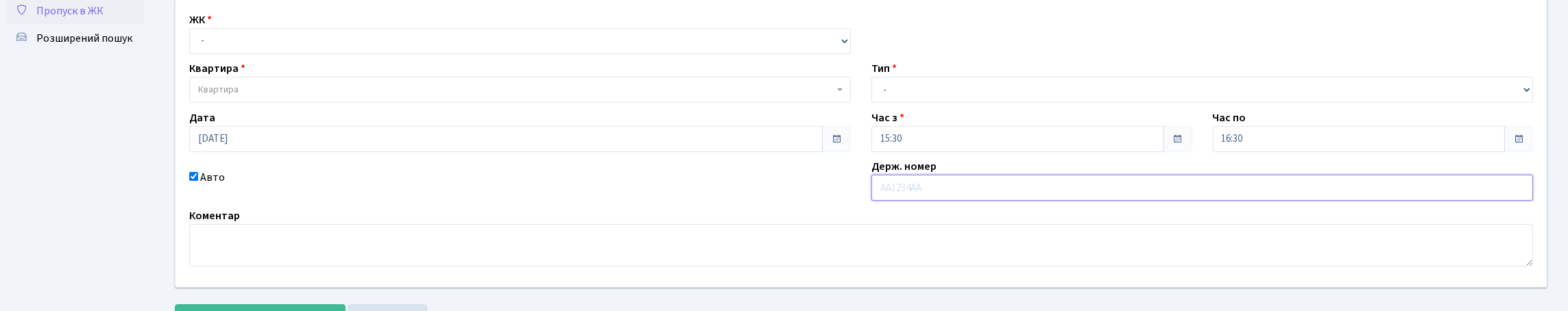
scroll to position [68, 0]
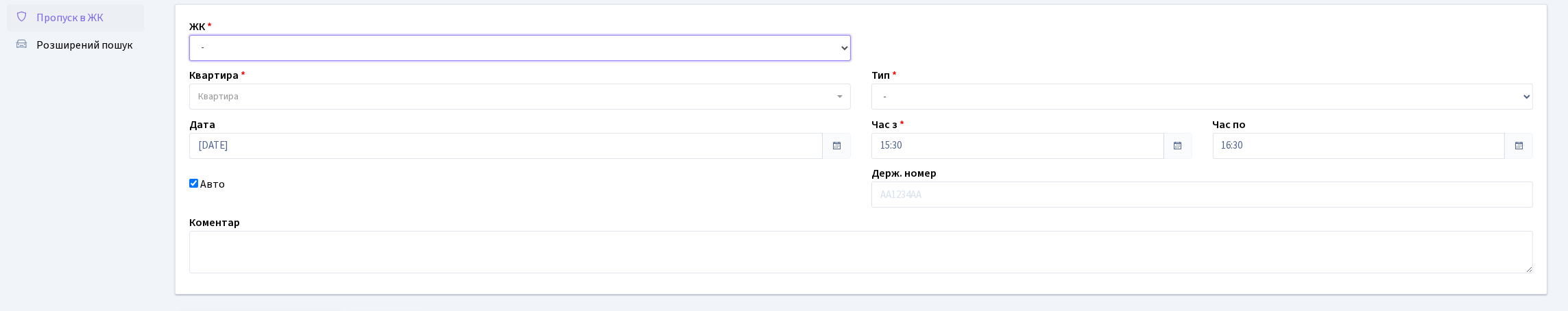
click at [244, 61] on select "- КТ, вул. Регенераторна, 4 КТ2, просп. [STREET_ADDRESS] [STREET_ADDRESS] [PERS…" at bounding box center [520, 48] width 662 height 26
select select "271"
click at [193, 50] on select "- КТ, вул. Регенераторна, 4 КТ2, просп. [STREET_ADDRESS] [STREET_ADDRESS] [PERS…" at bounding box center [520, 48] width 662 height 26
select select
click at [261, 104] on span "Квартира" at bounding box center [516, 96] width 635 height 13
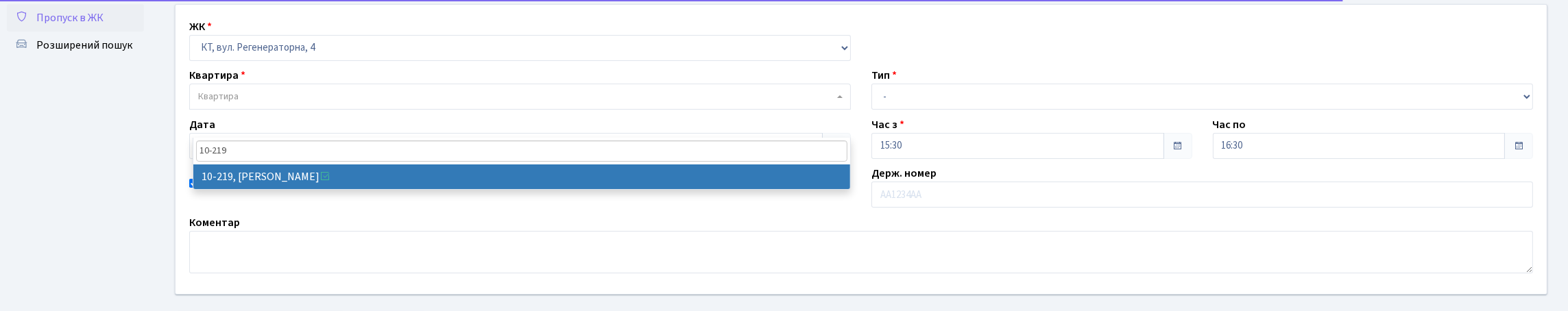
type input "10-219"
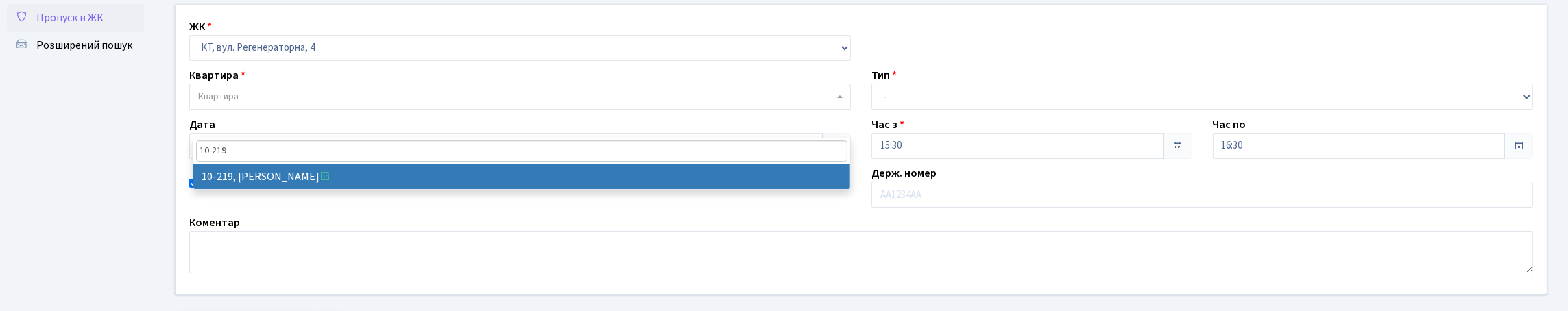
drag, startPoint x: 332, startPoint y: 177, endPoint x: 368, endPoint y: 177, distance: 36.0
select select "6788"
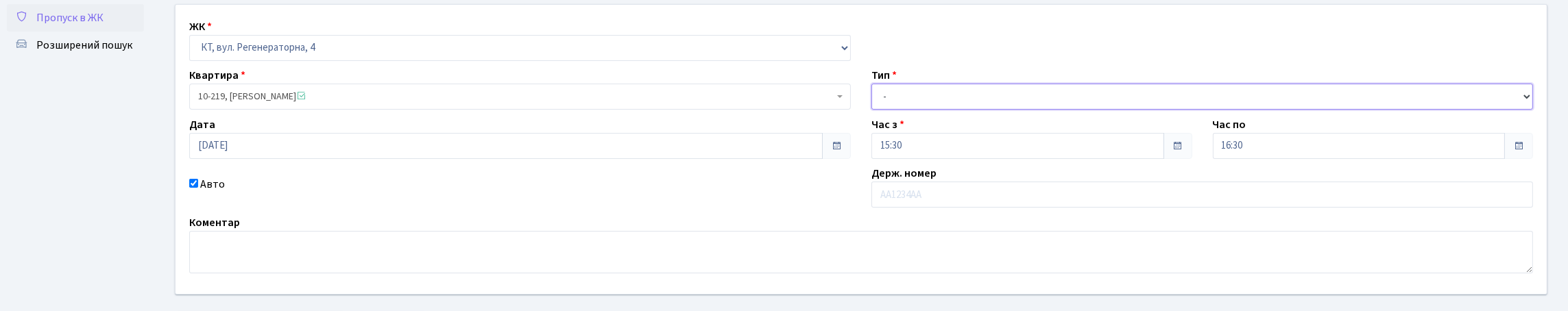
click at [960, 110] on select "- Доставка Таксі Гості Сервіс" at bounding box center [1203, 96] width 662 height 26
select select "3"
click at [872, 110] on select "- Доставка Таксі Гості Сервіс" at bounding box center [1203, 96] width 662 height 26
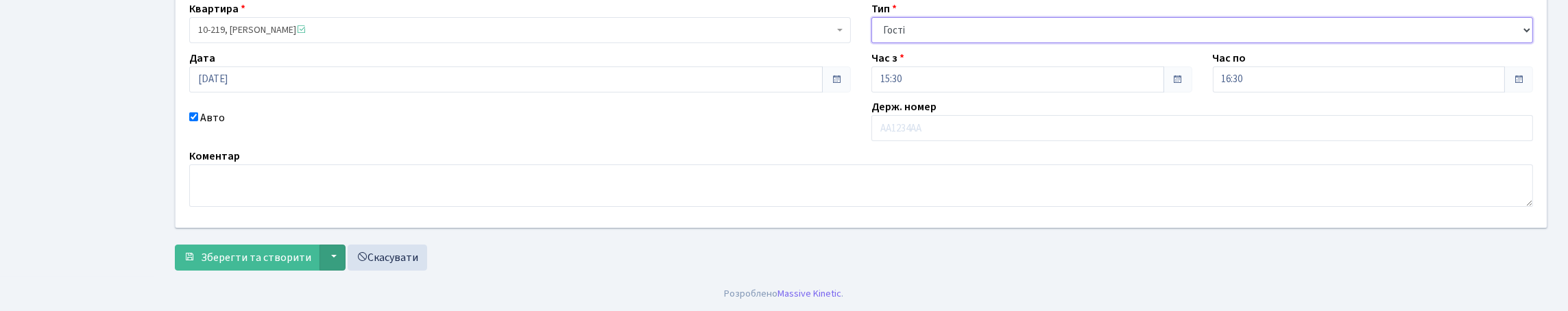
scroll to position [227, 0]
click at [278, 250] on span "Зберегти та створити" at bounding box center [256, 257] width 110 height 15
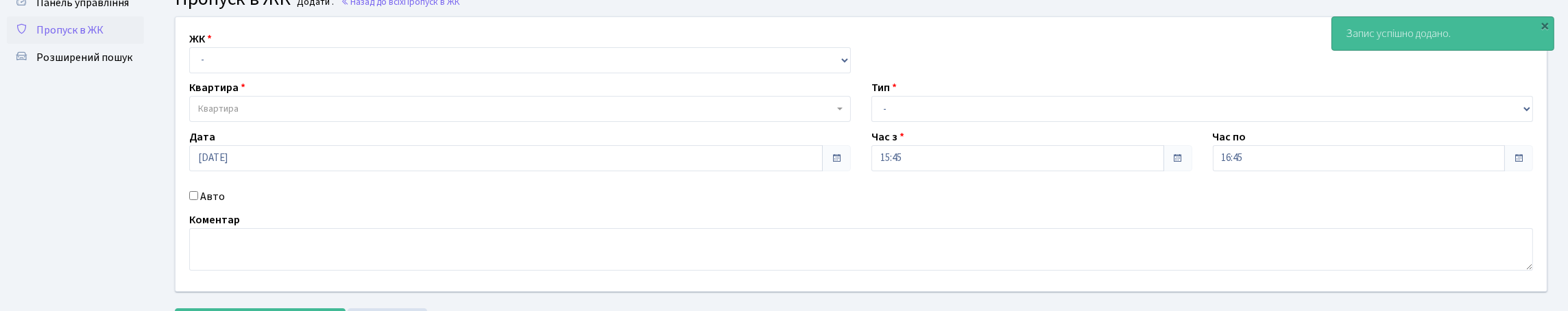
scroll to position [137, 0]
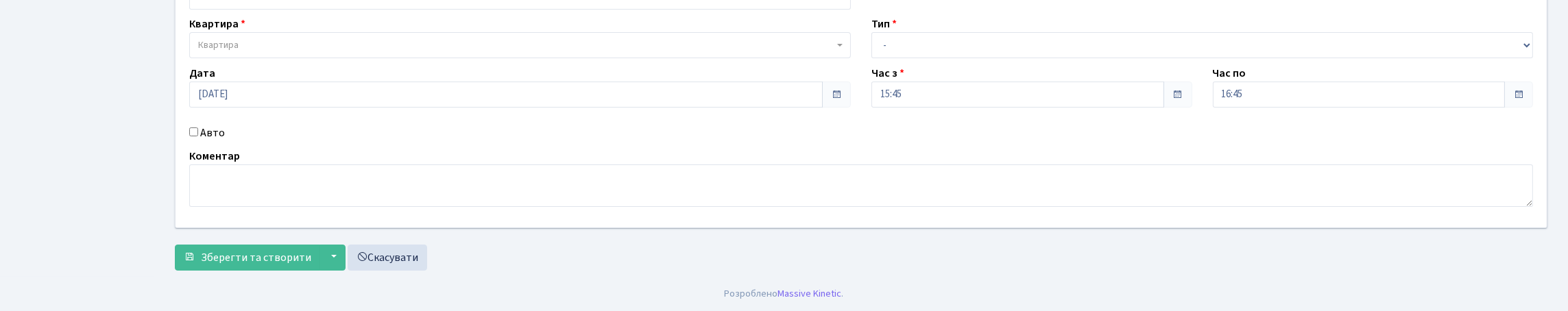
click at [198, 136] on input "Авто" at bounding box center [193, 132] width 9 height 9
checkbox input "true"
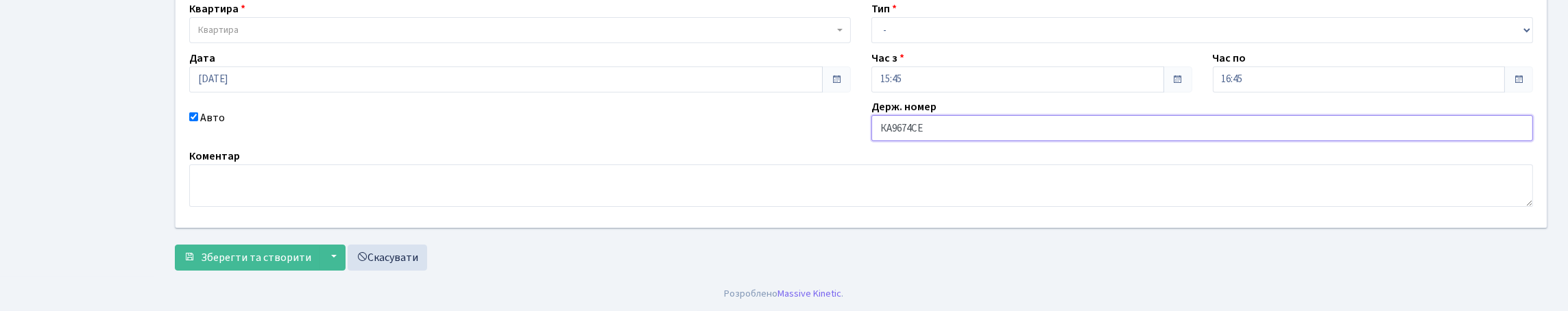
scroll to position [68, 0]
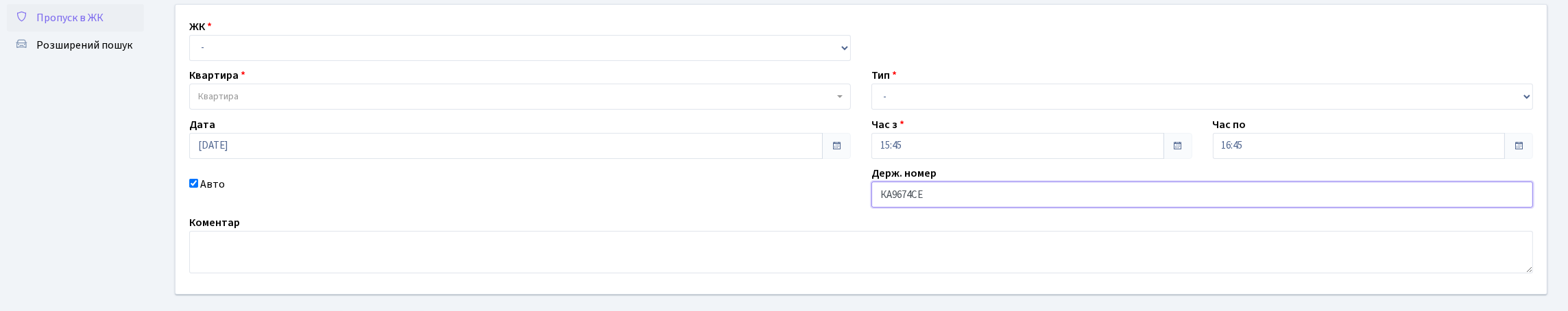
type input "КА9674СЕ"
click at [260, 61] on select "- КТ, вул. Регенераторна, 4 КТ2, просп. [STREET_ADDRESS] [STREET_ADDRESS] [PERS…" at bounding box center [520, 48] width 662 height 26
select select "271"
click at [193, 50] on select "- КТ, вул. Регенераторна, 4 КТ2, просп. [STREET_ADDRESS] [STREET_ADDRESS] [PERS…" at bounding box center [520, 48] width 662 height 26
select select
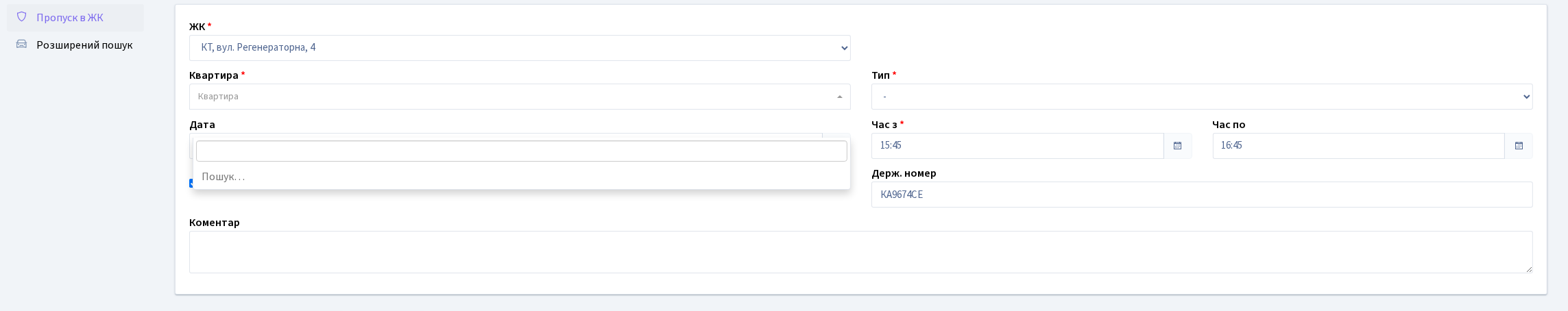
click at [269, 110] on span "Квартира" at bounding box center [520, 96] width 662 height 26
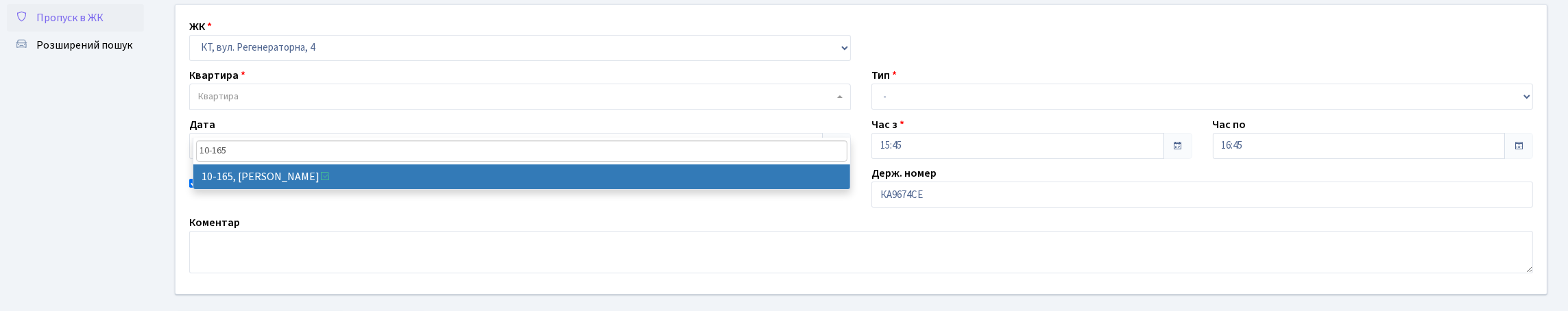
type input "10-165"
select select "6734"
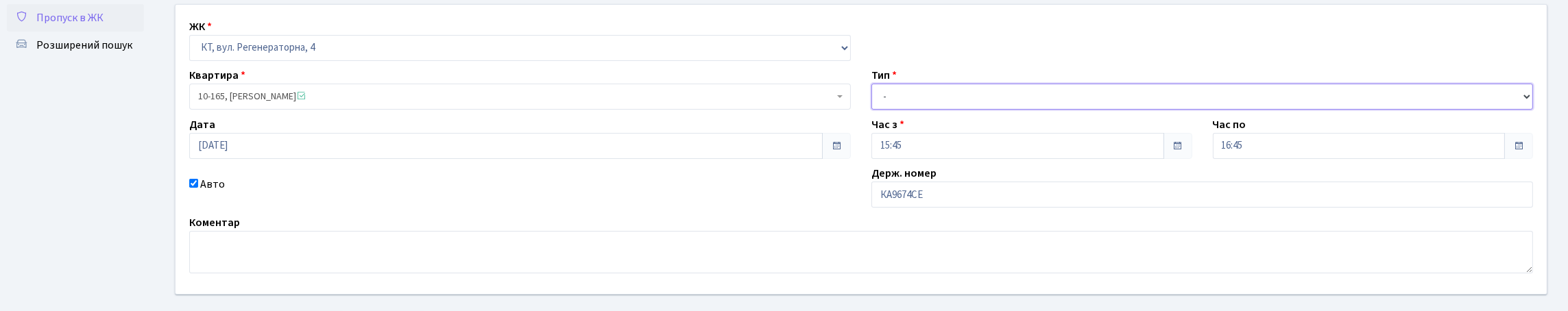
click at [904, 110] on select "- Доставка Таксі Гості Сервіс" at bounding box center [1203, 96] width 662 height 26
select select "3"
click at [872, 110] on select "- Доставка Таксі Гості Сервіс" at bounding box center [1203, 96] width 662 height 26
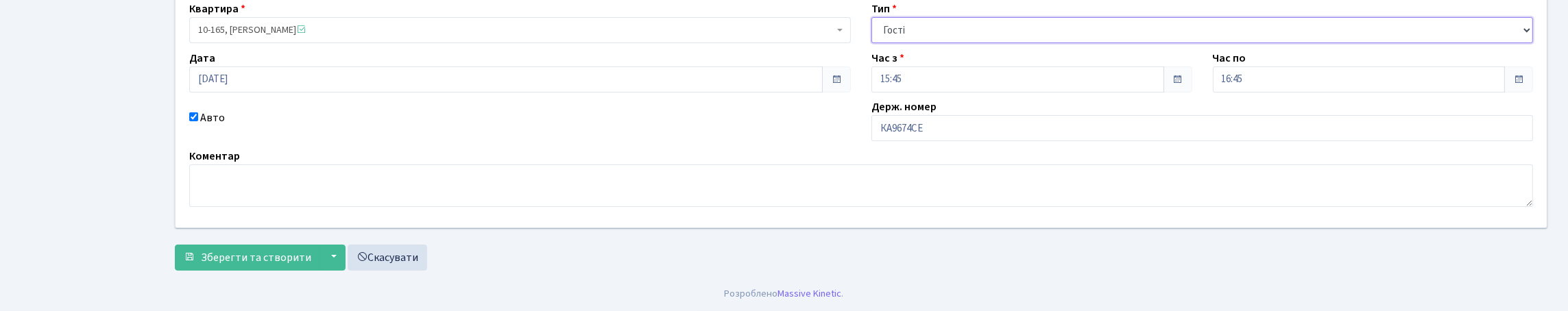
scroll to position [227, 0]
click at [249, 257] on span "Зберегти та створити" at bounding box center [256, 257] width 110 height 15
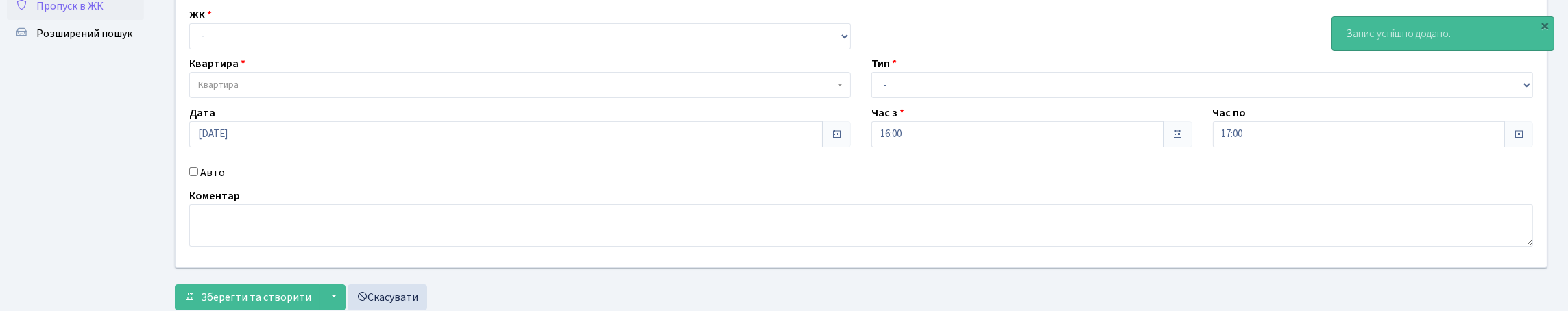
scroll to position [206, 0]
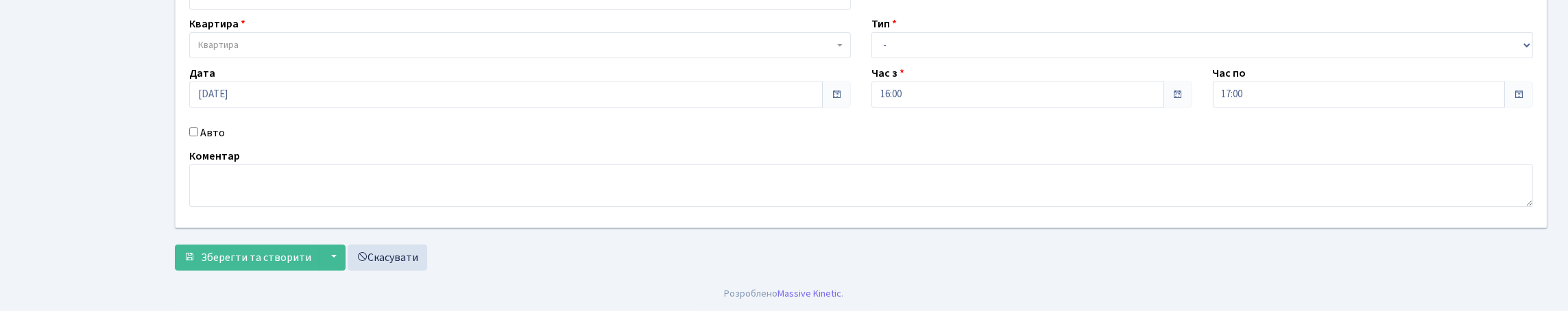
click at [196, 128] on input "Авто" at bounding box center [193, 132] width 9 height 9
checkbox input "true"
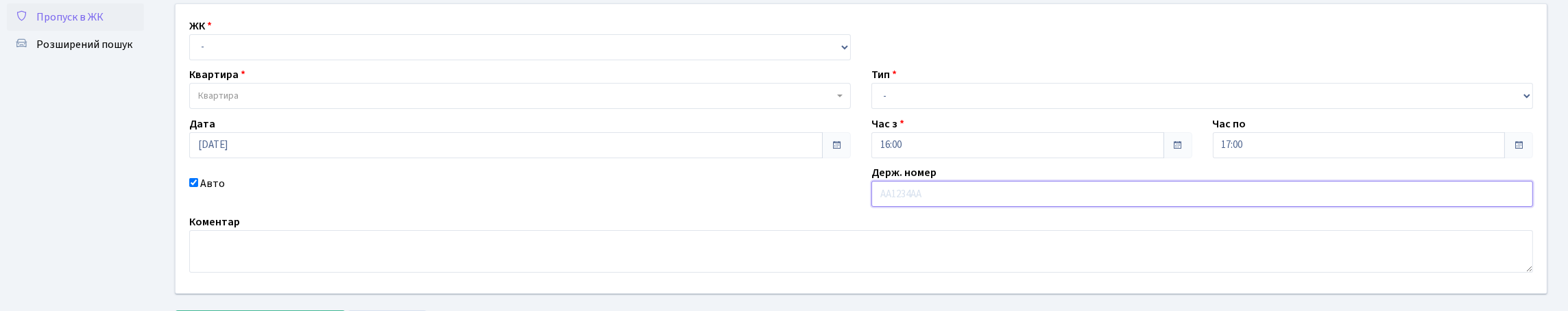
scroll to position [68, 0]
click at [235, 61] on select "- КТ, вул. Регенераторна, 4 КТ2, просп. [STREET_ADDRESS] [STREET_ADDRESS] [PERS…" at bounding box center [520, 48] width 662 height 26
select select "271"
click at [193, 50] on select "- КТ, вул. Регенераторна, 4 КТ2, просп. [STREET_ADDRESS] [STREET_ADDRESS] [PERS…" at bounding box center [520, 48] width 662 height 26
select select
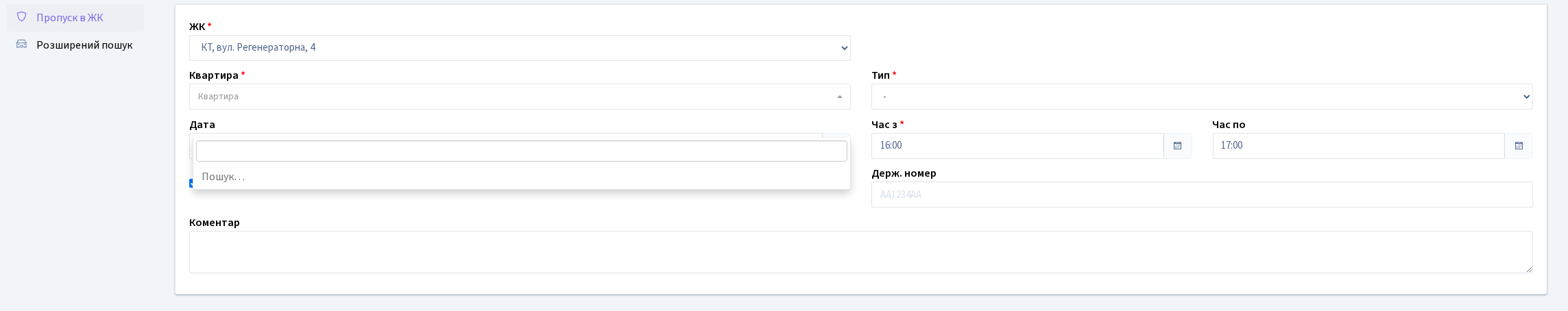
click at [237, 104] on span "Квартира" at bounding box center [218, 96] width 40 height 13
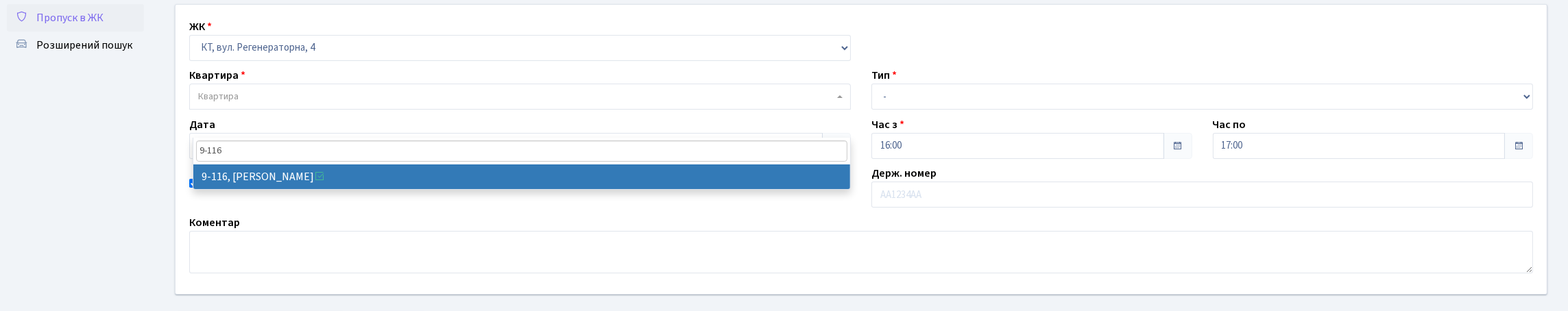
type input "9-116"
select select "6466"
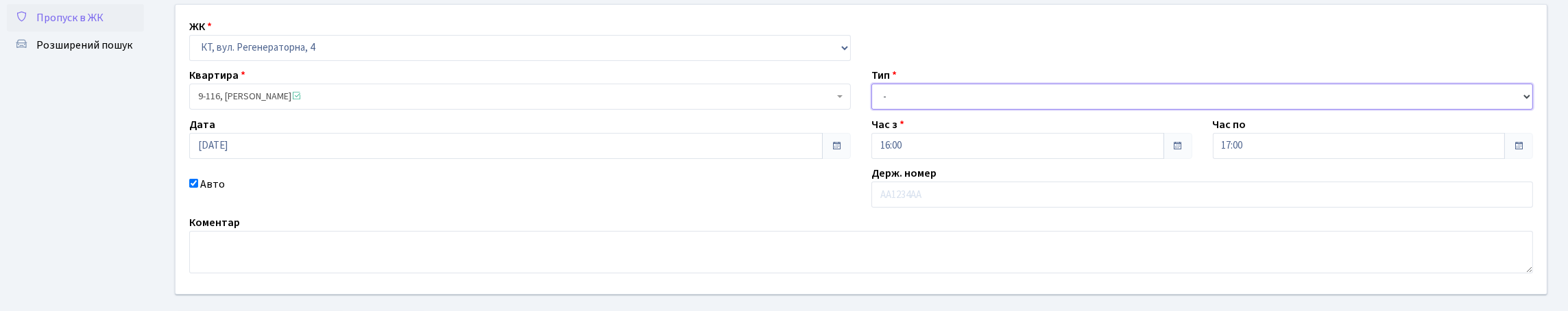
click at [887, 110] on select "- Доставка Таксі Гості Сервіс" at bounding box center [1203, 96] width 662 height 26
select select "1"
click at [872, 110] on select "- Доставка Таксі Гості Сервіс" at bounding box center [1203, 96] width 662 height 26
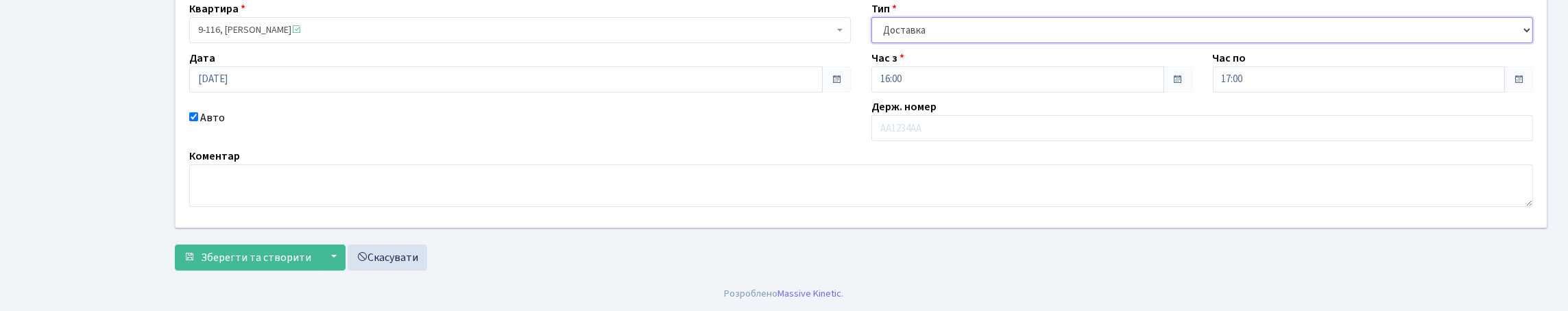
scroll to position [227, 0]
click at [283, 257] on span "Зберегти та створити" at bounding box center [256, 257] width 110 height 15
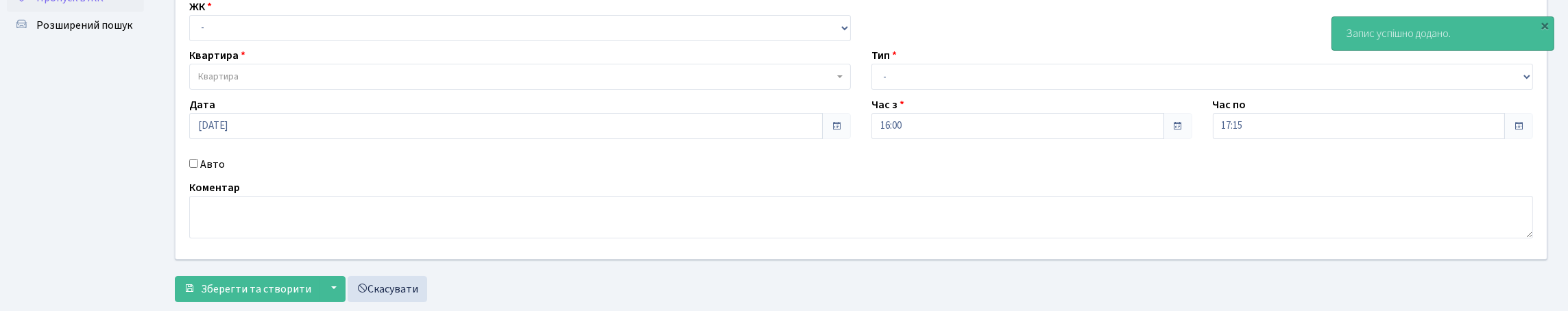
scroll to position [206, 0]
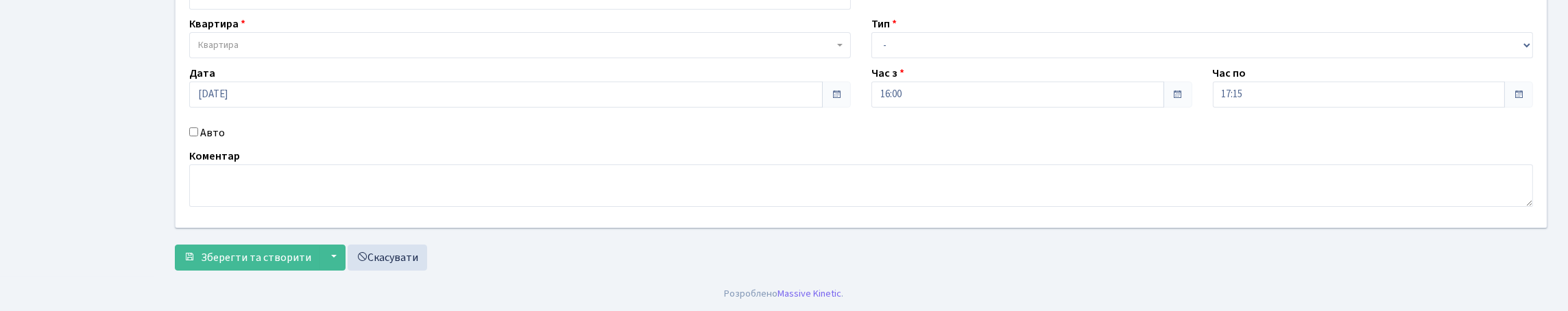
click at [196, 128] on input "Авто" at bounding box center [193, 132] width 9 height 9
checkbox input "true"
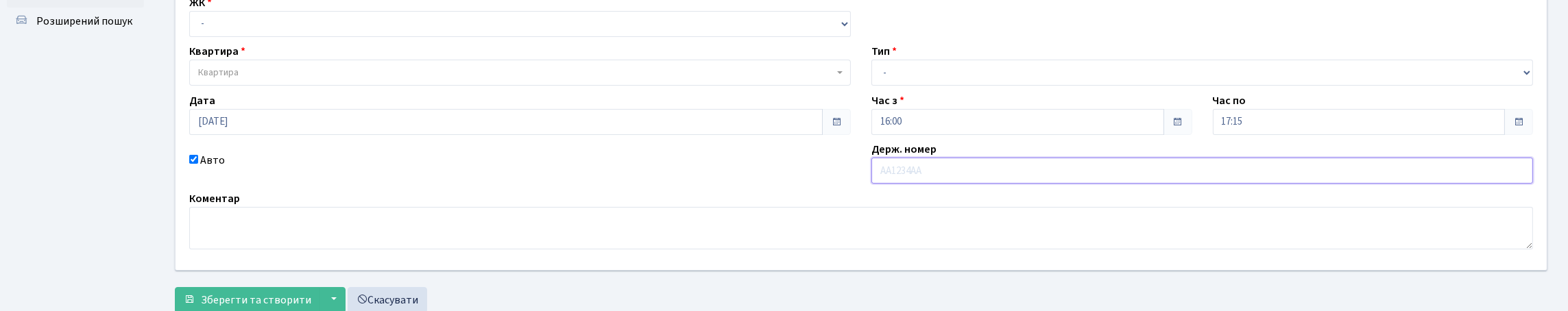
scroll to position [68, 0]
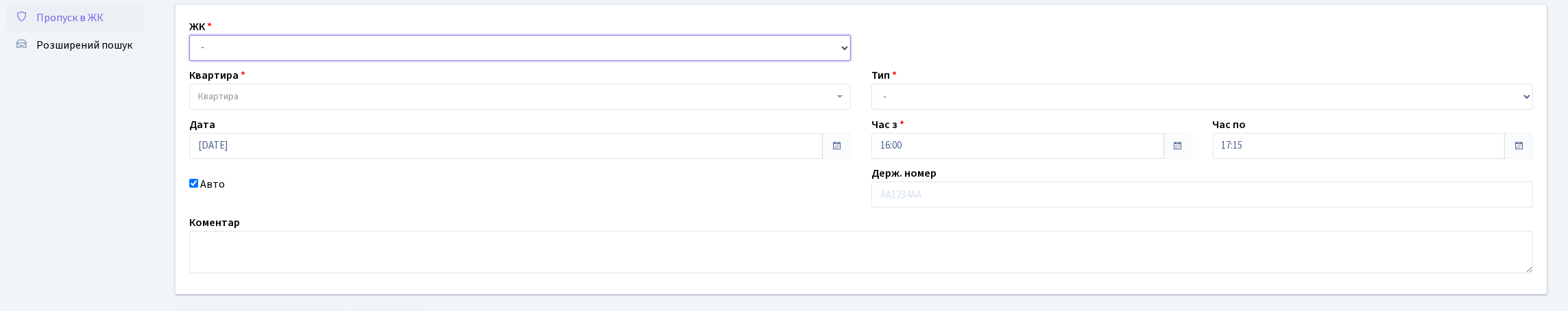
click at [247, 61] on select "- КТ, вул. Регенераторна, 4 КТ2, просп. [STREET_ADDRESS] [STREET_ADDRESS] [PERS…" at bounding box center [520, 48] width 662 height 26
select select "271"
click at [193, 50] on select "- КТ, вул. Регенераторна, 4 КТ2, просп. [STREET_ADDRESS] [STREET_ADDRESS] [PERS…" at bounding box center [520, 48] width 662 height 26
select select
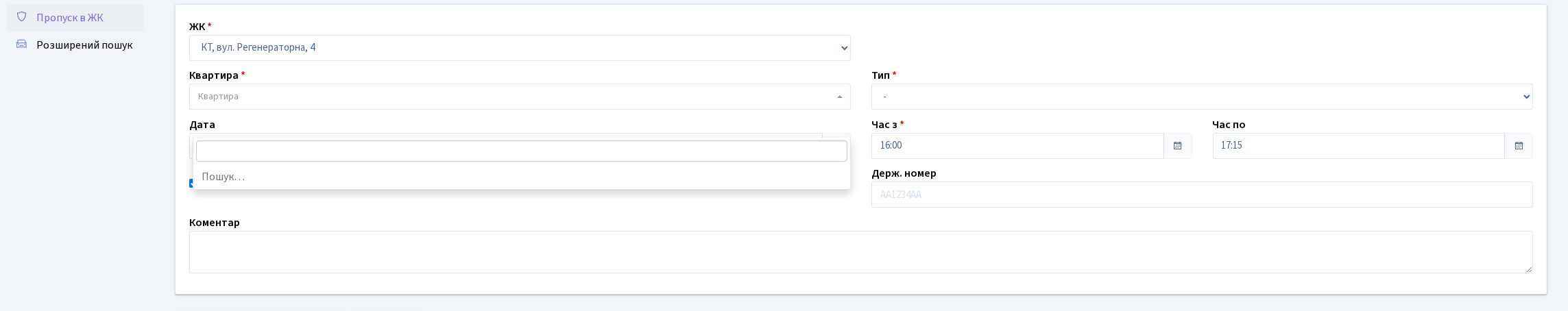
click at [248, 110] on span "Квартира" at bounding box center [520, 96] width 662 height 26
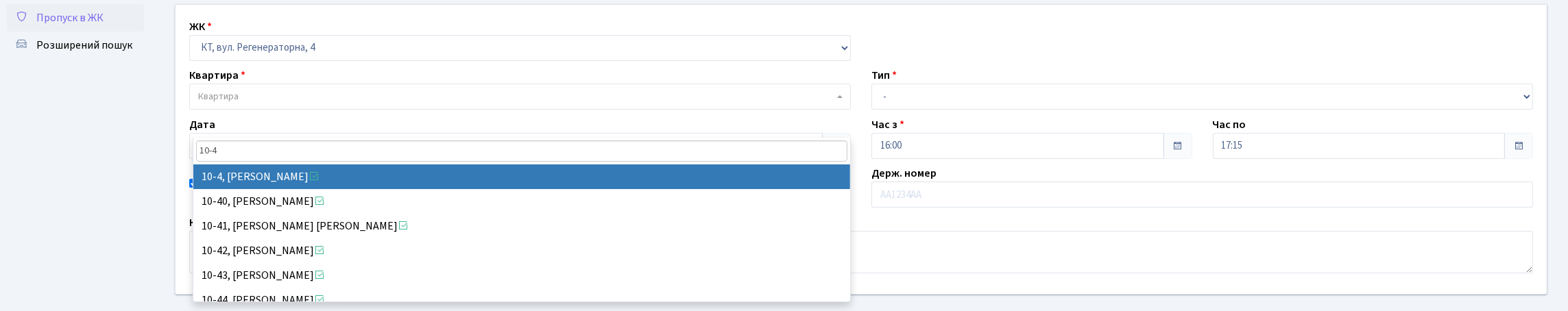
type input "10-4"
select select "6573"
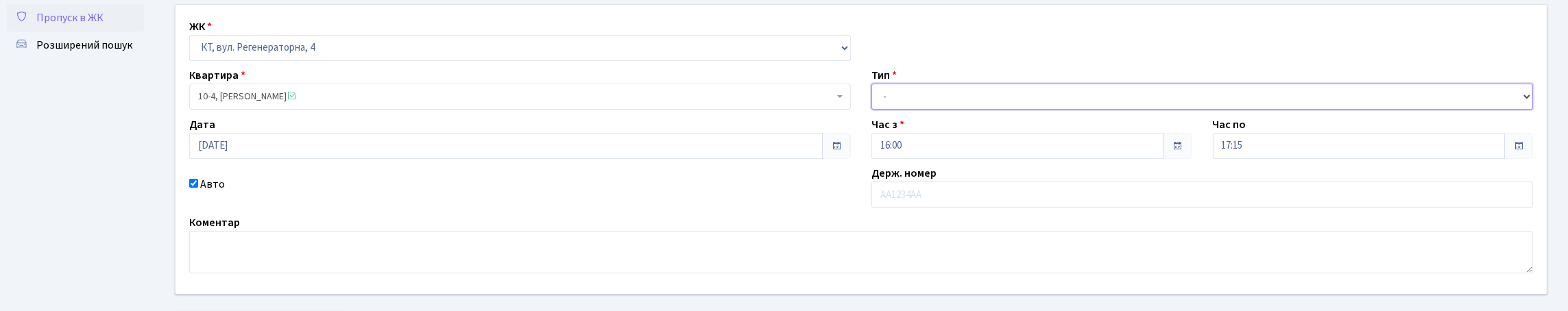
click at [926, 110] on select "- Доставка Таксі Гості Сервіс" at bounding box center [1203, 96] width 662 height 26
select select "1"
click at [872, 110] on select "- Доставка Таксі Гості Сервіс" at bounding box center [1203, 96] width 662 height 26
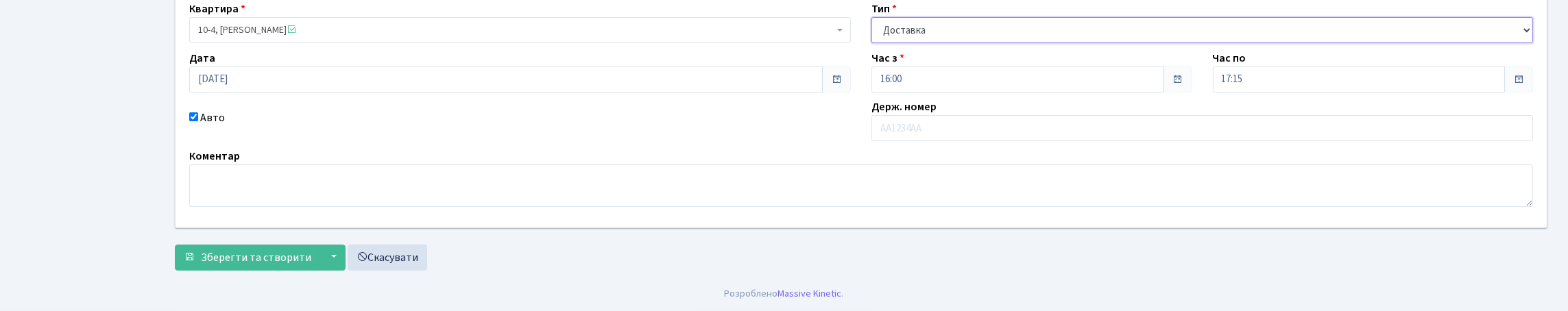
scroll to position [227, 0]
drag, startPoint x: 266, startPoint y: 242, endPoint x: 269, endPoint y: 251, distance: 9.5
click at [269, 251] on span "Зберегти та створити" at bounding box center [256, 257] width 110 height 15
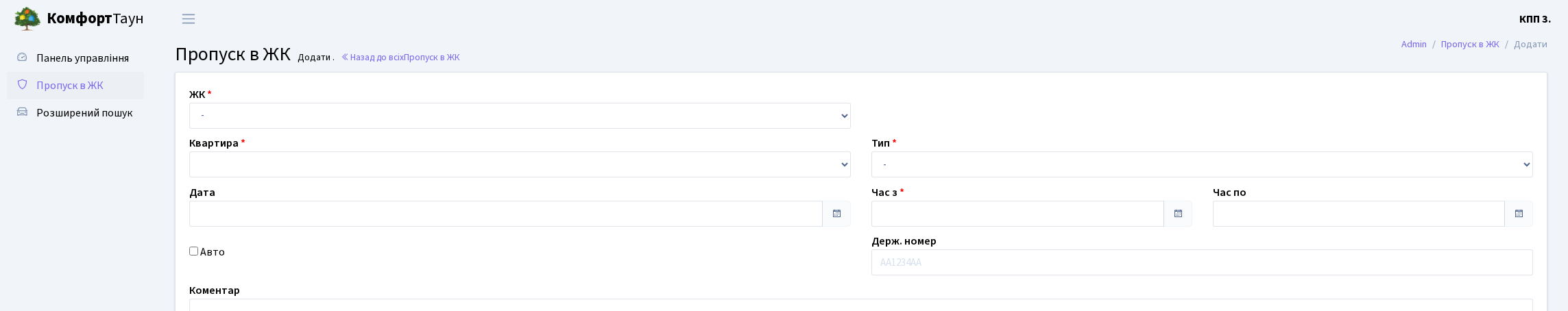
type input "[DATE]"
type input "16:15"
type input "17:15"
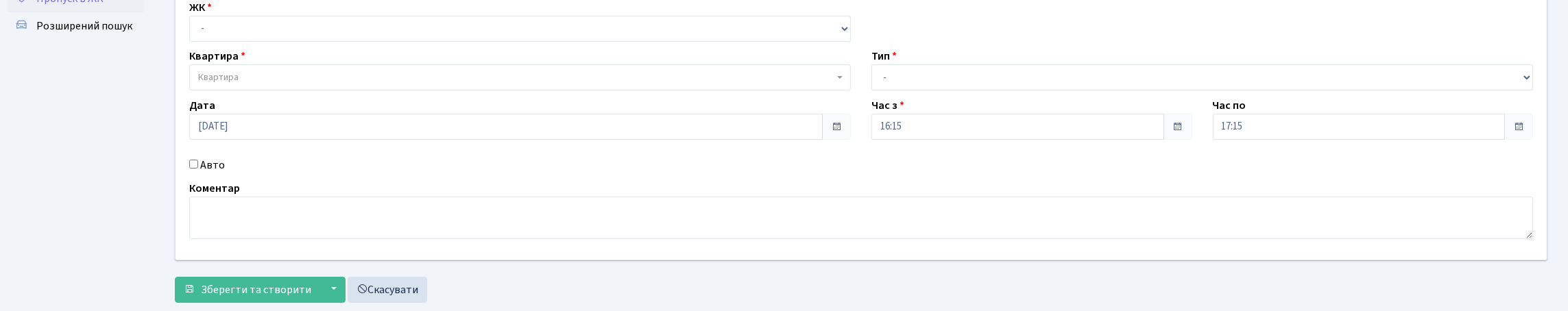
scroll to position [206, 0]
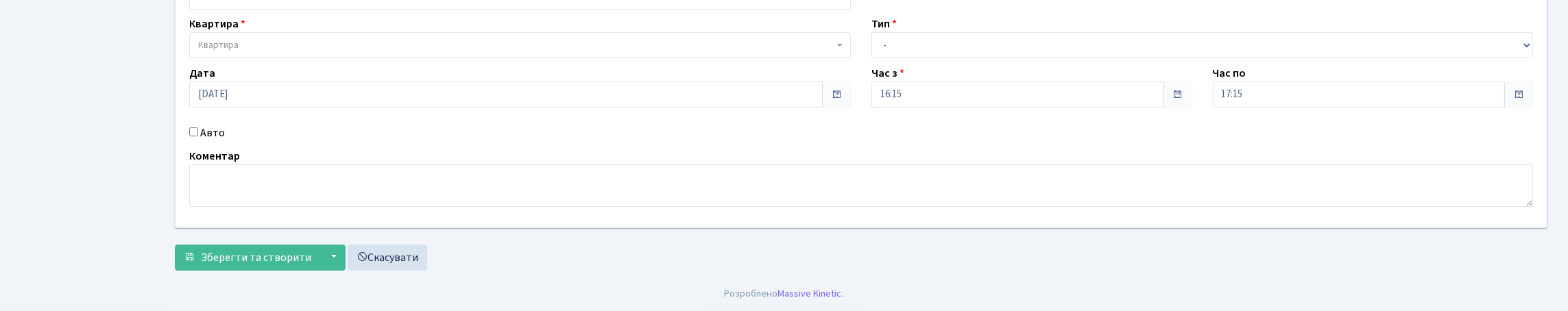
click at [198, 128] on input "Авто" at bounding box center [193, 132] width 9 height 9
checkbox input "true"
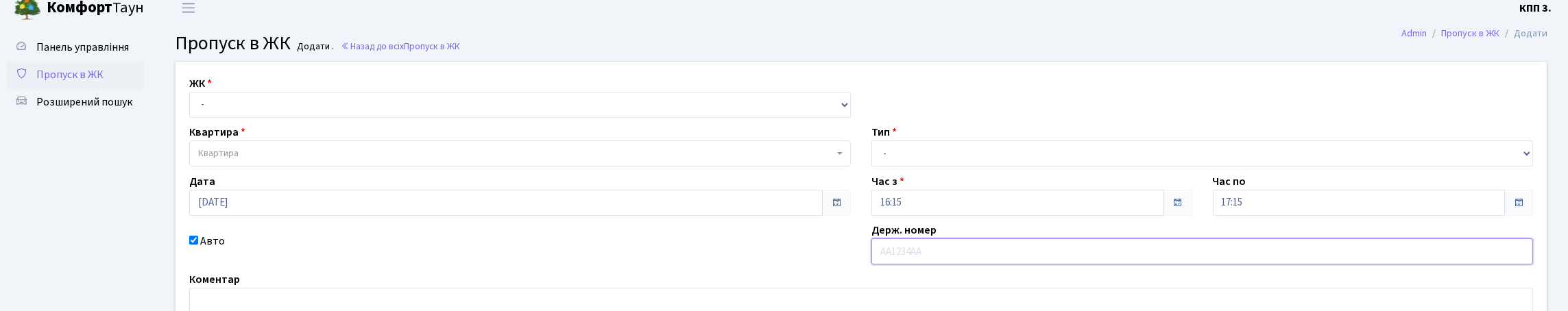
scroll to position [0, 0]
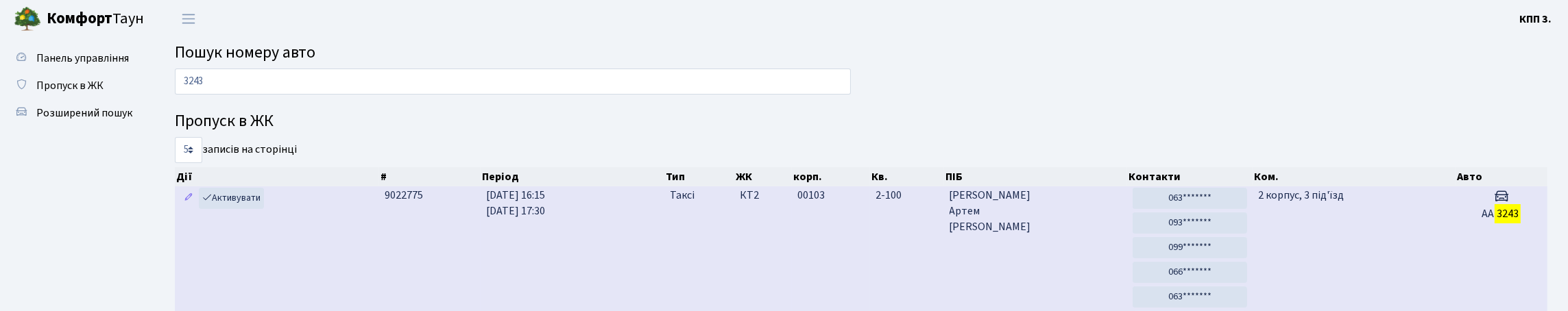
type input "3243"
click at [1042, 235] on span "Дмитрієв Артем Олександрович" at bounding box center [1036, 212] width 172 height 48
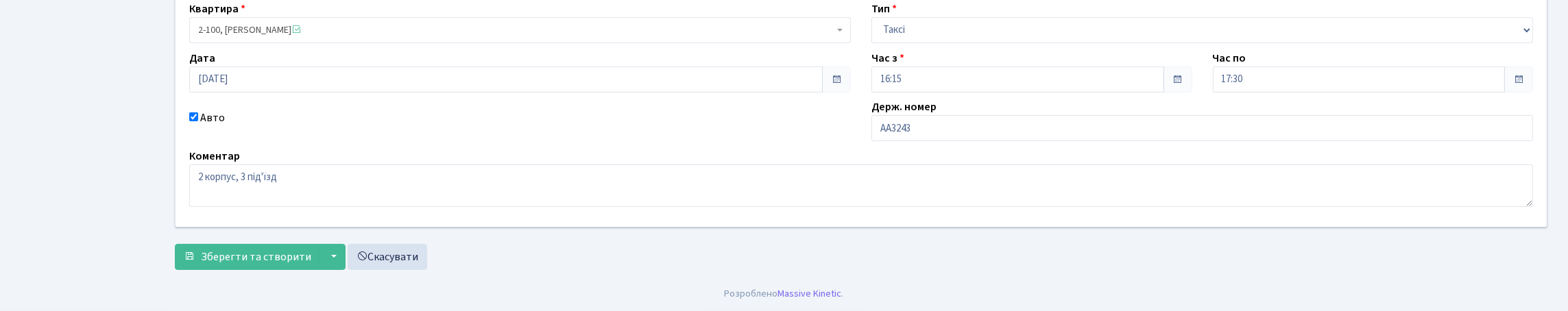
scroll to position [206, 0]
click at [944, 121] on input "AA3243" at bounding box center [1203, 128] width 662 height 26
type input "AA3243YС"
click at [268, 265] on span "Зберегти та створити" at bounding box center [256, 257] width 110 height 15
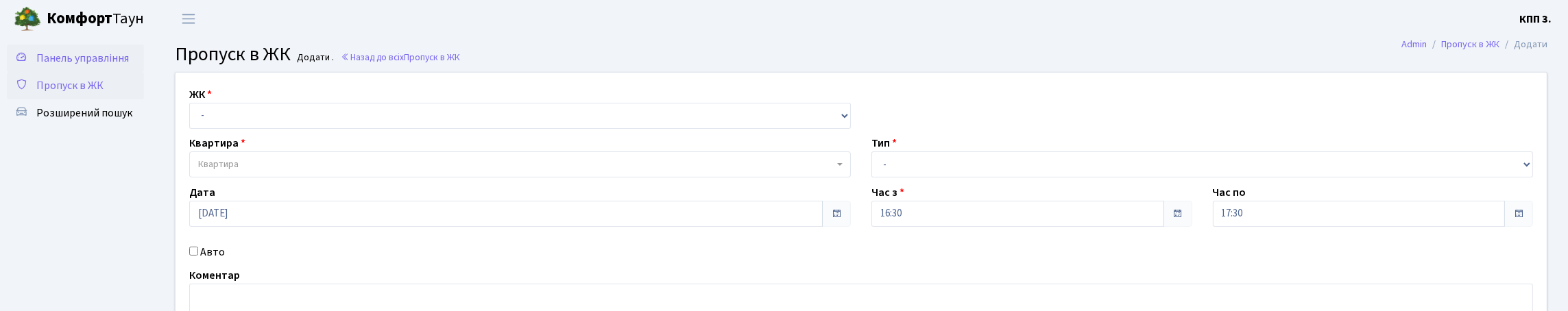
click at [65, 66] on span "Панель управління" at bounding box center [82, 59] width 93 height 15
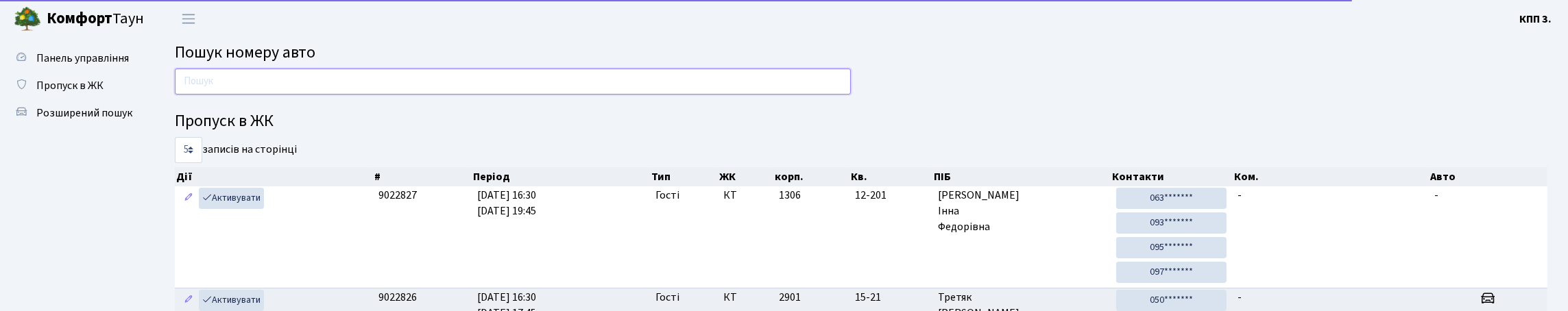
click at [237, 94] on input "text" at bounding box center [512, 81] width 676 height 26
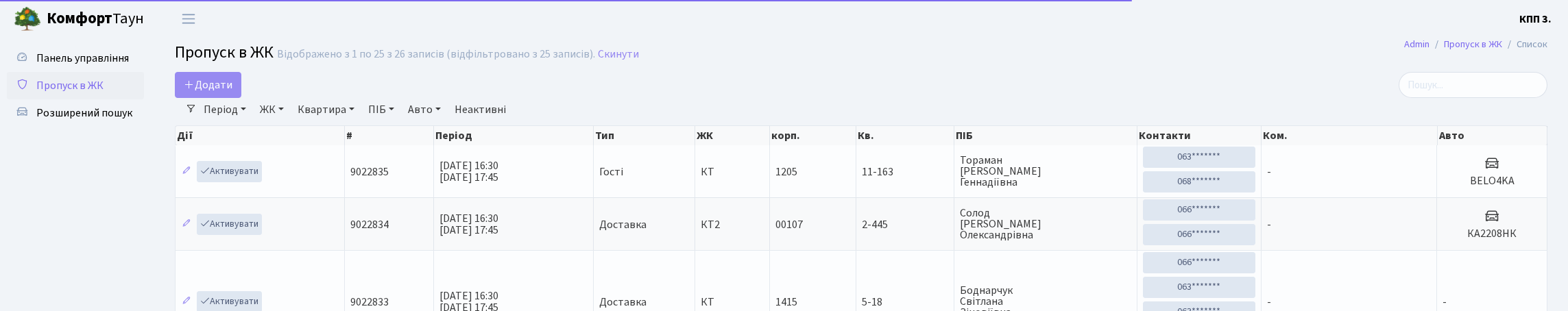
select select "25"
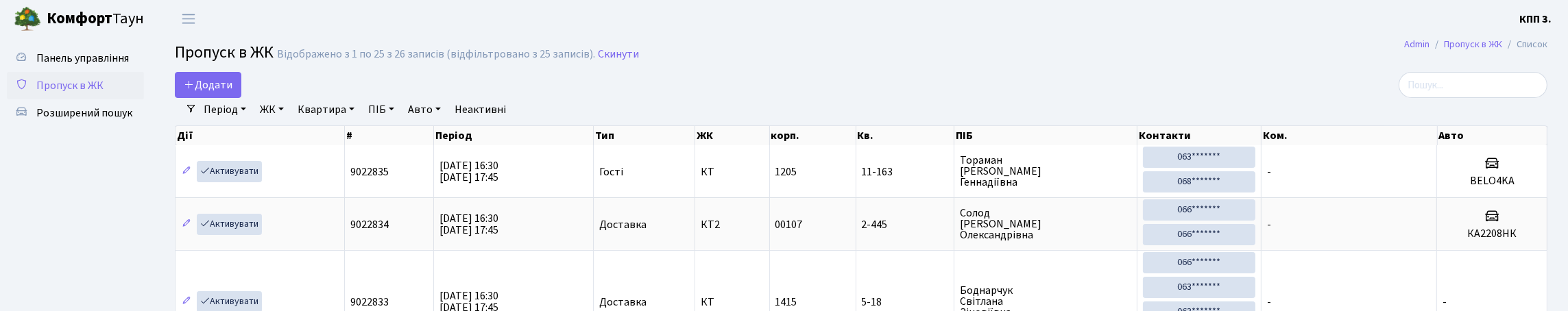
click at [247, 121] on link "Період" at bounding box center [225, 110] width 53 height 23
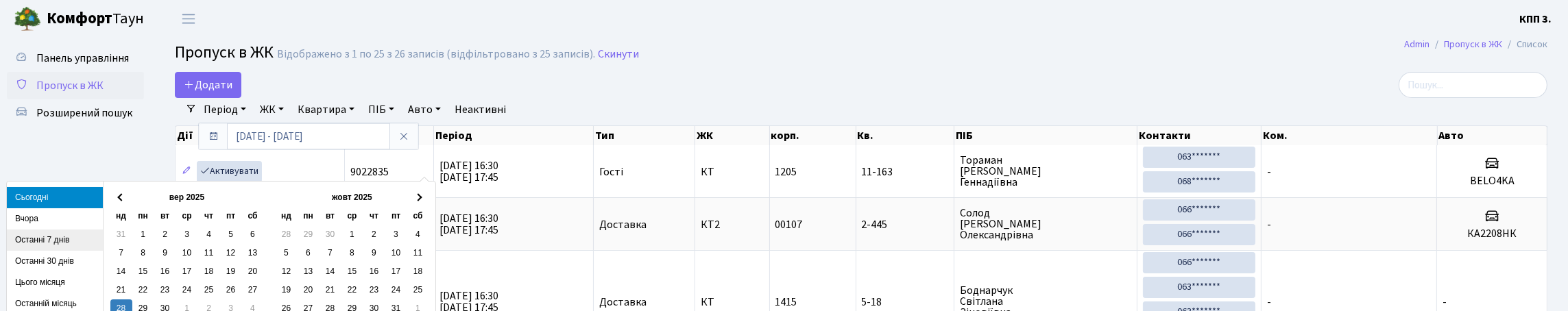
click at [56, 242] on li "Останні 7 днів" at bounding box center [54, 240] width 96 height 21
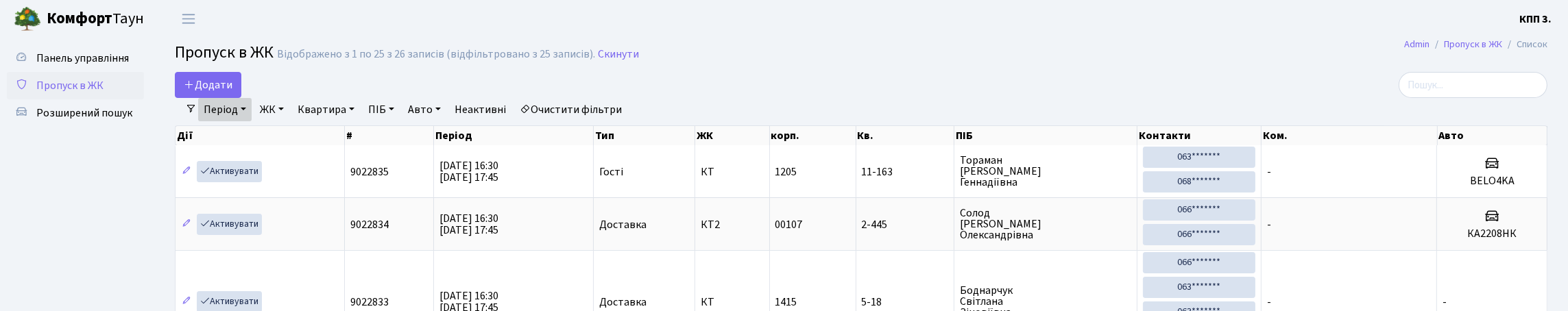
click at [252, 121] on link "Період" at bounding box center [225, 110] width 53 height 23
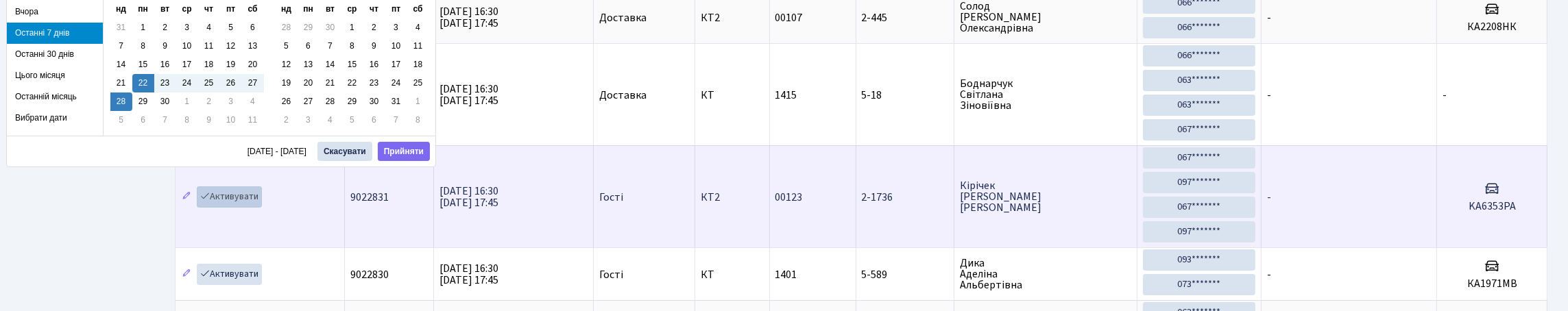
scroll to position [273, 0]
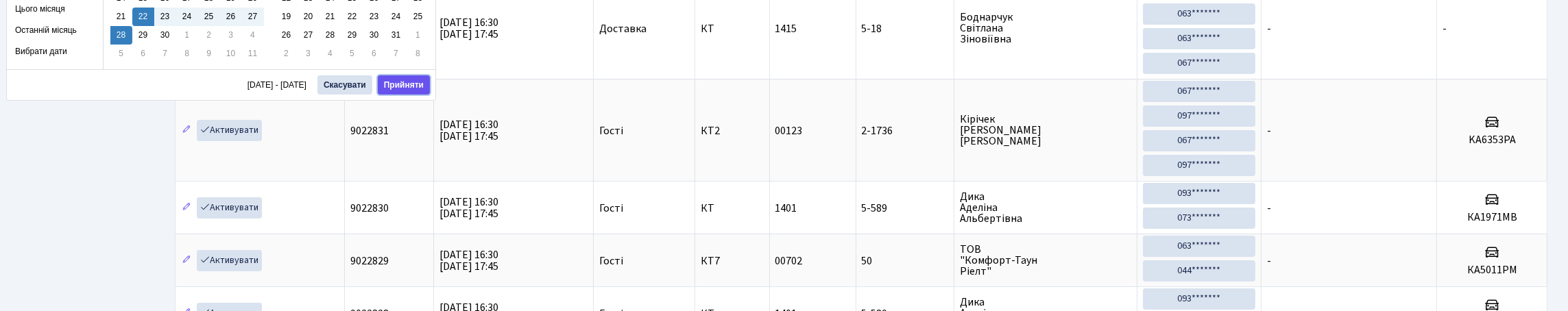
click at [398, 85] on button "Прийняти" at bounding box center [404, 84] width 52 height 19
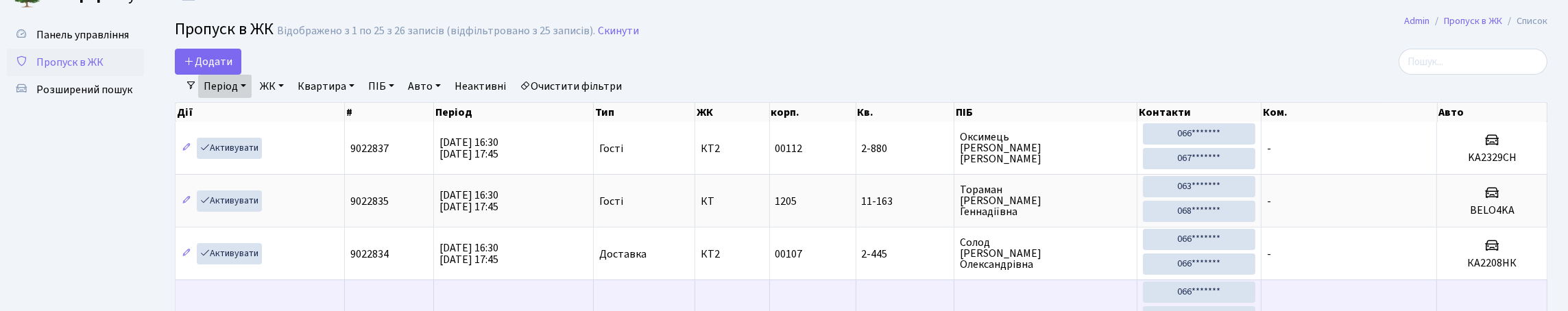
scroll to position [0, 0]
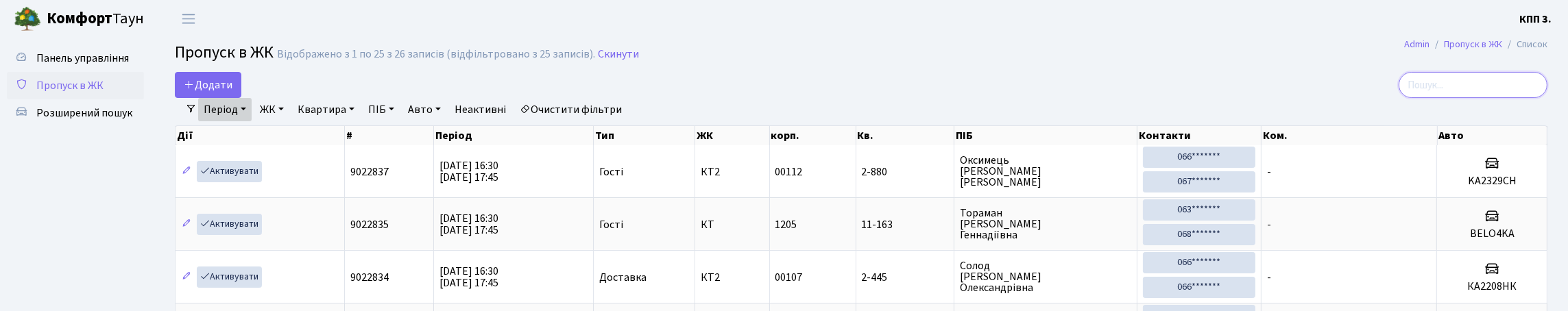
click at [1413, 98] on input "search" at bounding box center [1473, 84] width 149 height 26
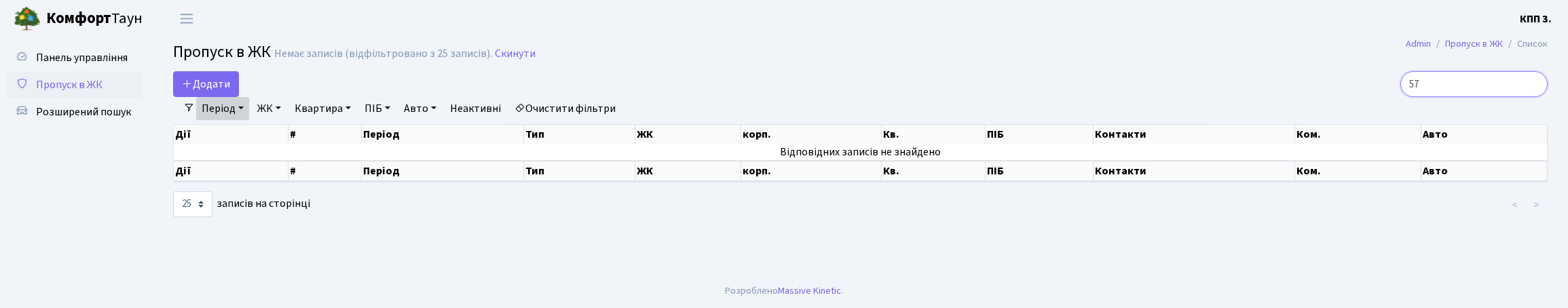
type input "5"
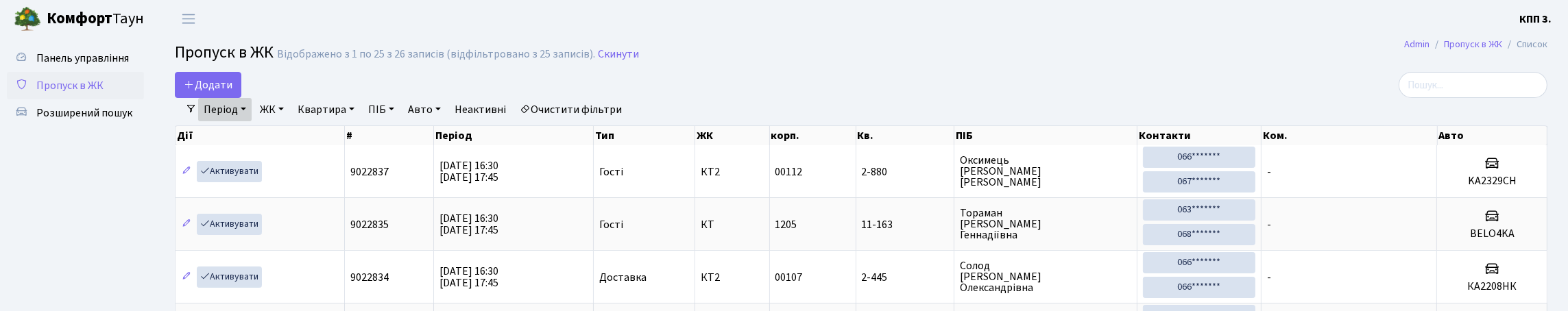
click at [81, 94] on span "Пропуск в ЖК" at bounding box center [69, 86] width 67 height 15
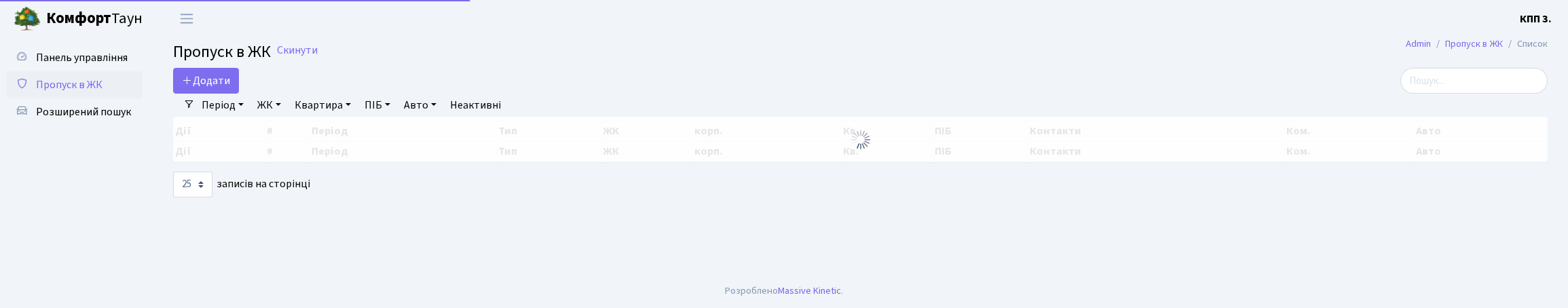
select select "25"
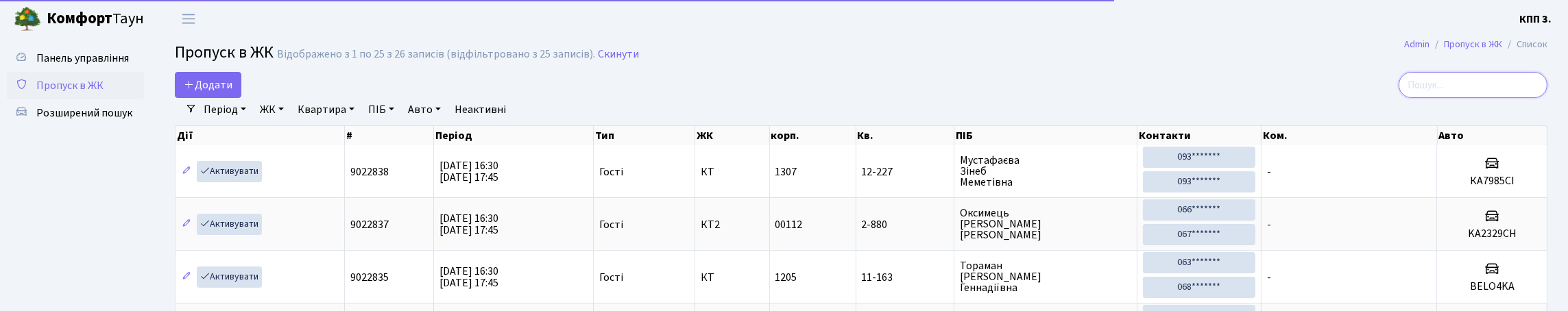
click at [1416, 98] on input "search" at bounding box center [1473, 84] width 149 height 26
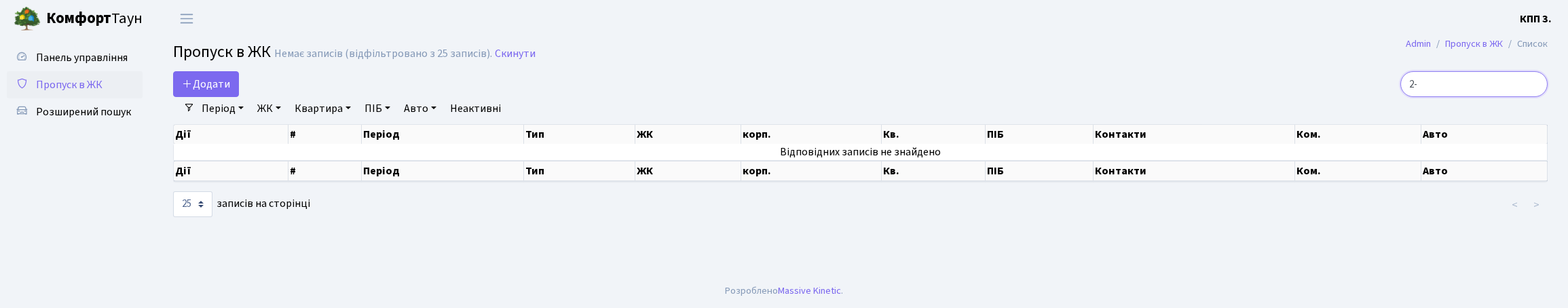
type input "2"
type input "1"
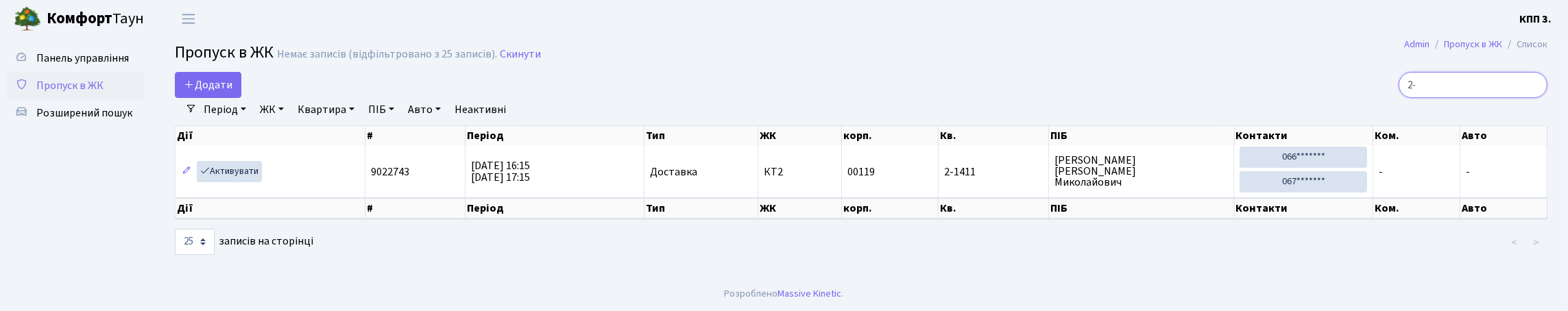
type input "2"
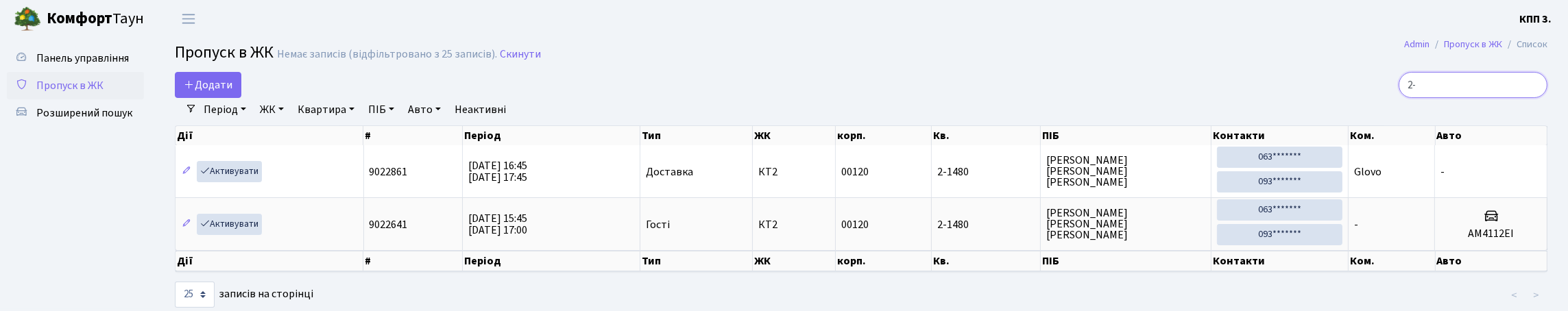
type input "2"
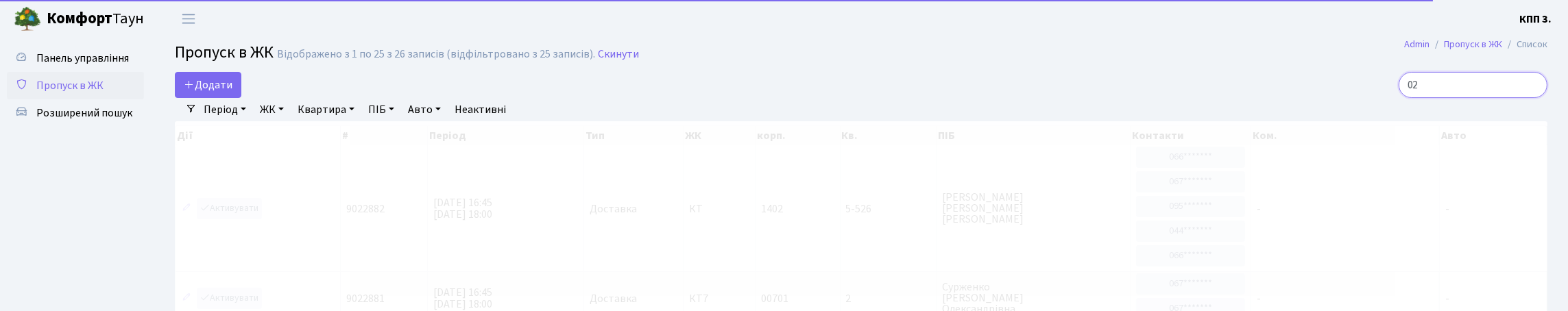
type input "0"
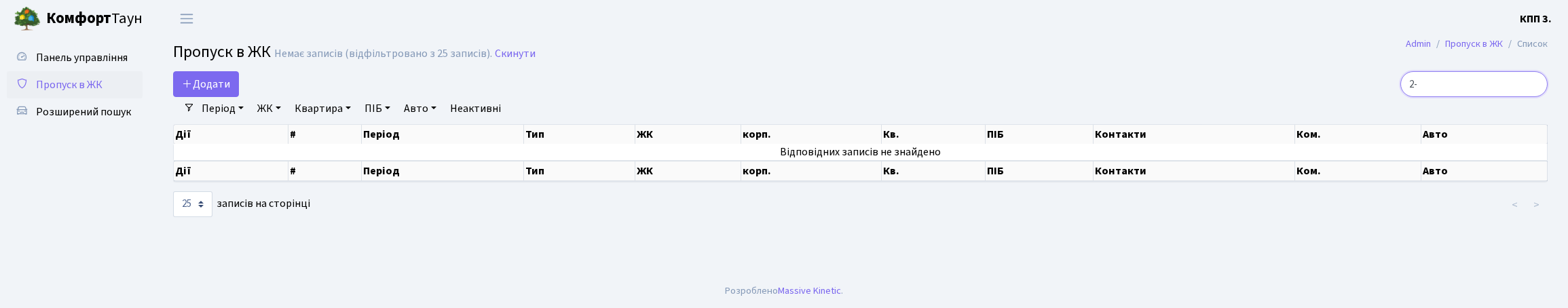
type input "2"
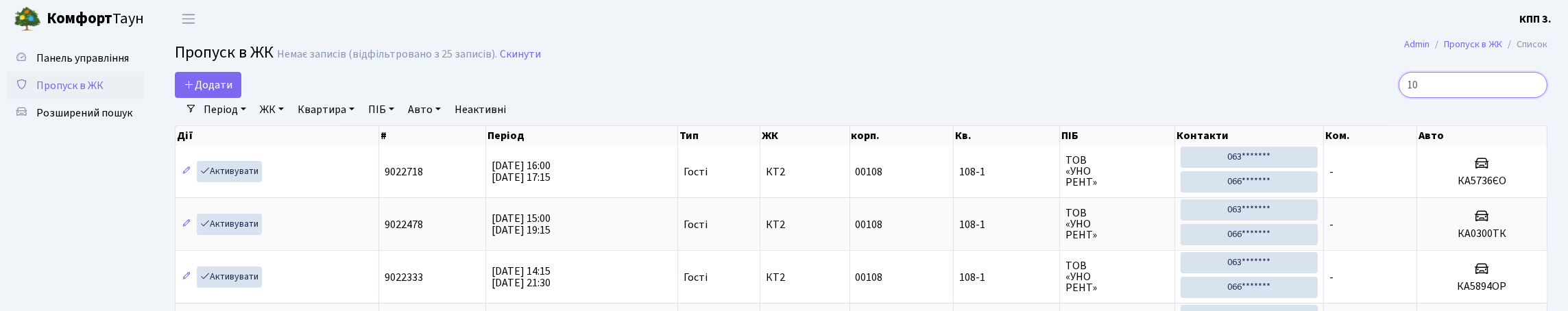
type input "1"
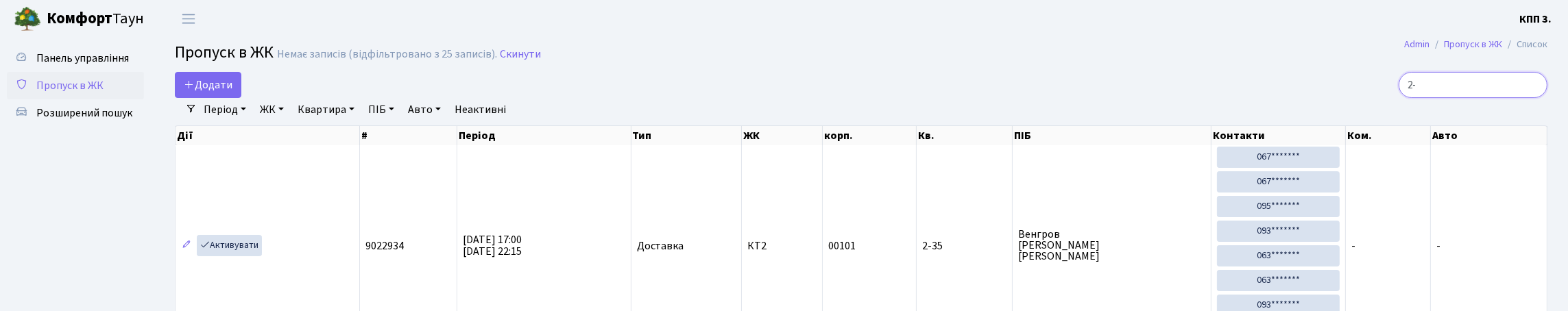
type input "2"
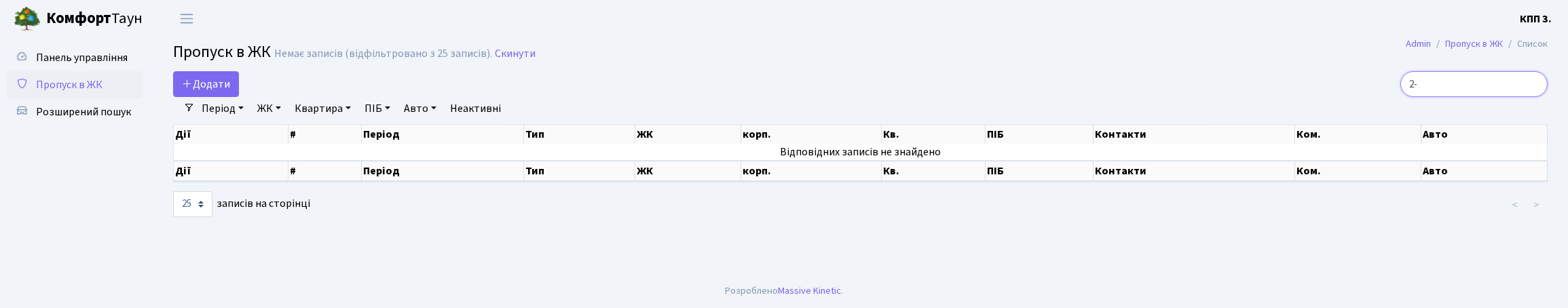
type input "2"
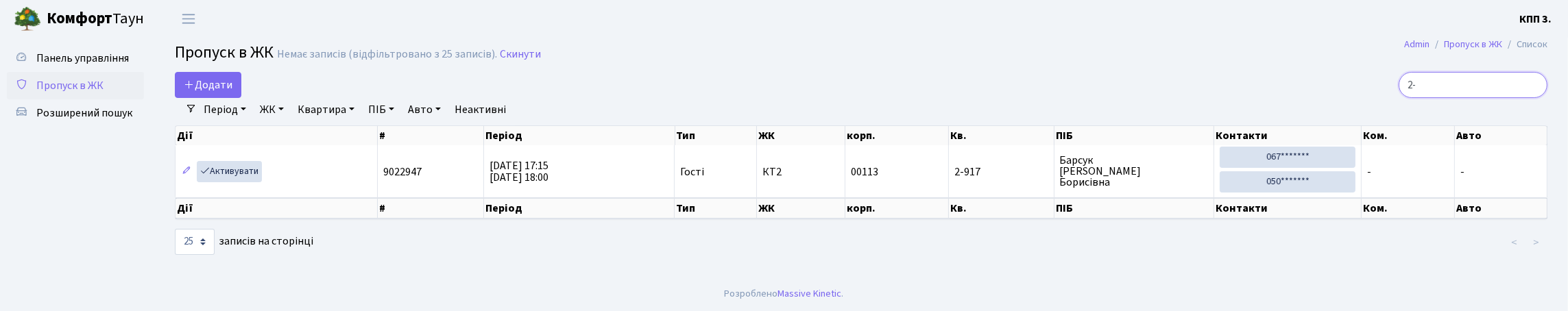
type input "2"
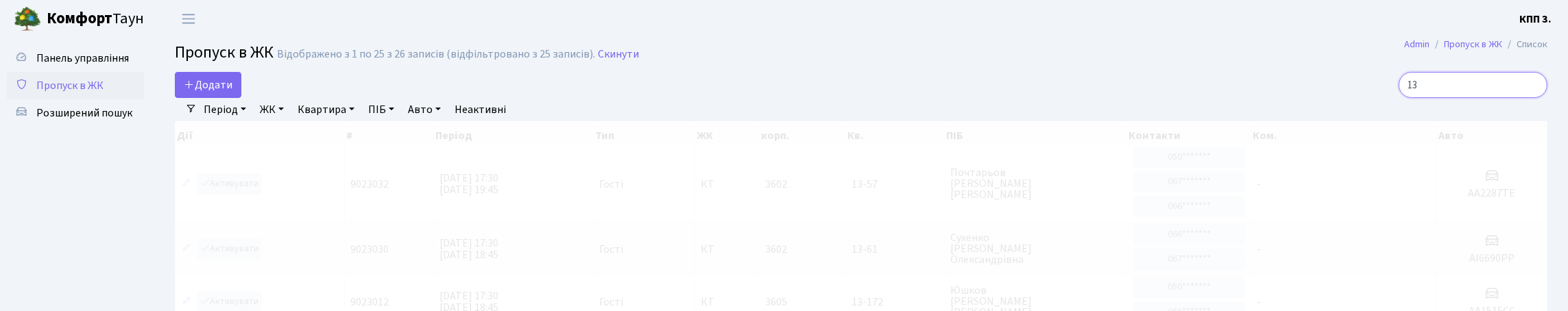
type input "1"
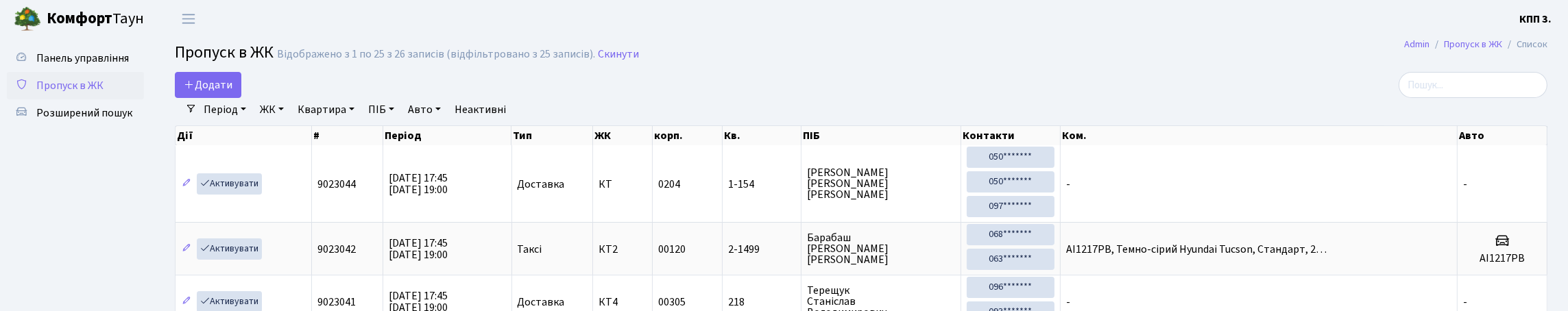
click at [243, 121] on link "Період" at bounding box center [225, 110] width 53 height 23
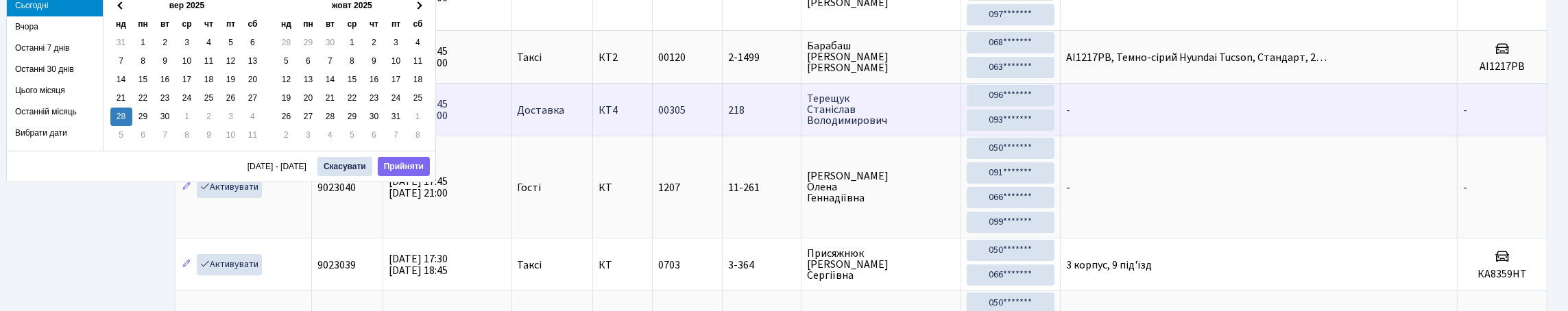
scroll to position [206, 0]
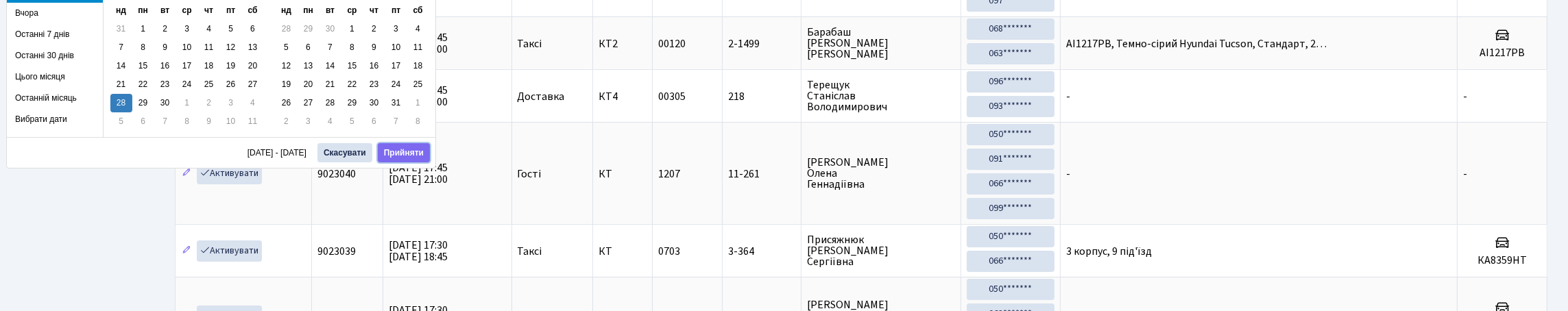
click at [410, 150] on button "Прийняти" at bounding box center [404, 152] width 52 height 19
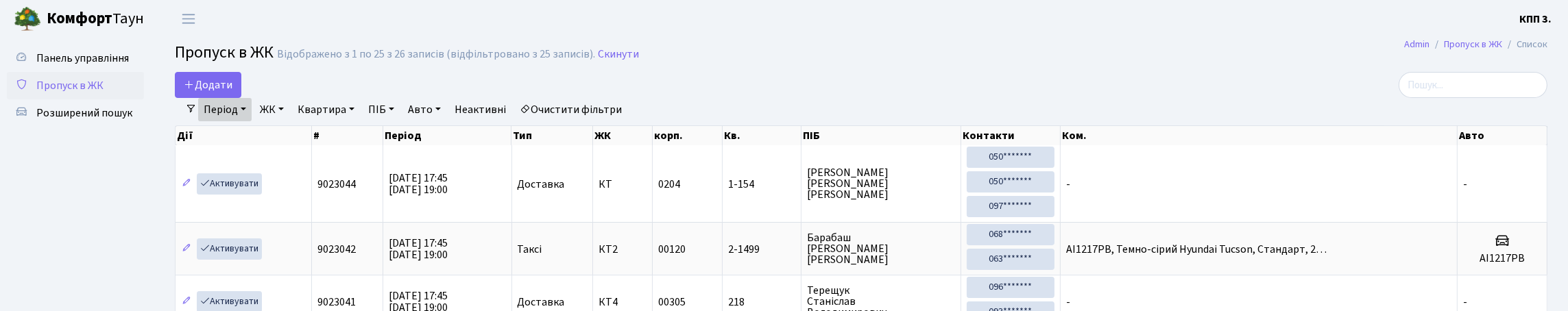
click at [252, 121] on link "Період" at bounding box center [225, 110] width 53 height 23
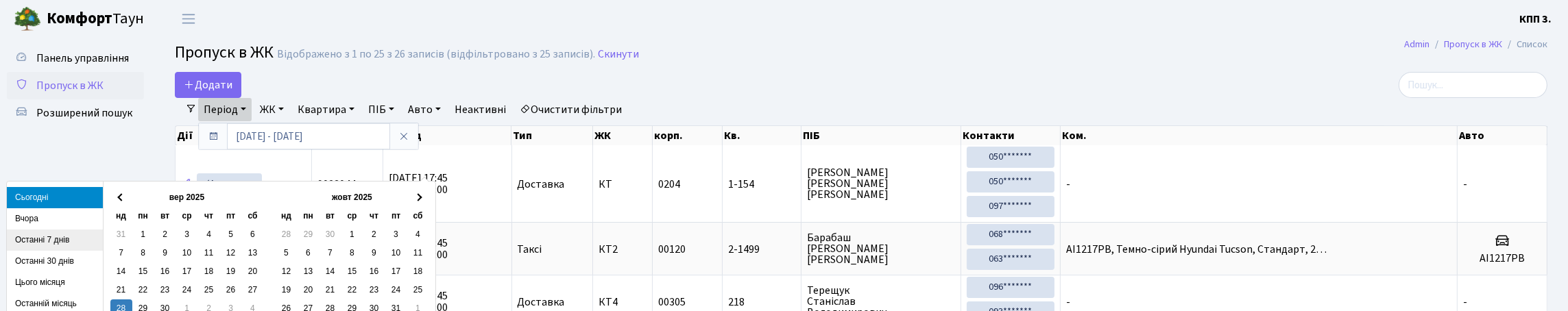
click at [38, 240] on li "Останні 7 днів" at bounding box center [54, 240] width 96 height 21
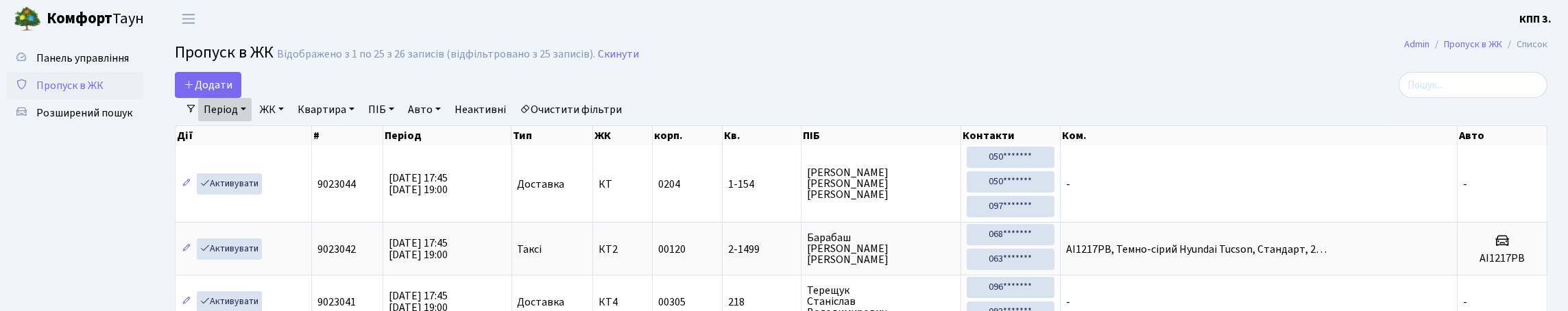
click at [252, 121] on link "Період" at bounding box center [225, 110] width 53 height 23
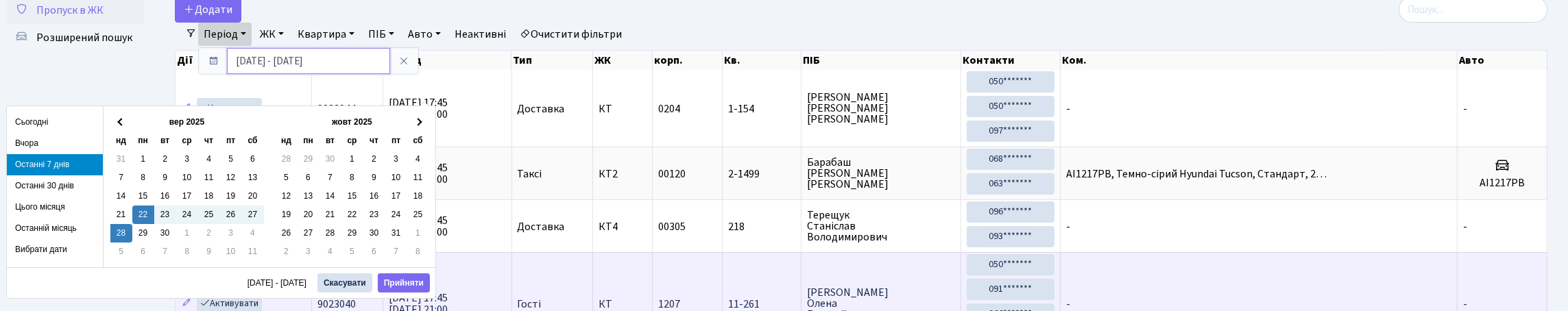
scroll to position [273, 0]
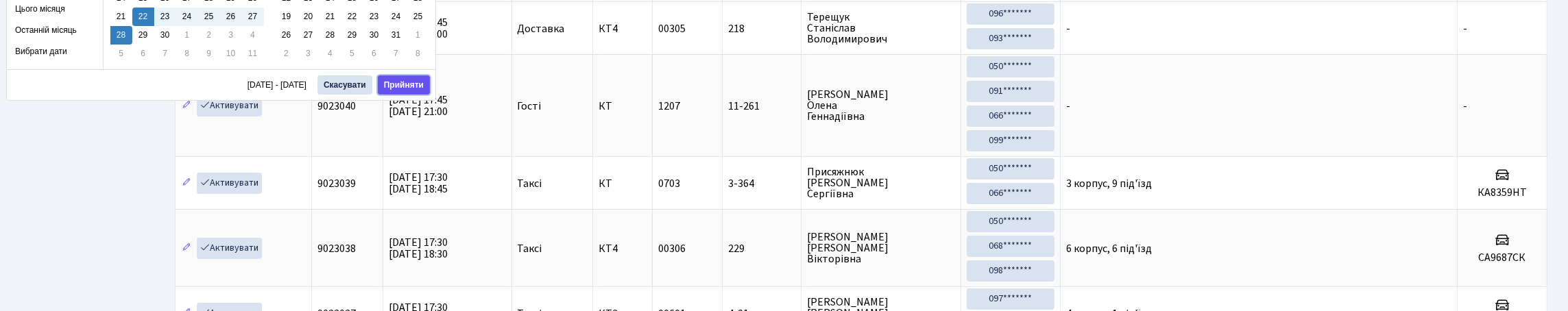
click at [402, 90] on button "Прийняти" at bounding box center [404, 84] width 52 height 19
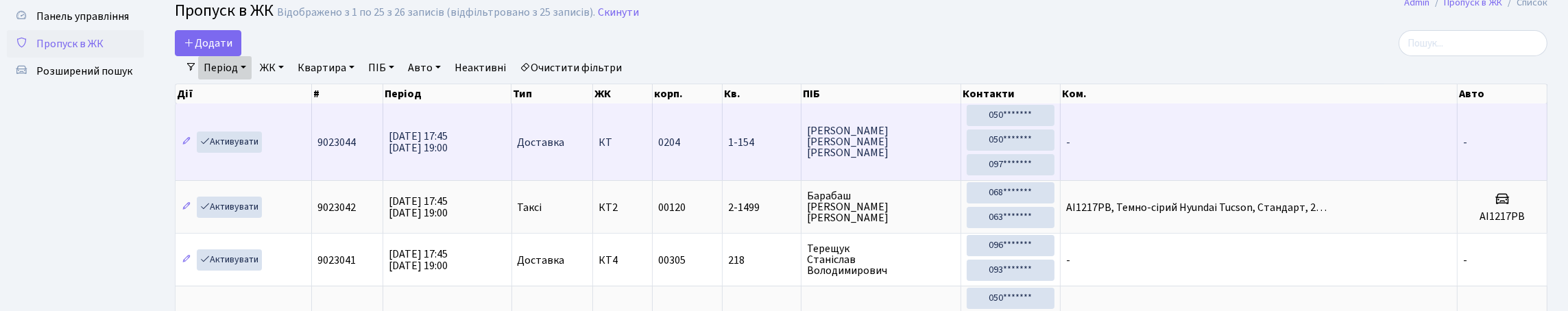
scroll to position [0, 0]
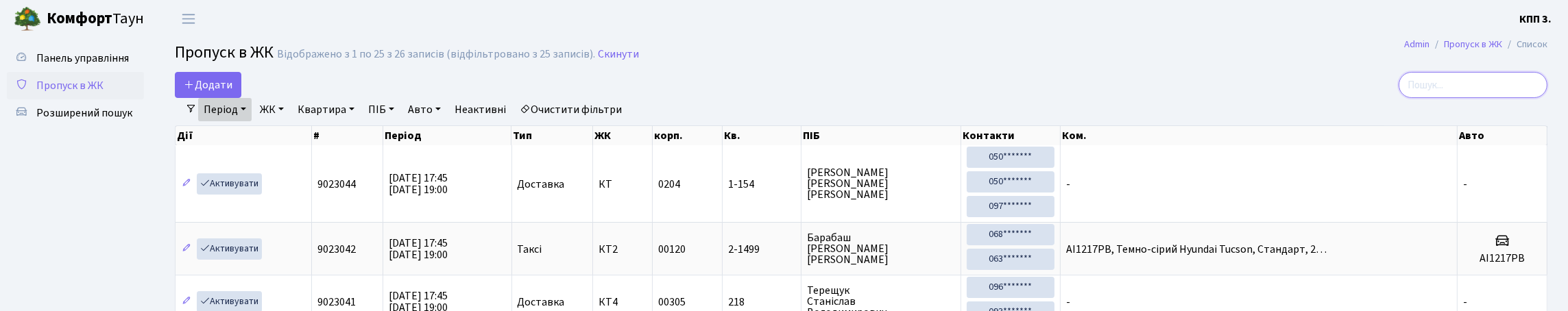
drag, startPoint x: 1408, startPoint y: 93, endPoint x: 1342, endPoint y: 93, distance: 66.0
click at [1398, 93] on input "search" at bounding box center [1473, 84] width 149 height 26
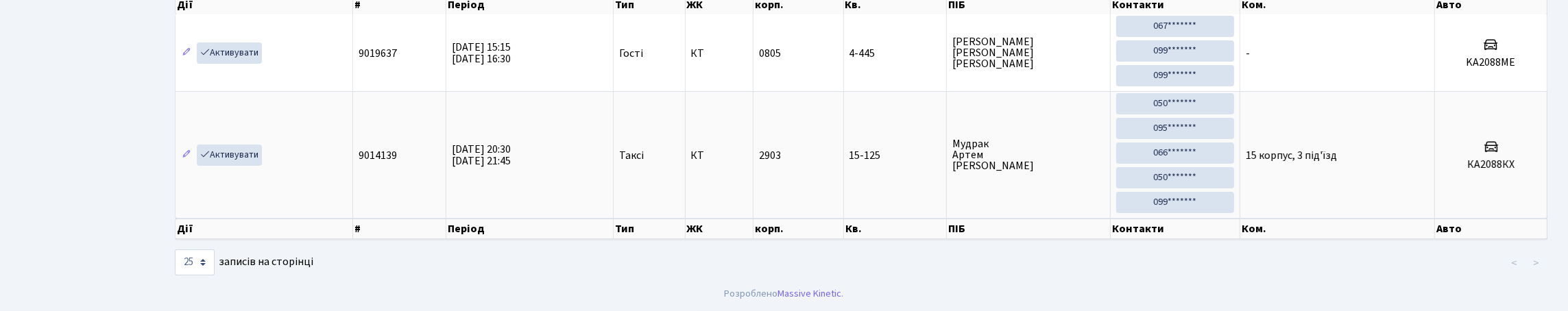
type input "2088"
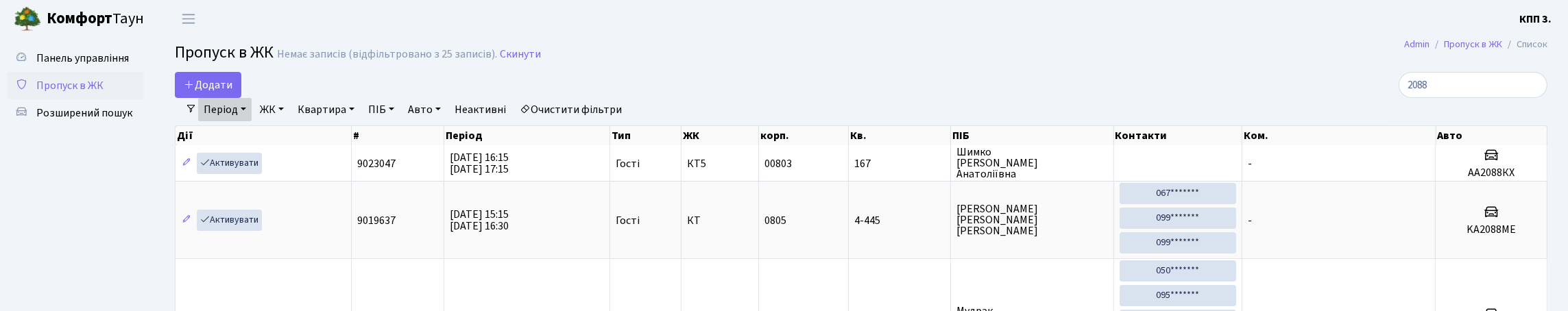
click at [101, 94] on span "Пропуск в ЖК" at bounding box center [69, 86] width 67 height 15
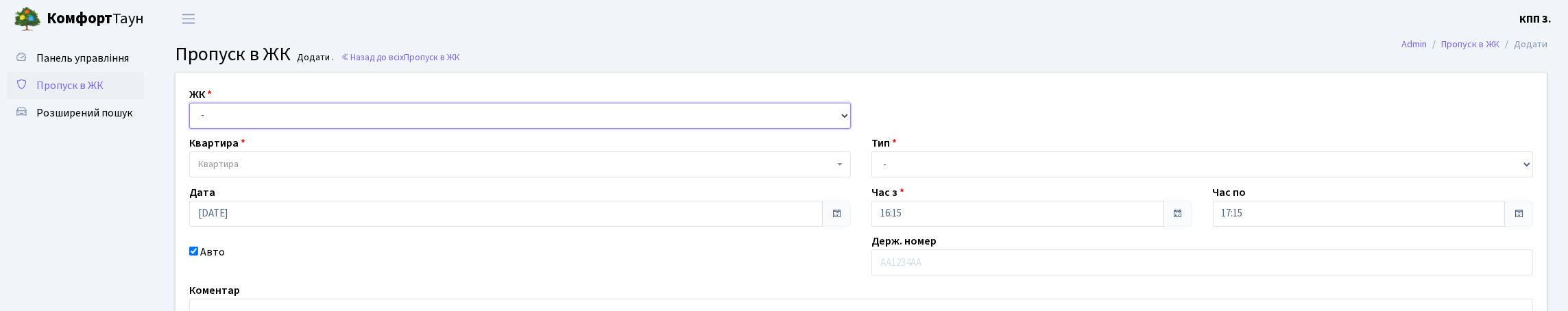
click at [247, 129] on select "- КТ, вул. Регенераторна, 4 КТ2, просп. [STREET_ADDRESS] [STREET_ADDRESS] [PERS…" at bounding box center [520, 115] width 662 height 26
select select "303"
click at [193, 119] on select "- КТ, вул. Регенераторна, 4 КТ2, просп. [STREET_ADDRESS] [STREET_ADDRESS] [PERS…" at bounding box center [520, 115] width 662 height 26
select select
click at [272, 171] on span "Квартира" at bounding box center [516, 165] width 635 height 13
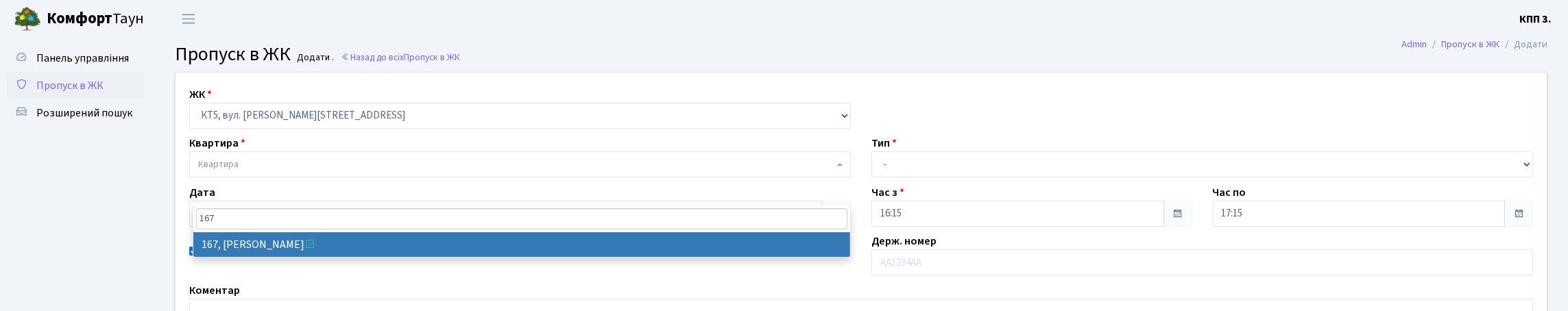
type input "167"
select select "17750"
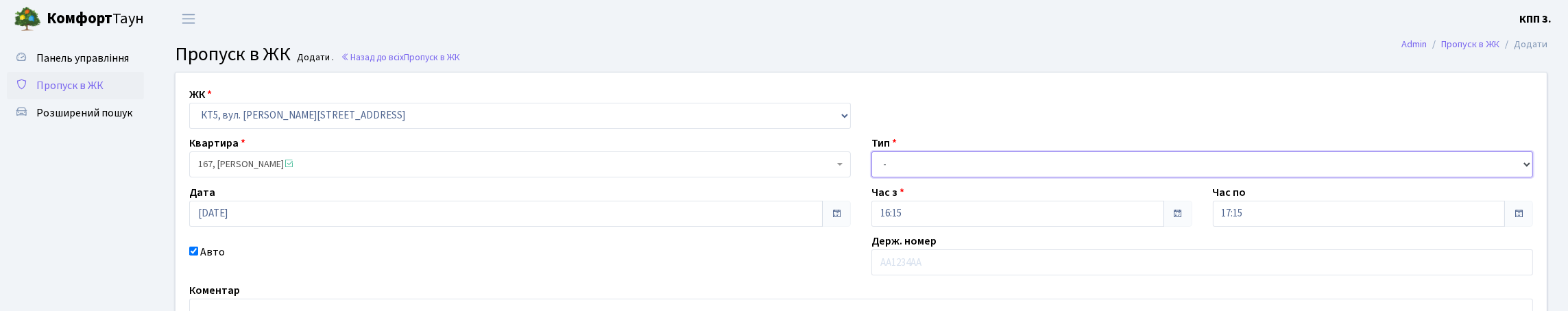
click at [947, 177] on select "- Доставка Таксі Гості Сервіс" at bounding box center [1203, 164] width 662 height 26
select select "3"
click at [872, 177] on select "- Доставка Таксі Гості Сервіс" at bounding box center [1203, 164] width 662 height 26
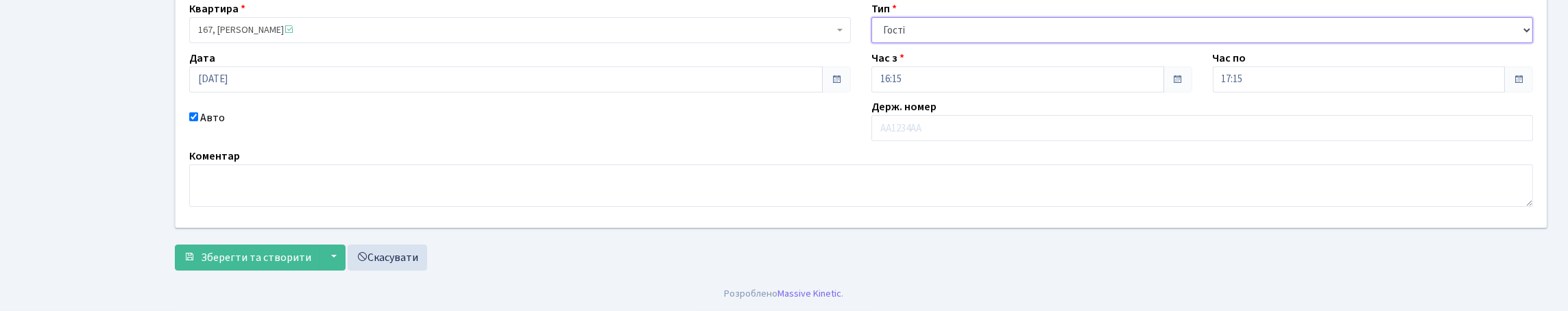
scroll to position [227, 0]
click at [916, 115] on input "text" at bounding box center [1203, 128] width 662 height 26
type input "АА2088КХ"
click at [253, 245] on button "Зберегти та створити" at bounding box center [247, 257] width 145 height 26
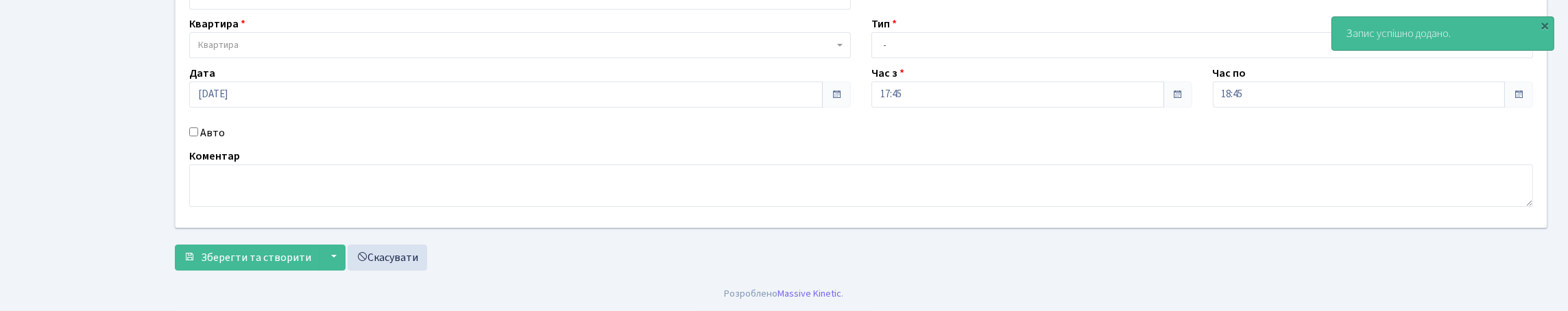
scroll to position [137, 0]
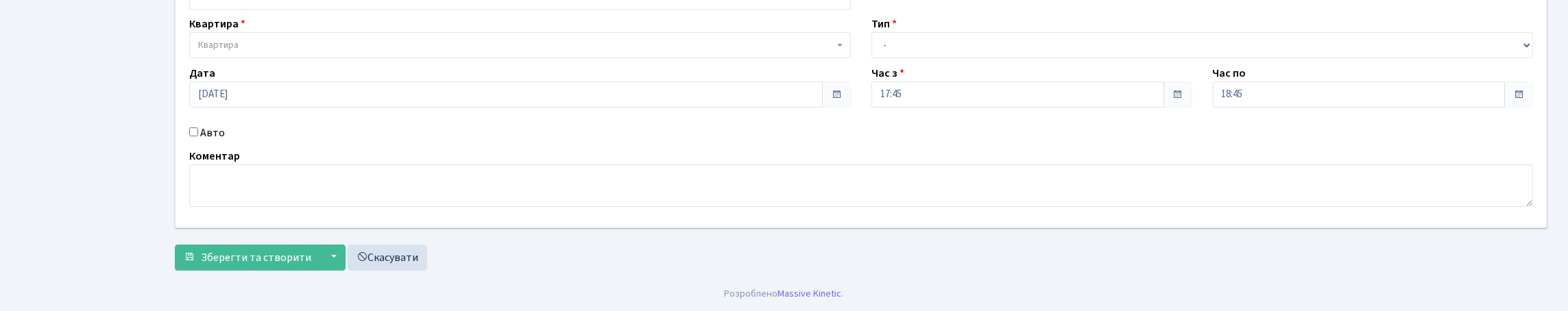
click at [194, 136] on input "Авто" at bounding box center [193, 132] width 9 height 9
checkbox input "true"
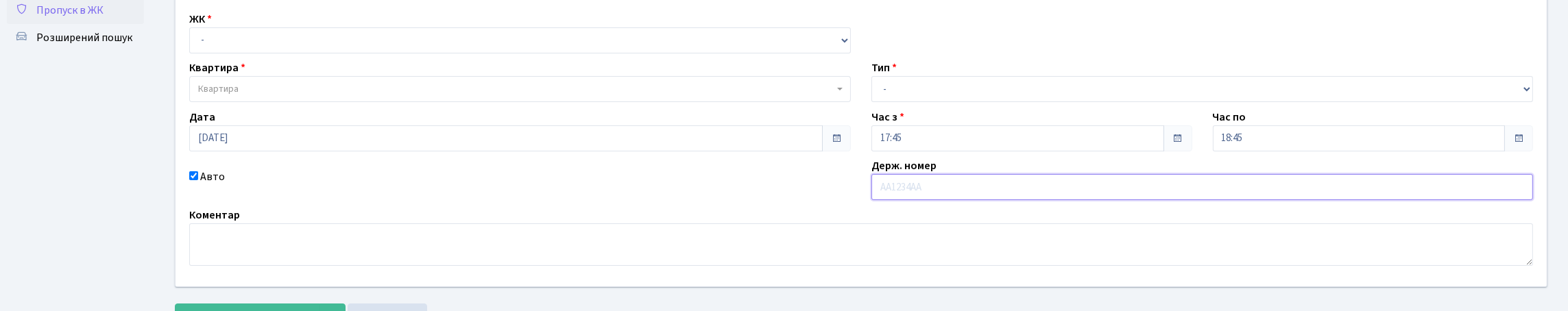
scroll to position [0, 0]
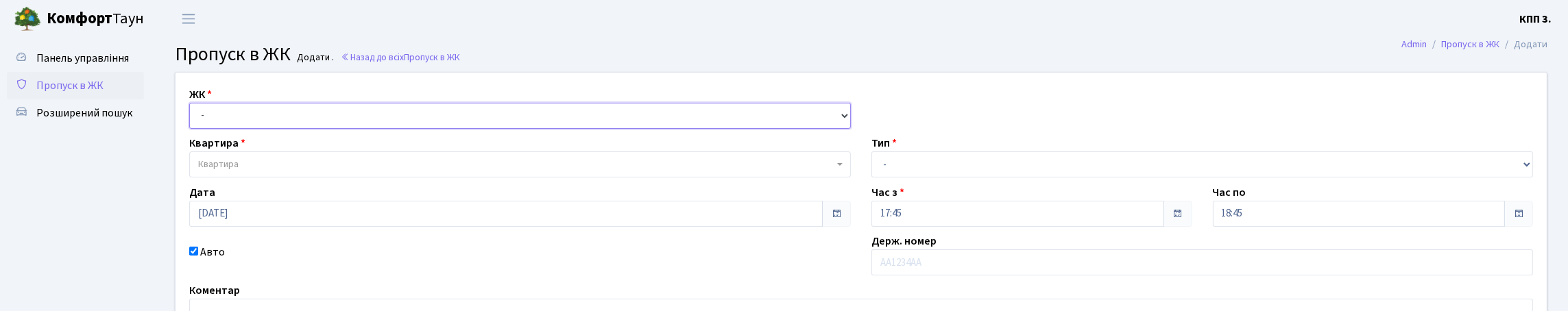
click at [233, 129] on select "- КТ, вул. Регенераторна, 4 КТ2, просп. [STREET_ADDRESS] [STREET_ADDRESS] [PERS…" at bounding box center [520, 115] width 662 height 26
select select "271"
click at [193, 119] on select "- КТ, вул. Регенераторна, 4 КТ2, просп. [STREET_ADDRESS] [STREET_ADDRESS] [PERS…" at bounding box center [520, 115] width 662 height 26
select select
click at [254, 177] on span "Квартира" at bounding box center [520, 164] width 662 height 26
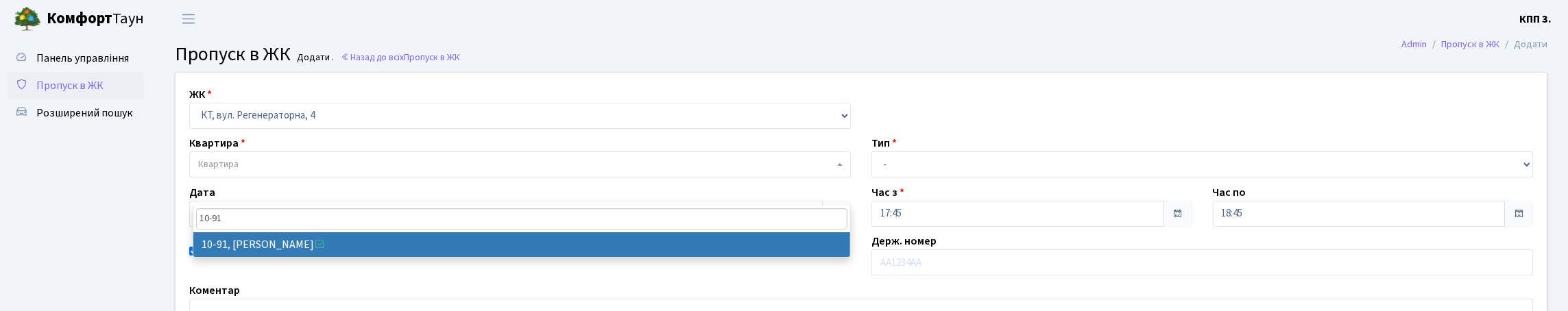
type input "10-91"
select select "6660"
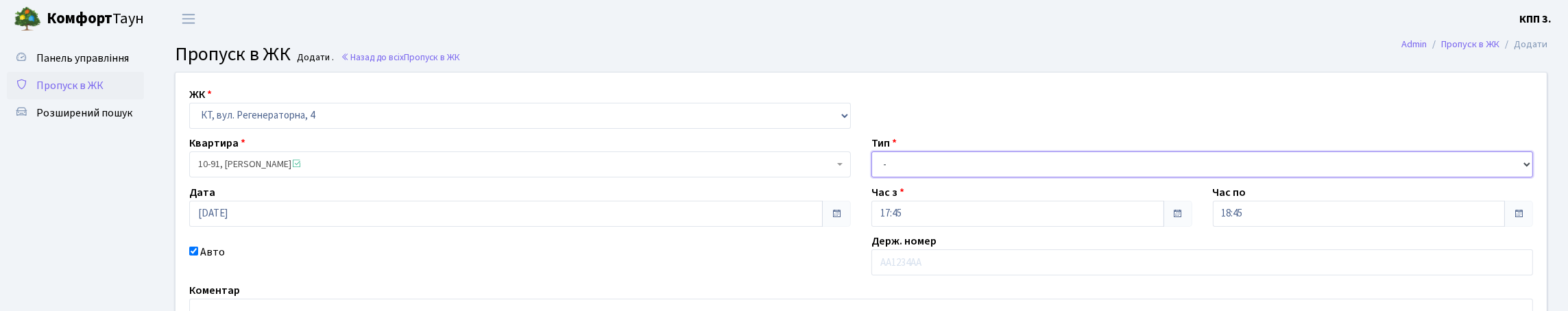
click at [936, 177] on select "- Доставка Таксі Гості Сервіс" at bounding box center [1203, 164] width 662 height 26
select select "1"
click at [872, 177] on select "- Доставка Таксі Гості Сервіс" at bounding box center [1203, 164] width 662 height 26
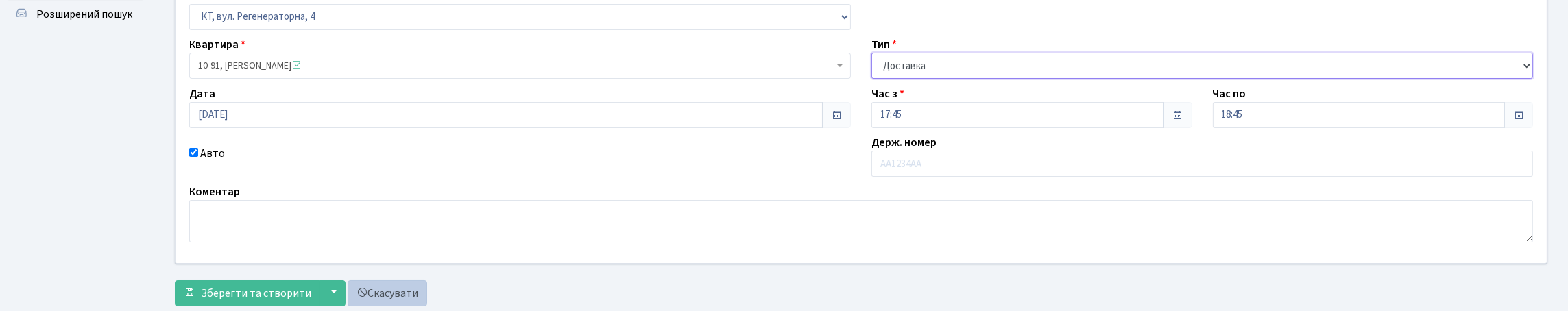
scroll to position [227, 0]
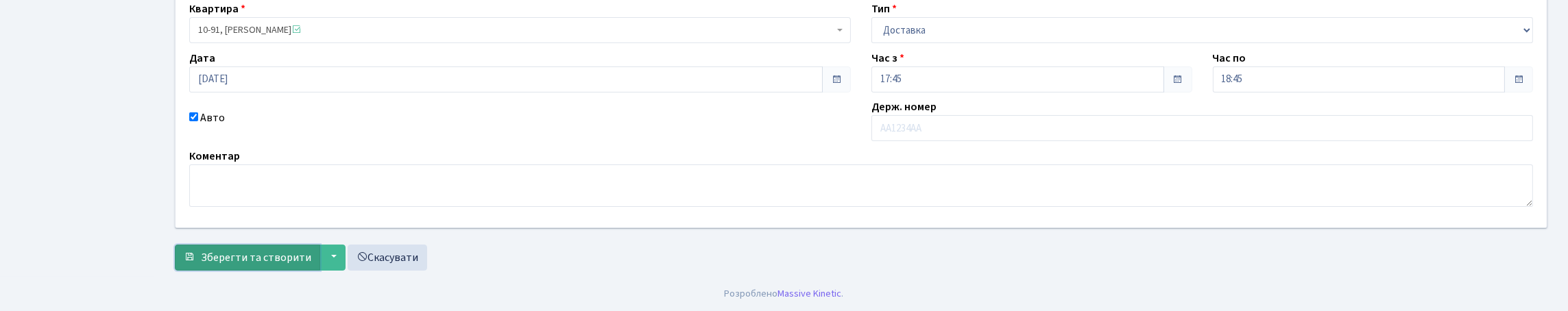
click at [319, 245] on button "Зберегти та створити" at bounding box center [247, 257] width 145 height 26
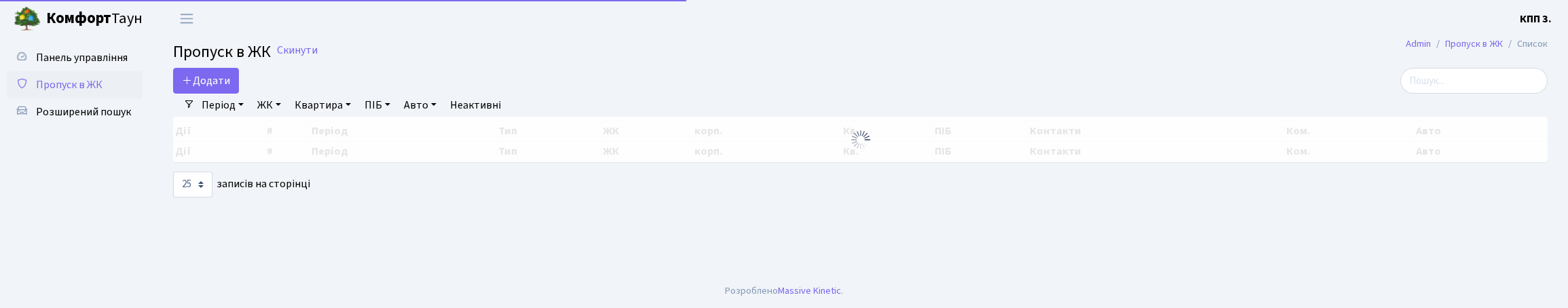
select select "25"
drag, startPoint x: 1427, startPoint y: 88, endPoint x: 1343, endPoint y: 102, distance: 85.2
click at [1412, 93] on input "search" at bounding box center [1474, 80] width 147 height 26
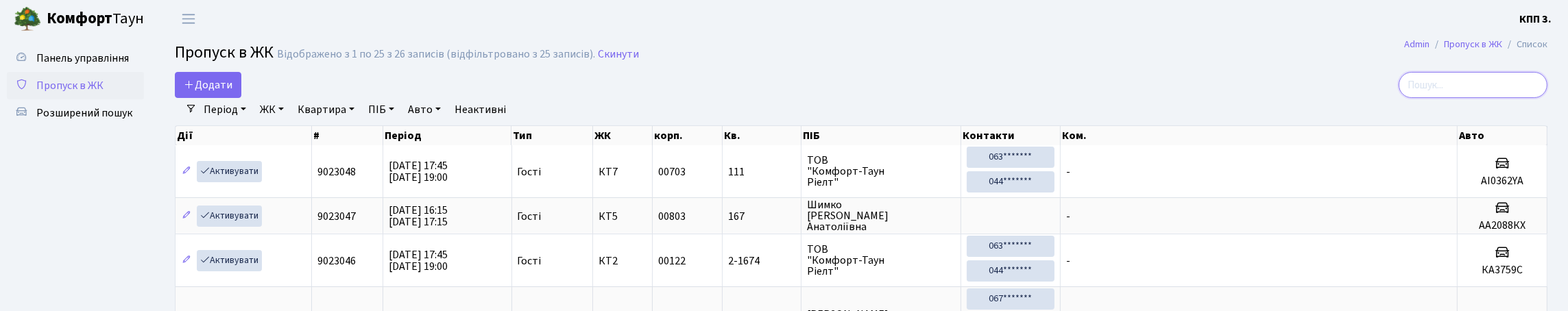
type input "4"
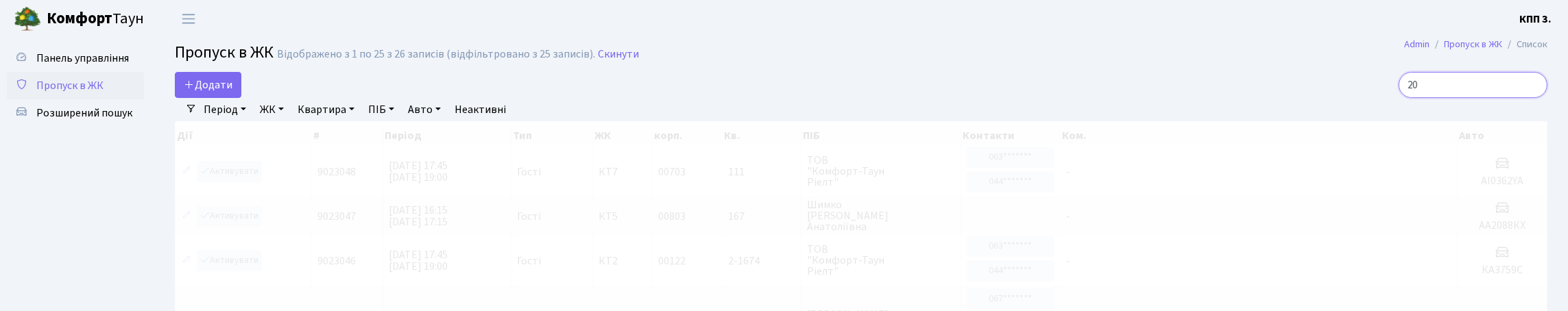
type input "2"
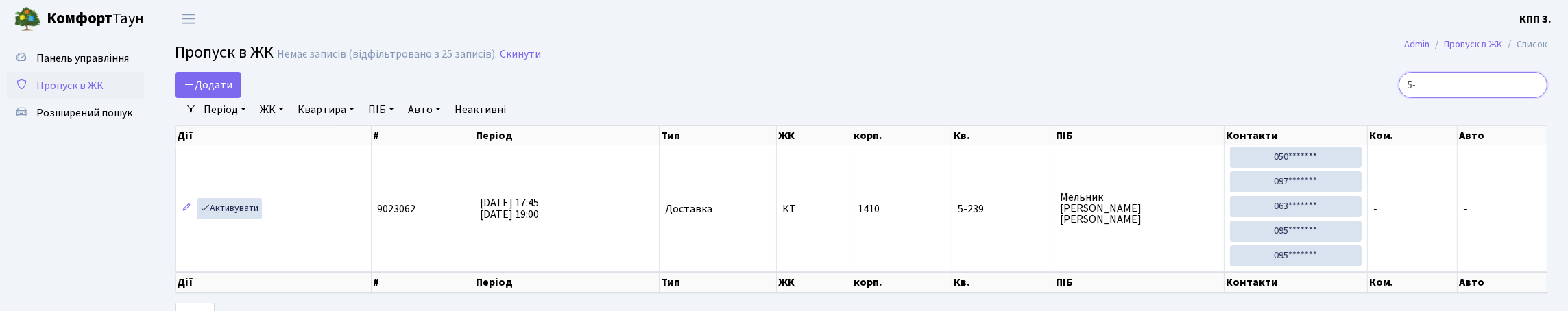
type input "5"
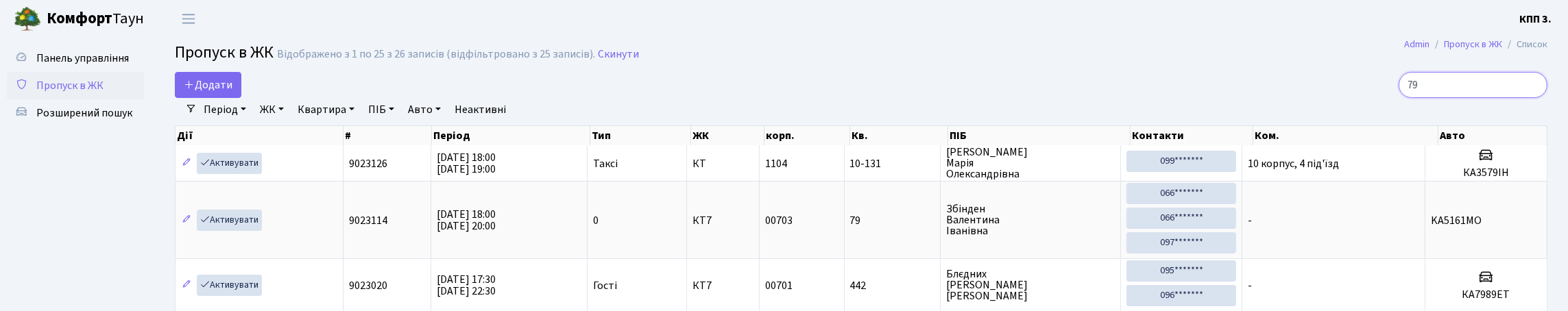
type input "79"
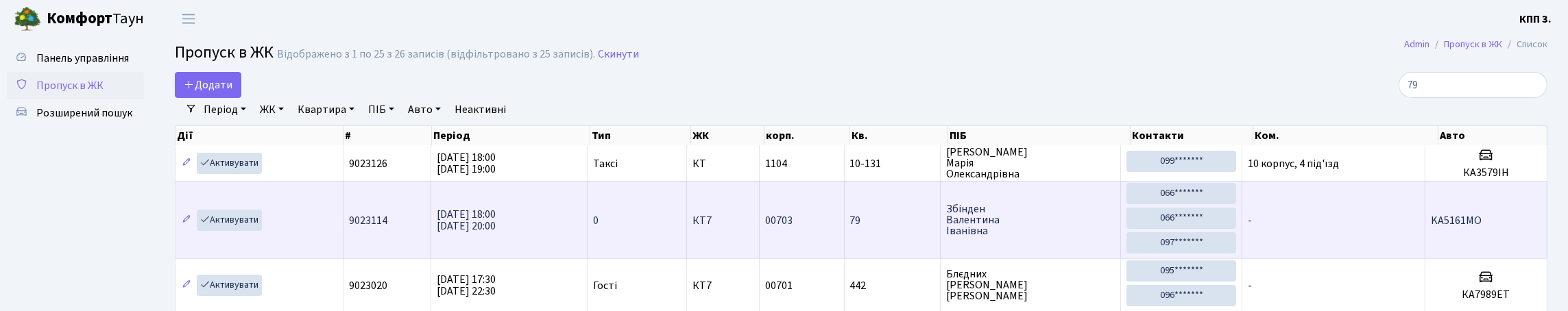
click at [1364, 258] on td "-" at bounding box center [1333, 220] width 182 height 78
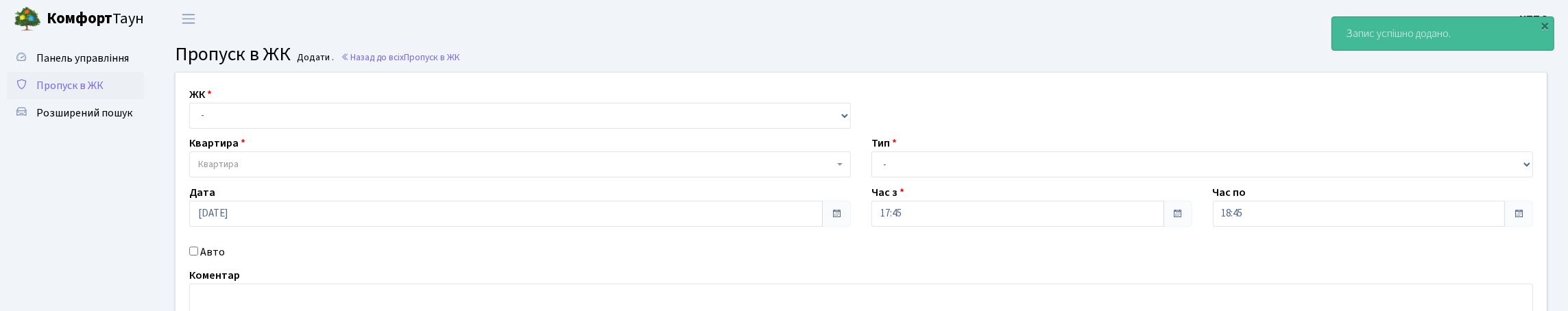
scroll to position [137, 0]
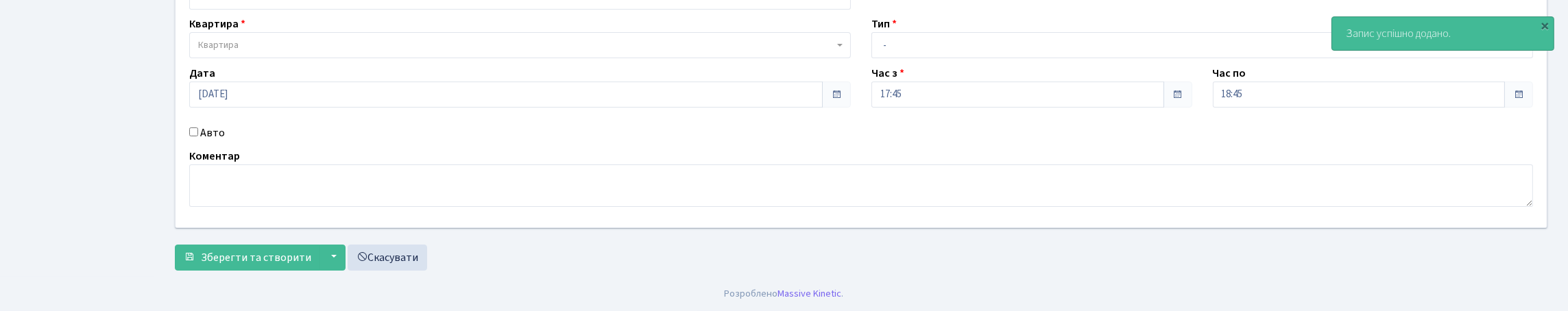
click at [198, 136] on input "Авто" at bounding box center [193, 132] width 9 height 9
checkbox input "true"
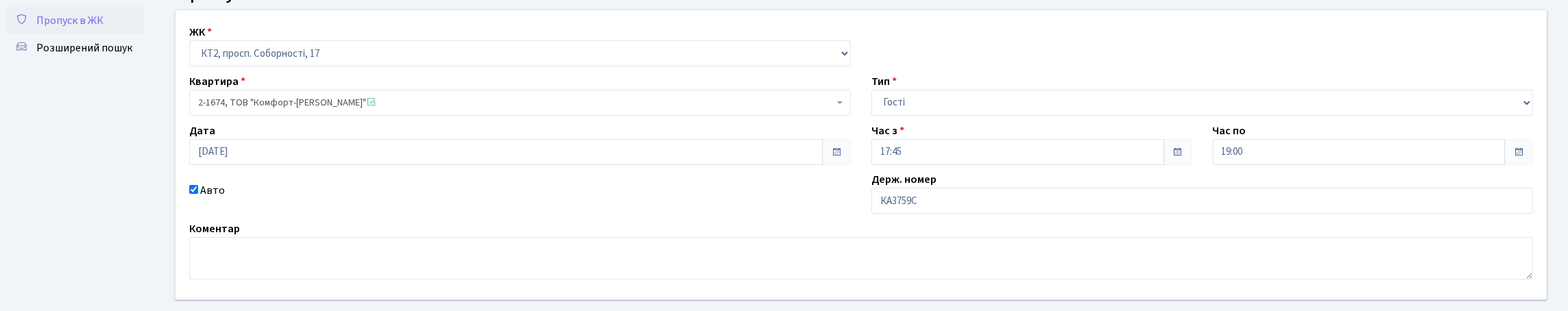
scroll to position [137, 0]
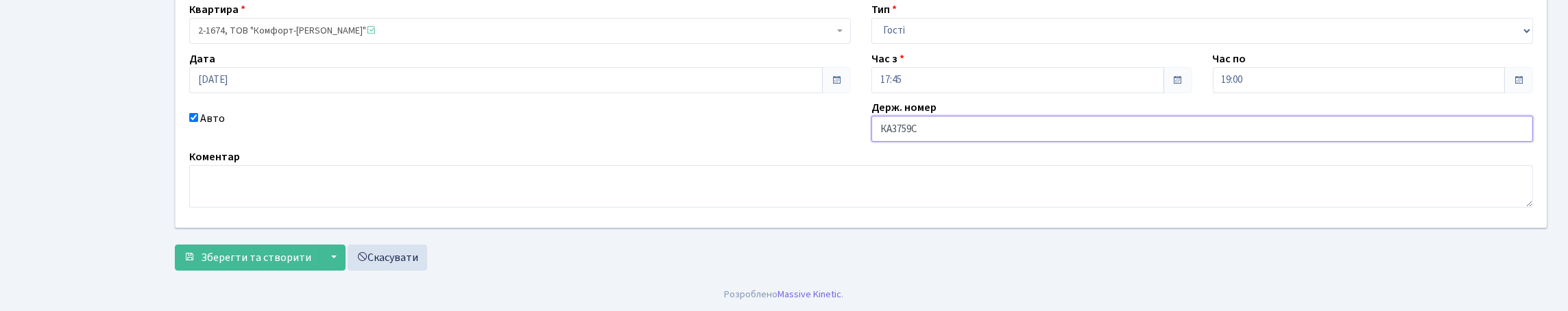
click at [952, 142] on input "КА3759С" at bounding box center [1203, 129] width 662 height 26
type input "КА3759СХ"
click at [242, 250] on span "Зберегти та створити" at bounding box center [256, 257] width 110 height 15
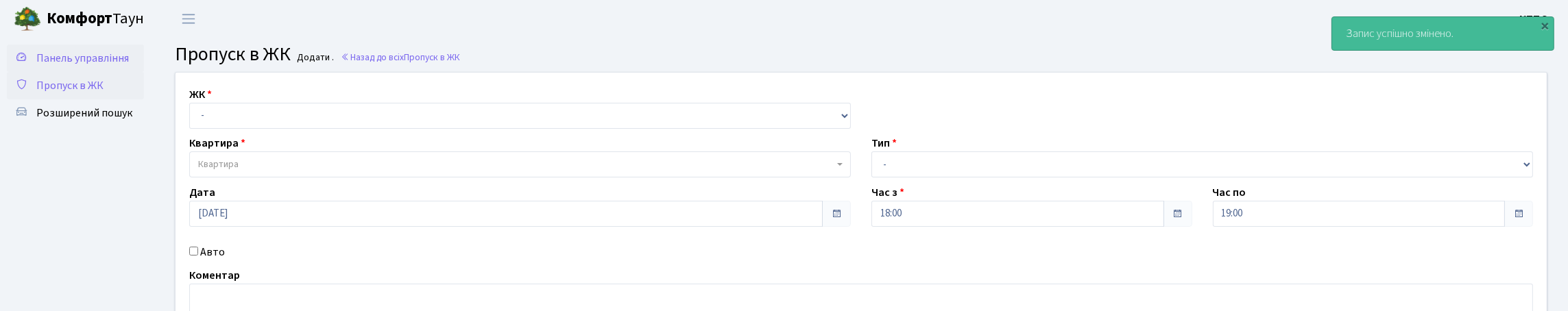
click at [54, 66] on span "Панель управління" at bounding box center [82, 59] width 93 height 15
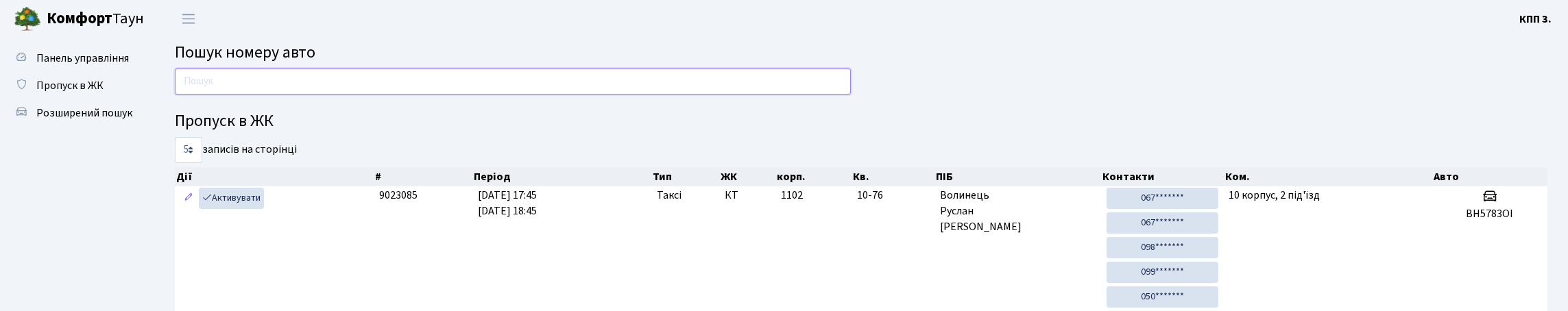
click at [236, 92] on input "text" at bounding box center [512, 81] width 676 height 26
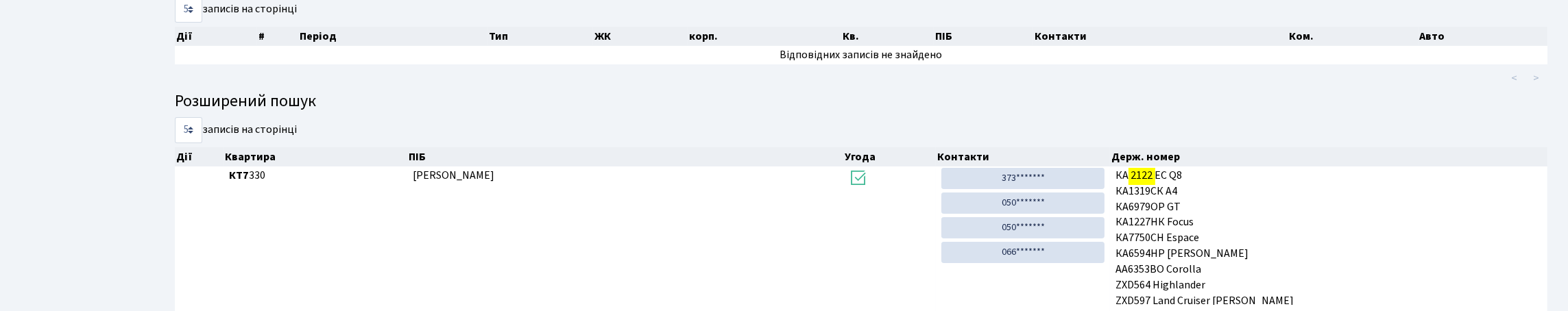
scroll to position [68, 0]
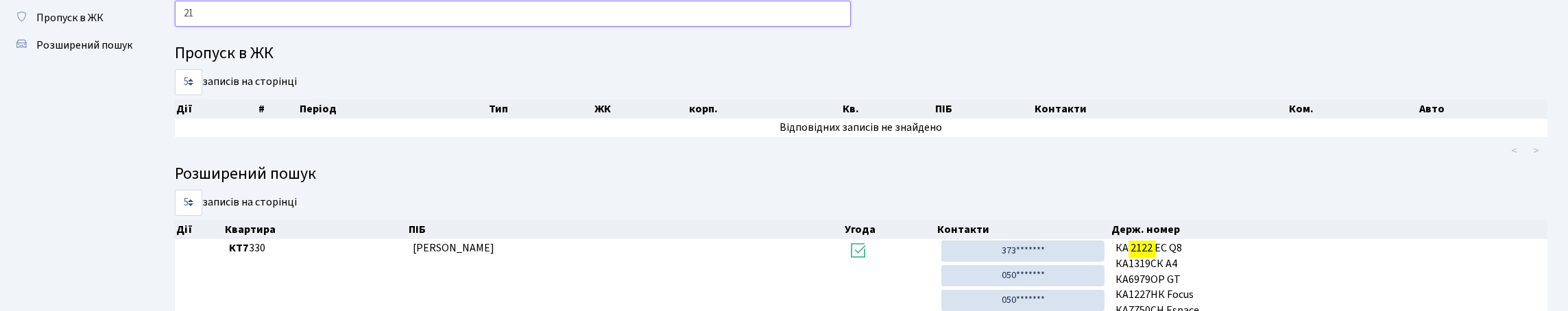
type input "2"
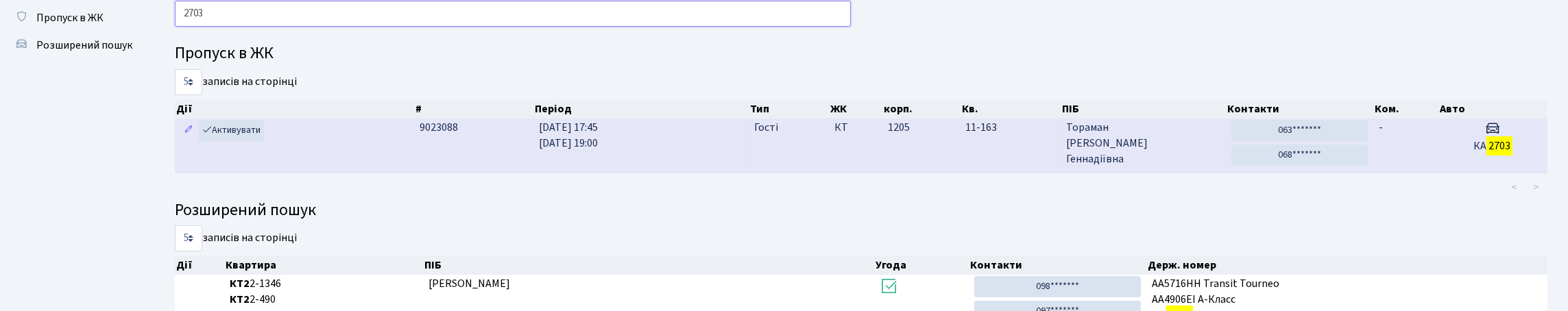
type input "2703"
click at [943, 173] on td "1205" at bounding box center [921, 145] width 78 height 54
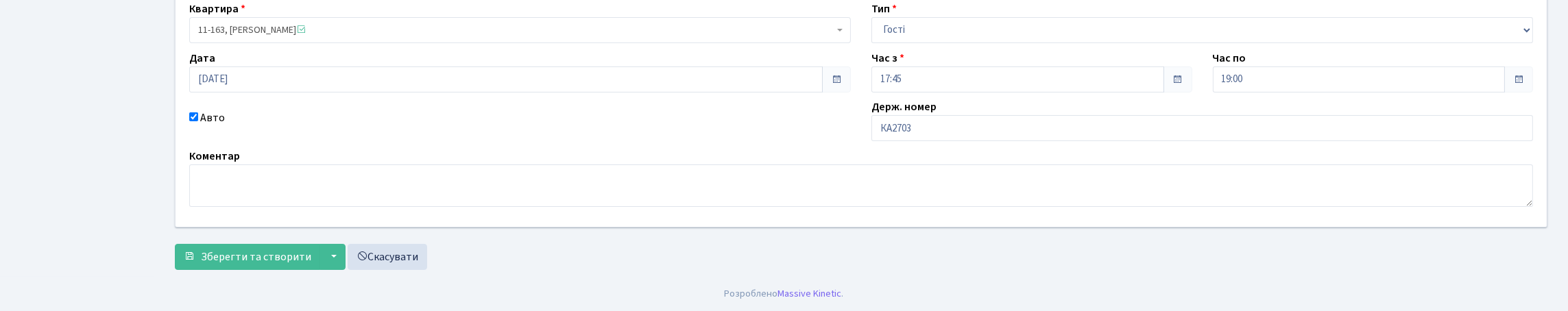
scroll to position [231, 0]
click at [934, 115] on input "КА2703" at bounding box center [1203, 128] width 662 height 26
type input "КА2703НТ"
click at [265, 257] on span "Зберегти та створити" at bounding box center [256, 257] width 110 height 15
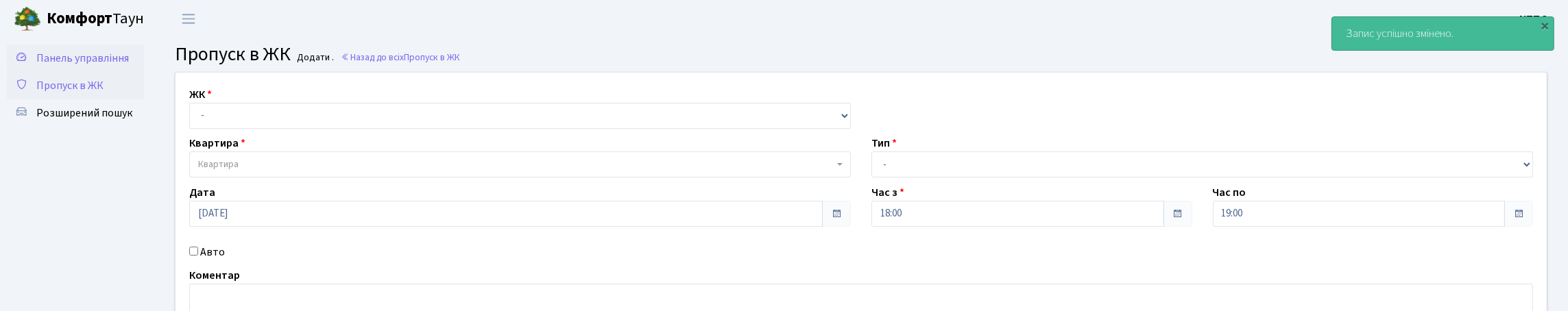
click at [79, 66] on span "Панель управління" at bounding box center [82, 59] width 93 height 15
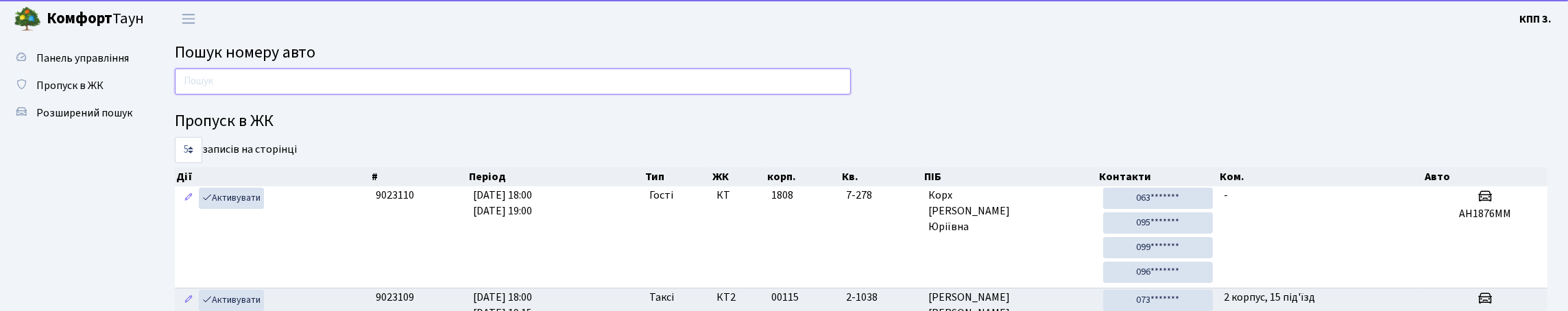
click at [215, 94] on input "text" at bounding box center [512, 81] width 676 height 26
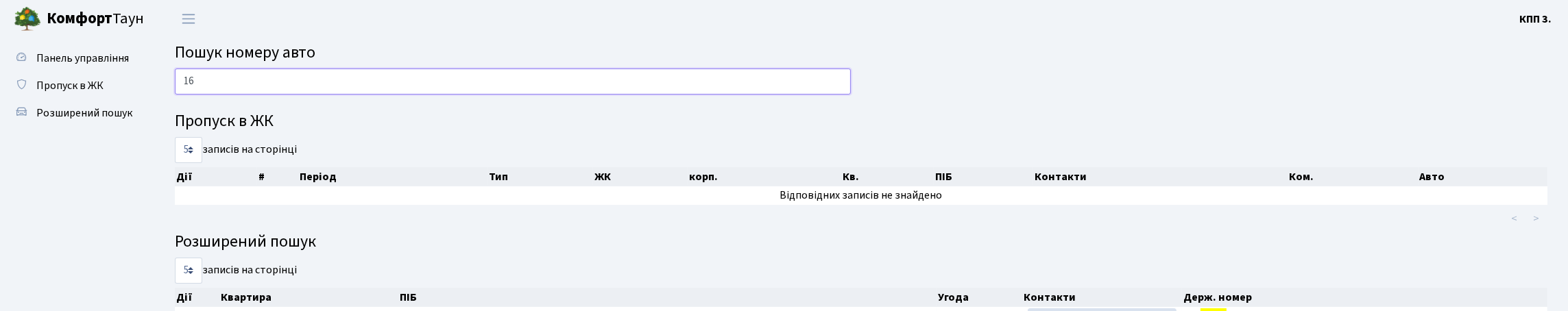
type input "1"
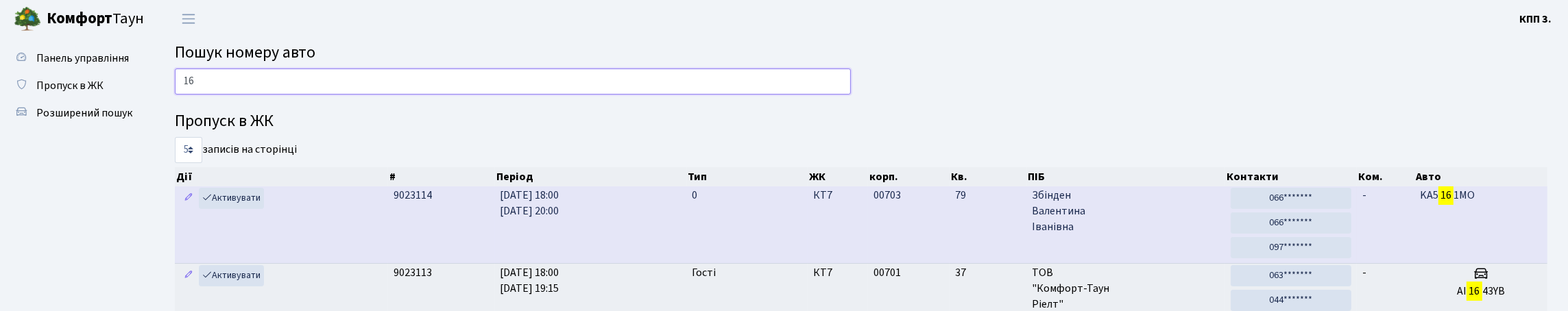
type input "16"
click at [1397, 237] on td "-" at bounding box center [1385, 225] width 58 height 77
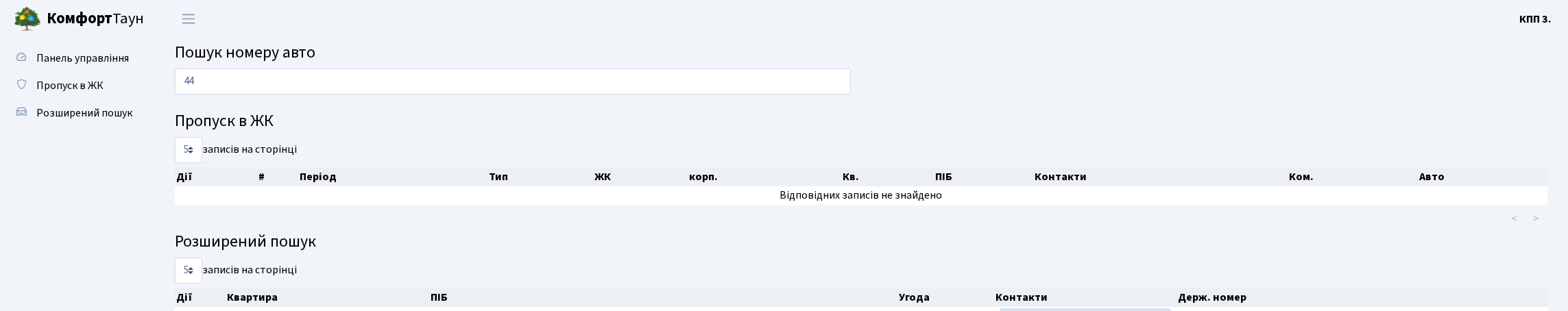
type input "4"
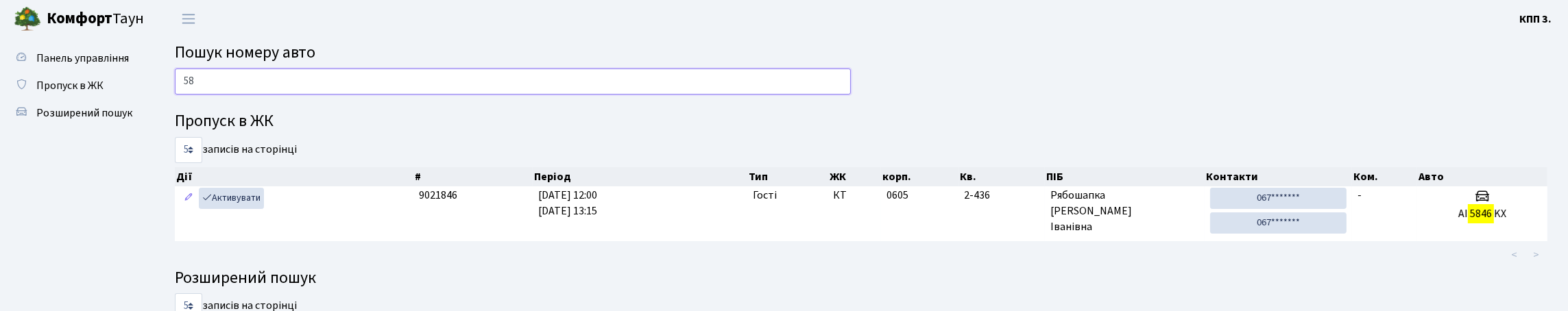
type input "5"
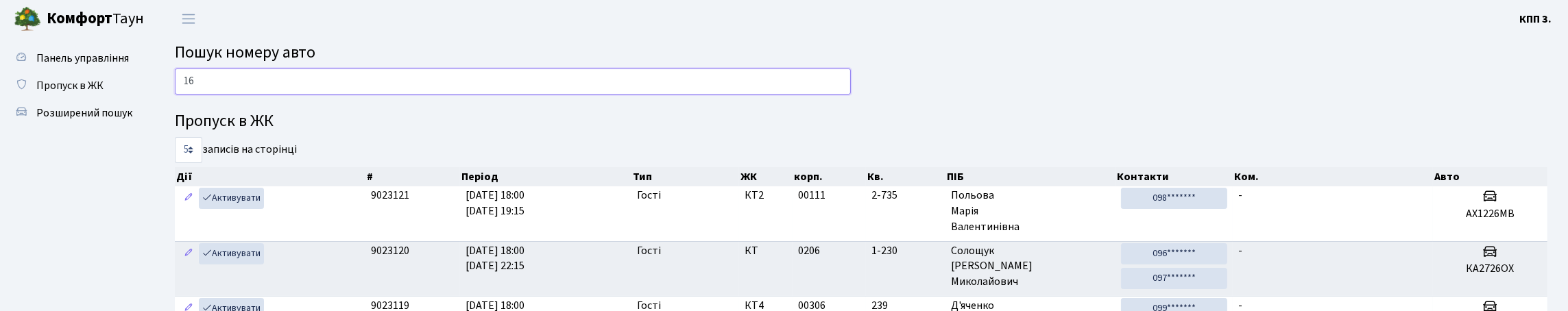
click at [233, 94] on input "16" at bounding box center [512, 81] width 676 height 26
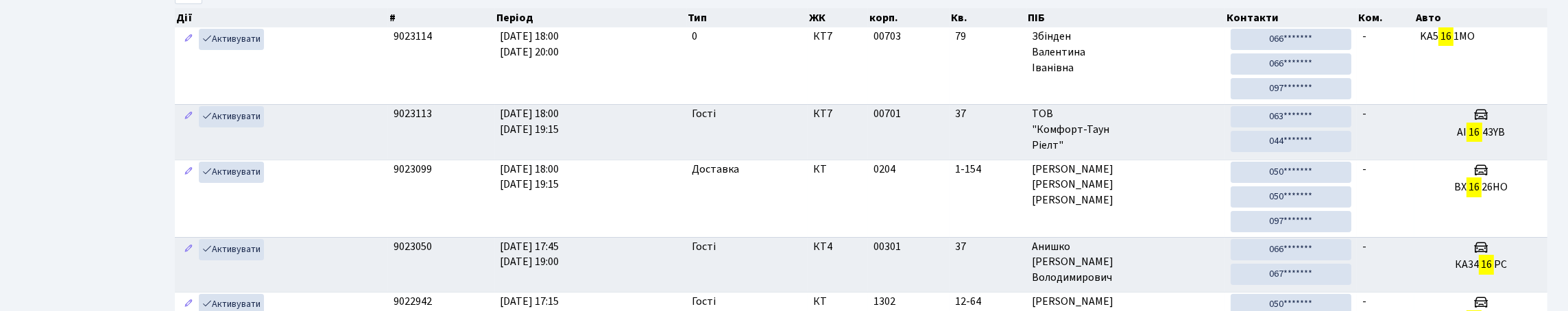
scroll to position [137, 0]
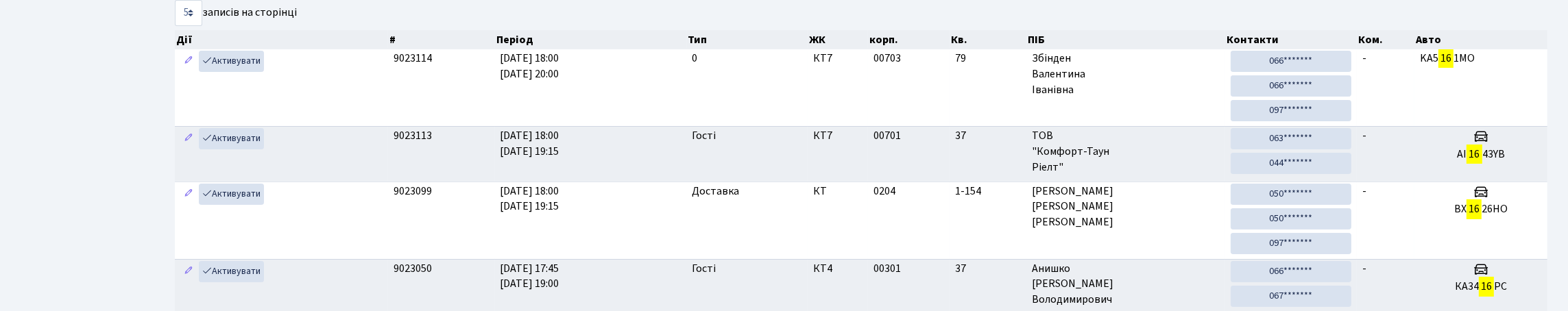
type input "16"
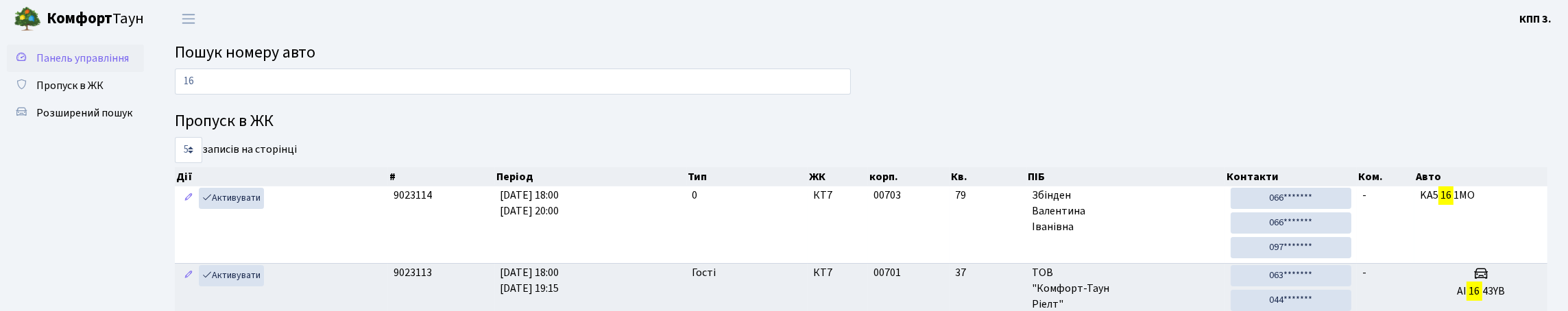
click at [83, 66] on span "Панель управління" at bounding box center [82, 59] width 93 height 15
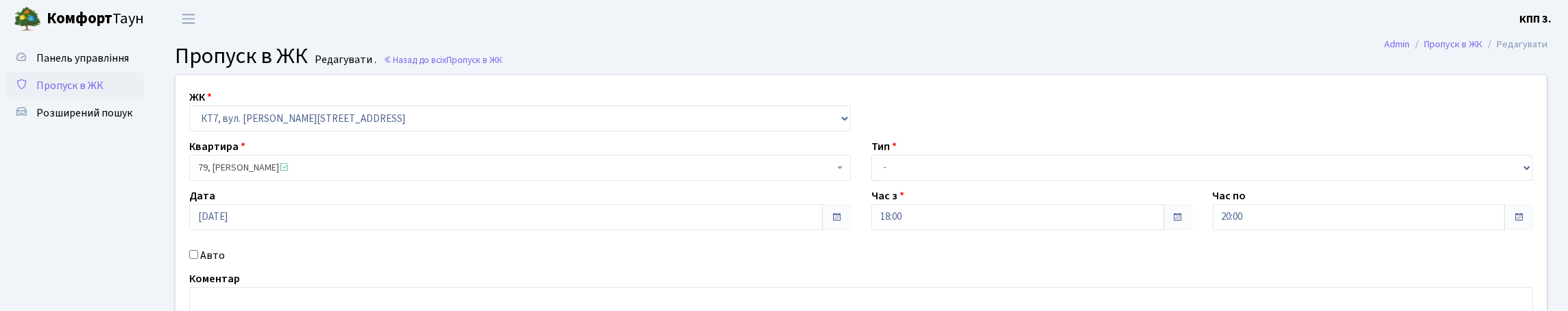
click at [104, 94] on span "Пропуск в ЖК" at bounding box center [69, 86] width 67 height 15
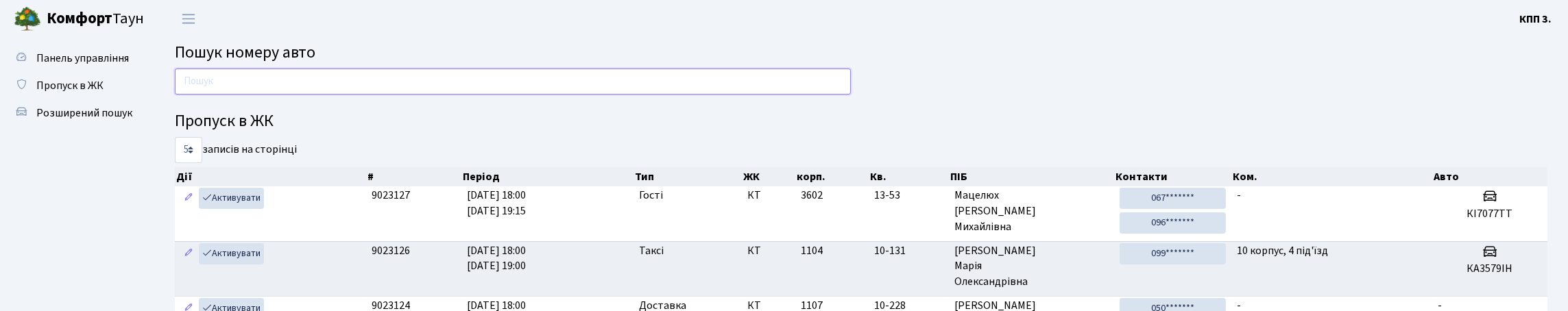
click at [211, 93] on input "text" at bounding box center [512, 81] width 676 height 26
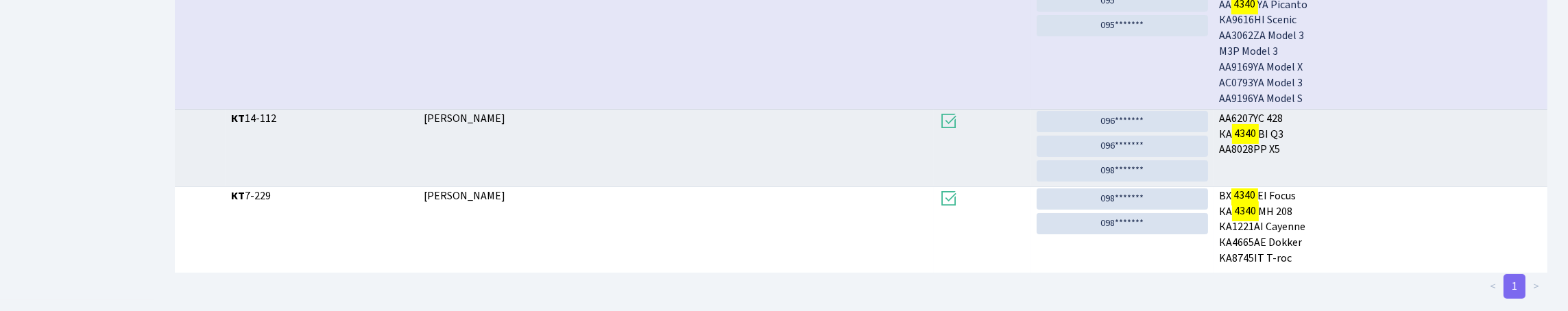
scroll to position [83, 0]
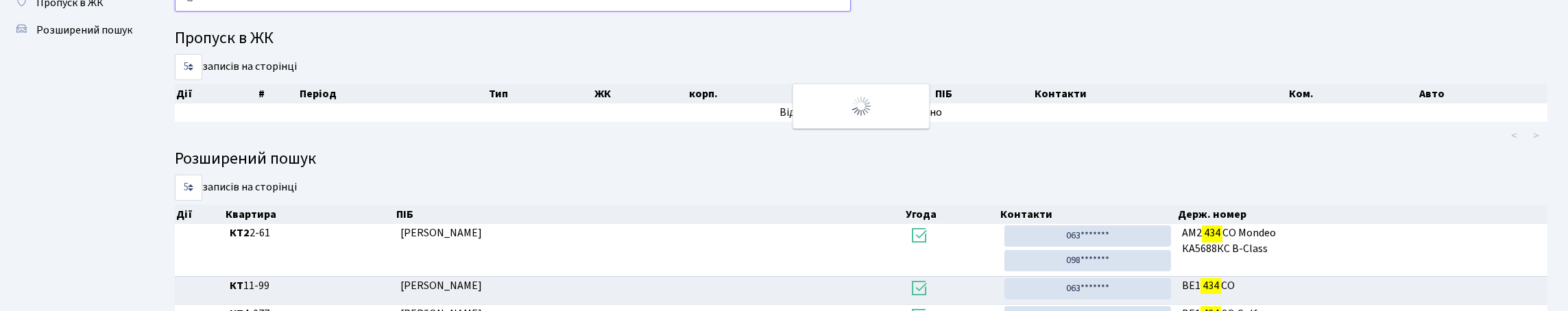
type input "4"
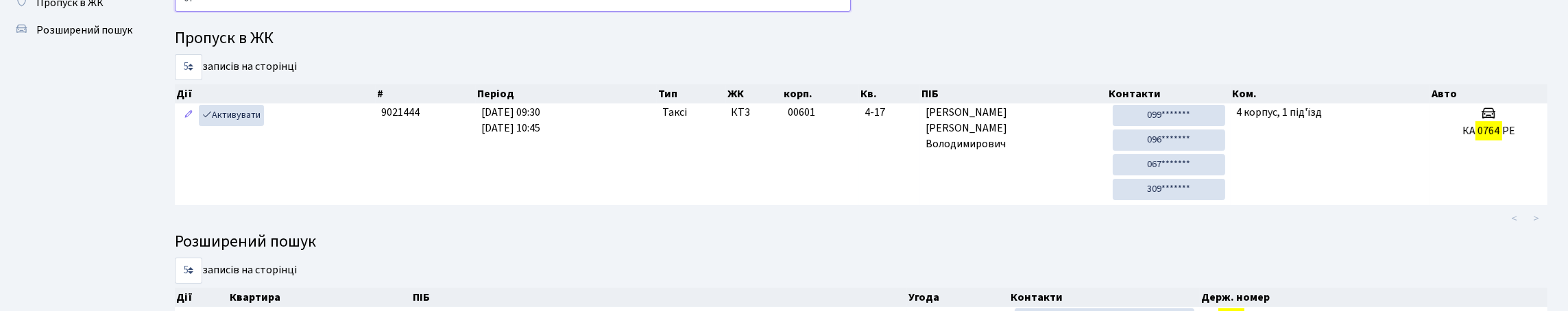
type input "0"
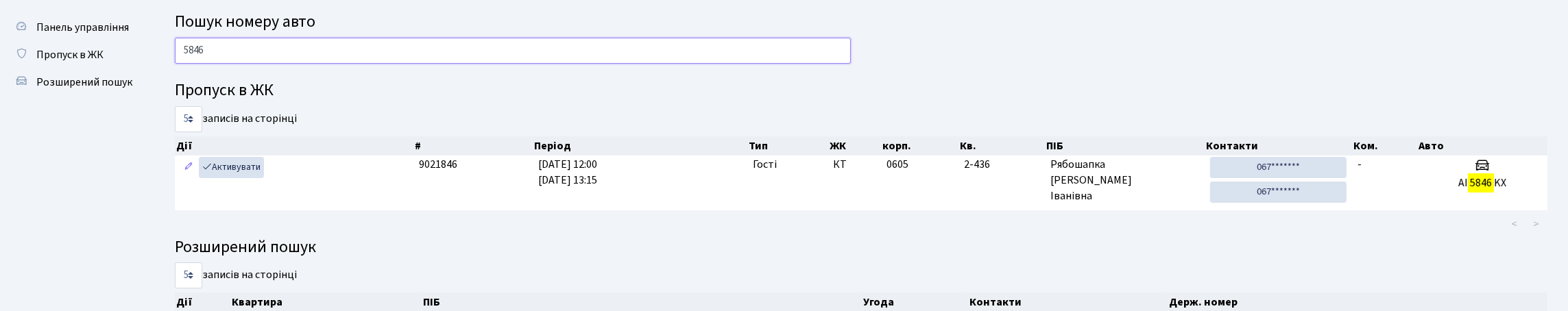
scroll to position [19, 0]
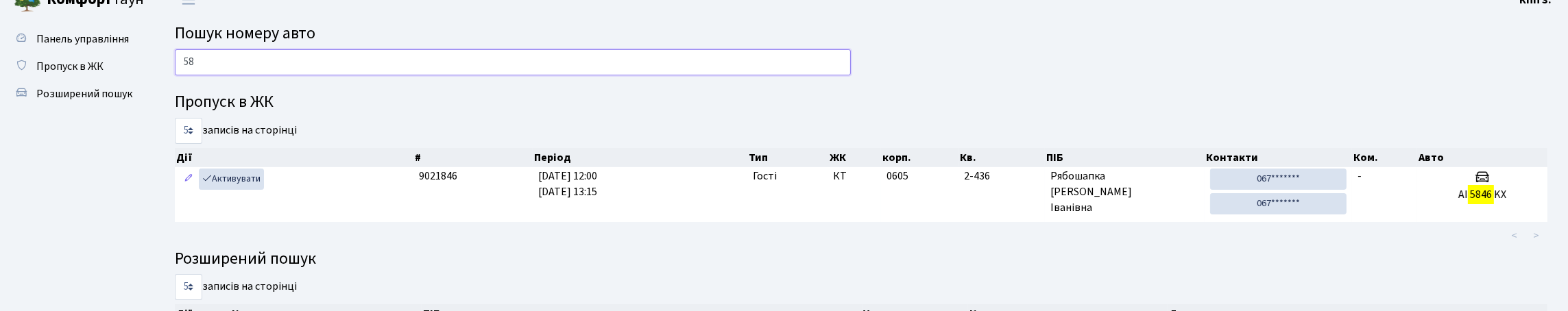
type input "5"
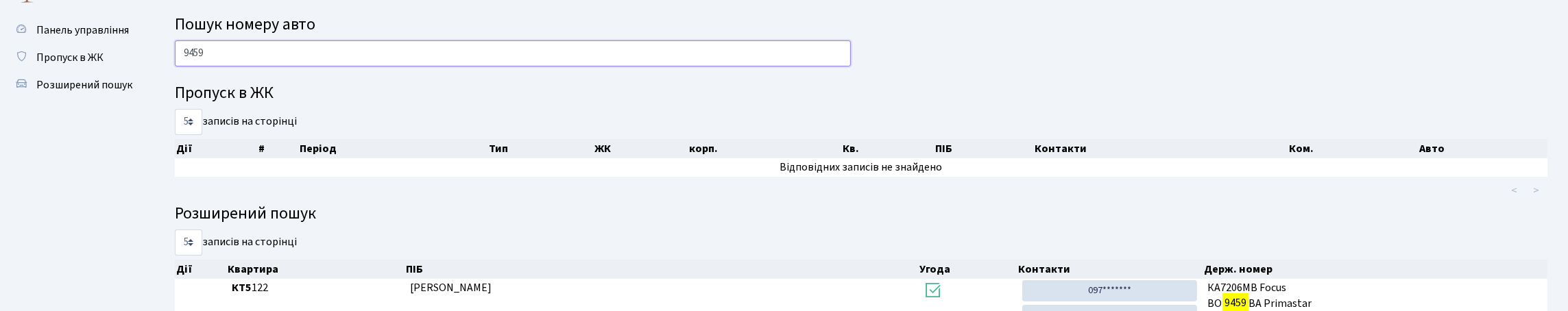
scroll to position [0, 0]
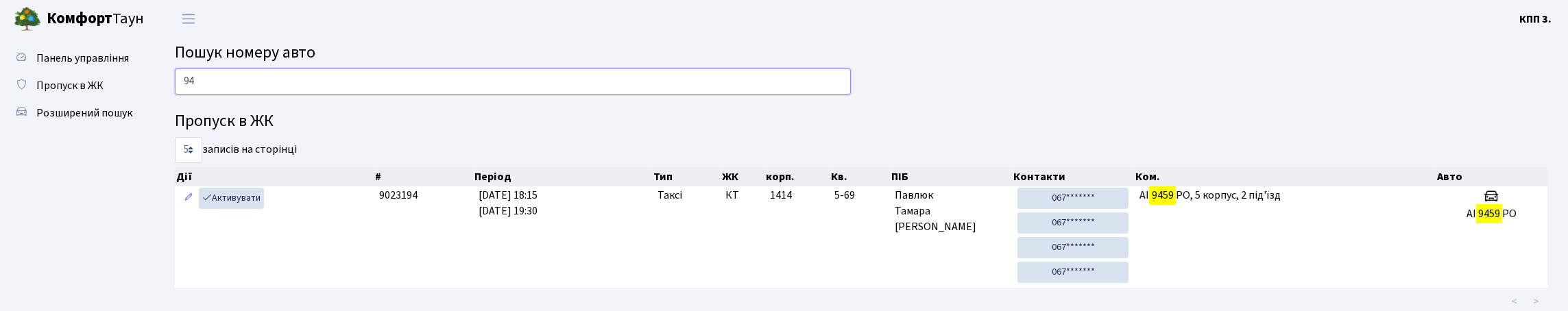
type input "9"
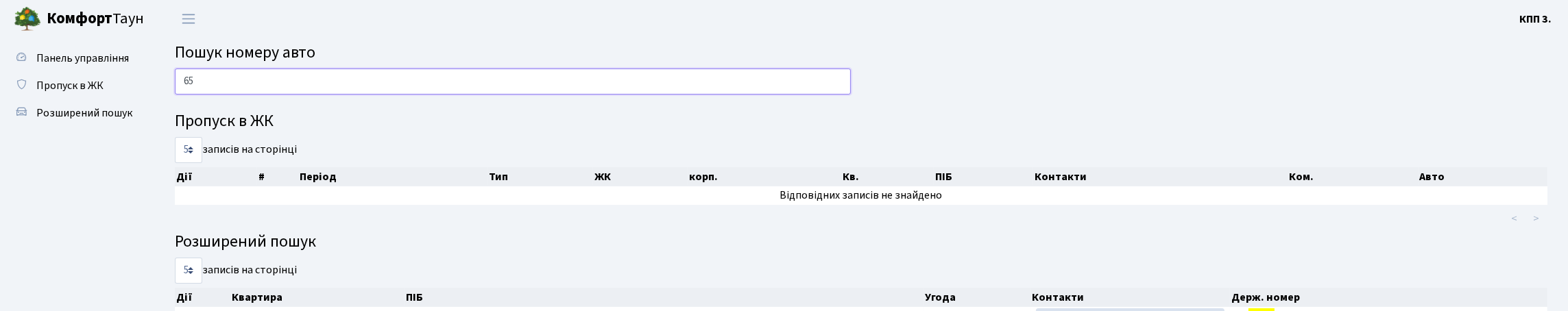
type input "6"
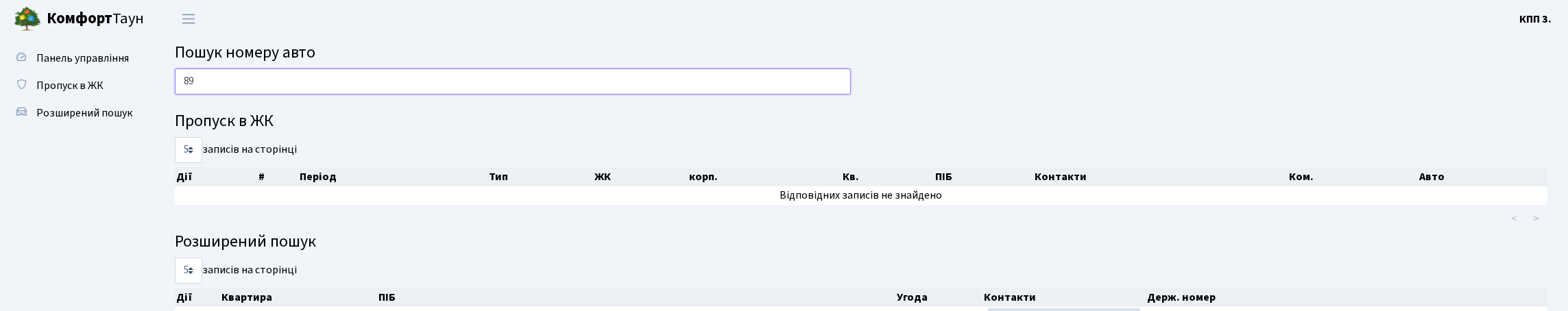
type input "8"
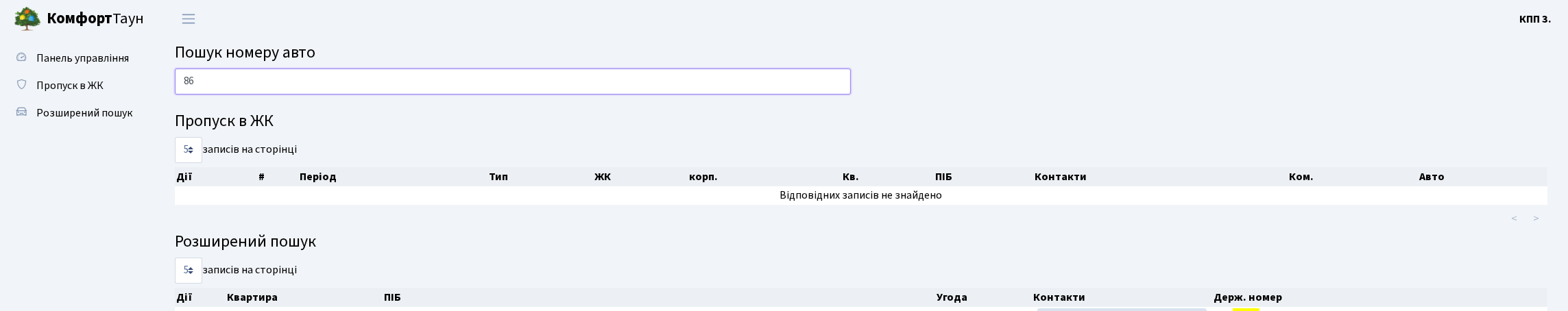
type input "8"
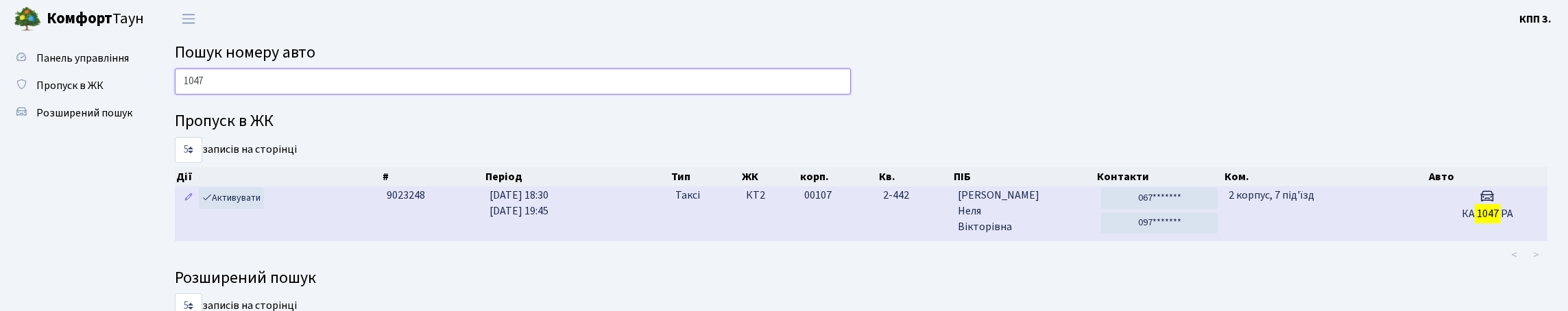
type input "1047"
click at [810, 241] on td "00107" at bounding box center [838, 213] width 79 height 54
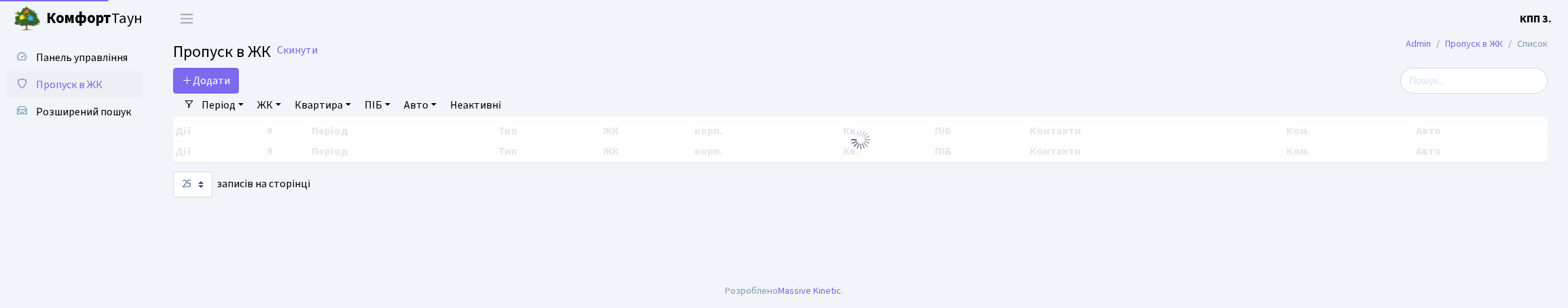
select select "25"
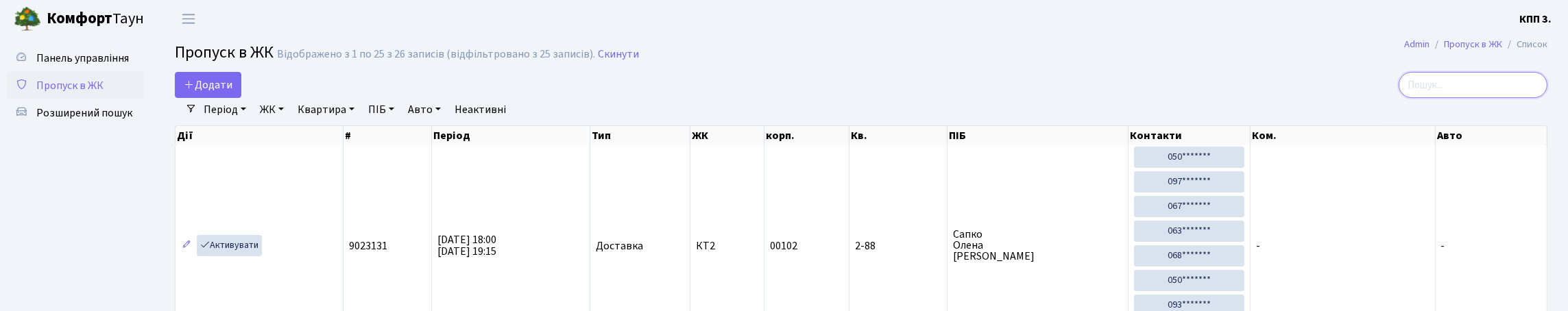
click at [1433, 89] on input "search" at bounding box center [1473, 84] width 149 height 26
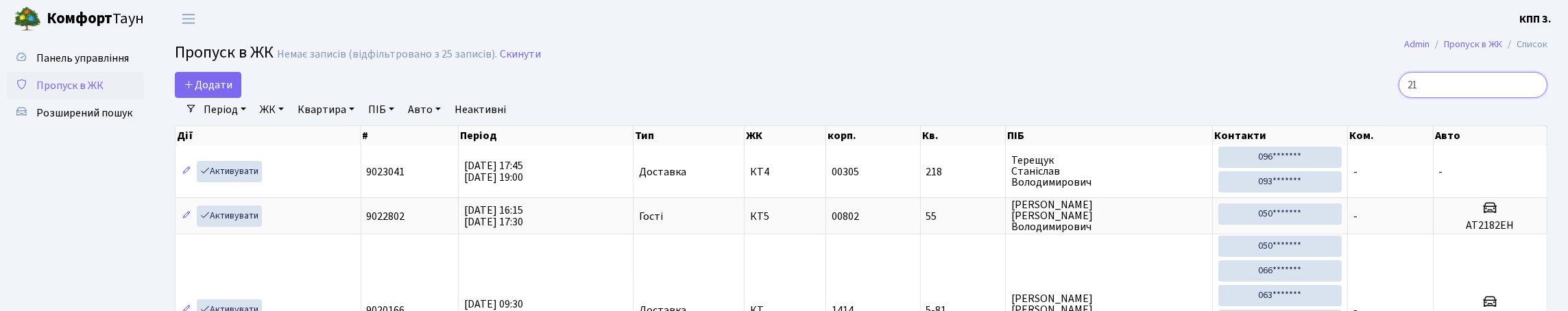
type input "2"
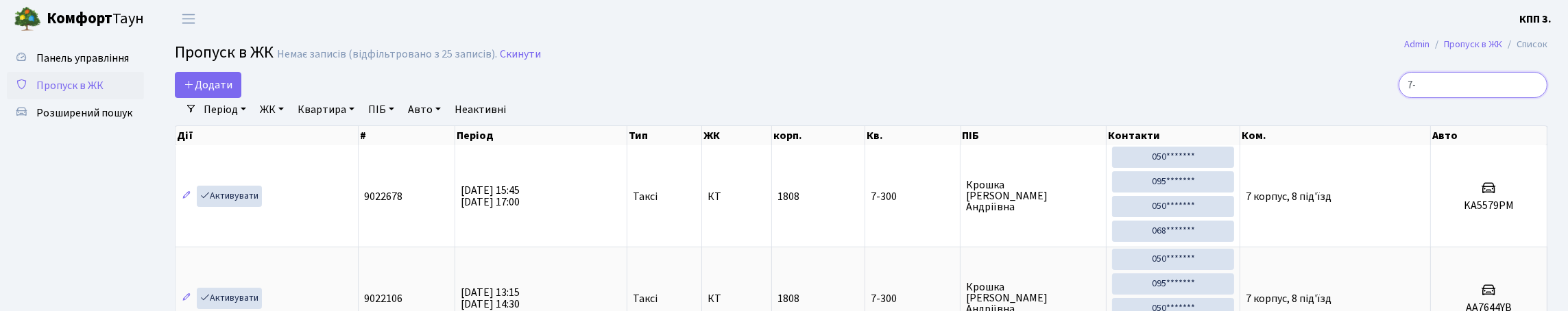
type input "7"
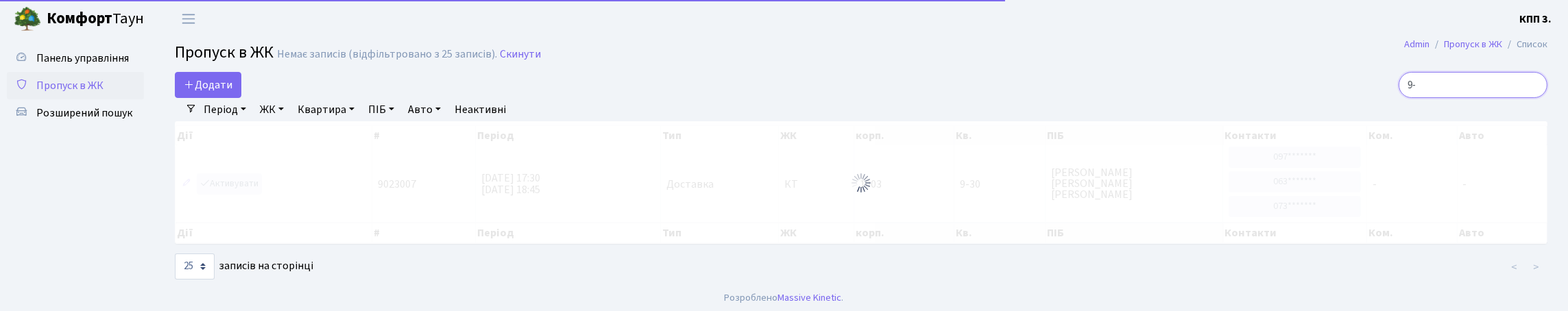
type input "9"
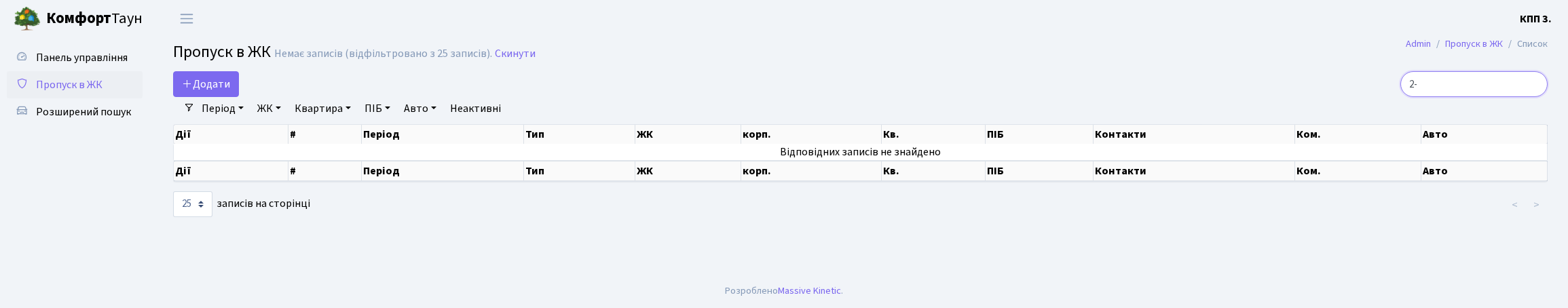
type input "2"
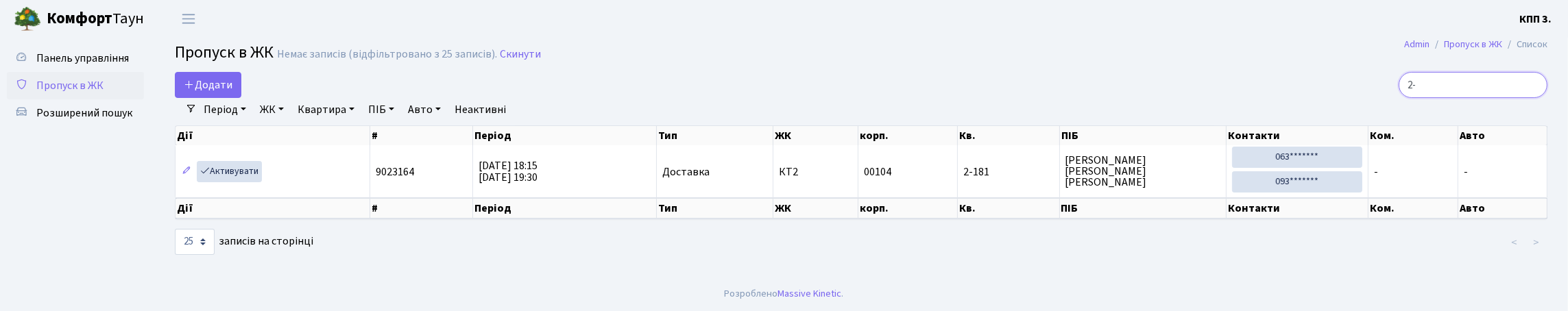
type input "2"
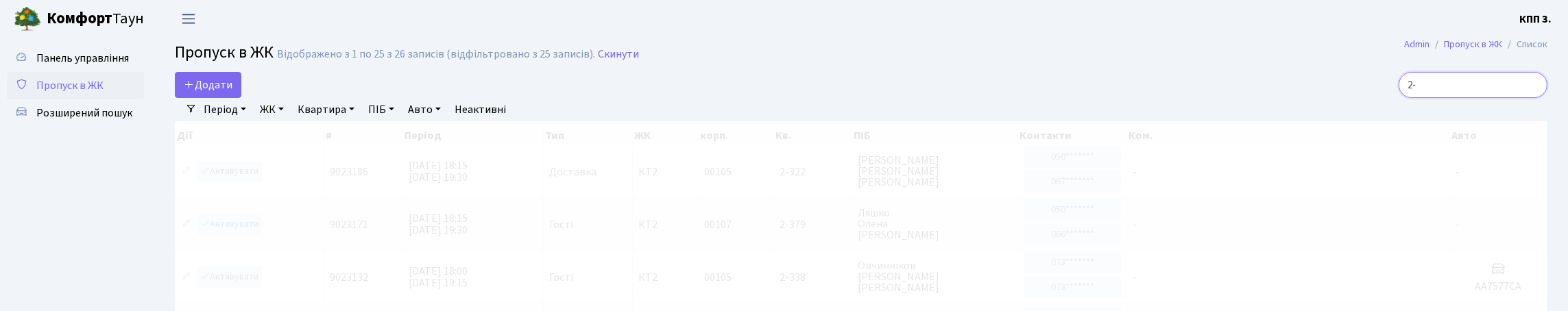
type input "2"
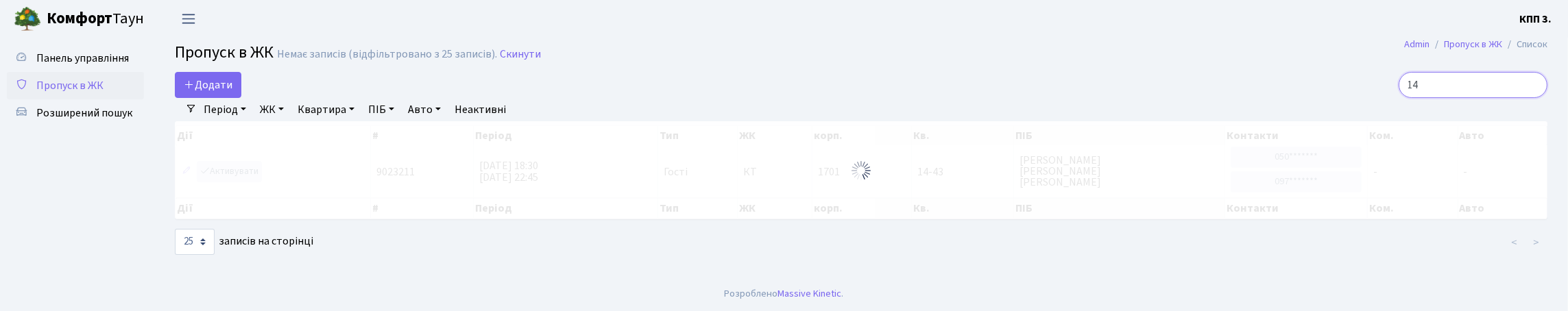
type input "1"
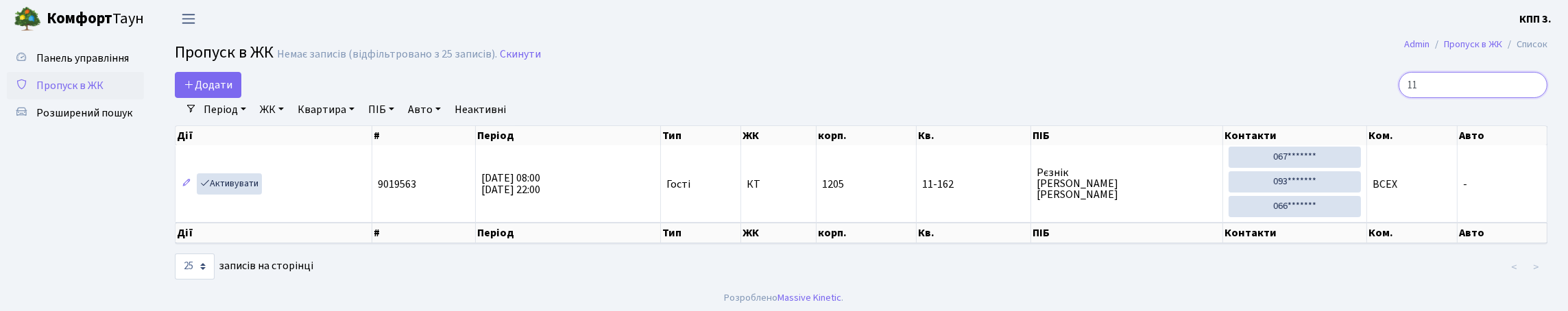
type input "1"
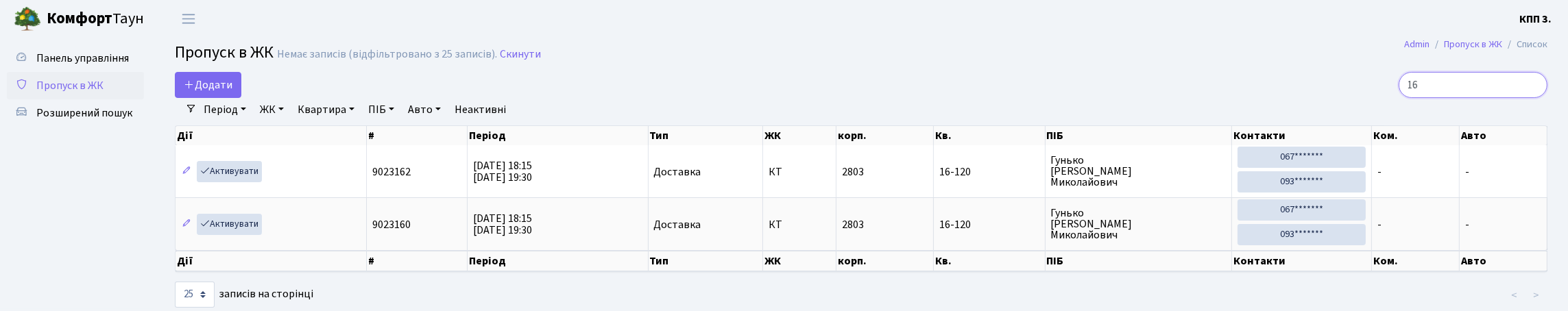
type input "1"
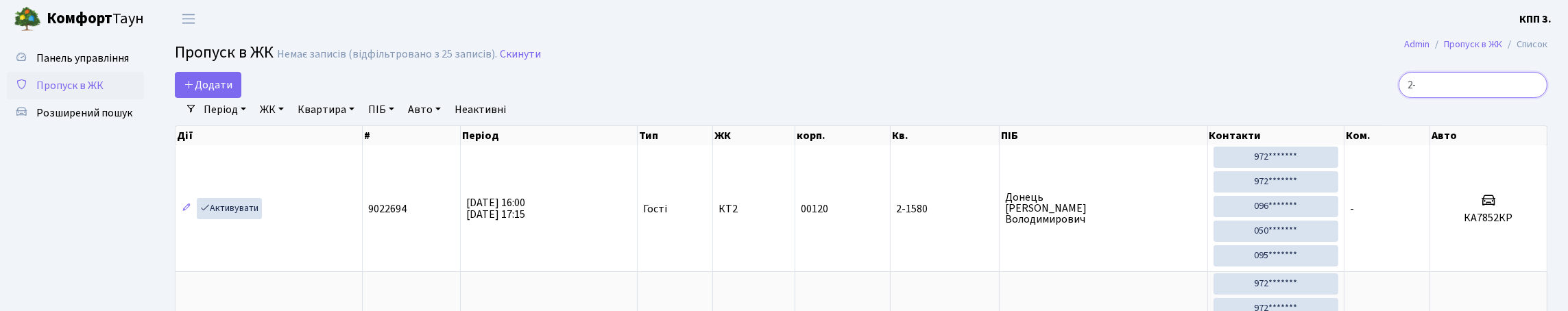
type input "2"
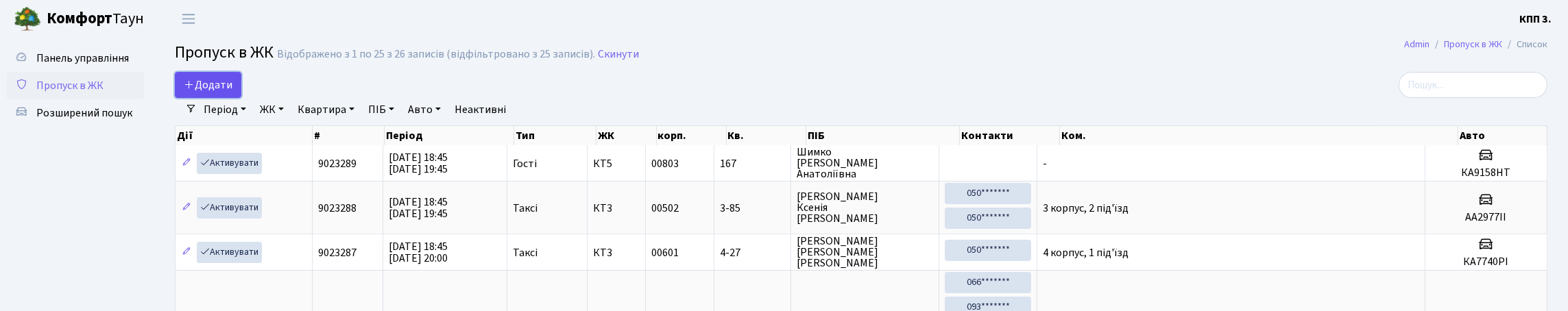
click at [232, 93] on span "Додати" at bounding box center [208, 85] width 48 height 15
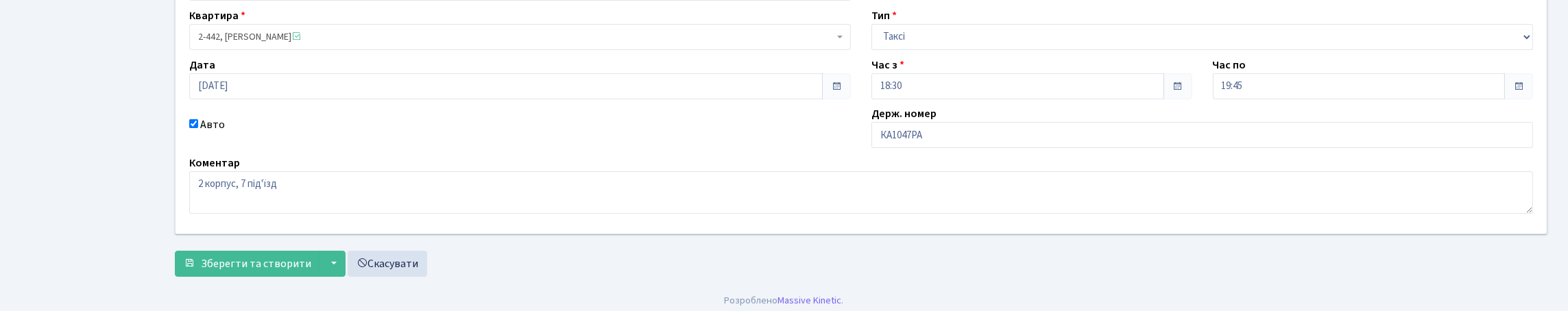
scroll to position [137, 0]
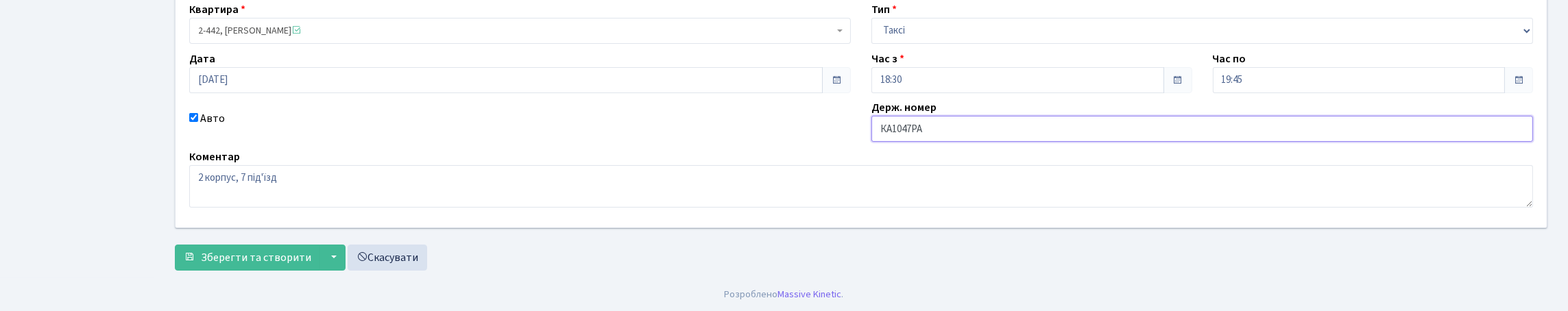
click at [929, 142] on input "КА1047РА" at bounding box center [1203, 129] width 662 height 26
type input "КА1047НА"
click at [281, 254] on span "Зберегти та створити" at bounding box center [256, 257] width 110 height 15
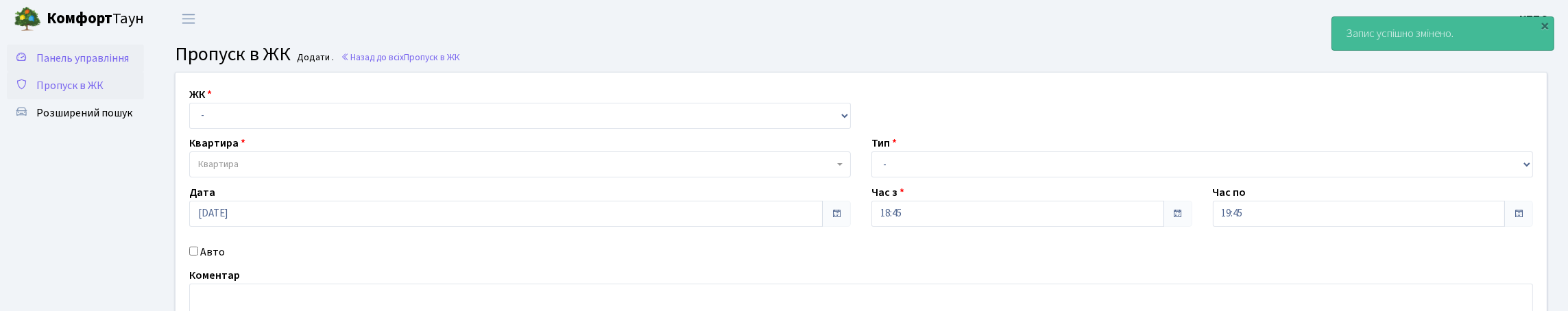
click at [69, 66] on span "Панель управління" at bounding box center [82, 59] width 93 height 15
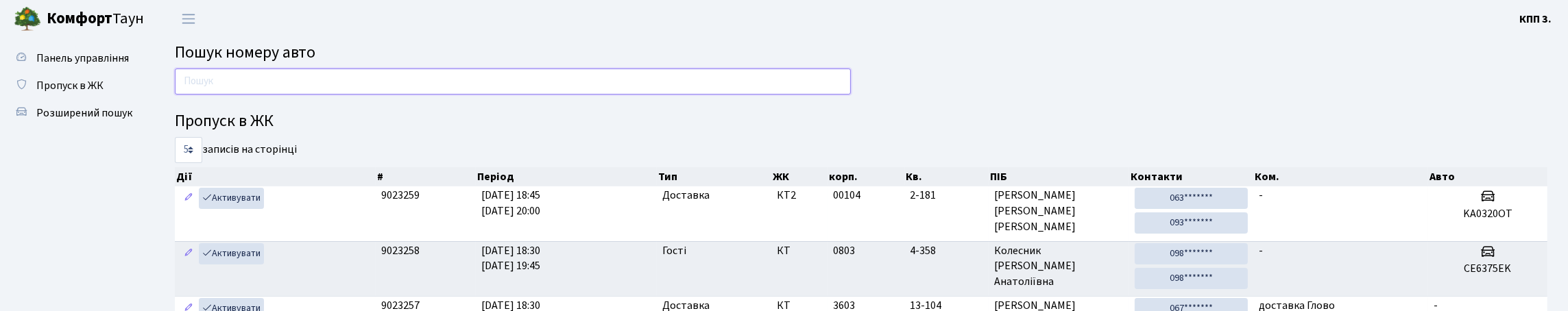
drag, startPoint x: 220, startPoint y: 97, endPoint x: 228, endPoint y: 97, distance: 8.0
click at [224, 94] on input "text" at bounding box center [512, 81] width 676 height 26
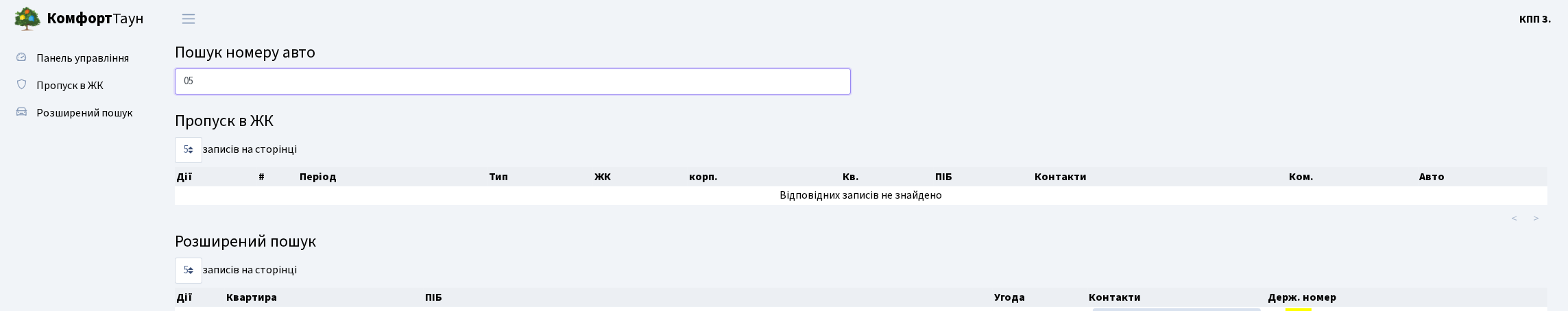
type input "0"
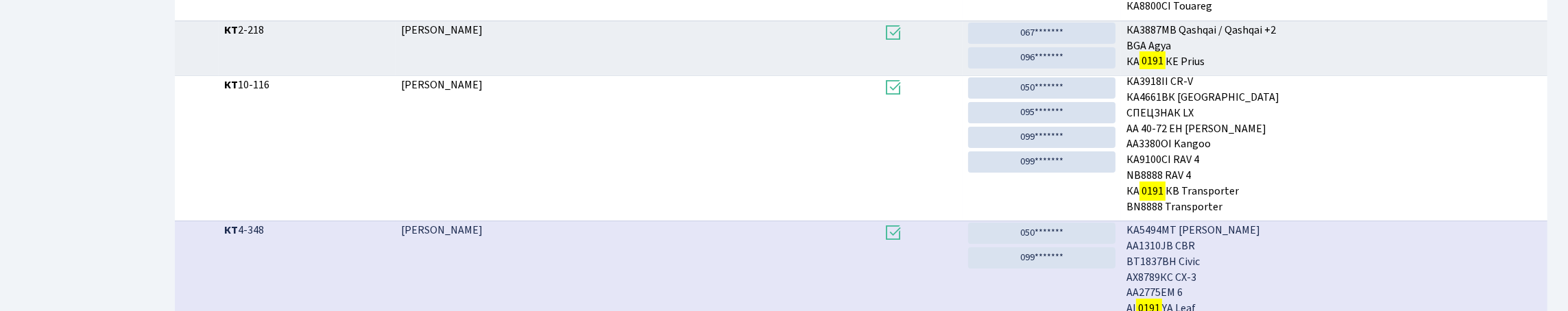
scroll to position [27, 0]
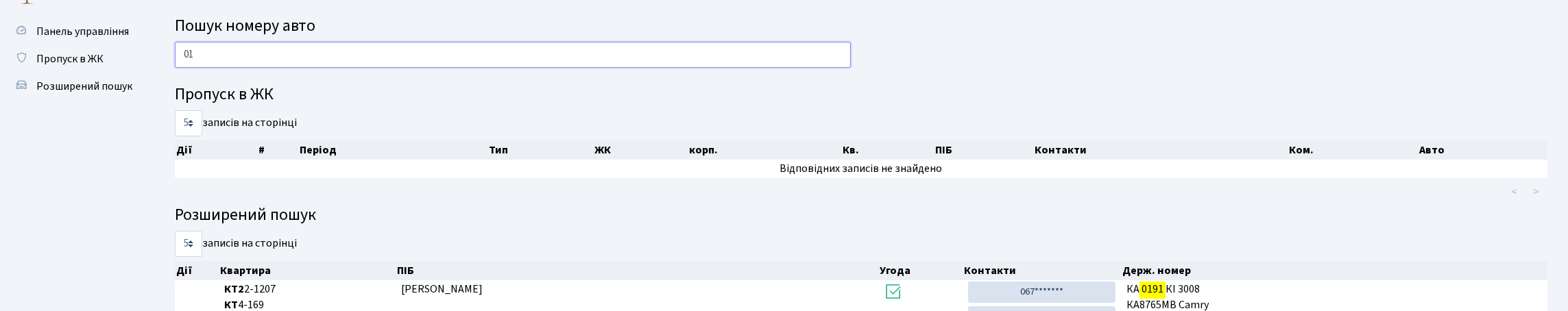
type input "0"
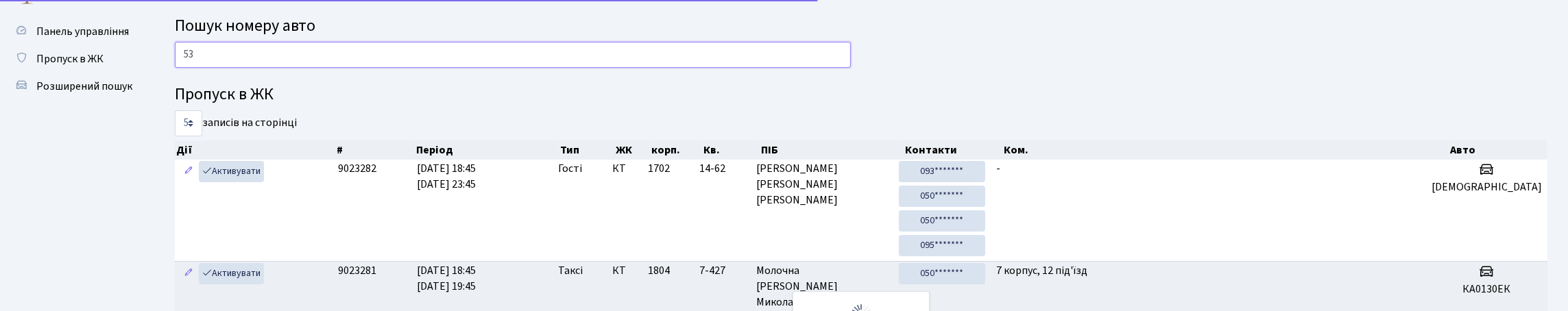
type input "5"
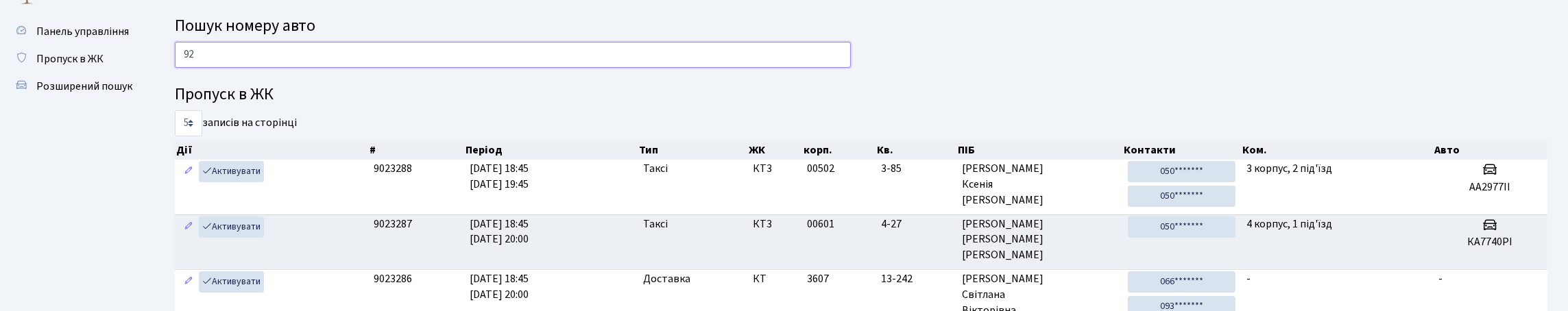
type input "9"
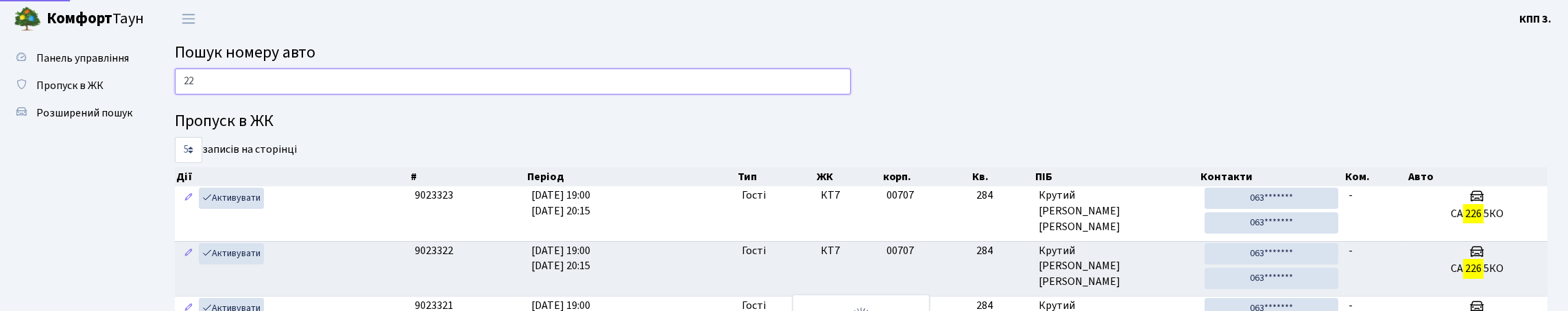
type input "2"
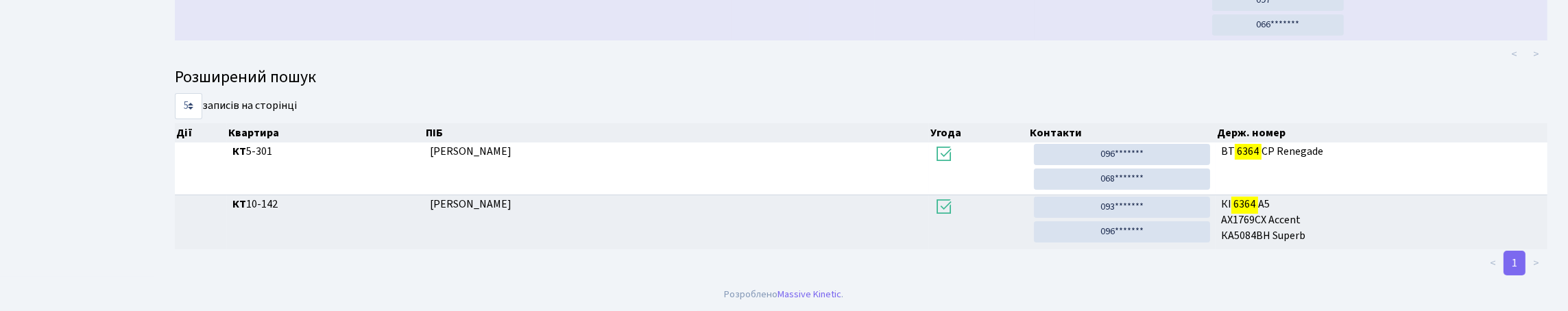
scroll to position [83, 0]
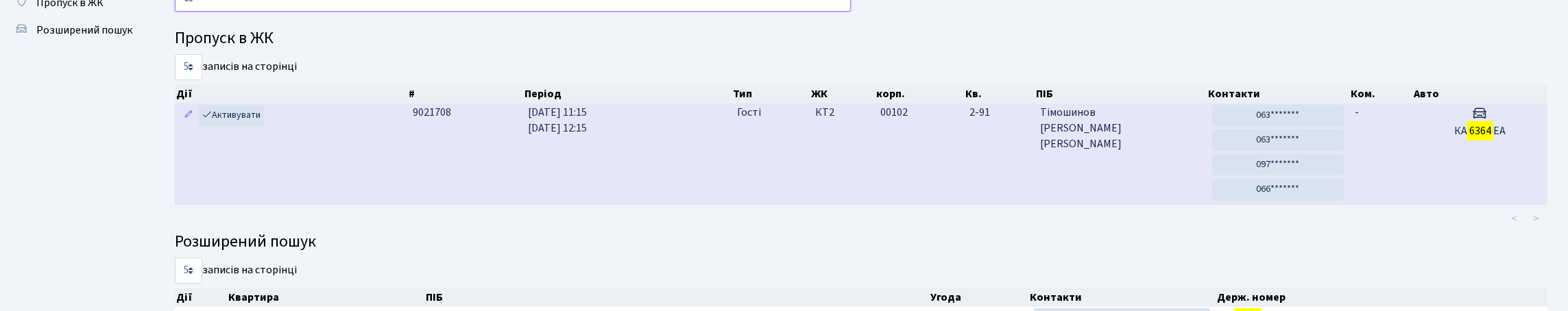
type input "6"
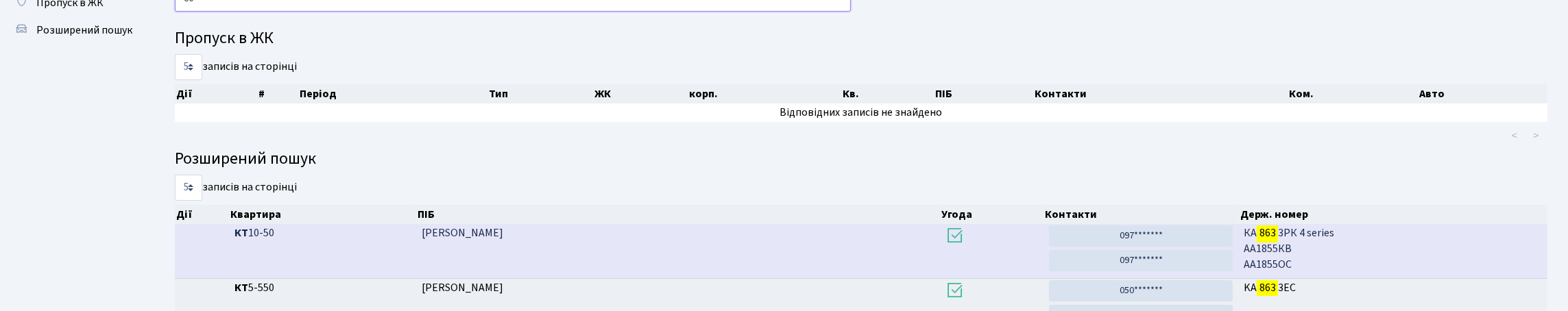
type input "8"
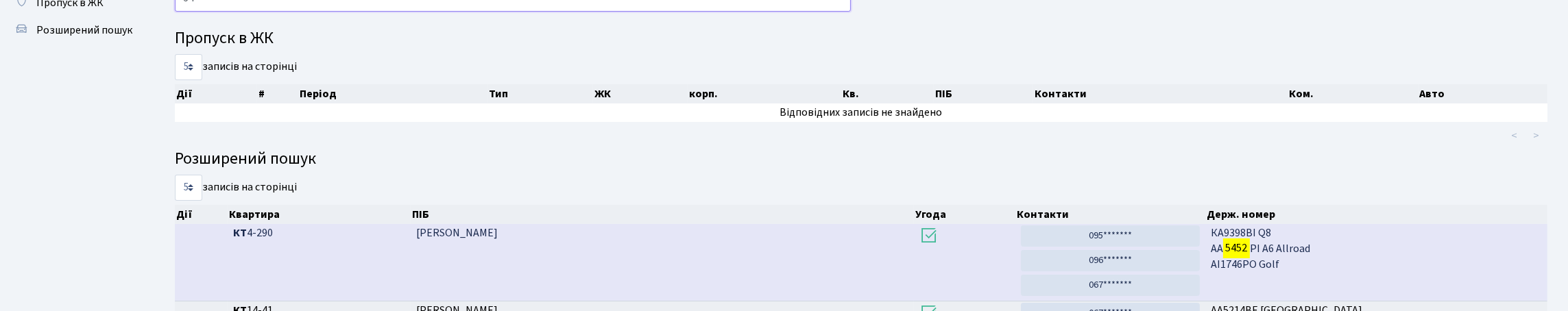
type input "5"
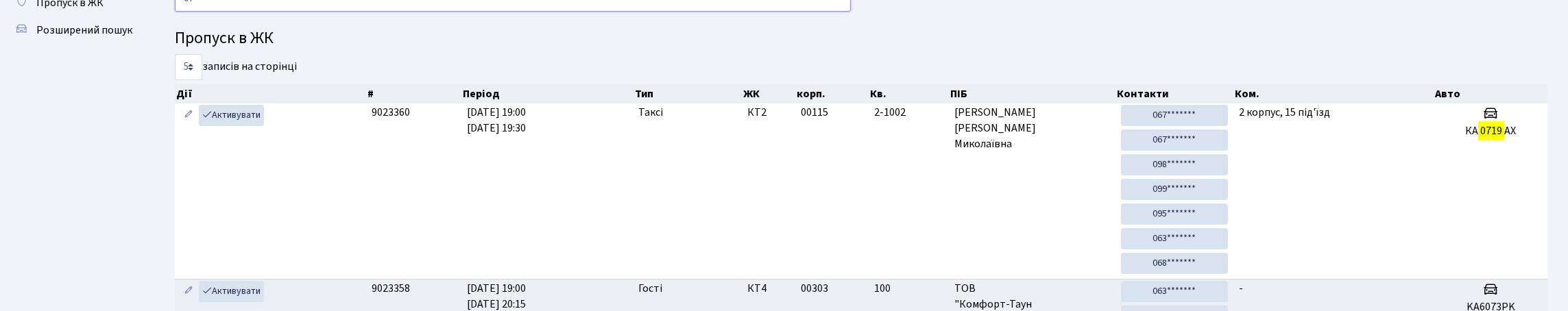
type input "0"
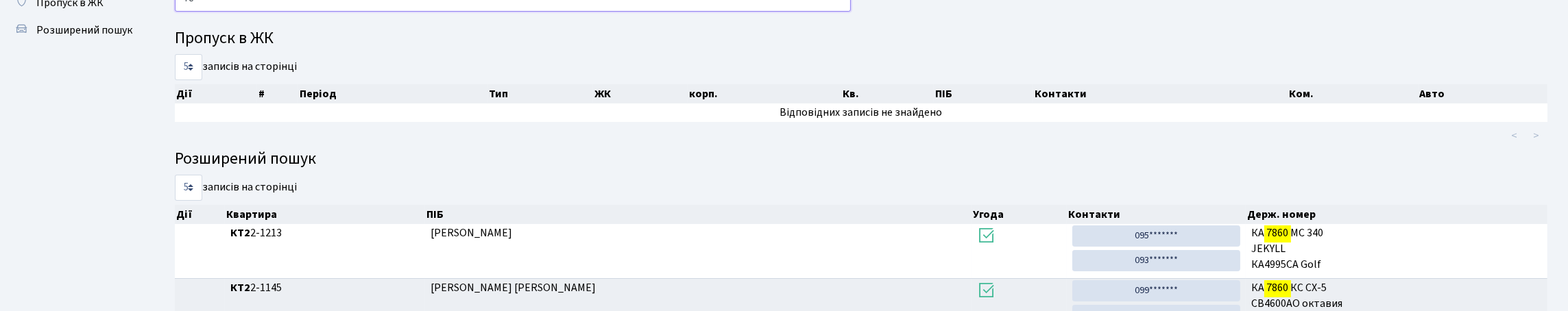
type input "7"
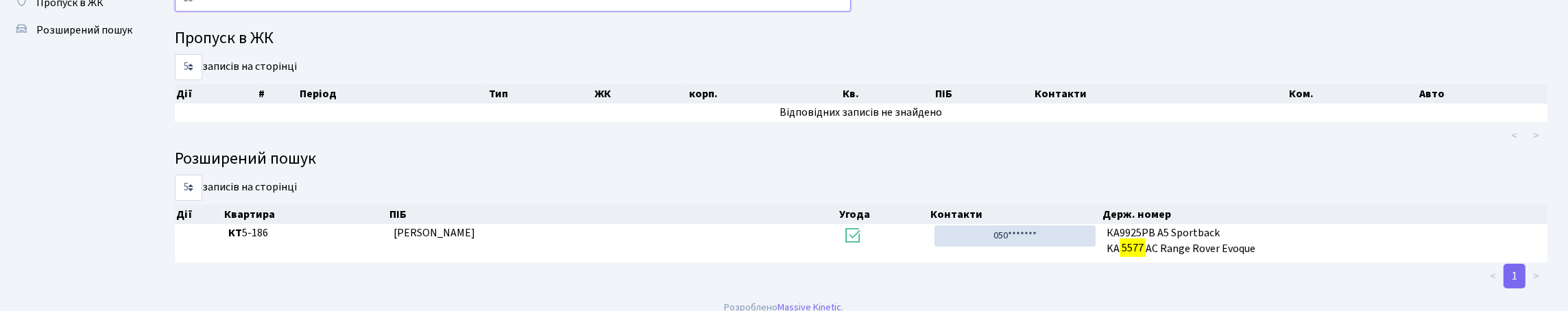
type input "5"
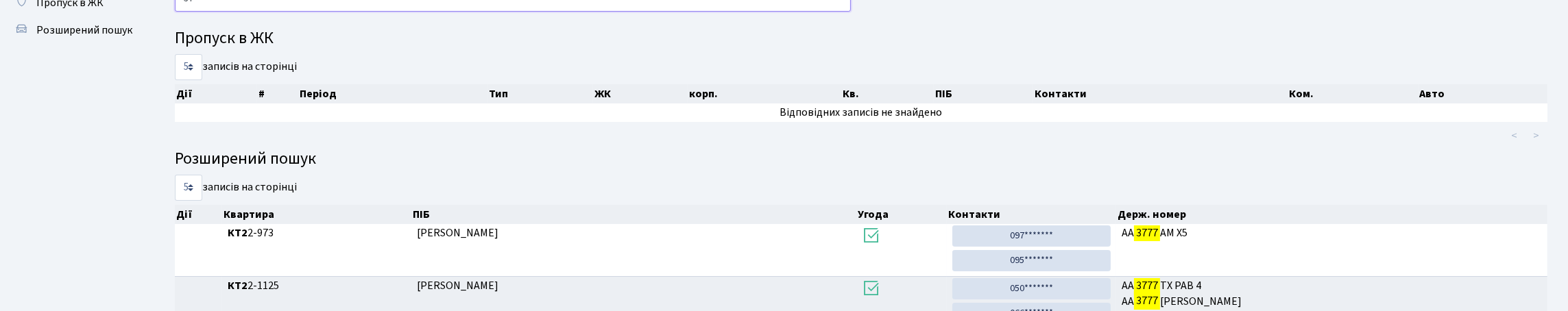
type input "3"
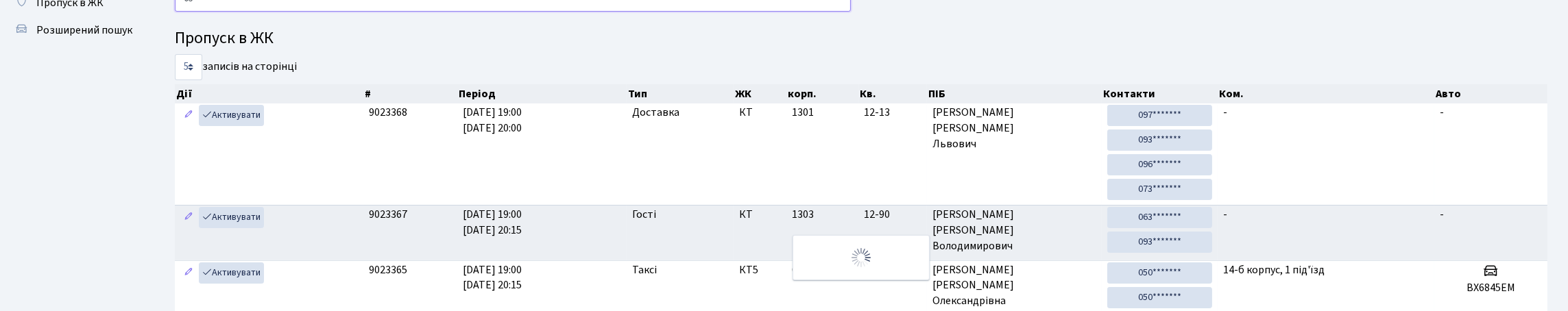
type input "0"
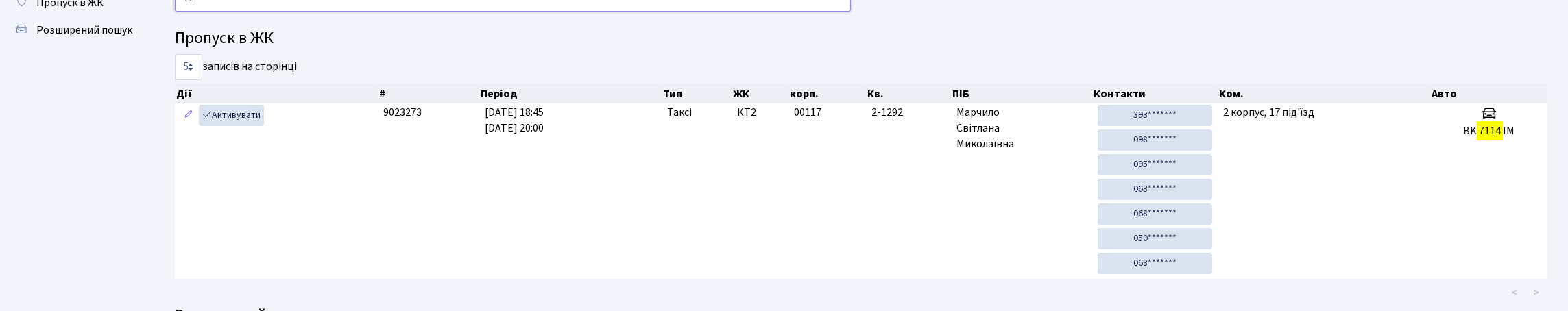
type input "7"
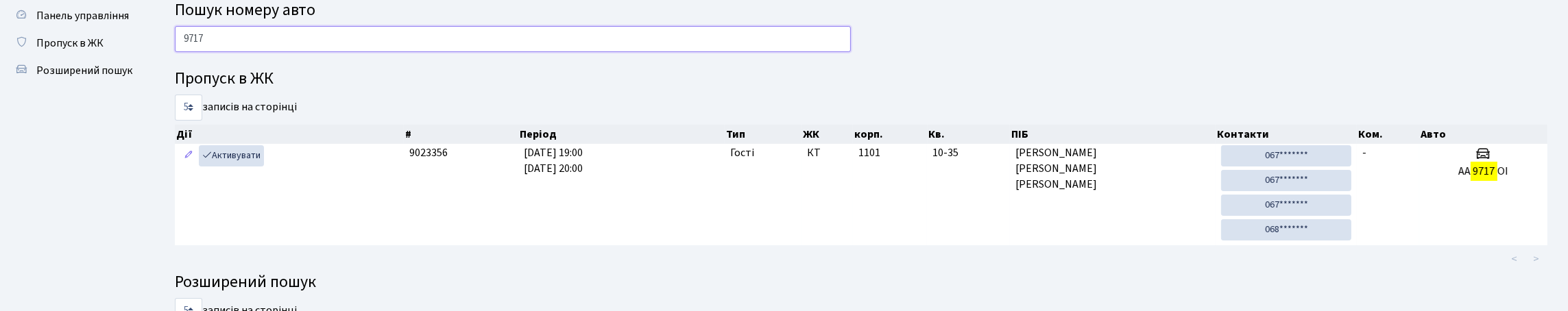
scroll to position [42, 0]
type input "9"
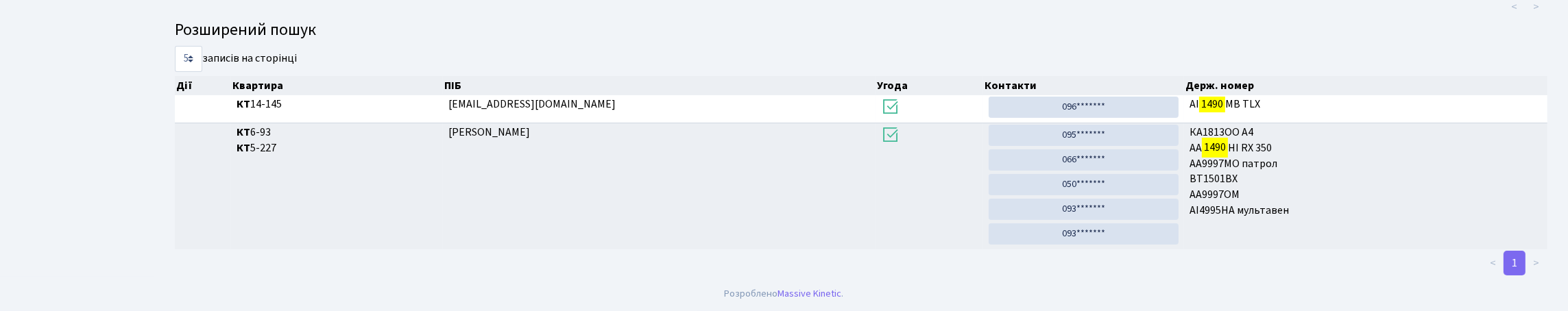
scroll to position [83, 0]
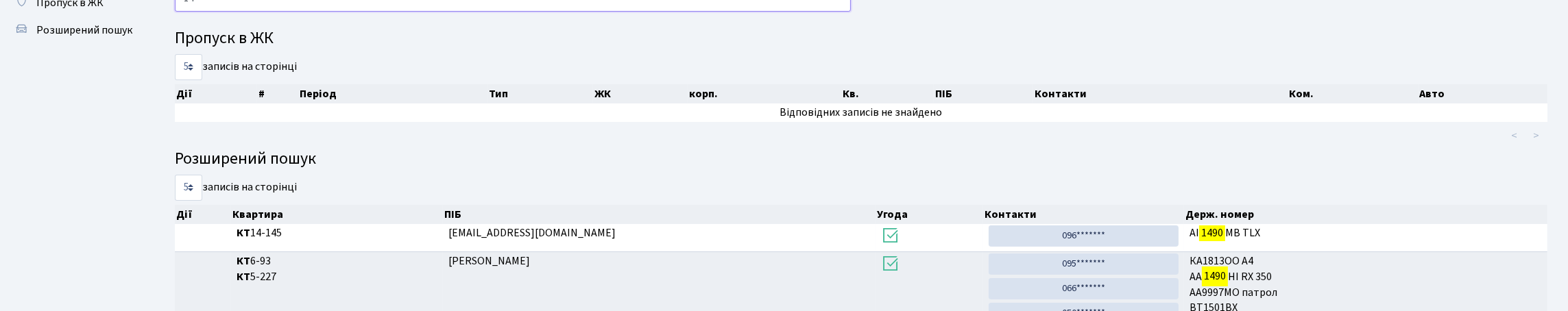
type input "1"
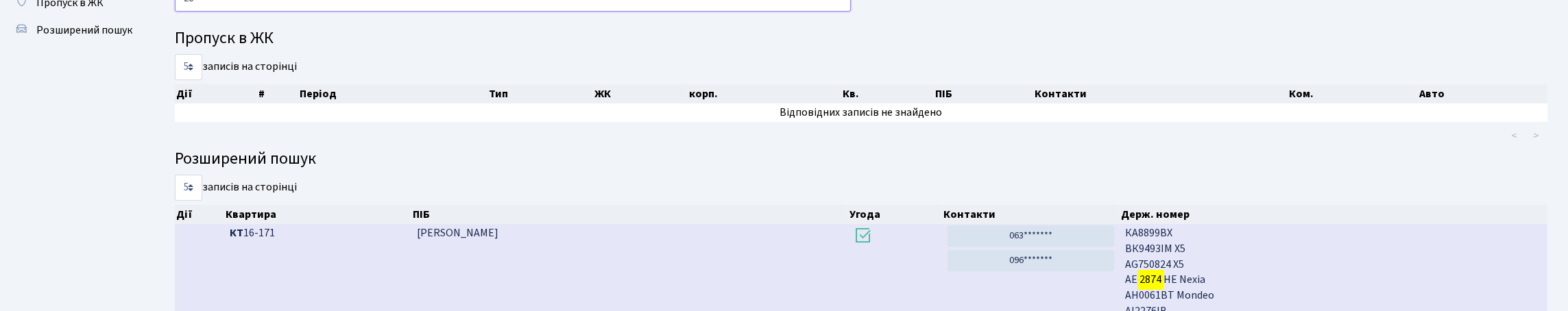
type input "2"
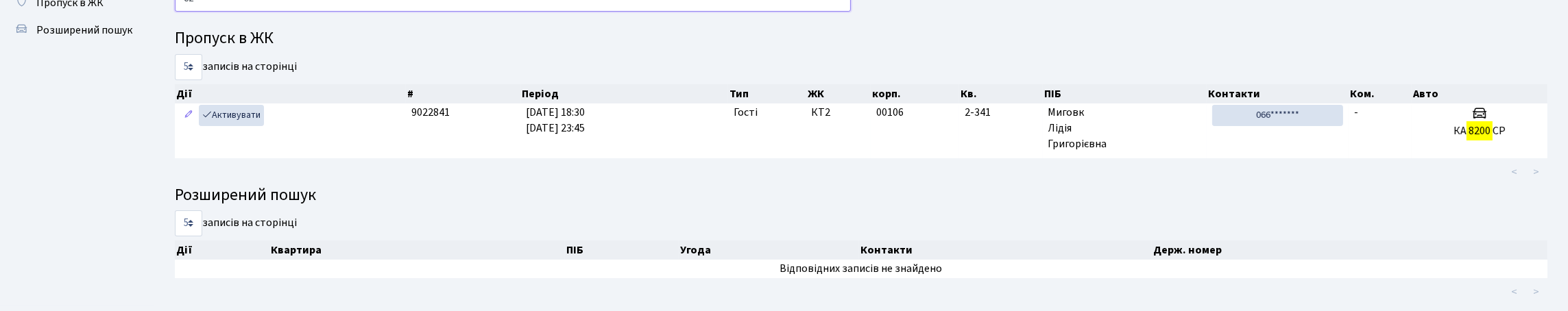
type input "8"
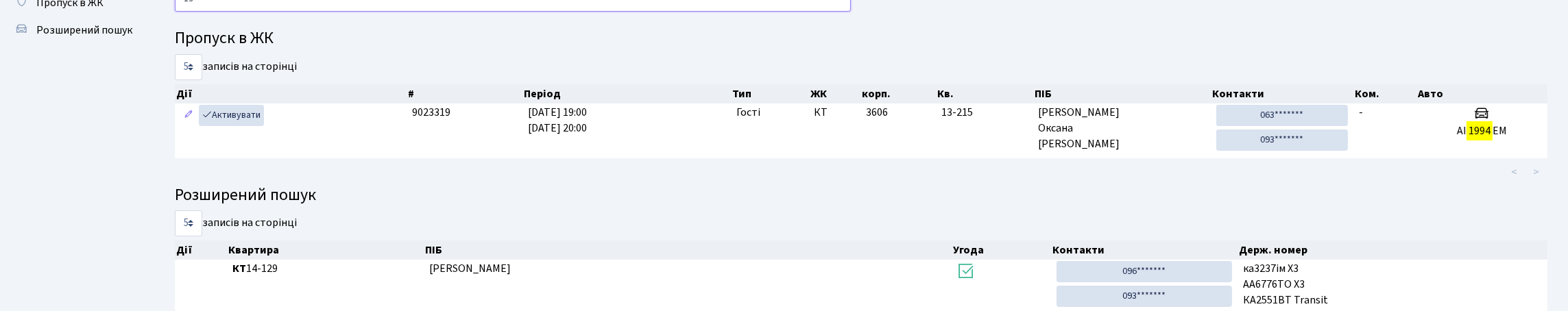
type input "1"
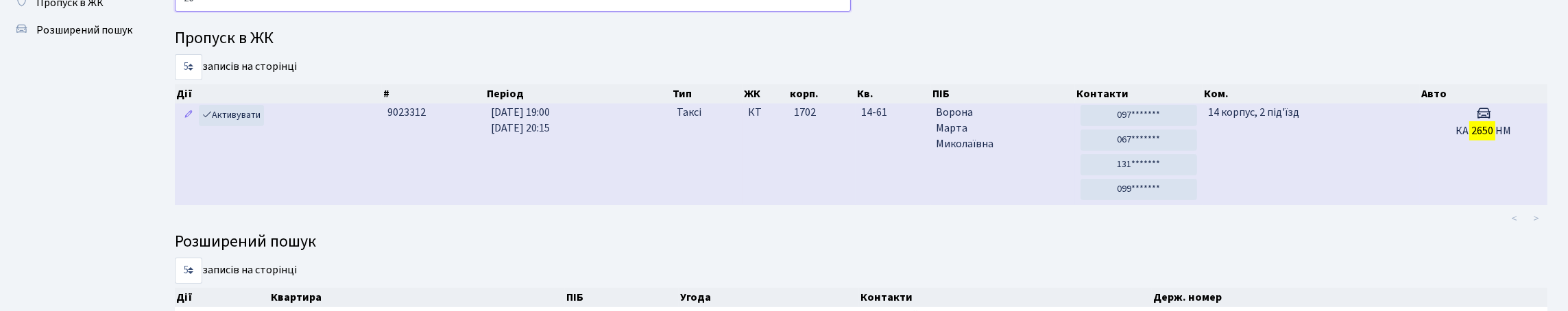
type input "2"
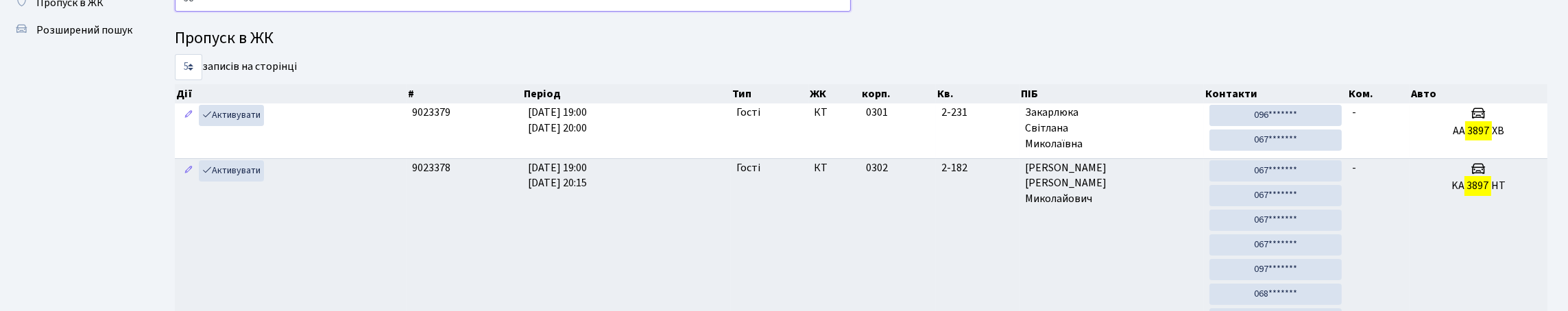
type input "3"
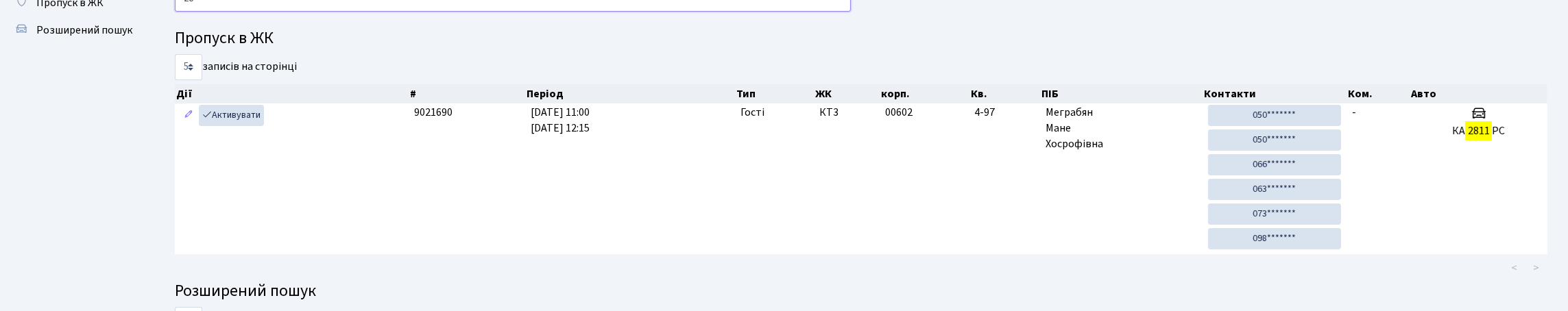
type input "2"
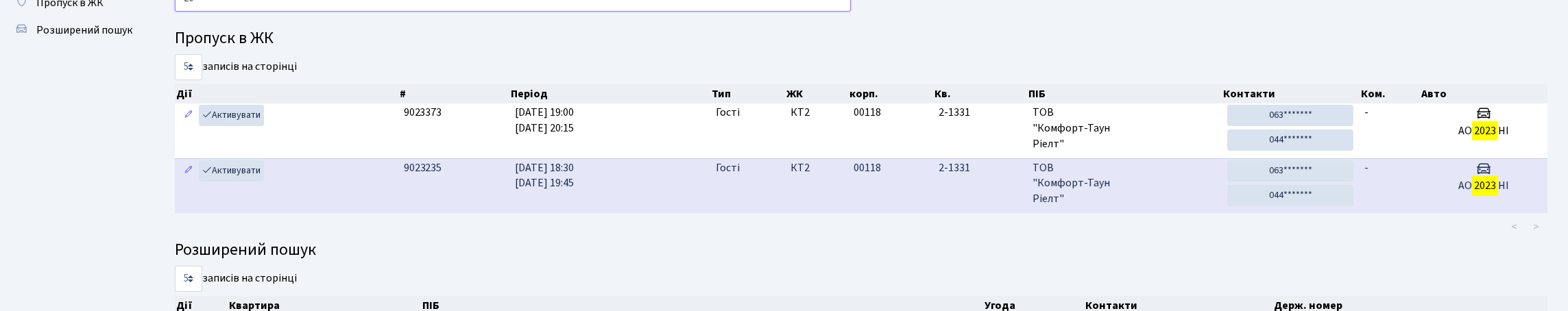
type input "2"
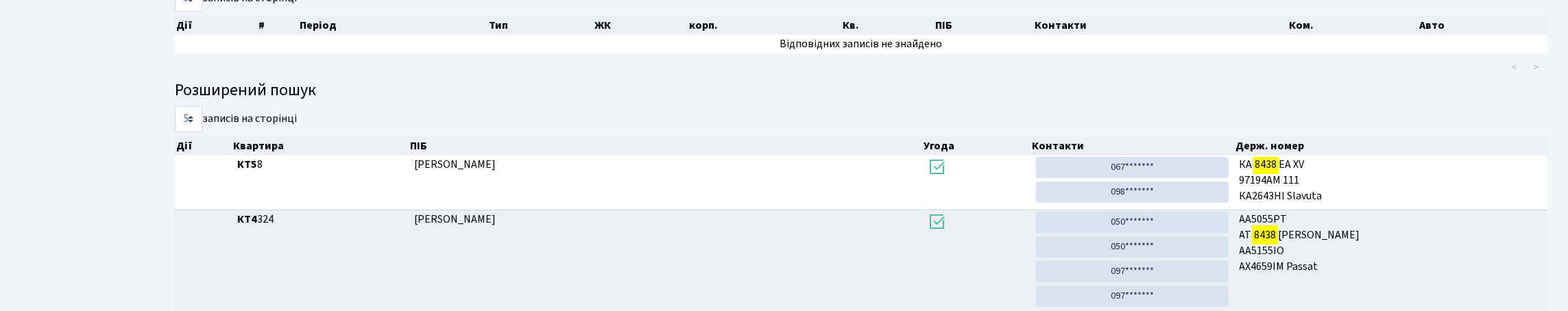
scroll to position [0, 0]
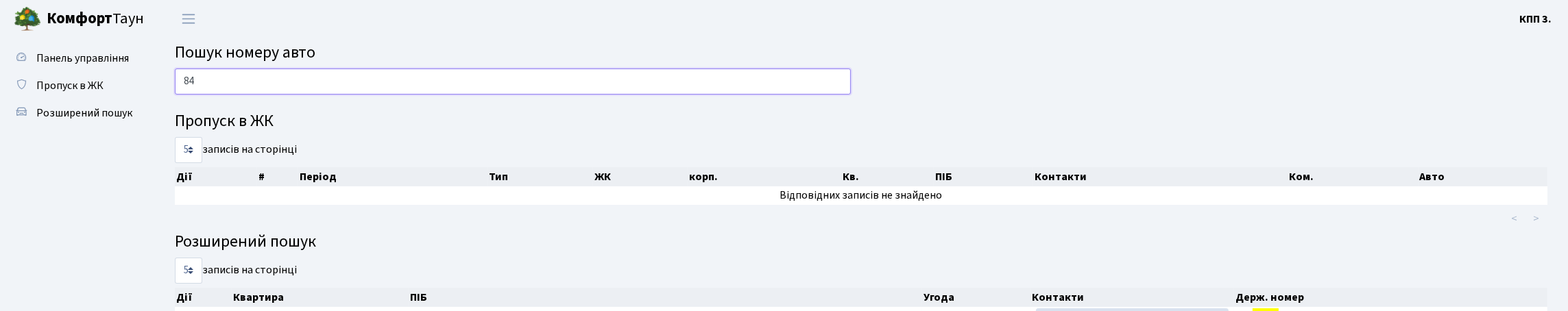
type input "8"
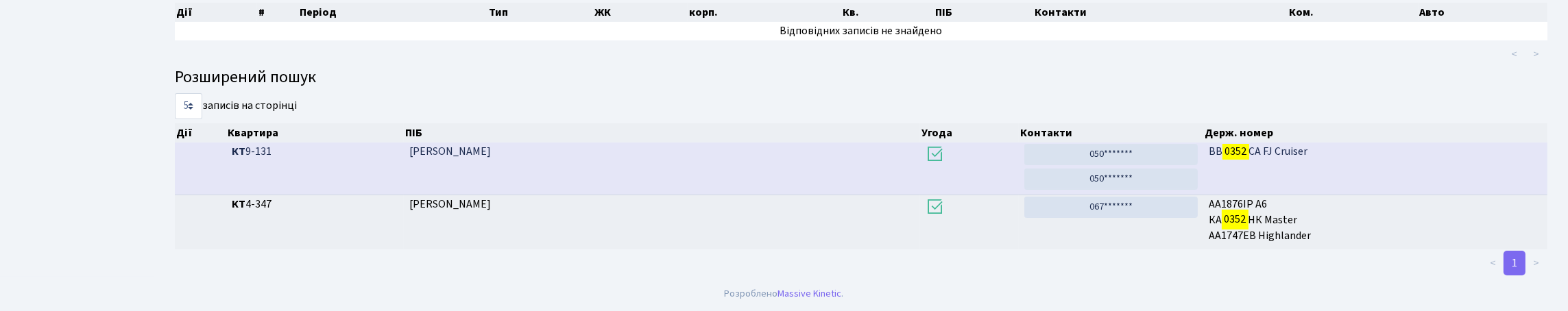
scroll to position [83, 0]
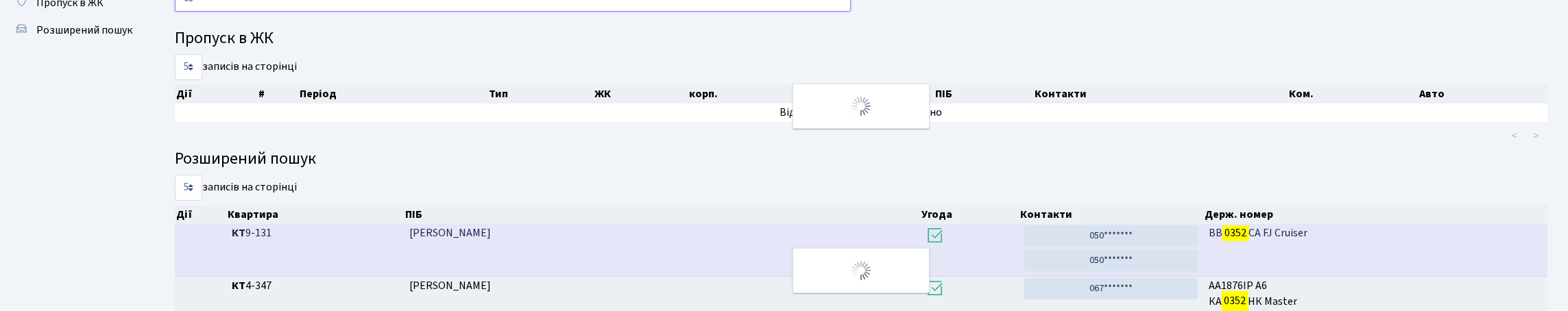
type input "0"
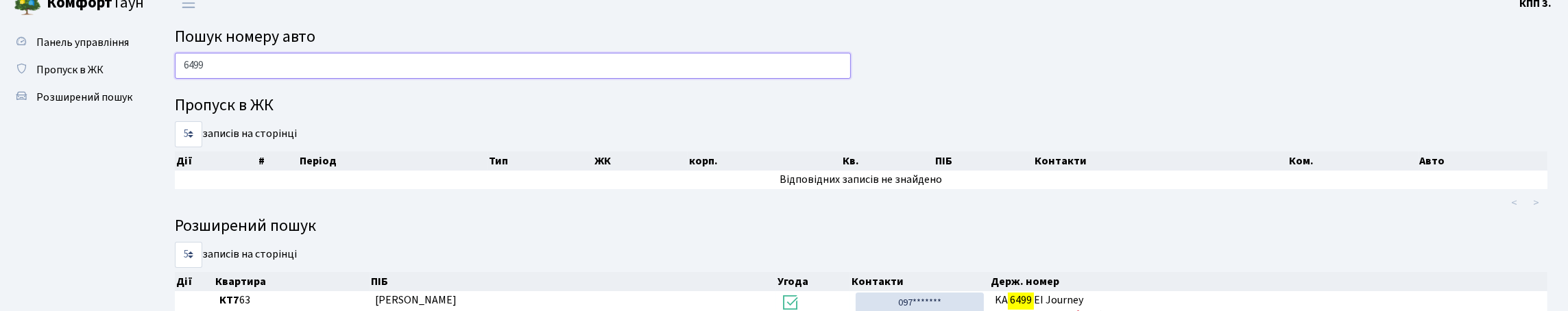
scroll to position [0, 0]
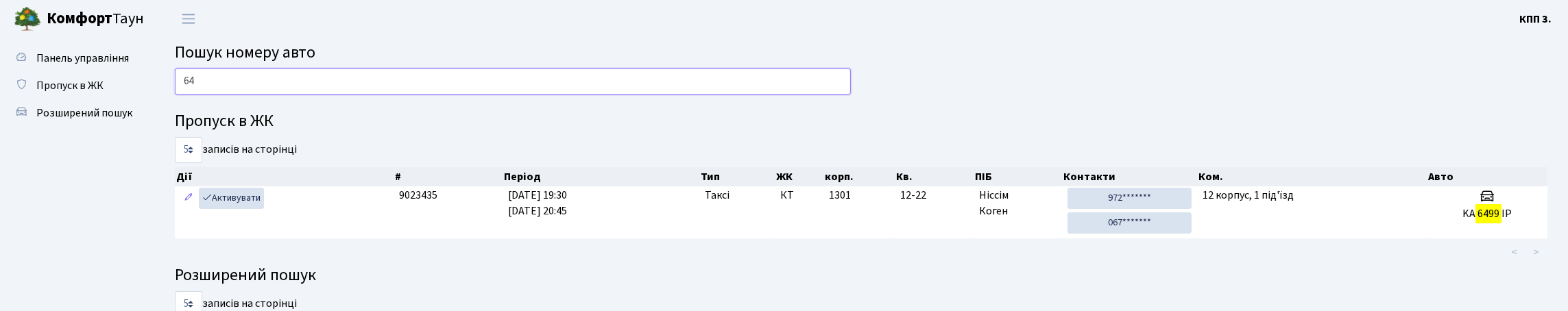
type input "6"
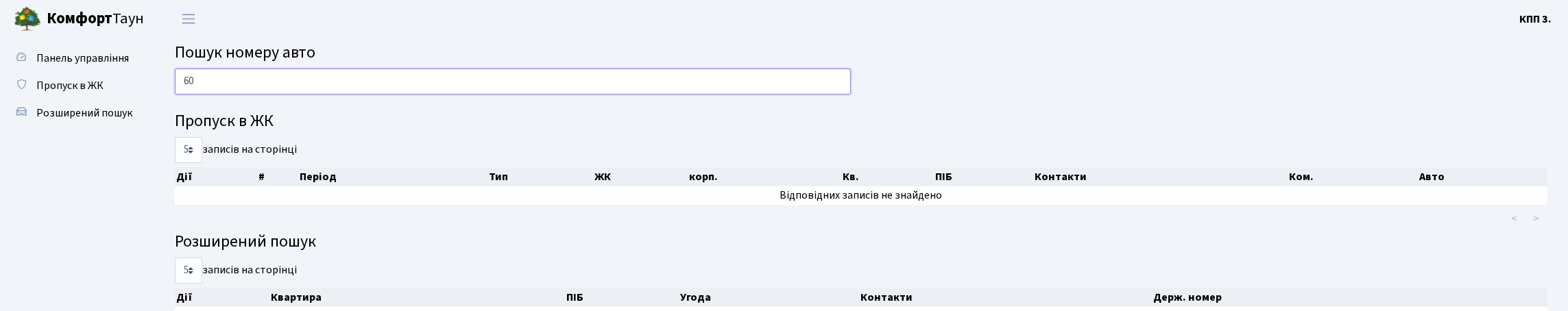
type input "6"
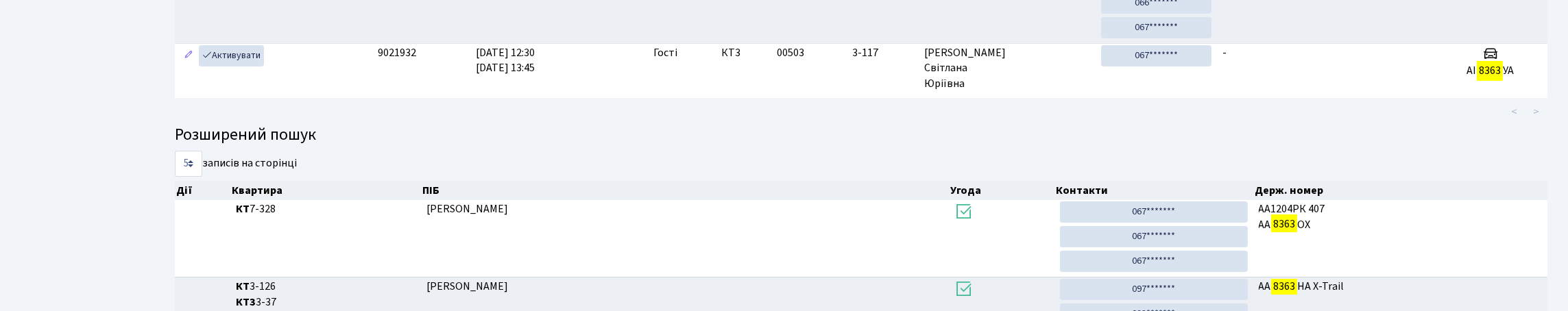
scroll to position [343, 0]
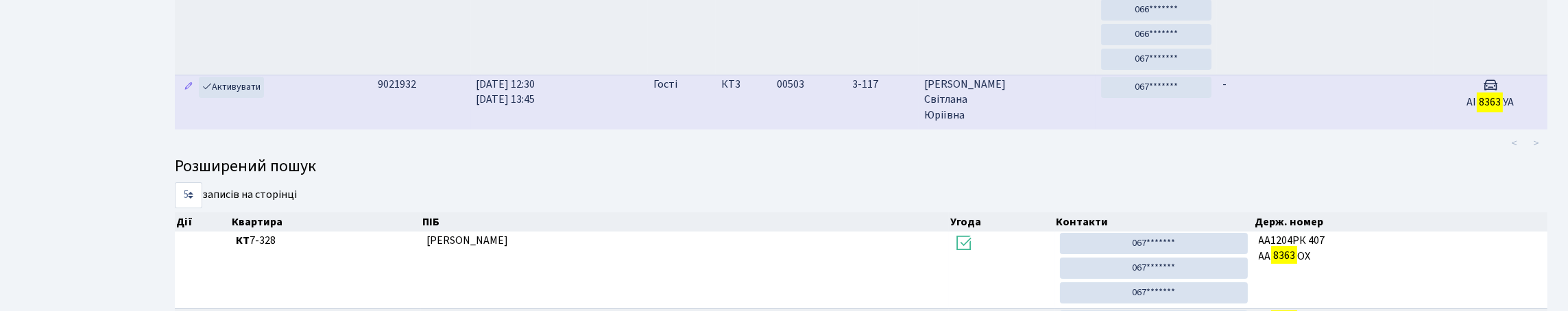
type input "8363"
click at [994, 124] on span "Криворчук Світлана Юріївна" at bounding box center [1007, 100] width 166 height 48
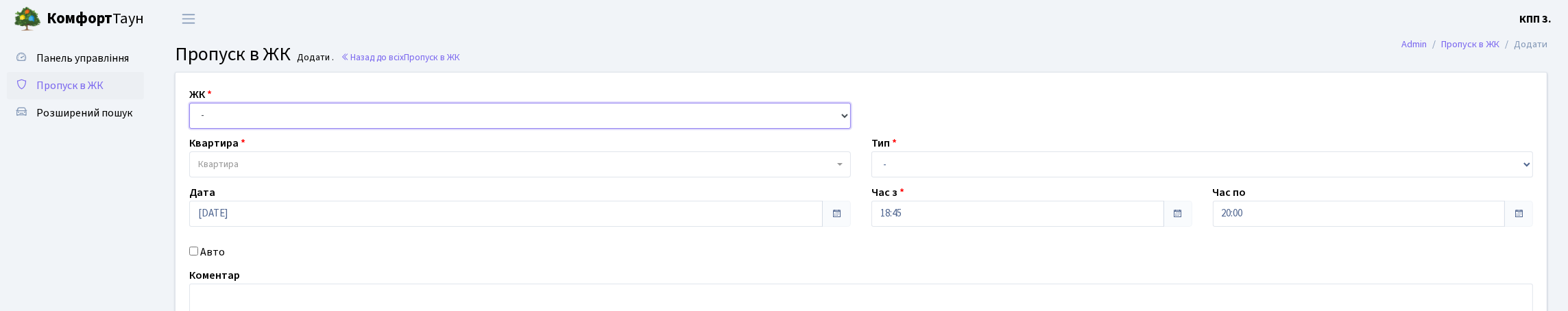
click at [256, 129] on select "- КТ, вул. Регенераторна, 4 КТ2, просп. Соборності, 17 КТ3, вул. Березнева, 16 …" at bounding box center [520, 115] width 662 height 26
select select "271"
click at [193, 119] on select "- КТ, вул. Регенераторна, 4 КТ2, просп. Соборності, 17 КТ3, вул. Березнева, 16 …" at bounding box center [520, 115] width 662 height 26
select select
click at [260, 177] on span "Квартира" at bounding box center [520, 164] width 662 height 26
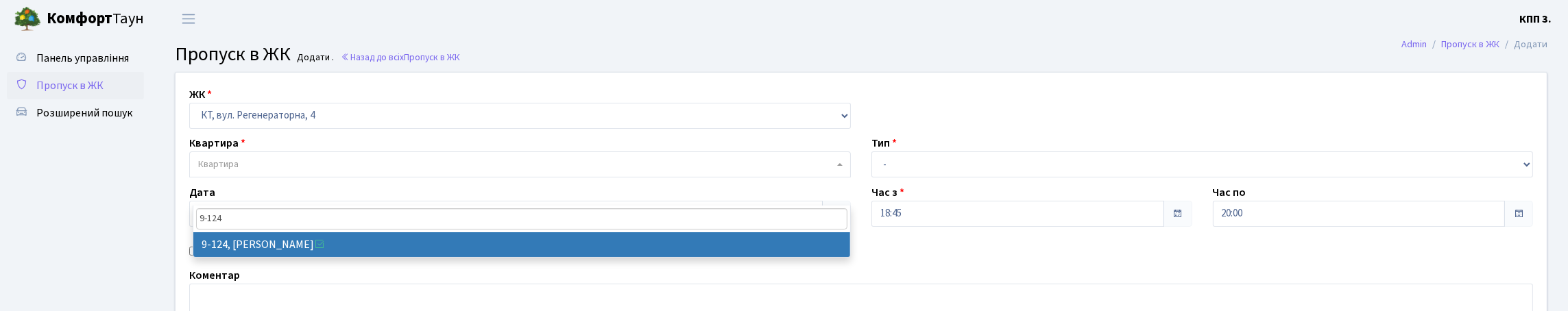
type input "9-124"
select select "6474"
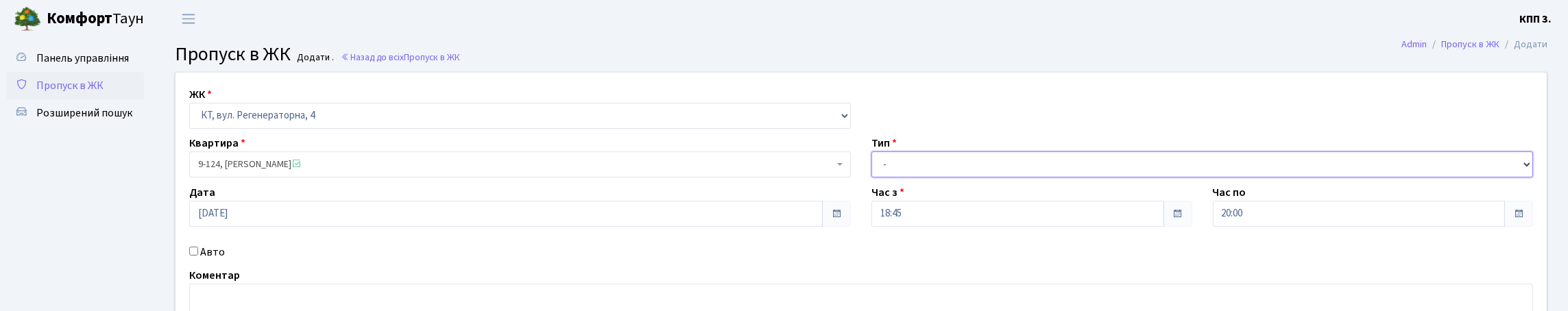
click at [969, 177] on select "- Доставка Таксі Гості Сервіс" at bounding box center [1203, 164] width 662 height 26
click at [872, 177] on select "- Доставка Таксі Гості Сервіс" at bounding box center [1203, 164] width 662 height 26
click at [956, 177] on select "- Доставка Таксі Гості Сервіс" at bounding box center [1203, 164] width 662 height 26
select select "1"
click at [872, 177] on select "- Доставка Таксі Гості Сервіс" at bounding box center [1203, 164] width 662 height 26
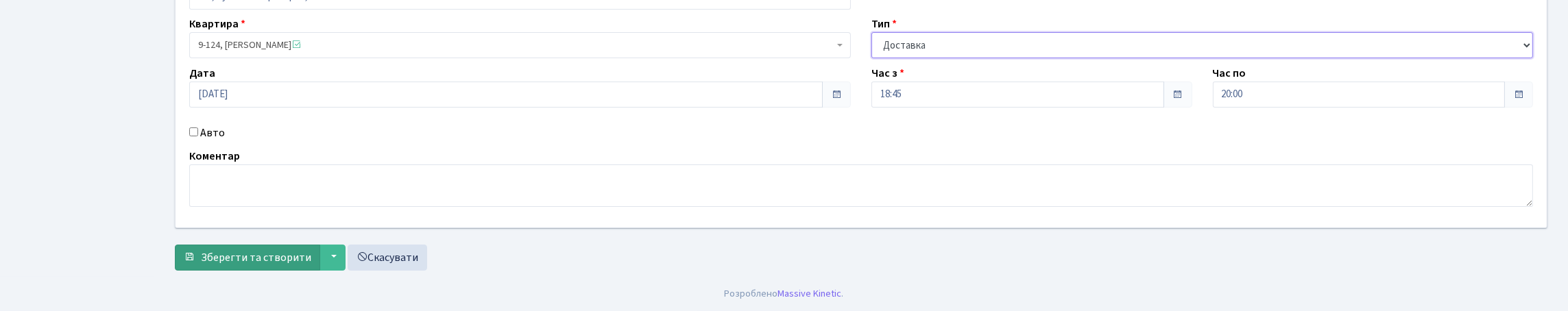
scroll to position [208, 0]
click at [271, 262] on span "Зберегти та створити" at bounding box center [256, 257] width 110 height 15
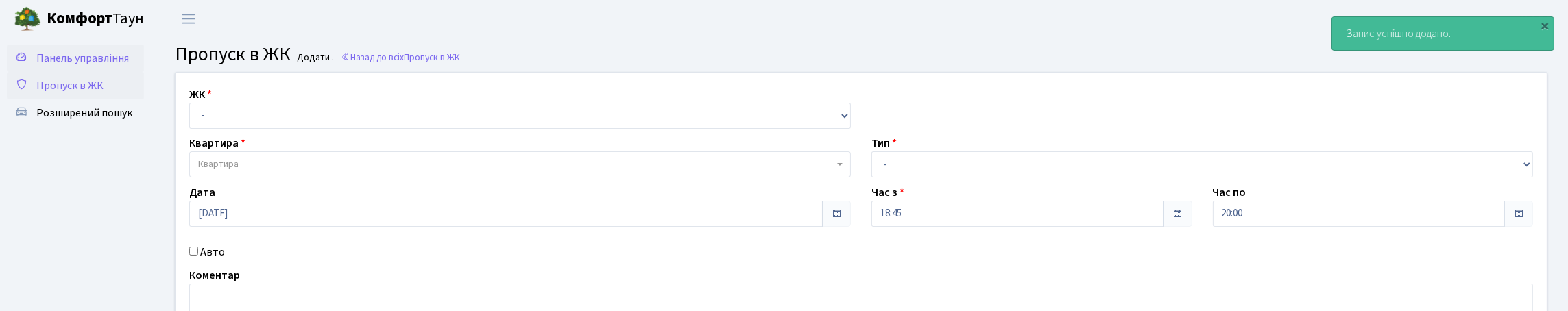
click at [43, 66] on span "Панель управління" at bounding box center [82, 59] width 93 height 15
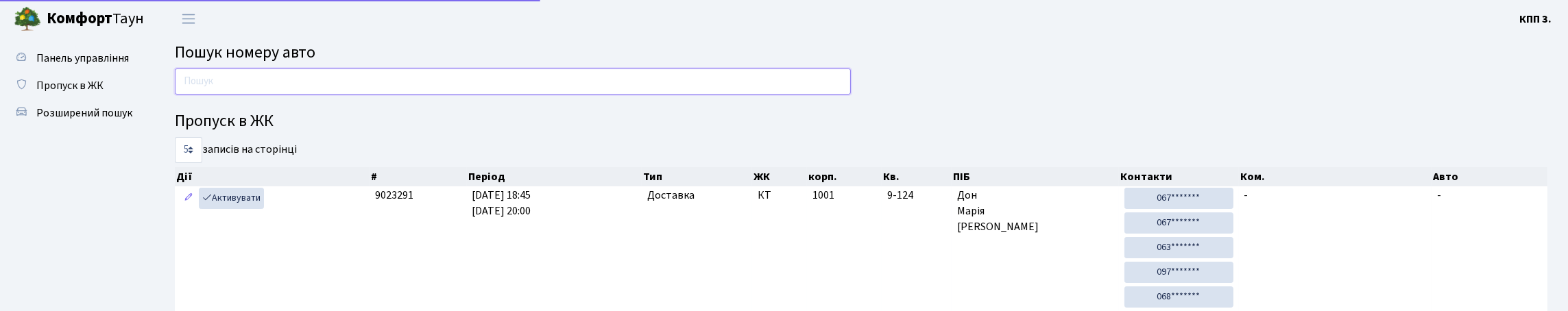
click at [226, 92] on input "text" at bounding box center [512, 81] width 676 height 26
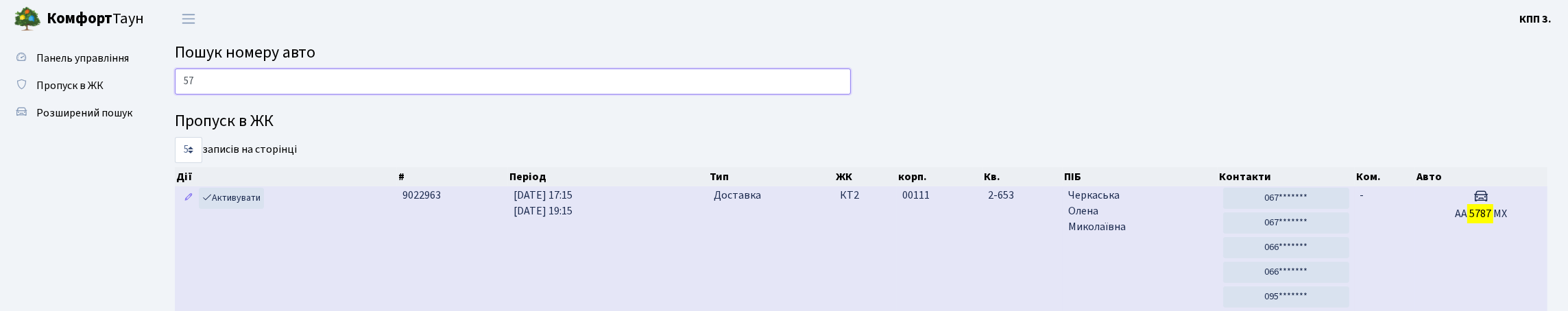
type input "5"
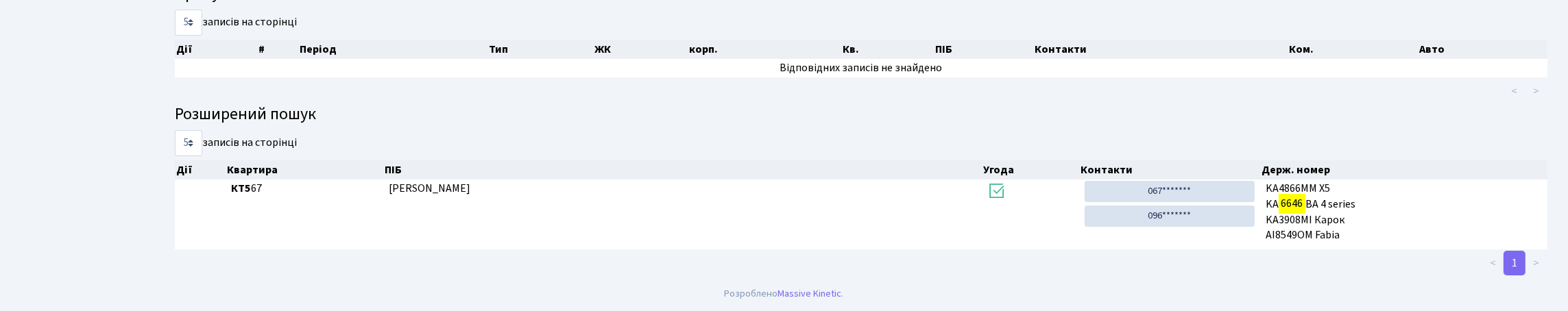
scroll to position [83, 0]
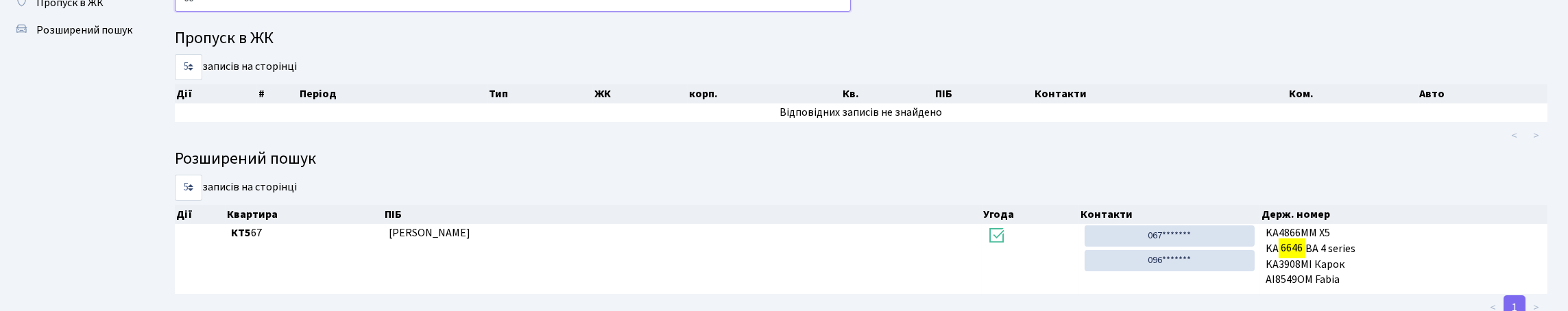
type input "6"
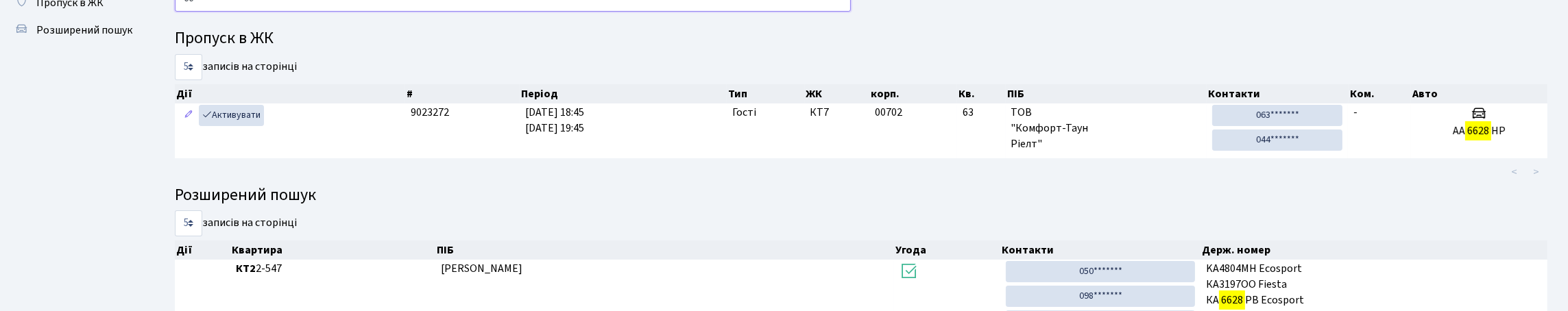
type input "6"
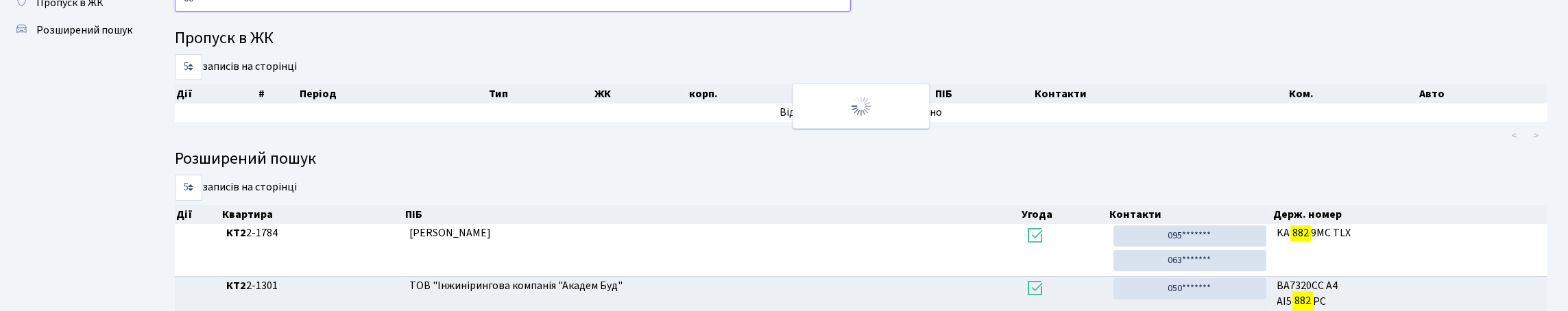
type input "8"
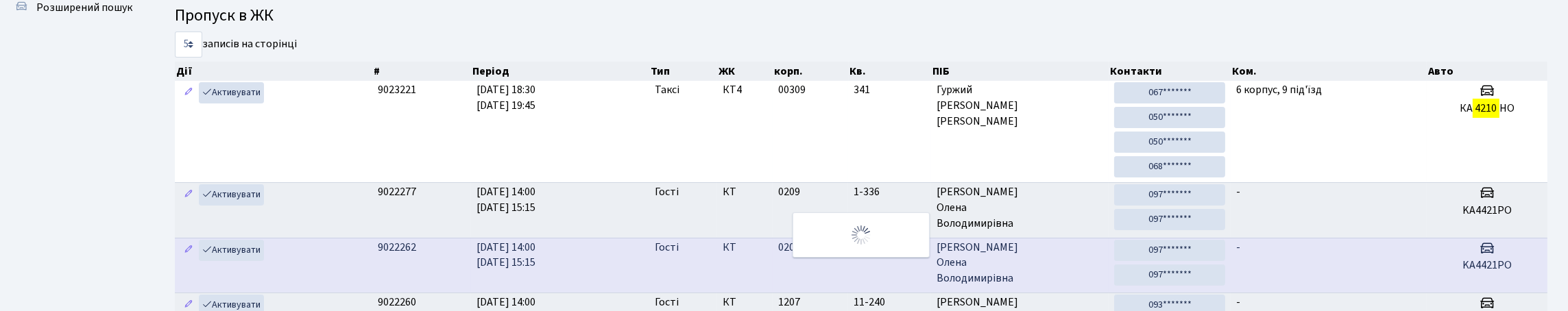
scroll to position [14, 0]
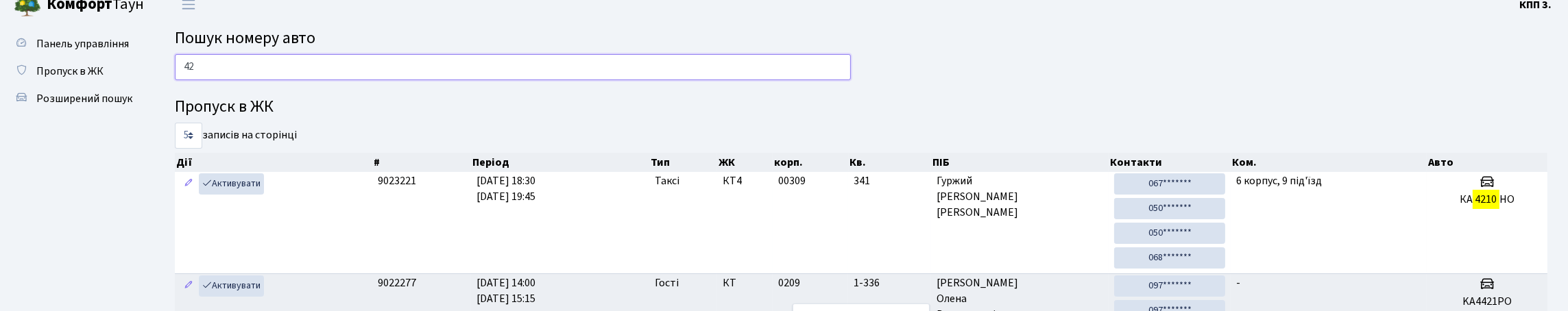
type input "4"
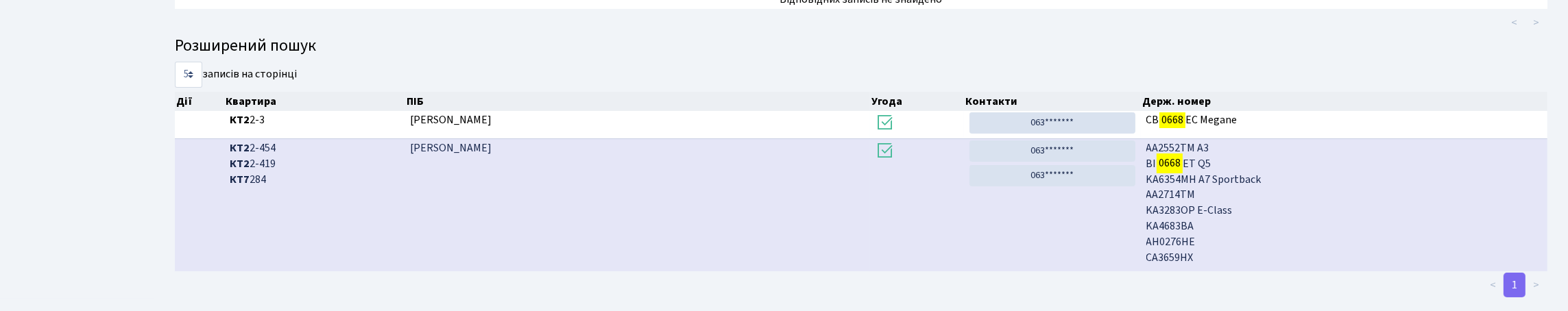
scroll to position [0, 0]
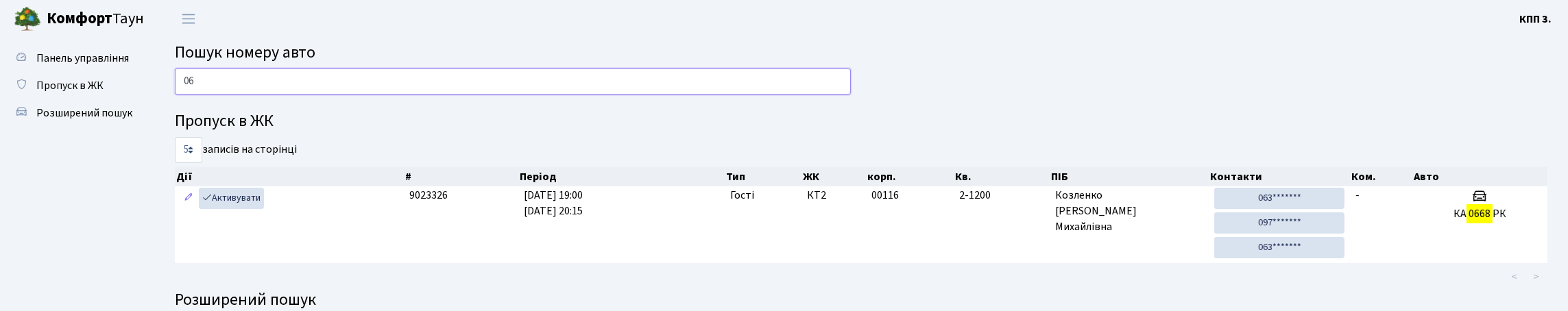
type input "0"
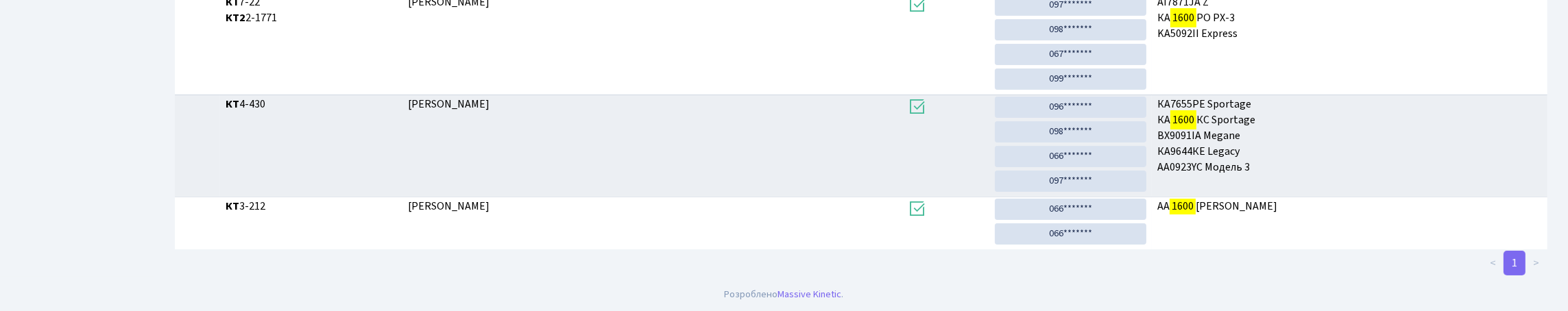
scroll to position [83, 0]
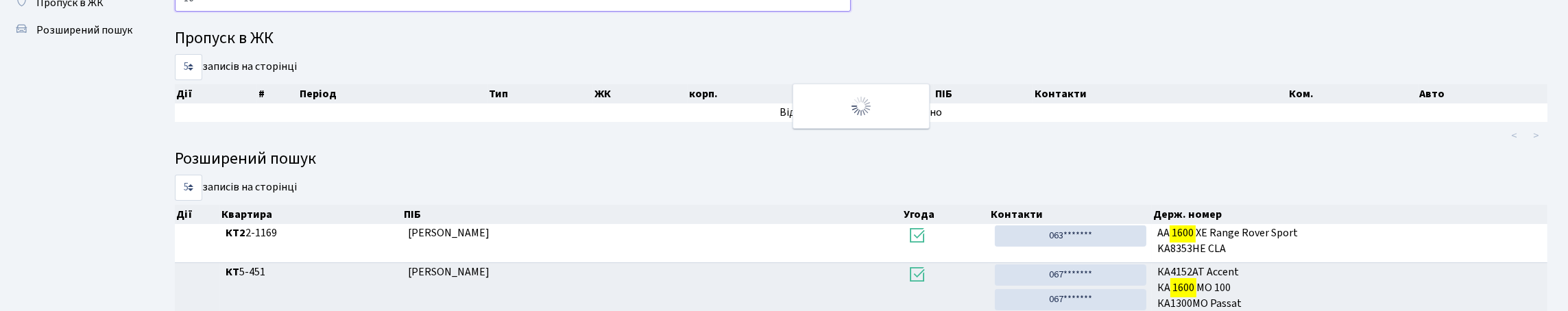
type input "1"
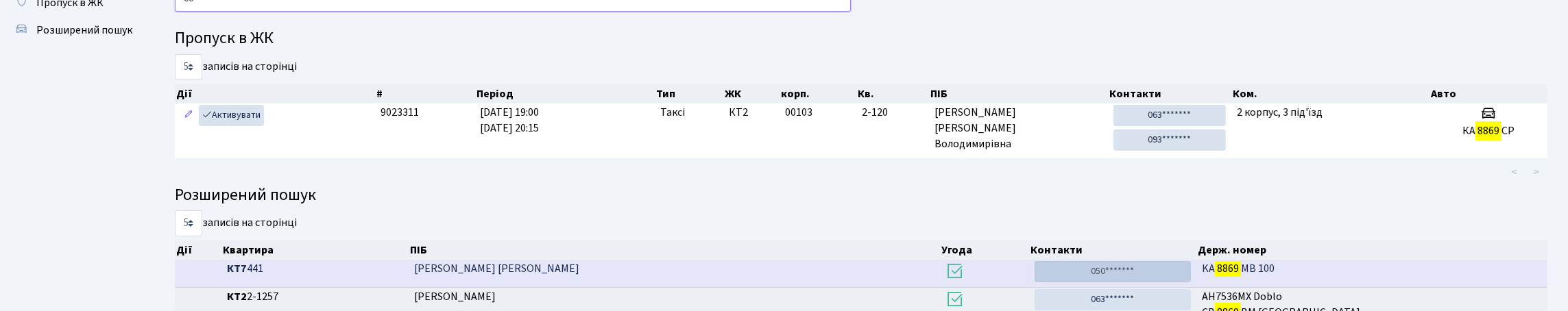
type input "8"
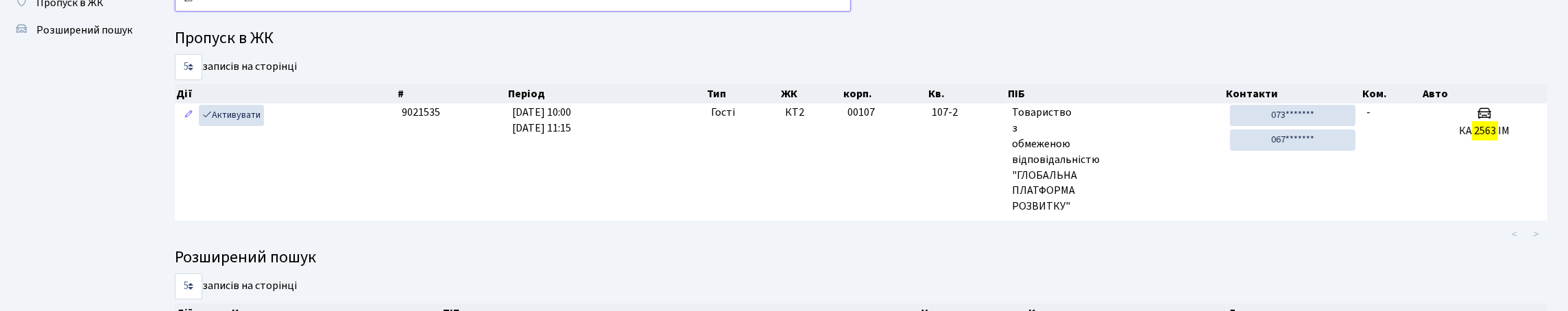
type input "2"
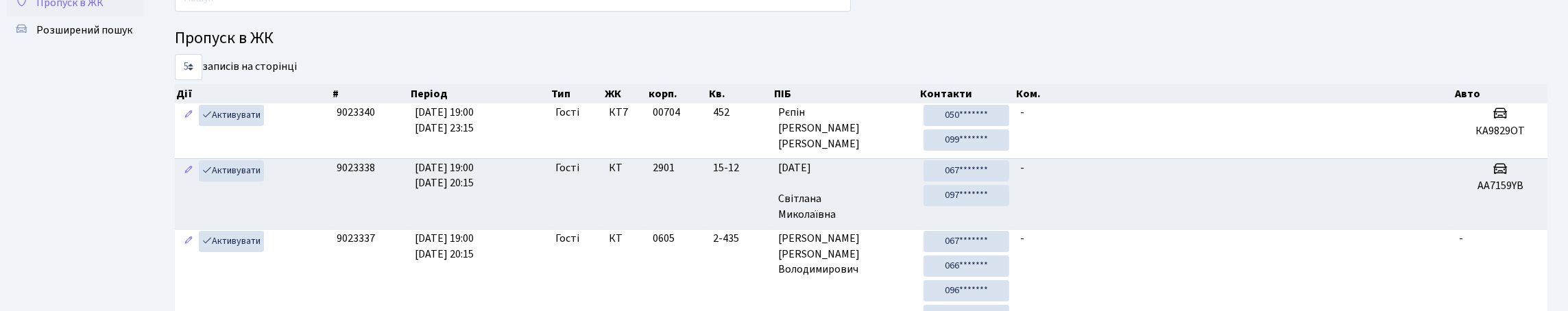
click at [104, 10] on span "Пропуск в ЖК" at bounding box center [69, 3] width 67 height 15
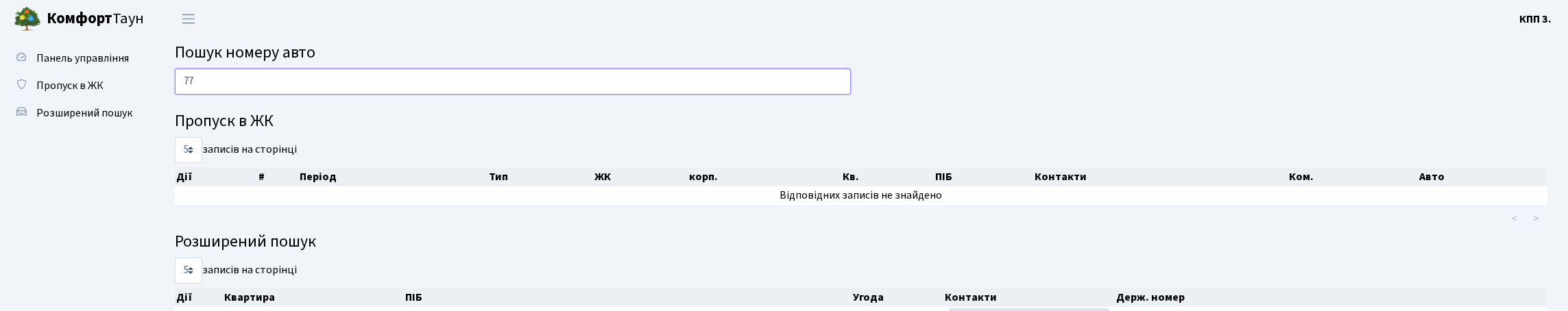
type input "7"
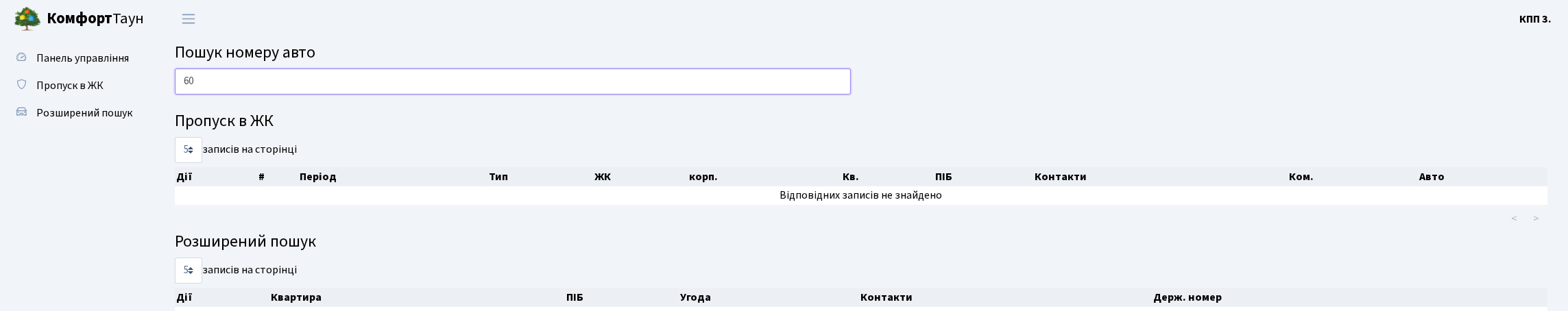
type input "6"
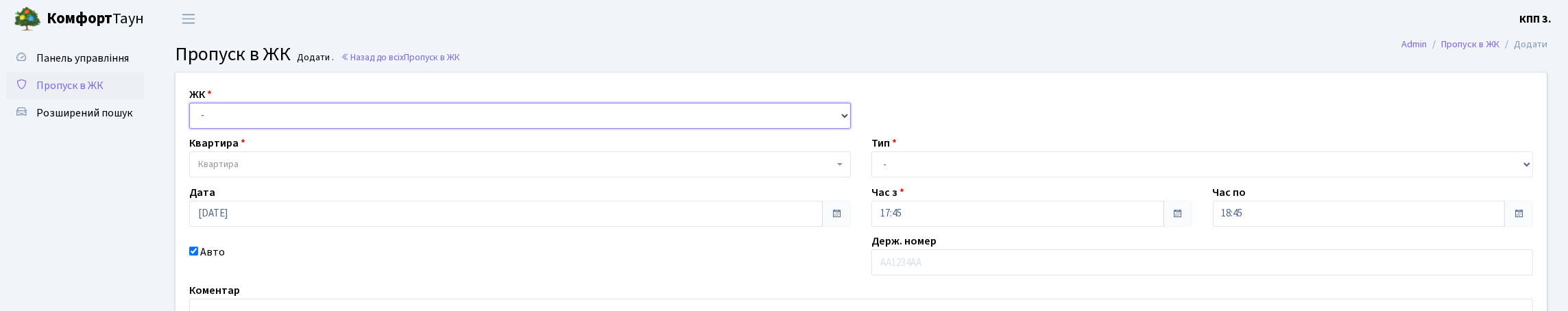
click at [544, 129] on select "- КТ, вул. Регенераторна, 4 КТ2, просп. Соборності, 17 КТ3, вул. Березнева, 16 …" at bounding box center [520, 115] width 662 height 26
select select "271"
click at [193, 119] on select "- КТ, вул. Регенераторна, 4 КТ2, просп. Соборності, 17 КТ3, вул. Березнева, 16 …" at bounding box center [520, 115] width 662 height 26
select select
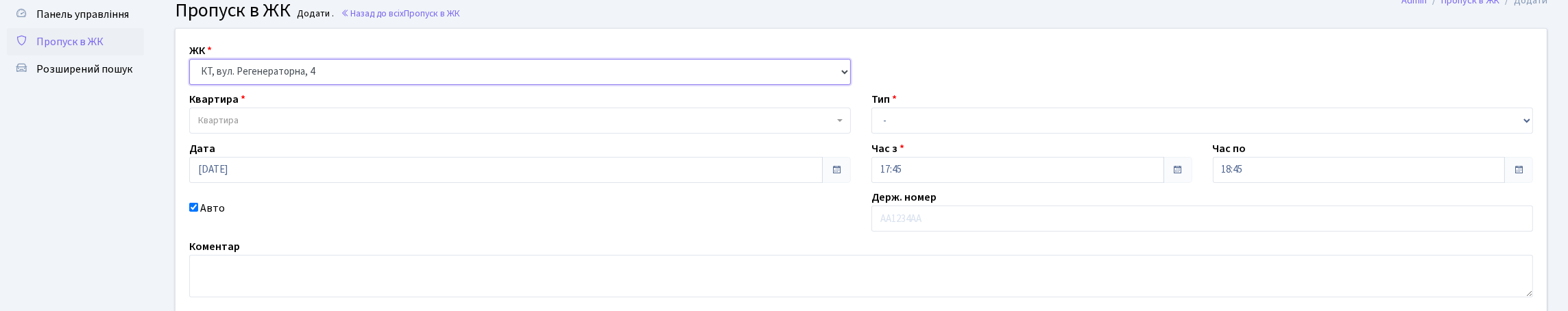
scroll to position [68, 0]
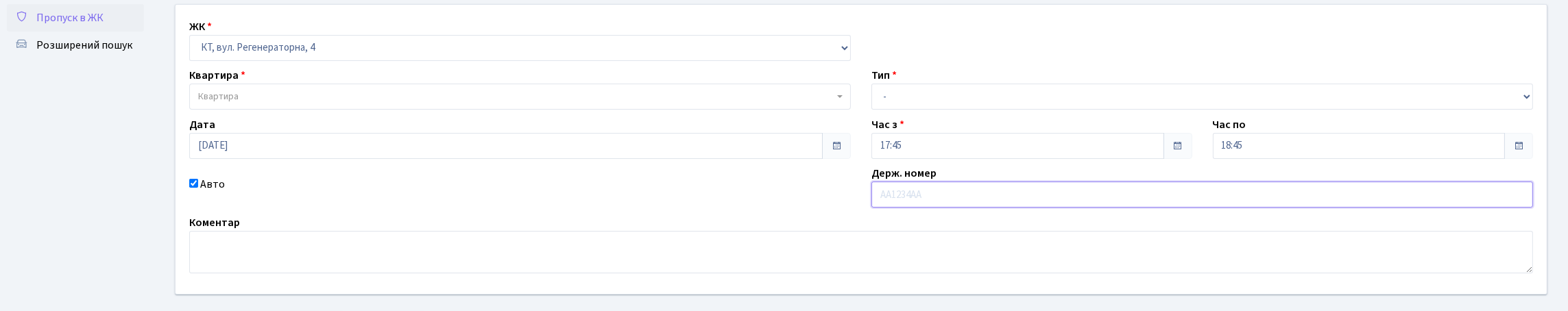
click at [1072, 208] on input "text" at bounding box center [1203, 194] width 662 height 26
type input "ВТ4220СІ"
drag, startPoint x: 960, startPoint y: 115, endPoint x: 957, endPoint y: 124, distance: 9.5
click at [960, 110] on select "- Доставка Таксі Гості Сервіс" at bounding box center [1203, 96] width 662 height 26
select select "2"
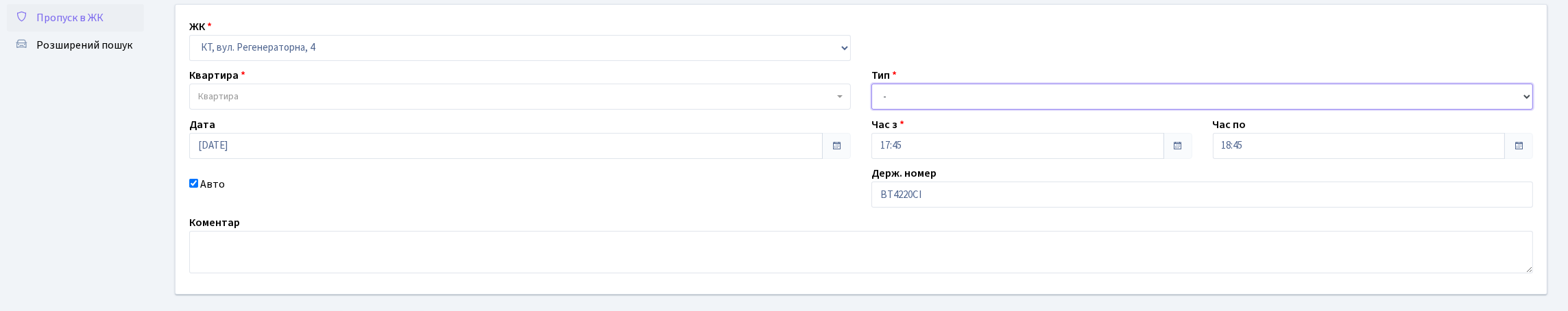
click at [872, 110] on select "- Доставка Таксі Гості Сервіс" at bounding box center [1203, 96] width 662 height 26
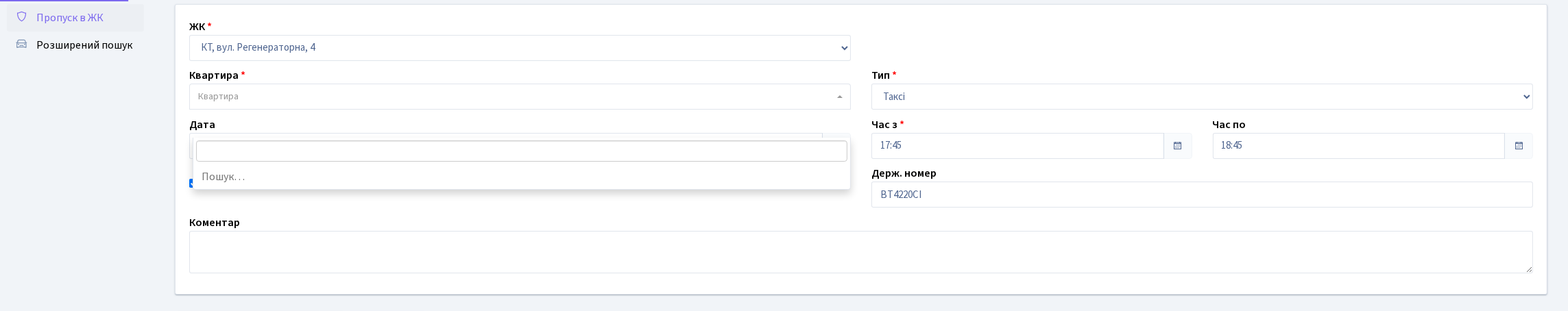
click at [226, 110] on span "Квартира" at bounding box center [520, 96] width 662 height 26
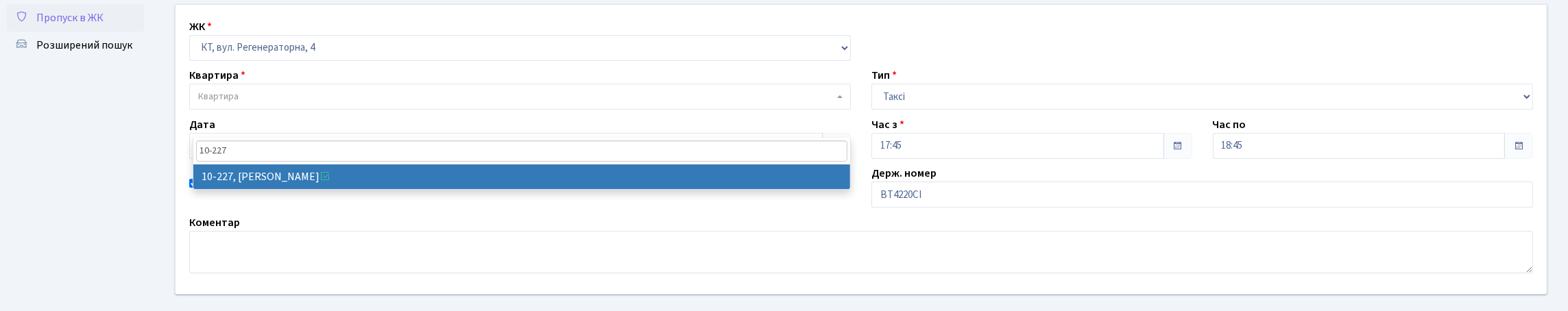
type input "10-227"
select select "6796"
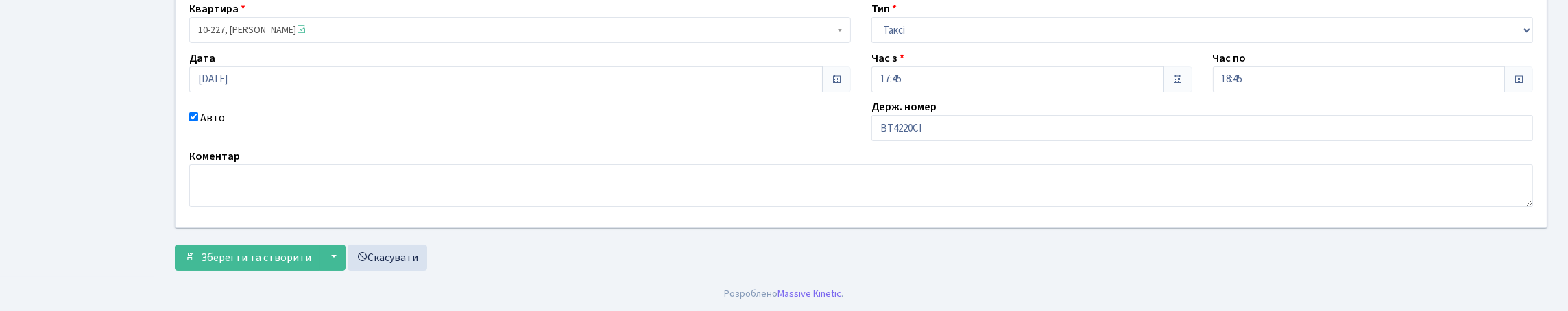
scroll to position [227, 0]
click at [283, 250] on span "Зберегти та створити" at bounding box center [256, 257] width 110 height 15
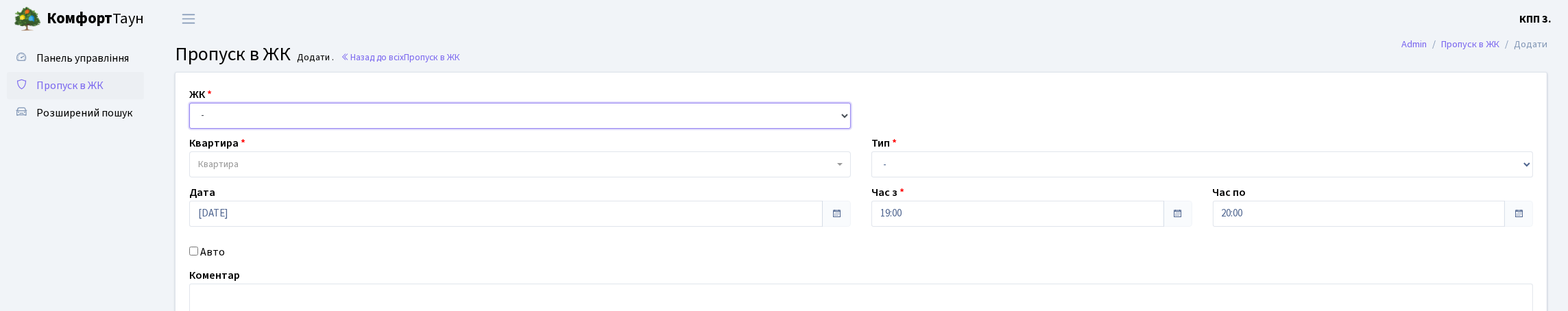
click at [268, 129] on select "- КТ, вул. Регенераторна, 4 КТ2, просп. [STREET_ADDRESS] [STREET_ADDRESS] [PERS…" at bounding box center [520, 115] width 662 height 26
select select "271"
click at [193, 119] on select "- КТ, вул. Регенераторна, 4 КТ2, просп. [STREET_ADDRESS] [STREET_ADDRESS] [PERS…" at bounding box center [520, 115] width 662 height 26
select select
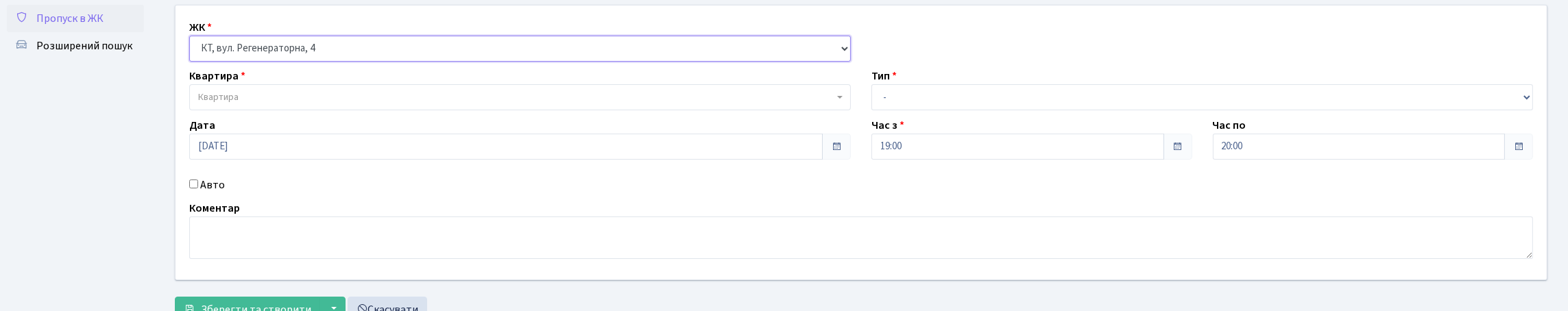
scroll to position [68, 0]
click at [196, 188] on input "Авто" at bounding box center [193, 183] width 9 height 9
checkbox input "true"
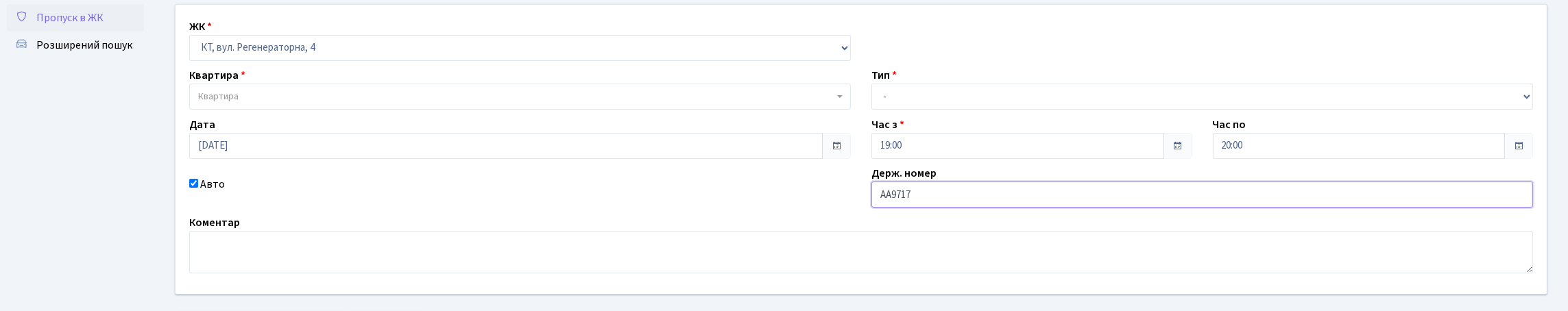
type input "АА9717ОІ"
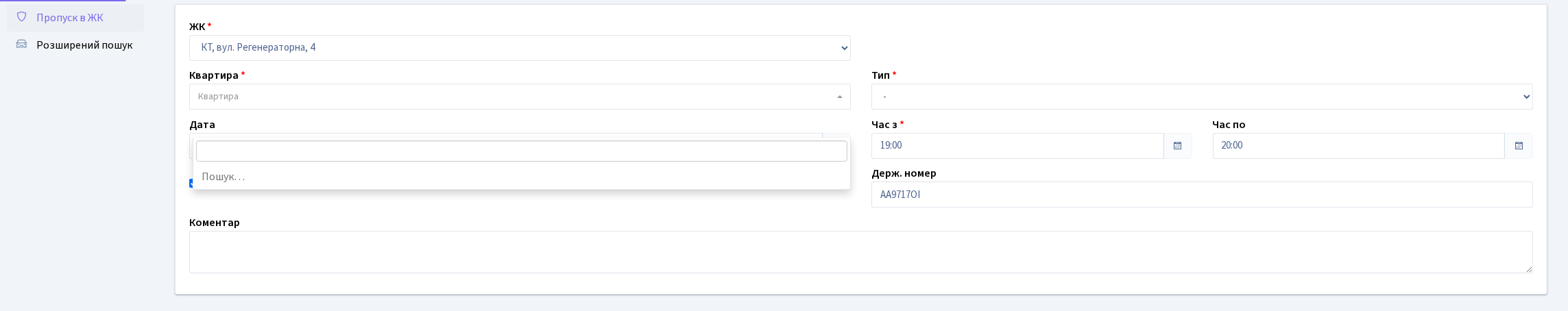
click at [265, 104] on span "Квартира" at bounding box center [516, 96] width 635 height 13
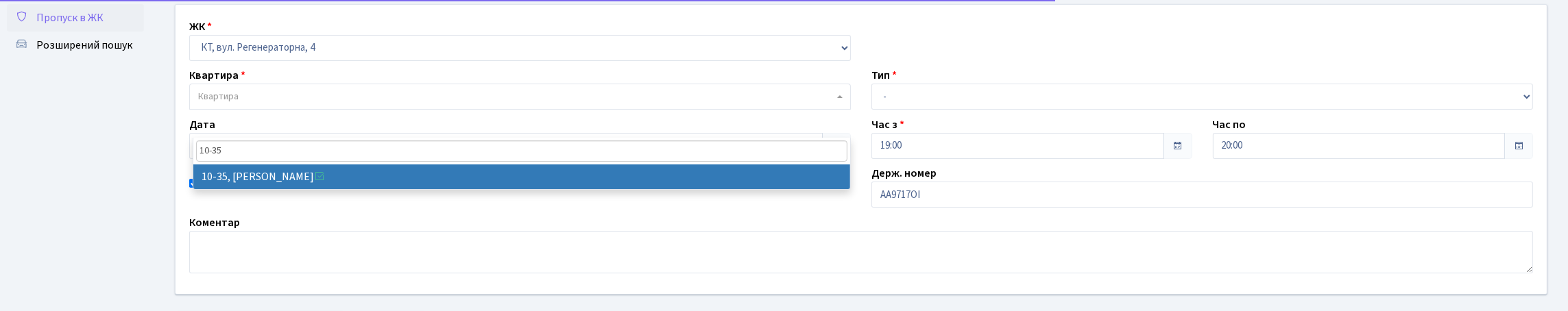
type input "10-35"
select select "6604"
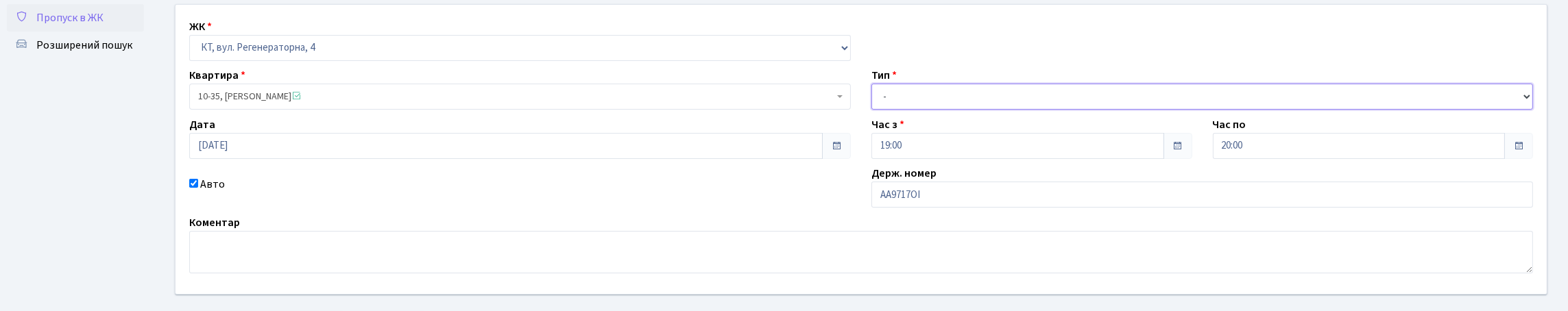
drag, startPoint x: 945, startPoint y: 116, endPoint x: 944, endPoint y: 124, distance: 8.1
click at [945, 110] on select "- Доставка Таксі Гості Сервіс" at bounding box center [1203, 96] width 662 height 26
select select "3"
click at [872, 110] on select "- Доставка Таксі Гості Сервіс" at bounding box center [1203, 96] width 662 height 26
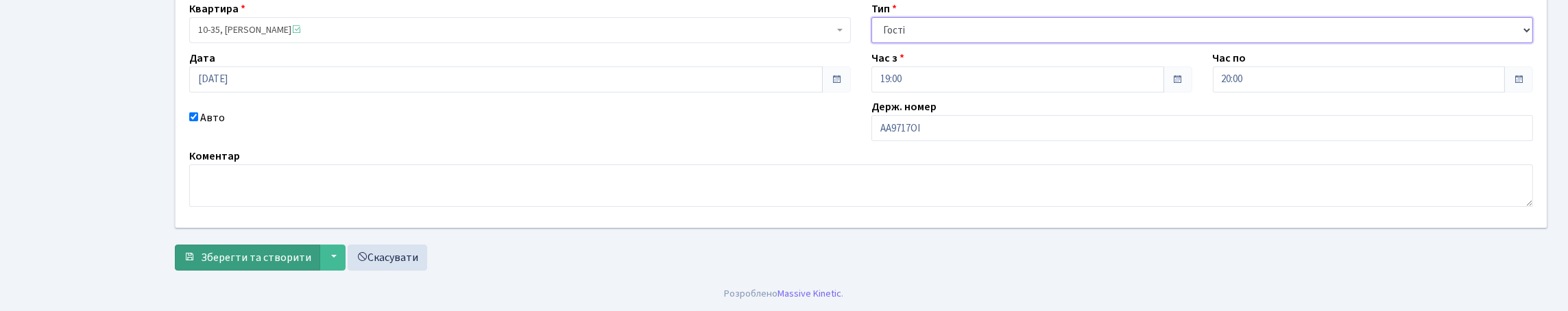
scroll to position [227, 0]
click at [311, 257] on span "Зберегти та створити" at bounding box center [256, 257] width 110 height 15
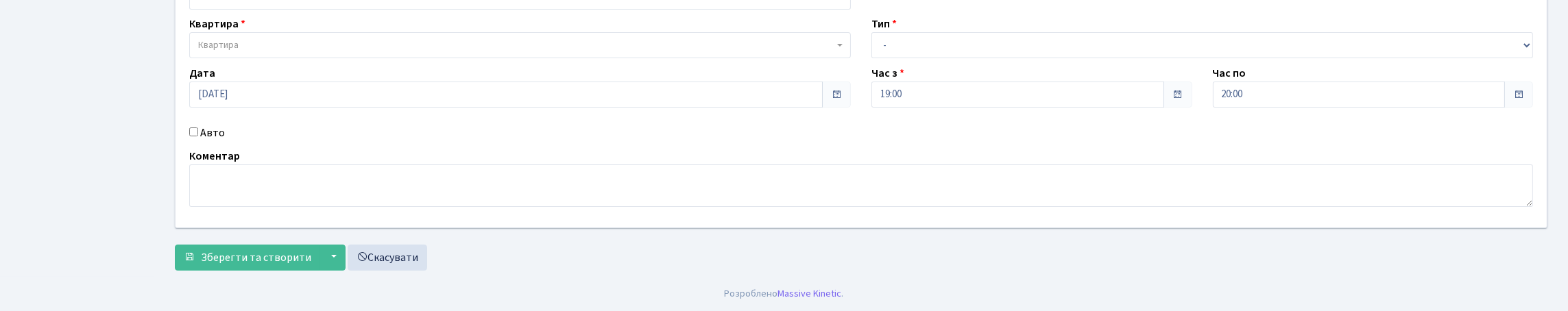
scroll to position [206, 0]
click at [195, 128] on input "Авто" at bounding box center [193, 132] width 9 height 9
checkbox input "true"
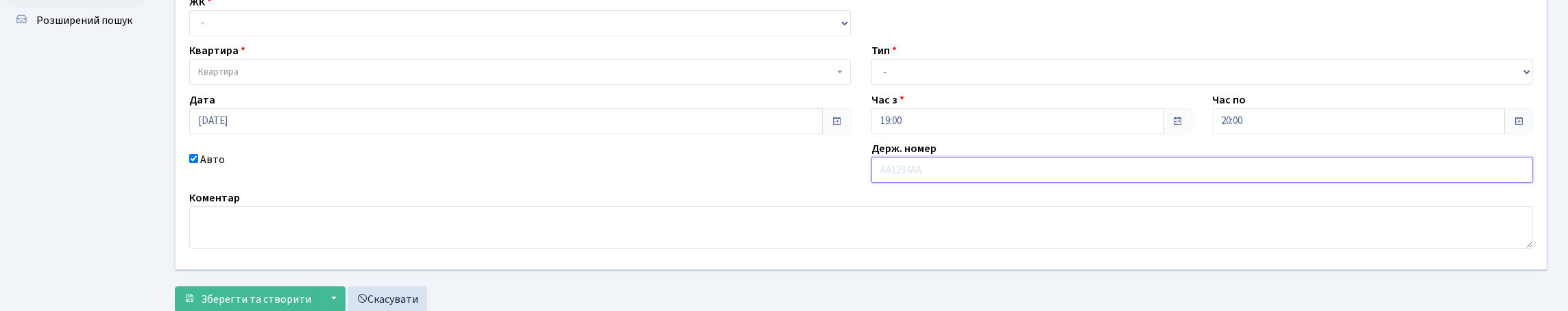
scroll to position [68, 0]
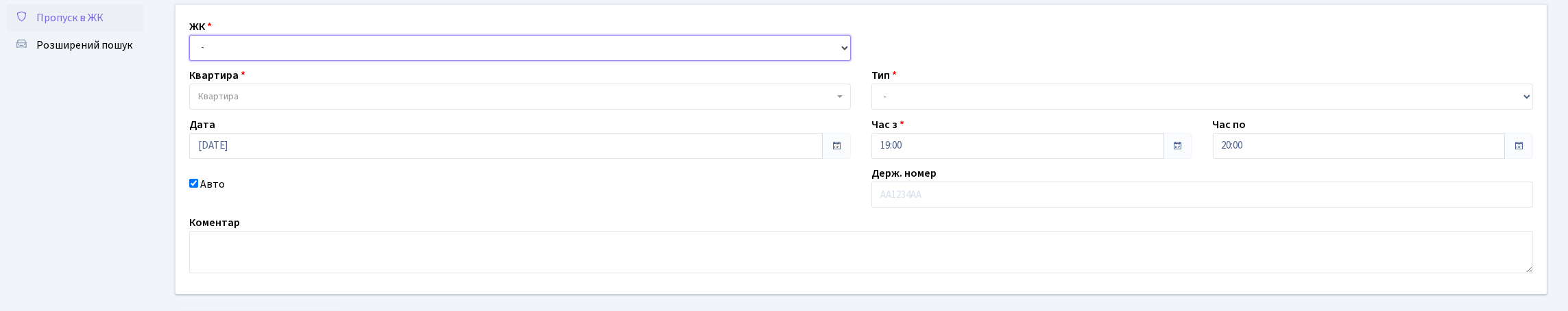
click at [229, 55] on select "- КТ, вул. Регенераторна, 4 КТ2, просп. [STREET_ADDRESS] [STREET_ADDRESS] [PERS…" at bounding box center [520, 48] width 662 height 26
select select "271"
click at [193, 50] on select "- КТ, вул. Регенераторна, 4 КТ2, просп. [STREET_ADDRESS] [STREET_ADDRESS] [PERS…" at bounding box center [520, 48] width 662 height 26
select select
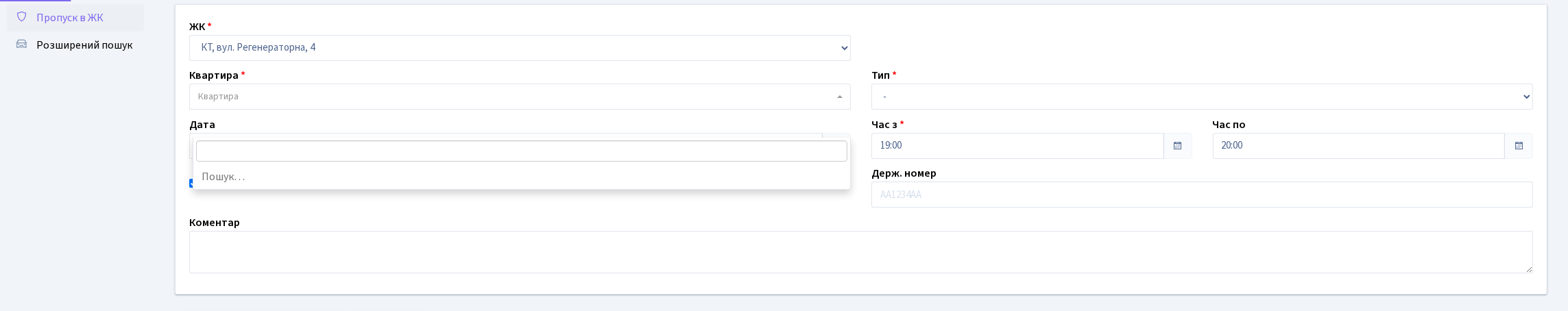
click at [246, 104] on span "Квартира" at bounding box center [516, 96] width 635 height 13
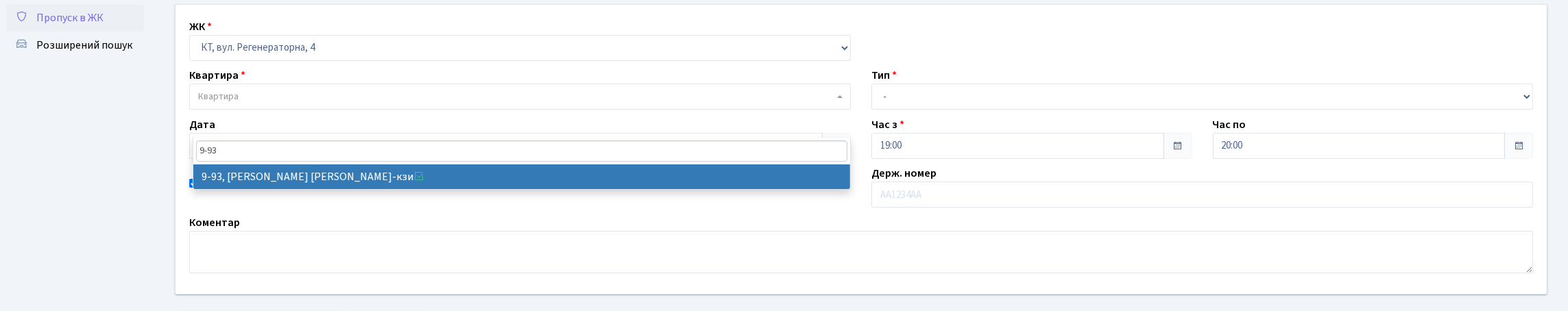
type input "9-93"
select select "6443"
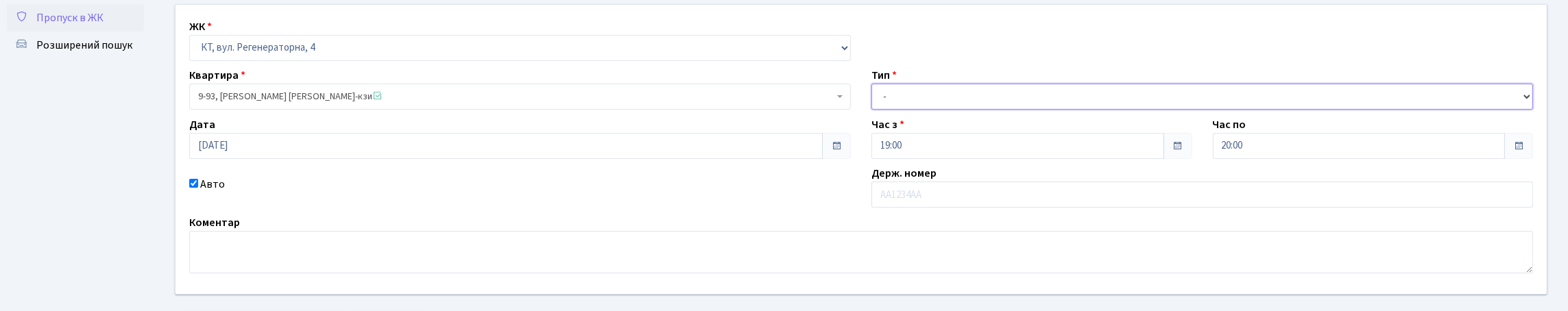
click at [917, 110] on select "- Доставка Таксі Гості Сервіс" at bounding box center [1203, 96] width 662 height 26
select select "1"
click at [872, 110] on select "- Доставка Таксі Гості Сервіс" at bounding box center [1203, 96] width 662 height 26
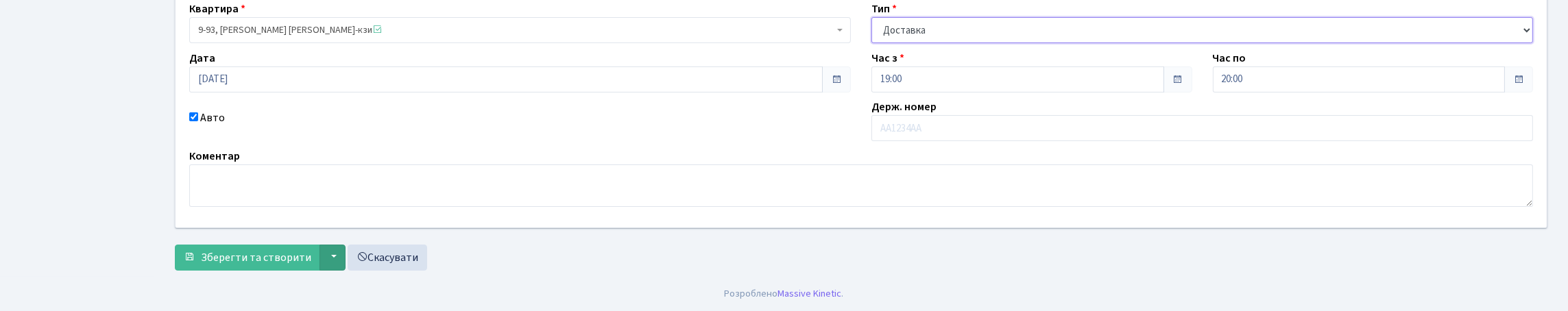
scroll to position [227, 0]
click at [270, 250] on span "Зберегти та створити" at bounding box center [256, 257] width 110 height 15
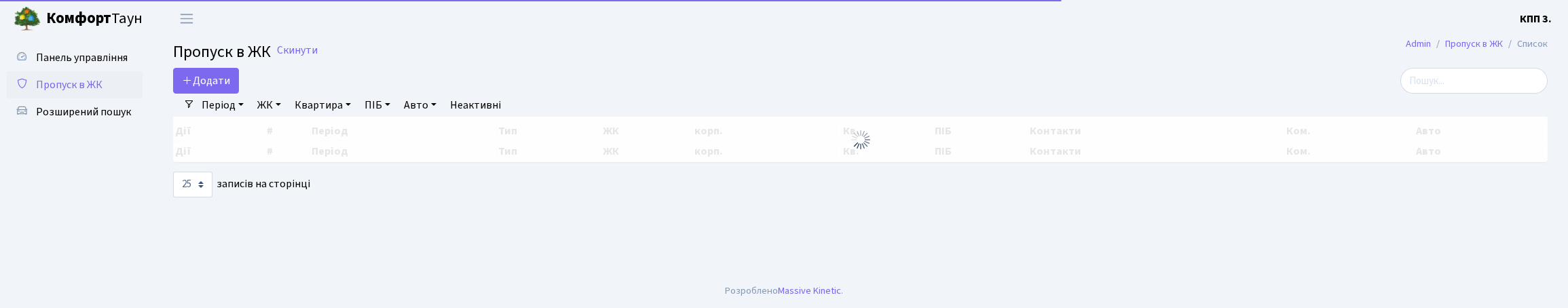
select select "25"
click at [1400, 94] on input "search" at bounding box center [1474, 80] width 147 height 26
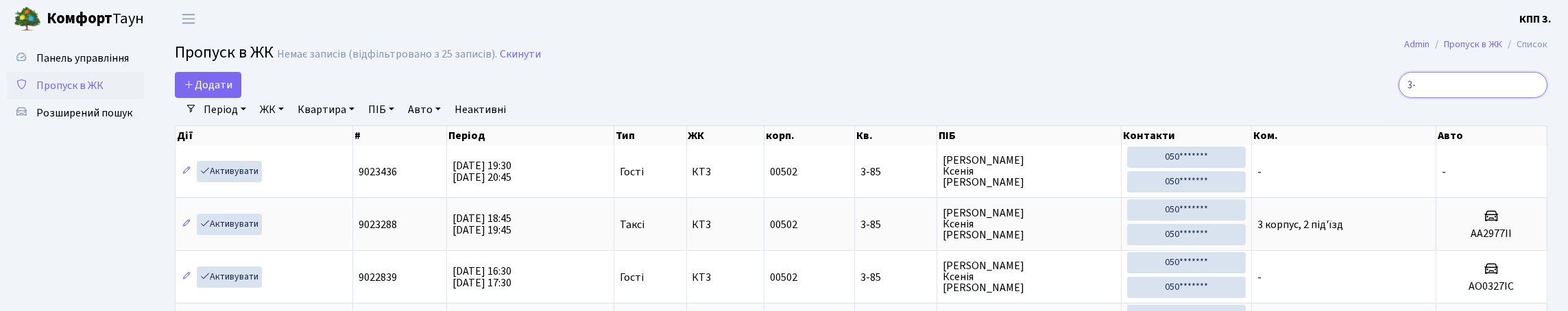
type input "3"
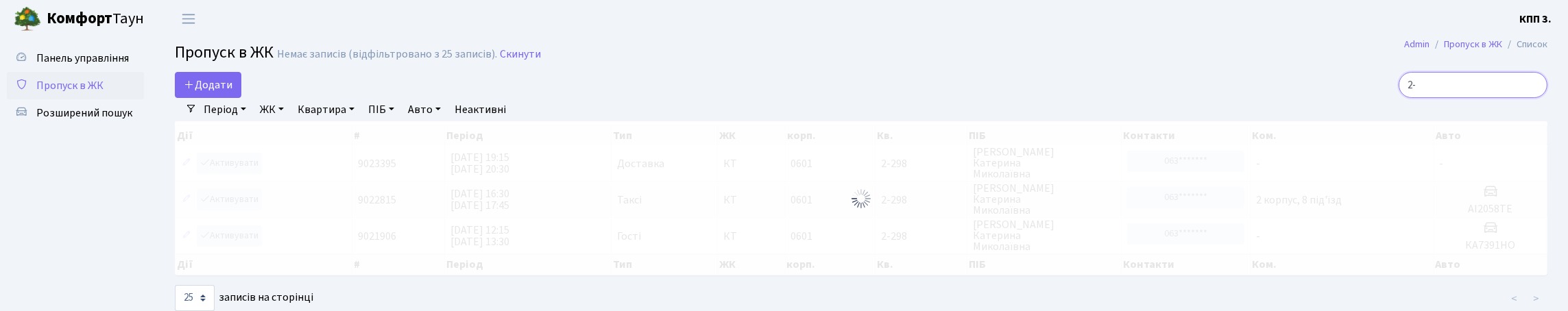
type input "2"
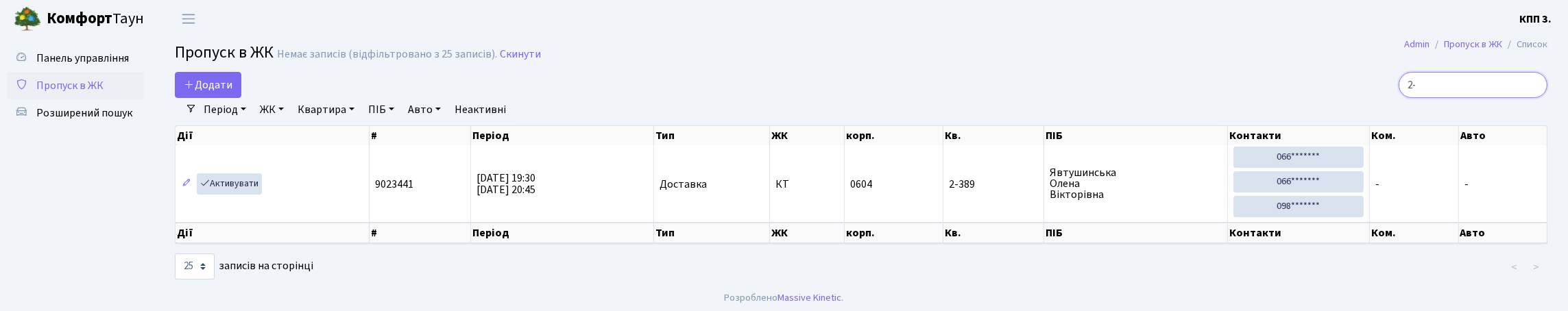
type input "2"
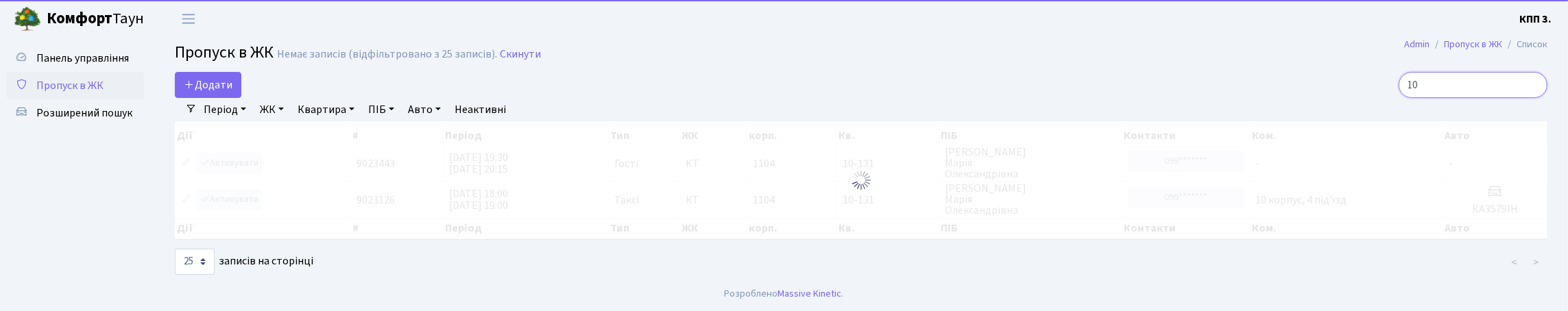
type input "1"
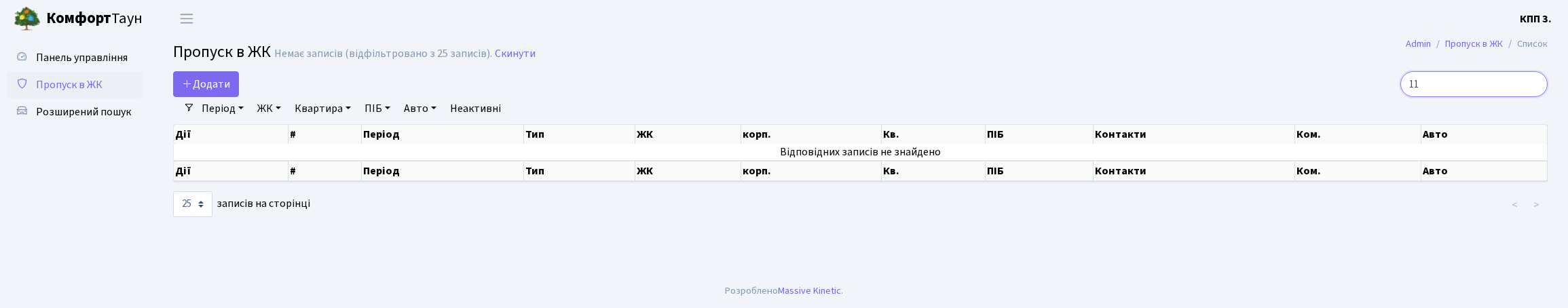
type input "1"
type input "4"
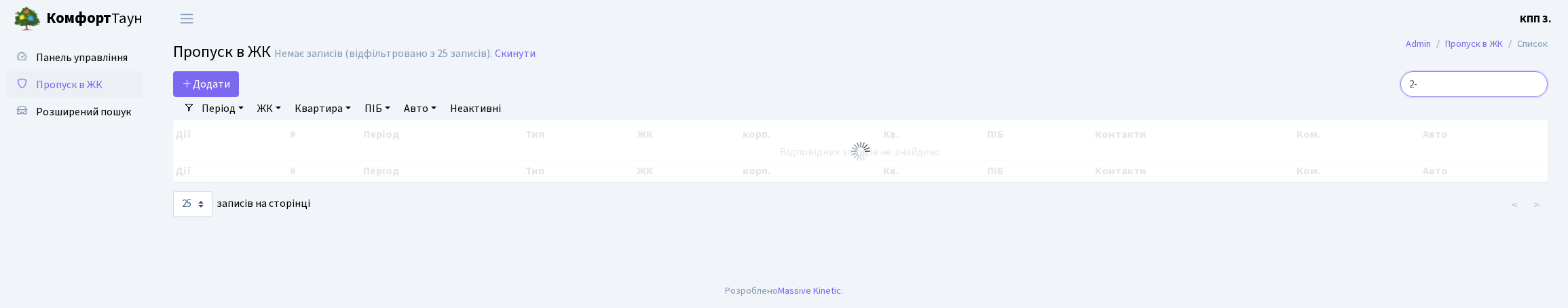
type input "2"
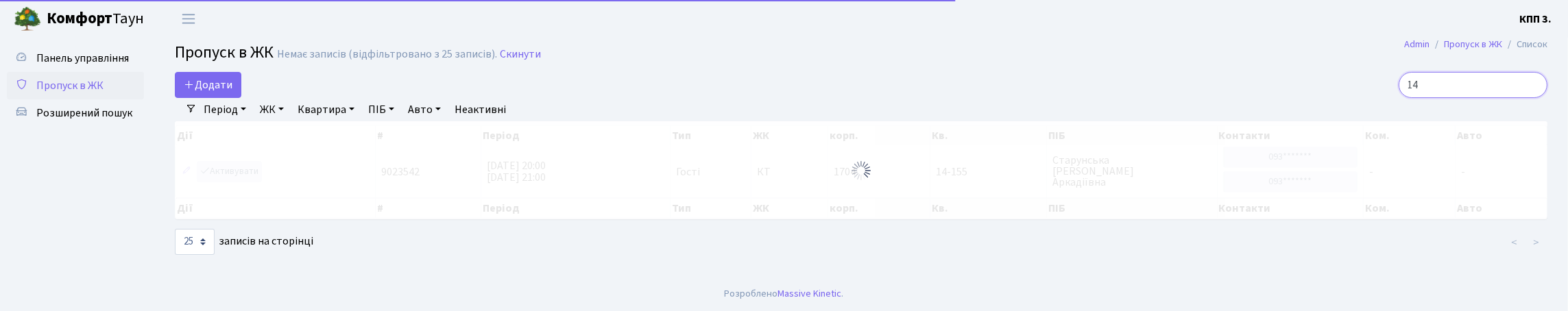
type input "1"
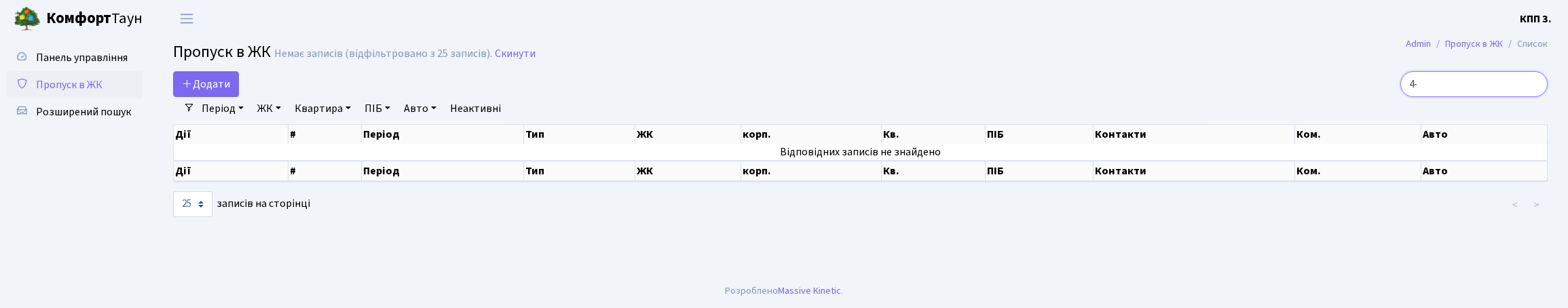
type input "4"
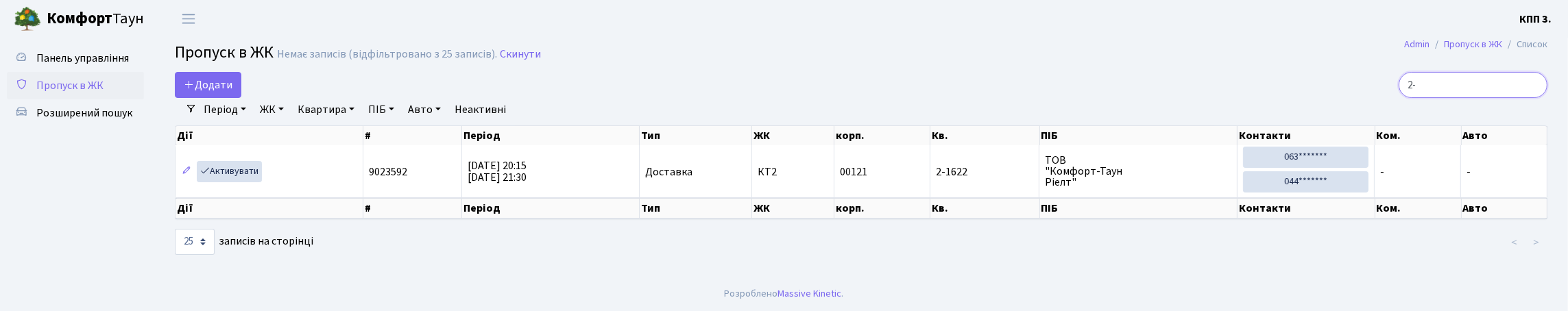
type input "2"
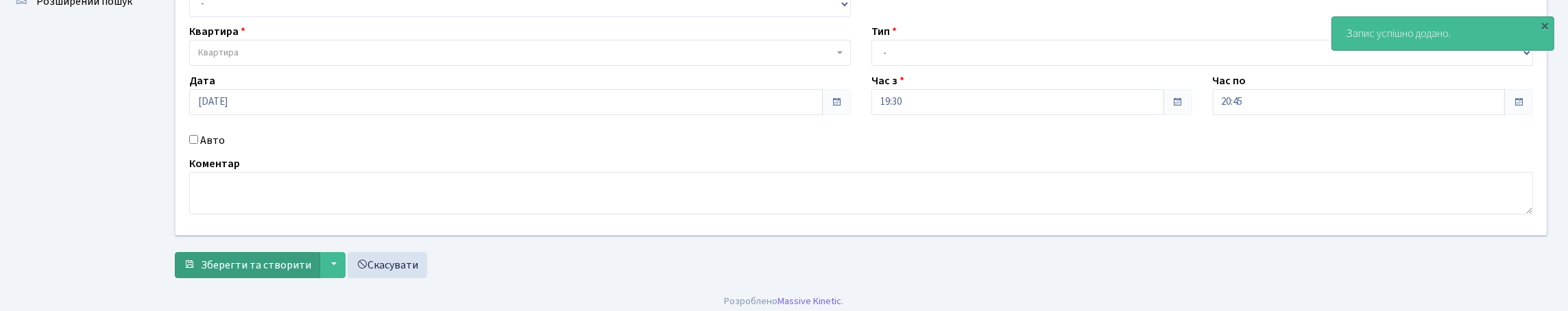
scroll to position [206, 0]
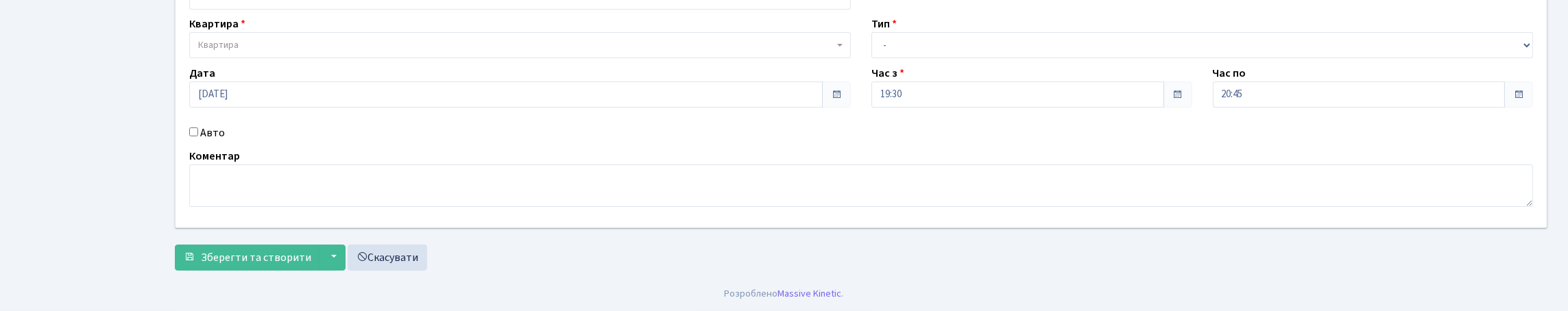
click at [196, 128] on input "Авто" at bounding box center [193, 132] width 9 height 9
checkbox input "true"
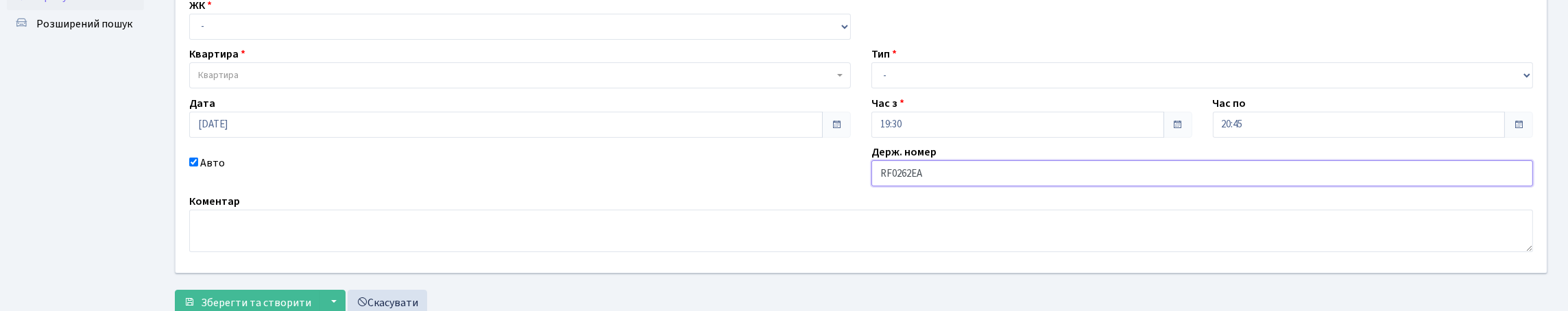
scroll to position [68, 0]
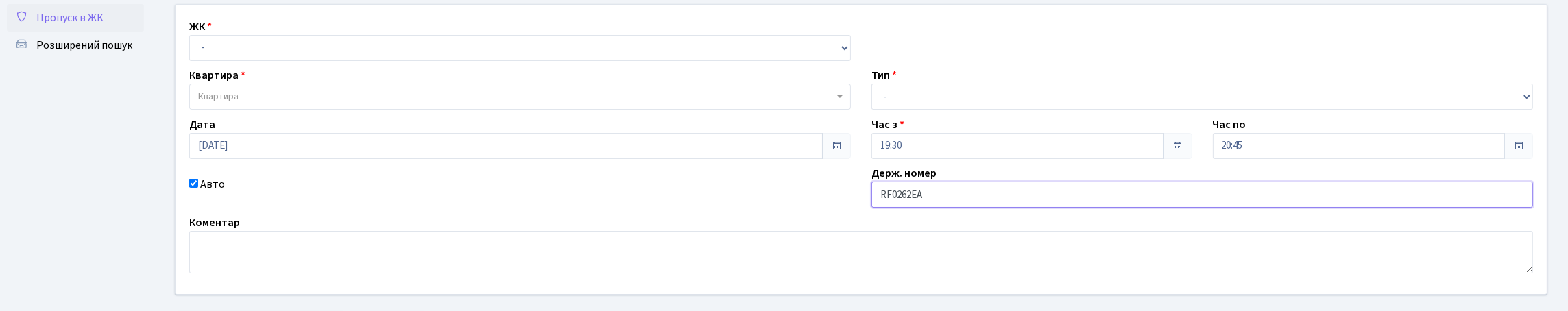
type input "RF0262ЕА"
click at [227, 55] on select "- КТ, вул. Регенераторна, 4 КТ2, просп. [STREET_ADDRESS] [STREET_ADDRESS] [PERS…" at bounding box center [520, 48] width 662 height 26
select select "304"
click at [193, 50] on select "- КТ, вул. Регенераторна, 4 КТ2, просп. [STREET_ADDRESS] [STREET_ADDRESS] [PERS…" at bounding box center [520, 48] width 662 height 26
select select
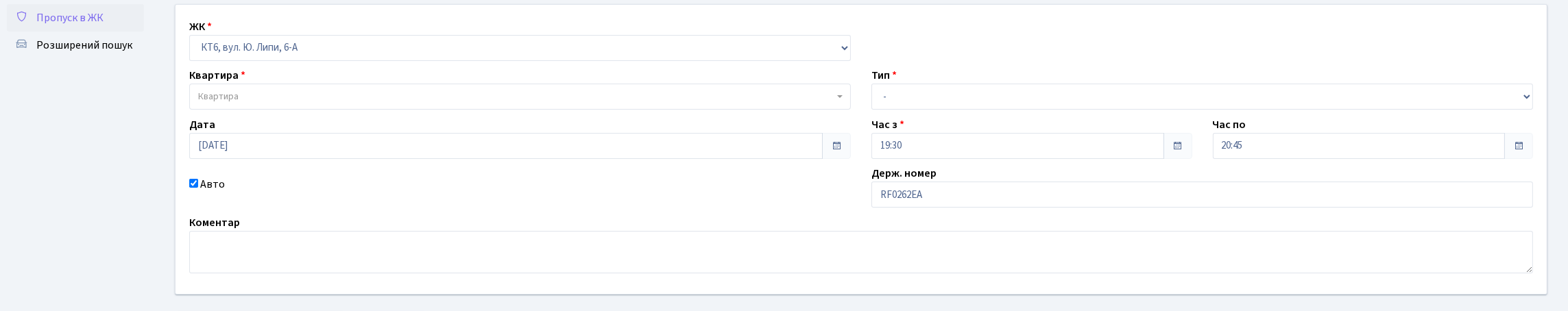
click at [220, 104] on span "Квартира" at bounding box center [218, 96] width 40 height 13
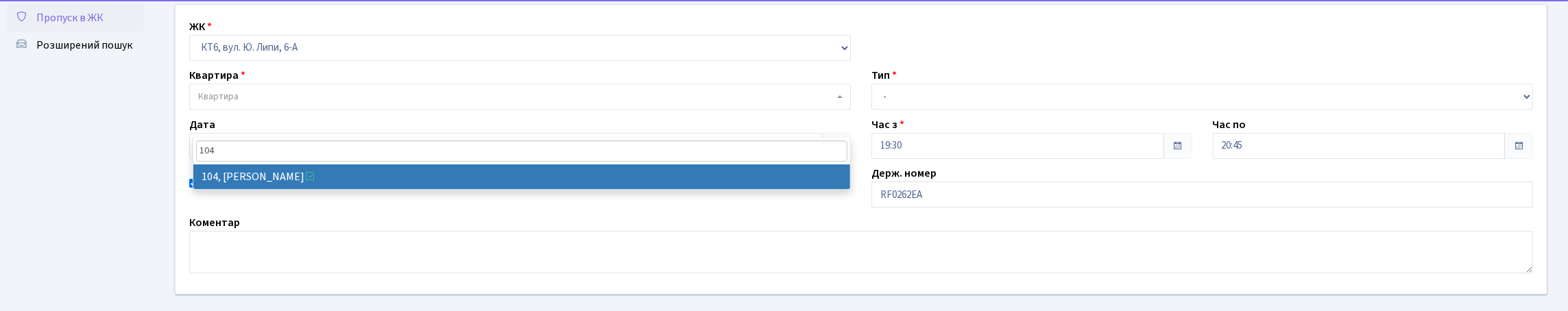
type input "104"
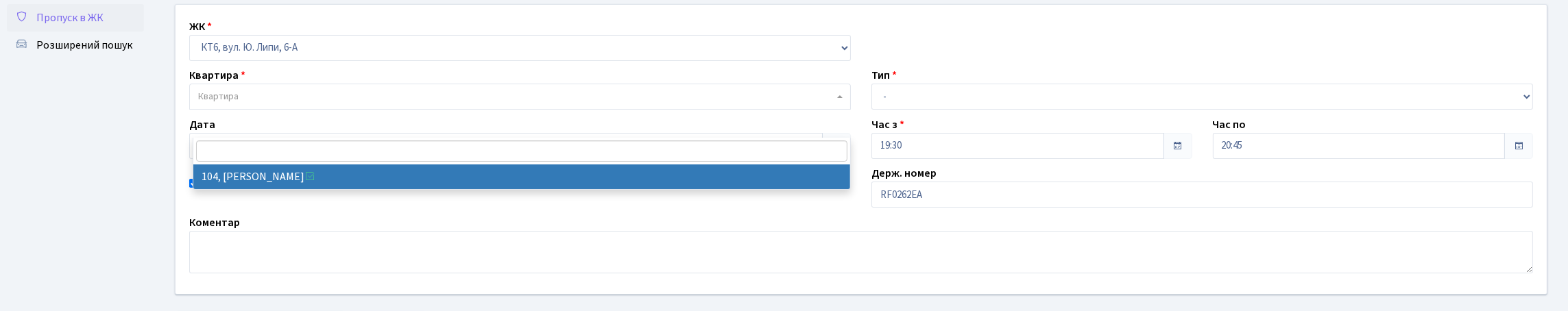
select select "17196"
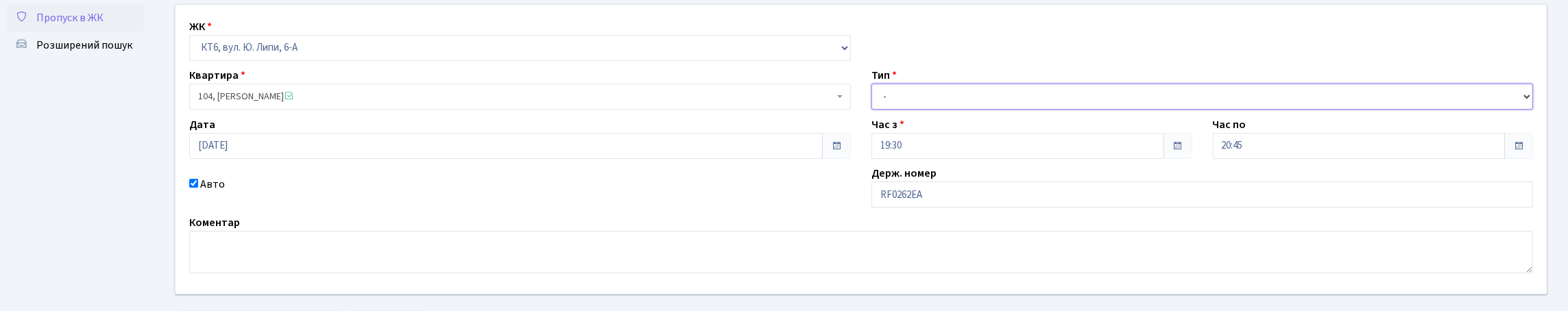
click at [910, 110] on select "- Доставка Таксі Гості Сервіс" at bounding box center [1203, 96] width 662 height 26
select select "3"
click at [872, 110] on select "- Доставка Таксі Гості Сервіс" at bounding box center [1203, 96] width 662 height 26
click at [899, 208] on input "RF0262ЕА" at bounding box center [1203, 194] width 662 height 26
click at [895, 208] on input "RF0262ЕА" at bounding box center [1203, 194] width 662 height 26
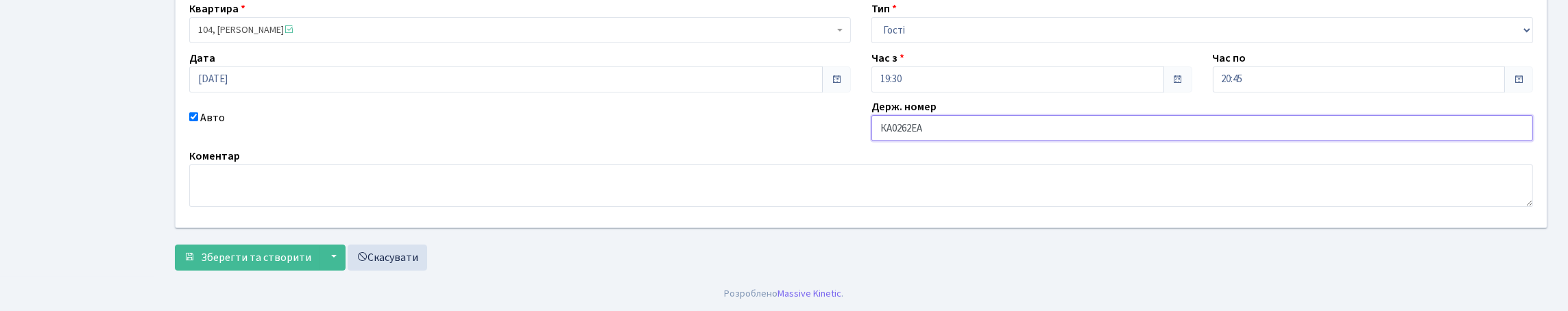
scroll to position [227, 0]
type input "КА0262ЕА"
click at [231, 250] on span "Зберегти та створити" at bounding box center [256, 257] width 110 height 15
click at [926, 120] on input "АІ8363УА" at bounding box center [1203, 128] width 662 height 26
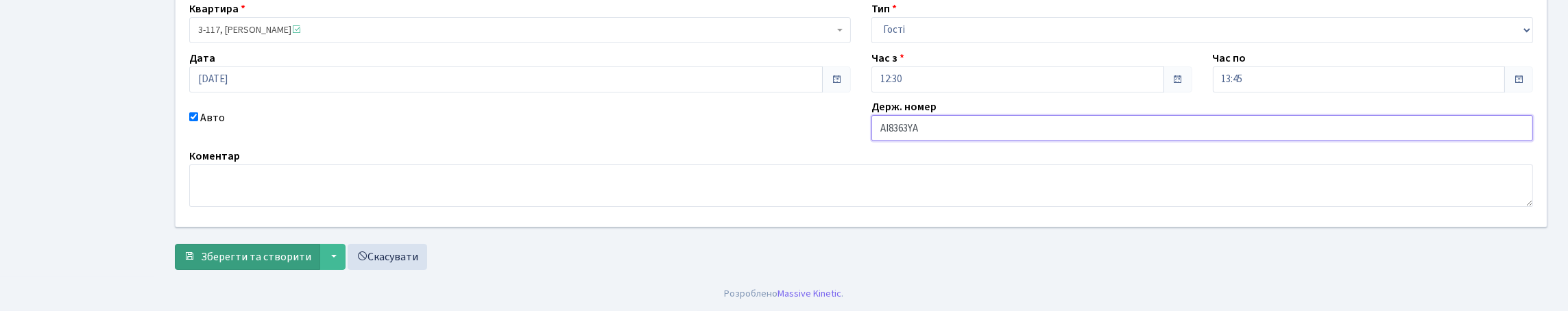
type input "АІ8363YА"
click at [262, 265] on span "Зберегти та створити" at bounding box center [256, 257] width 110 height 15
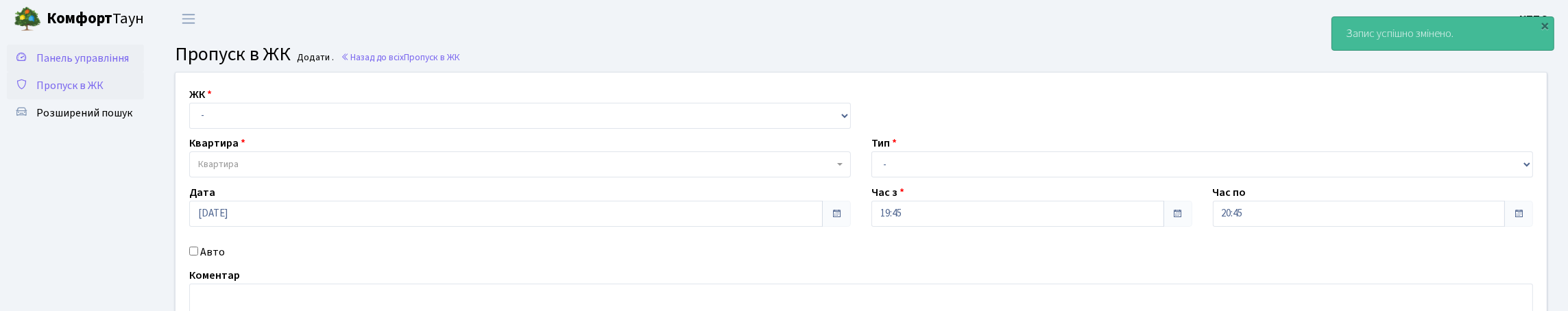
click at [59, 66] on span "Панель управління" at bounding box center [82, 59] width 93 height 15
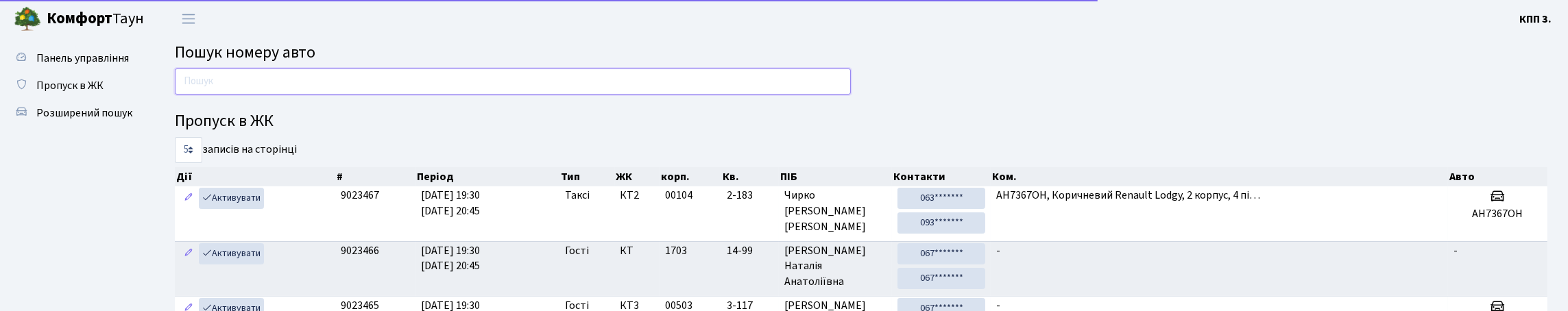
click at [211, 88] on input "text" at bounding box center [512, 81] width 676 height 26
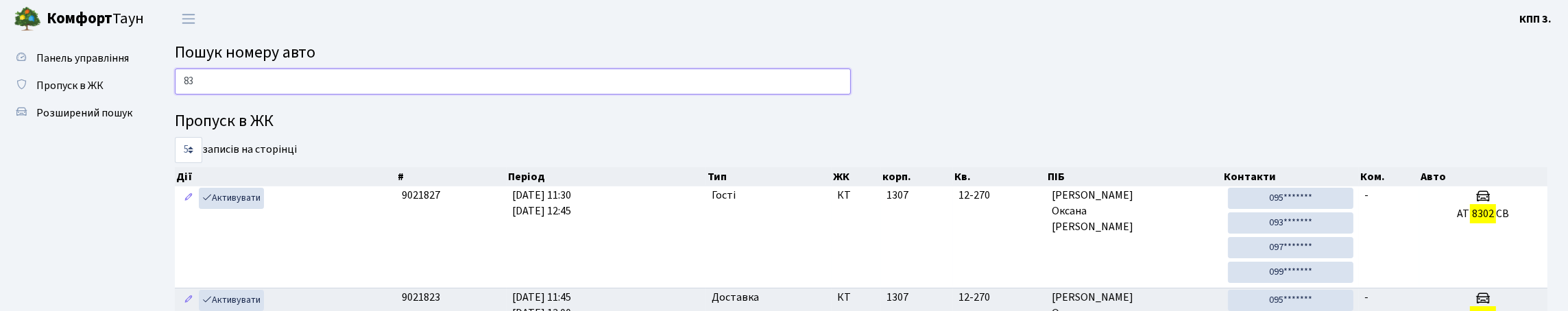
type input "8"
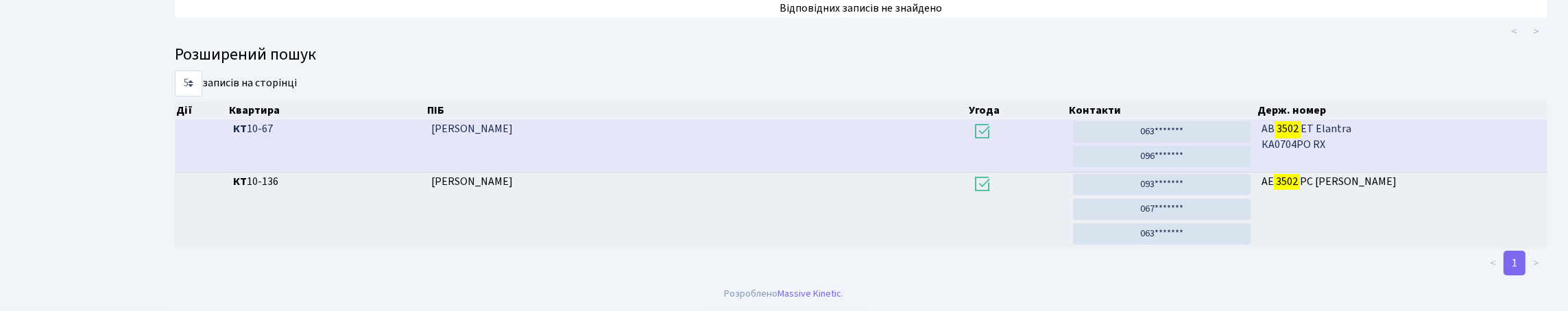
scroll to position [83, 0]
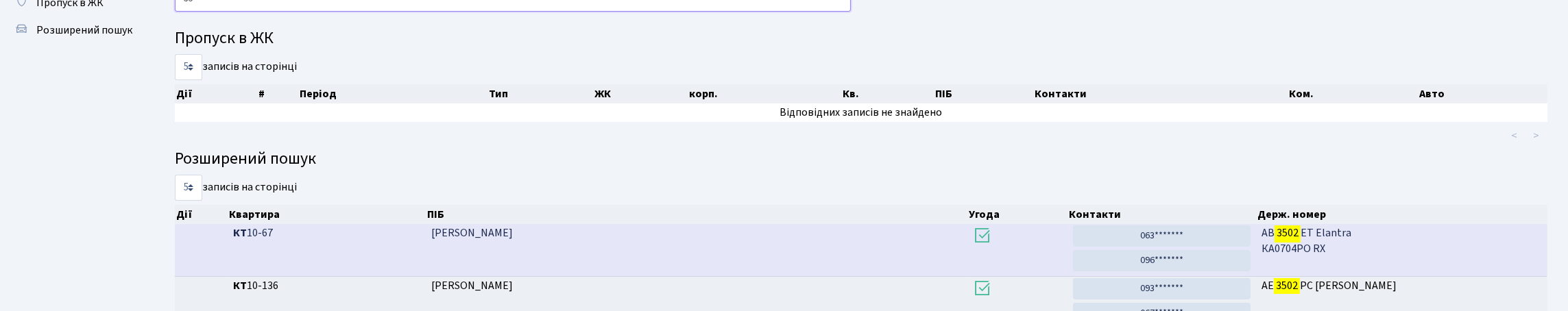
type input "3"
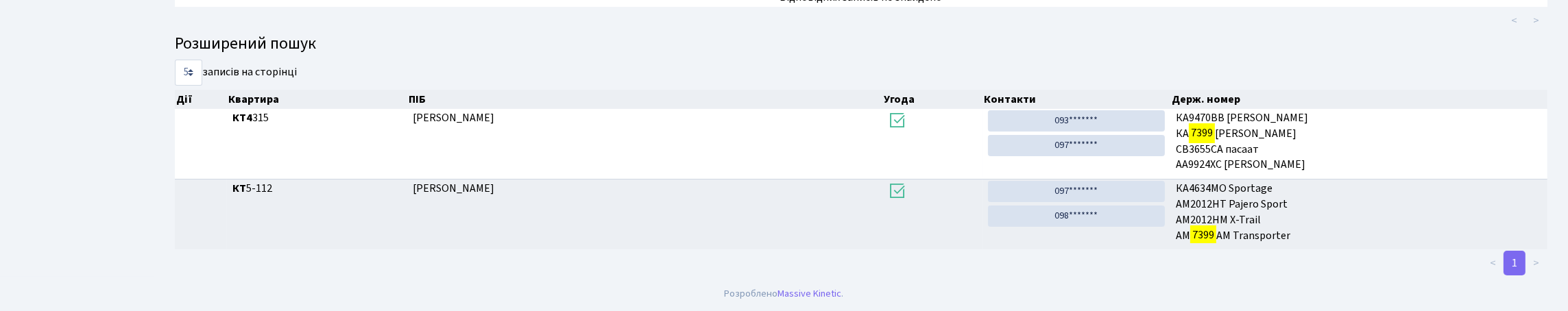
scroll to position [0, 0]
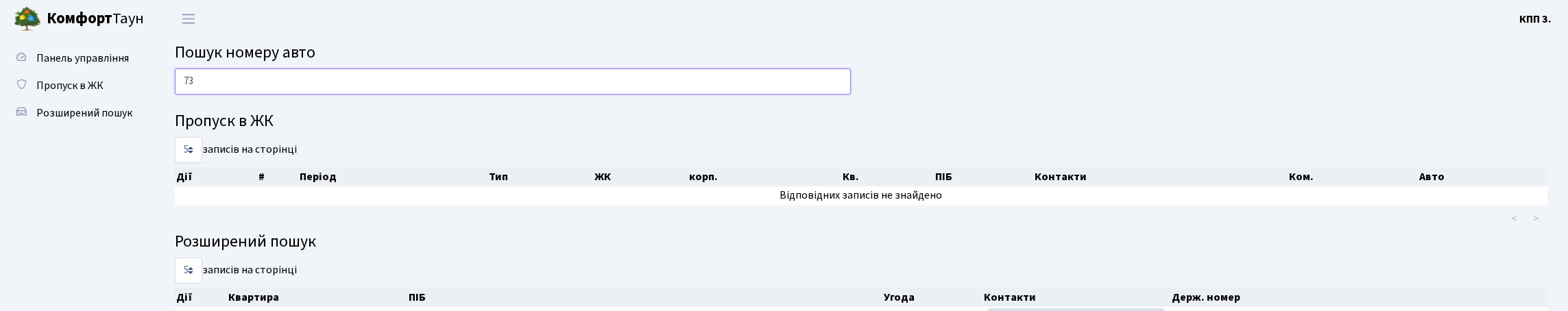
type input "7"
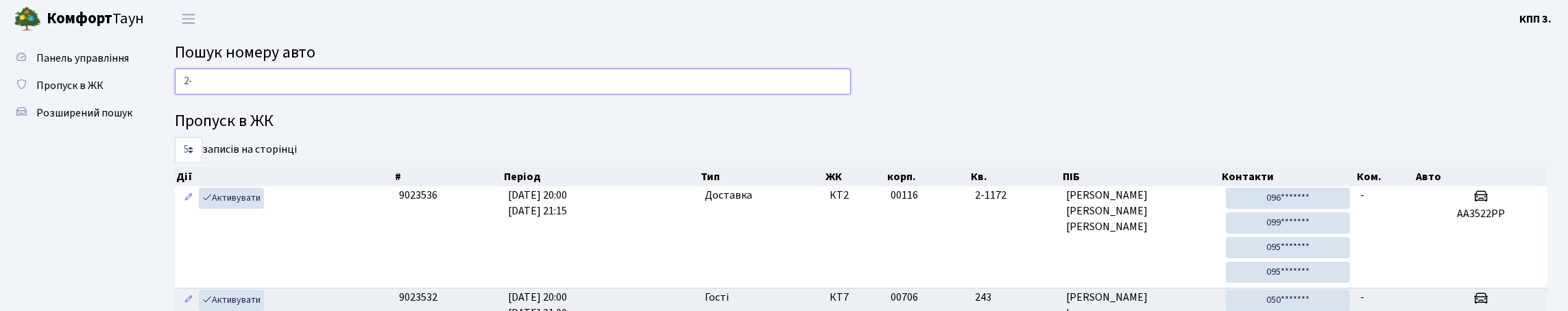
type input "2"
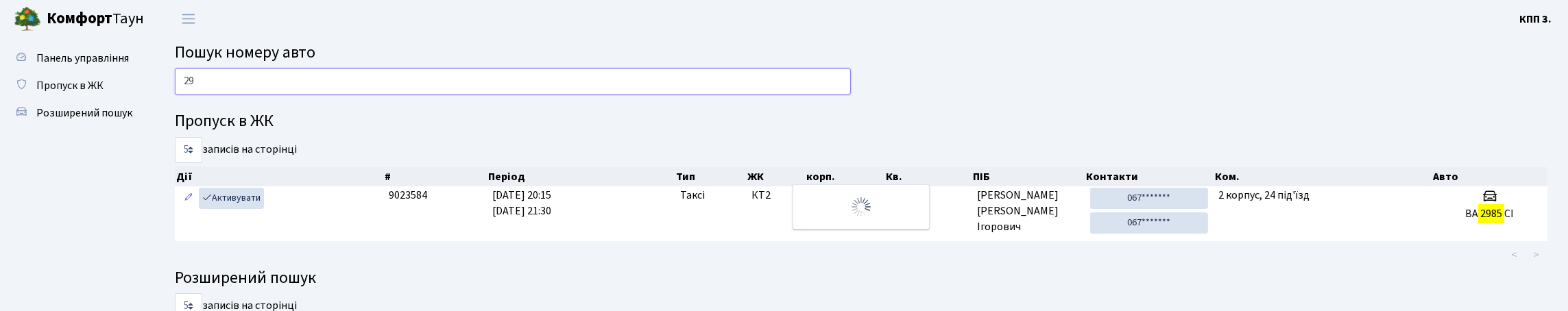
type input "2"
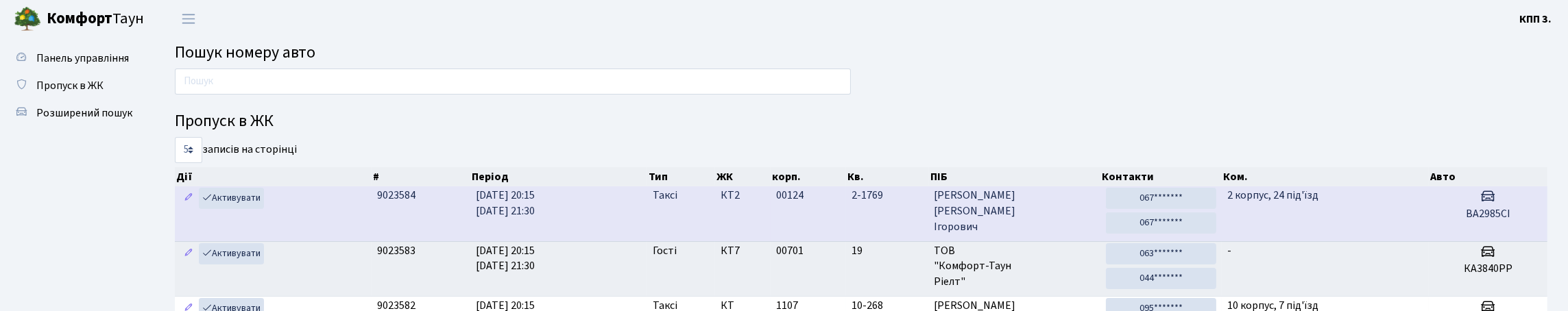
click at [799, 241] on td "00124" at bounding box center [808, 213] width 75 height 54
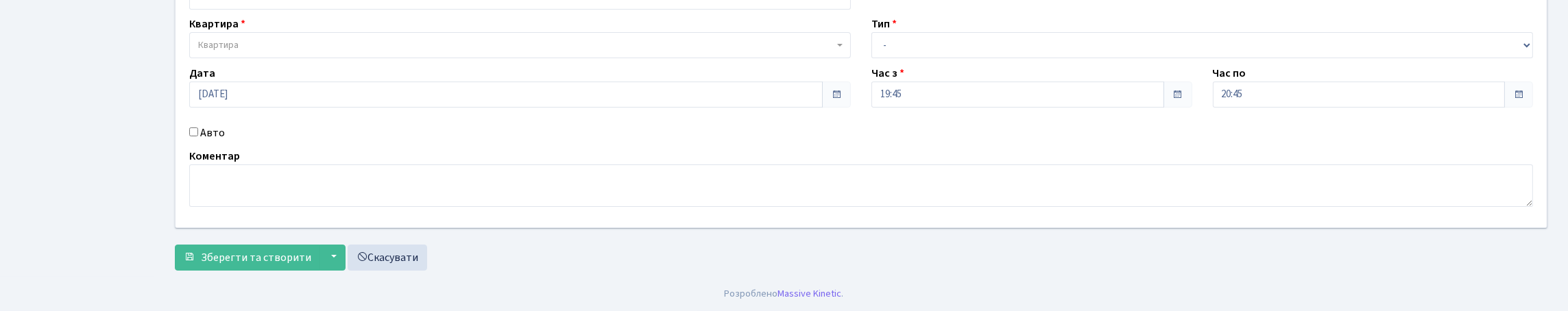
scroll to position [206, 0]
click at [196, 128] on input "Авто" at bounding box center [193, 132] width 9 height 9
checkbox input "true"
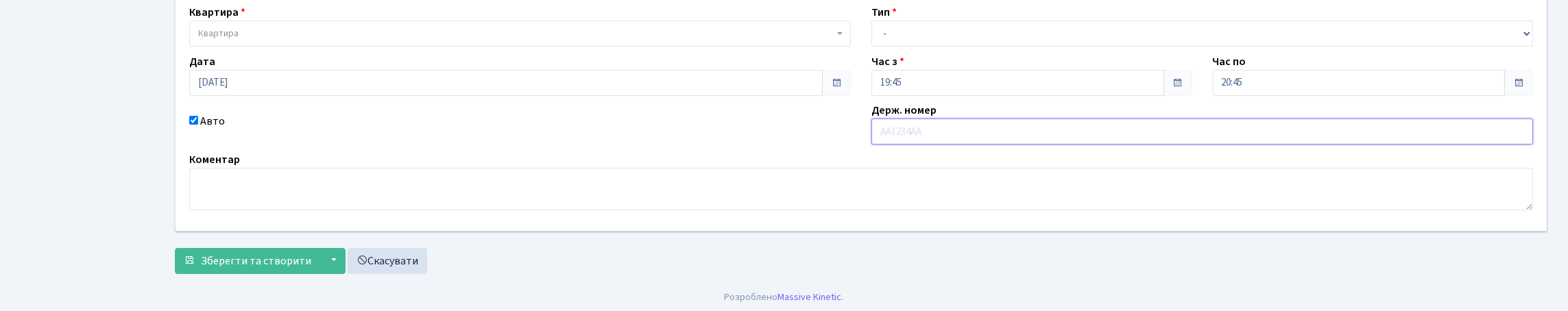
scroll to position [0, 0]
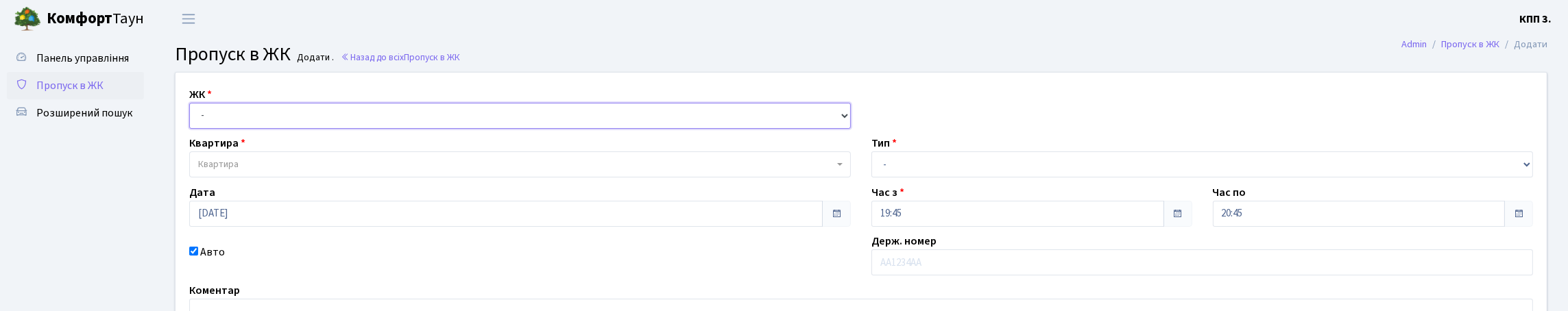
click at [232, 129] on select "- КТ, вул. Регенераторна, 4 КТ2, просп. [STREET_ADDRESS] [STREET_ADDRESS] [PERS…" at bounding box center [520, 115] width 662 height 26
select select "271"
click at [193, 119] on select "- КТ, вул. Регенераторна, 4 КТ2, просп. [STREET_ADDRESS] [STREET_ADDRESS] [PERS…" at bounding box center [520, 115] width 662 height 26
select select
click at [246, 171] on span "Квартира" at bounding box center [516, 165] width 635 height 13
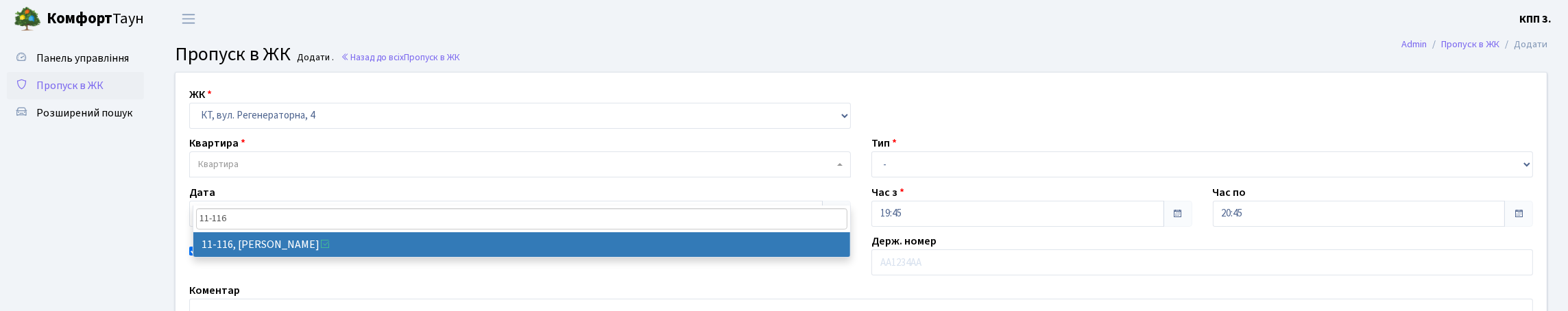
type input "11-116"
select select "6843"
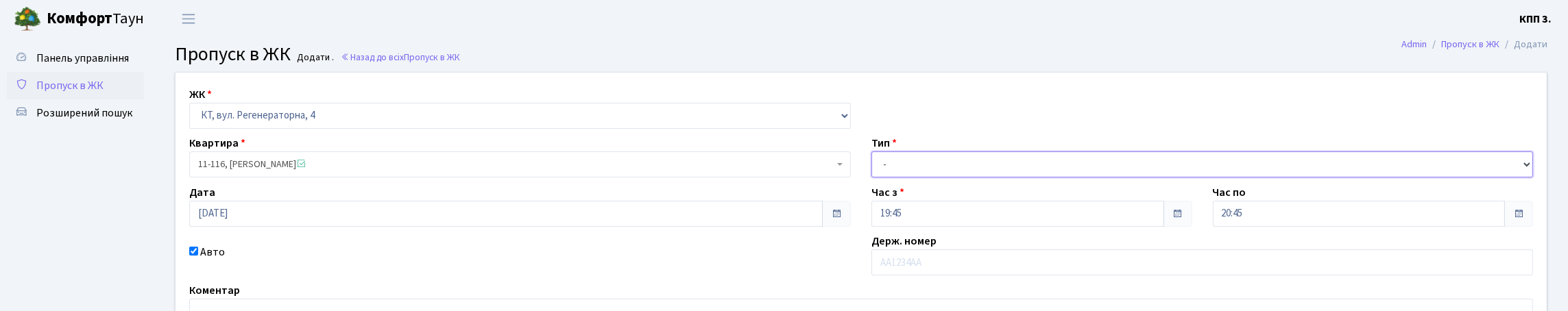
click at [904, 177] on select "- Доставка Таксі Гості Сервіс" at bounding box center [1203, 164] width 662 height 26
select select "3"
click at [872, 177] on select "- Доставка Таксі Гості Сервіс" at bounding box center [1203, 164] width 662 height 26
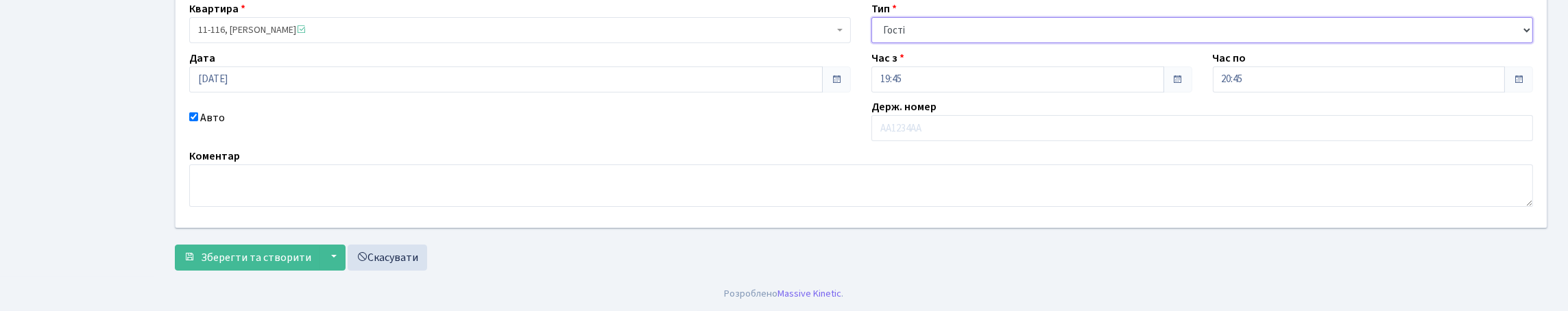
scroll to position [227, 0]
click at [926, 115] on input "text" at bounding box center [1203, 128] width 662 height 26
click at [896, 115] on input "КЕАК" at bounding box center [1203, 128] width 662 height 26
type input "КЕ7399АК"
click at [262, 250] on span "Зберегти та створити" at bounding box center [256, 257] width 110 height 15
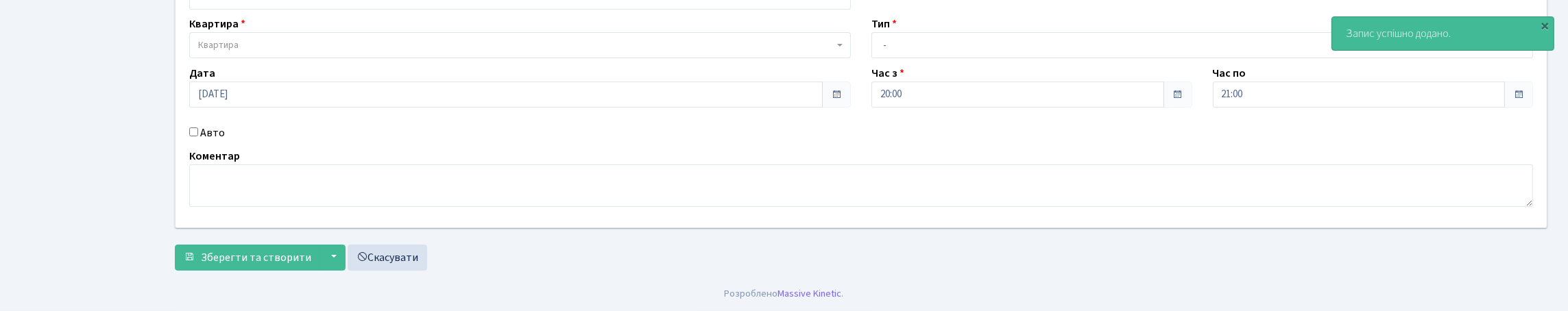
scroll to position [137, 0]
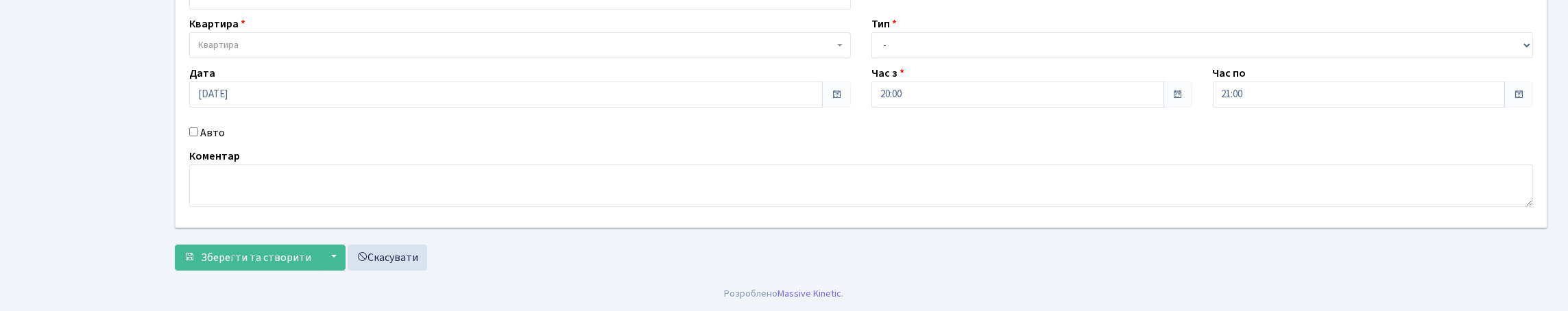
click at [196, 136] on input "Авто" at bounding box center [193, 132] width 9 height 9
checkbox input "true"
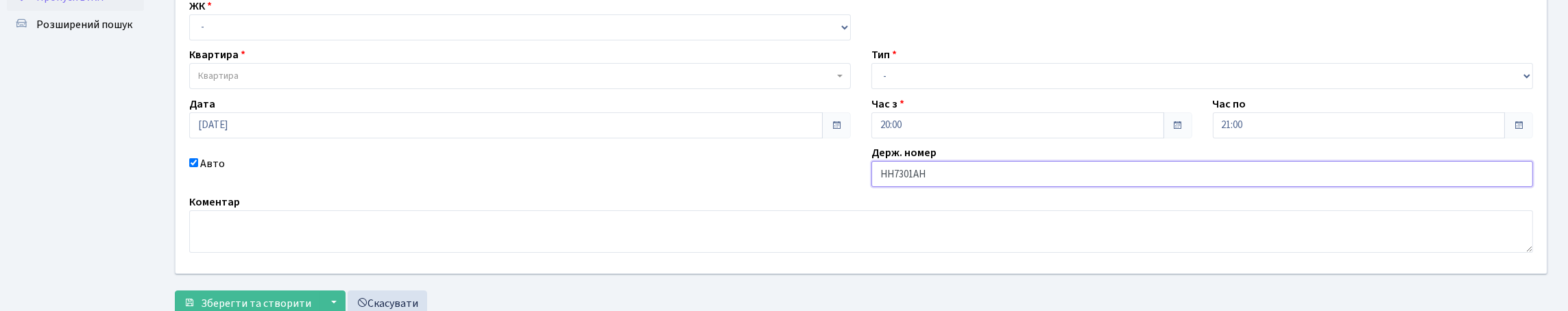
scroll to position [68, 0]
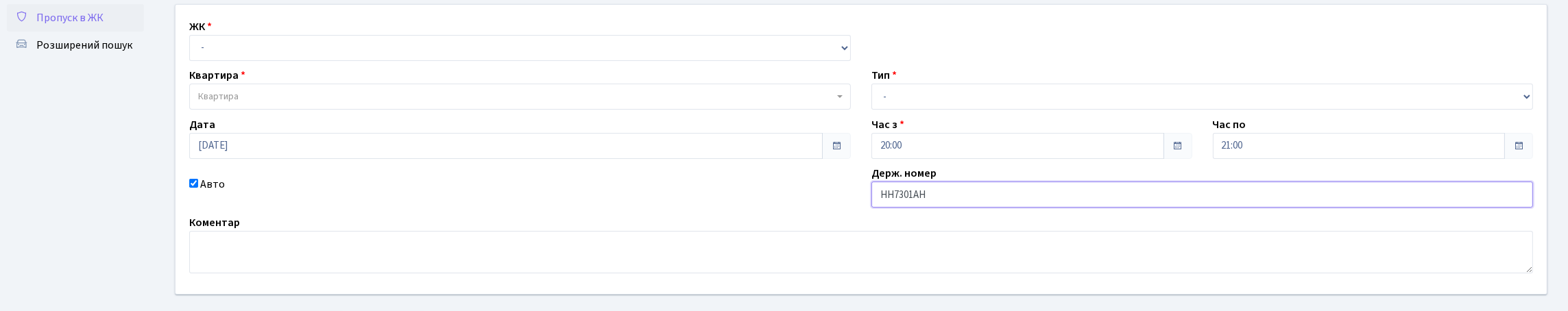
type input "НН7301АН"
click at [220, 61] on select "- КТ, вул. Регенераторна, 4 КТ2, просп. Соборності, 17 КТ3, вул. Березнева, 16 …" at bounding box center [520, 48] width 662 height 26
select select "295"
click at [193, 50] on select "- КТ, вул. Регенераторна, 4 КТ2, просп. Соборності, 17 КТ3, вул. Березнева, 16 …" at bounding box center [520, 48] width 662 height 26
select select
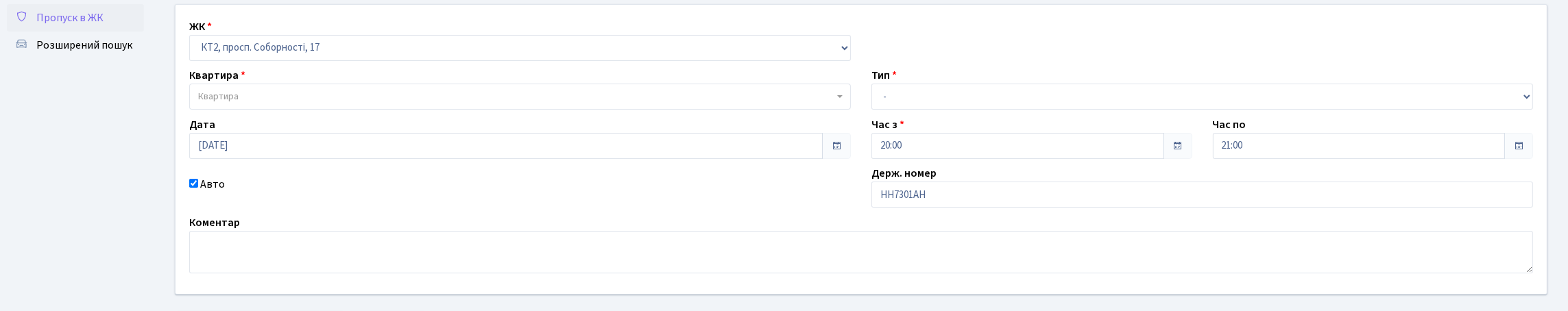
click at [244, 104] on span "Квартира" at bounding box center [516, 96] width 635 height 13
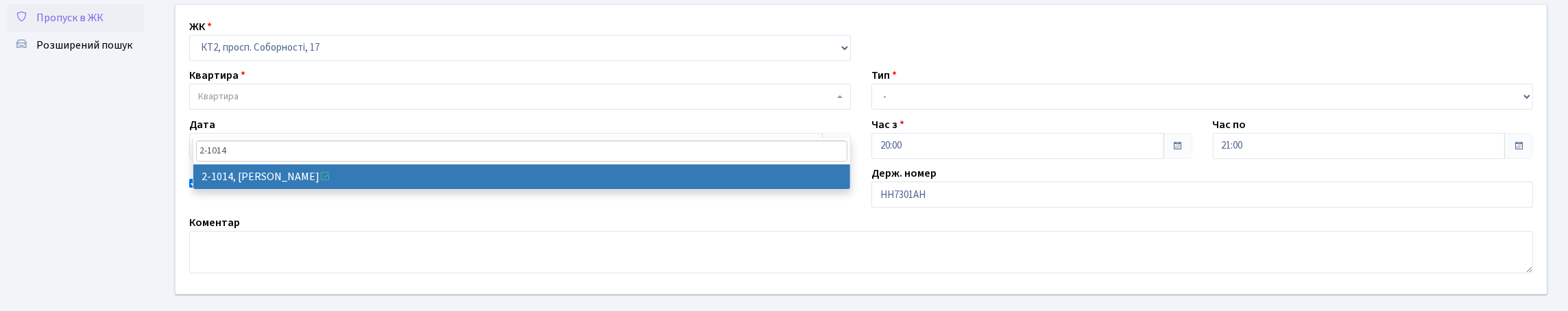
type input "2-1014"
select select "12625"
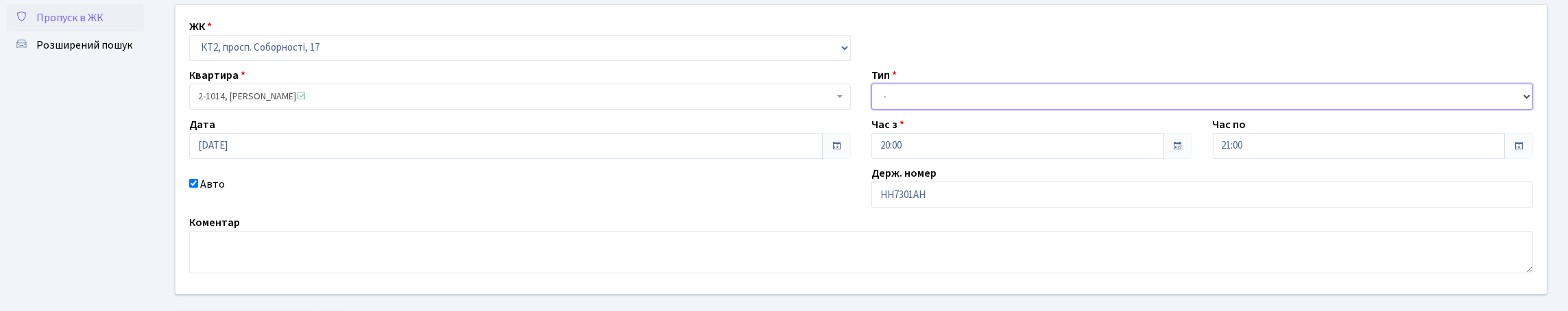
click at [928, 110] on select "- Доставка Таксі Гості Сервіс" at bounding box center [1203, 96] width 662 height 26
select select "3"
click at [872, 110] on select "- Доставка Таксі Гості Сервіс" at bounding box center [1203, 96] width 662 height 26
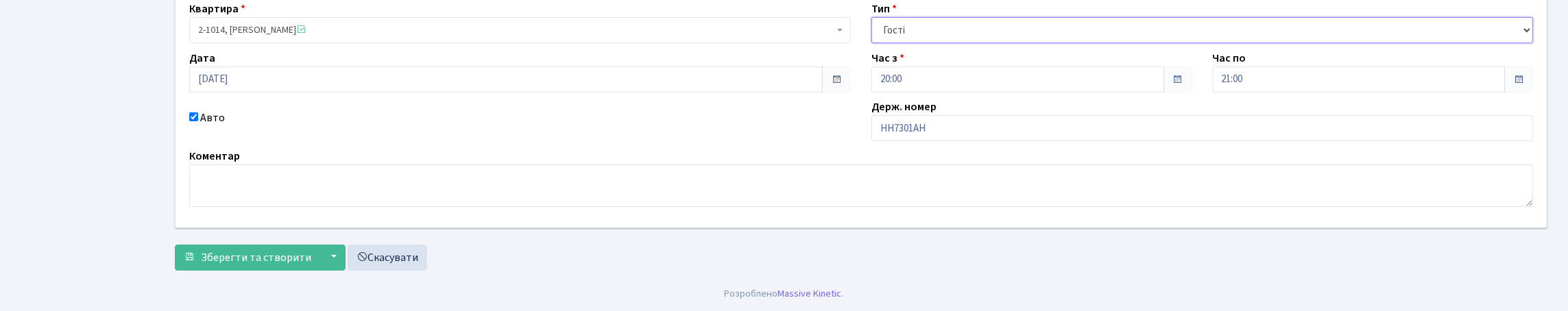
scroll to position [227, 0]
click at [303, 250] on span "Зберегти та створити" at bounding box center [256, 257] width 110 height 15
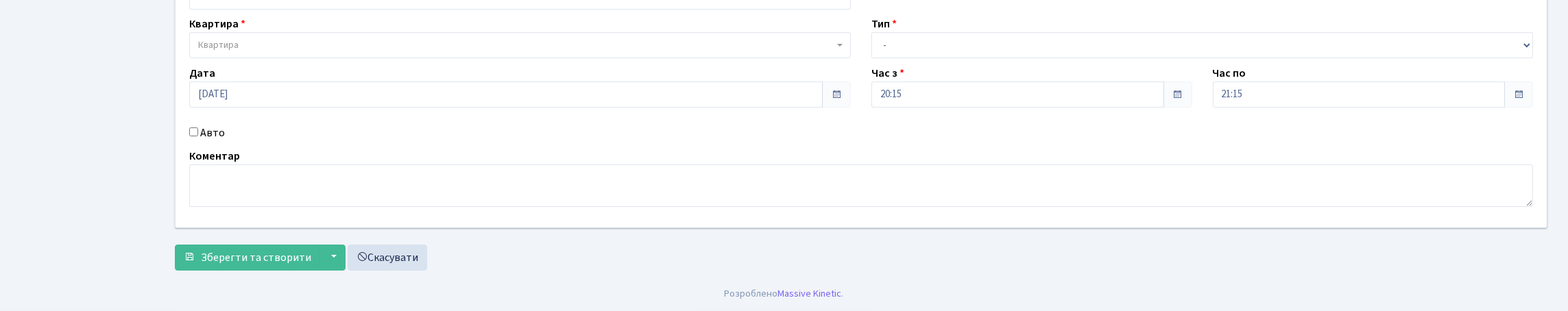
scroll to position [206, 0]
click at [196, 125] on div "Авто" at bounding box center [520, 133] width 682 height 17
click at [198, 128] on input "Авто" at bounding box center [193, 132] width 9 height 9
checkbox input "true"
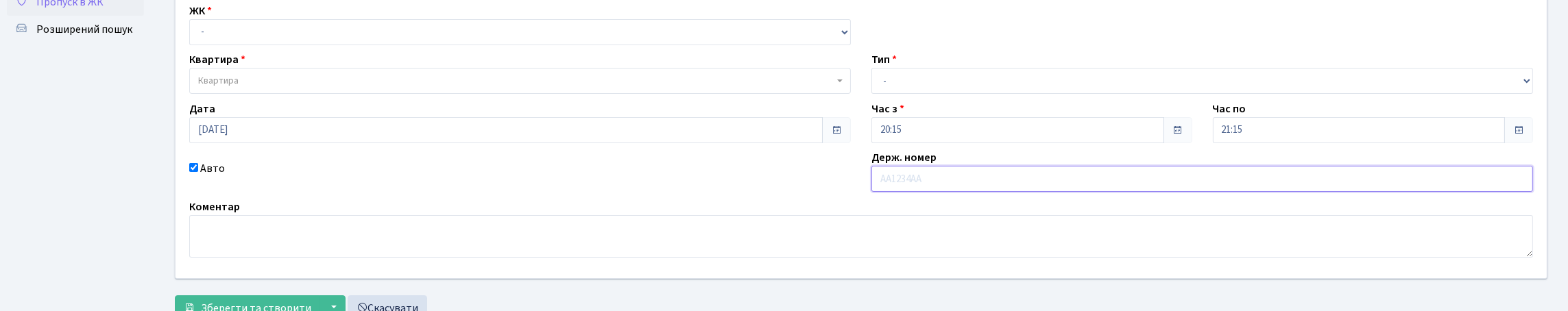
scroll to position [68, 0]
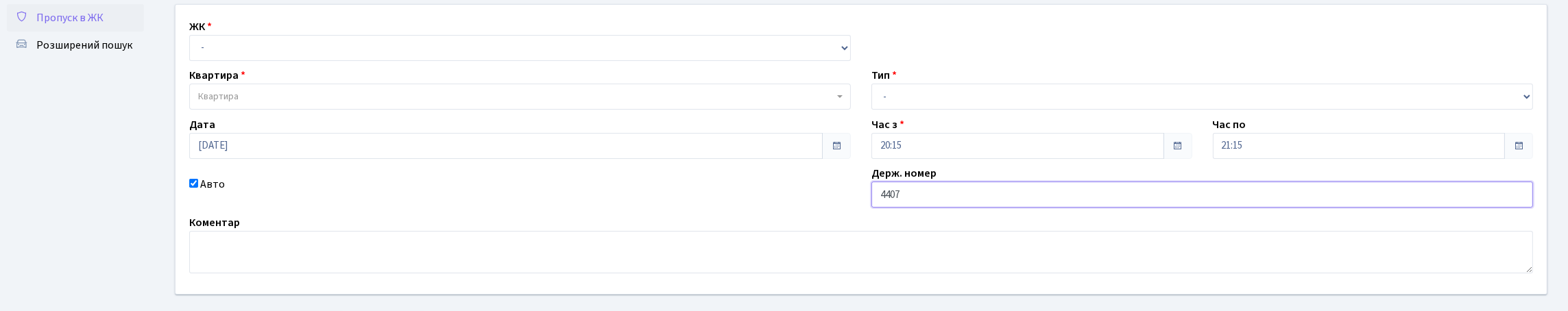
type input "4407"
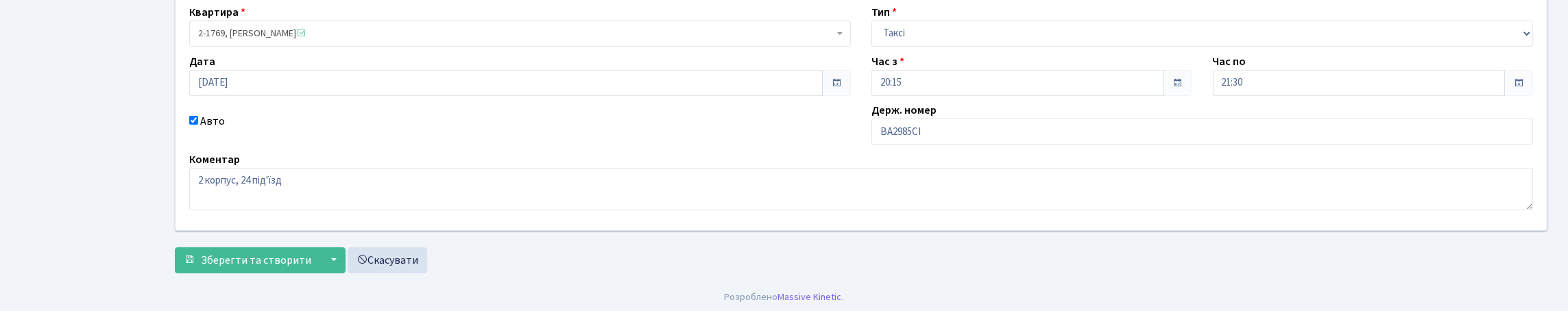
scroll to position [137, 0]
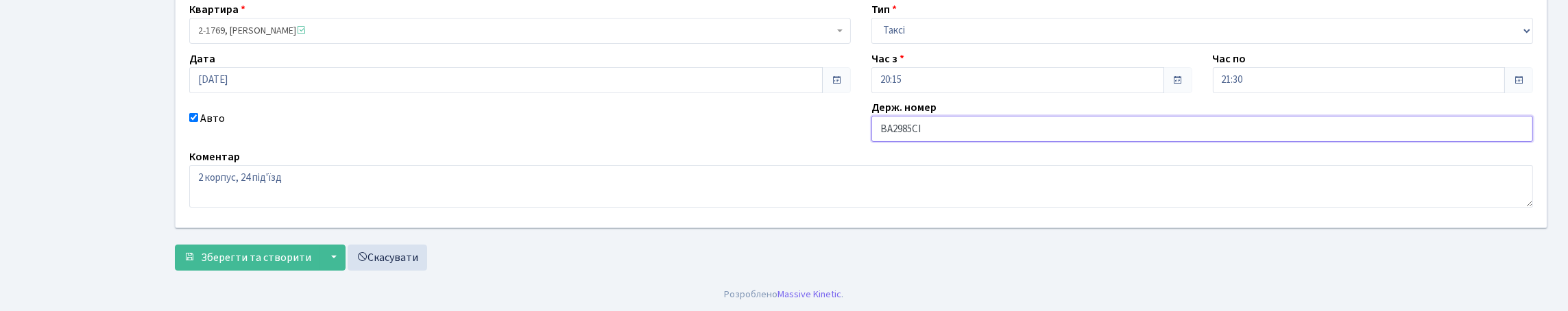
click at [888, 142] on input "ВА2985СІ" at bounding box center [1203, 129] width 662 height 26
click at [892, 142] on input "А2985СІ" at bounding box center [1203, 129] width 662 height 26
type input "АВ2985СІ"
click at [277, 257] on span "Зберегти та створити" at bounding box center [256, 257] width 110 height 15
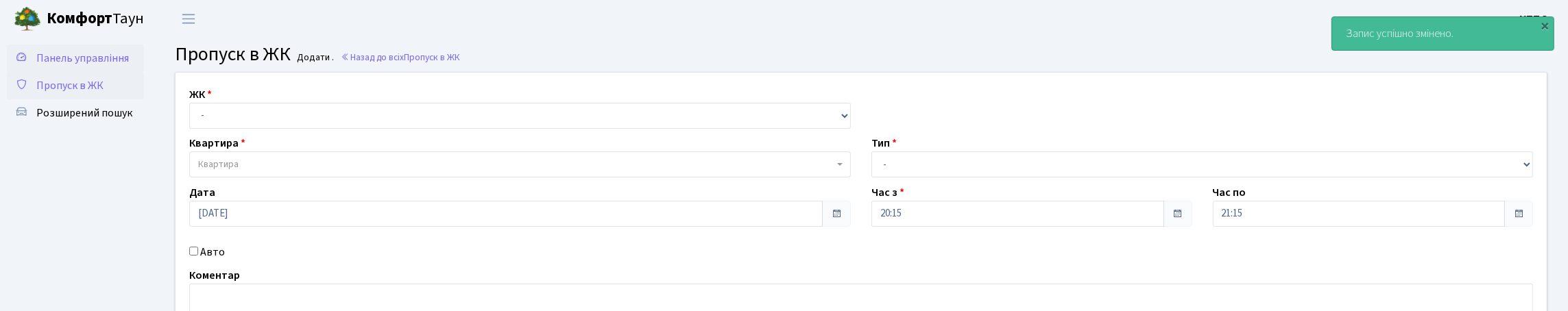
click at [74, 62] on span "Панель управління" at bounding box center [82, 59] width 93 height 15
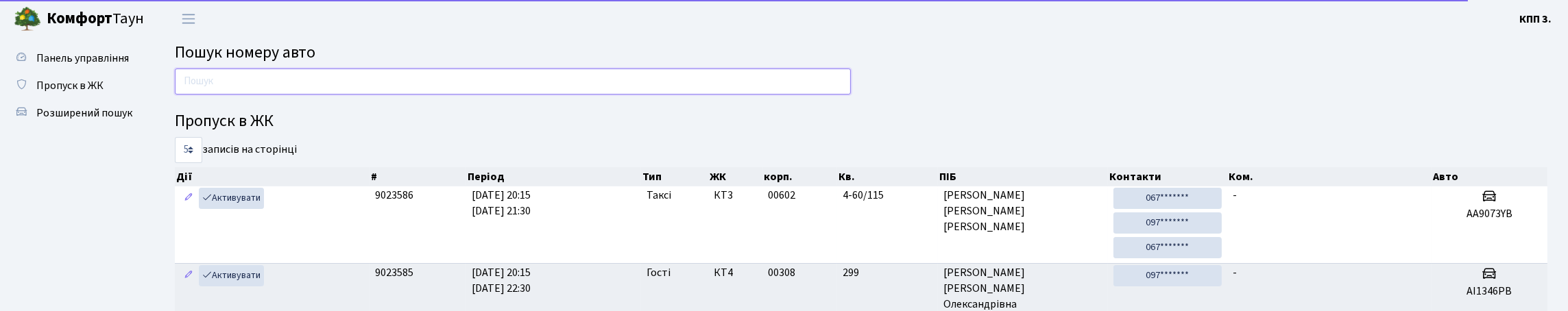
click at [204, 94] on input "text" at bounding box center [512, 81] width 676 height 26
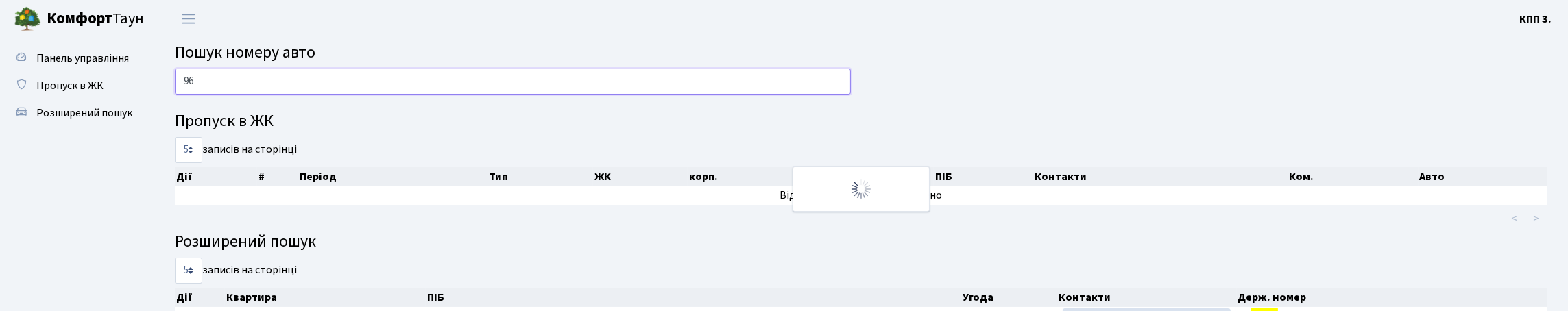
type input "9"
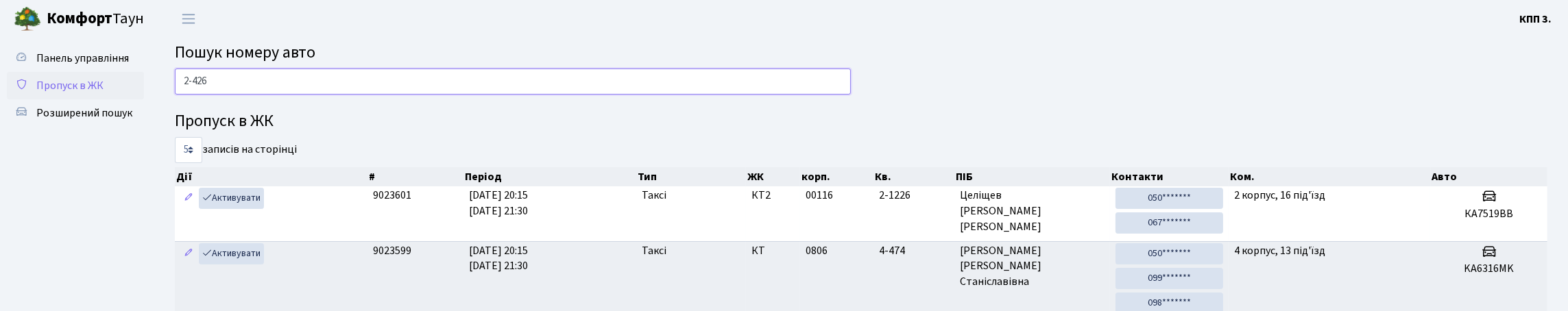
type input "2-426"
click at [65, 94] on span "Пропуск в ЖК" at bounding box center [69, 86] width 67 height 15
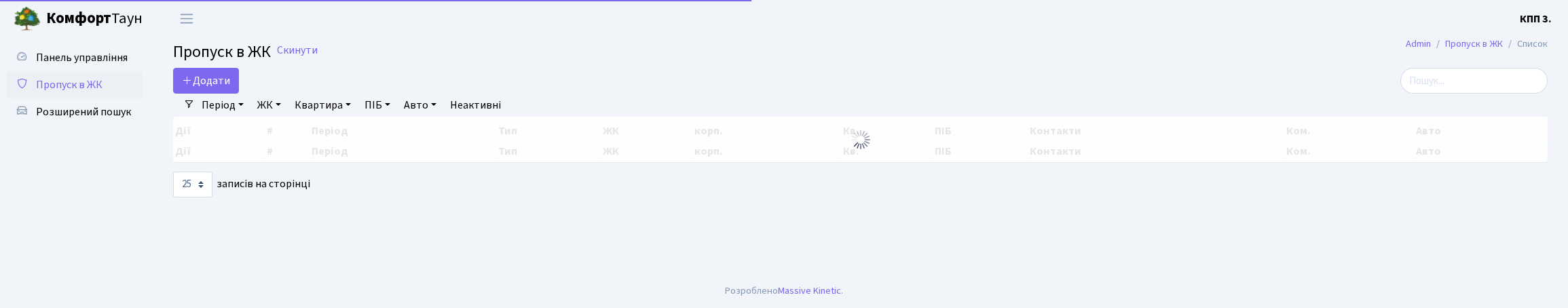
select select "25"
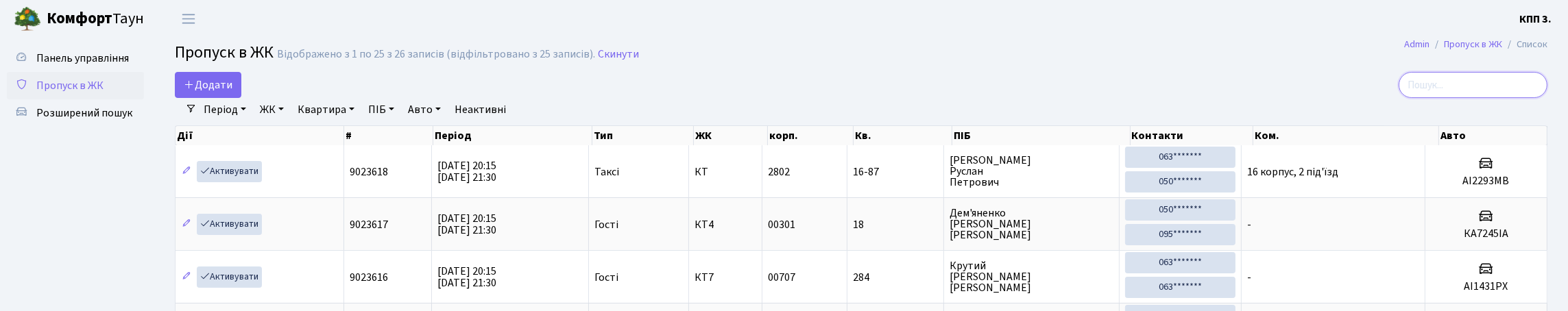
click at [1398, 98] on input "search" at bounding box center [1473, 84] width 149 height 26
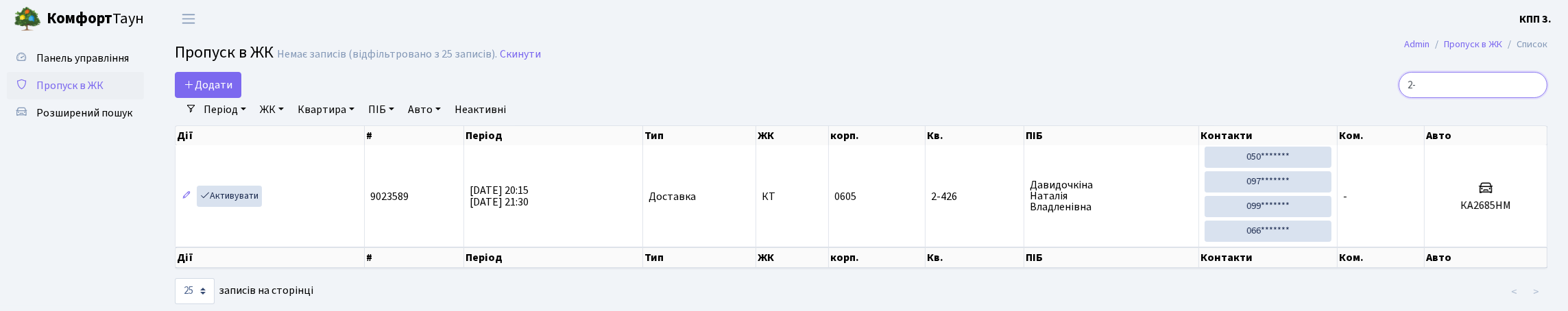
type input "2"
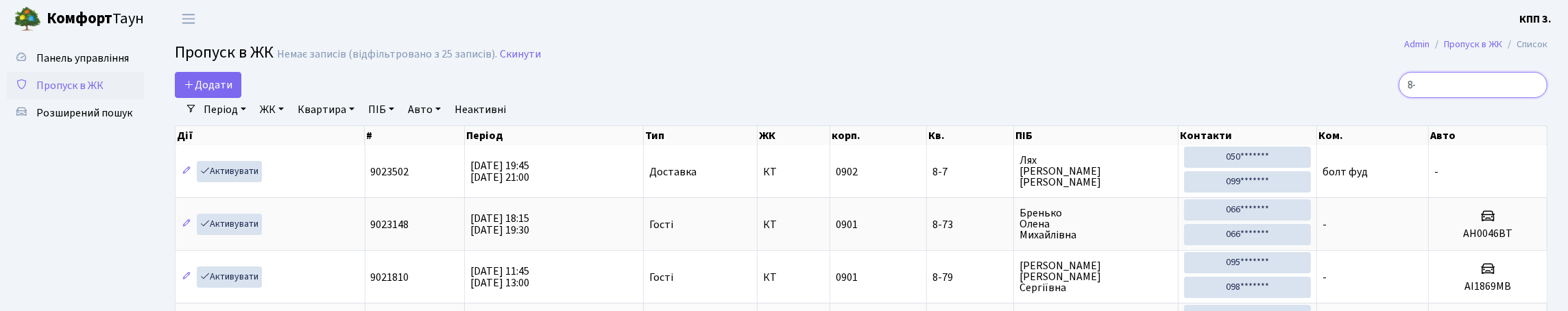
type input "8"
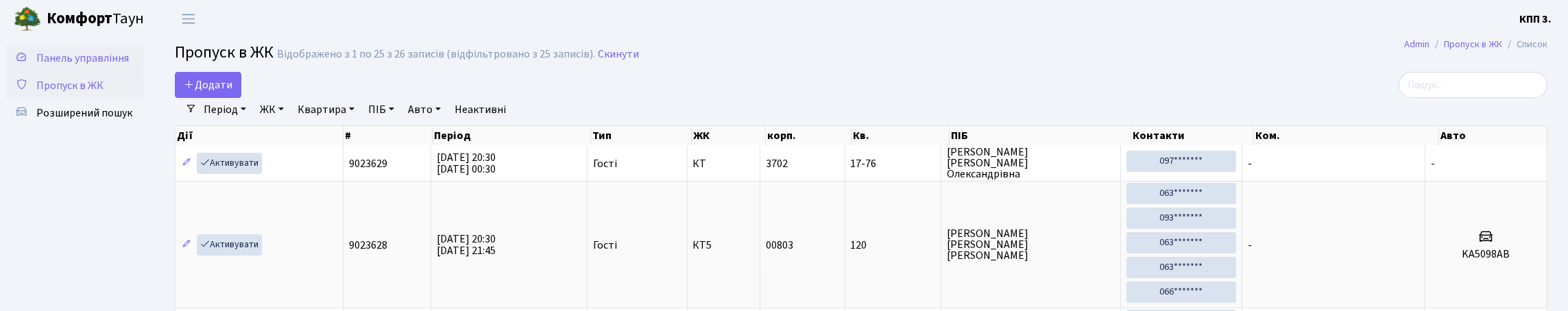
click at [73, 66] on span "Панель управління" at bounding box center [82, 59] width 93 height 15
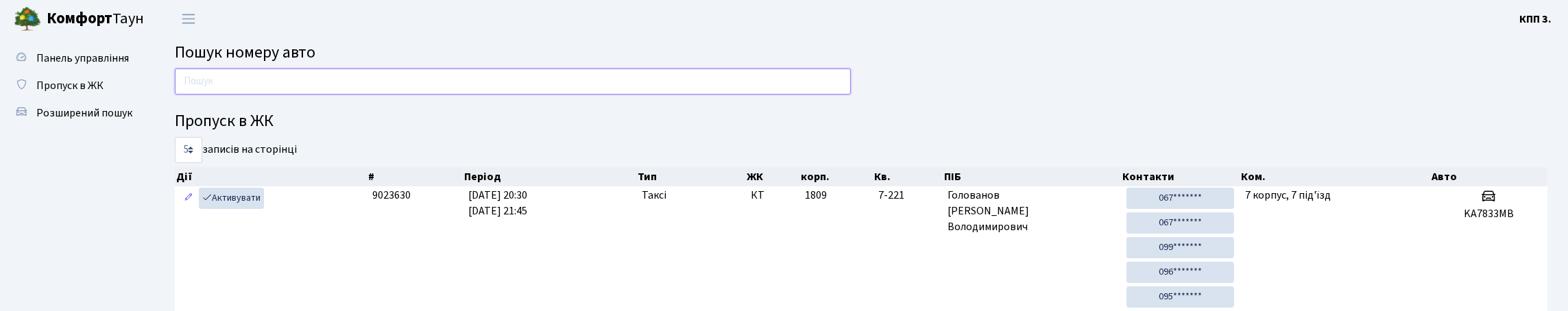
click at [216, 94] on input "text" at bounding box center [512, 81] width 676 height 26
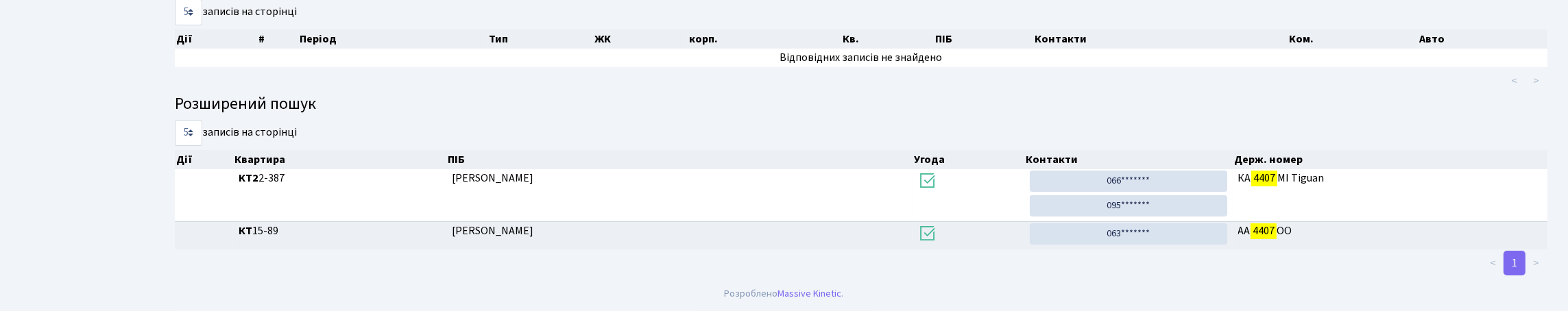
scroll to position [83, 0]
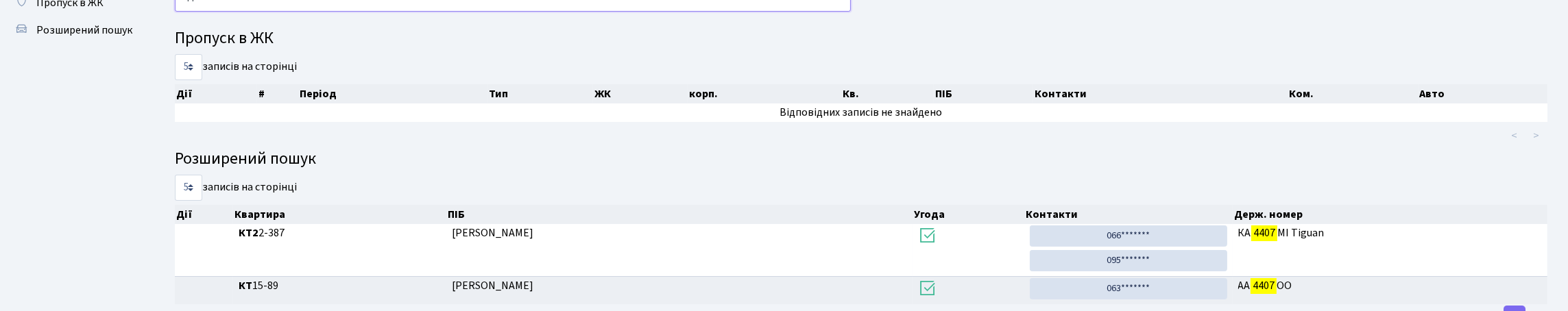
type input "4"
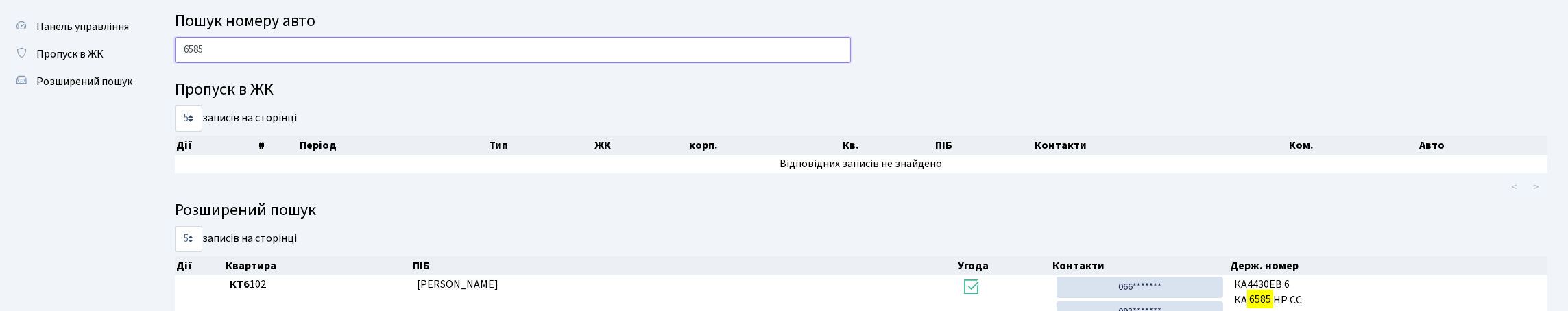
scroll to position [14, 0]
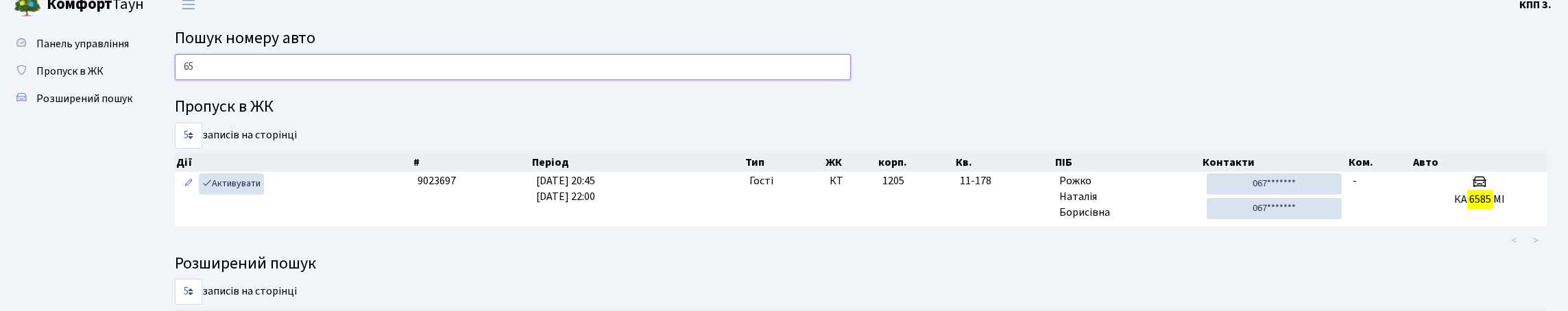
type input "6"
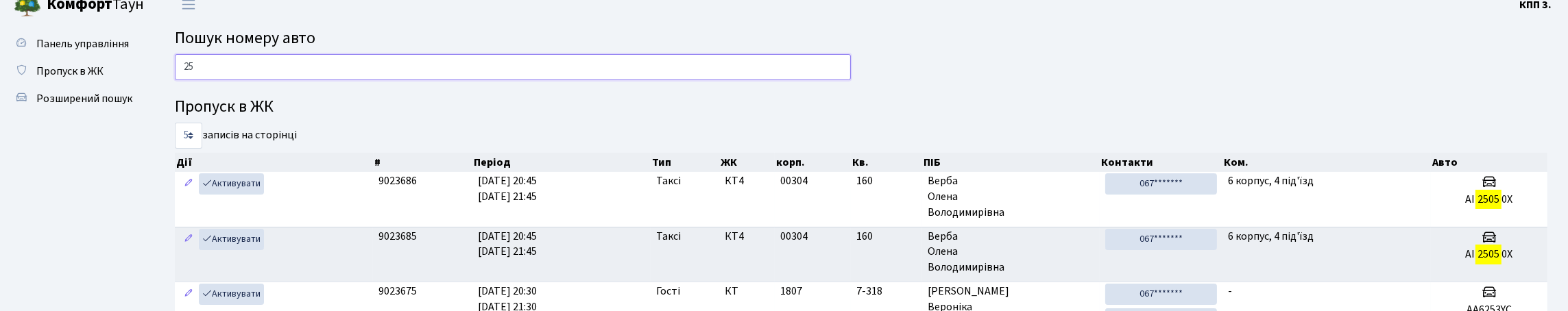
type input "2"
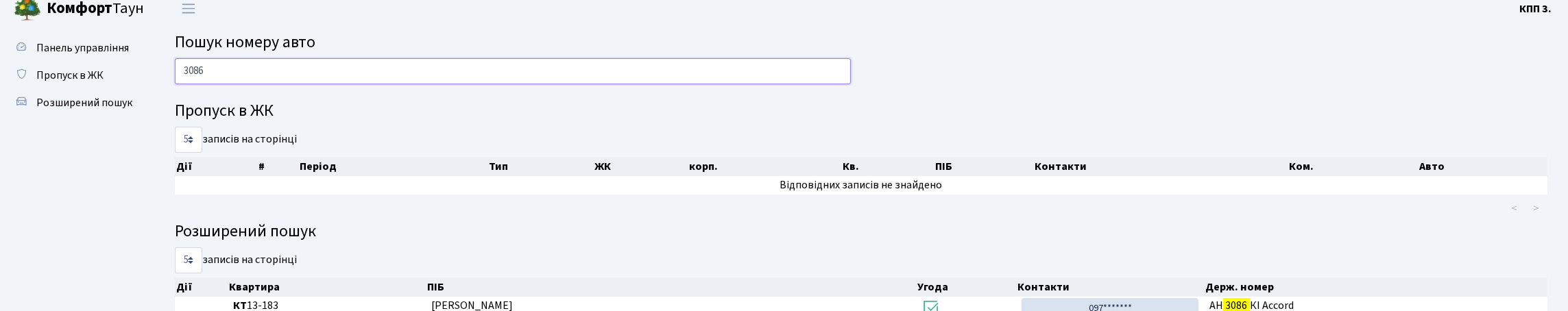
scroll to position [0, 0]
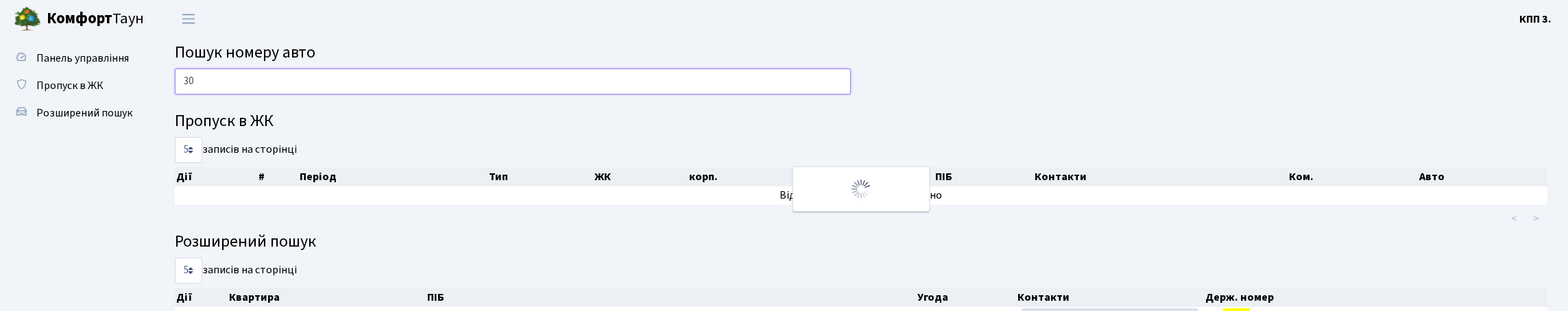
type input "3"
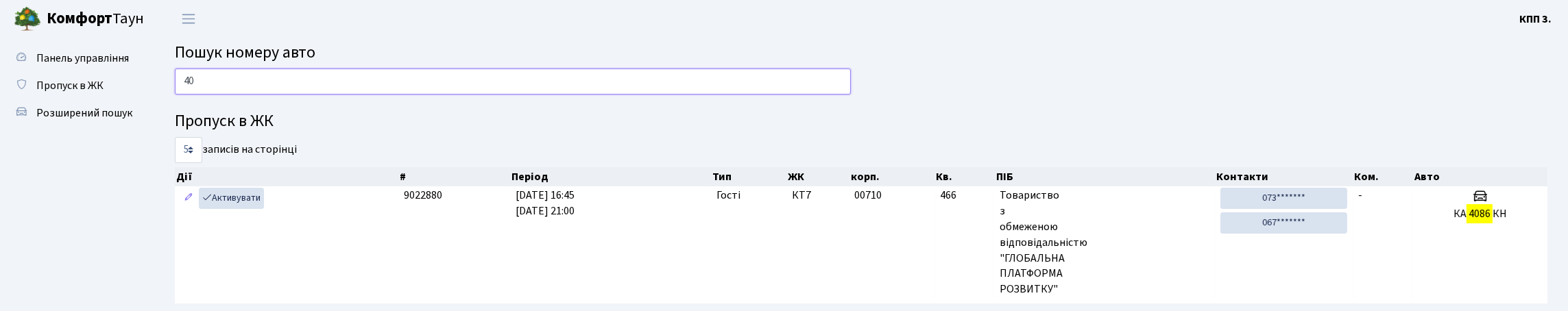
type input "4"
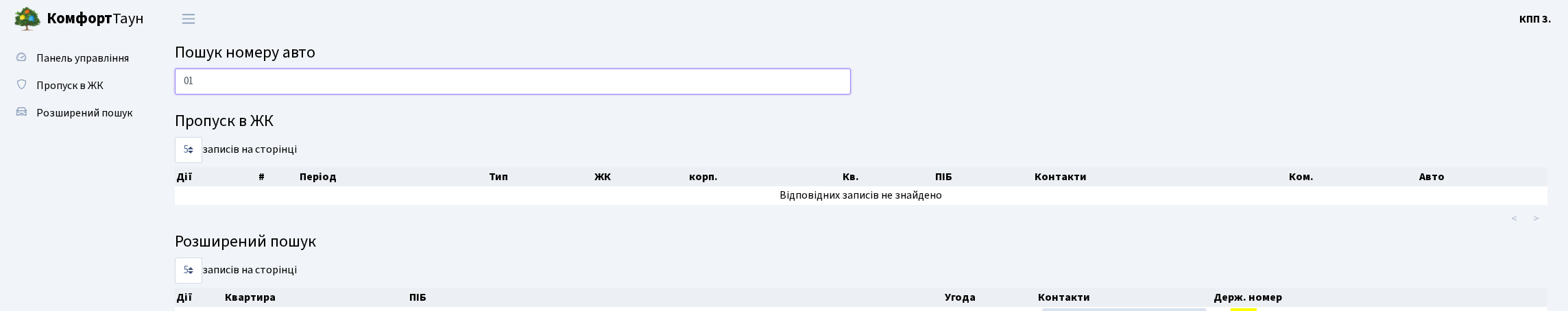
type input "0"
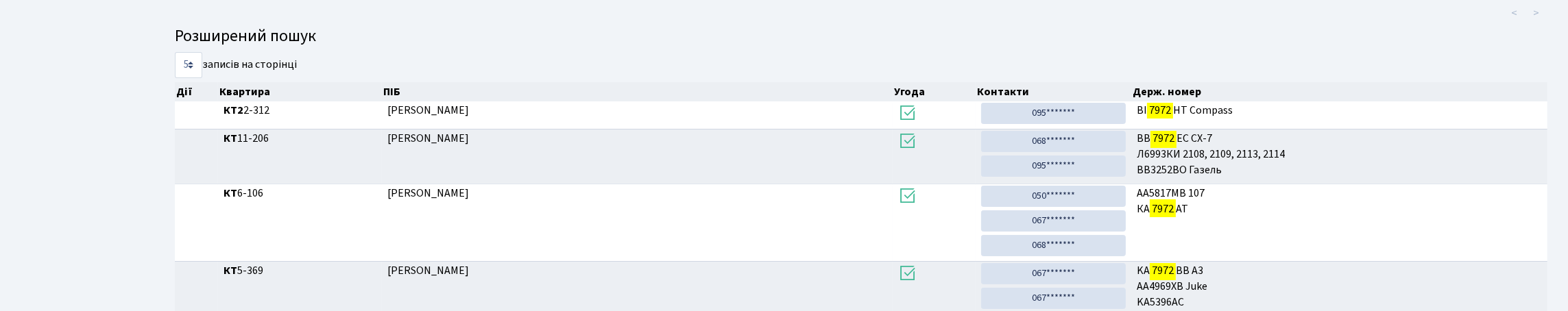
scroll to position [83, 0]
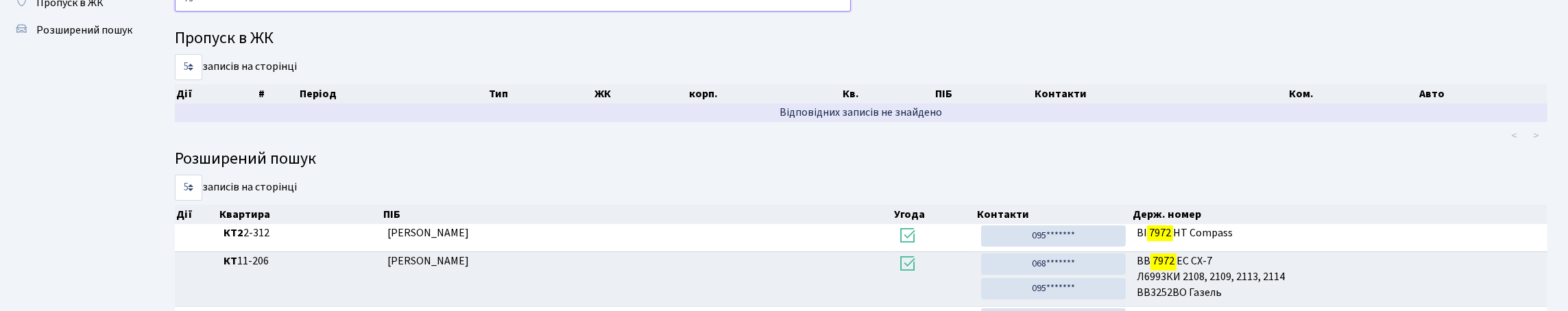
type input "7"
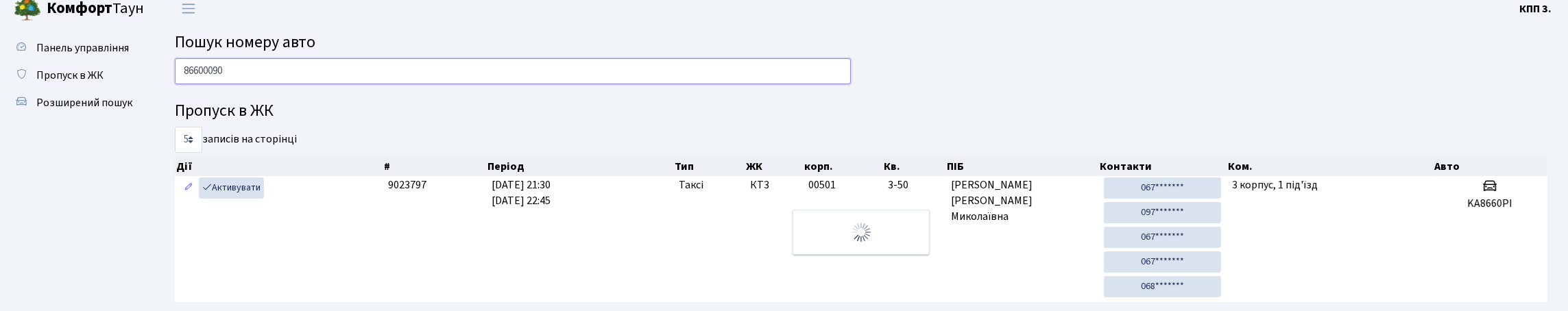
scroll to position [0, 0]
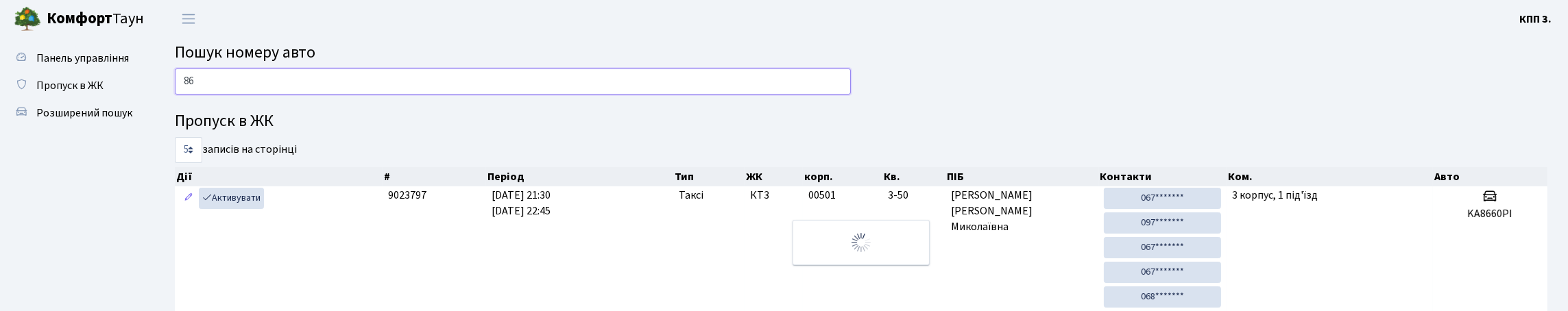
type input "8"
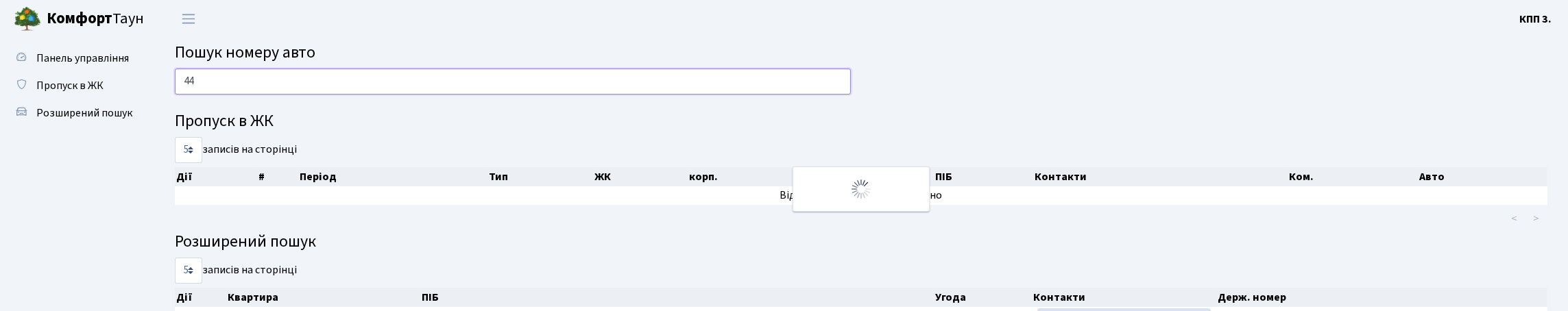
type input "4"
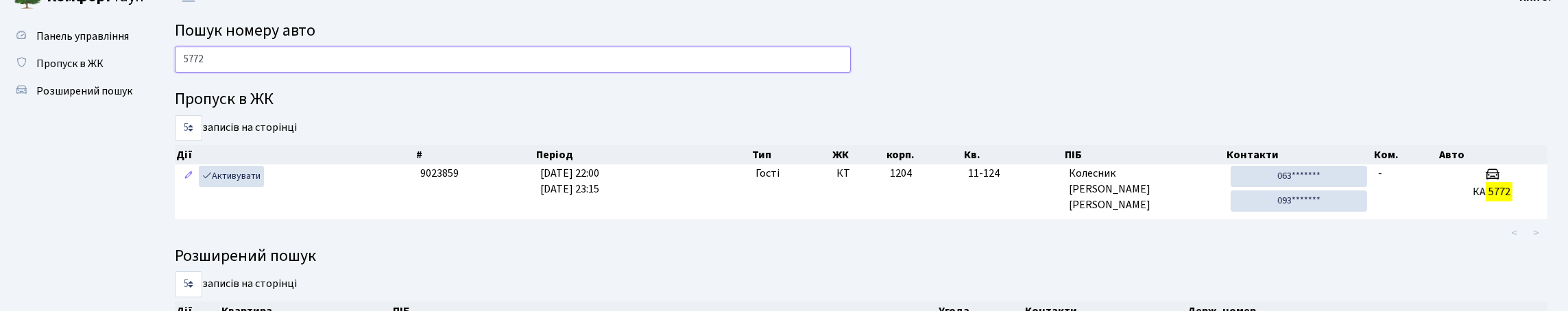
scroll to position [15, 0]
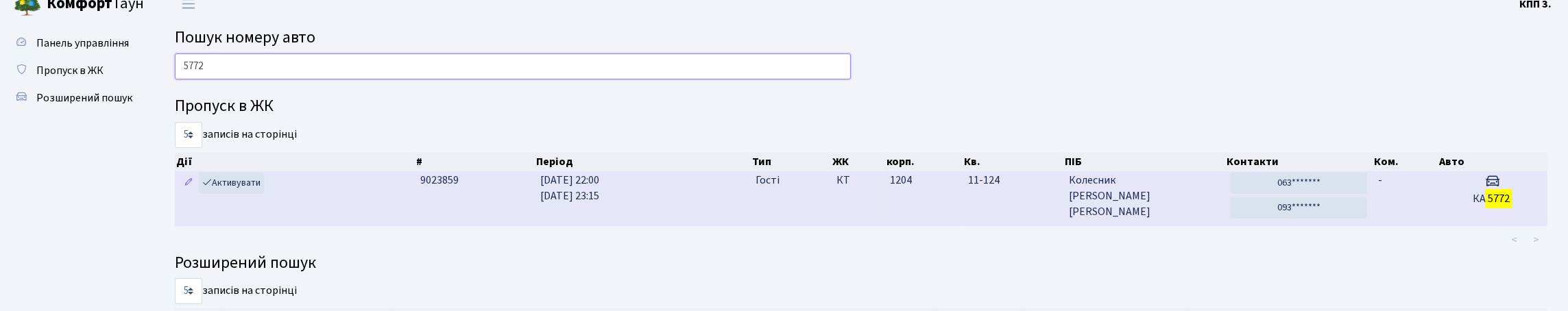
type input "5772"
click at [937, 226] on td "1204" at bounding box center [924, 198] width 79 height 54
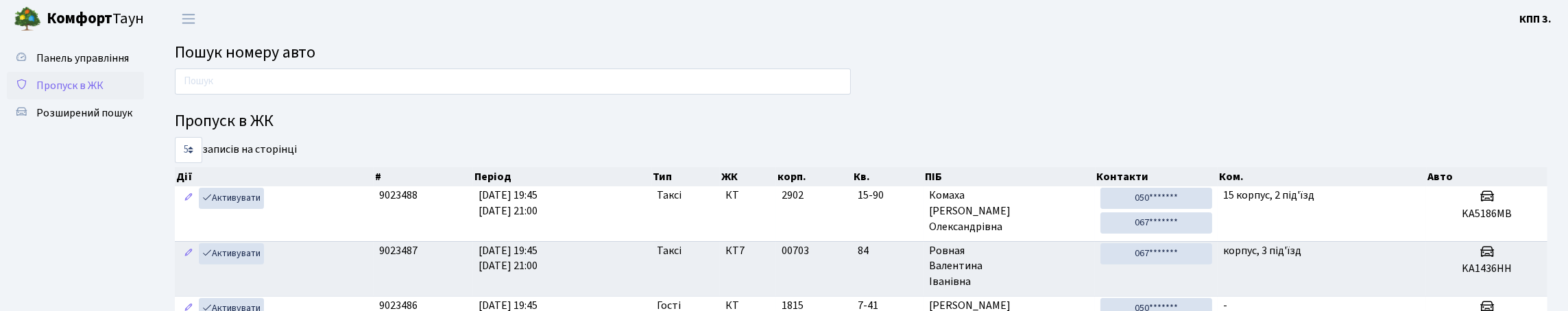
click at [79, 94] on span "Пропуск в ЖК" at bounding box center [69, 86] width 67 height 15
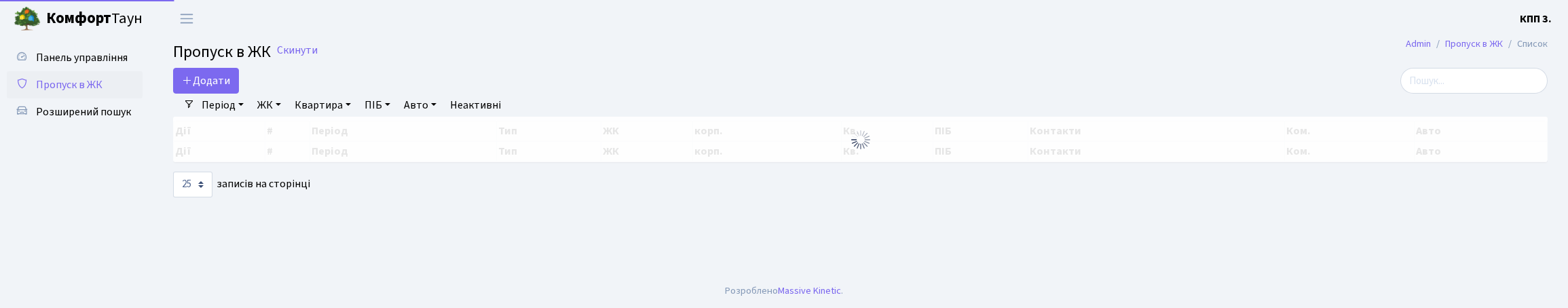
select select "25"
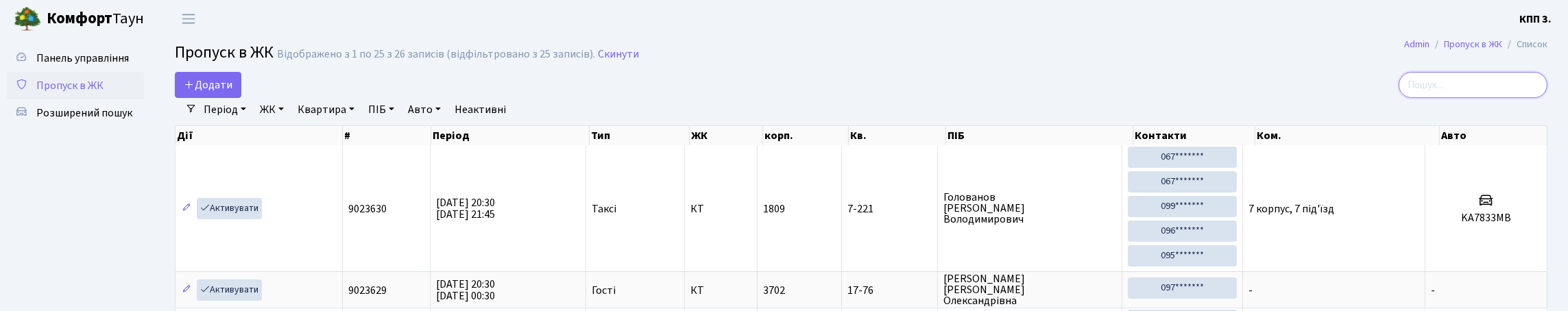
drag, startPoint x: 1440, startPoint y: 105, endPoint x: 1153, endPoint y: 86, distance: 287.6
click at [1439, 98] on input "search" at bounding box center [1473, 84] width 149 height 26
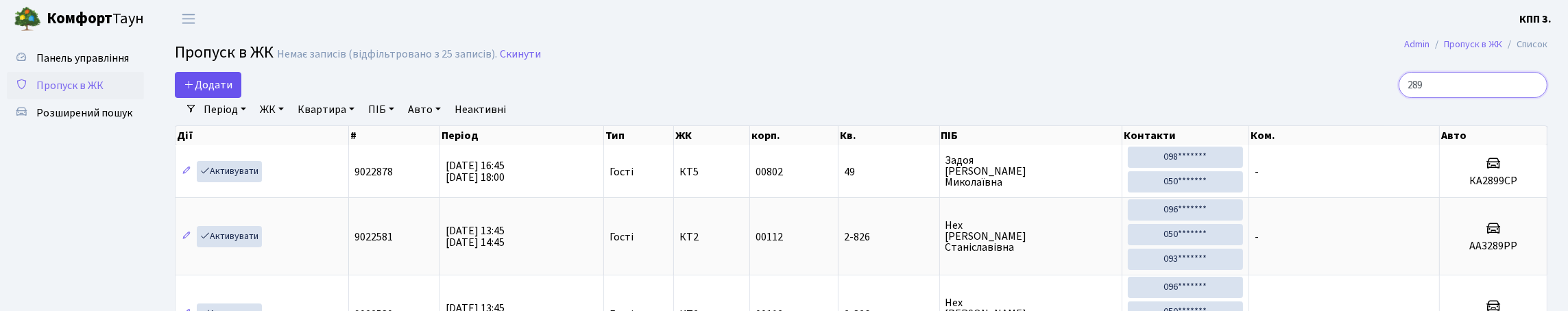
type input "289"
click at [232, 93] on span "Додати" at bounding box center [208, 85] width 48 height 15
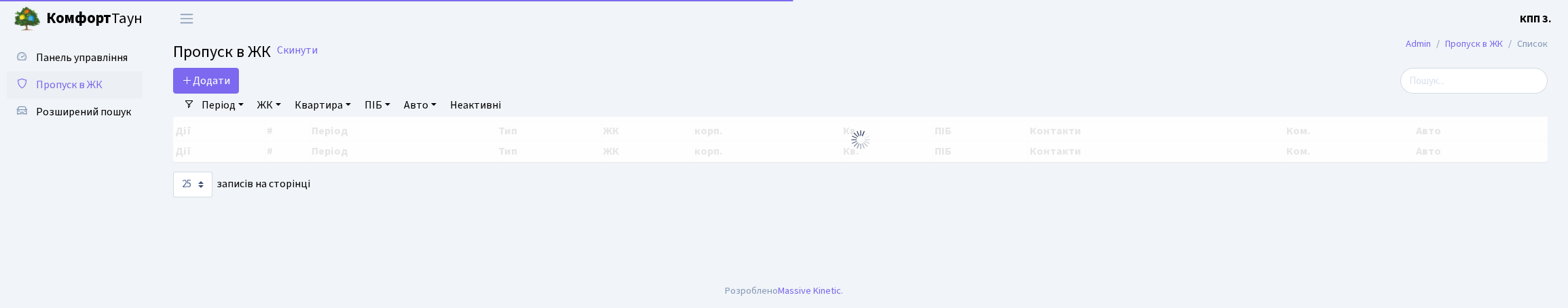
select select "25"
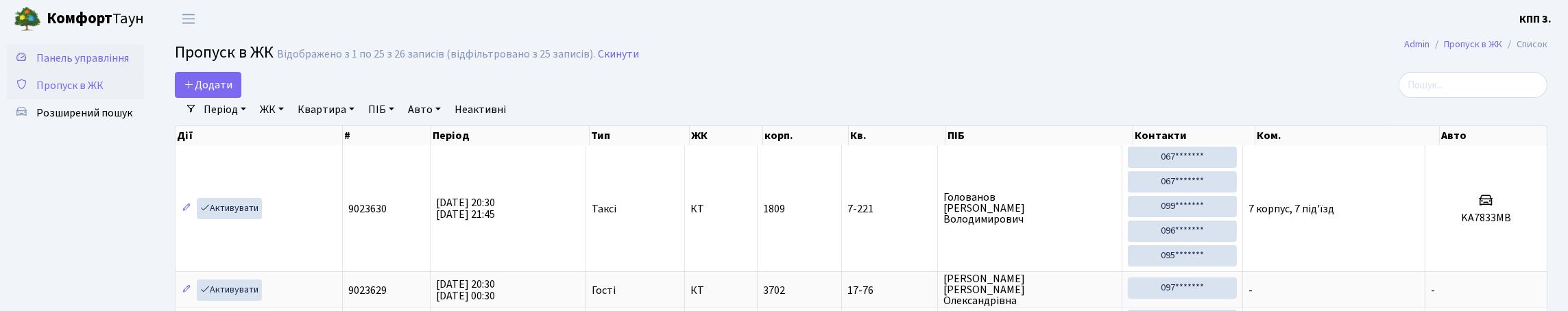
click at [59, 66] on span "Панель управління" at bounding box center [82, 59] width 93 height 15
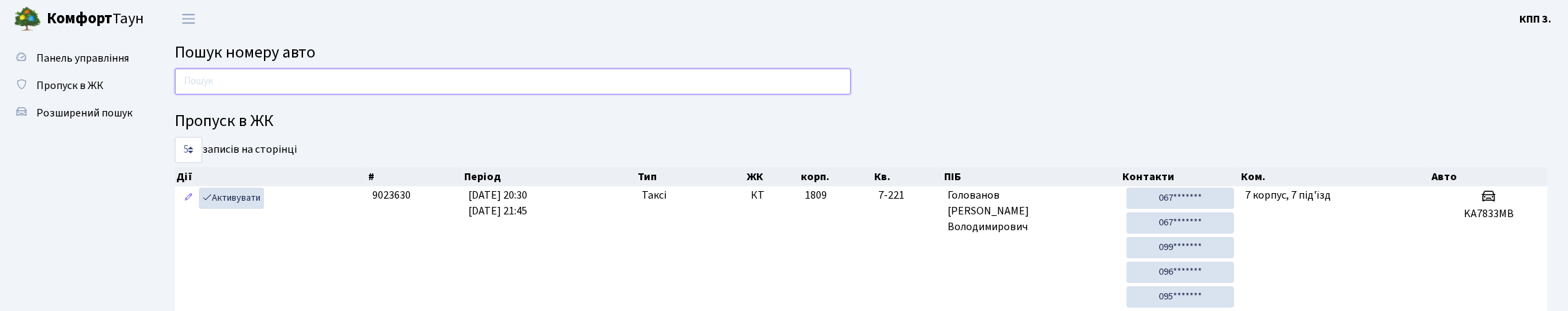
click at [223, 93] on input "text" at bounding box center [512, 81] width 676 height 26
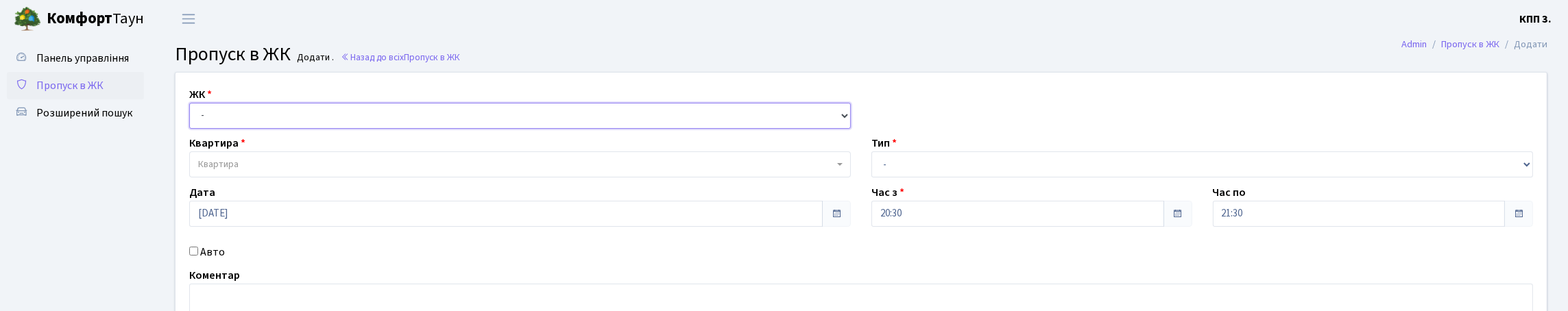
click at [248, 129] on select "- КТ, вул. Регенераторна, 4 КТ2, просп. Соборності, 17 КТ3, вул. Березнева, 16 …" at bounding box center [520, 115] width 662 height 26
click at [104, 94] on span "Пропуск в ЖК" at bounding box center [69, 86] width 67 height 15
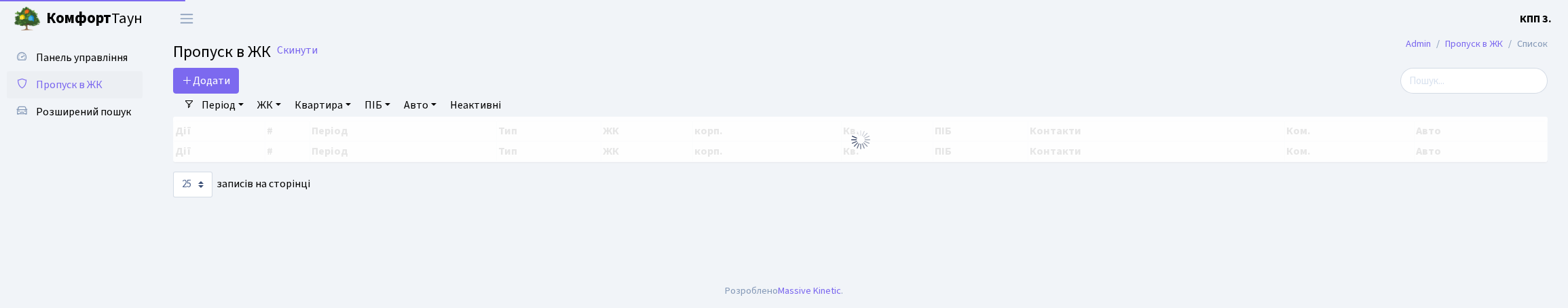
select select "25"
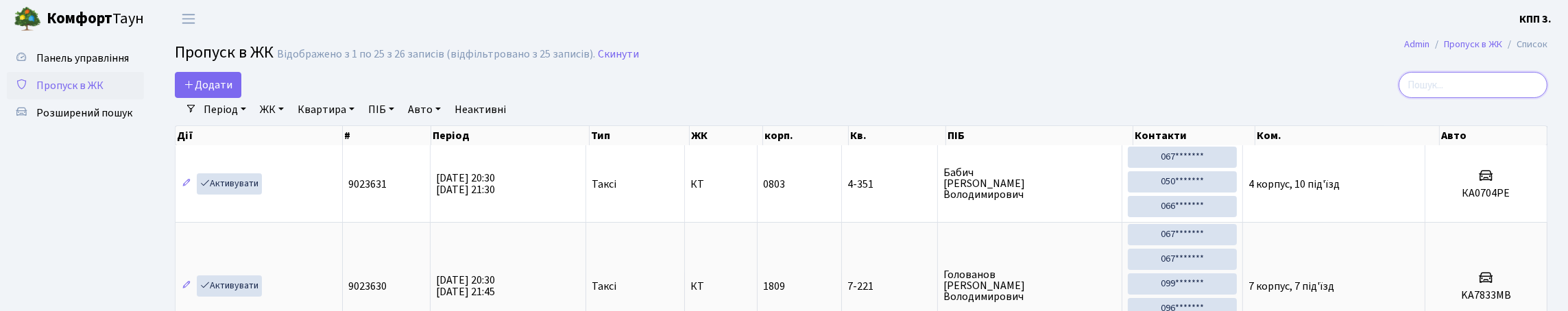
click at [1425, 98] on input "search" at bounding box center [1473, 84] width 149 height 26
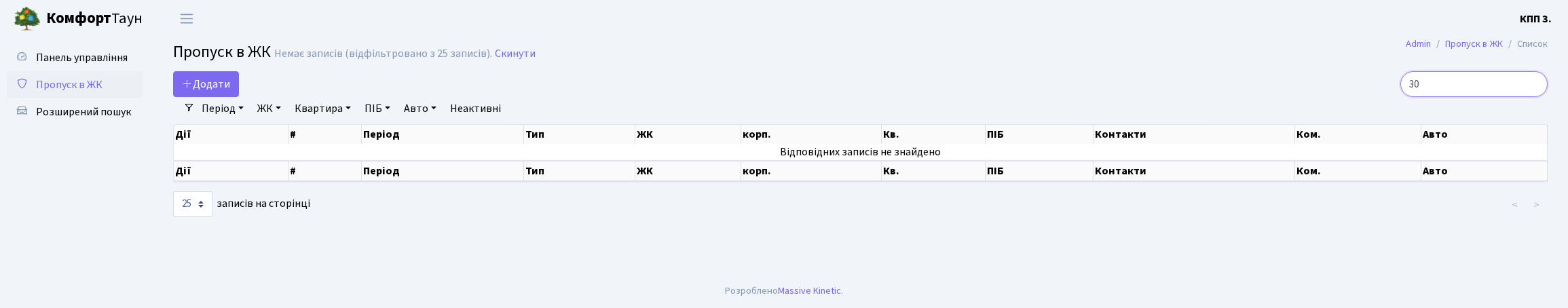
type input "3"
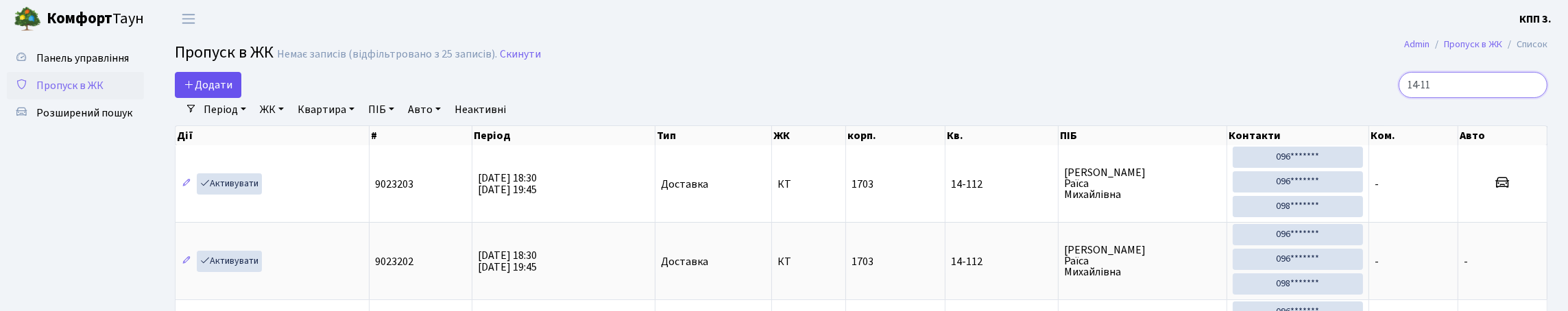
type input "14-11"
click at [208, 93] on span "Додати" at bounding box center [208, 85] width 48 height 15
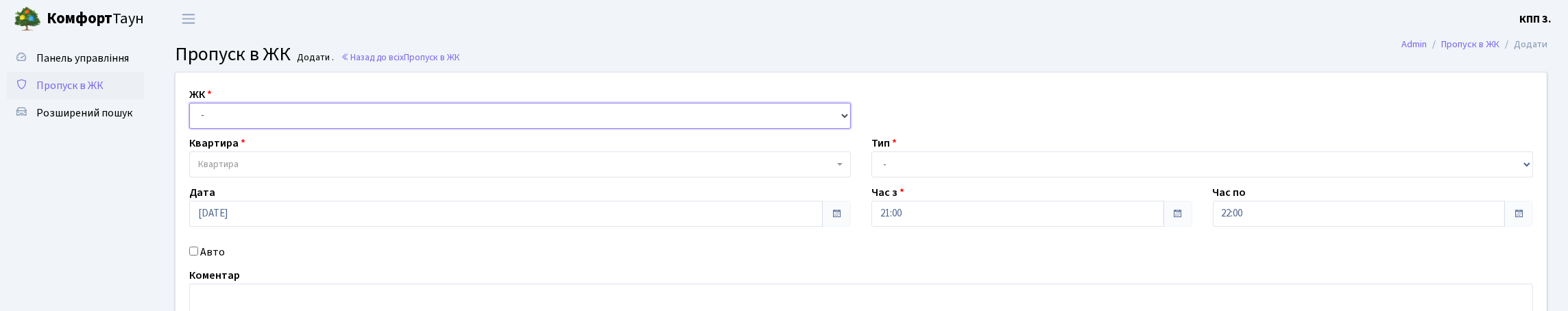
drag, startPoint x: 0, startPoint y: 0, endPoint x: 227, endPoint y: 130, distance: 261.6
click at [227, 129] on select "- КТ, вул. Регенераторна, 4 КТ2, просп. Соборності, 17 КТ3, вул. Березнева, 16 …" at bounding box center [520, 115] width 662 height 26
select select "271"
click at [193, 119] on select "- КТ, вул. Регенераторна, 4 КТ2, просп. Соборності, 17 КТ3, вул. Березнева, 16 …" at bounding box center [520, 115] width 662 height 26
select select
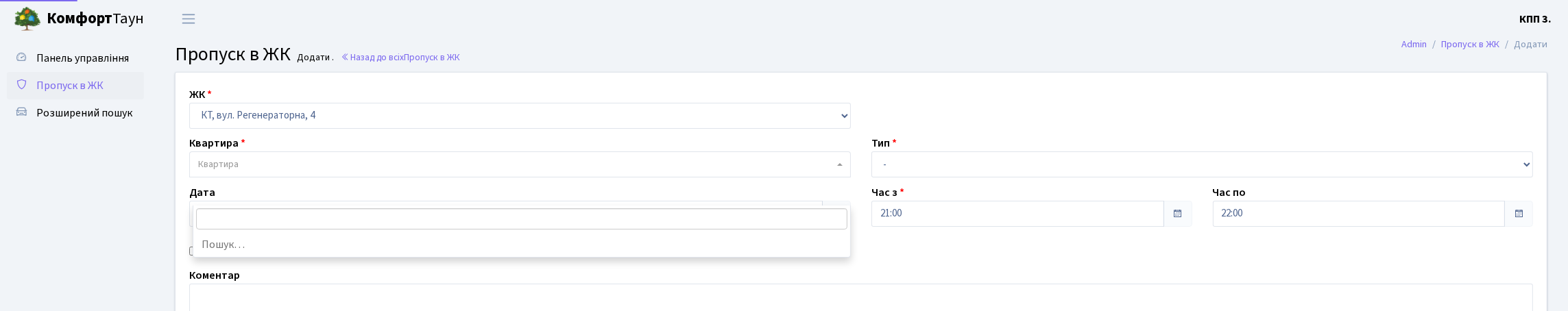
click at [253, 171] on span "Квартира" at bounding box center [516, 165] width 635 height 13
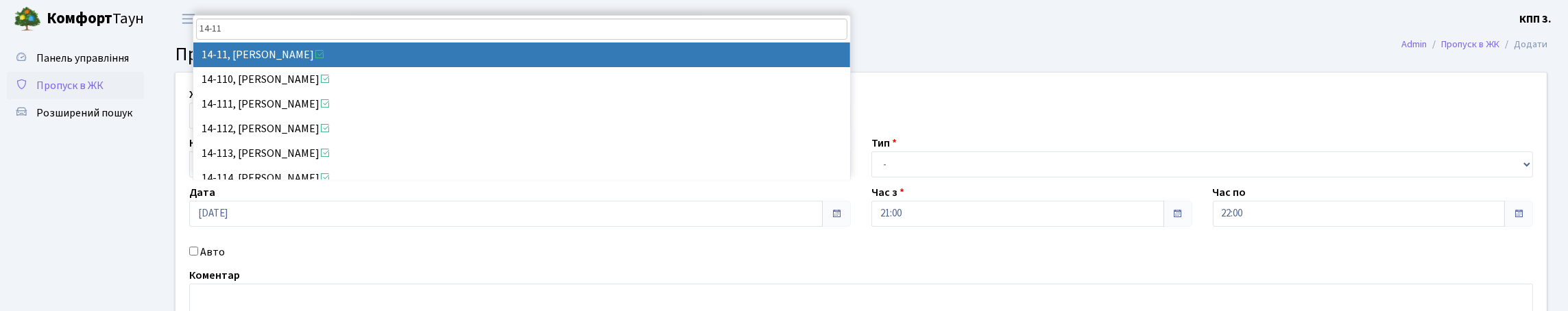
type input "14-11"
drag, startPoint x: 262, startPoint y: 51, endPoint x: 282, endPoint y: 51, distance: 20.0
select select "7388"
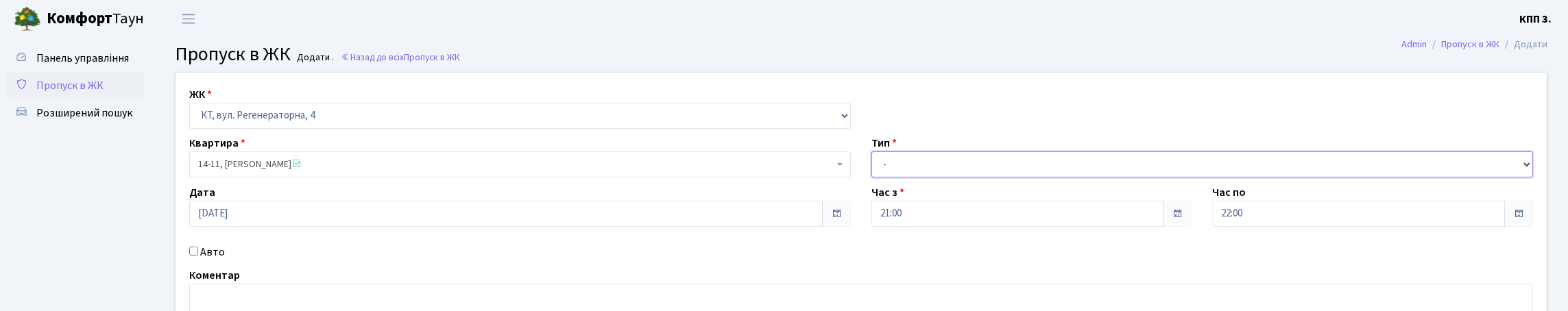
click at [937, 177] on select "- Доставка Таксі Гості Сервіс" at bounding box center [1203, 164] width 662 height 26
select select "1"
click at [872, 177] on select "- Доставка Таксі Гості Сервіс" at bounding box center [1203, 164] width 662 height 26
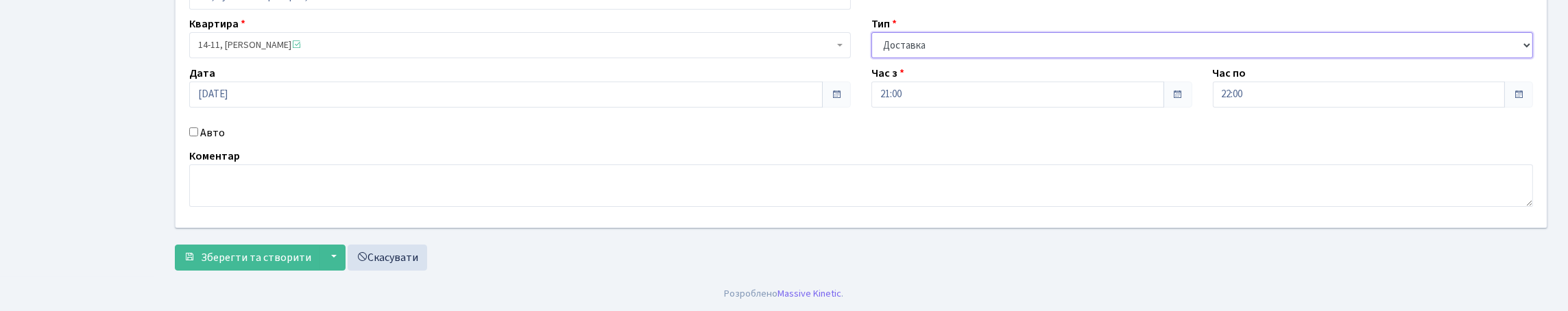
scroll to position [208, 0]
click at [253, 257] on span "Зберегти та створити" at bounding box center [256, 257] width 110 height 15
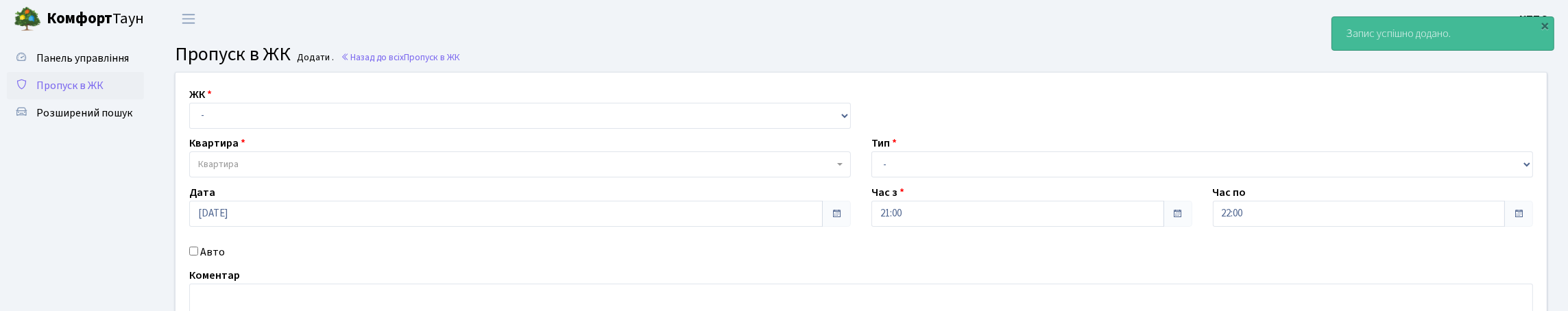
click at [94, 94] on span "Пропуск в ЖК" at bounding box center [69, 86] width 67 height 15
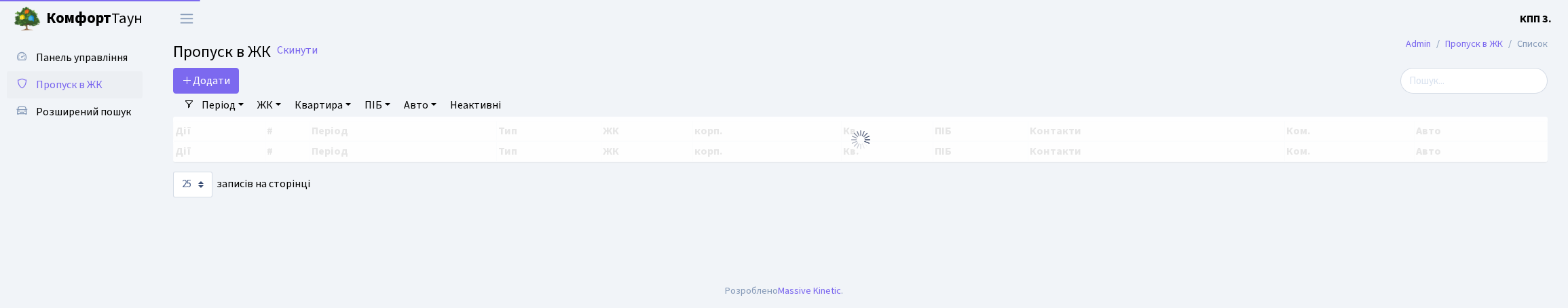
select select "25"
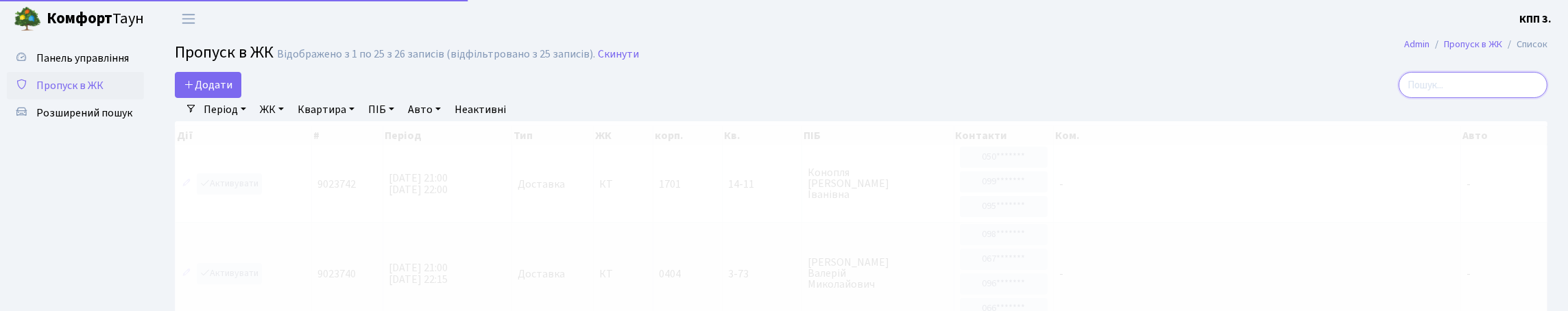
click at [1409, 96] on input "search" at bounding box center [1473, 84] width 149 height 26
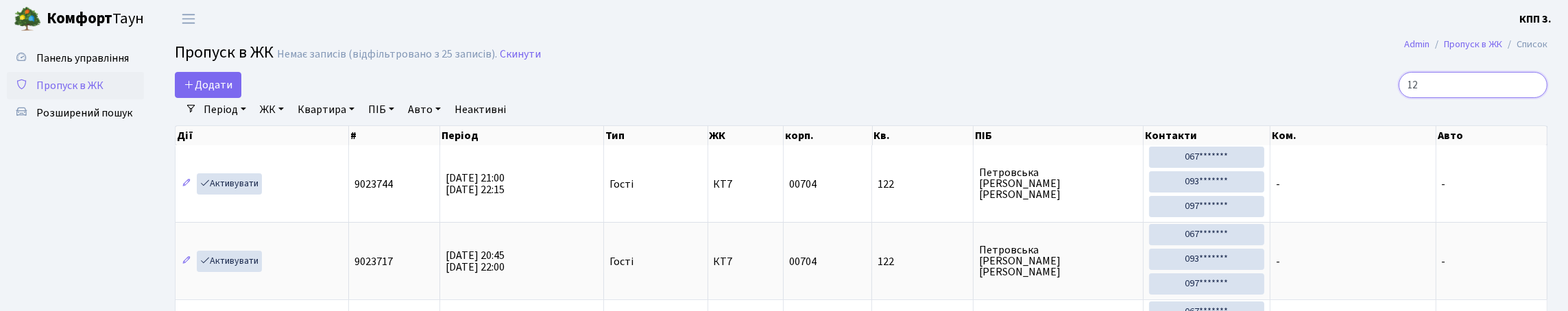
type input "1"
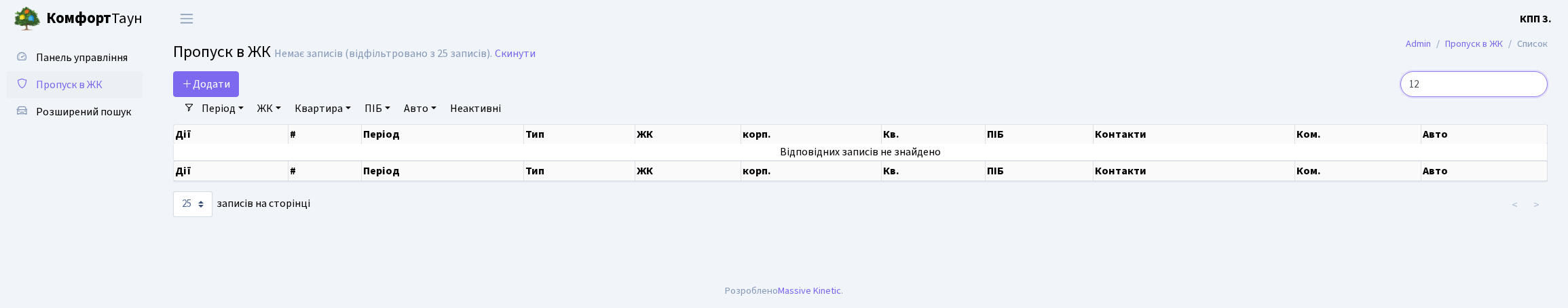
type input "1"
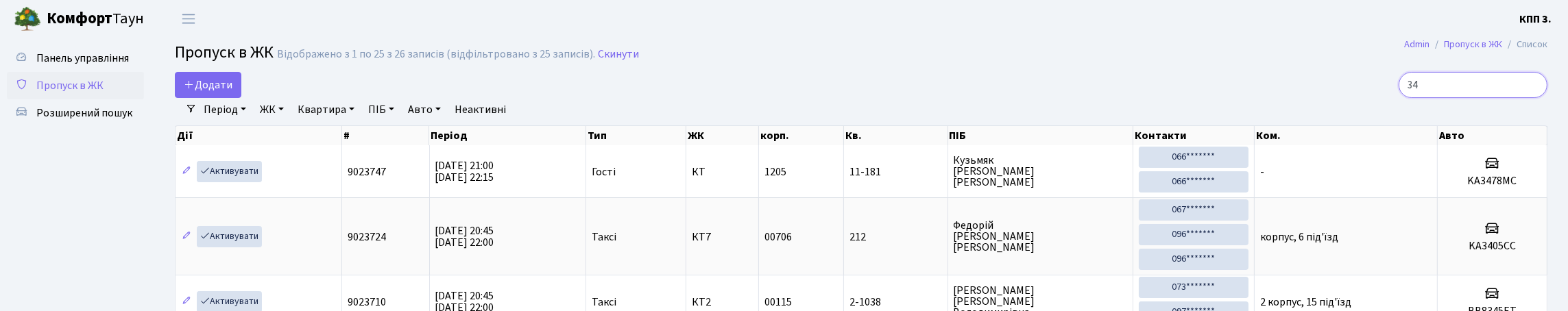
type input "3"
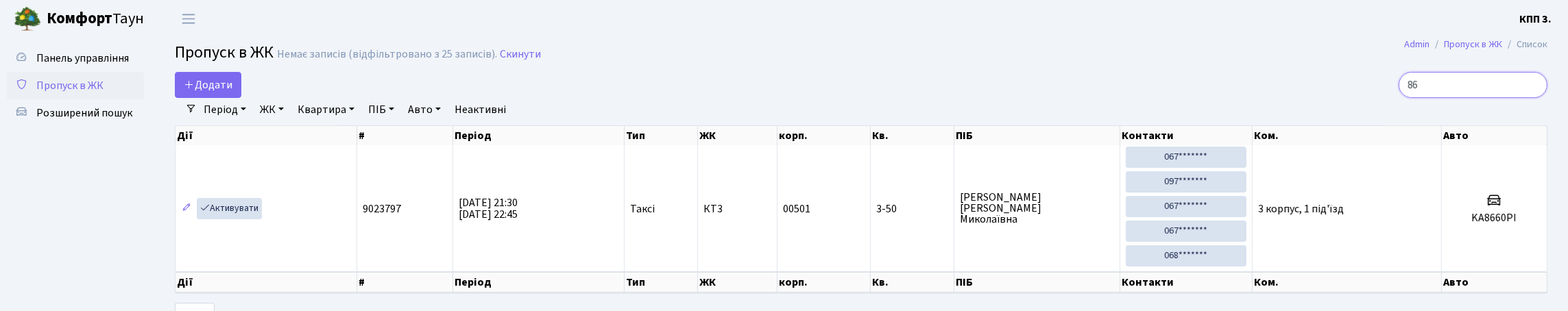
type input "8"
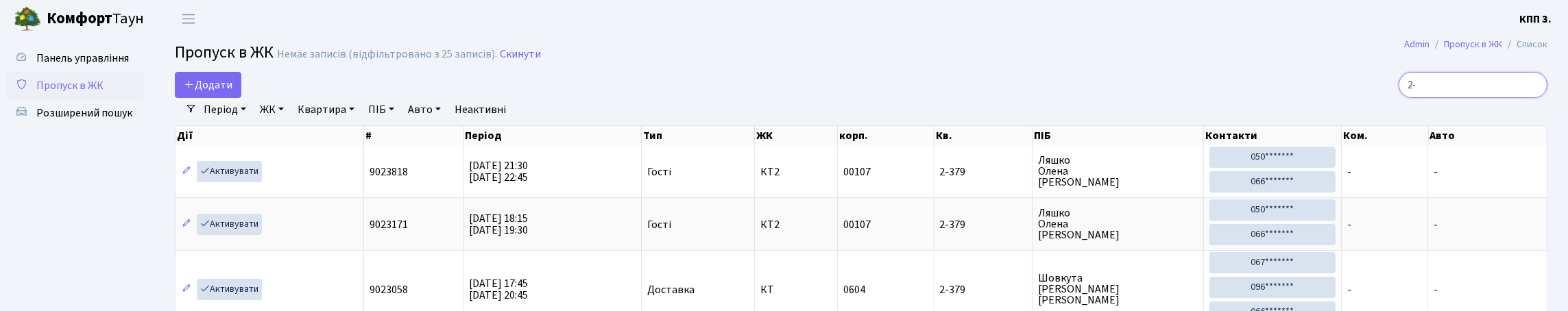
type input "2"
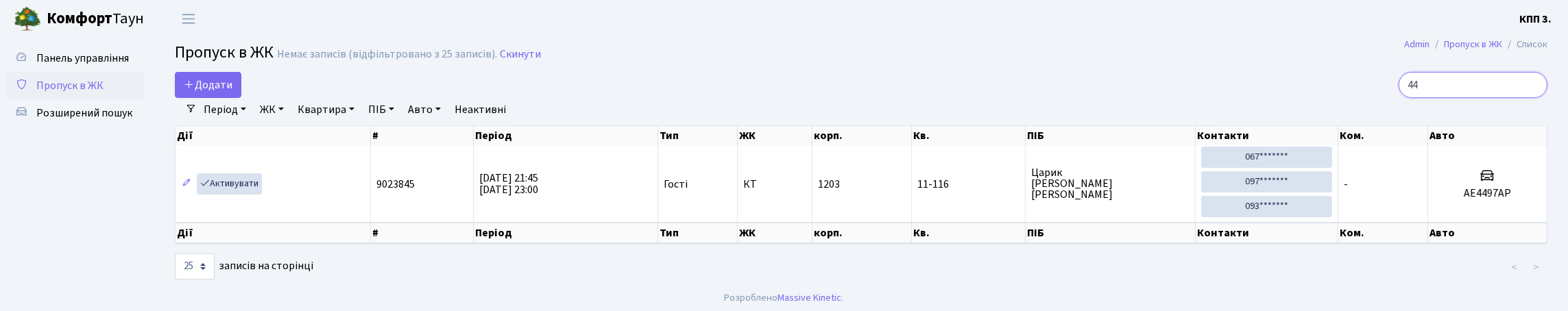
type input "4"
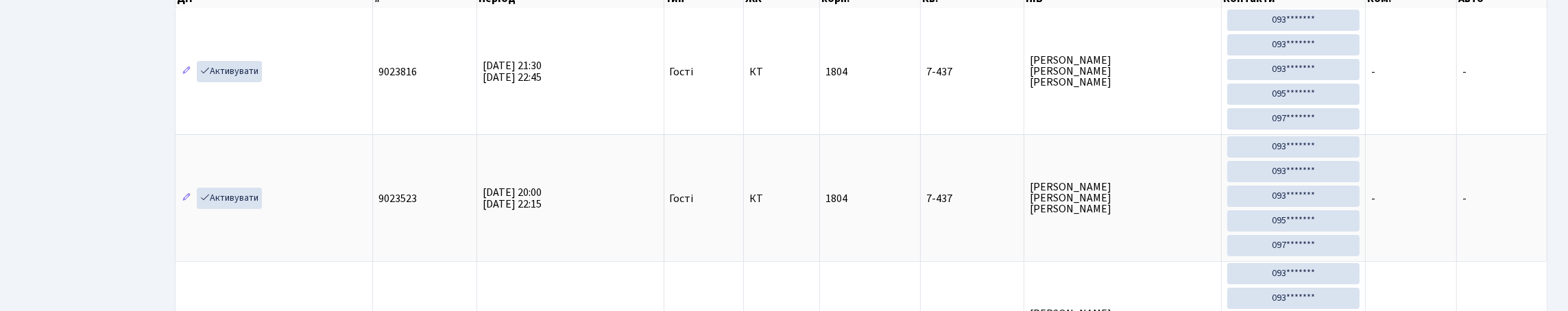
scroll to position [89, 0]
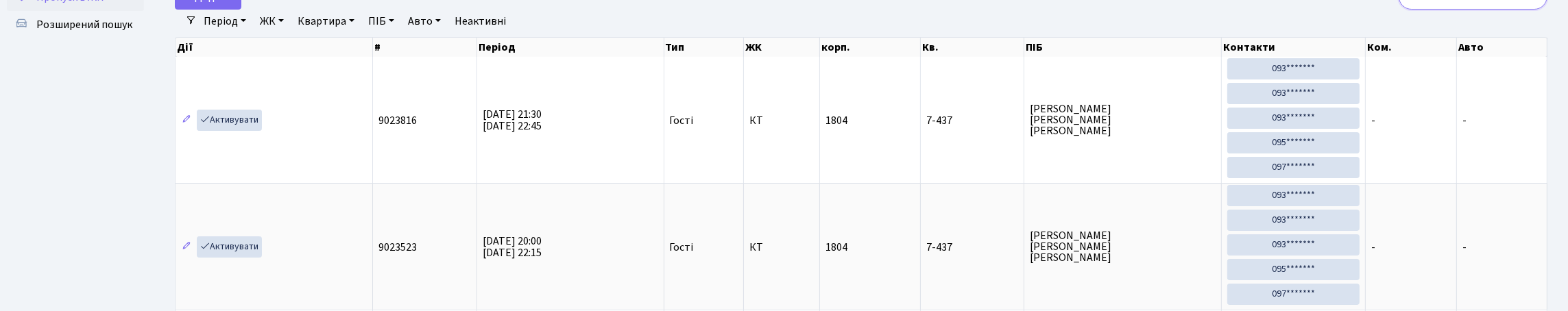
type input "7"
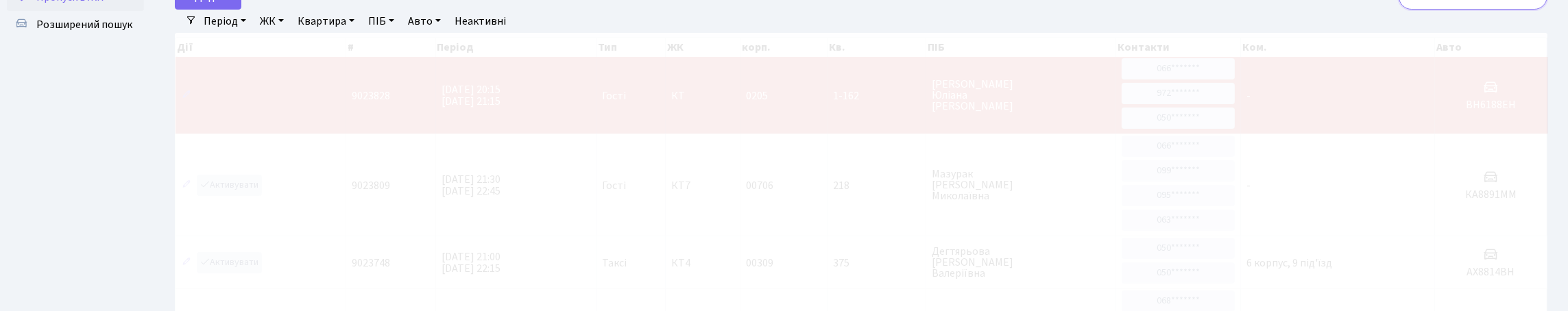
type input "8874"
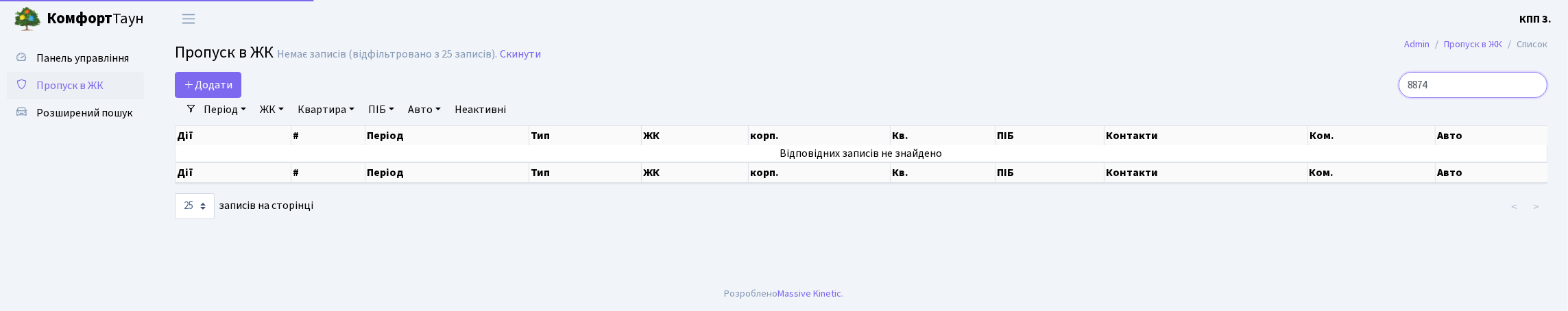
scroll to position [0, 0]
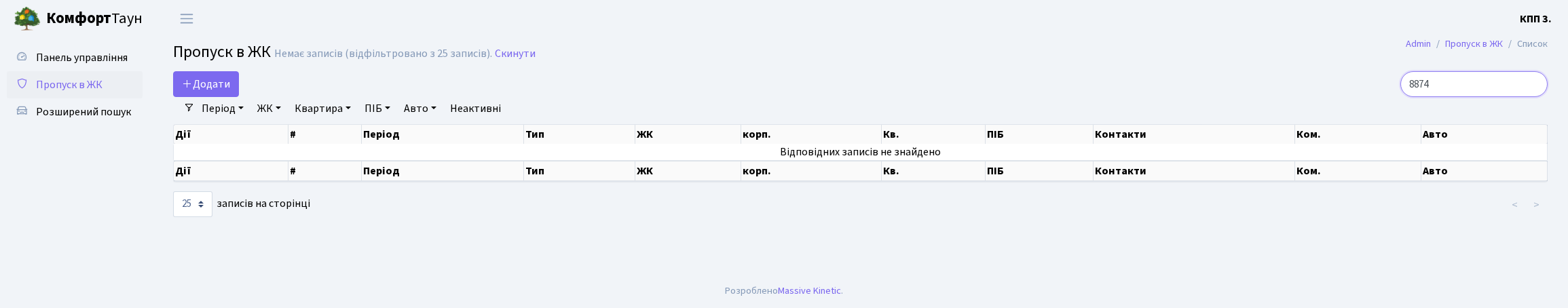
click at [1528, 93] on input "8874" at bounding box center [1474, 84] width 147 height 26
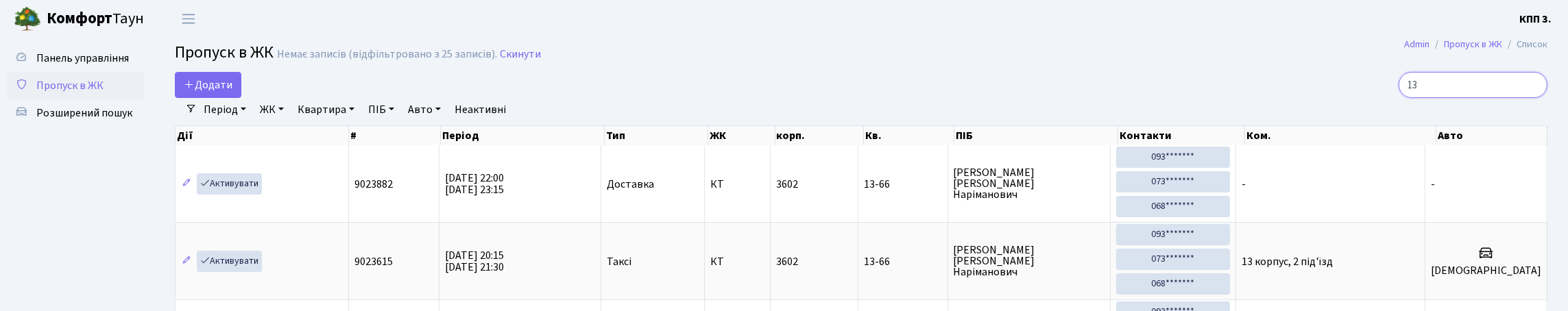
type input "1"
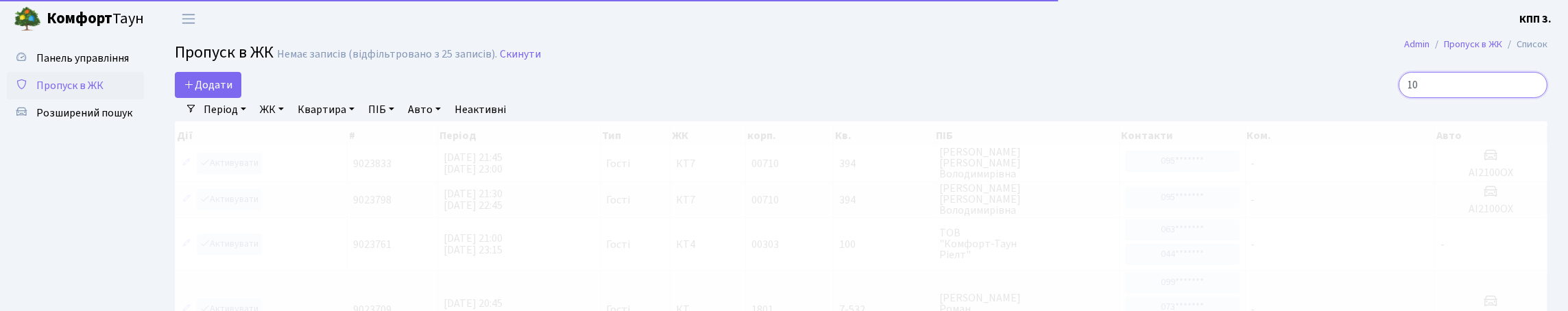
type input "1"
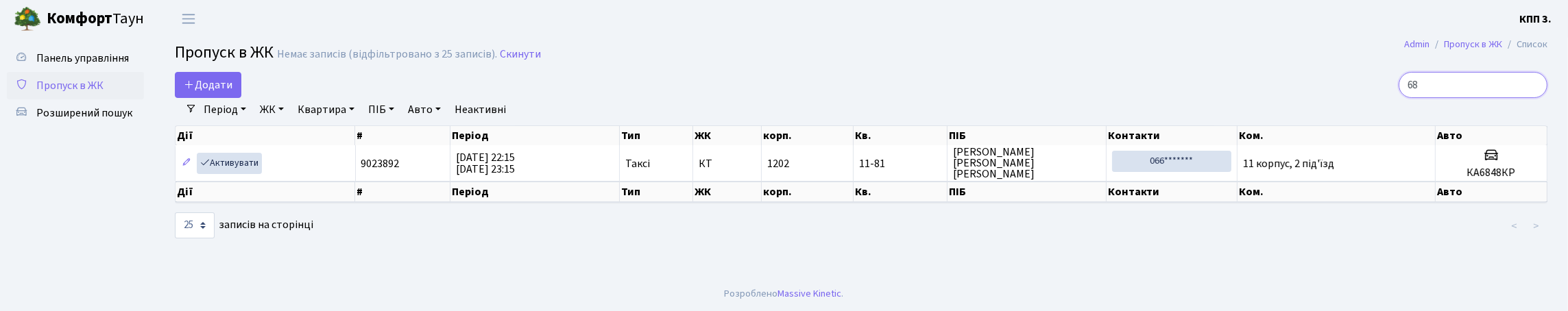
type input "6"
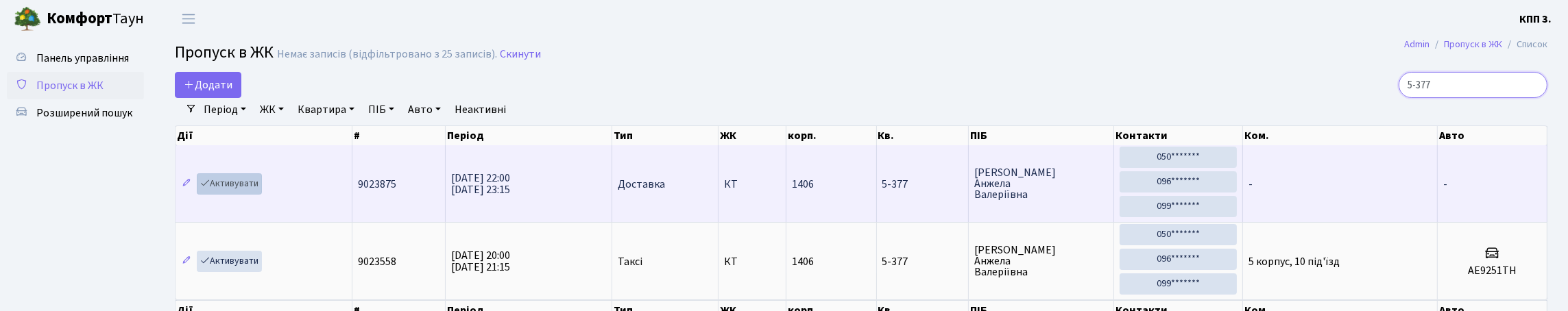
type input "5-377"
click at [242, 195] on link "Активувати" at bounding box center [229, 184] width 65 height 21
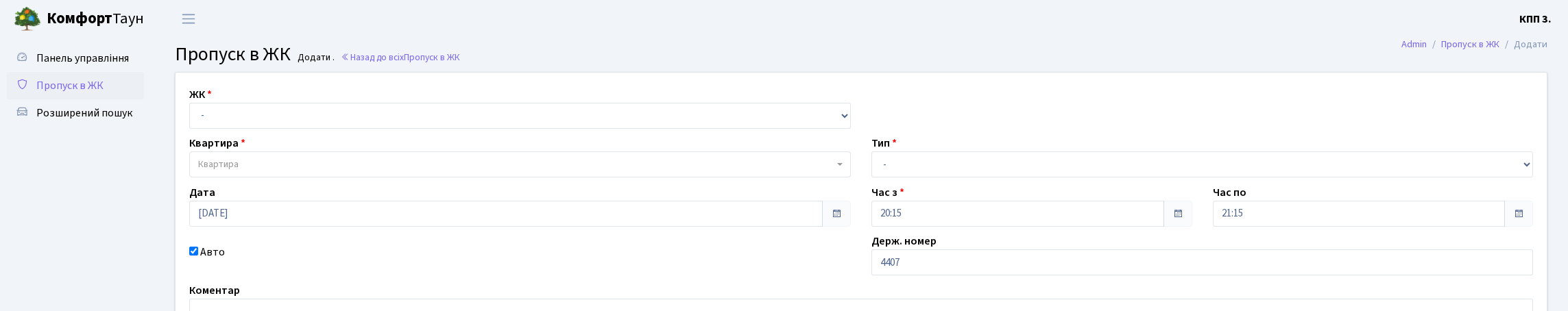
scroll to position [68, 0]
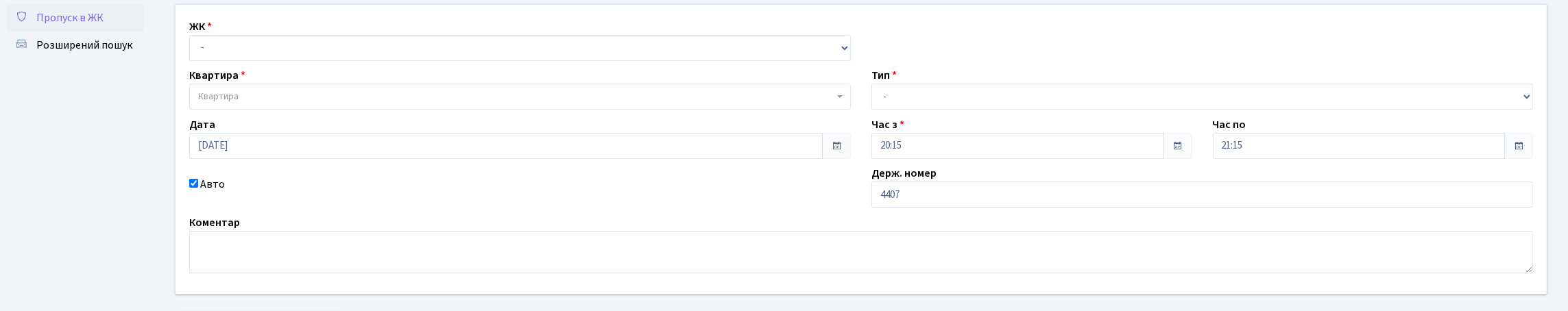
select select "271"
click at [193, 50] on select "- КТ, вул. Регенераторна, 4 КТ2, просп. [STREET_ADDRESS] [STREET_ADDRESS] [PERS…" at bounding box center [520, 48] width 662 height 26
select select
click at [949, 208] on input "4407" at bounding box center [1203, 194] width 662 height 26
type input "4"
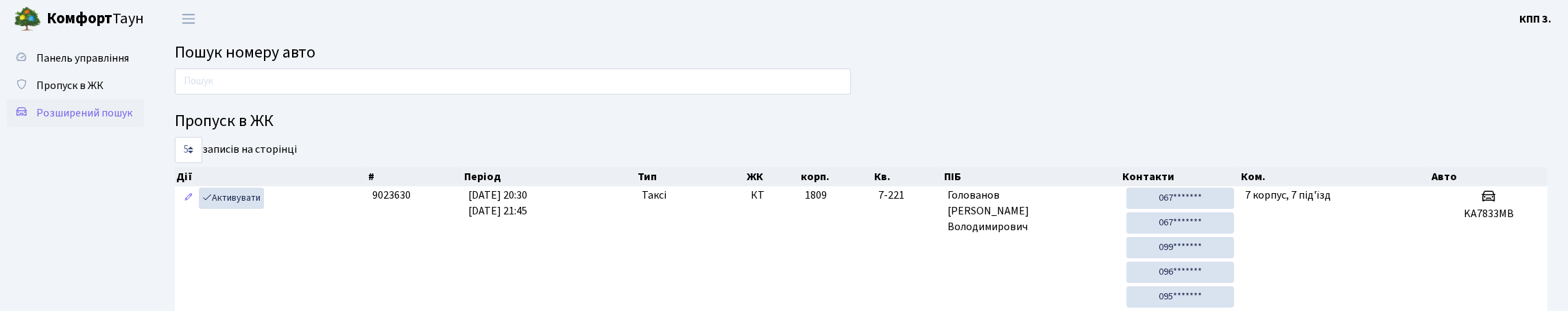
click at [64, 120] on span "Розширений пошук" at bounding box center [84, 113] width 96 height 15
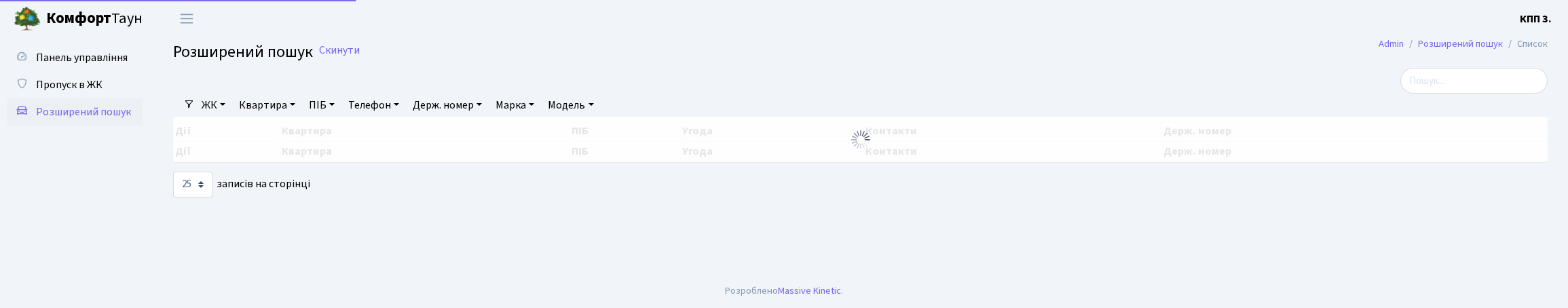
select select "25"
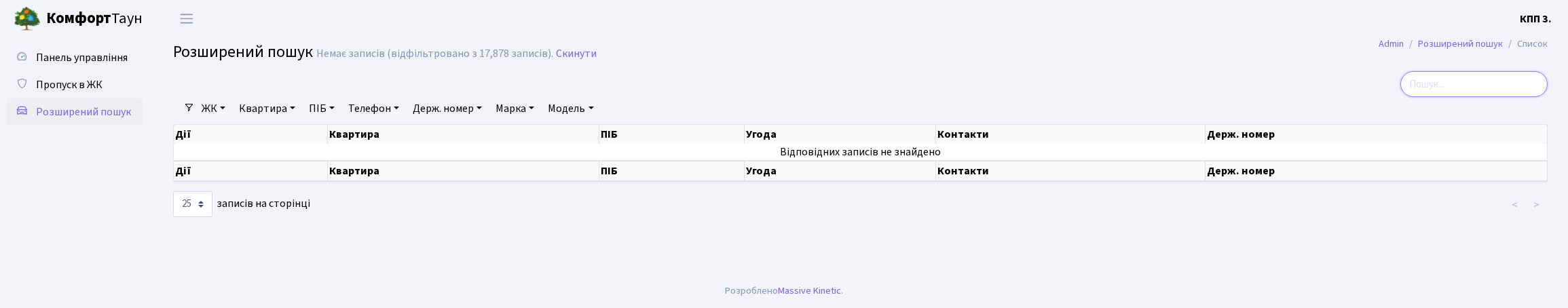
click at [1510, 95] on input "search" at bounding box center [1474, 84] width 147 height 26
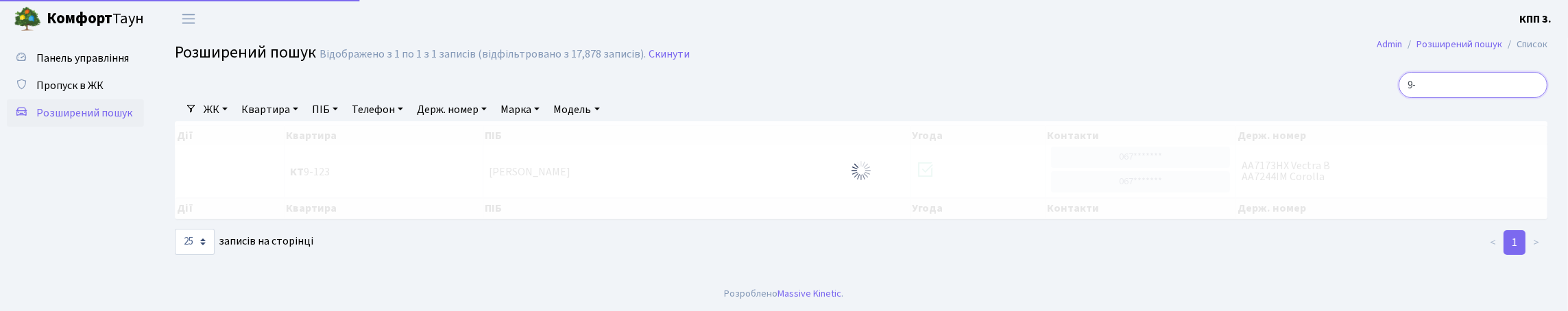
type input "9"
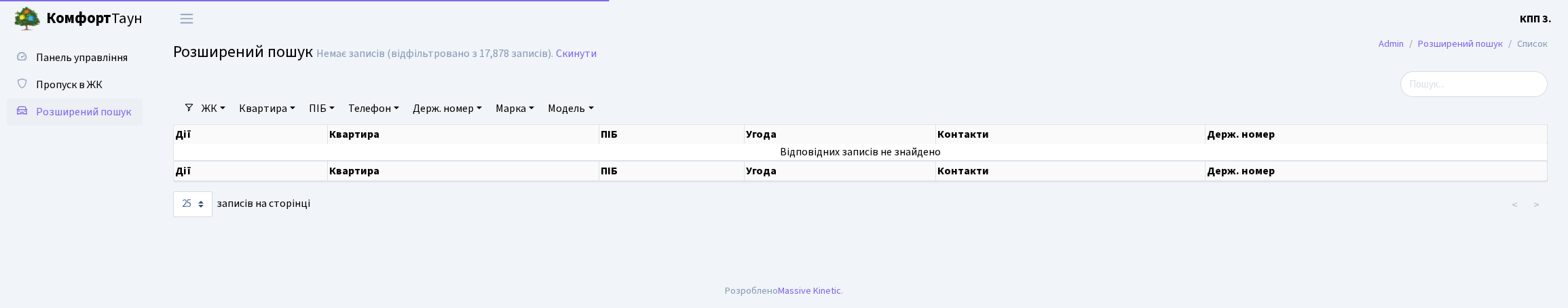
select select "25"
click at [79, 65] on span "Панель управління" at bounding box center [81, 58] width 92 height 15
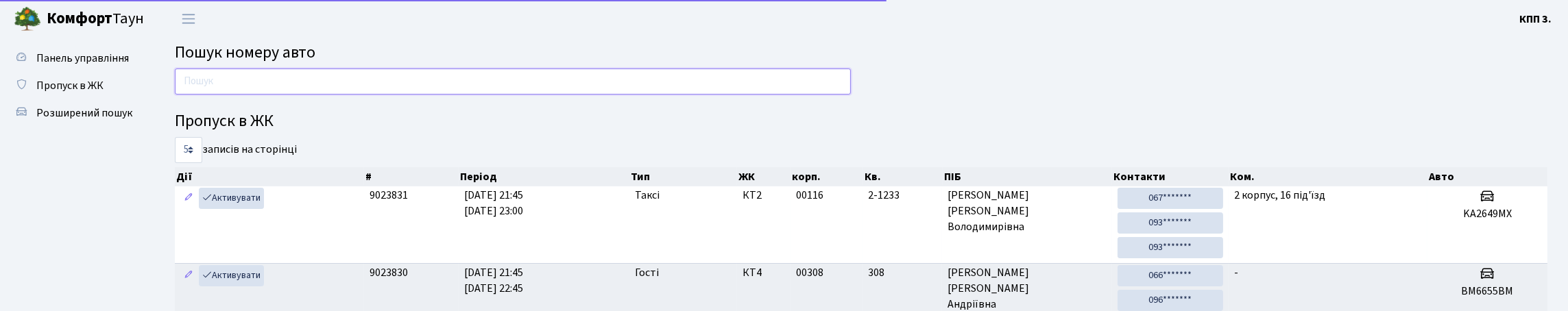
click at [517, 88] on input "text" at bounding box center [512, 81] width 676 height 26
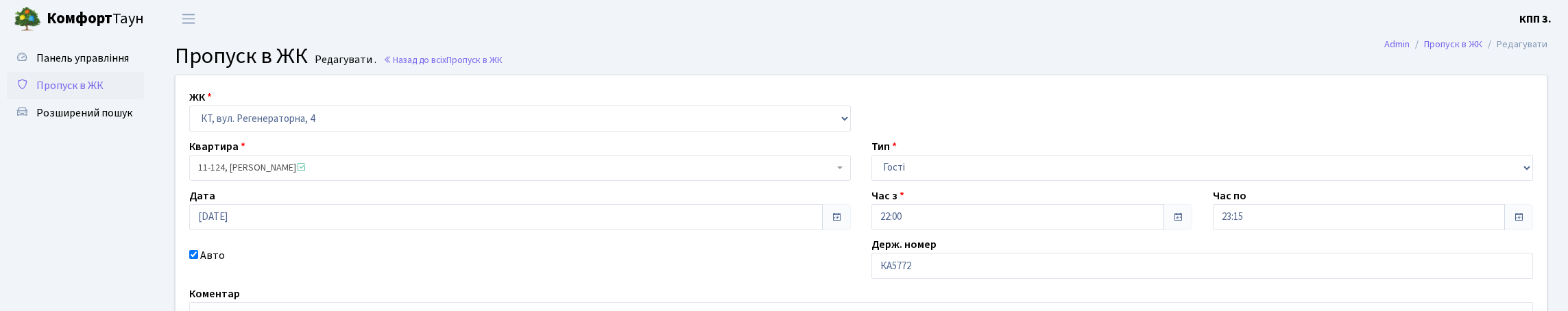
scroll to position [206, 0]
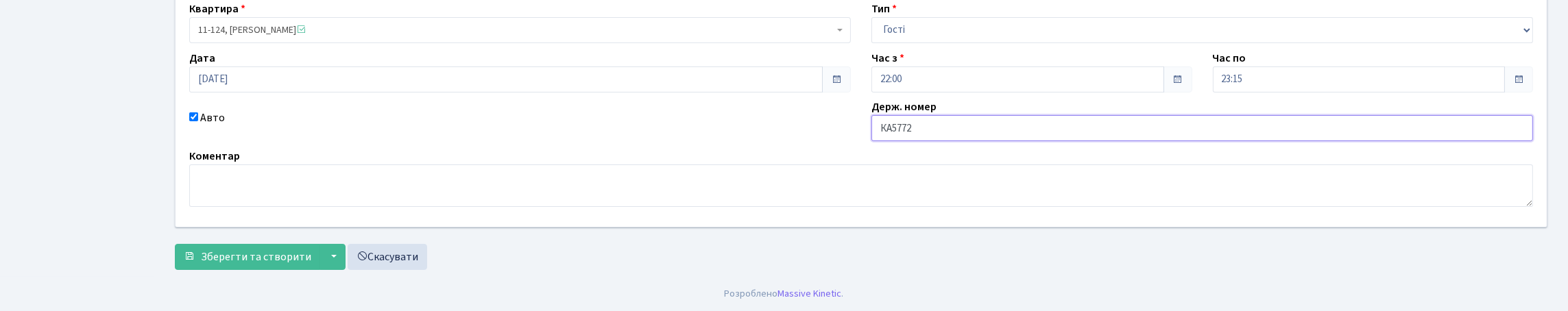
click at [967, 115] on input "КА5772" at bounding box center [1203, 128] width 662 height 26
type input "КА5772ВК"
click at [289, 262] on form "ЖК - КТ, вул. Регенераторна, 4 КТ2, просп. Соборності, 17 КТ3, вул. Березнева, …" at bounding box center [861, 104] width 1372 height 334
click at [295, 265] on span "Зберегти та створити" at bounding box center [256, 257] width 110 height 15
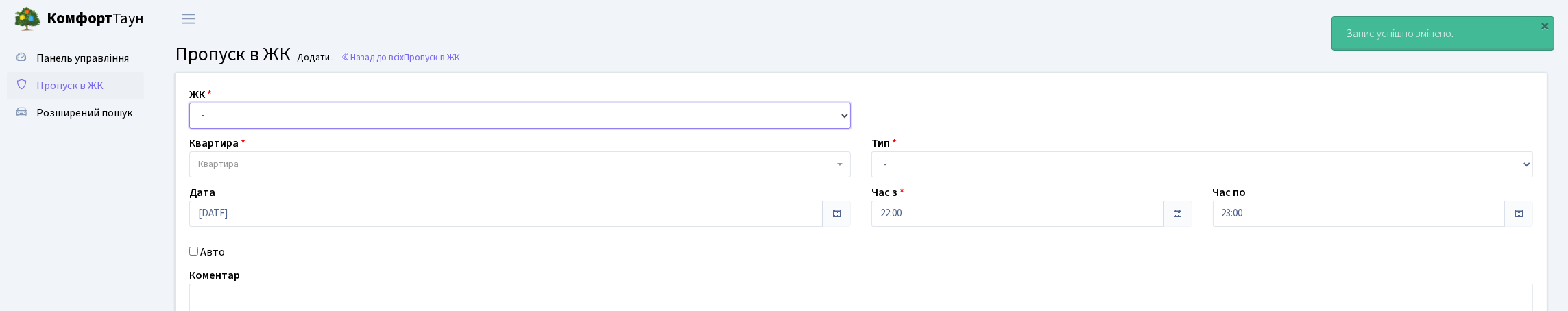
click at [237, 129] on select "- КТ, вул. Регенераторна, 4 КТ2, просп. [STREET_ADDRESS] [STREET_ADDRESS] [PERS…" at bounding box center [520, 115] width 662 height 26
select select "295"
click at [193, 119] on select "- КТ, вул. Регенераторна, 4 КТ2, просп. [STREET_ADDRESS] [STREET_ADDRESS] [PERS…" at bounding box center [520, 115] width 662 height 26
select select
click at [213, 261] on label "Авто" at bounding box center [213, 252] width 25 height 17
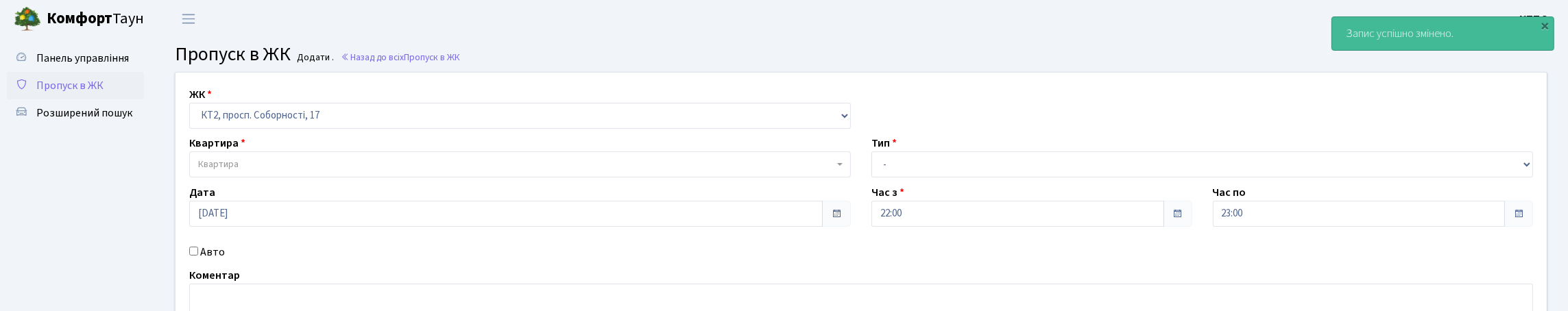
click at [198, 256] on input "Авто" at bounding box center [193, 251] width 9 height 9
checkbox input "true"
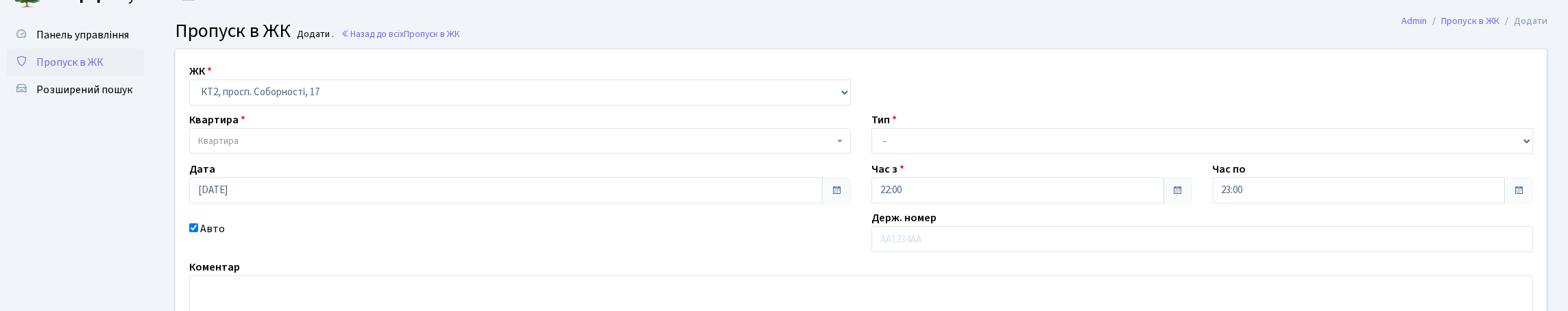
click at [146, 48] on div "Панель управління Пропуск в ЖК Розширений пошук" at bounding box center [77, 201] width 155 height 374
click at [72, 43] on span "Панель управління" at bounding box center [82, 35] width 93 height 15
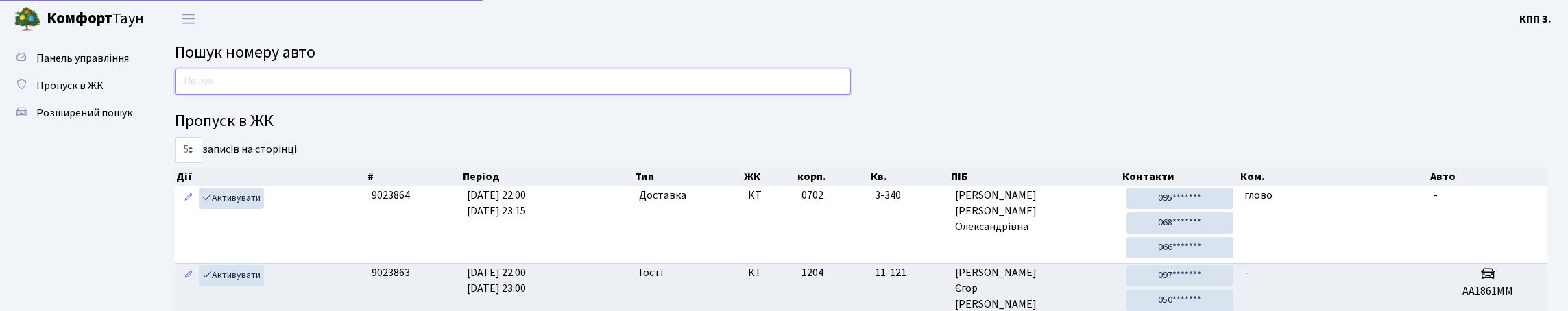
click at [279, 78] on input "text" at bounding box center [512, 81] width 676 height 26
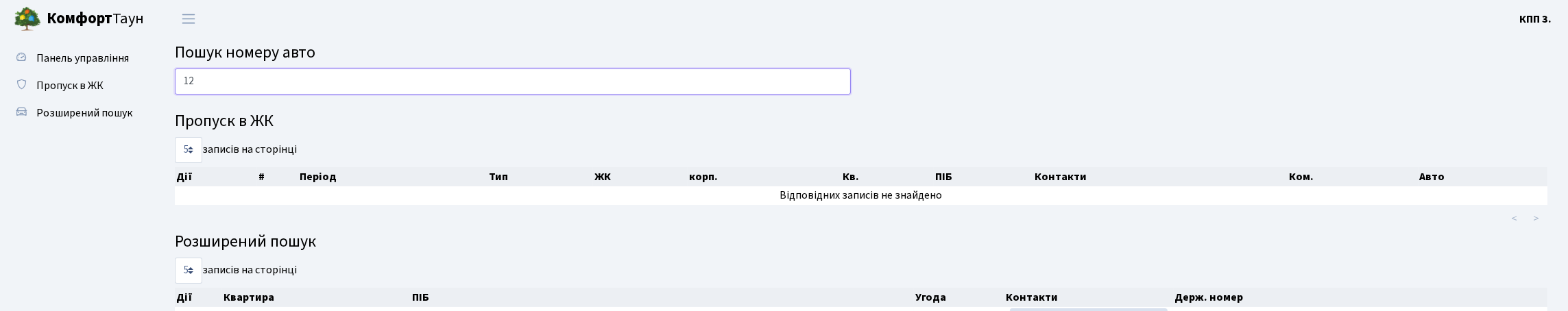
type input "1"
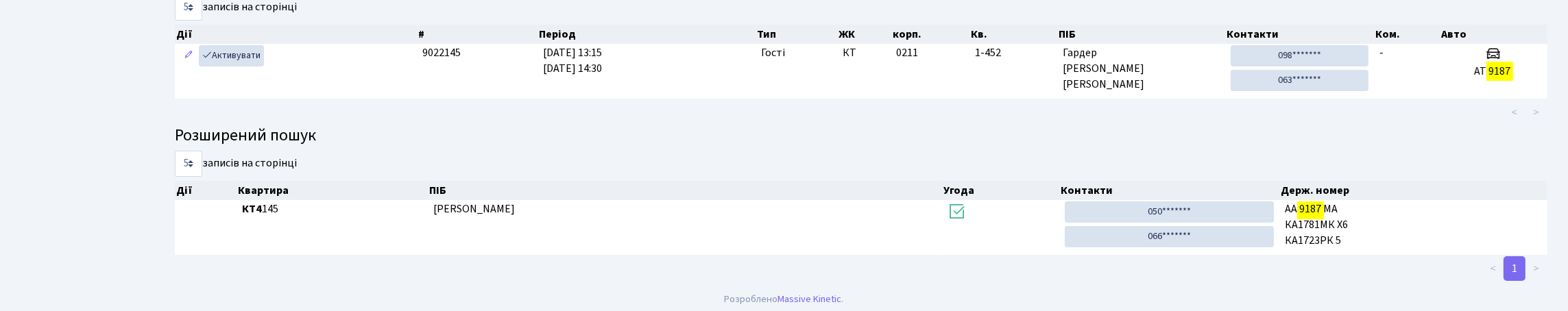
scroll to position [83, 0]
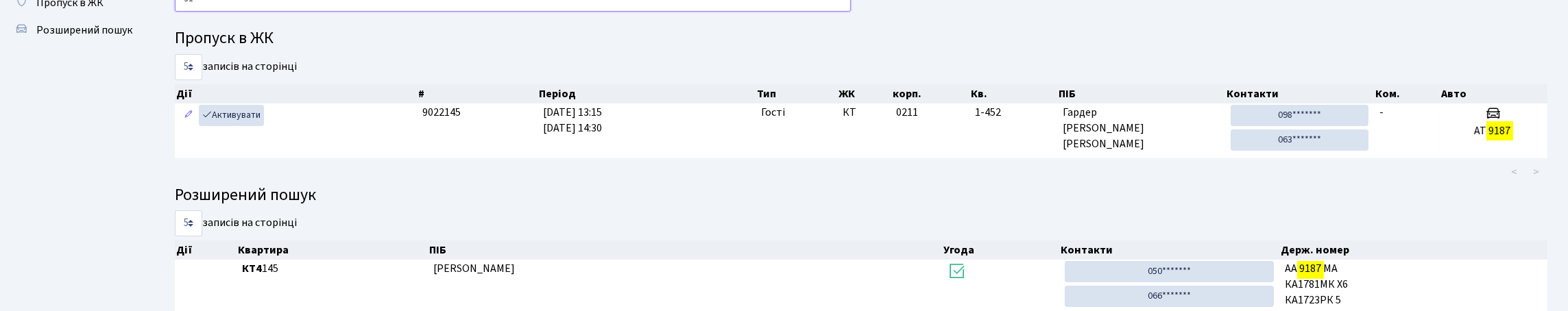
type input "9"
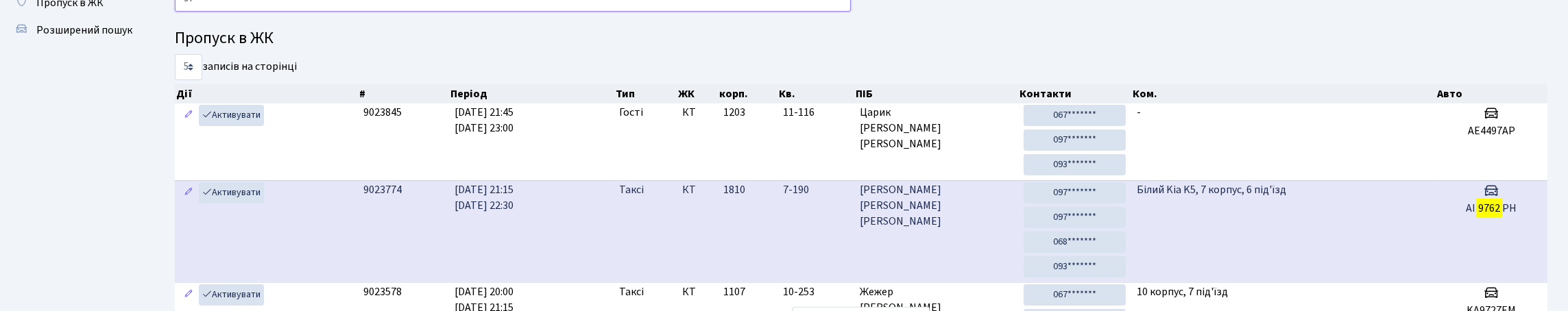
type input "9"
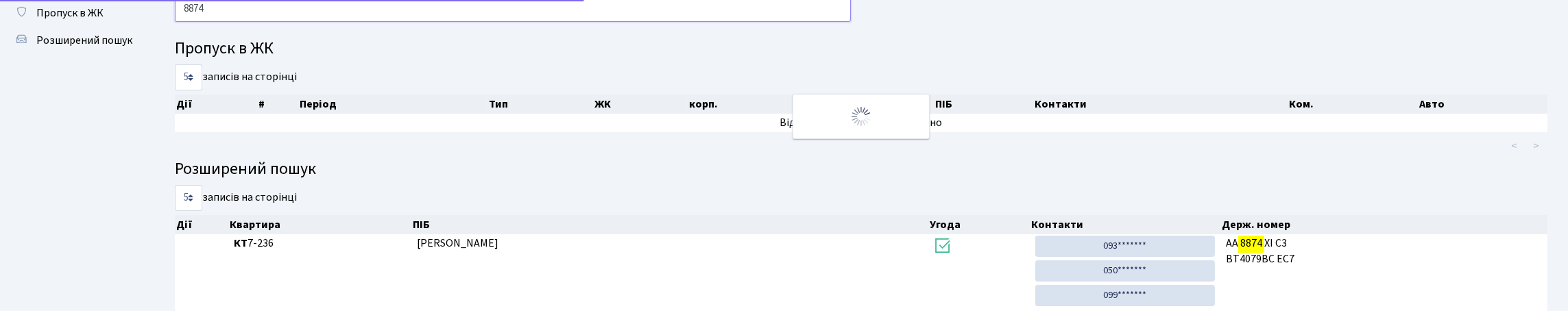
scroll to position [68, 0]
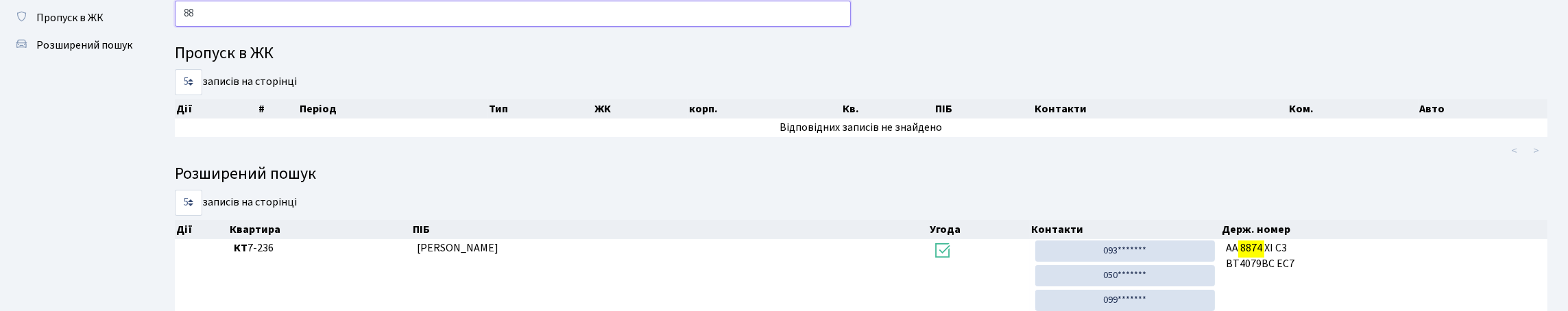
type input "8"
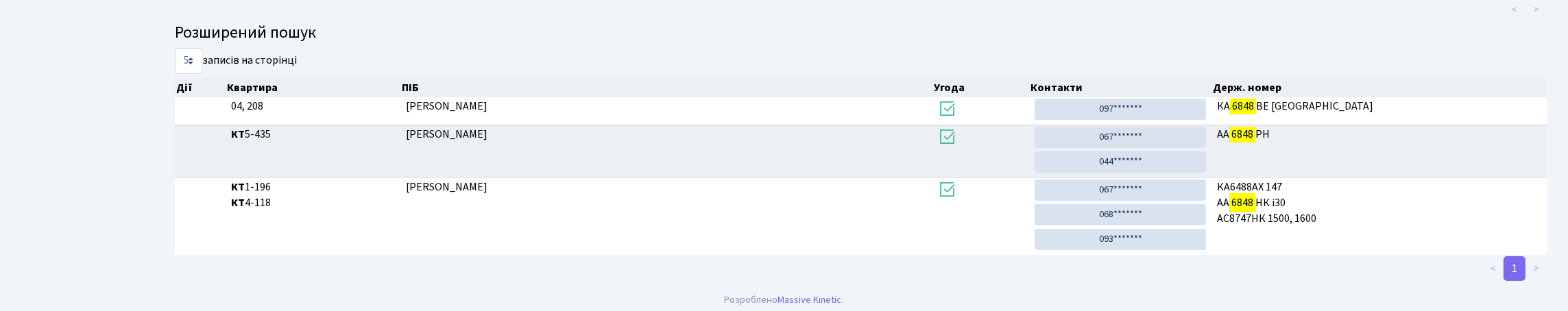
scroll to position [83, 0]
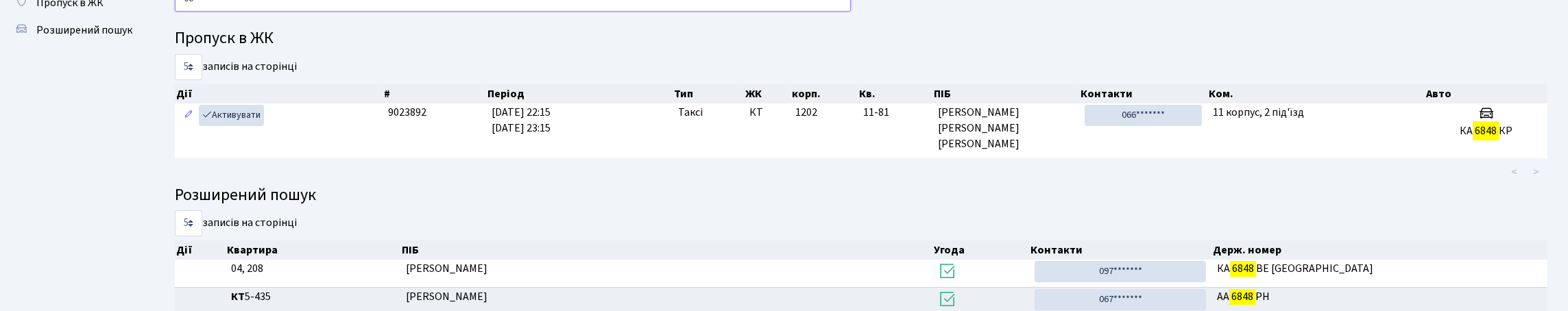
type input "6"
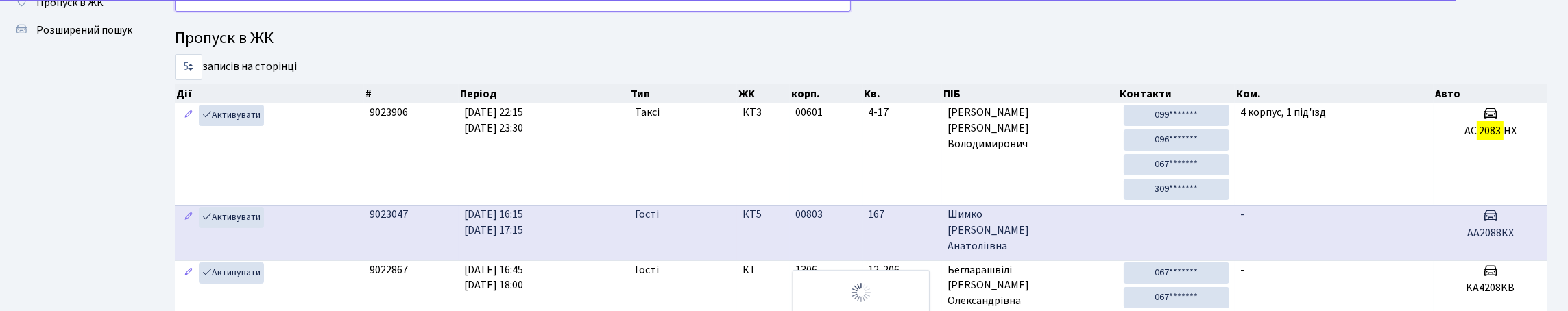
type input "2"
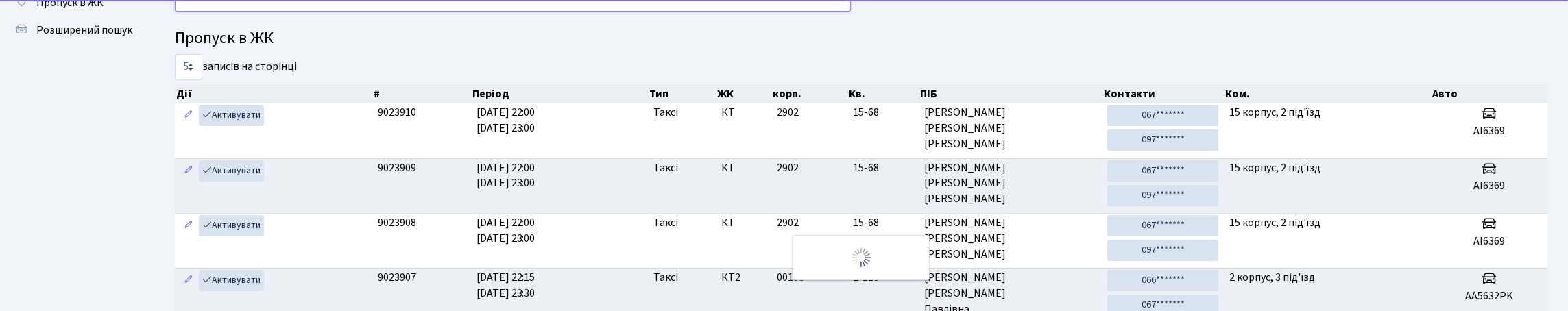
type input "7"
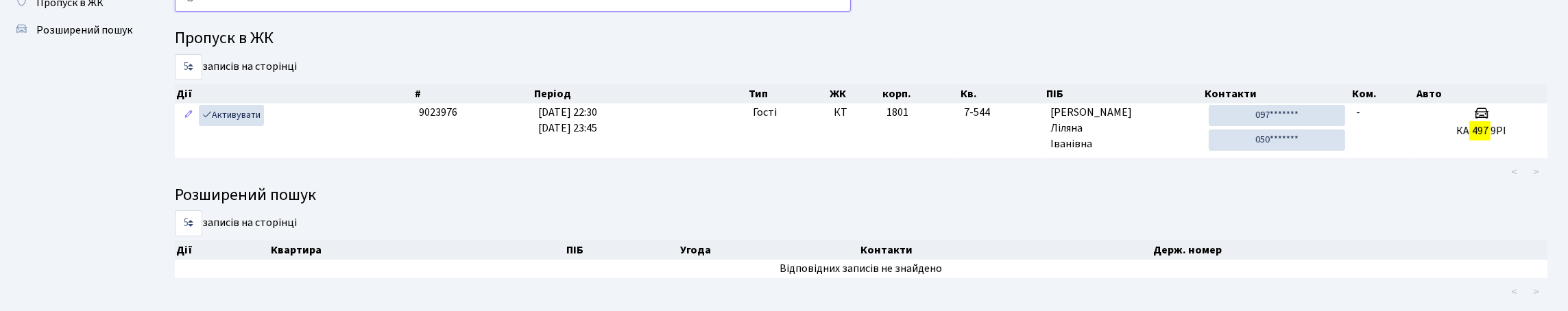
type input "4"
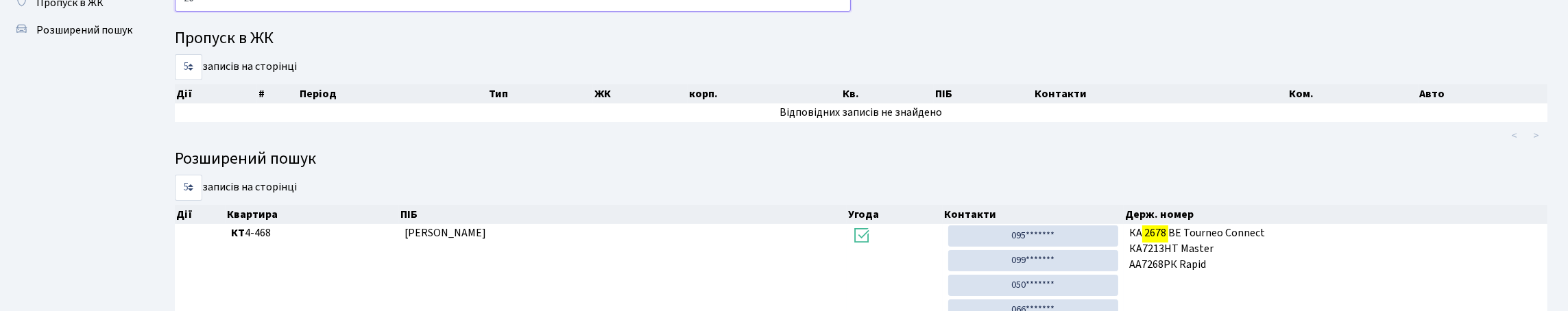
type input "2"
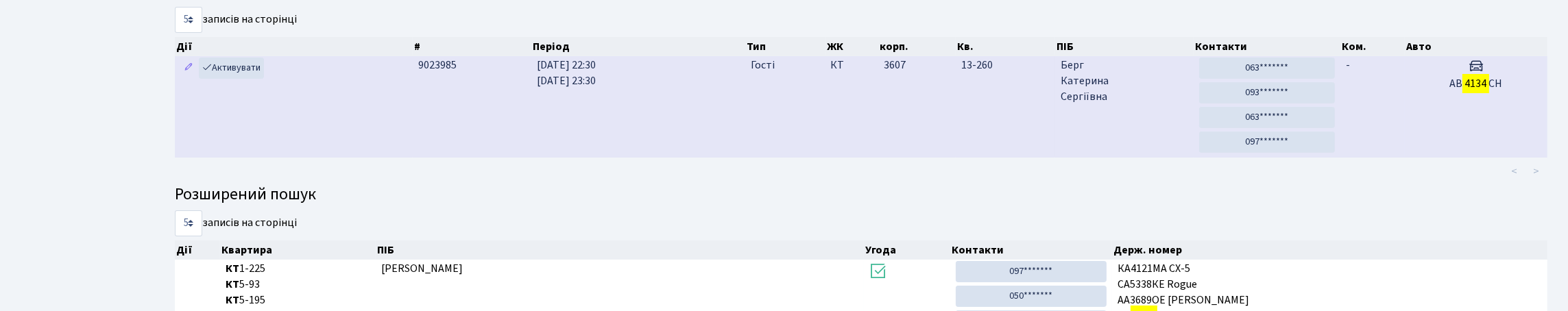
scroll to position [137, 0]
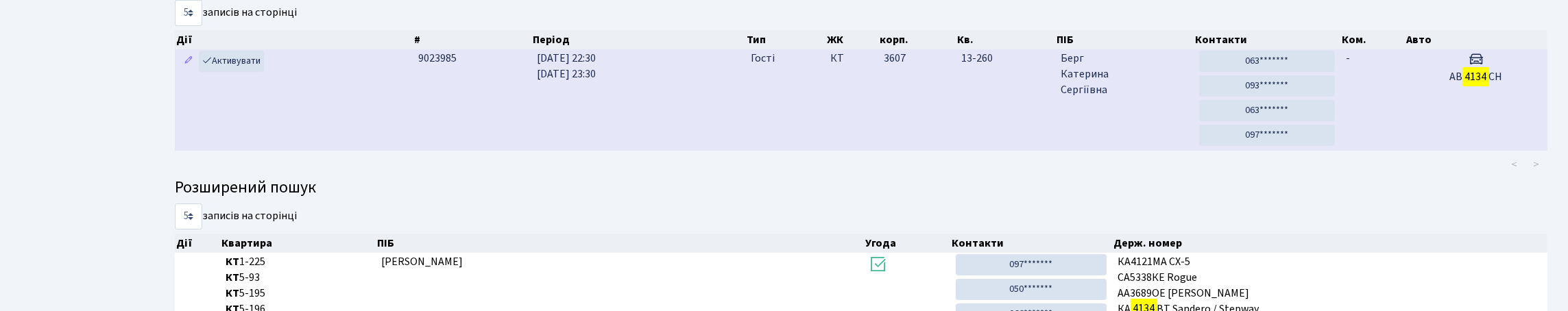
type input "4134"
click at [914, 145] on td "3607" at bounding box center [917, 99] width 78 height 101
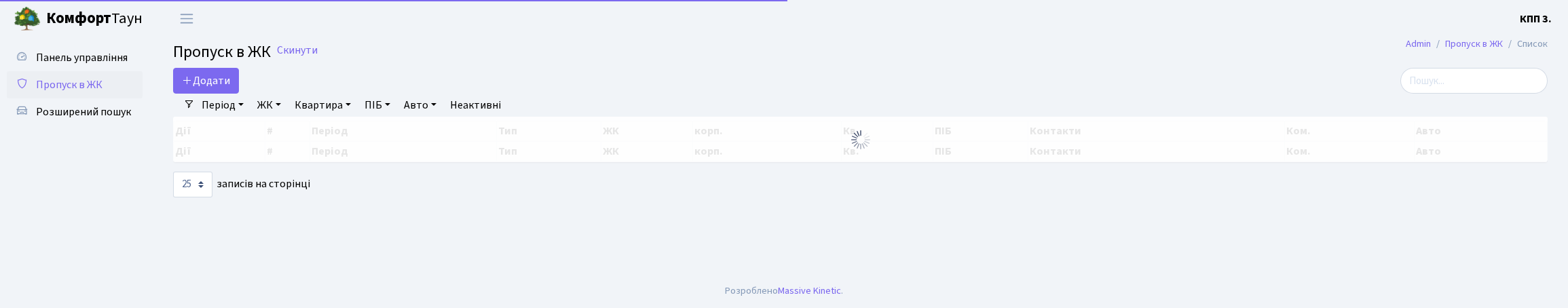
select select "25"
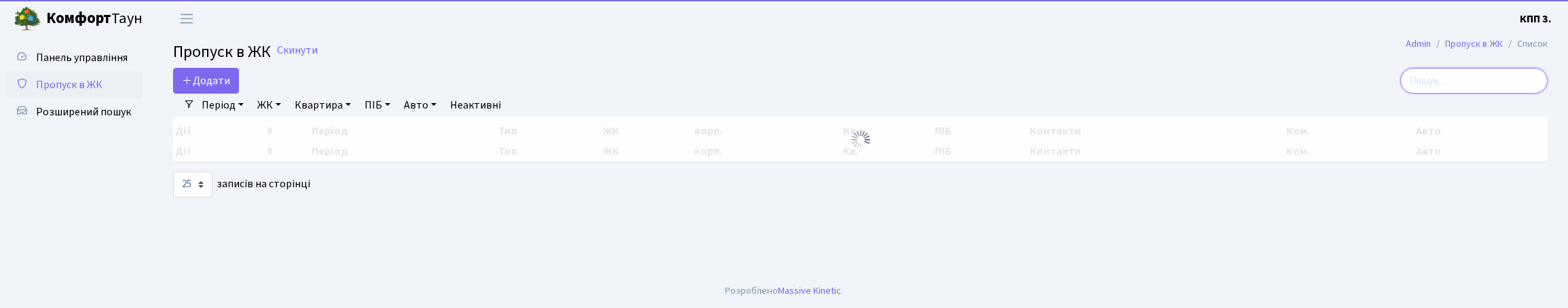
click at [1477, 91] on input "search" at bounding box center [1474, 80] width 147 height 26
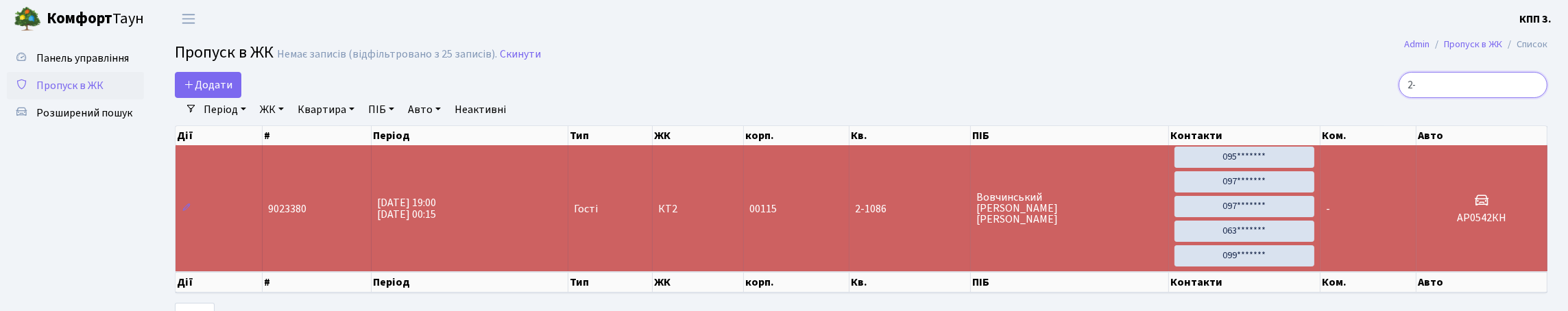
type input "2"
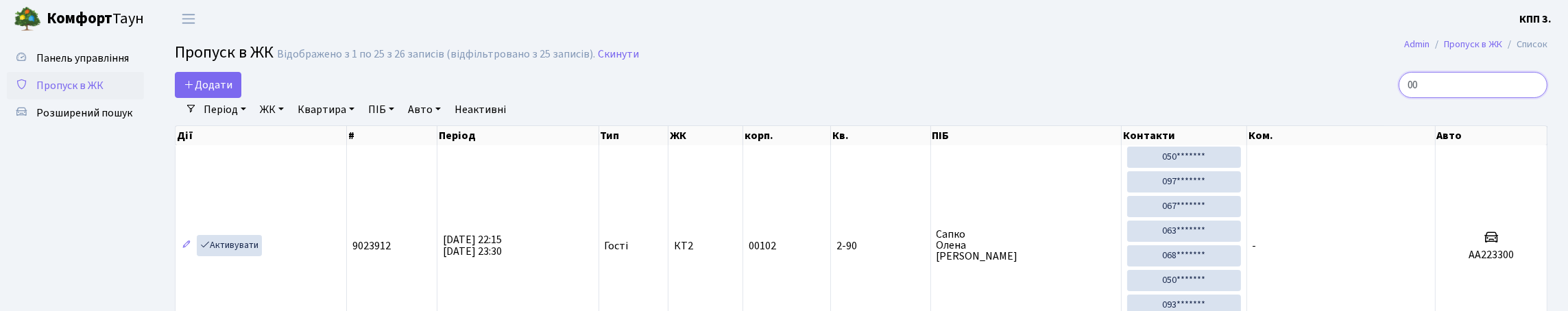
type input "00"
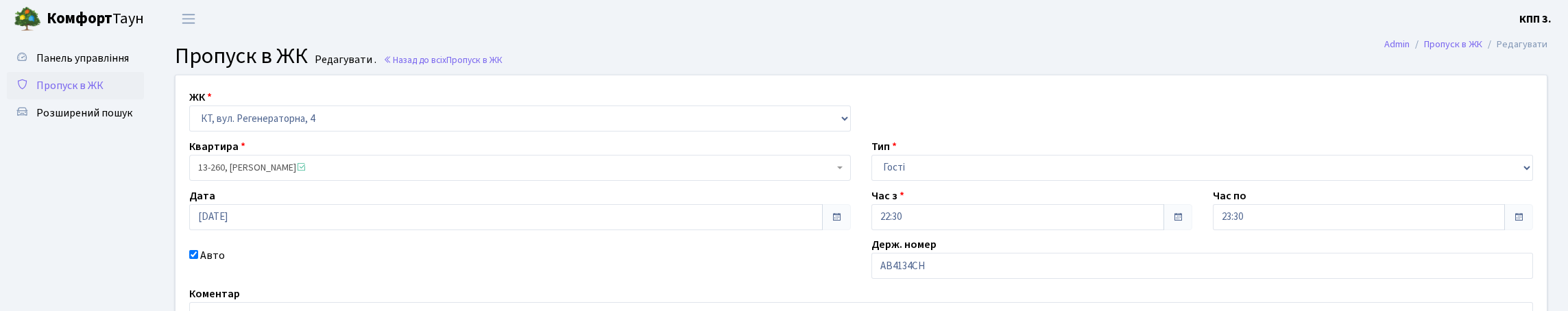
scroll to position [137, 0]
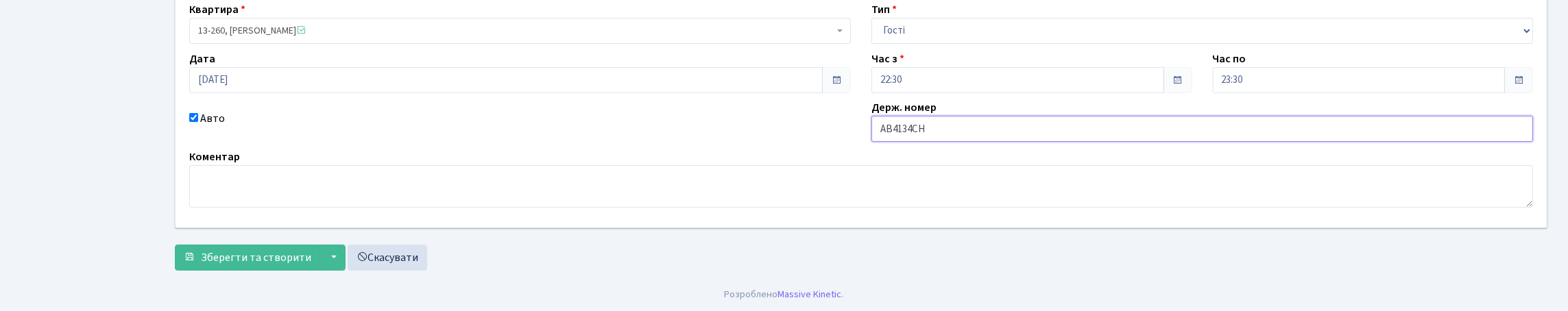
click at [980, 142] on input "АВ4134СН" at bounding box center [1203, 129] width 662 height 26
type input "АВ4134СМ"
click at [267, 250] on span "Зберегти та створити" at bounding box center [256, 257] width 110 height 15
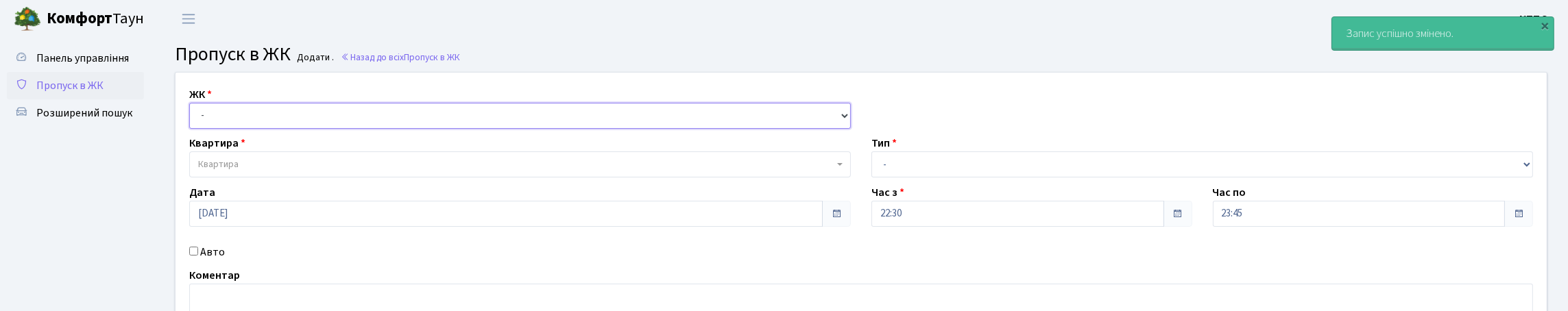
click at [248, 126] on select "- КТ, вул. Регенераторна, 4 КТ2, просп. [STREET_ADDRESS] [STREET_ADDRESS] [PERS…" at bounding box center [520, 115] width 662 height 26
select select "271"
click at [193, 119] on select "- КТ, вул. Регенераторна, 4 КТ2, просп. [STREET_ADDRESS] [STREET_ADDRESS] [PERS…" at bounding box center [520, 115] width 662 height 26
select select
click at [108, 72] on link "Панель управління" at bounding box center [75, 58] width 137 height 28
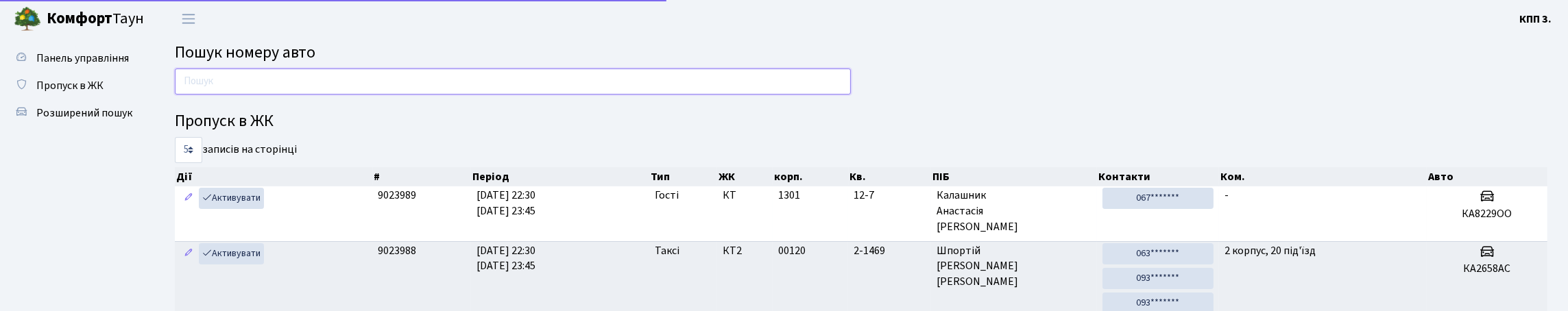
click at [286, 94] on input "text" at bounding box center [512, 81] width 676 height 26
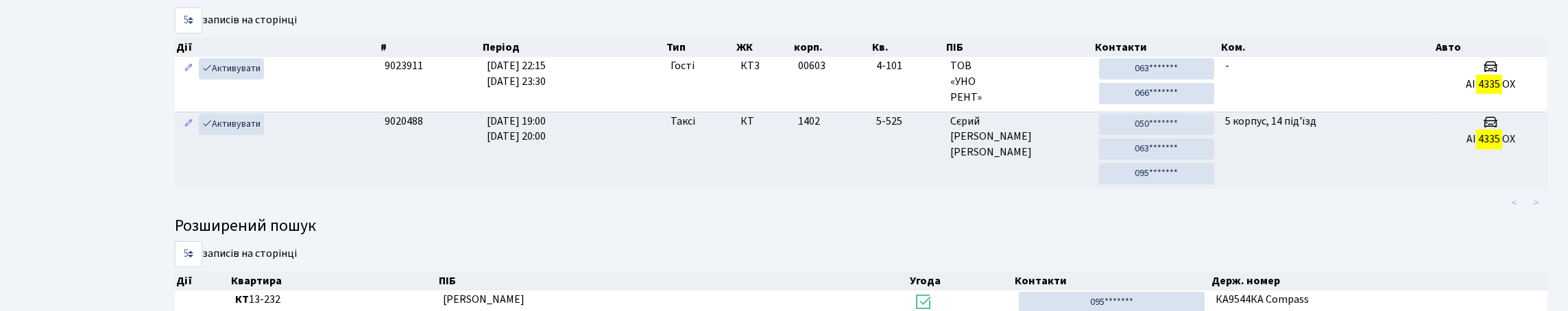
scroll to position [34, 0]
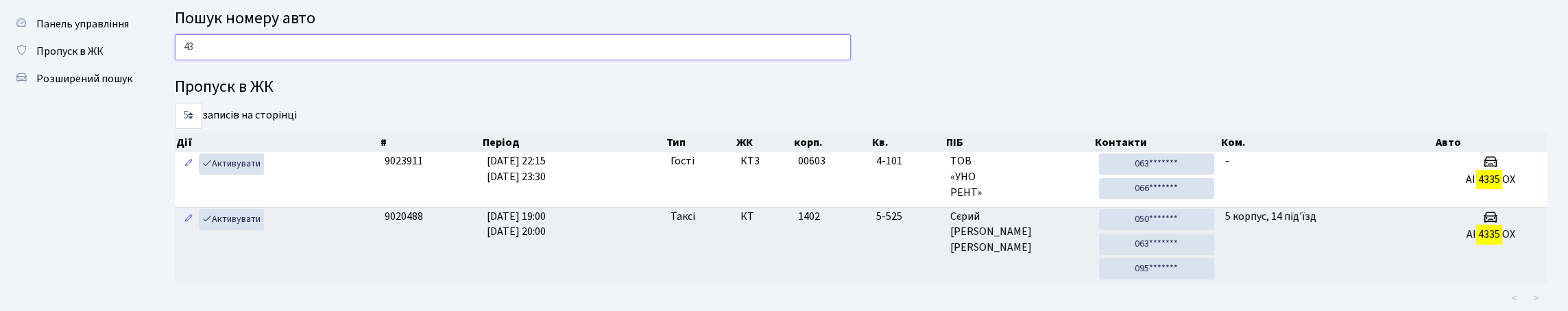
type input "4"
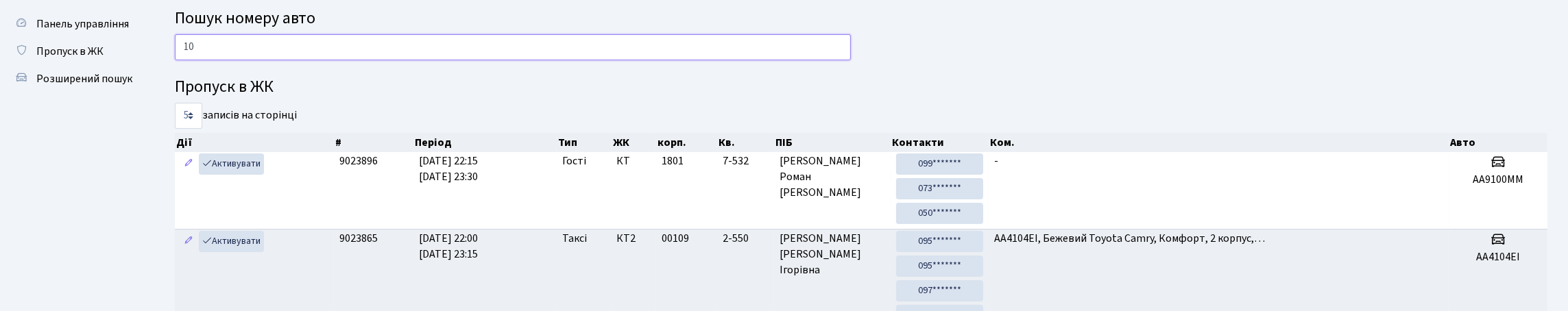
type input "1"
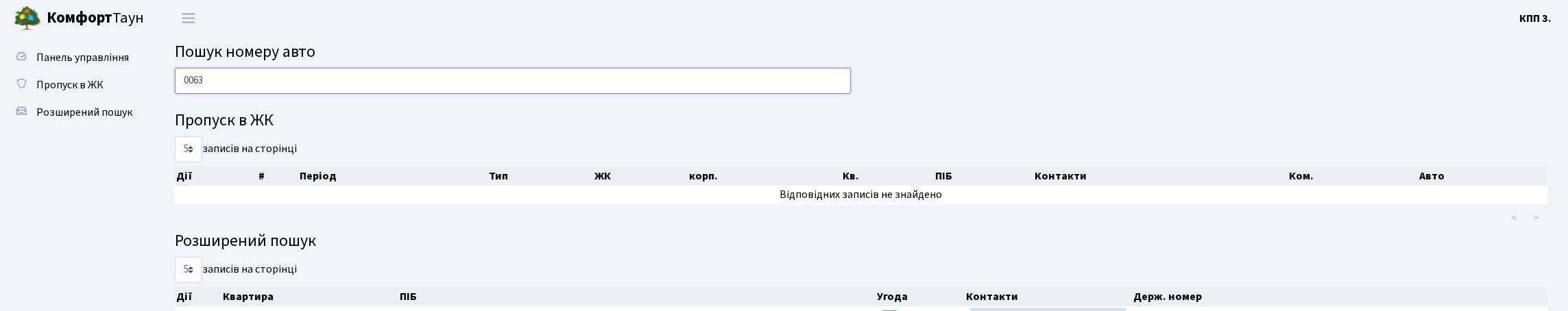
scroll to position [0, 0]
type input "0"
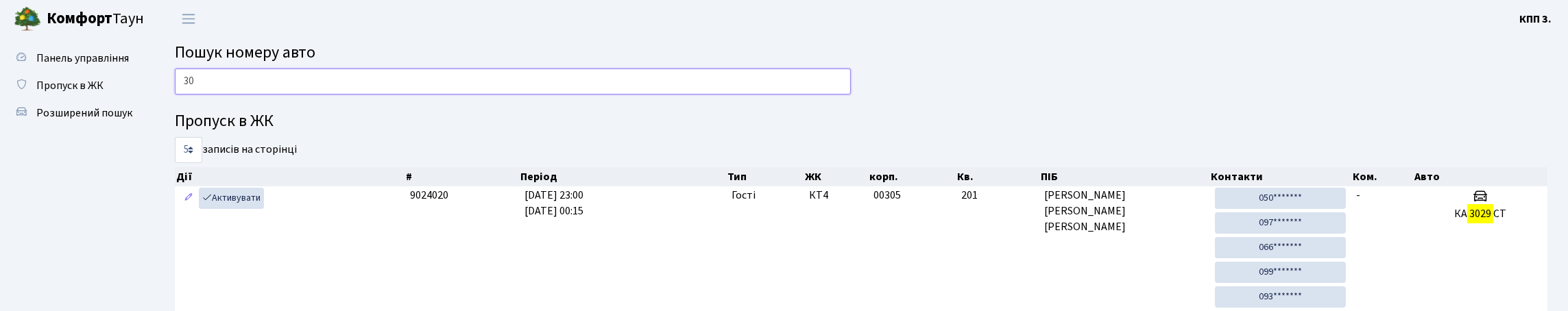
type input "3"
